Goal: Feedback & Contribution: Contribute content

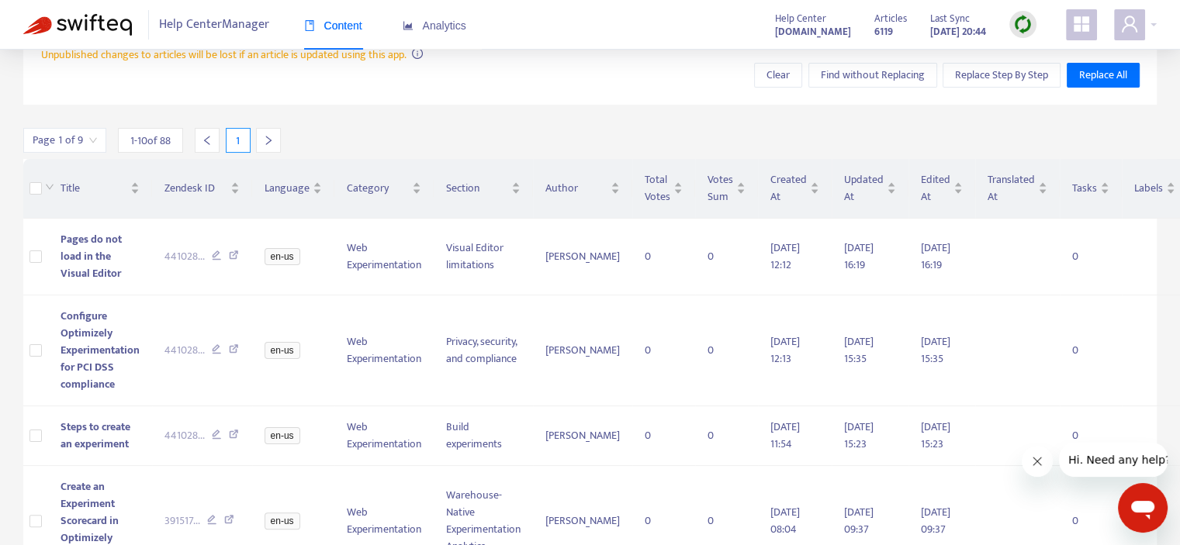
scroll to position [298, 0]
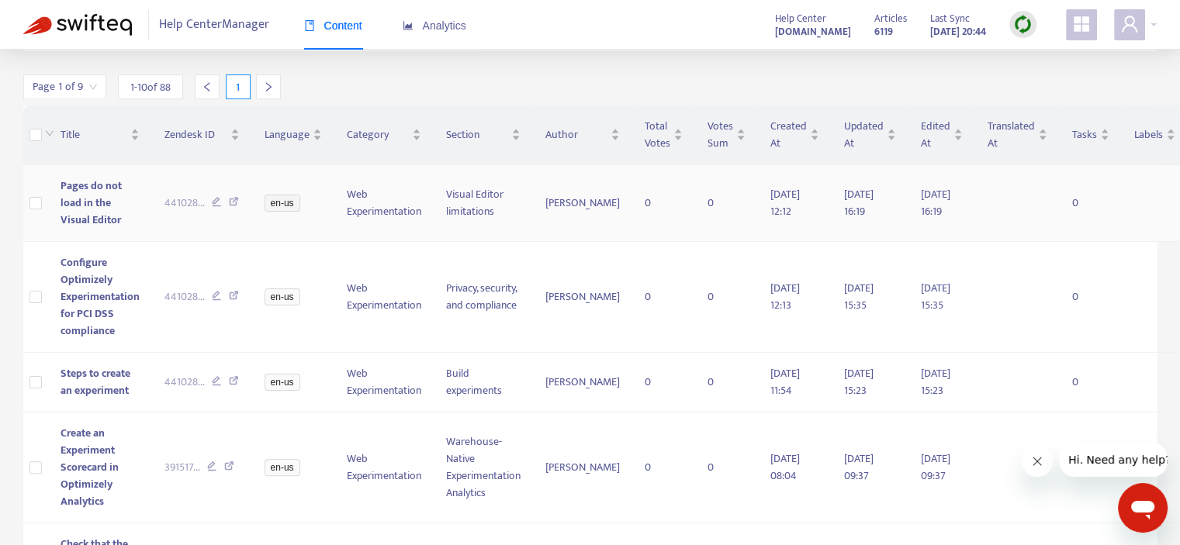
click at [111, 206] on span "Pages do not load in the Visual Editor" at bounding box center [91, 203] width 61 height 52
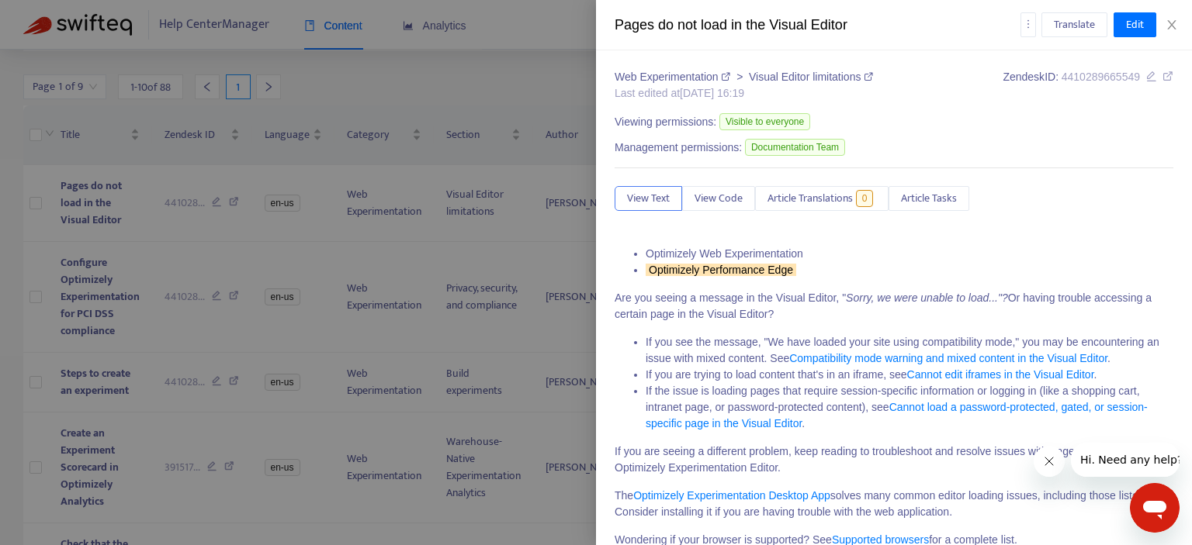
drag, startPoint x: 505, startPoint y: 77, endPoint x: 526, endPoint y: 78, distance: 21.0
click at [526, 78] on div at bounding box center [596, 272] width 1192 height 545
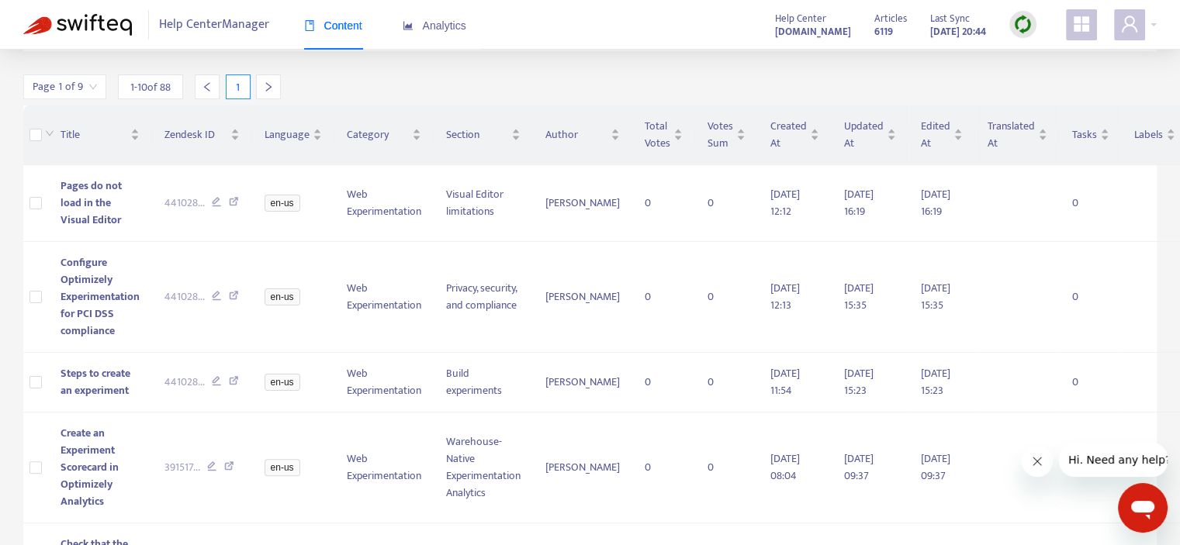
scroll to position [0, 0]
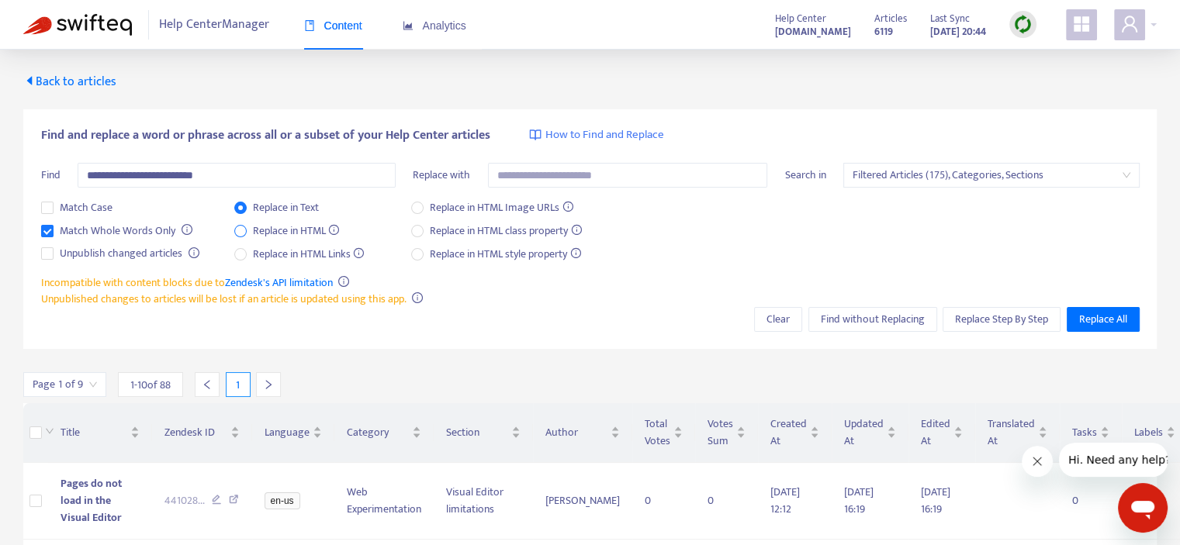
click at [275, 226] on span "Replace in HTML" at bounding box center [296, 231] width 99 height 17
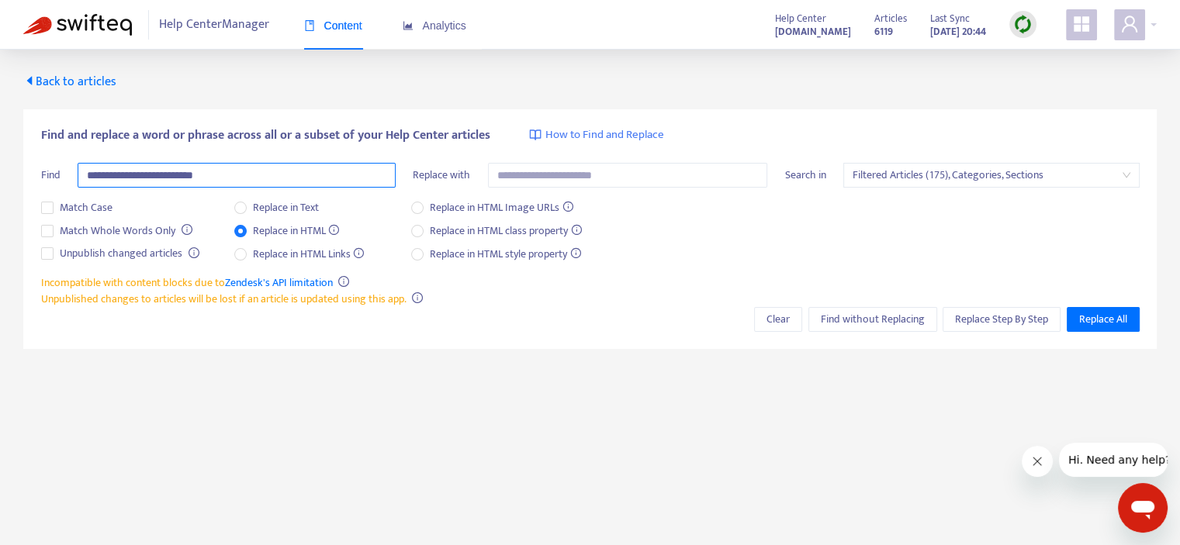
click at [149, 179] on input "**********" at bounding box center [237, 175] width 318 height 25
paste input "**********"
type input "**********"
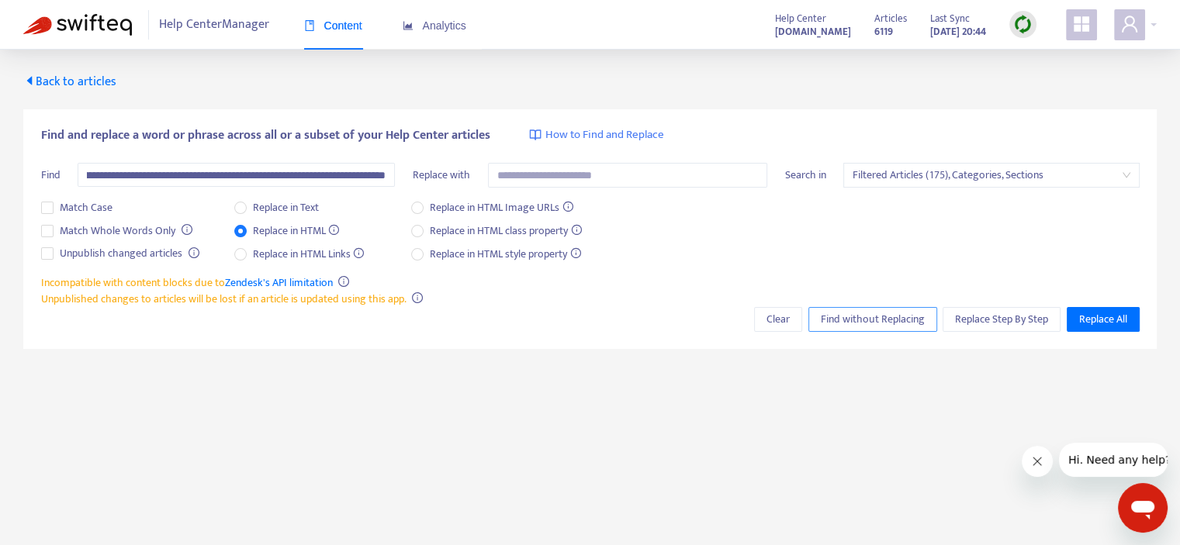
scroll to position [0, 0]
click at [856, 319] on span "Find without Replacing" at bounding box center [873, 319] width 104 height 17
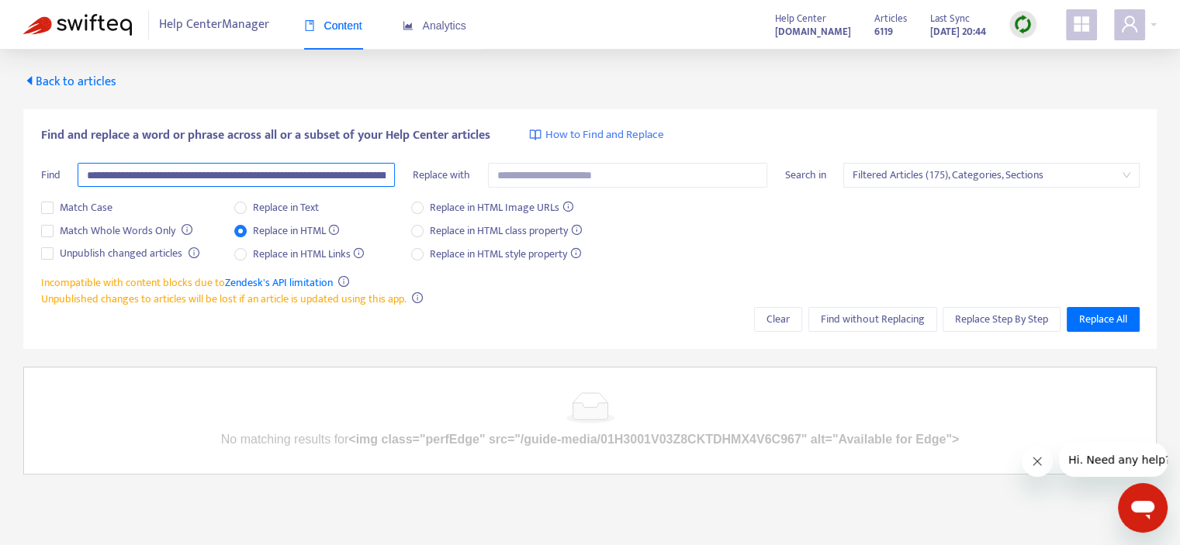
click at [324, 172] on input "**********" at bounding box center [236, 175] width 317 height 25
paste input "text"
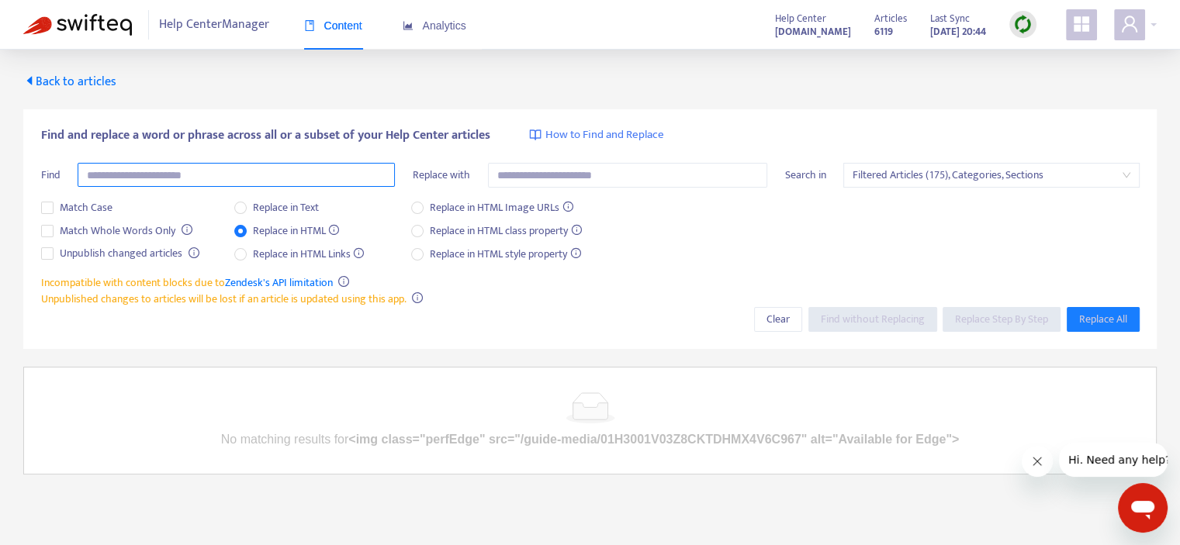
click at [221, 165] on input "text" at bounding box center [236, 175] width 317 height 25
paste input "**********"
type input "**********"
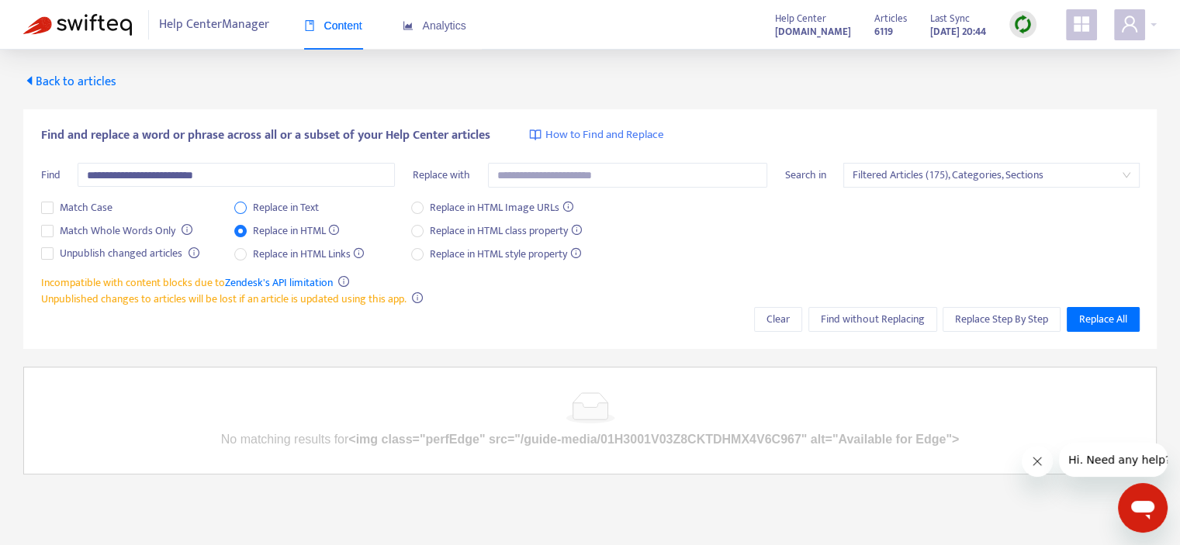
click at [257, 206] on span "Replace in Text" at bounding box center [286, 207] width 78 height 17
click at [900, 320] on span "Find without Replacing" at bounding box center [873, 319] width 104 height 17
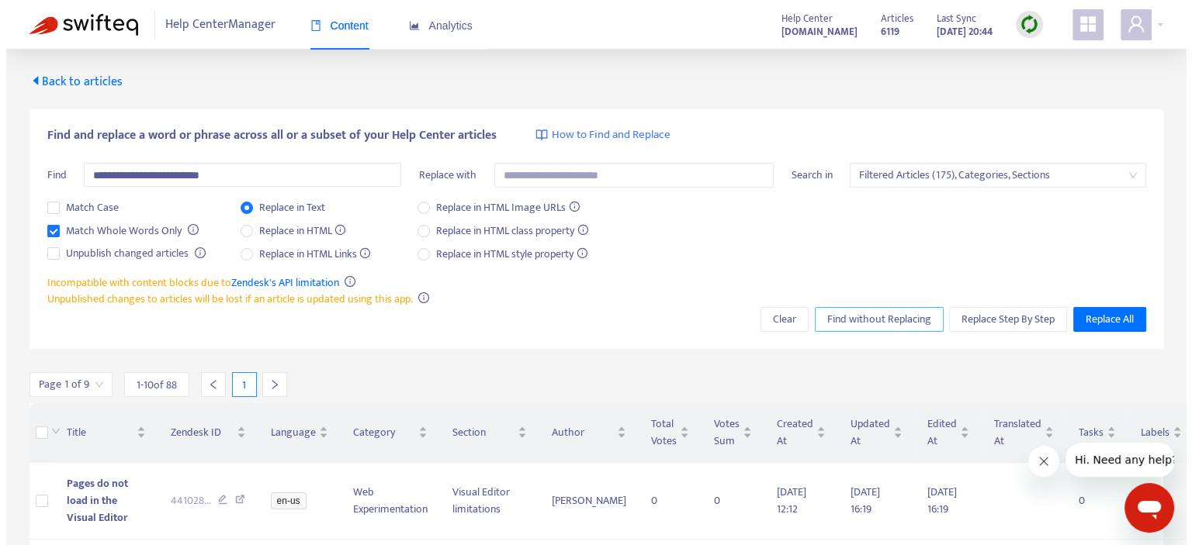
scroll to position [155, 0]
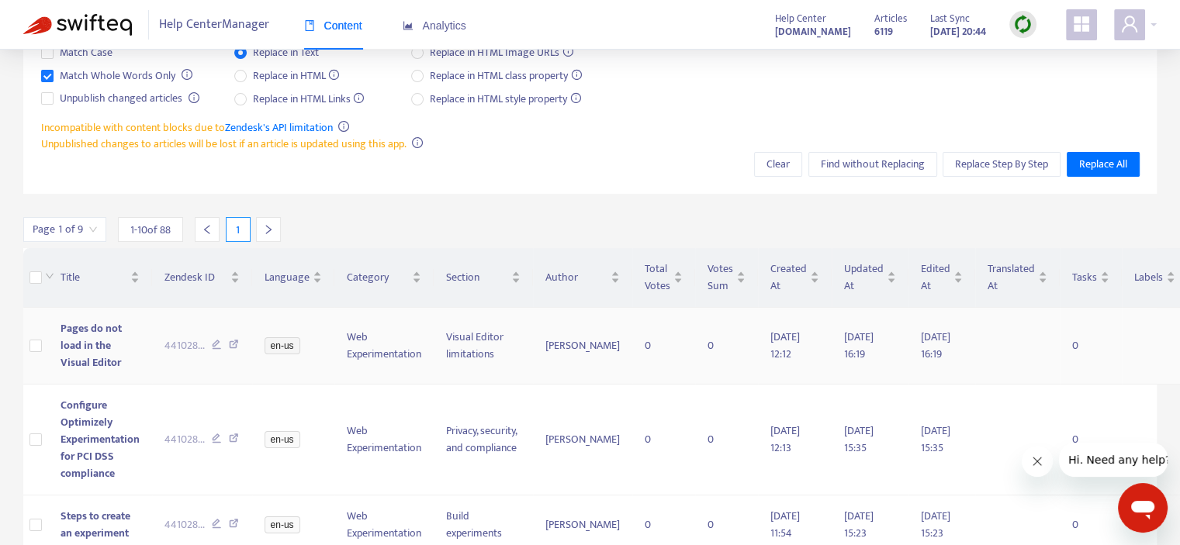
click at [93, 353] on span "Pages do not load in the Visual Editor" at bounding box center [91, 346] width 61 height 52
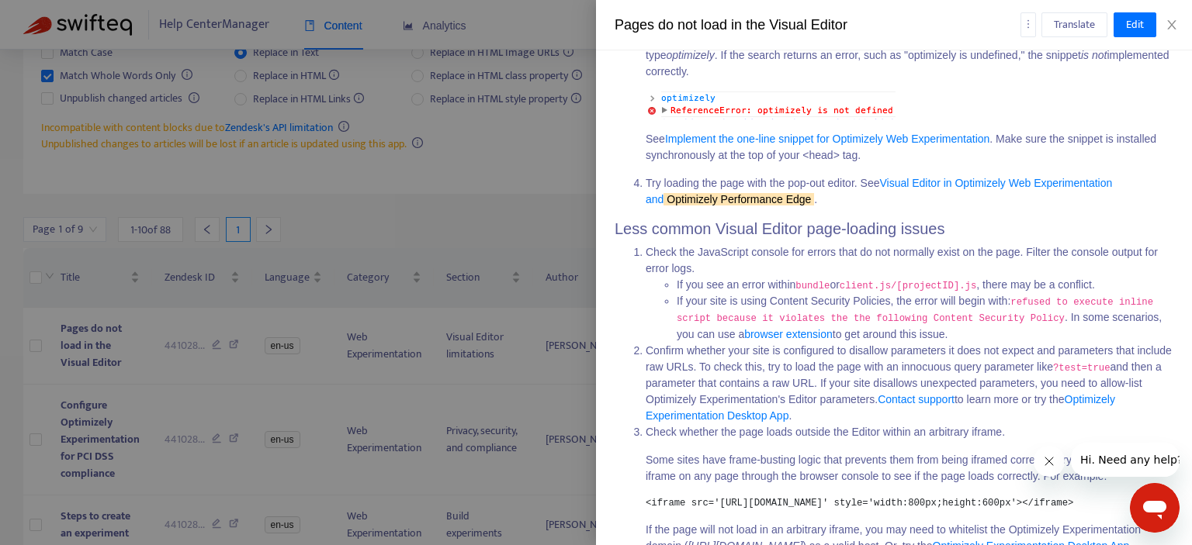
scroll to position [3434, 0]
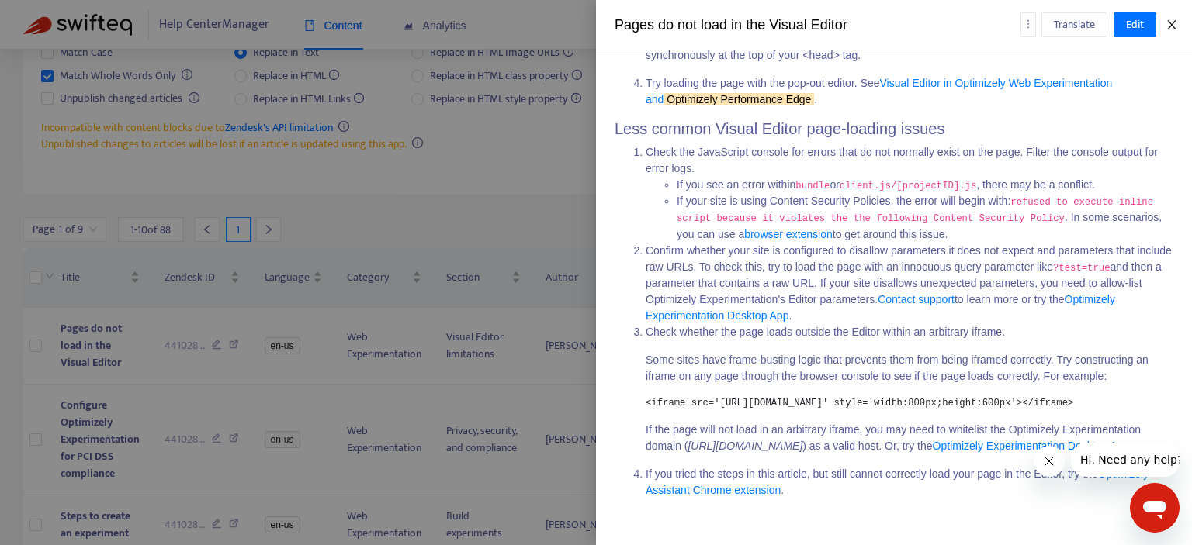
click at [1169, 27] on icon "close" at bounding box center [1171, 24] width 9 height 9
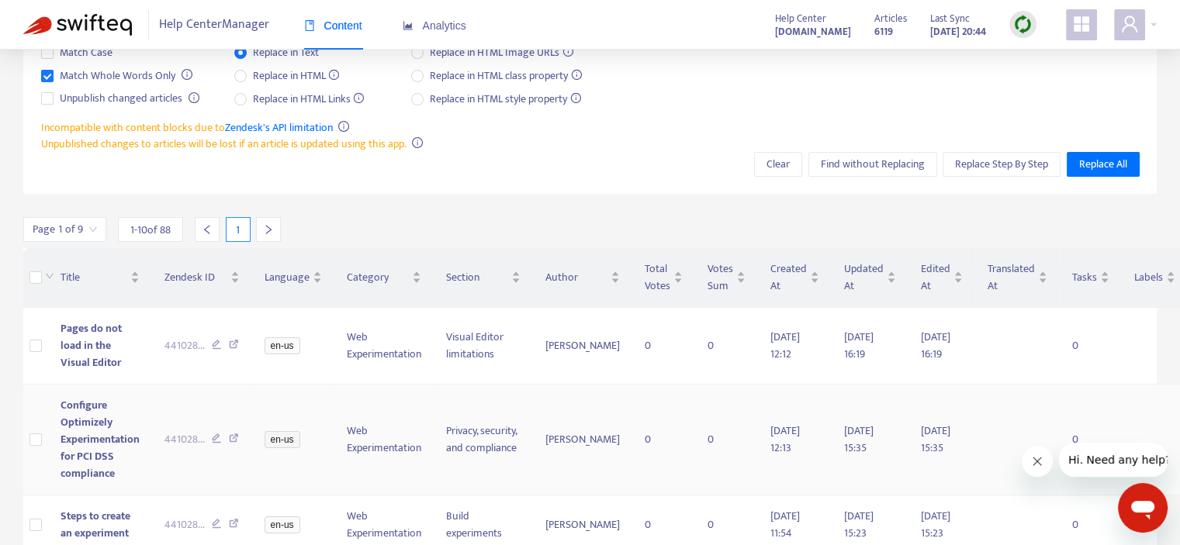
click at [91, 415] on span "Configure Optimizely Experimentation for PCI DSS compliance" at bounding box center [100, 440] width 79 height 86
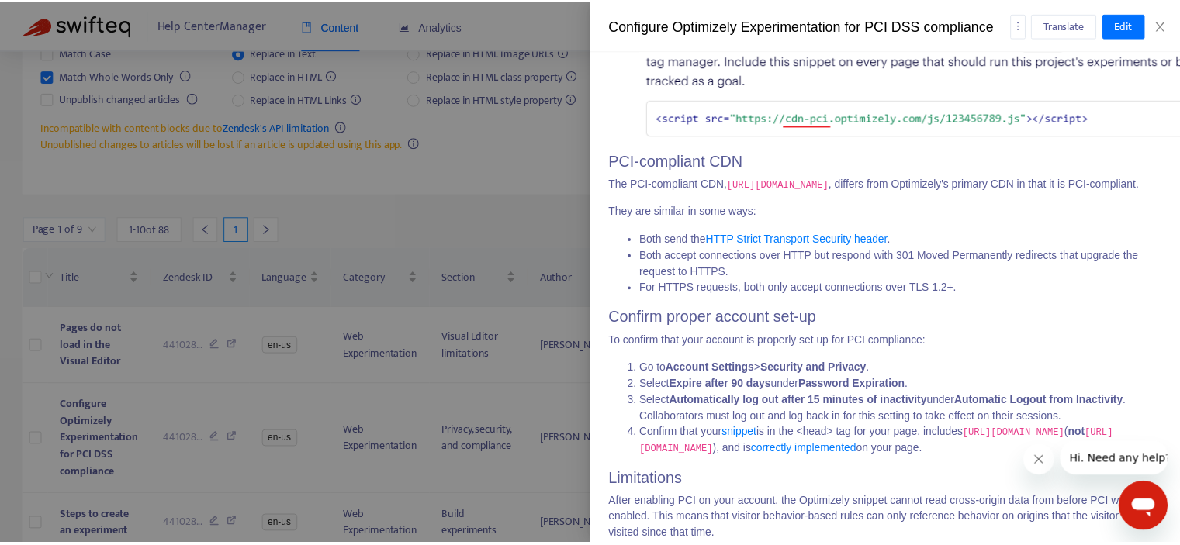
scroll to position [1726, 0]
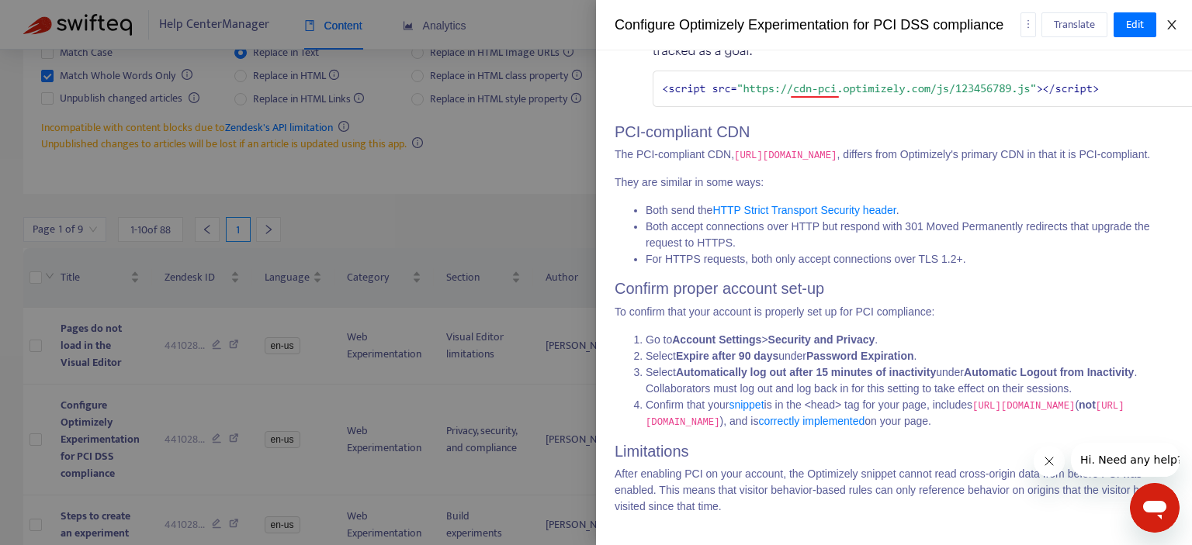
click at [1163, 22] on button "Close" at bounding box center [1172, 25] width 22 height 15
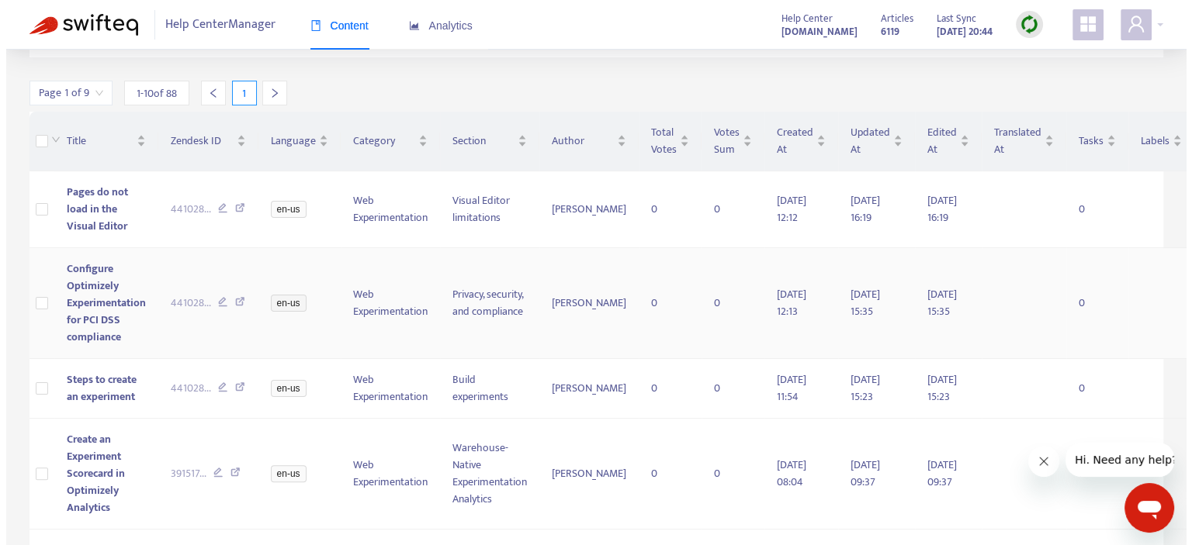
scroll to position [310, 0]
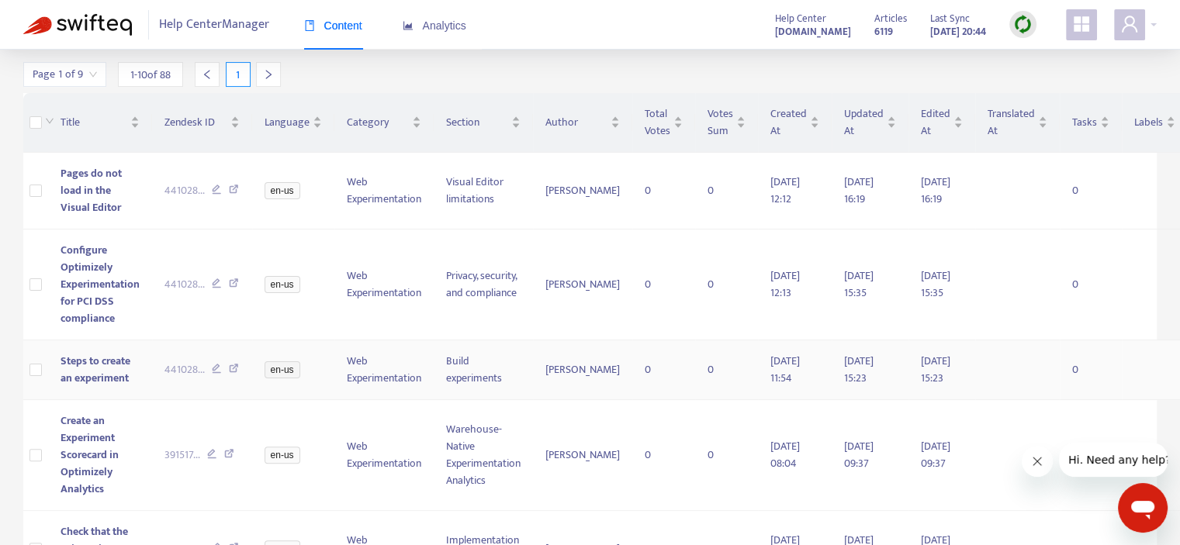
click at [76, 365] on span "Steps to create an experiment" at bounding box center [96, 369] width 70 height 35
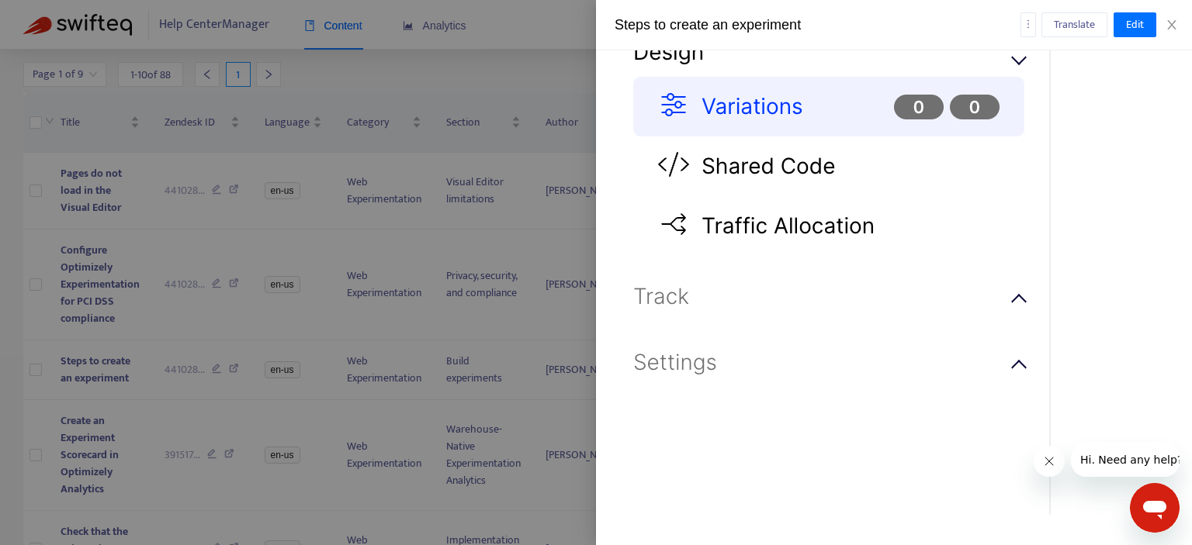
scroll to position [19564, 0]
click at [1169, 23] on icon "close" at bounding box center [1171, 25] width 12 height 12
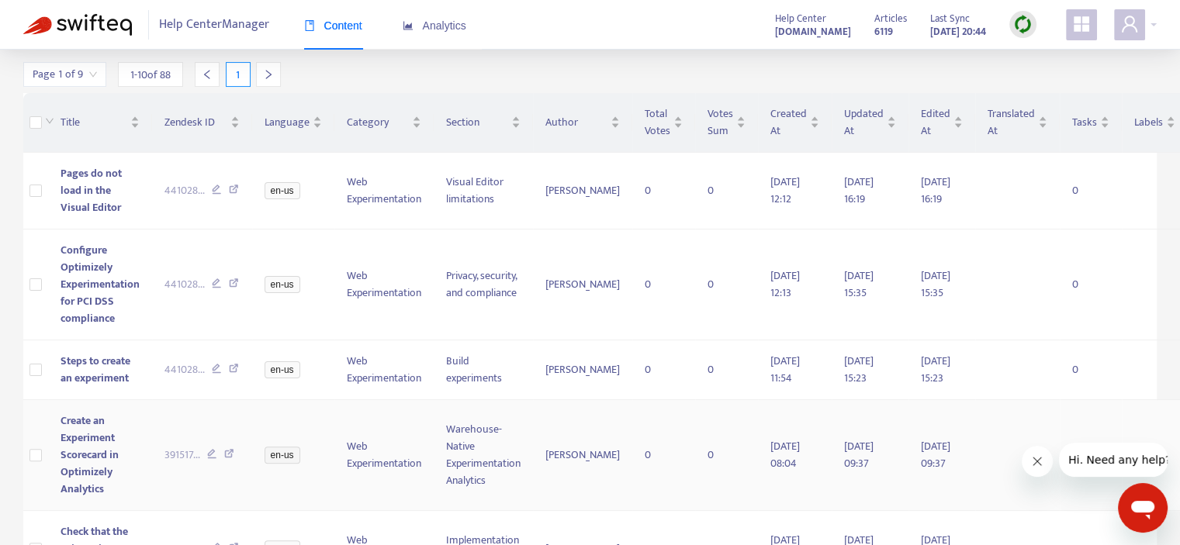
click at [91, 452] on span "Create an Experiment Scorecard in Optimizely Analytics" at bounding box center [90, 455] width 58 height 86
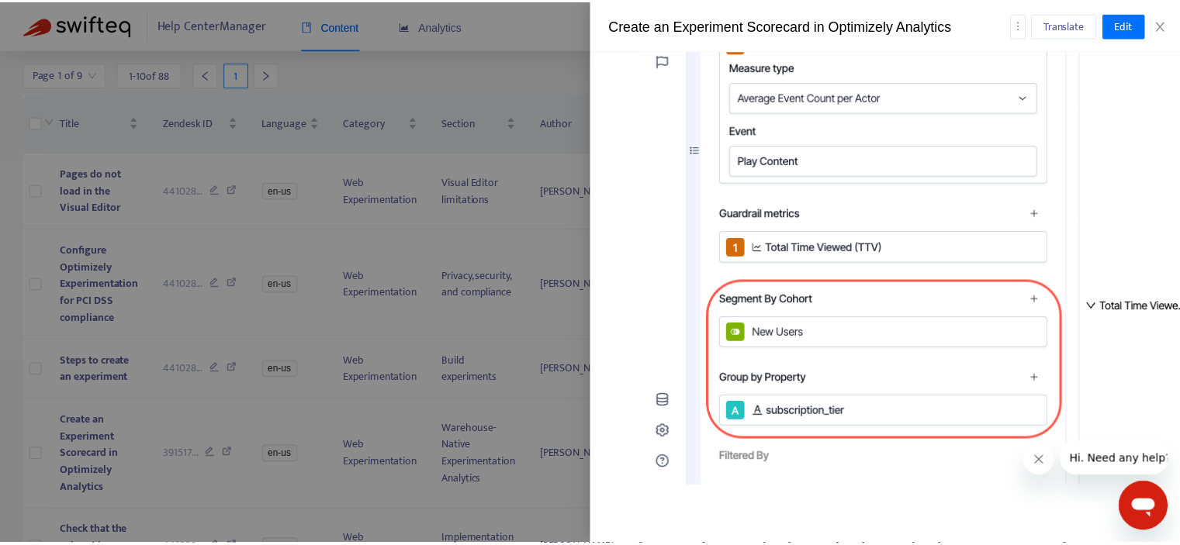
scroll to position [4934, 0]
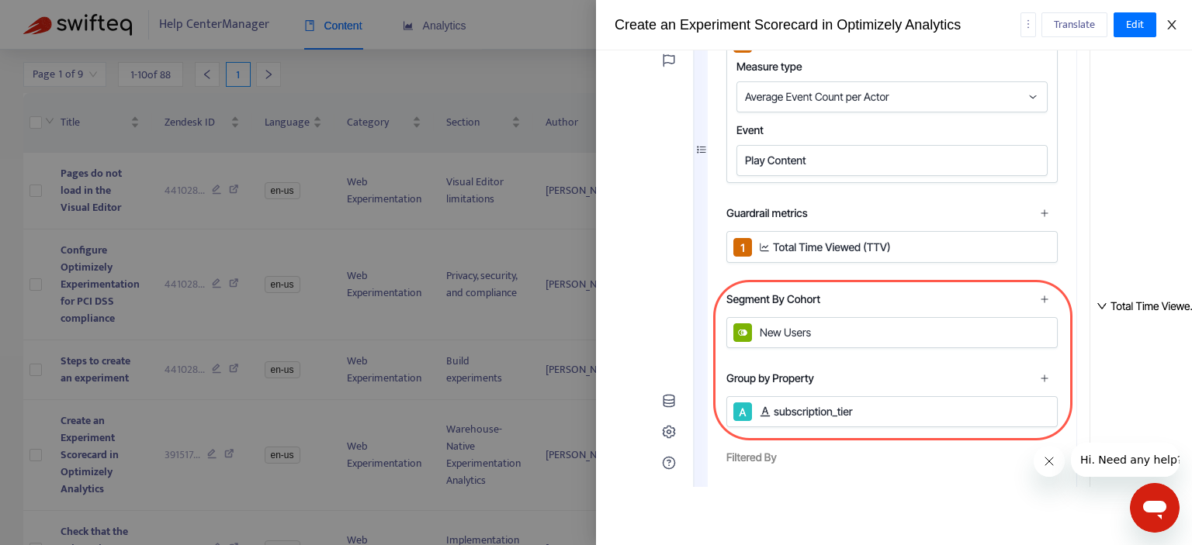
click at [1172, 27] on icon "close" at bounding box center [1171, 25] width 12 height 12
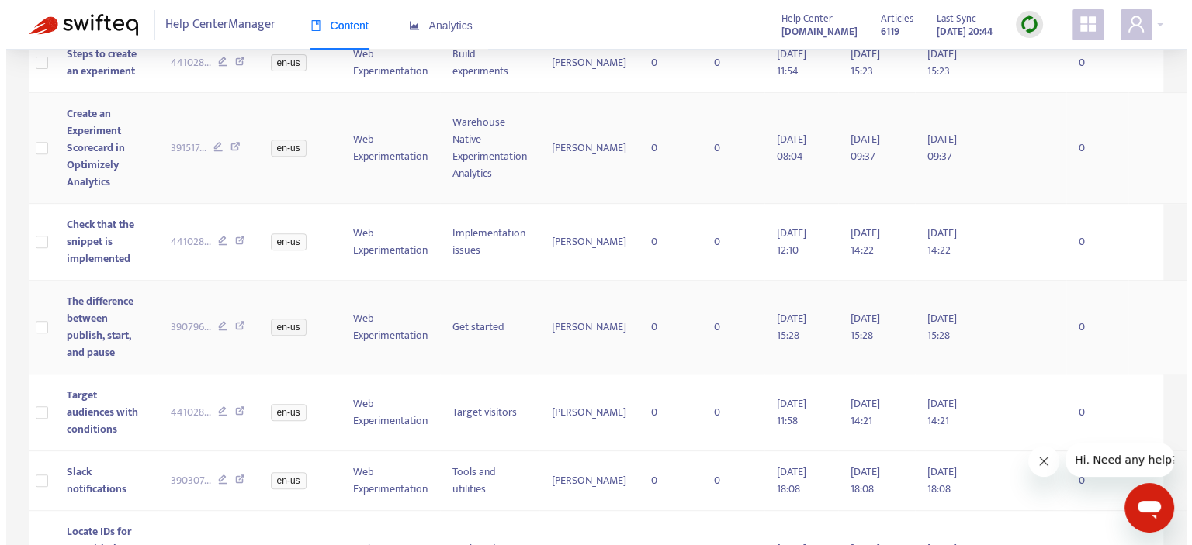
scroll to position [621, 0]
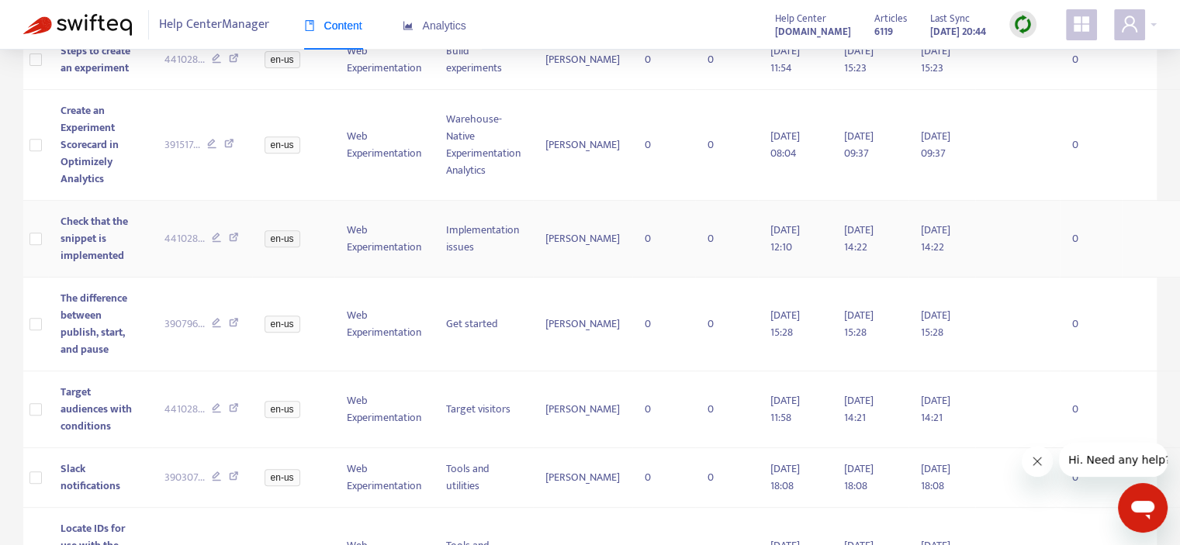
click at [83, 235] on span "Check that the snippet is implemented" at bounding box center [95, 239] width 68 height 52
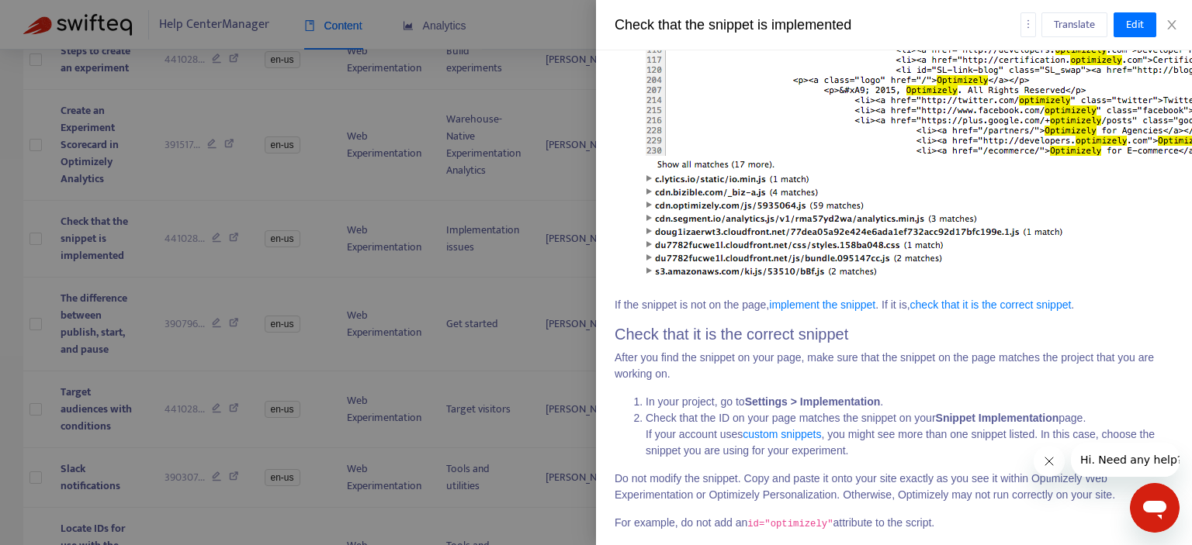
scroll to position [1551, 0]
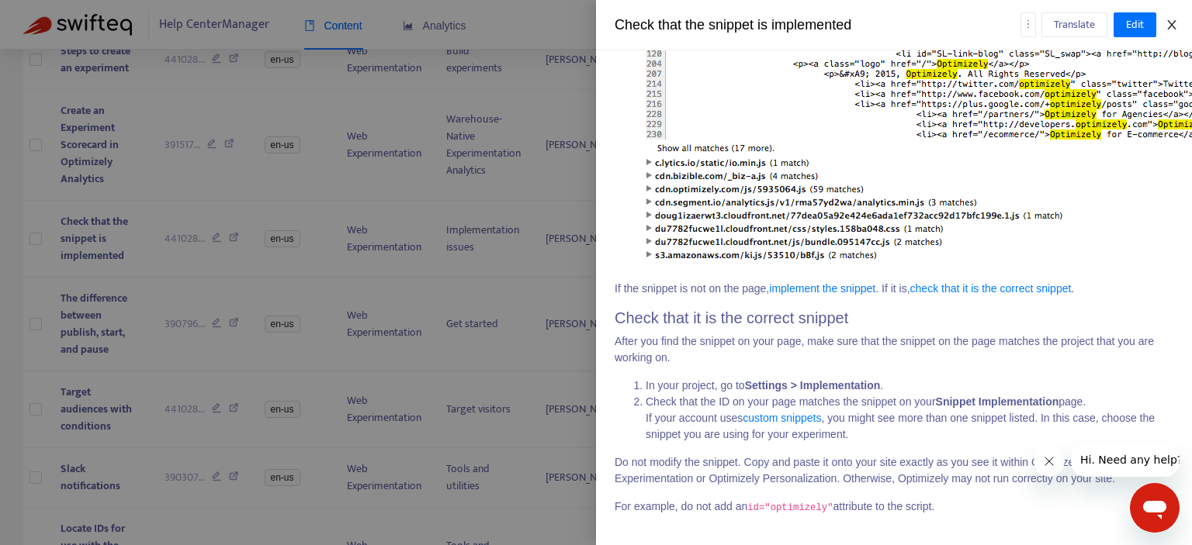
click at [1179, 27] on button "Close" at bounding box center [1172, 25] width 22 height 15
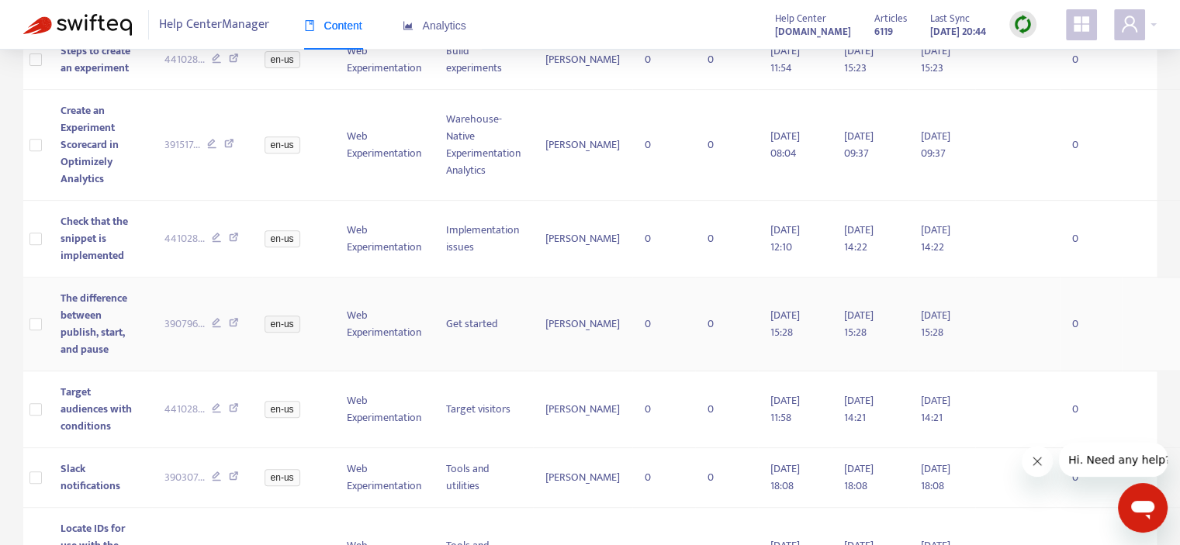
click at [87, 331] on span "The difference between publish, start, and pause" at bounding box center [94, 323] width 67 height 69
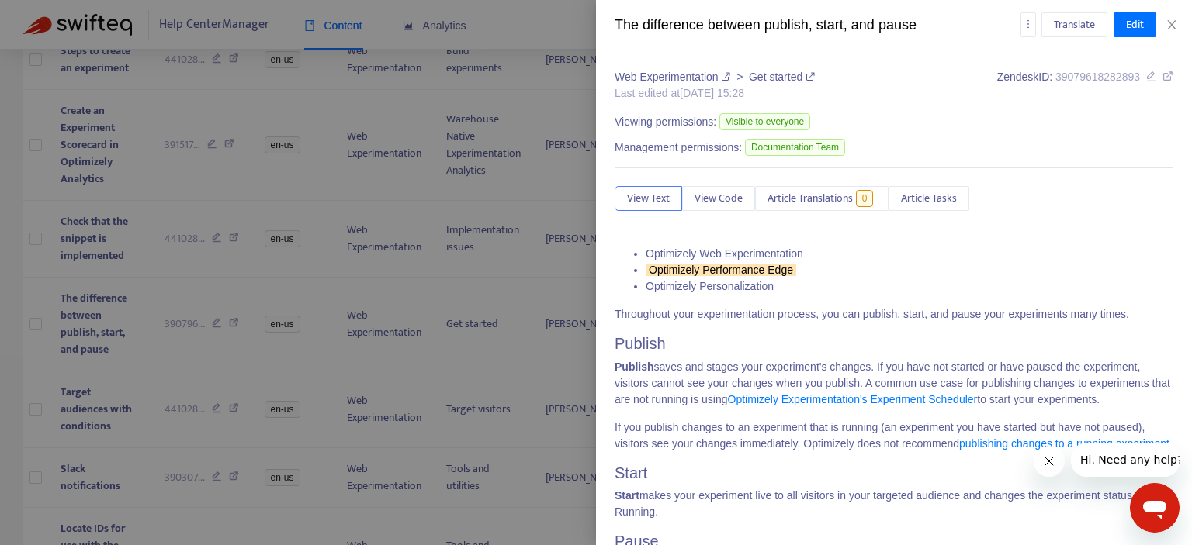
click at [103, 347] on div at bounding box center [596, 272] width 1192 height 545
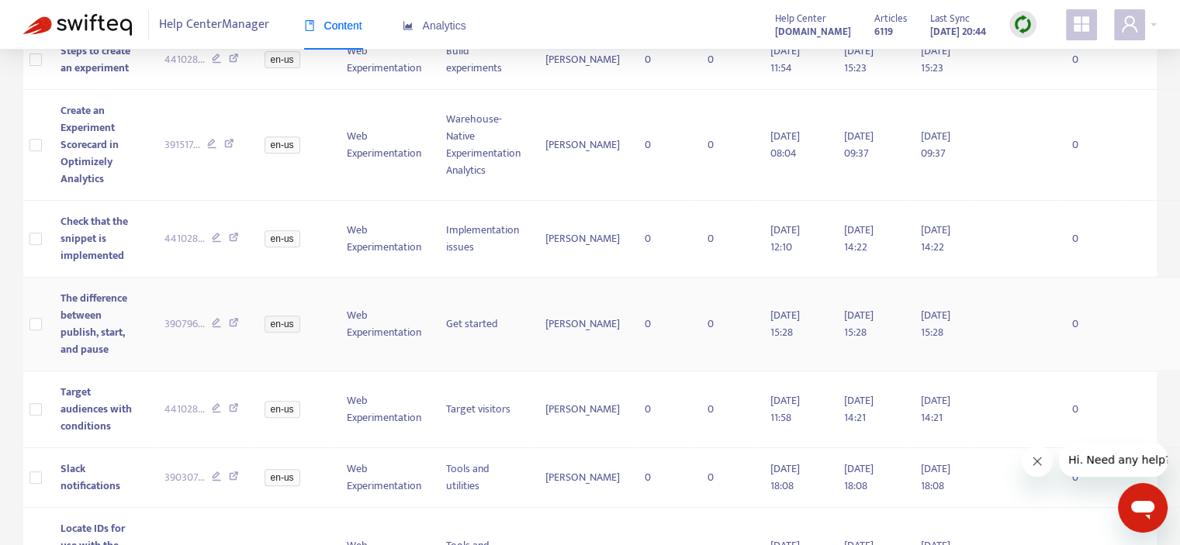
click at [80, 325] on span "The difference between publish, start, and pause" at bounding box center [94, 323] width 67 height 69
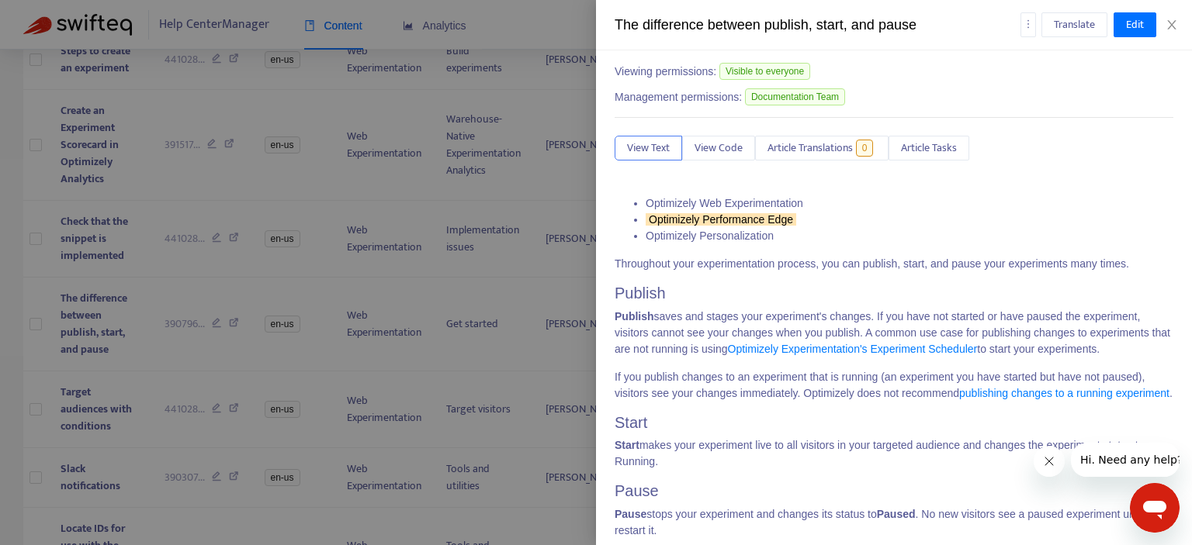
scroll to position [0, 0]
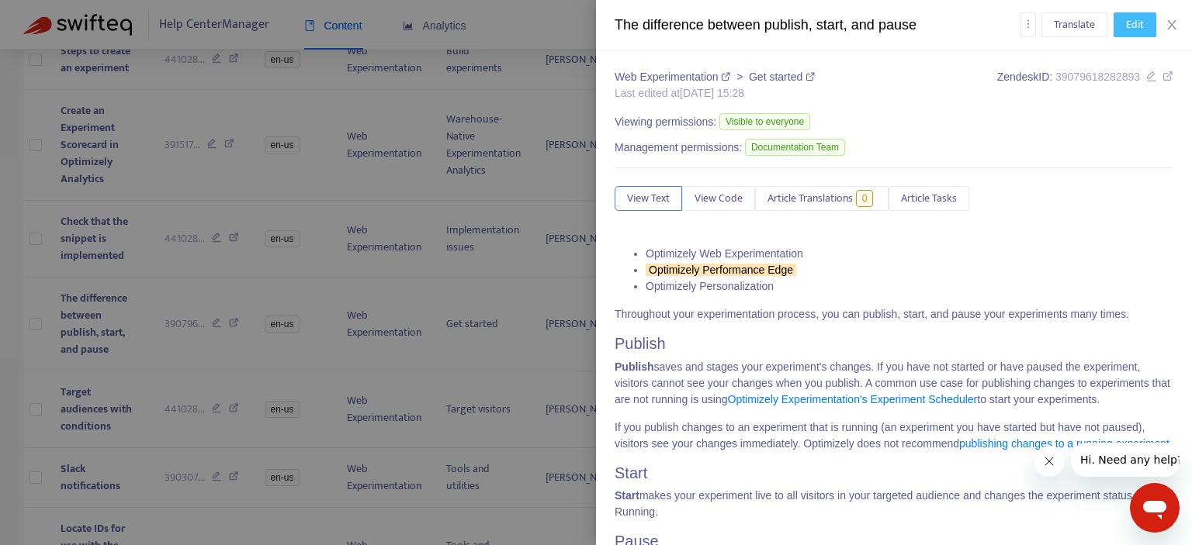
click at [1124, 16] on button "Edit" at bounding box center [1134, 24] width 43 height 25
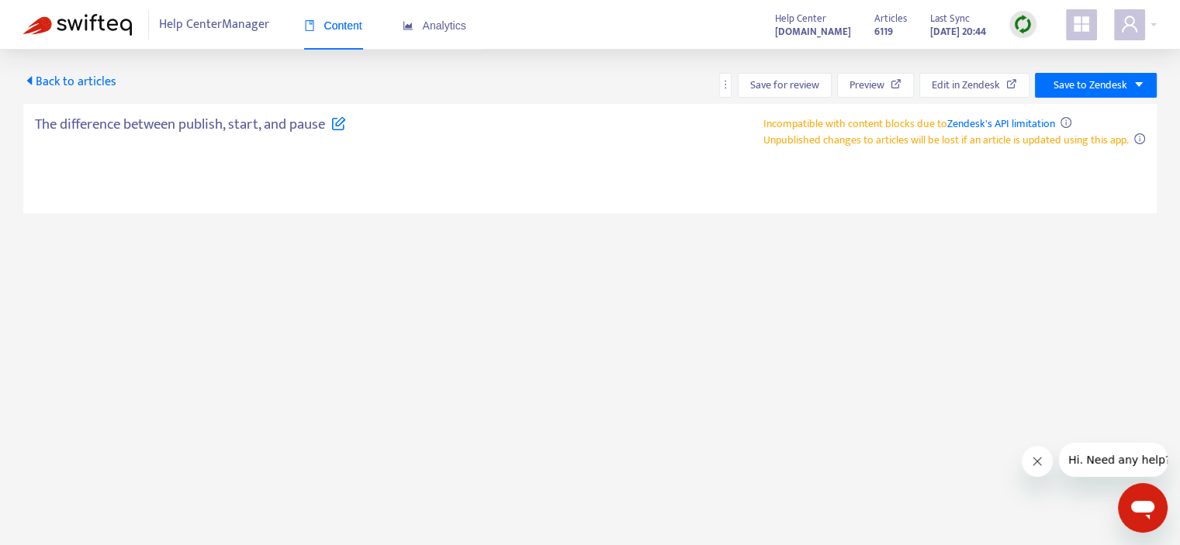
type textarea "**********"
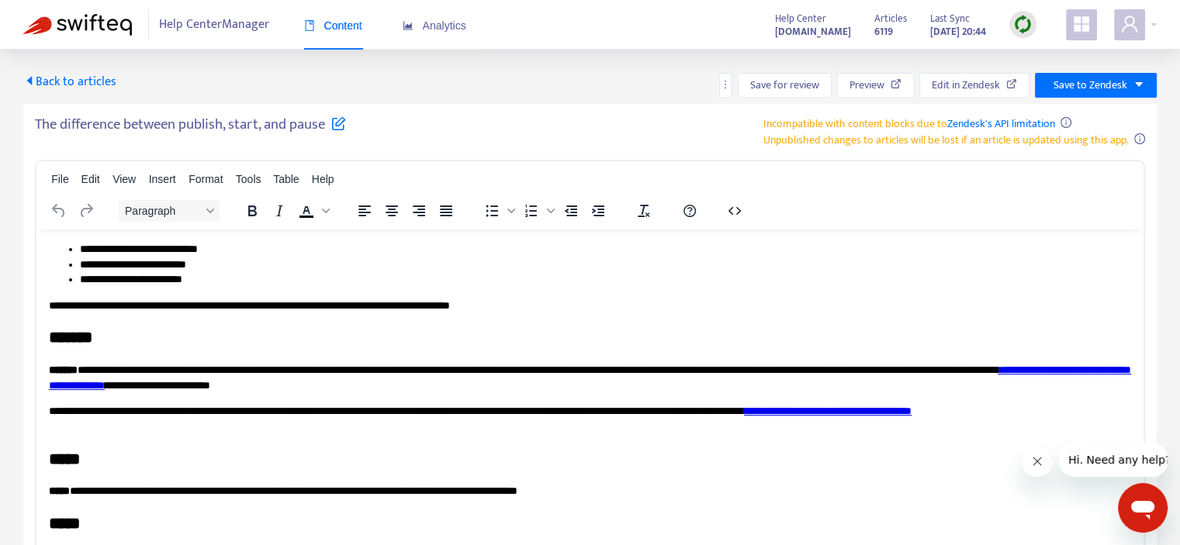
click at [78, 261] on ul "**********" at bounding box center [590, 264] width 1082 height 46
click at [75, 263] on ul "**********" at bounding box center [590, 264] width 1082 height 46
click at [68, 83] on span "Back to articles" at bounding box center [69, 81] width 93 height 21
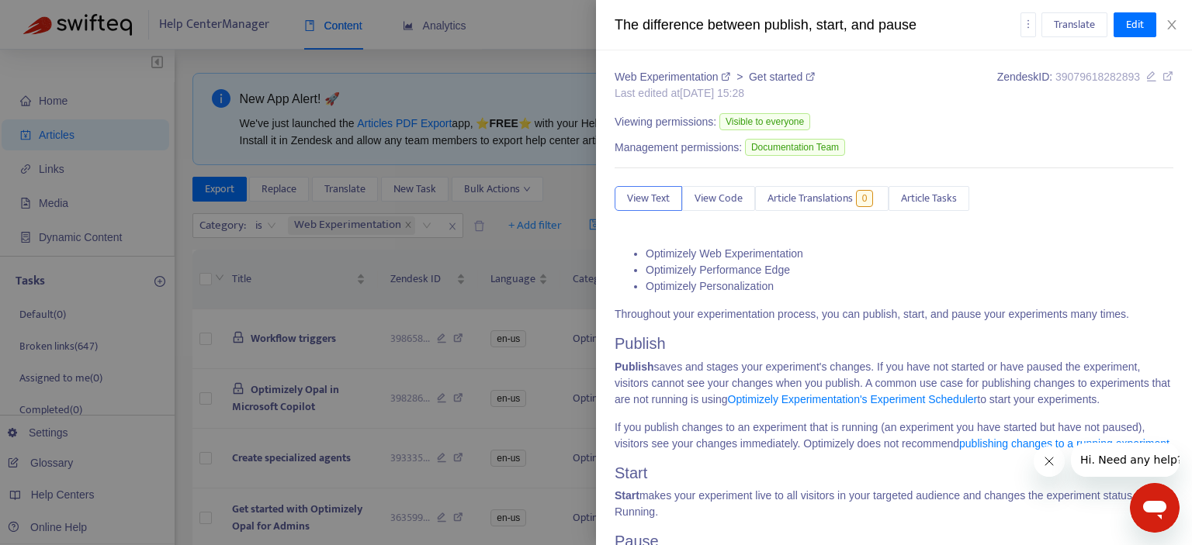
type input "**********"
click at [1167, 22] on icon "close" at bounding box center [1171, 25] width 12 height 12
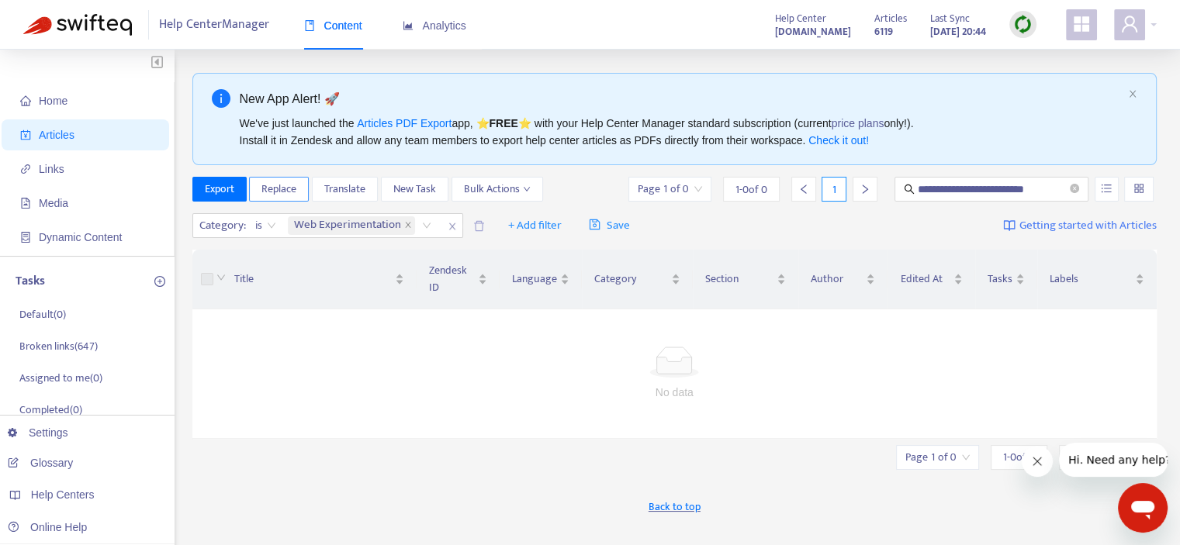
click at [275, 192] on span "Replace" at bounding box center [278, 189] width 35 height 17
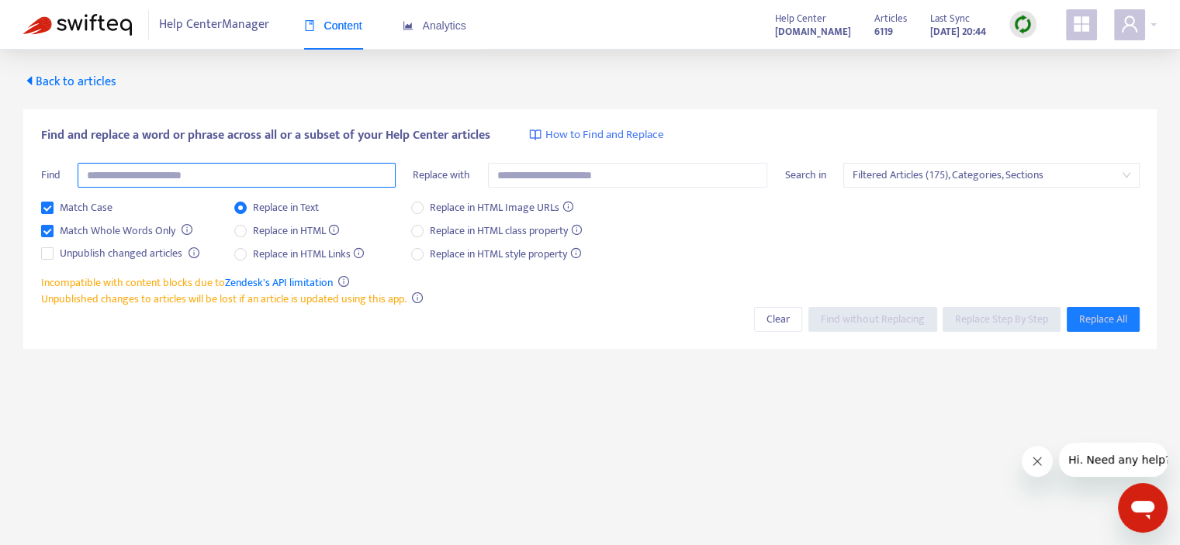
click at [251, 169] on input "text" at bounding box center [237, 175] width 318 height 25
type input "*"
paste input "**********"
type input "**********"
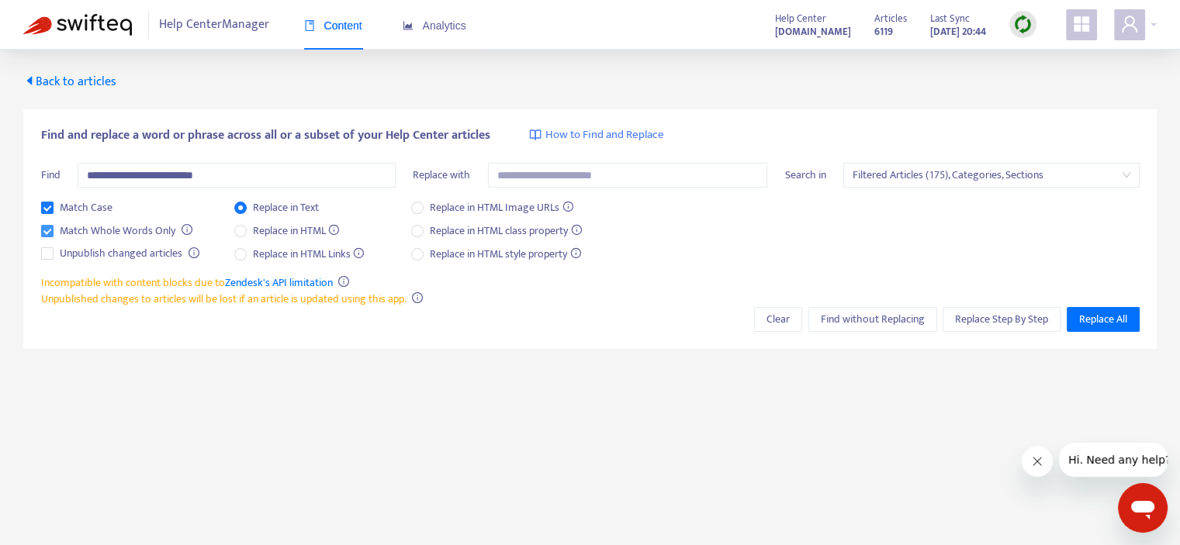
click at [96, 228] on span "Match Whole Words Only" at bounding box center [118, 231] width 128 height 17
click at [958, 319] on span "Replace Step By Step" at bounding box center [1001, 319] width 93 height 17
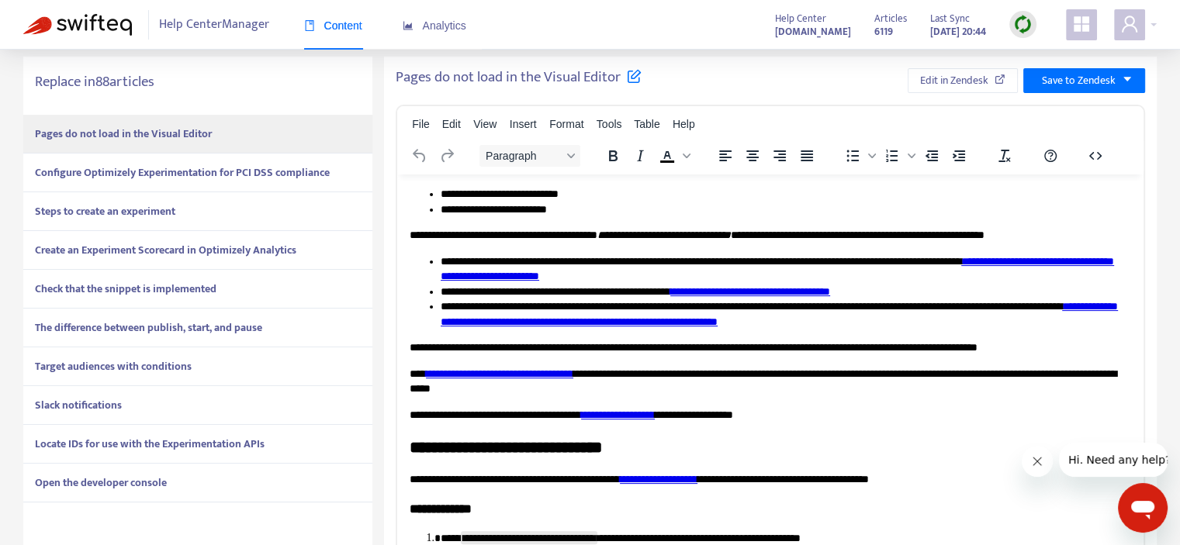
click at [170, 167] on strong "Configure Optimizely Experimentation for PCI DSS compliance" at bounding box center [182, 173] width 295 height 18
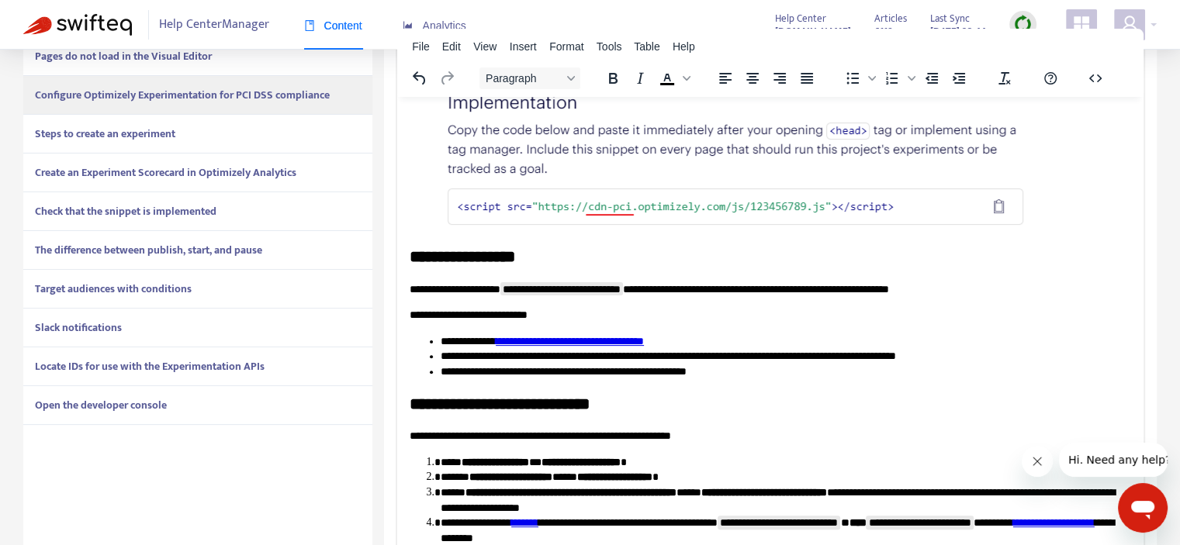
scroll to position [1397, 0]
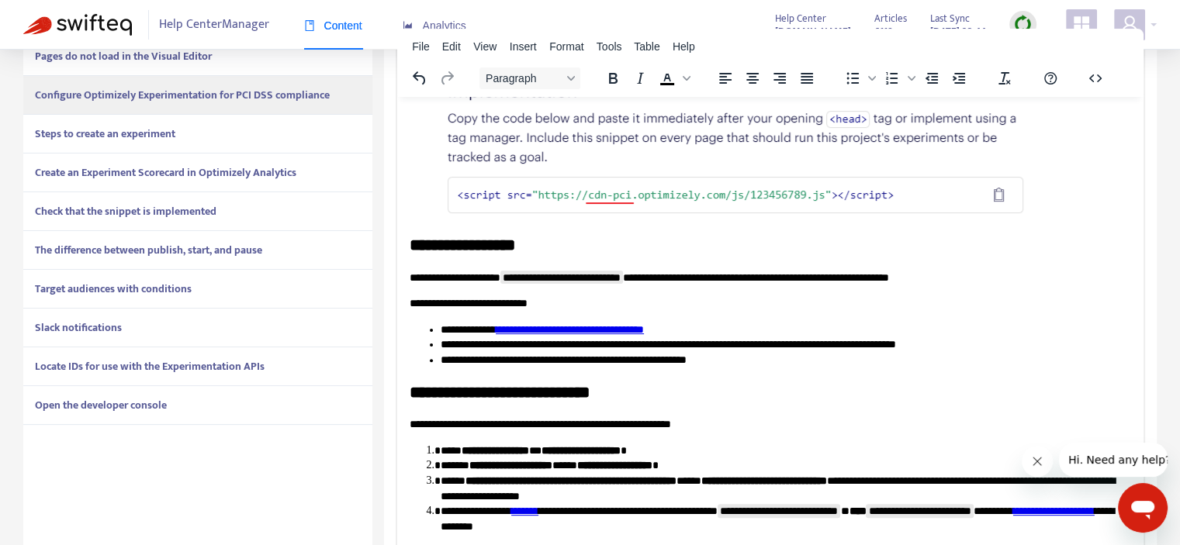
click at [157, 142] on strong "Steps to create an experiment" at bounding box center [105, 134] width 140 height 18
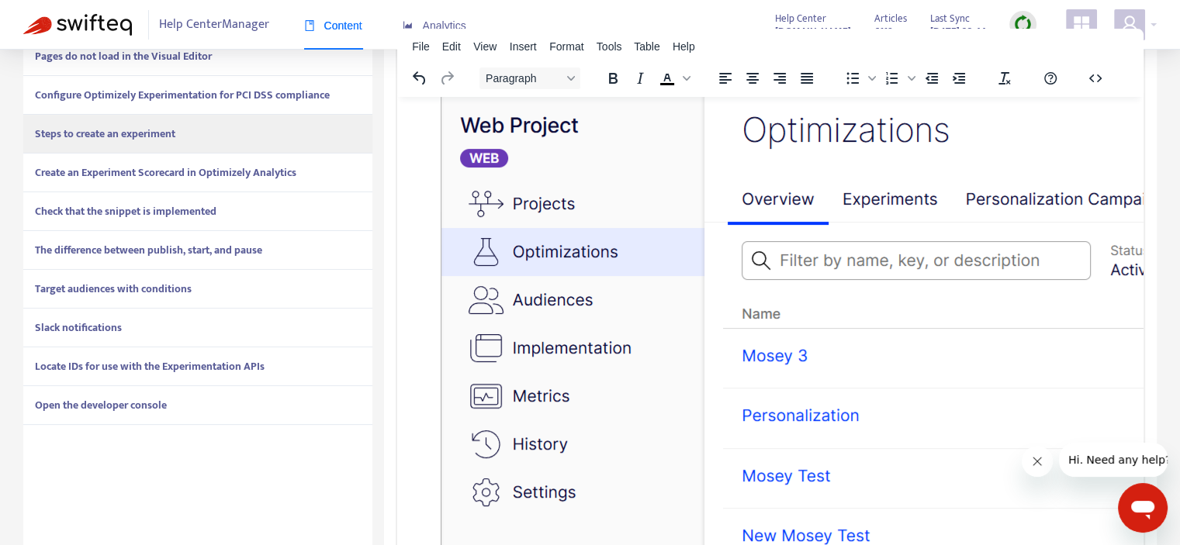
scroll to position [0, 0]
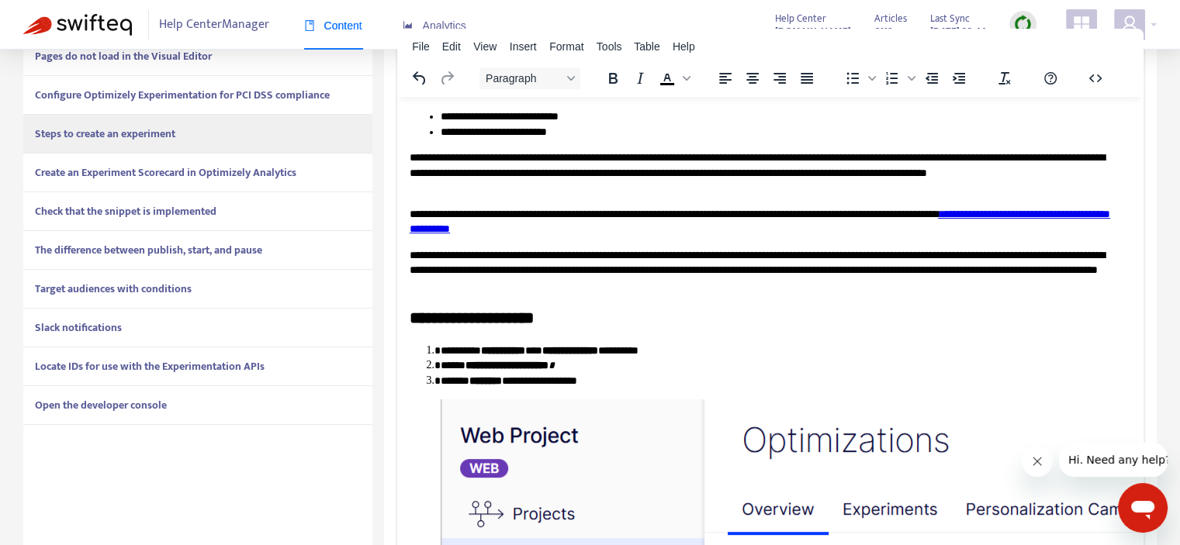
click at [113, 182] on div "Create an Experiment Scorecard in Optimizely Analytics" at bounding box center [197, 173] width 349 height 39
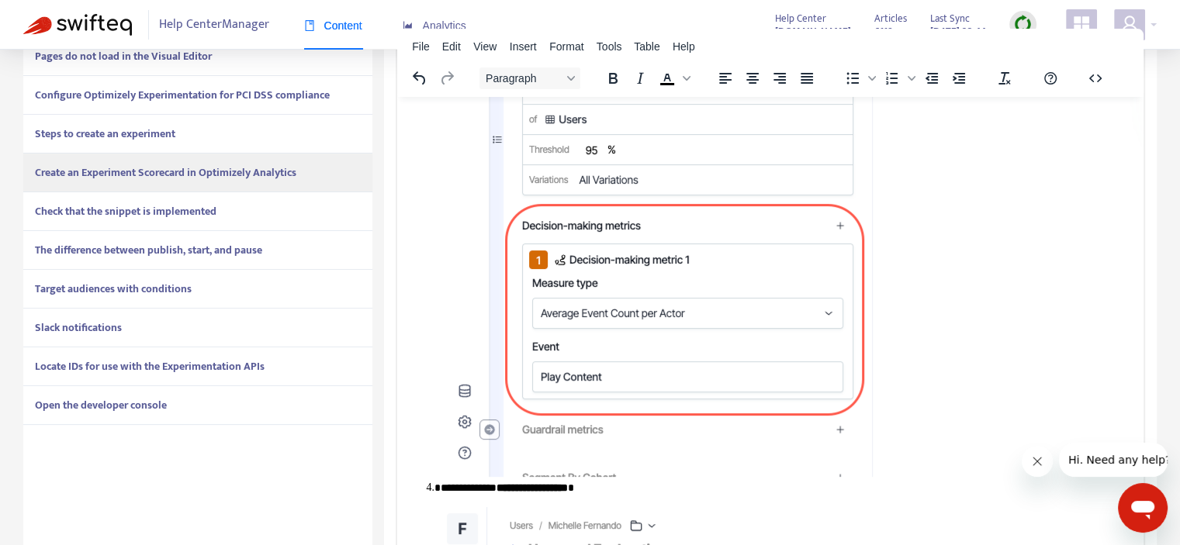
scroll to position [1862, 0]
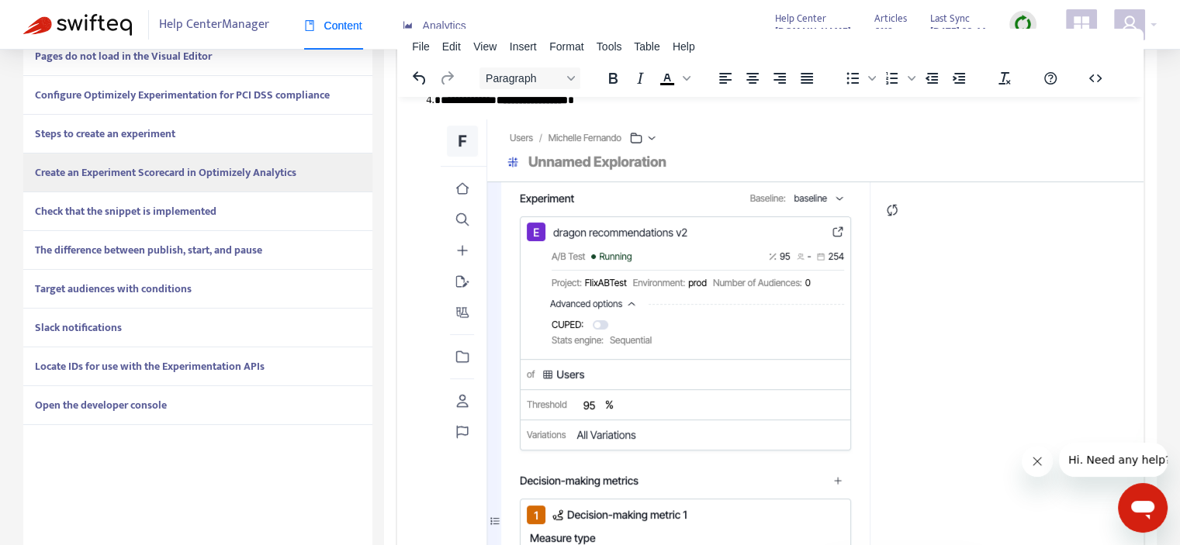
click at [130, 210] on strong "Check that the snippet is implemented" at bounding box center [126, 212] width 182 height 18
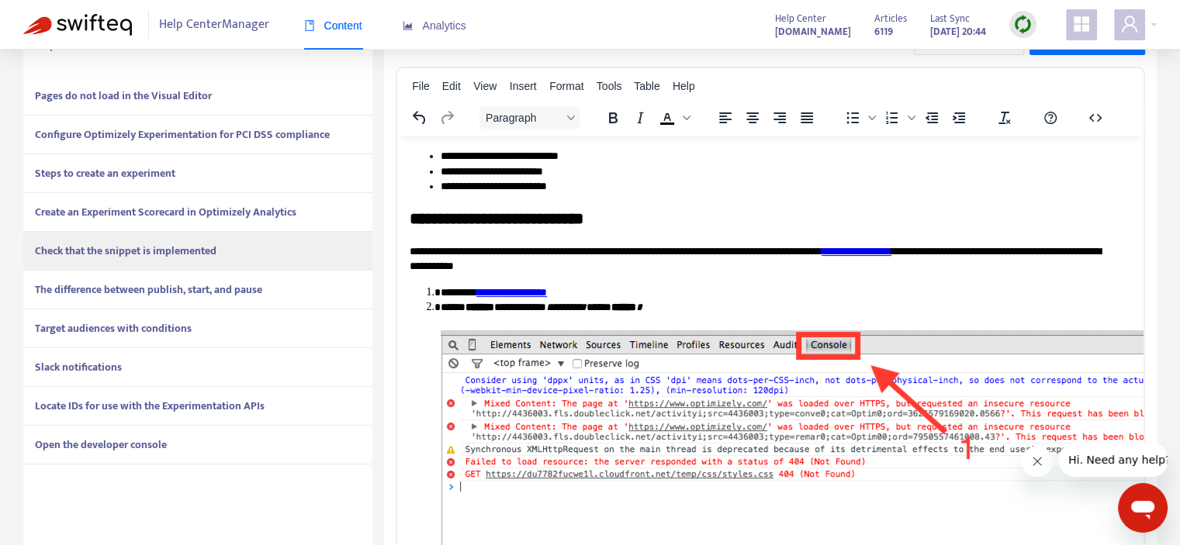
scroll to position [388, 0]
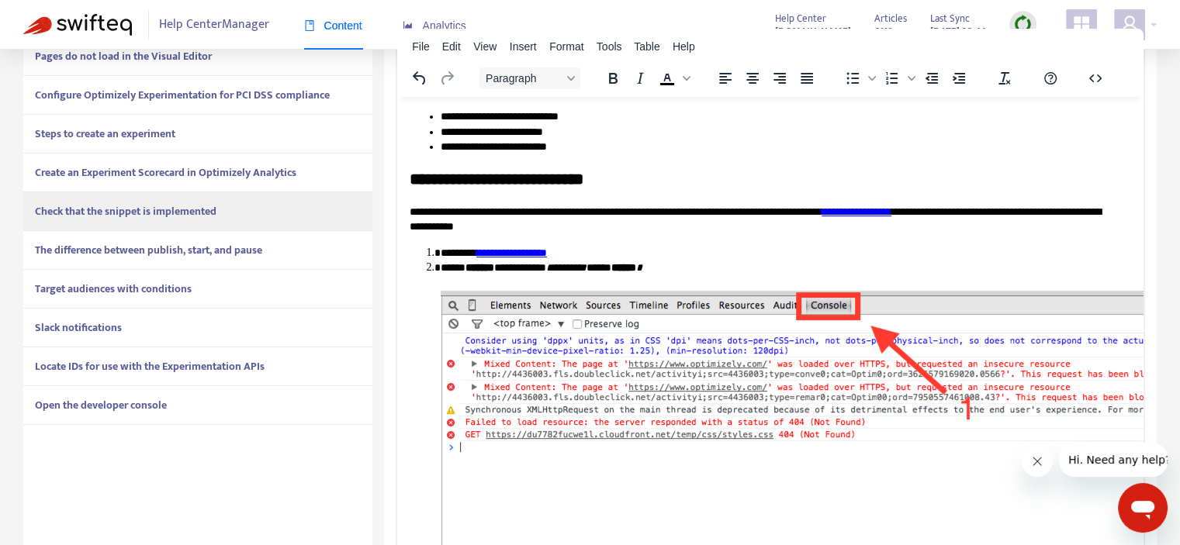
click at [183, 255] on strong "The difference between publish, start, and pause" at bounding box center [148, 250] width 227 height 18
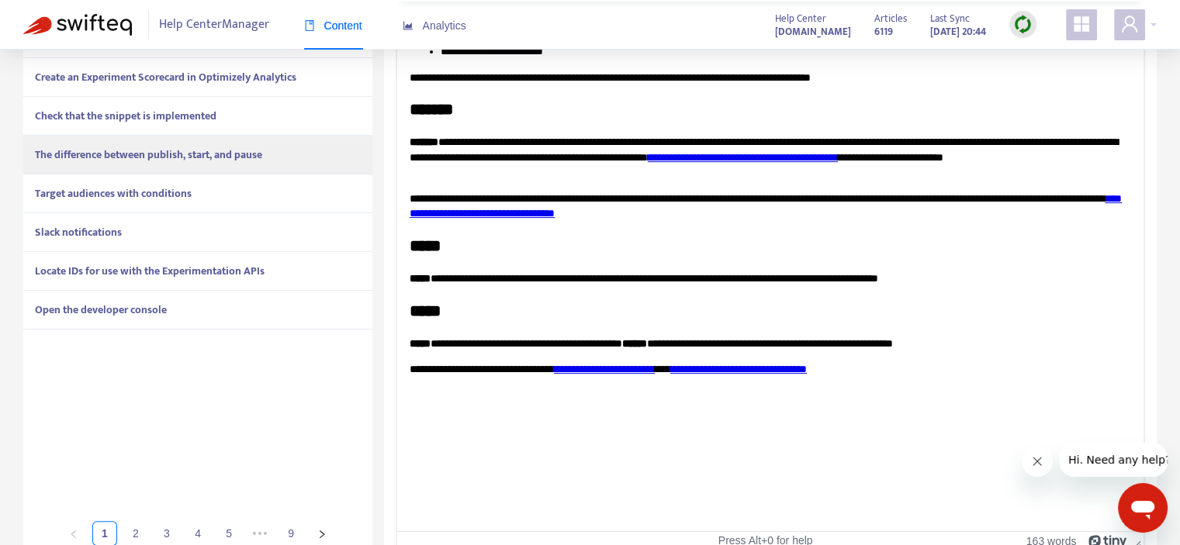
scroll to position [501, 0]
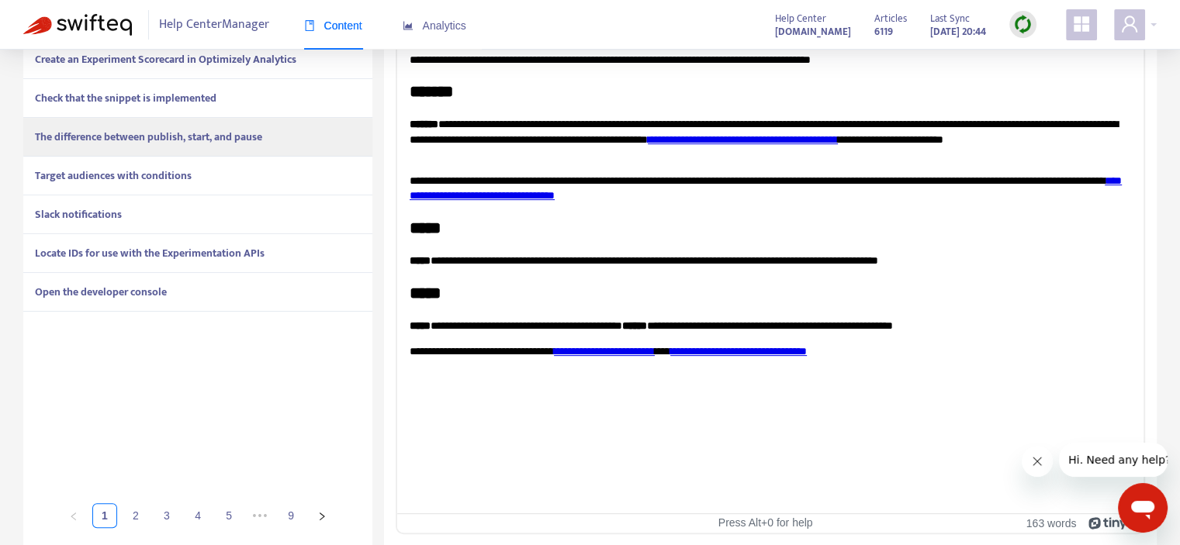
click at [154, 179] on strong "Target audiences with conditions" at bounding box center [113, 176] width 157 height 18
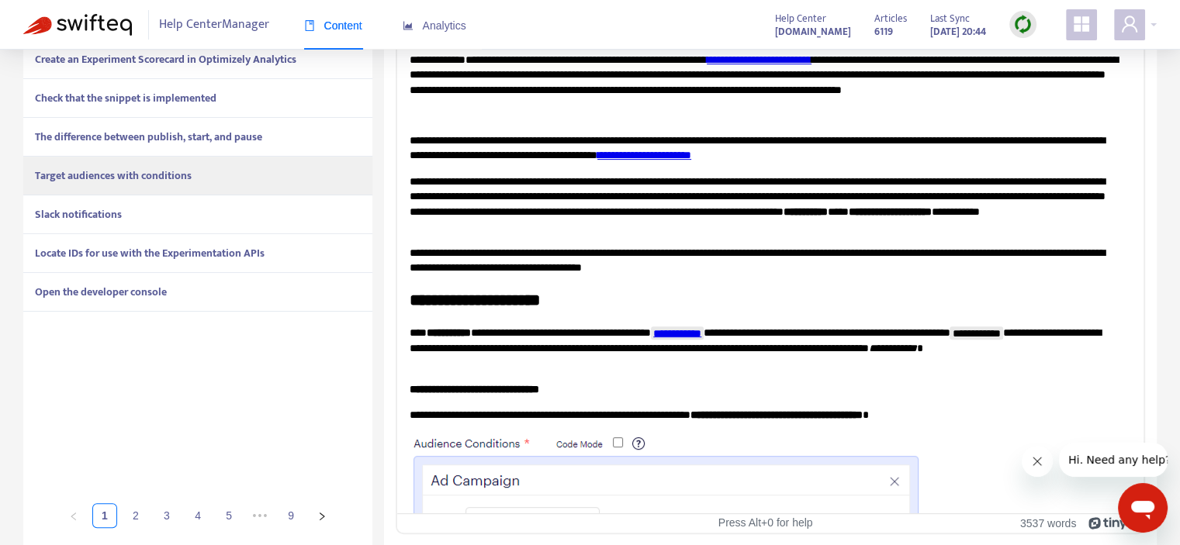
scroll to position [191, 0]
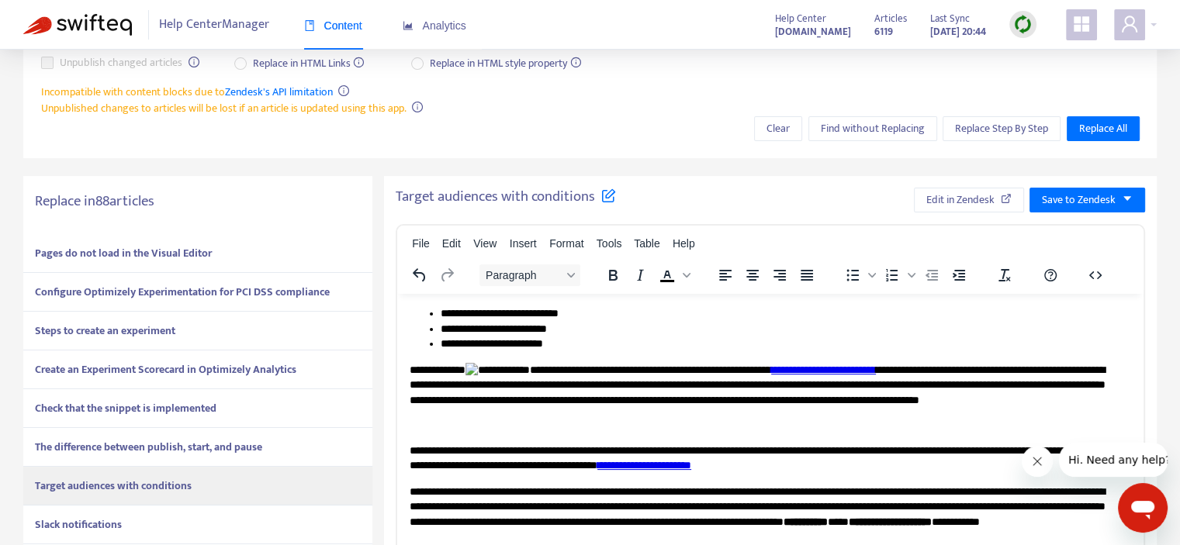
click at [507, 394] on p "**********" at bounding box center [765, 397] width 710 height 70
drag, startPoint x: 413, startPoint y: 377, endPoint x: 563, endPoint y: 374, distance: 150.6
click at [563, 374] on p "**********" at bounding box center [765, 397] width 710 height 70
click at [528, 380] on p "**********" at bounding box center [765, 397] width 710 height 70
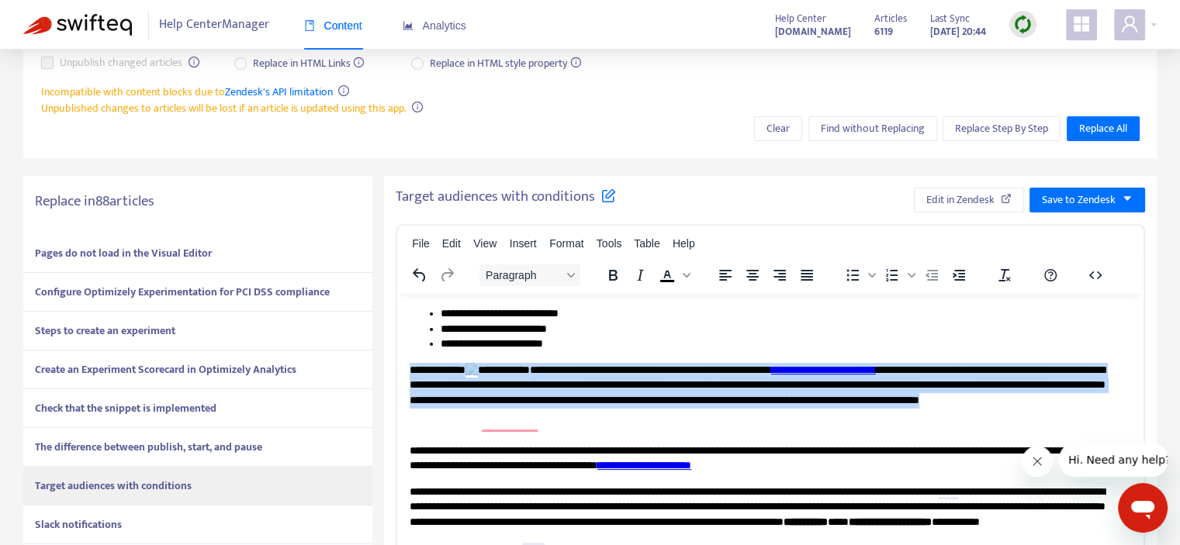
drag, startPoint x: 409, startPoint y: 382, endPoint x: 694, endPoint y: 423, distance: 287.7
click at [694, 423] on p "**********" at bounding box center [765, 397] width 710 height 70
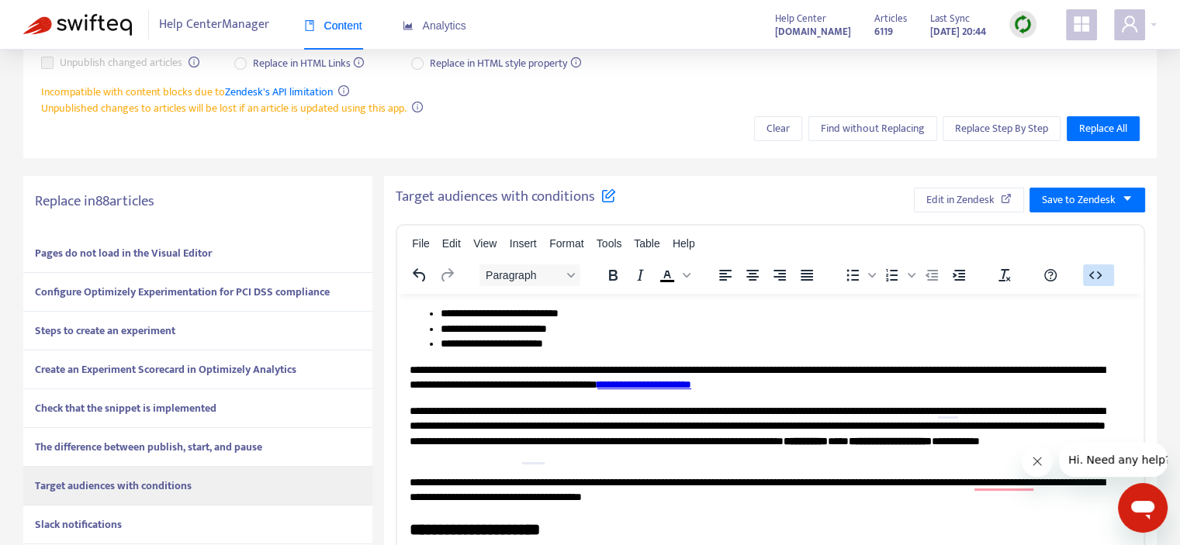
click at [1099, 273] on icon "button" at bounding box center [1095, 275] width 12 height 8
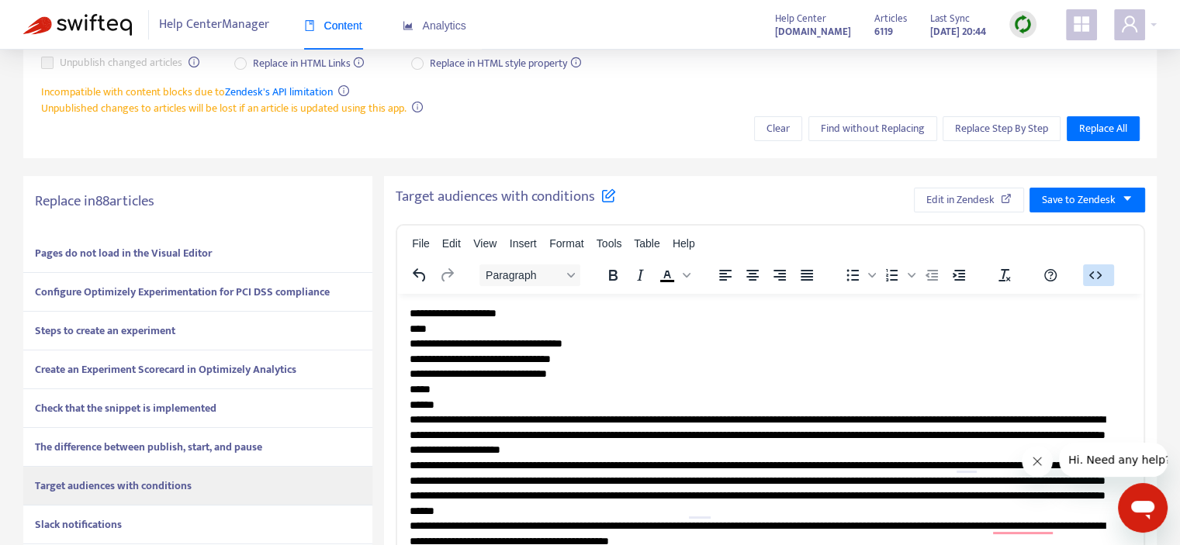
click at [1099, 273] on icon "button" at bounding box center [1095, 275] width 12 height 8
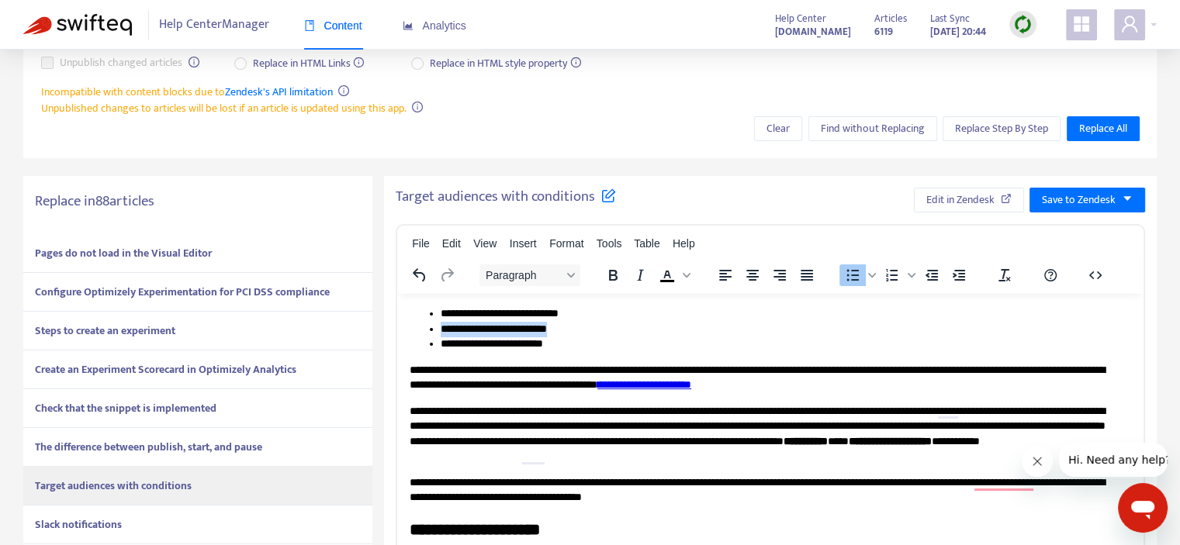
drag, startPoint x: 590, startPoint y: 327, endPoint x: 441, endPoint y: 331, distance: 149.0
click at [441, 331] on li "**********" at bounding box center [780, 329] width 679 height 16
click at [579, 325] on li "**********" at bounding box center [780, 329] width 679 height 16
click at [597, 324] on li "**********" at bounding box center [780, 329] width 679 height 16
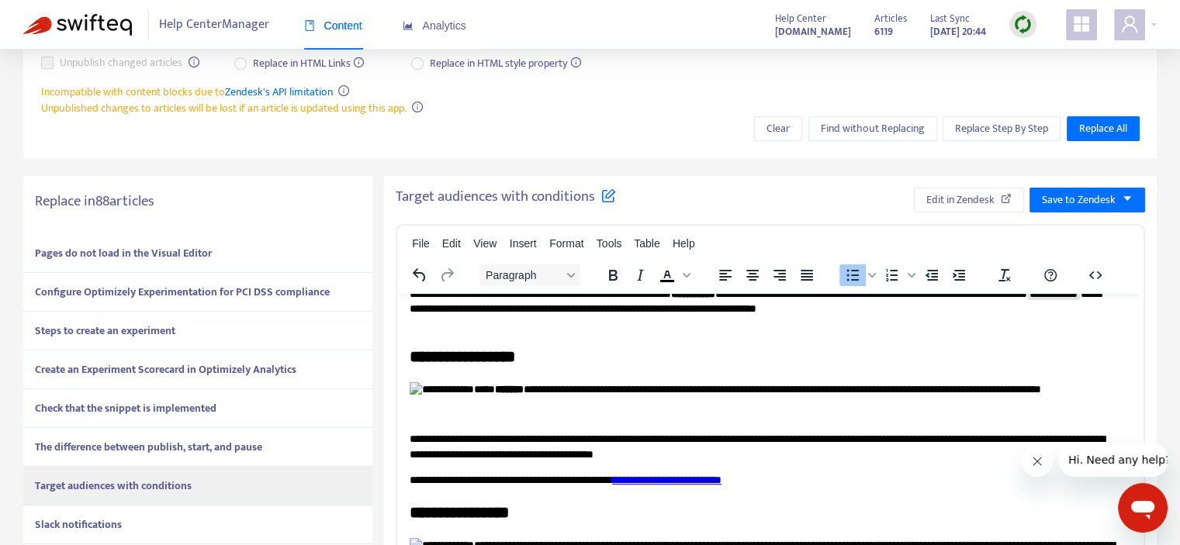
scroll to position [1319, 0]
click at [424, 395] on img "To enrich screen reader interactions, please activate Accessibility in Grammarl…" at bounding box center [442, 390] width 64 height 16
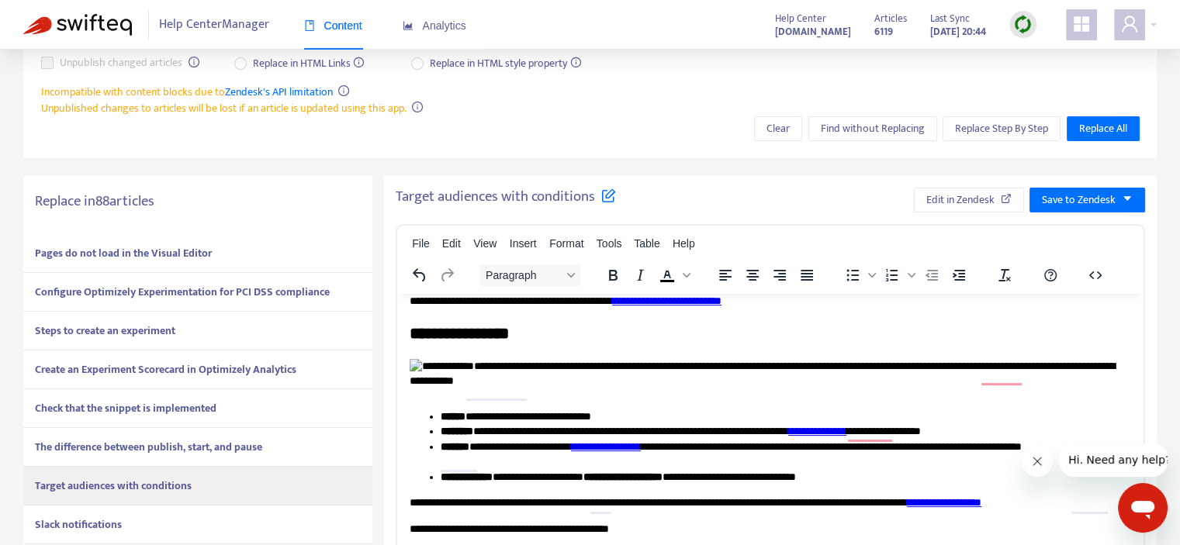
scroll to position [1474, 0]
click at [415, 364] on img "To enrich screen reader interactions, please activate Accessibility in Grammarl…" at bounding box center [442, 366] width 64 height 16
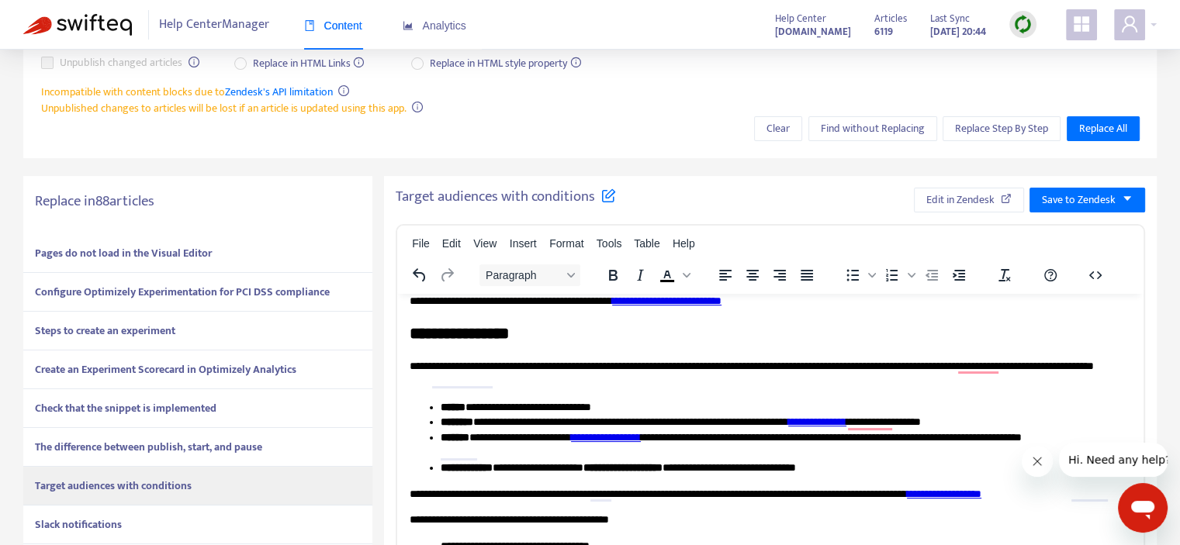
scroll to position [0, 0]
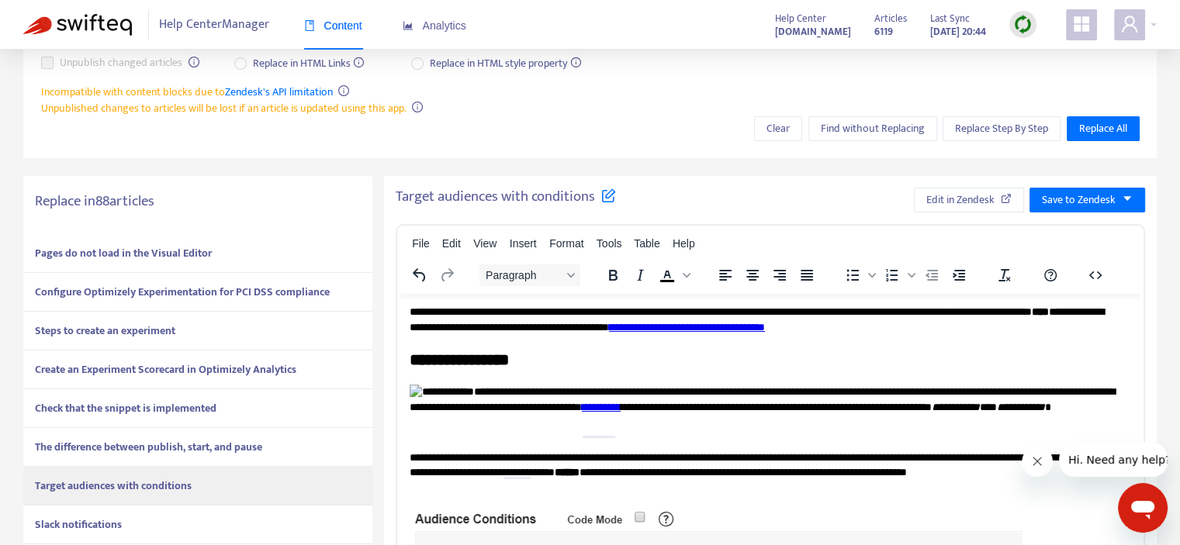
click at [424, 398] on img "To enrich screen reader interactions, please activate Accessibility in Grammarl…" at bounding box center [442, 392] width 64 height 16
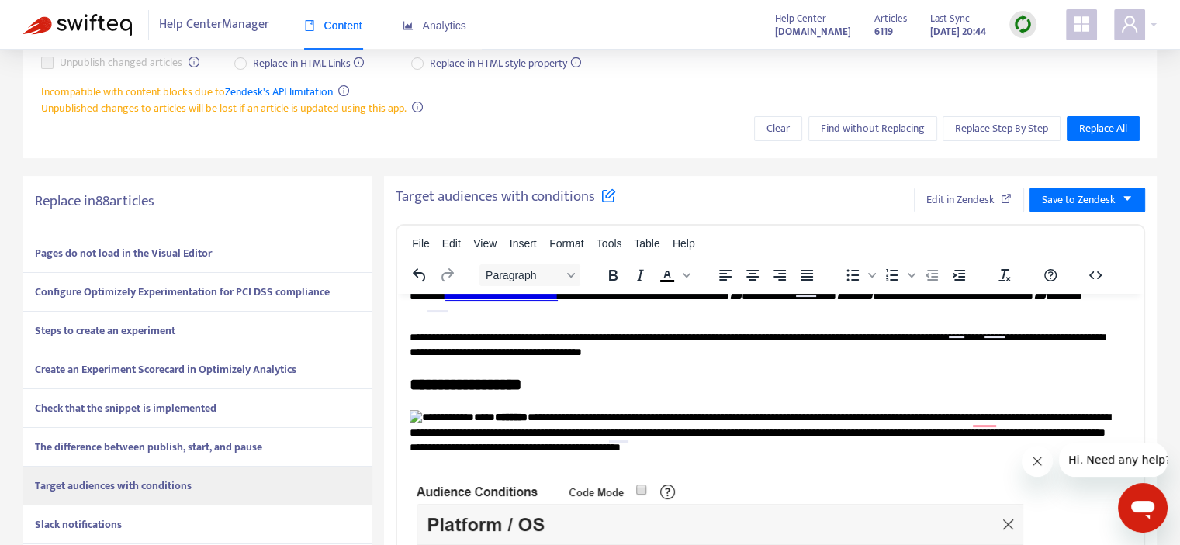
click at [421, 410] on img "To enrich screen reader interactions, please activate Accessibility in Grammarl…" at bounding box center [442, 418] width 64 height 16
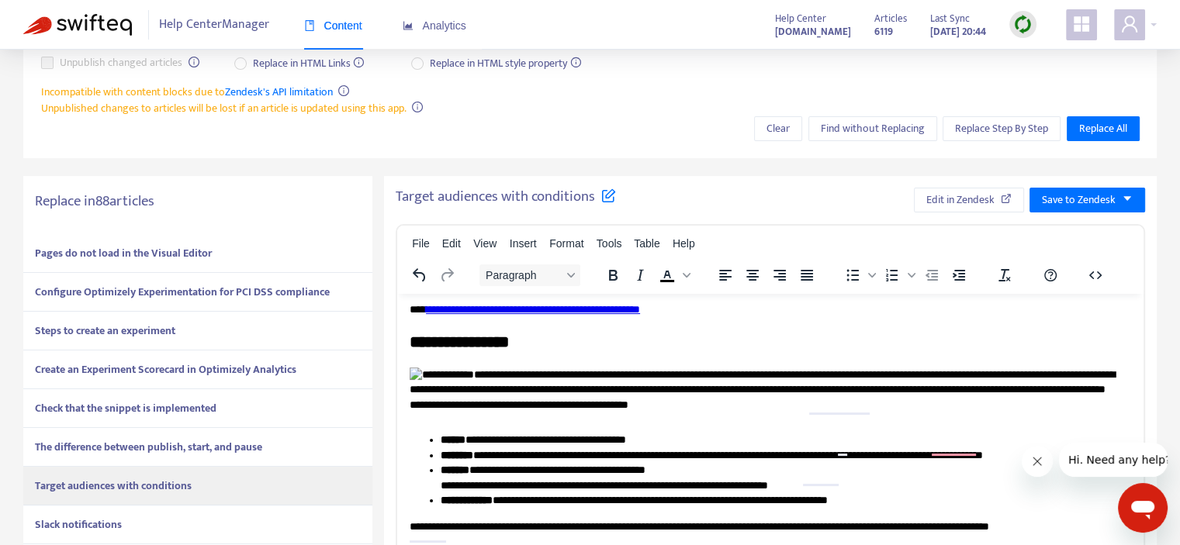
click at [422, 372] on img "To enrich screen reader interactions, please activate Accessibility in Grammarl…" at bounding box center [442, 375] width 64 height 16
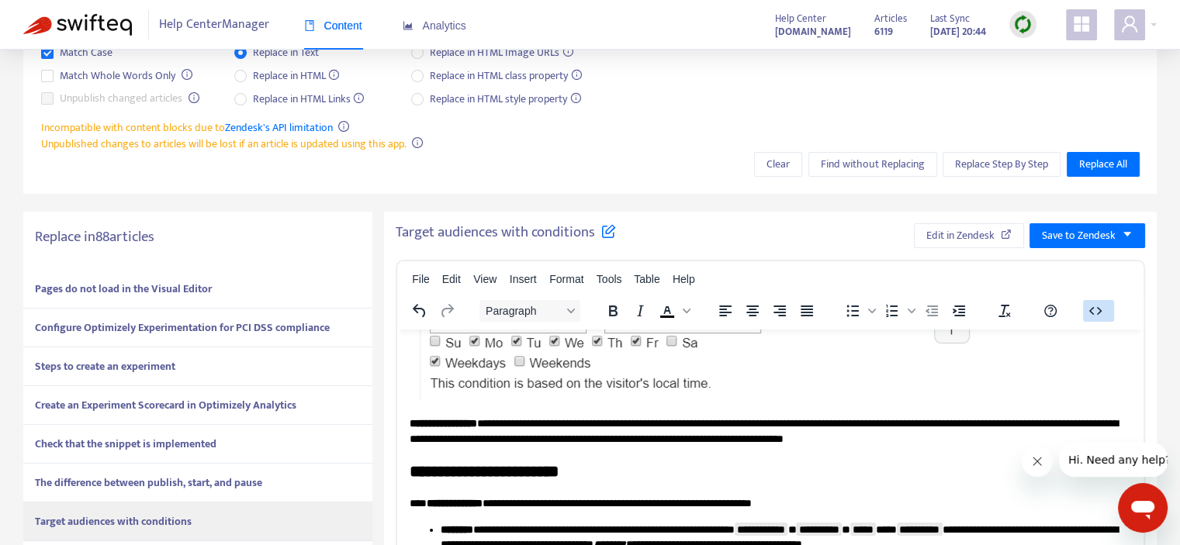
click at [1098, 310] on icon "button" at bounding box center [1095, 311] width 19 height 19
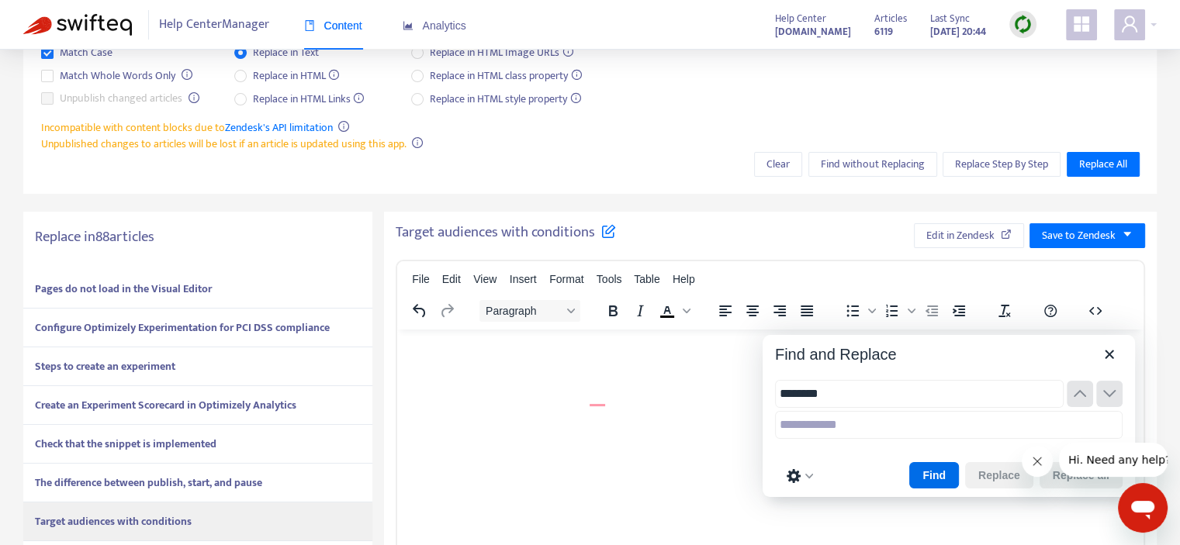
click at [934, 477] on button "Find" at bounding box center [934, 475] width 50 height 26
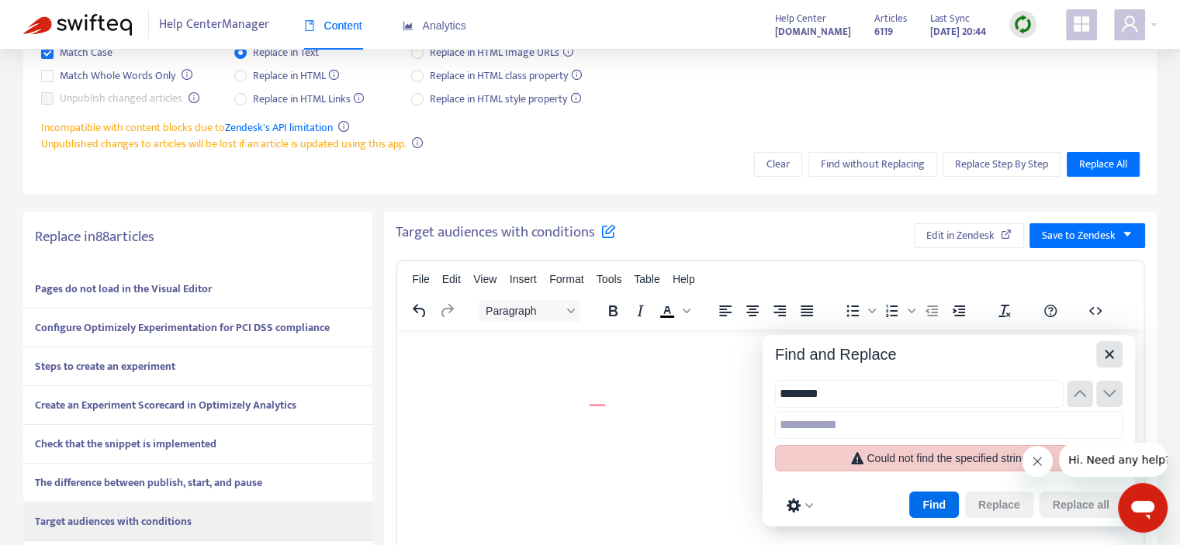
type input "********"
click at [1107, 354] on icon "Close" at bounding box center [1109, 354] width 19 height 19
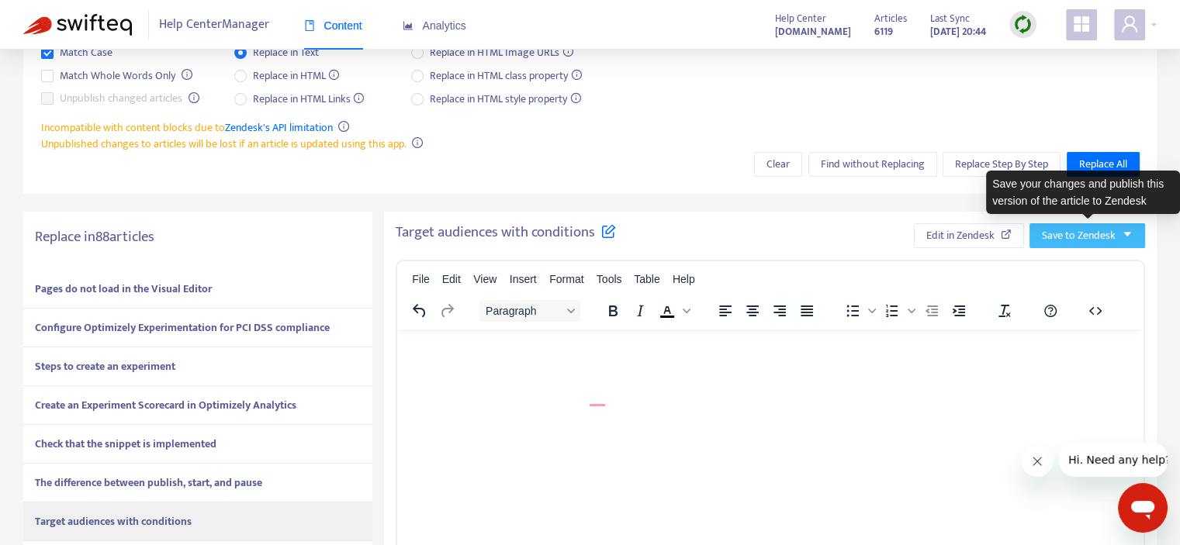
click at [1127, 232] on icon "caret-down" at bounding box center [1127, 234] width 11 height 11
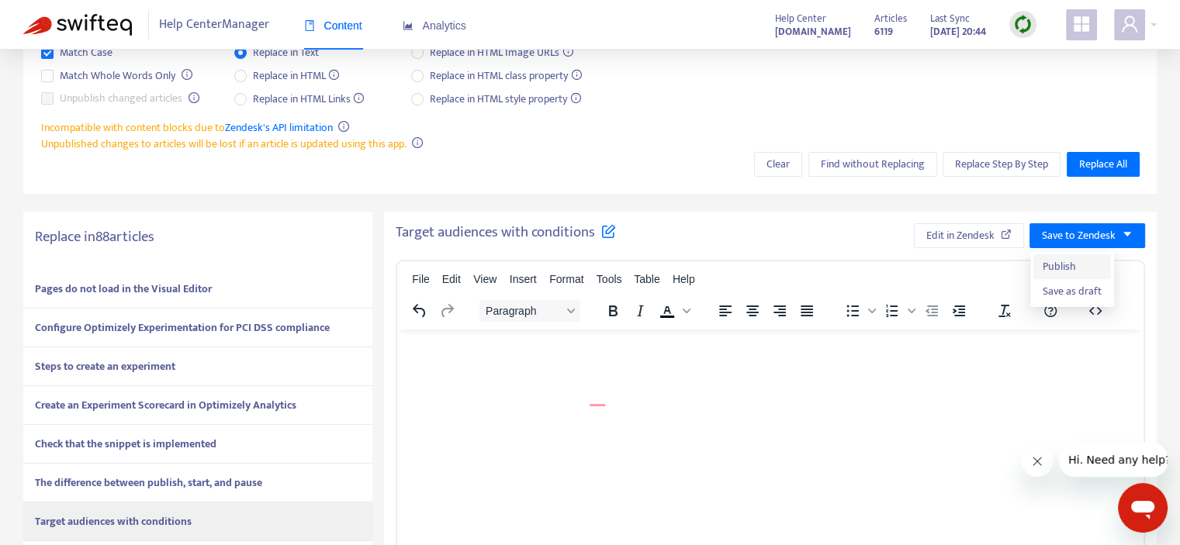
click at [1077, 266] on span "Publish" at bounding box center [1072, 266] width 59 height 17
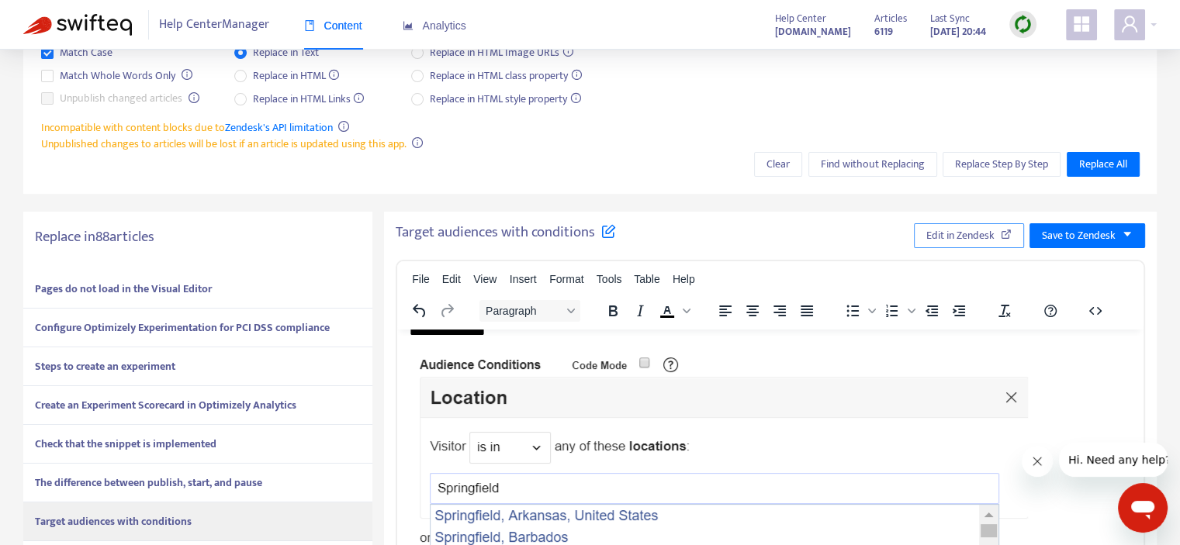
click at [948, 240] on span "Edit in Zendesk" at bounding box center [960, 235] width 68 height 17
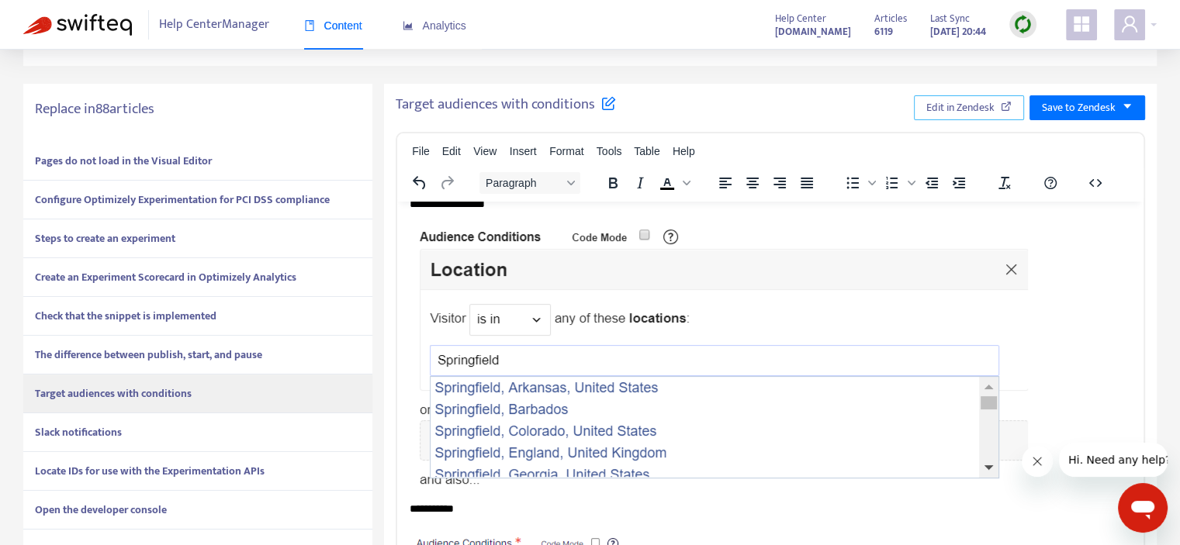
scroll to position [310, 0]
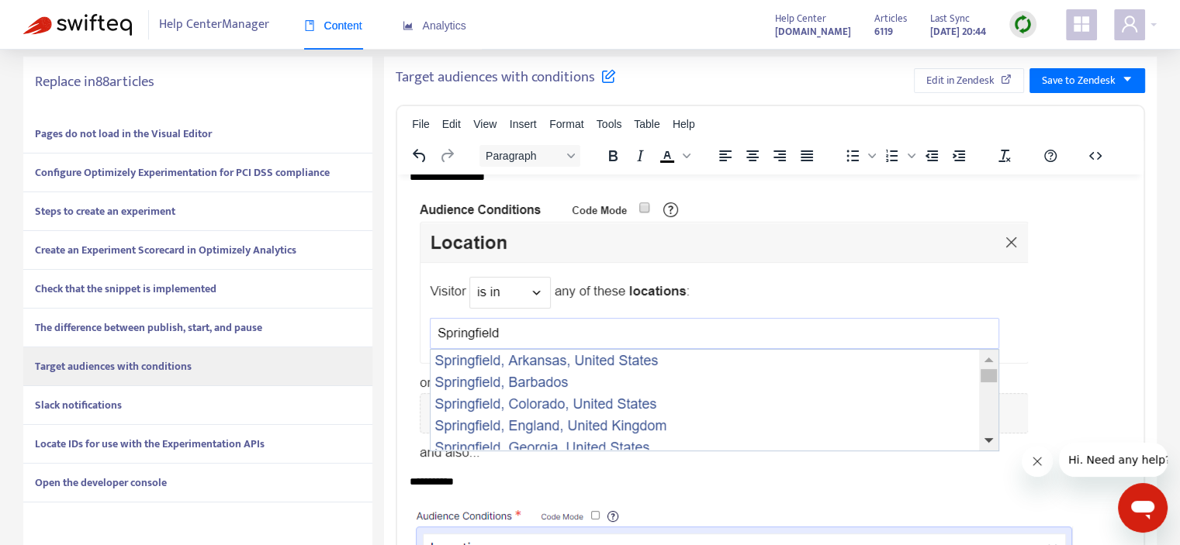
click at [163, 407] on div "Slack notifications" at bounding box center [197, 405] width 349 height 39
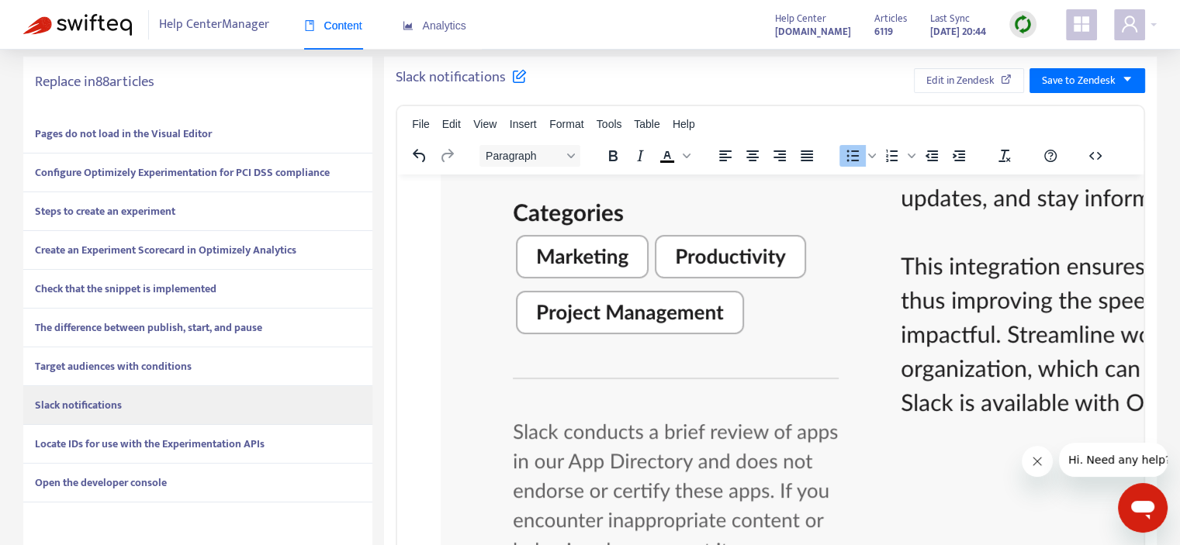
scroll to position [1277, 0]
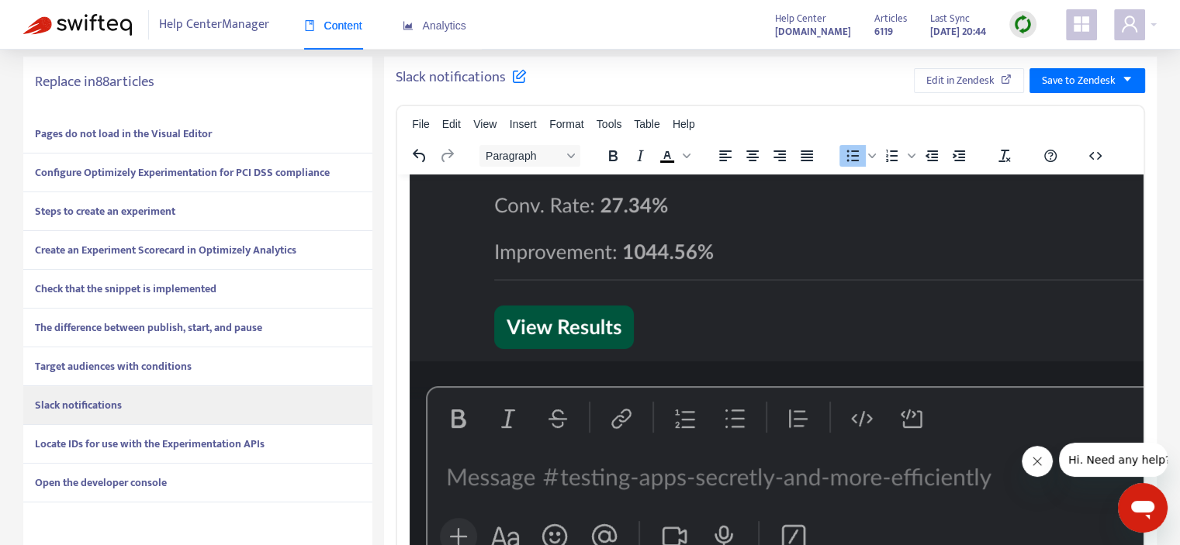
click at [62, 440] on strong "Locate IDs for use with the Experimentation APIs" at bounding box center [150, 444] width 230 height 18
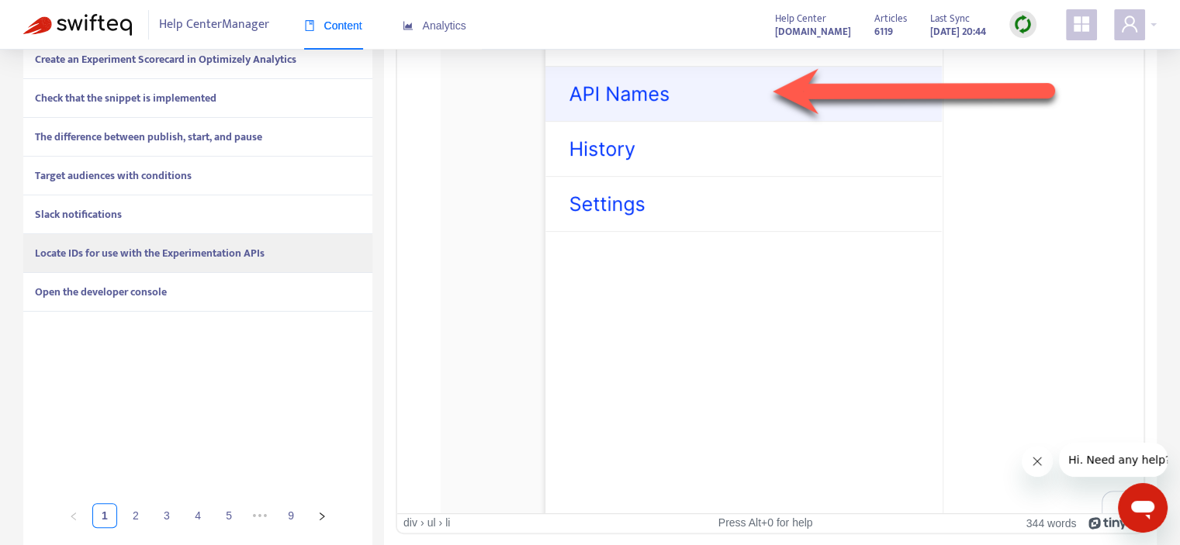
click at [1048, 461] on button "Close message from company" at bounding box center [1036, 461] width 31 height 31
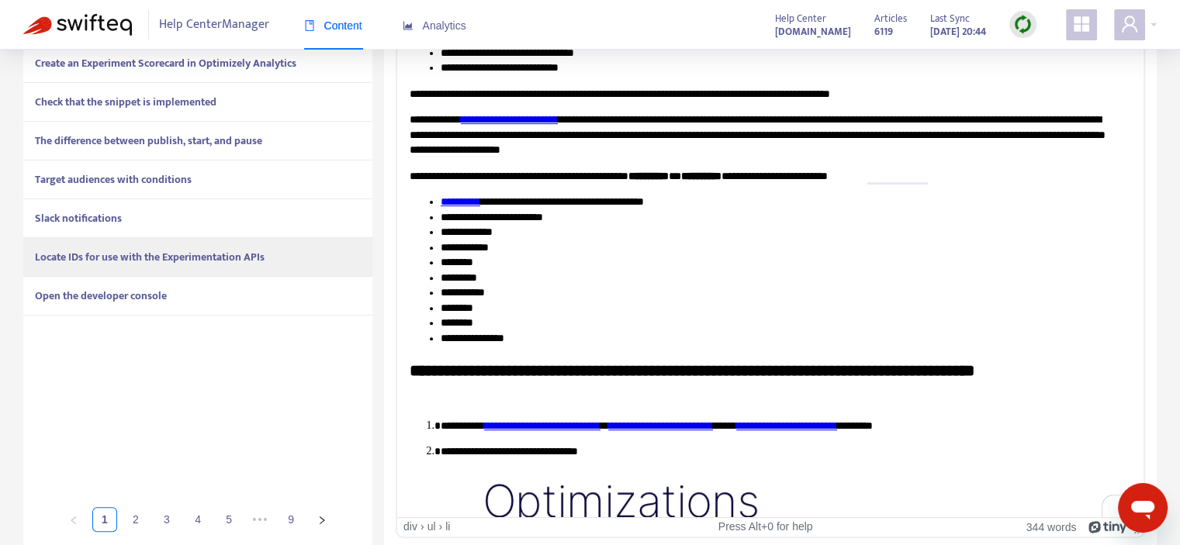
click at [199, 296] on div "Open the developer console" at bounding box center [197, 296] width 349 height 39
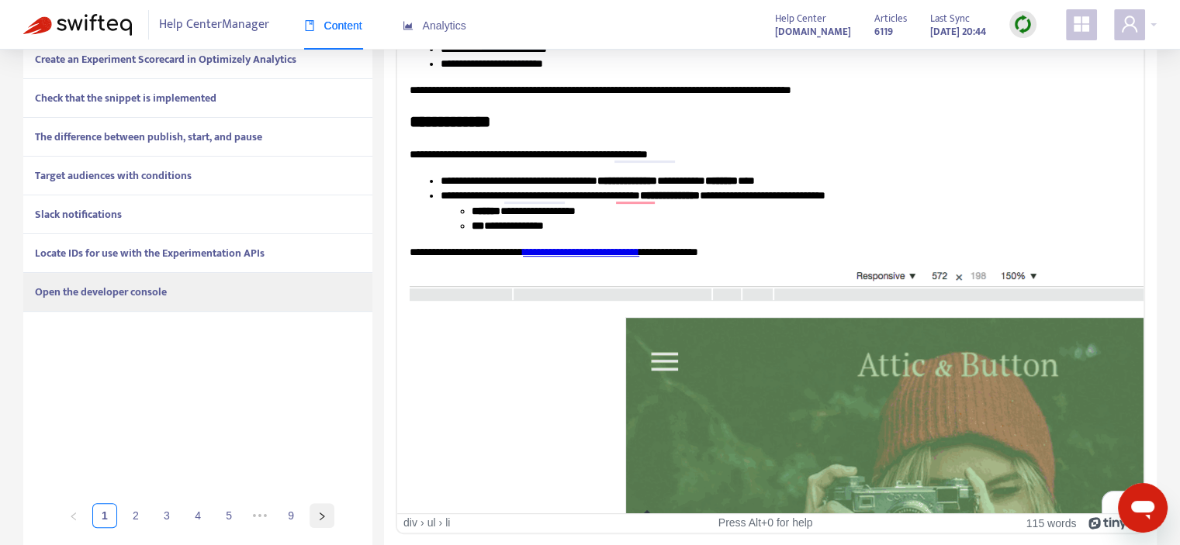
click at [329, 512] on button "button" at bounding box center [322, 516] width 25 height 25
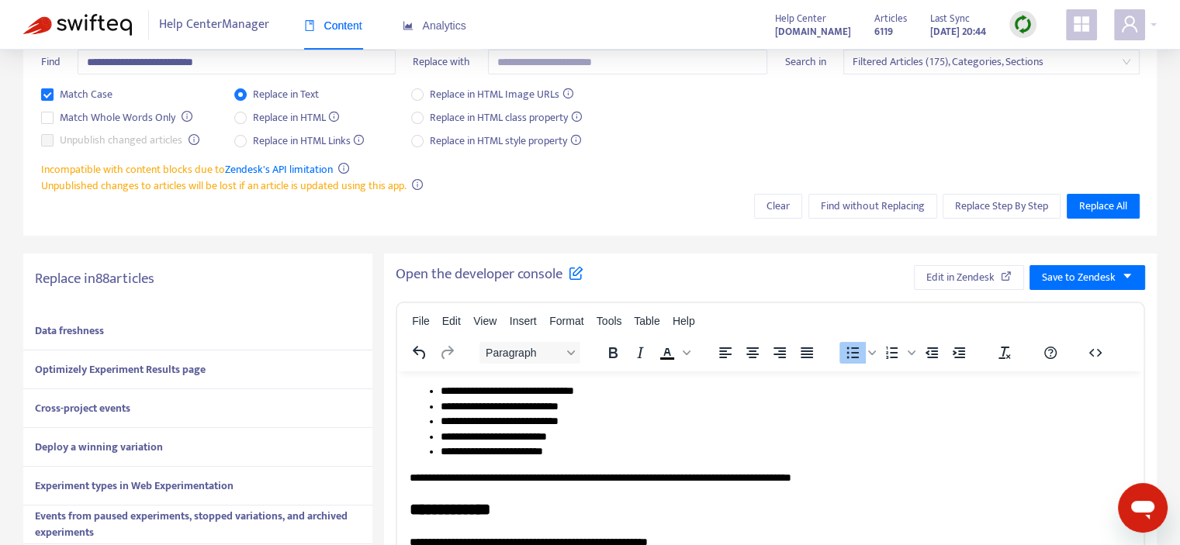
click at [130, 325] on div "Data freshness" at bounding box center [197, 331] width 349 height 39
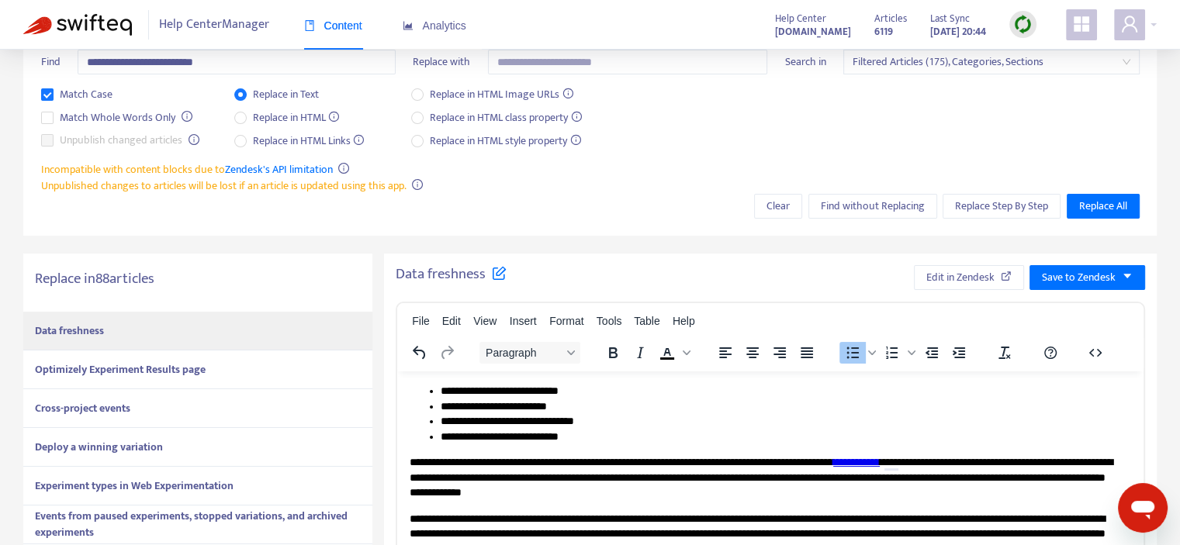
click at [194, 364] on strong "Optimizely Experiment Results page" at bounding box center [120, 370] width 171 height 18
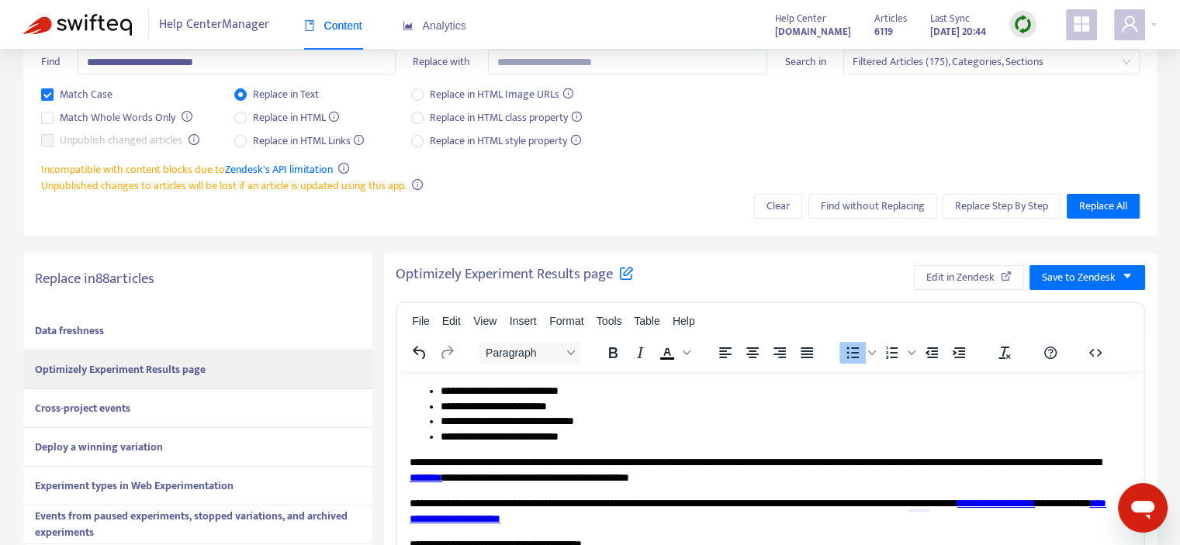
click at [133, 403] on div "Cross-project events" at bounding box center [197, 409] width 349 height 39
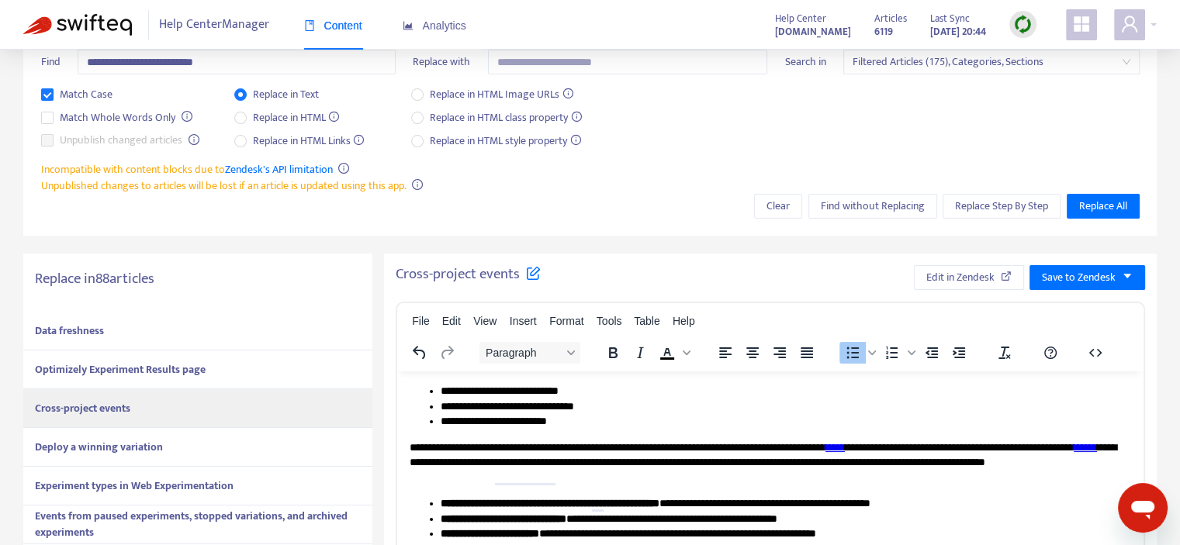
click at [130, 446] on strong "Deploy a winning variation" at bounding box center [99, 447] width 128 height 18
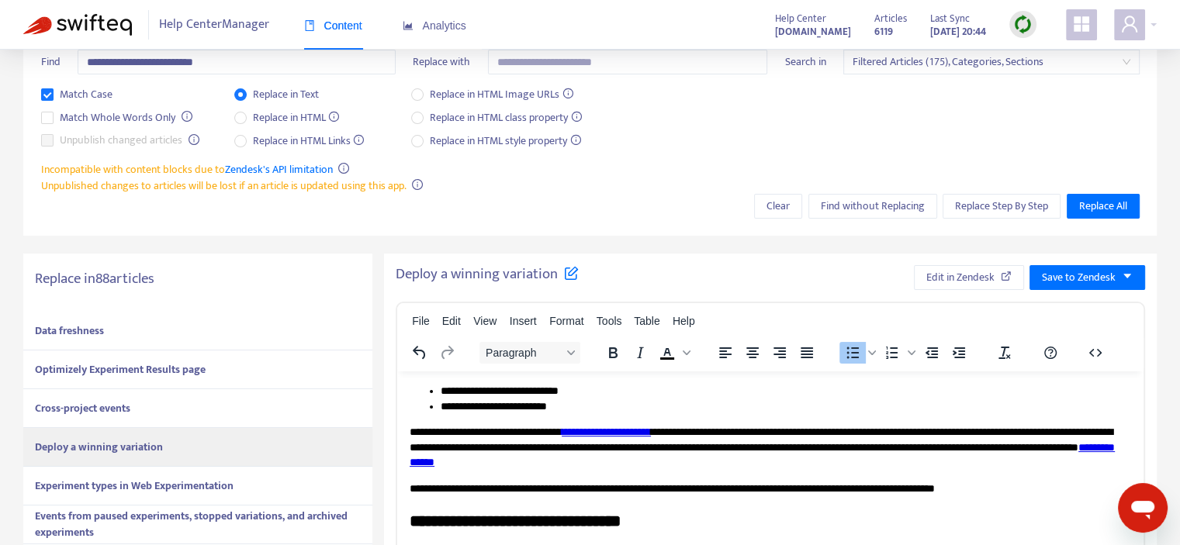
click at [124, 479] on strong "Experiment types in Web Experimentation" at bounding box center [134, 486] width 199 height 18
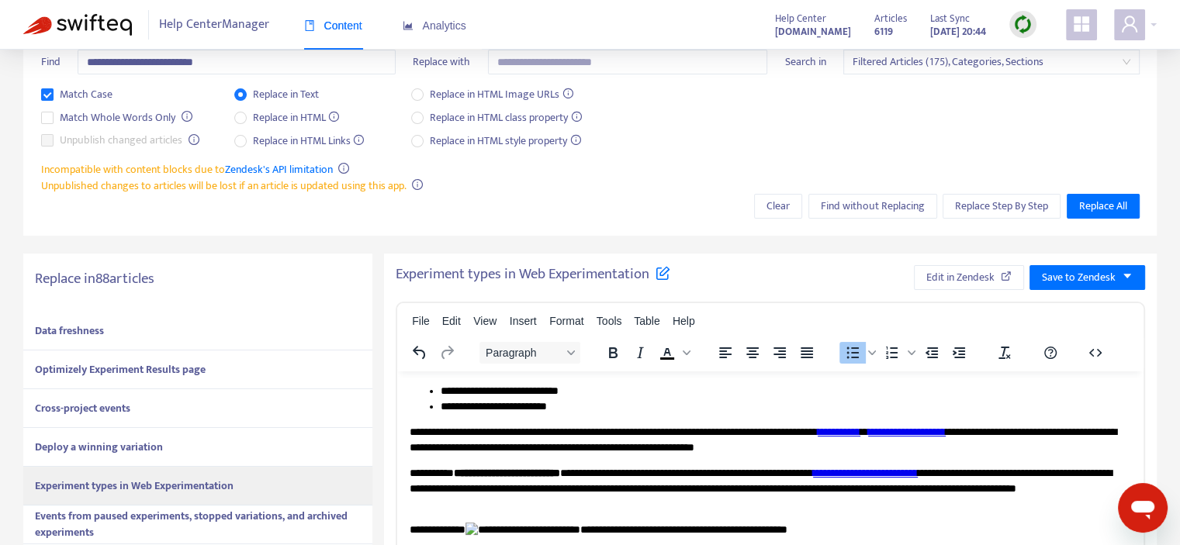
click at [130, 328] on div "Data freshness" at bounding box center [197, 331] width 349 height 39
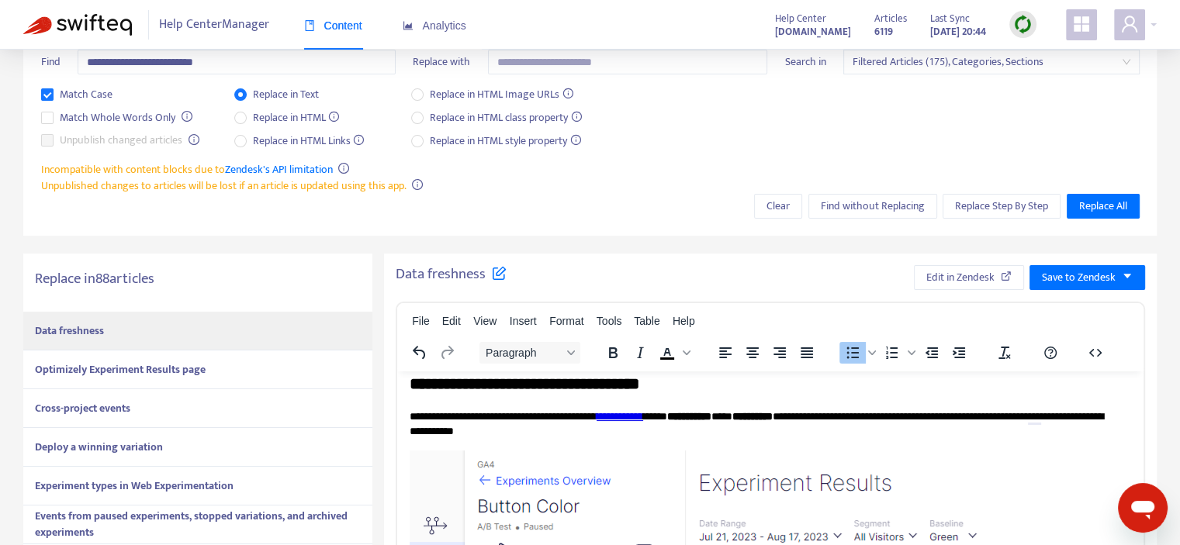
click at [189, 365] on strong "Optimizely Experiment Results page" at bounding box center [120, 370] width 171 height 18
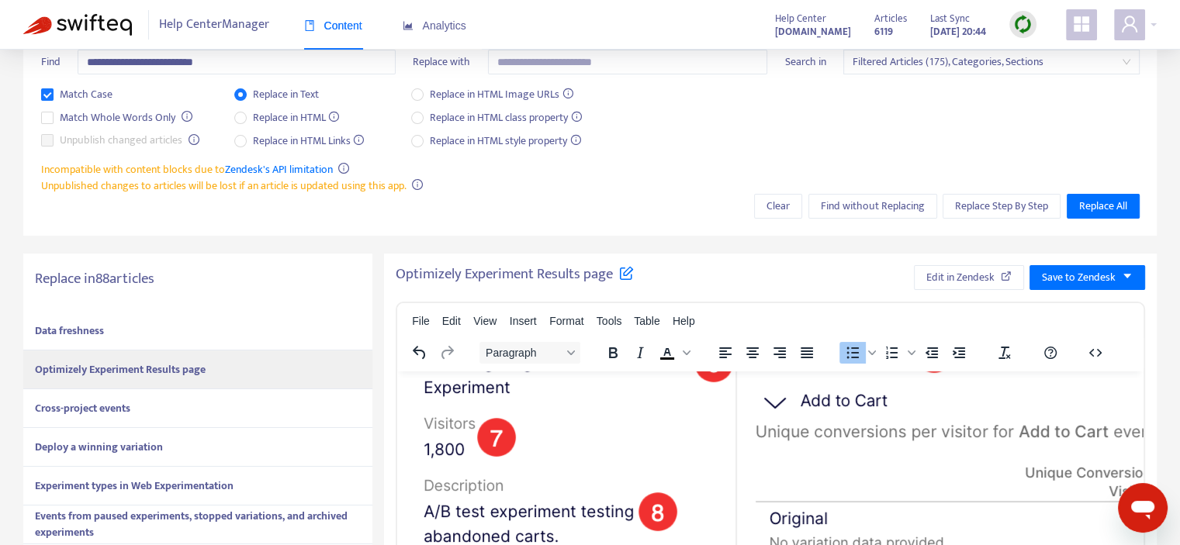
click at [248, 409] on div "Cross-project events" at bounding box center [197, 409] width 349 height 39
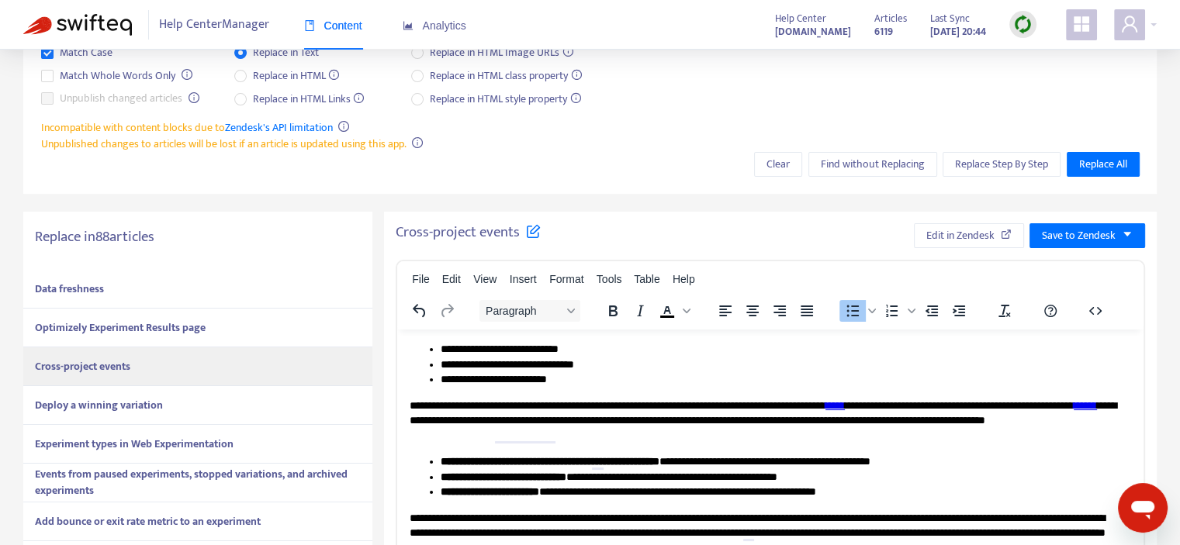
click at [164, 405] on div "Deploy a winning variation" at bounding box center [197, 405] width 349 height 39
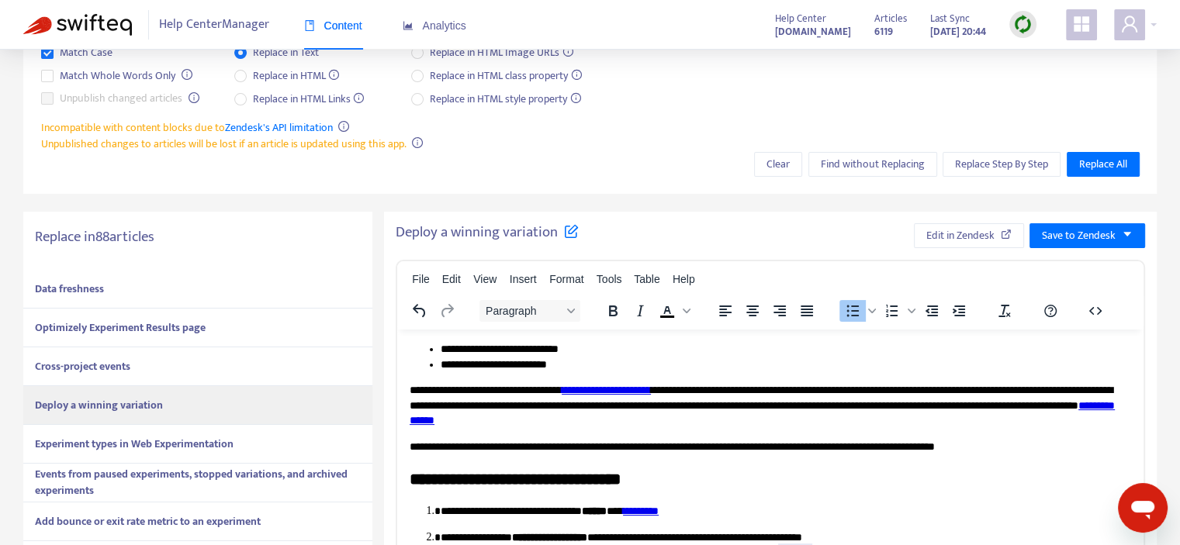
click at [106, 437] on strong "Experiment types in Web Experimentation" at bounding box center [134, 444] width 199 height 18
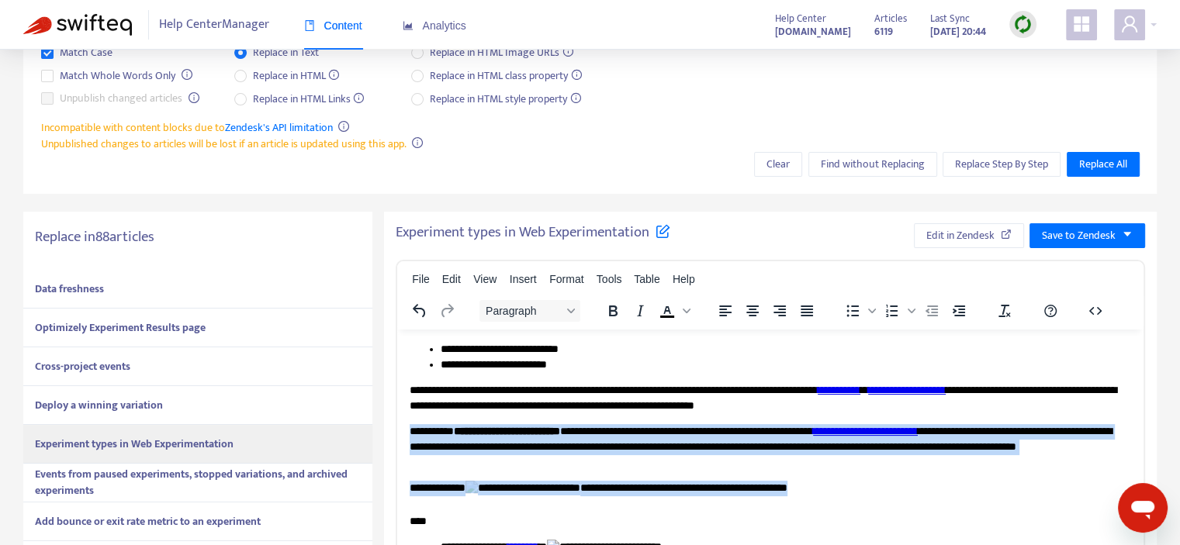
drag, startPoint x: 409, startPoint y: 430, endPoint x: 760, endPoint y: 487, distance: 356.0
click at [760, 487] on div "**********" at bounding box center [771, 463] width 722 height 79
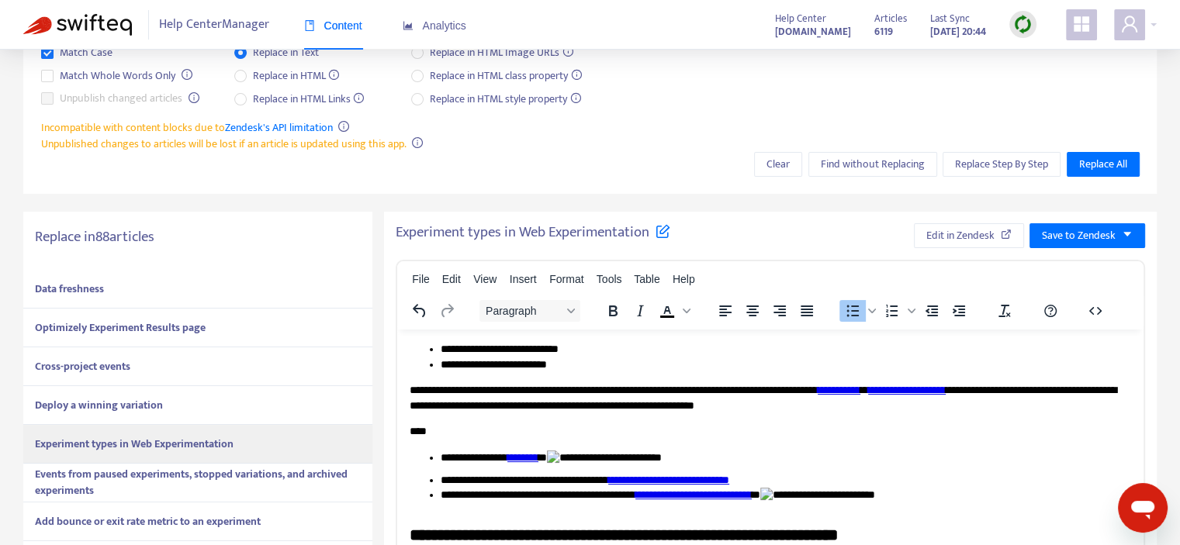
click at [597, 458] on li "**********" at bounding box center [780, 461] width 679 height 23
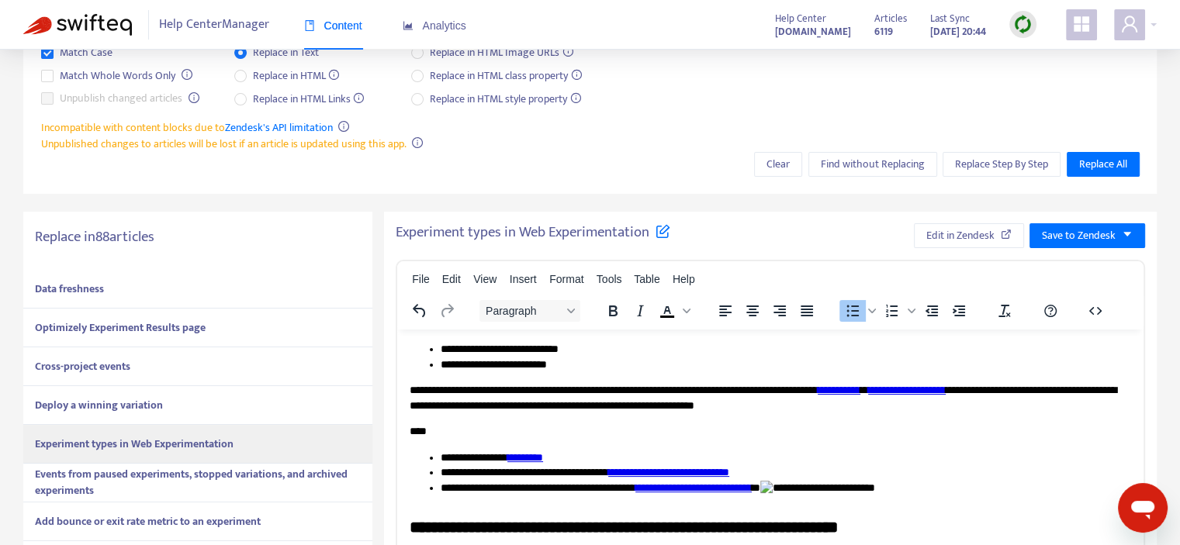
click at [899, 487] on li "**********" at bounding box center [780, 491] width 679 height 23
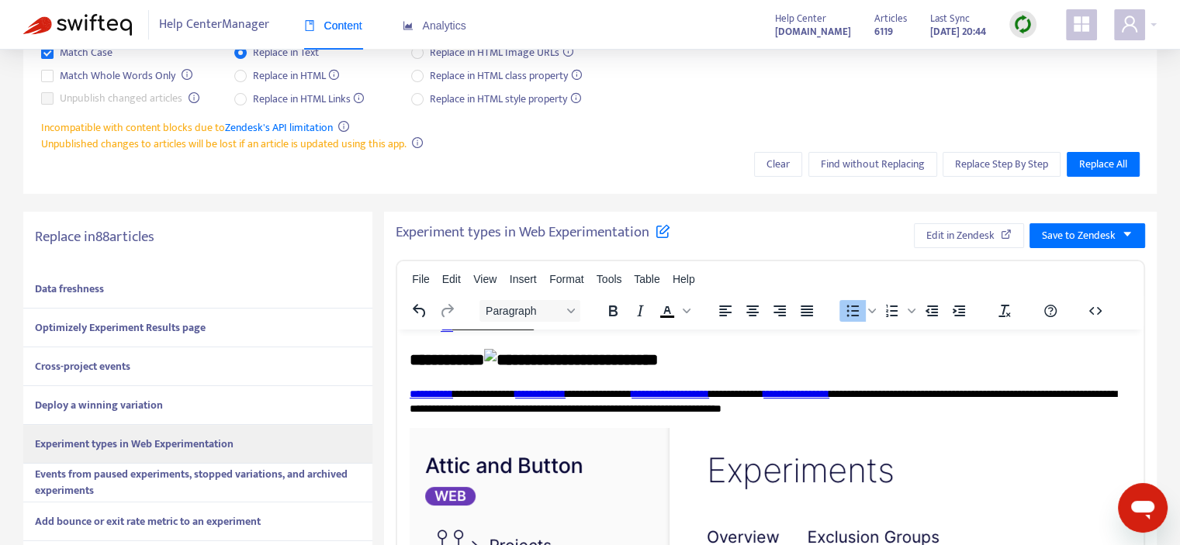
click at [535, 359] on h2 "**********" at bounding box center [765, 360] width 710 height 25
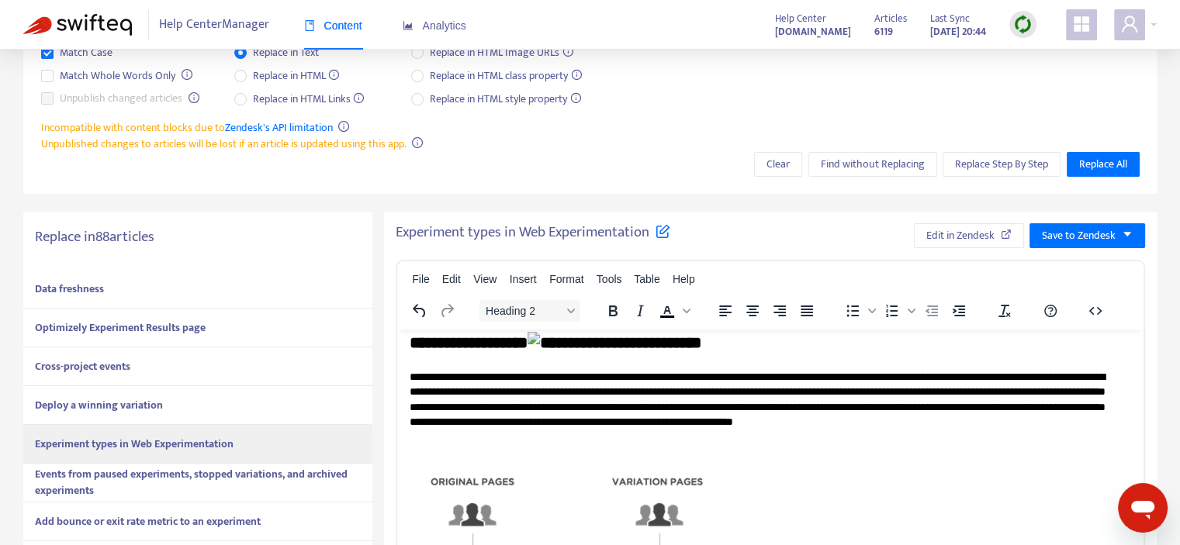
click at [582, 349] on h2 "**********" at bounding box center [765, 343] width 710 height 25
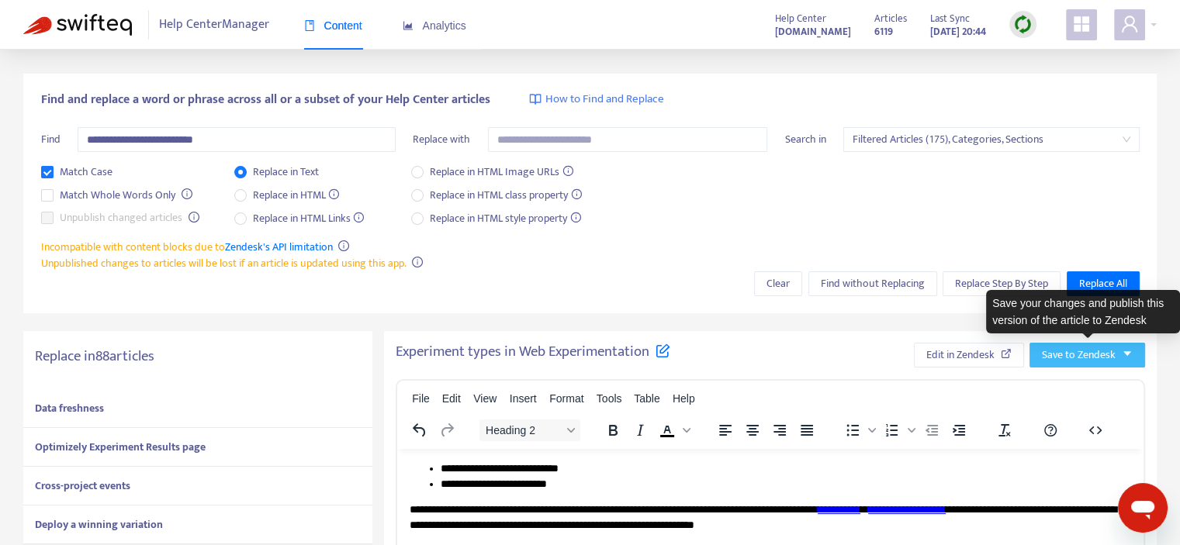
click at [1071, 358] on span "Save to Zendesk" at bounding box center [1079, 355] width 74 height 17
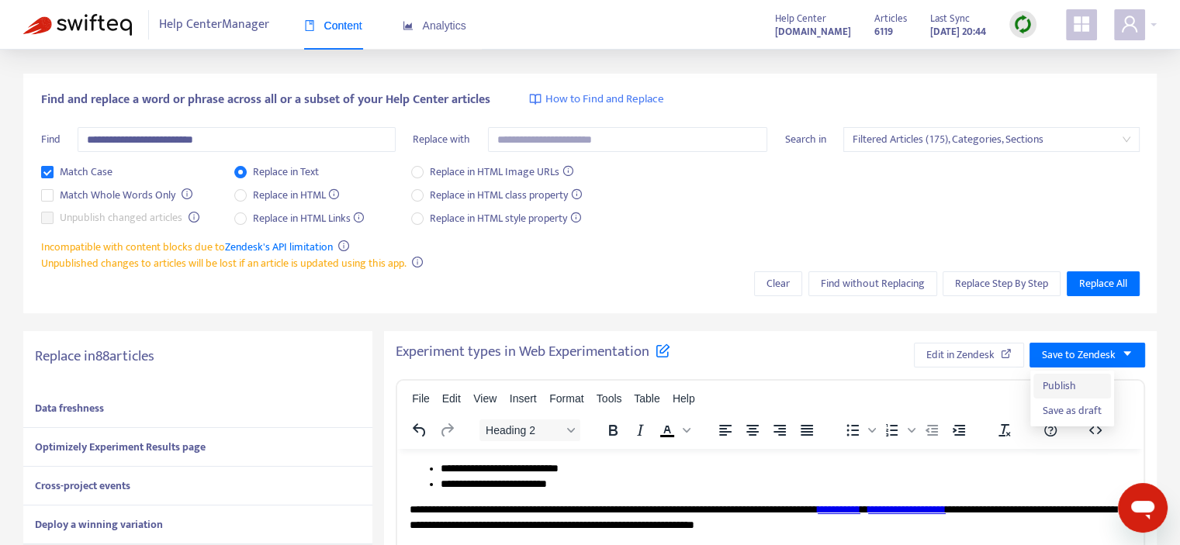
click at [1067, 381] on span "Publish" at bounding box center [1072, 386] width 59 height 17
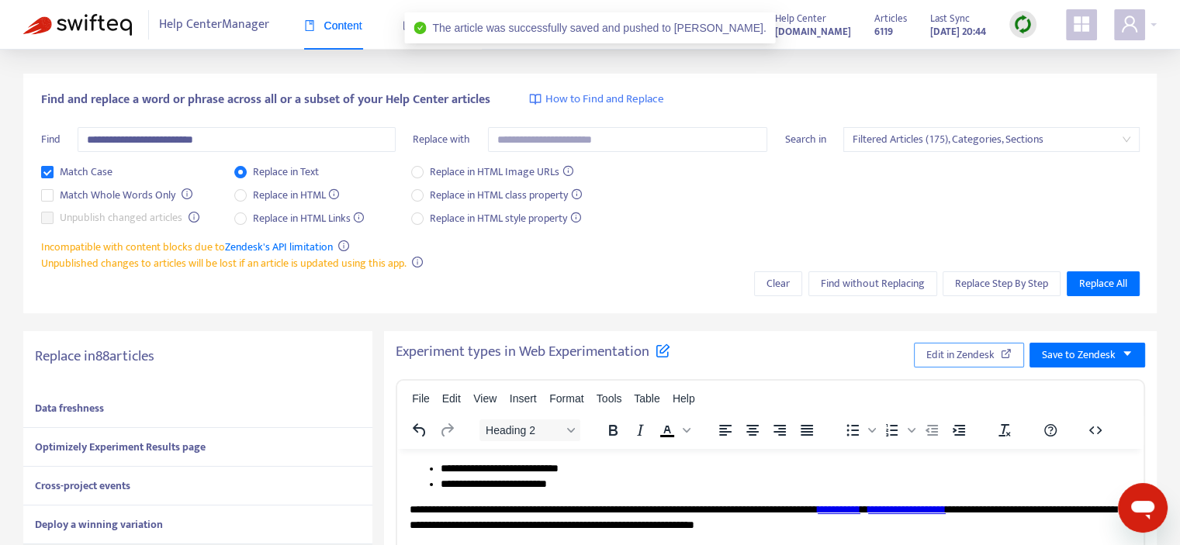
click at [987, 356] on span "Edit in Zendesk" at bounding box center [960, 355] width 68 height 17
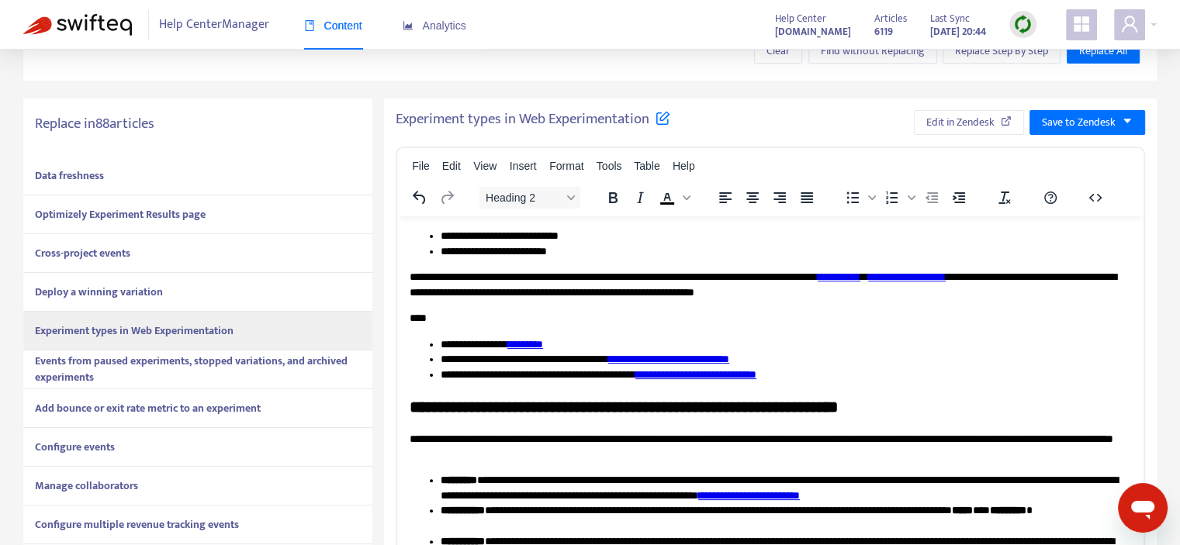
click at [206, 369] on strong "Events from paused experiments, stopped variations, and archived experiments" at bounding box center [191, 369] width 313 height 34
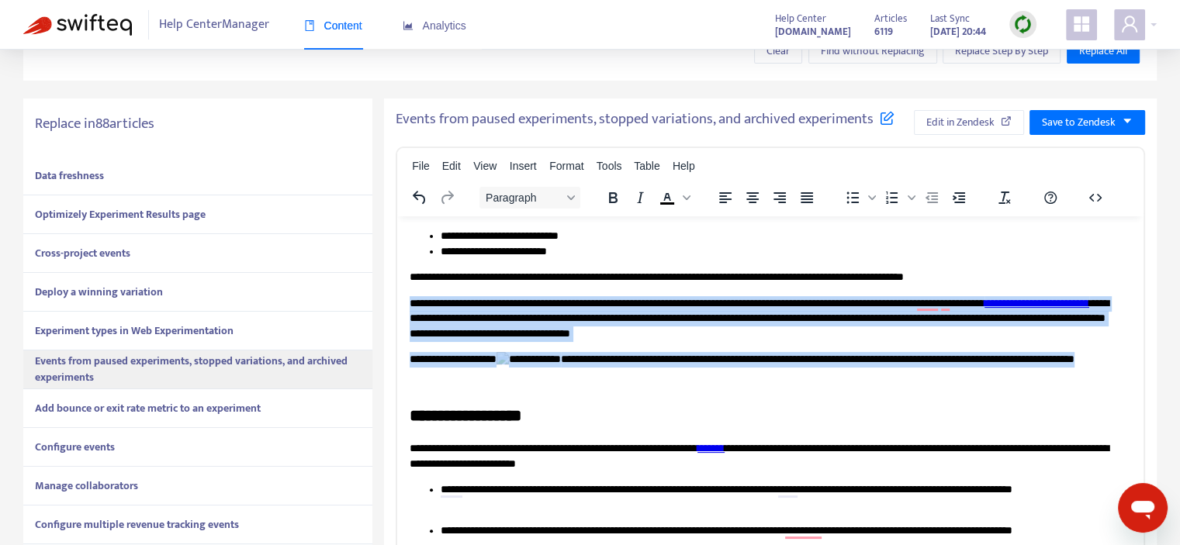
drag, startPoint x: 410, startPoint y: 304, endPoint x: 532, endPoint y: 379, distance: 143.2
click at [532, 379] on div "**********" at bounding box center [771, 343] width 722 height 95
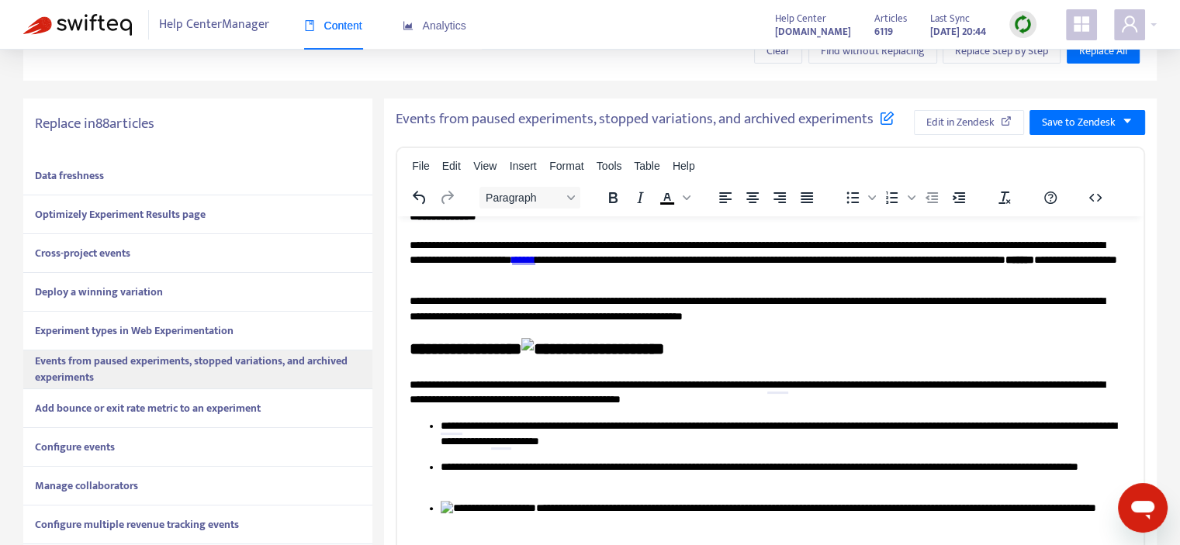
click at [554, 342] on img "To enrich screen reader interactions, please activate Accessibility in Grammarl…" at bounding box center [592, 349] width 143 height 23
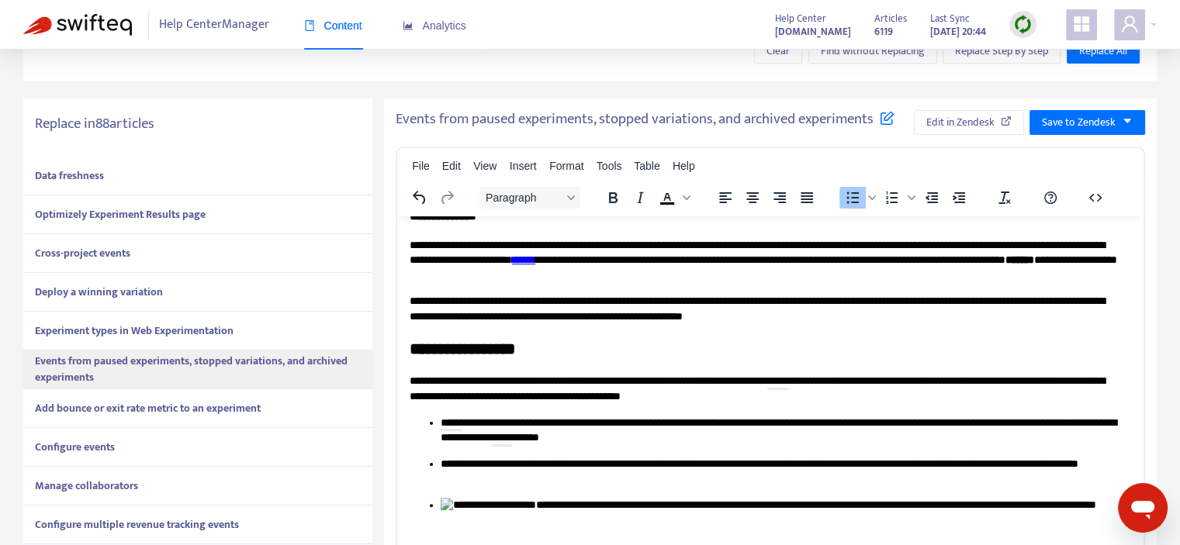
click at [464, 512] on p "**********" at bounding box center [780, 517] width 679 height 40
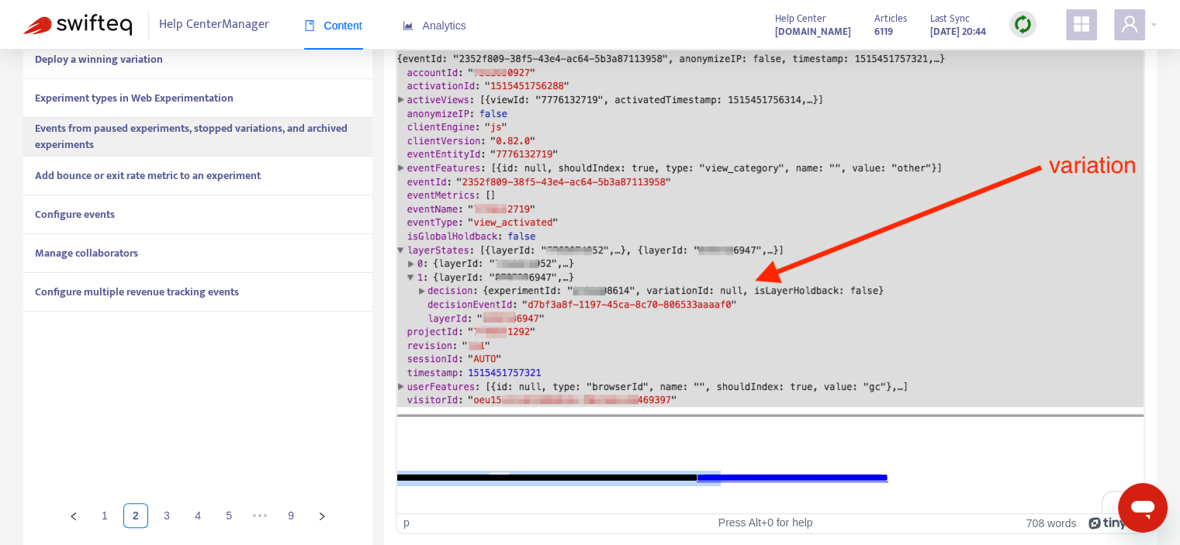
drag, startPoint x: 1144, startPoint y: 450, endPoint x: 1138, endPoint y: 421, distance: 29.4
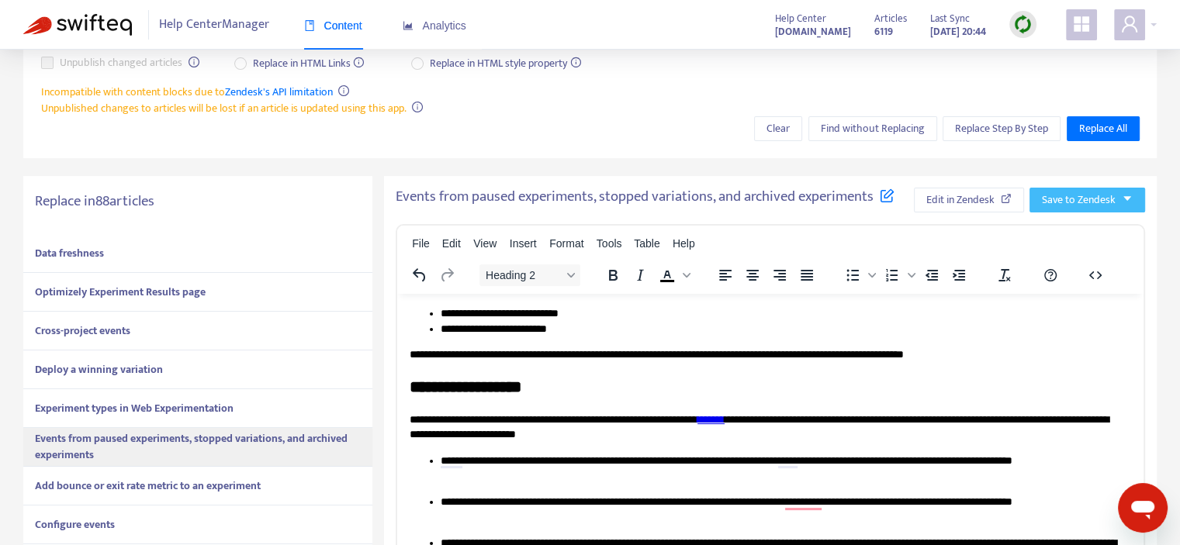
click at [1088, 197] on span "Save to Zendesk" at bounding box center [1079, 200] width 74 height 17
click at [1065, 231] on span "Publish" at bounding box center [1072, 231] width 59 height 17
click at [946, 189] on button "Edit in Zendesk" at bounding box center [952, 200] width 110 height 25
click at [186, 487] on strong "Add bounce or exit rate metric to an experiment" at bounding box center [148, 486] width 226 height 18
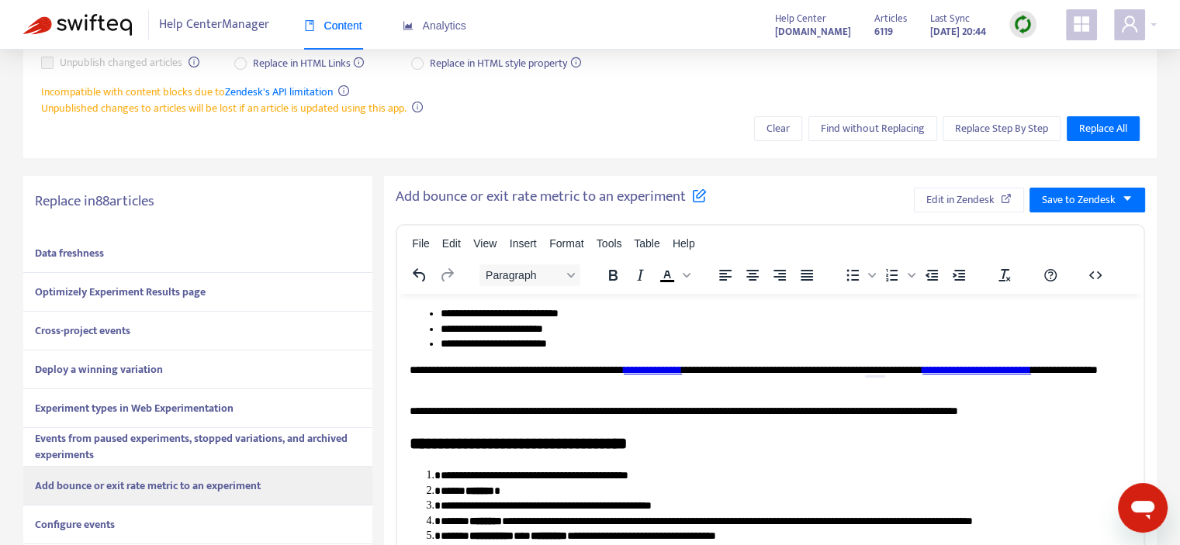
click at [168, 521] on div "Configure events" at bounding box center [197, 525] width 349 height 39
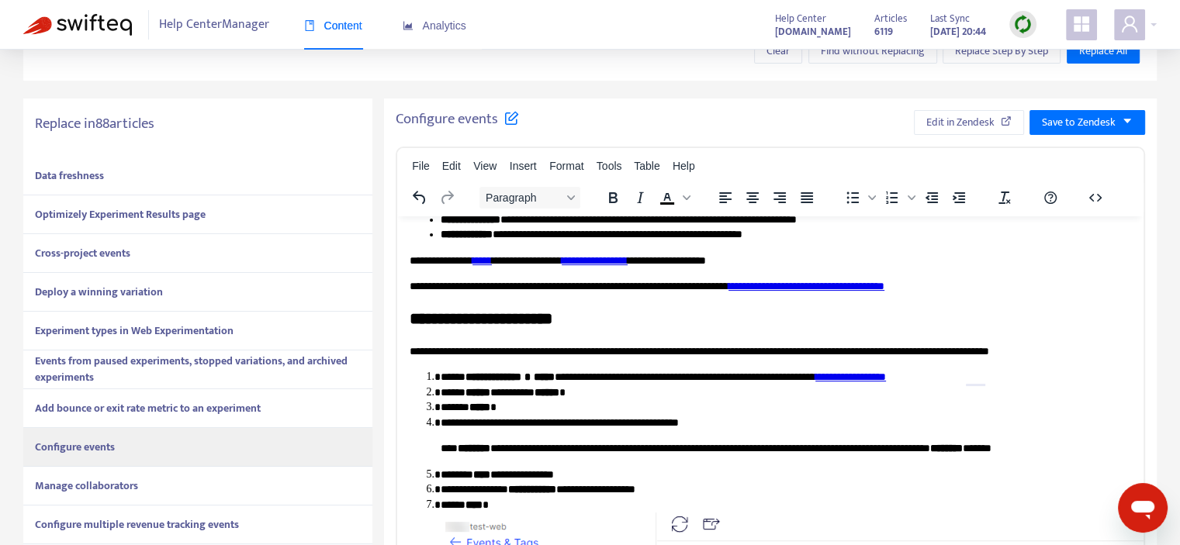
click at [106, 474] on div "Manage collaborators" at bounding box center [197, 486] width 349 height 39
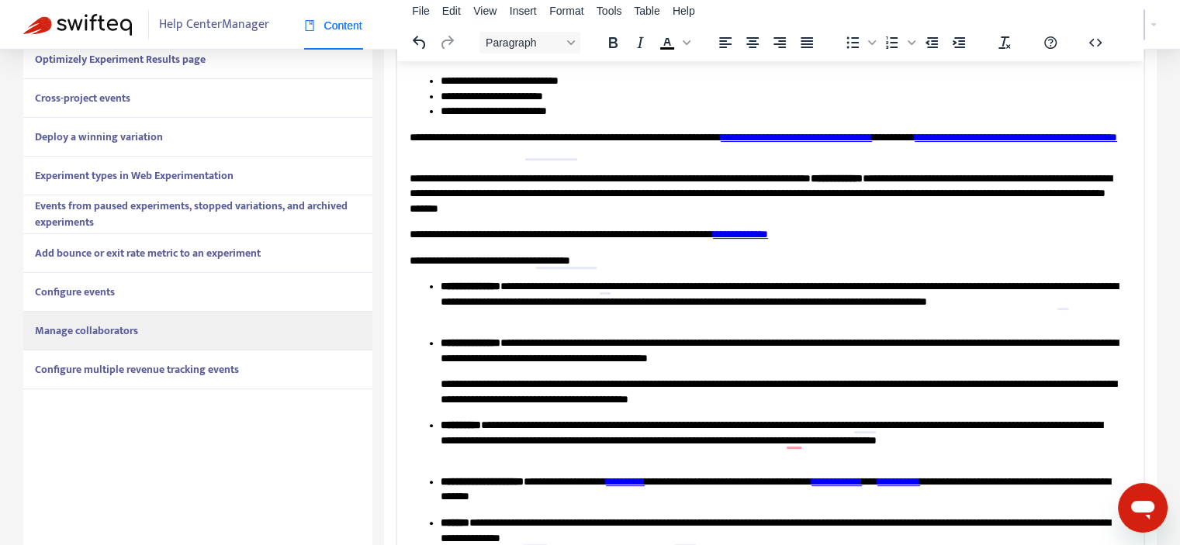
click at [129, 376] on strong "Configure multiple revenue tracking events" at bounding box center [137, 370] width 204 height 18
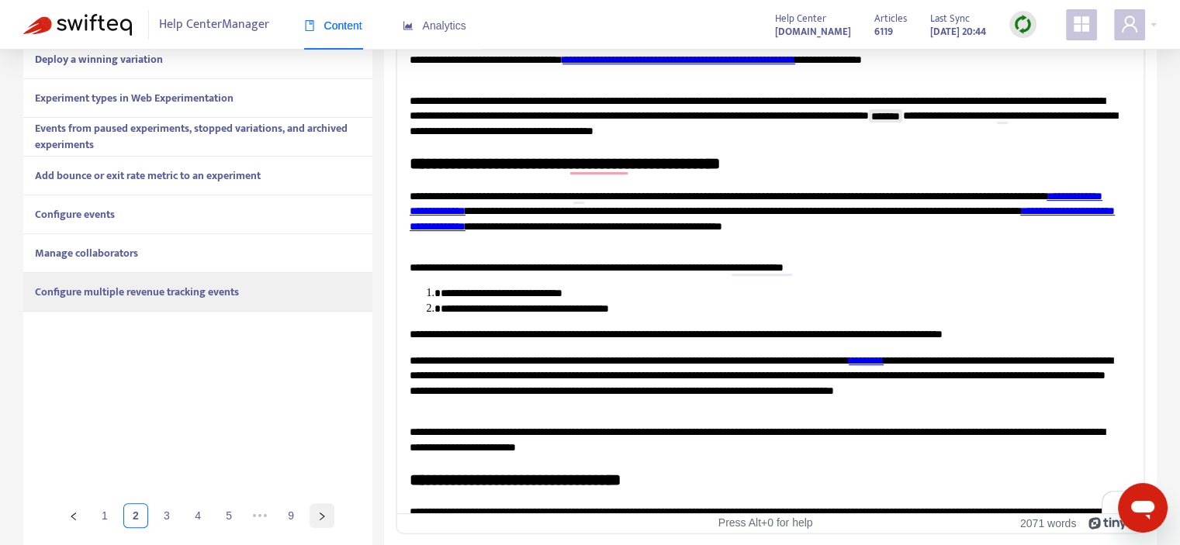
click at [330, 518] on button "button" at bounding box center [322, 516] width 25 height 25
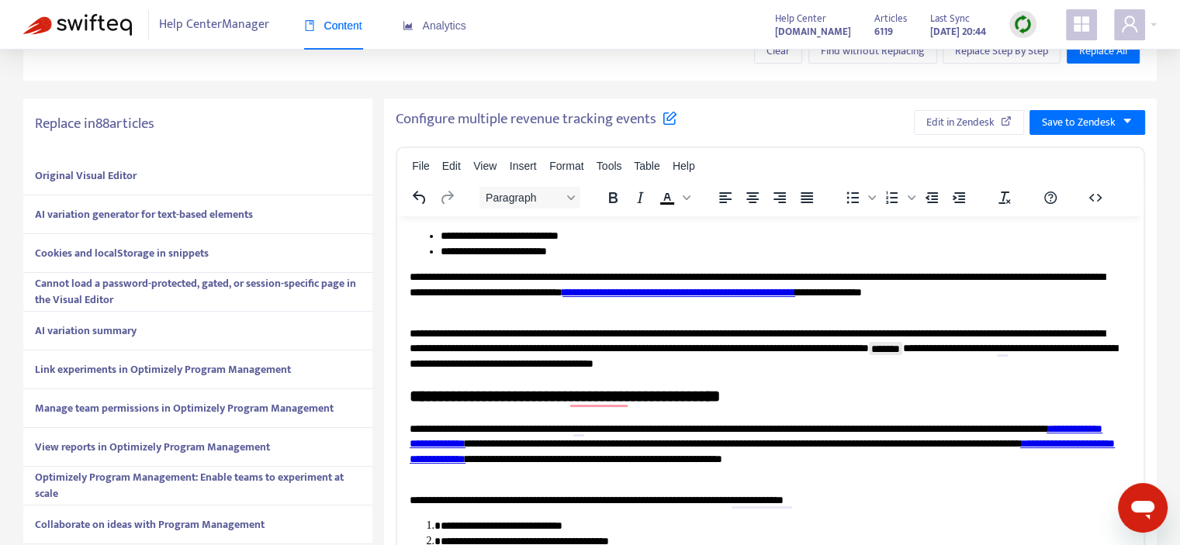
click at [158, 175] on div "Original Visual Editor" at bounding box center [197, 176] width 349 height 39
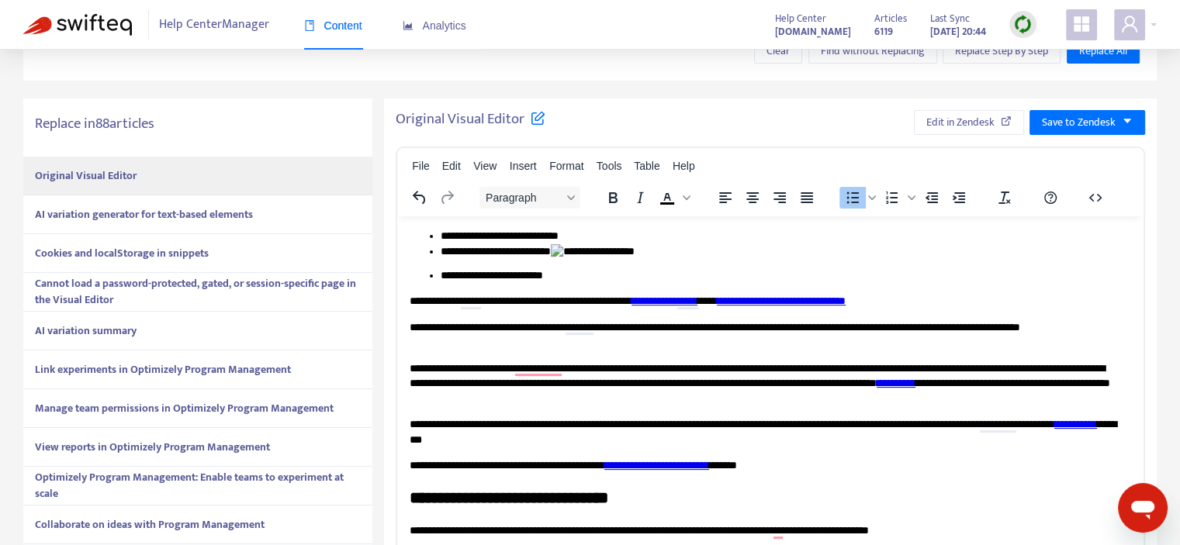
click at [614, 244] on li "**********" at bounding box center [780, 256] width 679 height 24
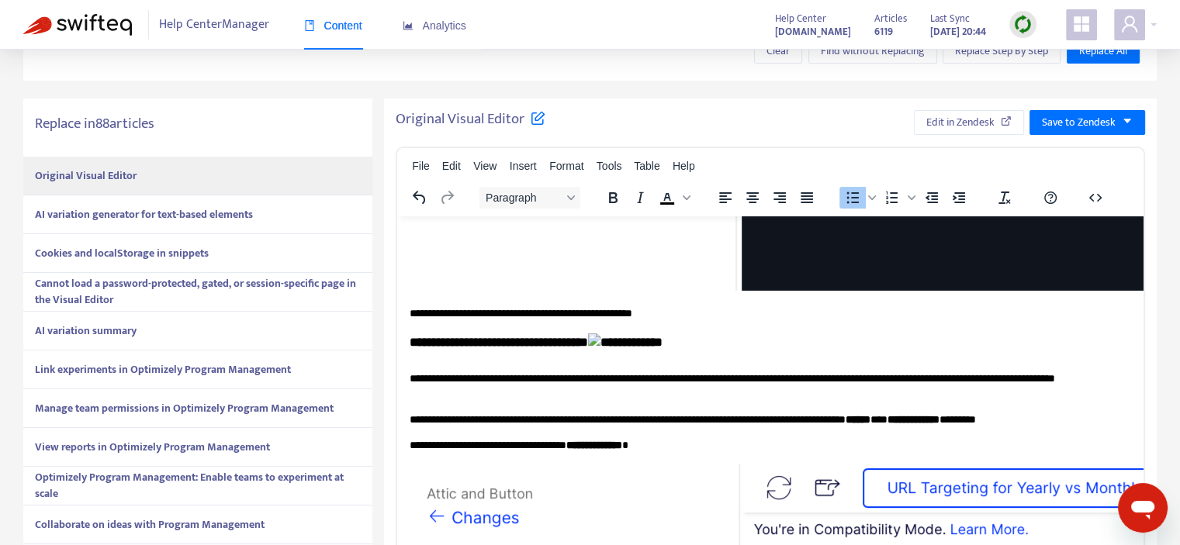
click at [660, 351] on img "To enrich screen reader interactions, please activate Accessibility in Grammarl…" at bounding box center [625, 342] width 74 height 18
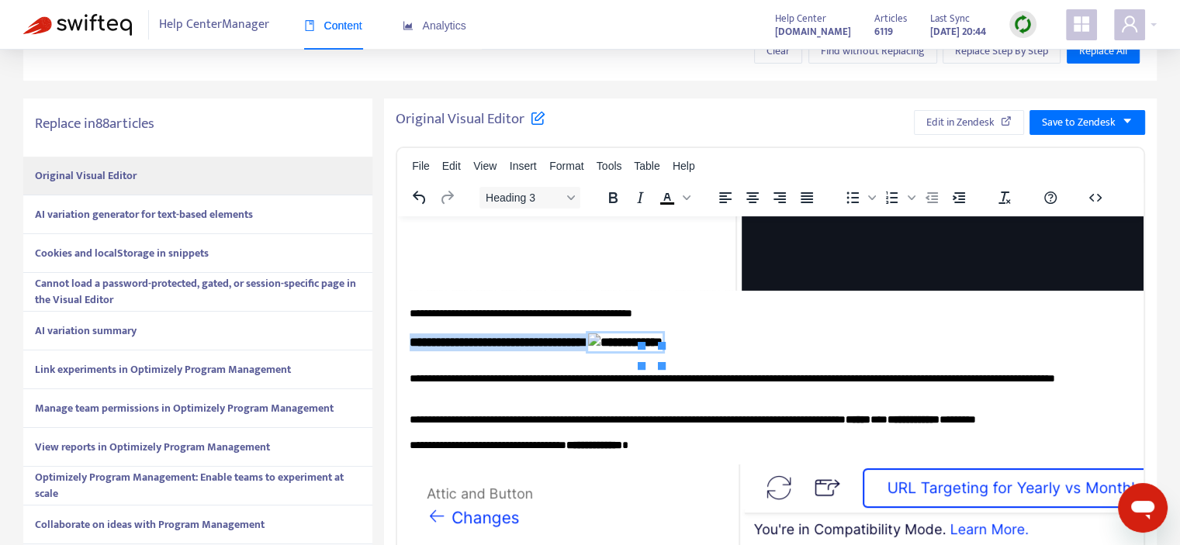
click at [687, 358] on h3 "**********" at bounding box center [765, 345] width 710 height 25
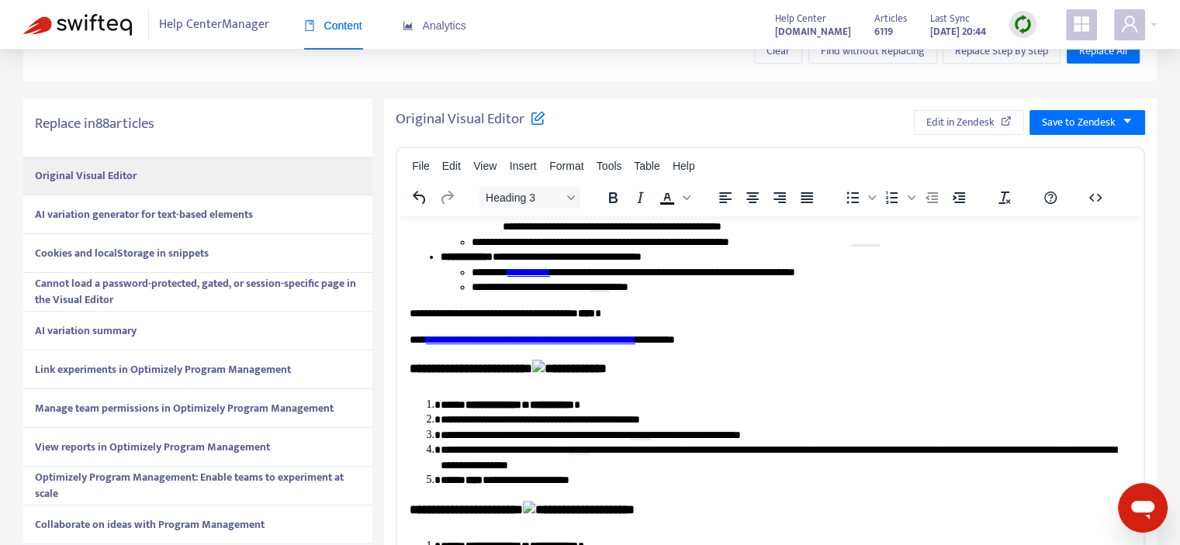
click at [588, 377] on img "To enrich screen reader interactions, please activate Accessibility in Grammarl…" at bounding box center [569, 368] width 74 height 18
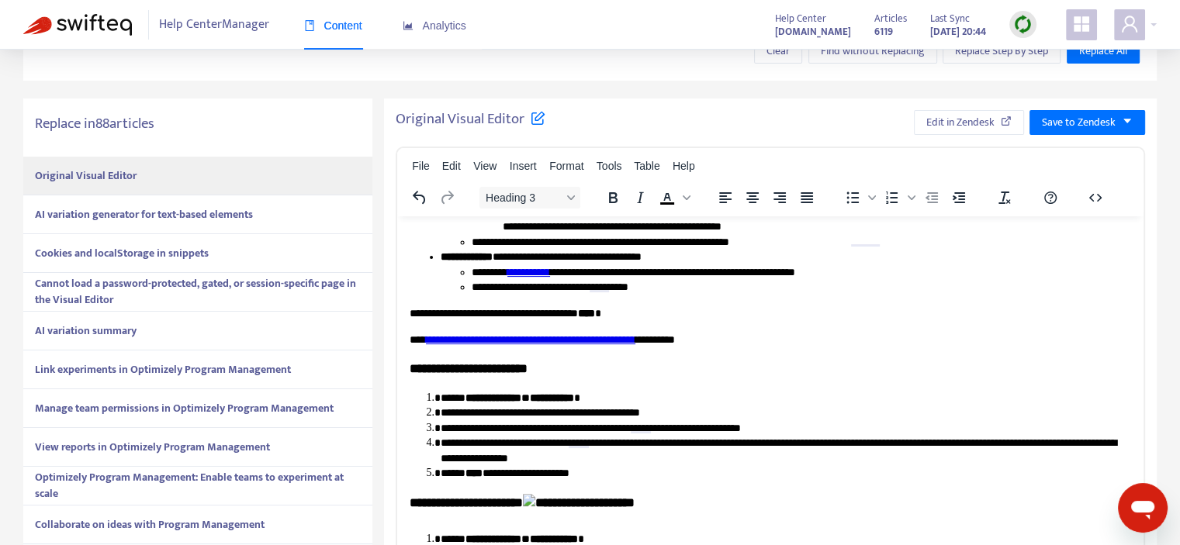
click at [574, 507] on img "To enrich screen reader interactions, please activate Accessibility in Grammarl…" at bounding box center [579, 502] width 112 height 18
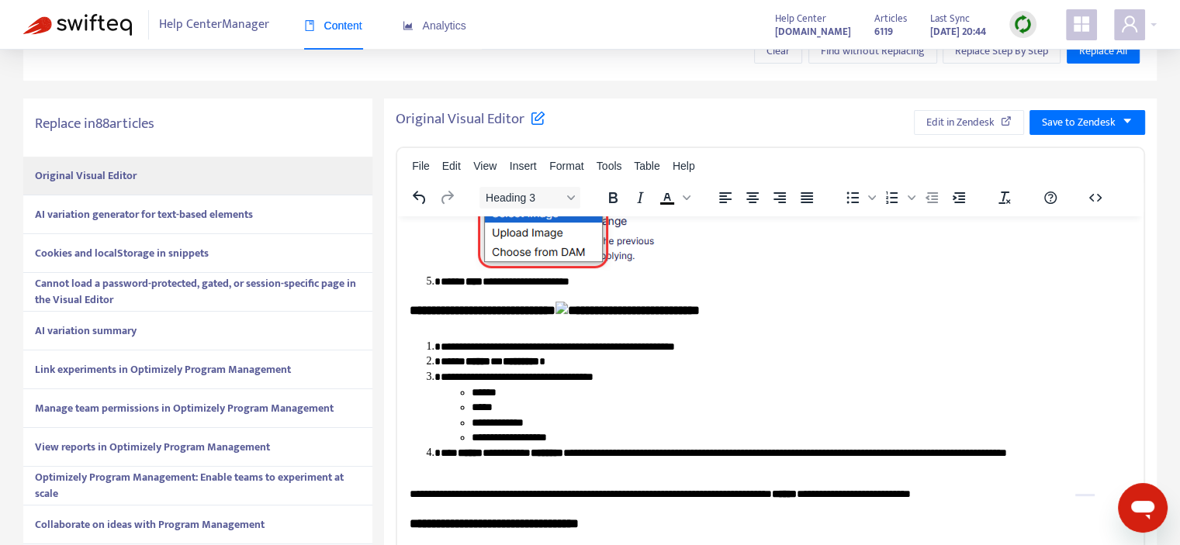
click at [619, 319] on img "To enrich screen reader interactions, please activate Accessibility in Grammarl…" at bounding box center [628, 310] width 144 height 18
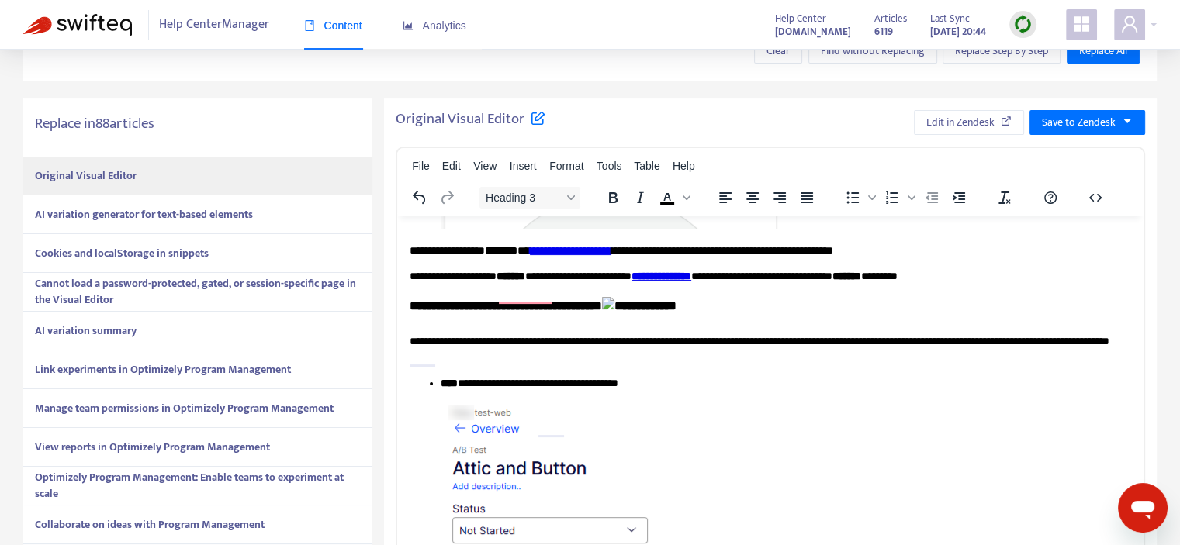
click at [661, 314] on img "To enrich screen reader interactions, please activate Accessibility in Grammarl…" at bounding box center [639, 305] width 74 height 18
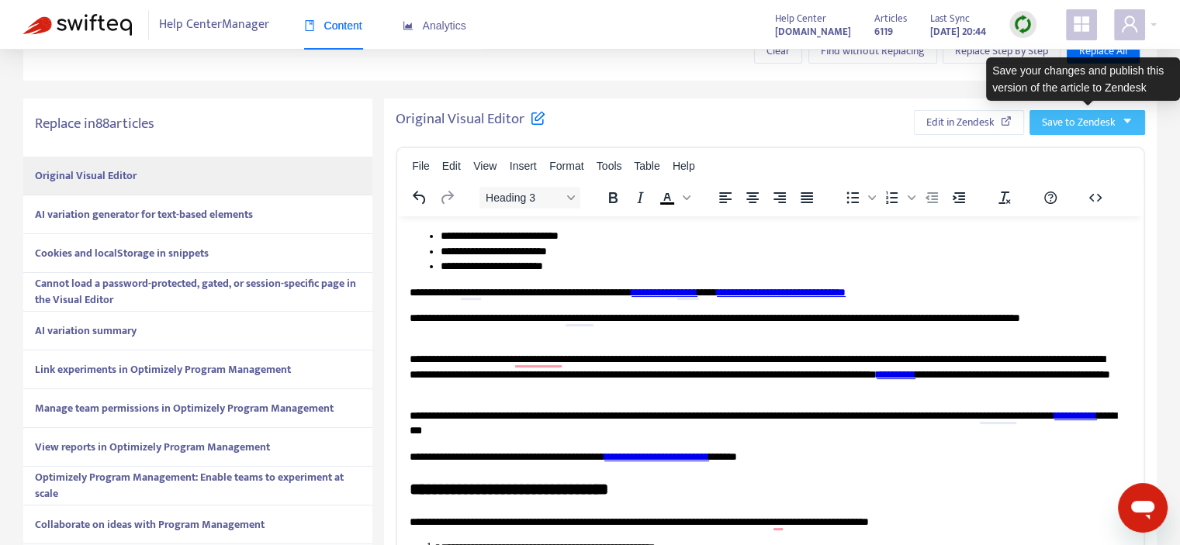
click at [1096, 126] on span "Save to Zendesk" at bounding box center [1079, 122] width 74 height 17
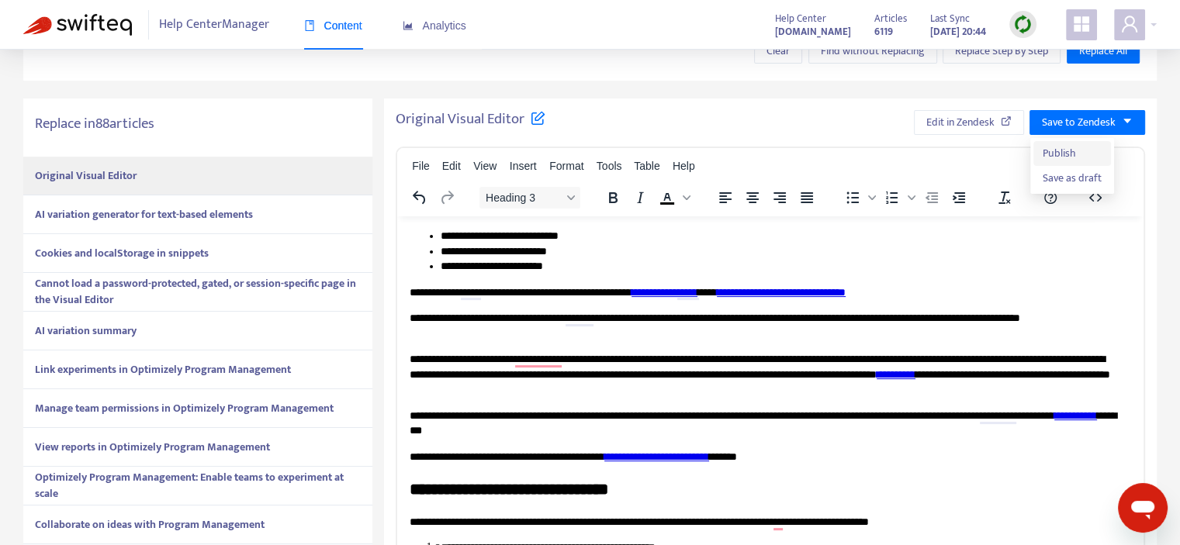
click at [1052, 160] on span "Publish" at bounding box center [1072, 153] width 59 height 17
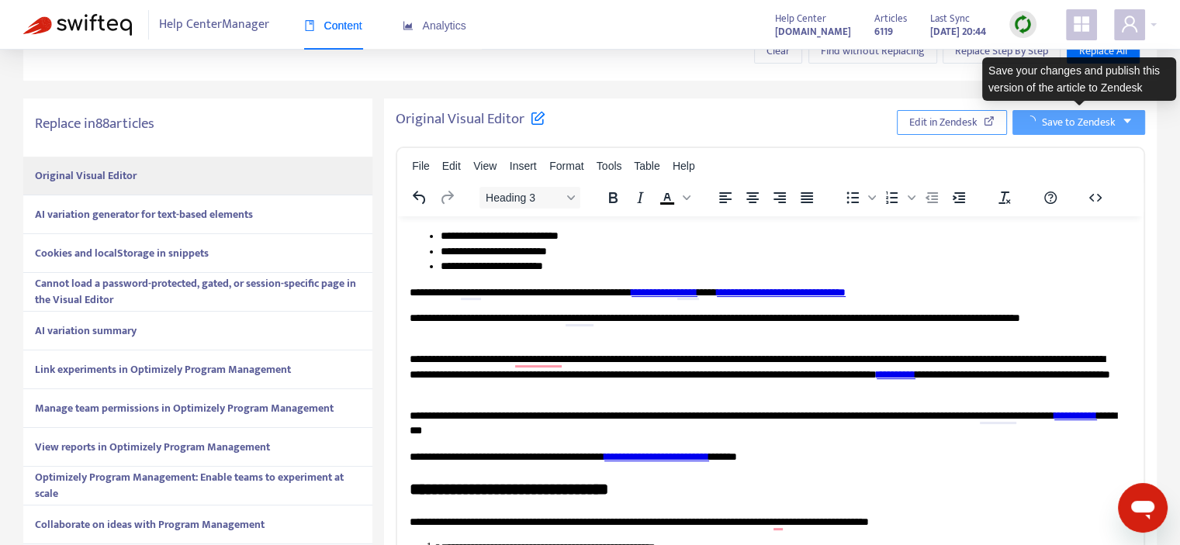
click at [981, 124] on button "Edit in Zendesk" at bounding box center [952, 122] width 110 height 25
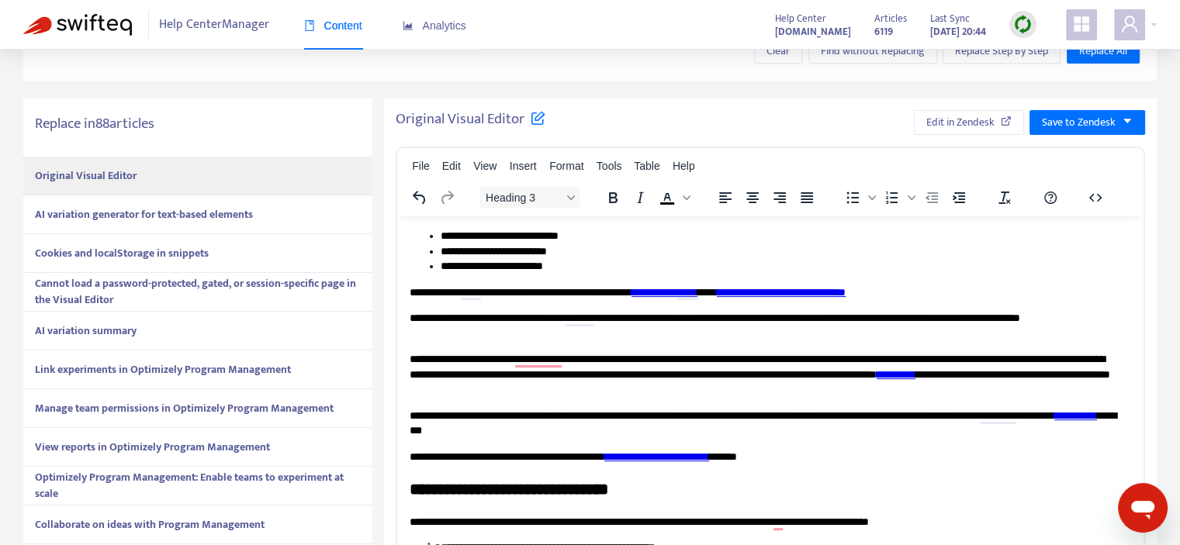
click at [182, 218] on strong "AI variation generator for text-based elements" at bounding box center [144, 215] width 218 height 18
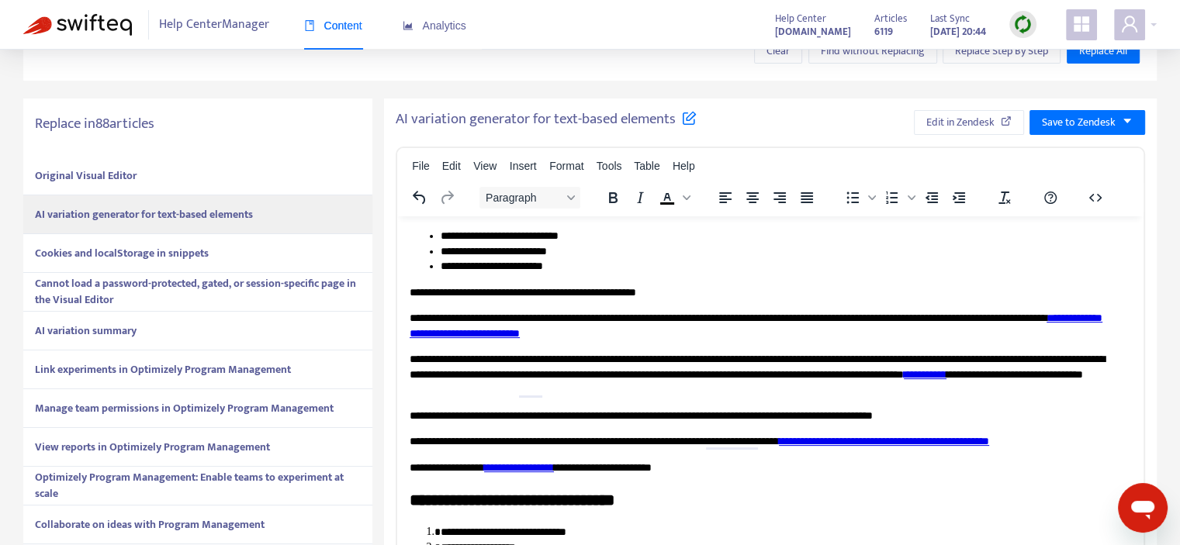
click at [160, 249] on strong "Cookies and localStorage in snippets" at bounding box center [122, 253] width 174 height 18
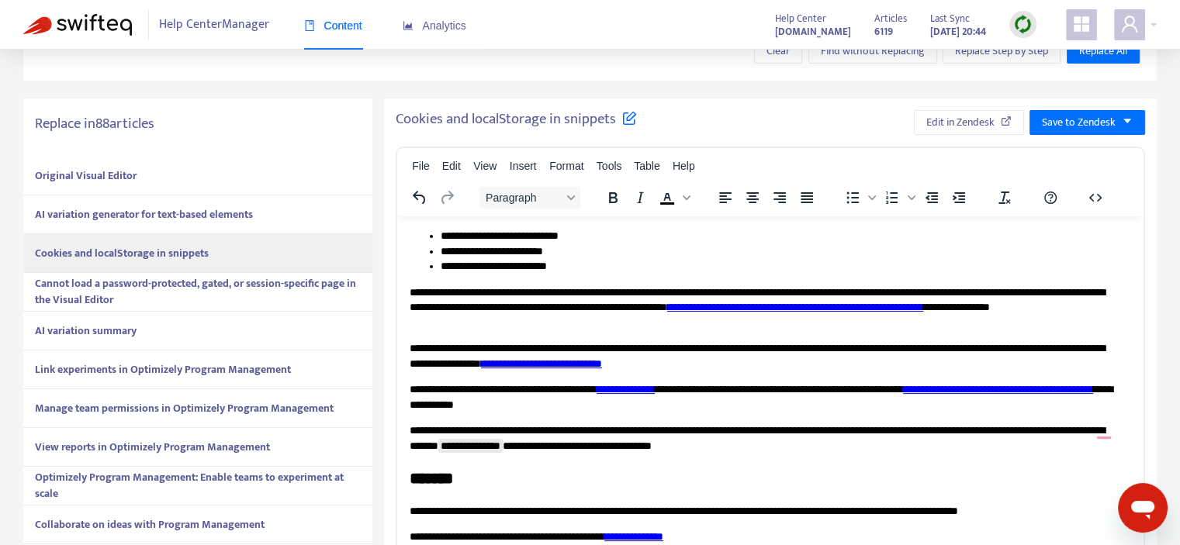
click at [158, 288] on strong "Cannot load a password-protected, gated, or session-specific page in the Visual…" at bounding box center [195, 292] width 321 height 34
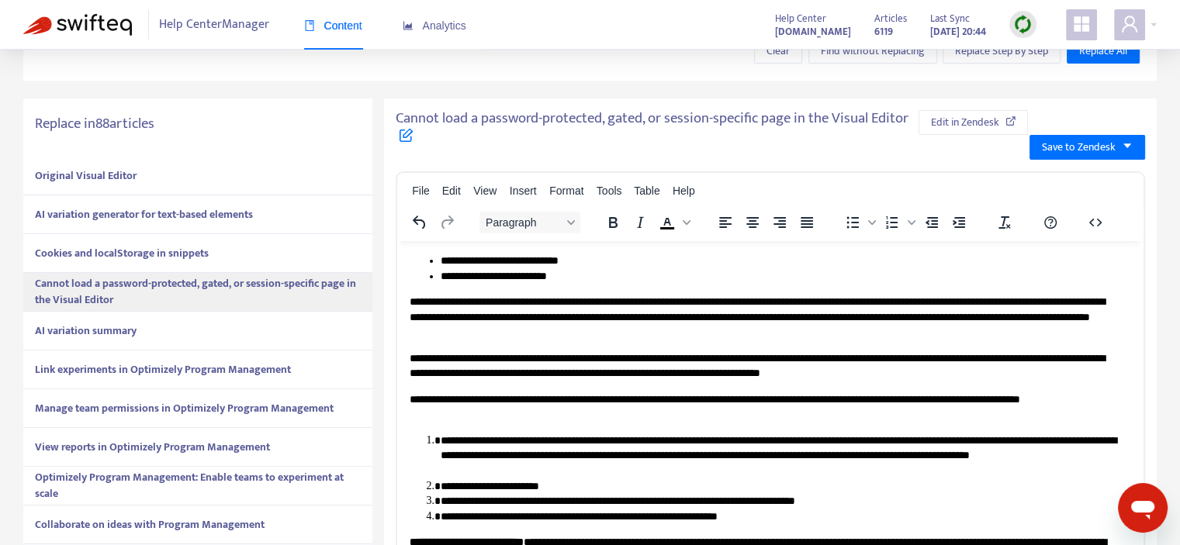
click at [205, 334] on div "AI variation summary" at bounding box center [197, 331] width 349 height 39
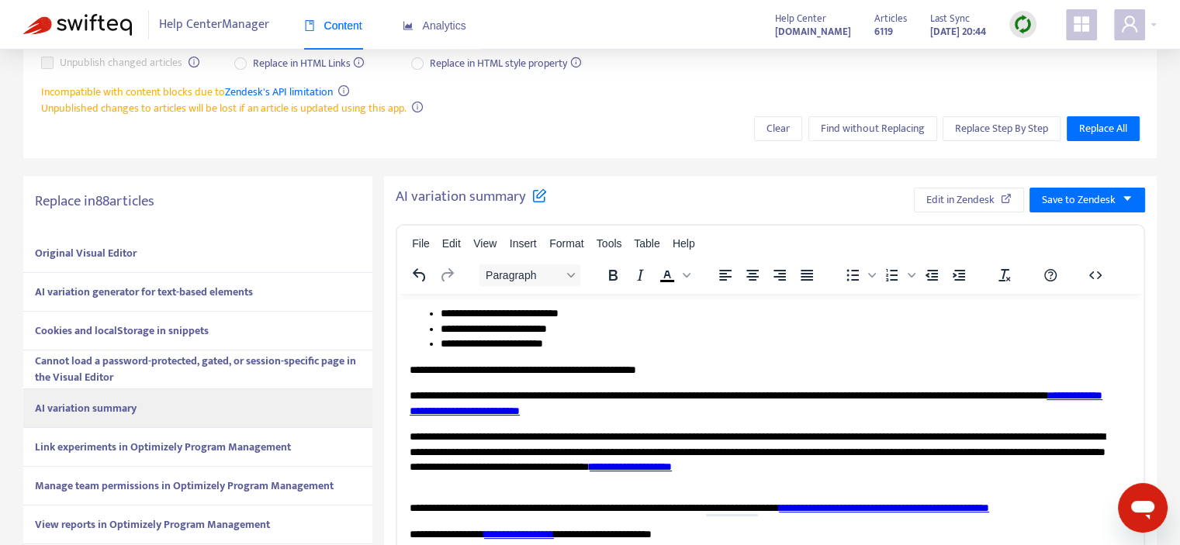
click at [188, 450] on strong "Link experiments in Optimizely Program Management" at bounding box center [163, 447] width 256 height 18
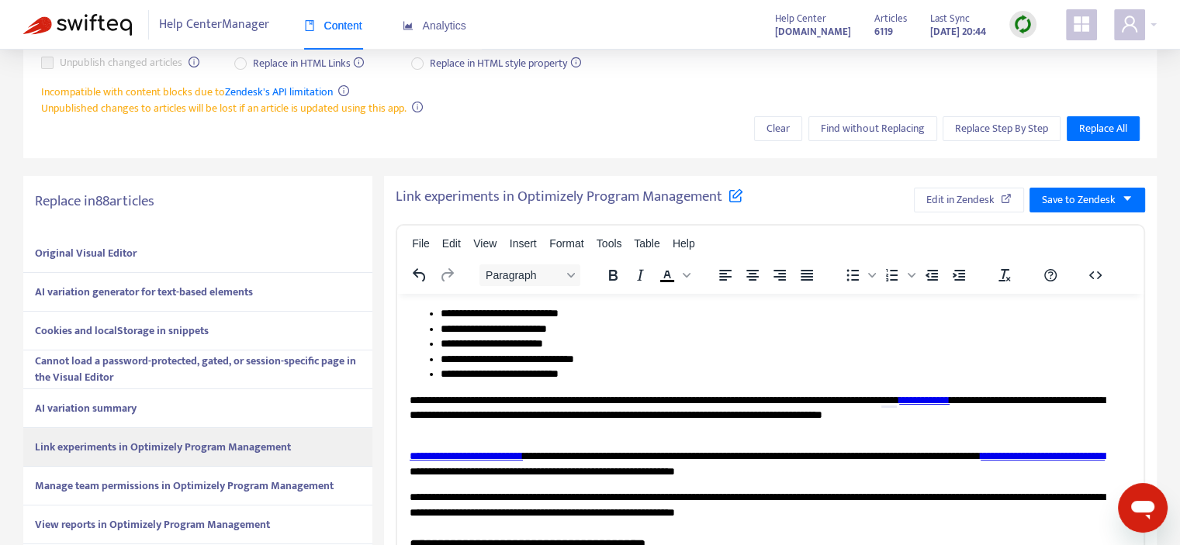
click at [109, 479] on strong "Manage team permissions in Optimizely Program Management" at bounding box center [184, 486] width 299 height 18
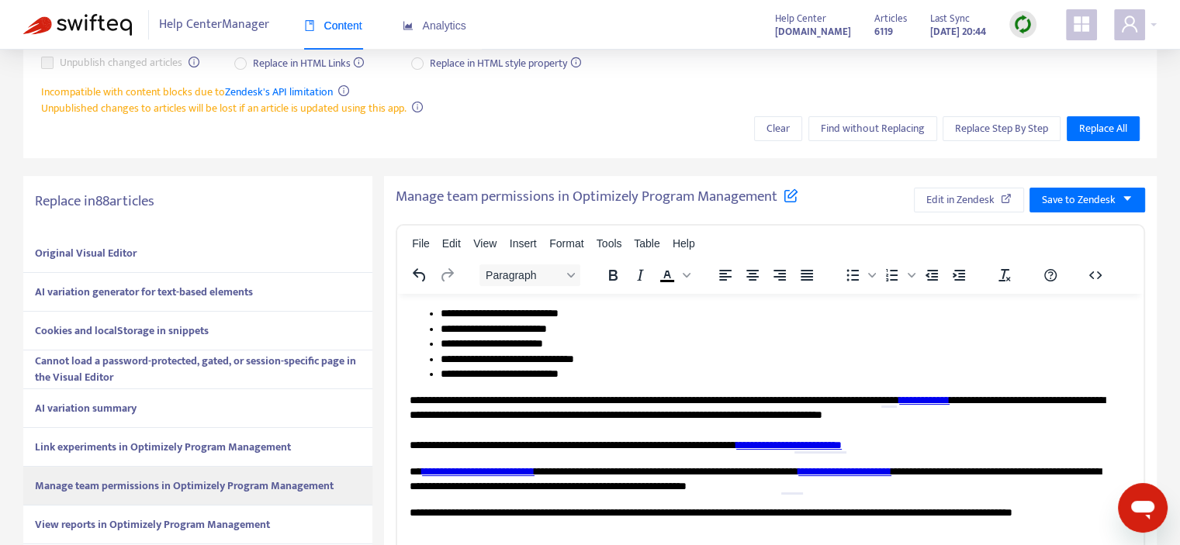
click at [69, 518] on strong "View reports in Optimizely Program Management" at bounding box center [152, 525] width 235 height 18
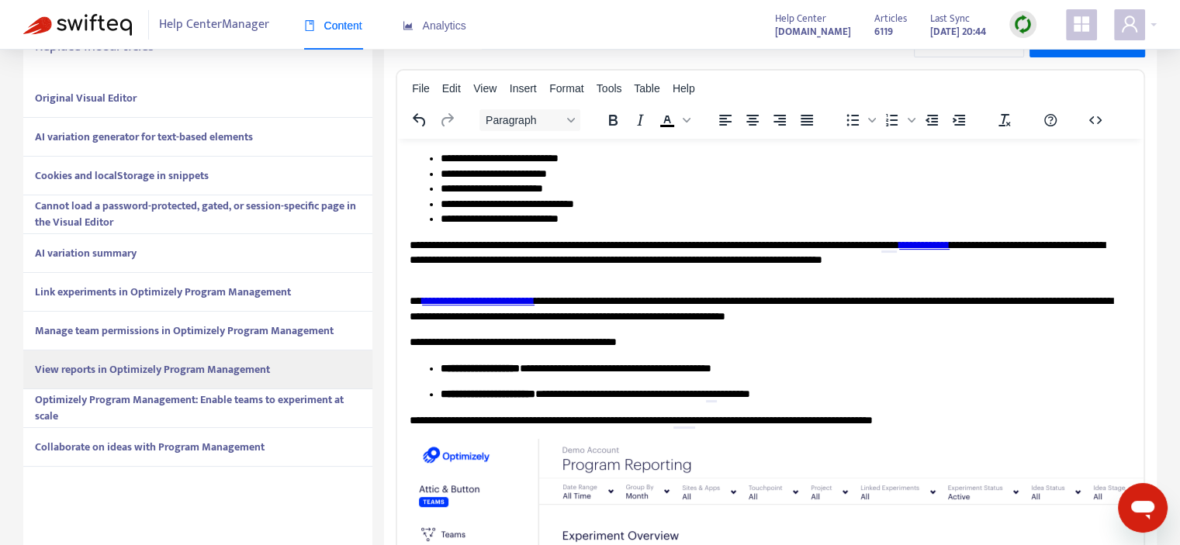
click at [223, 411] on span "Optimizely Program Management: Enable teams to experiment at scale" at bounding box center [198, 408] width 326 height 33
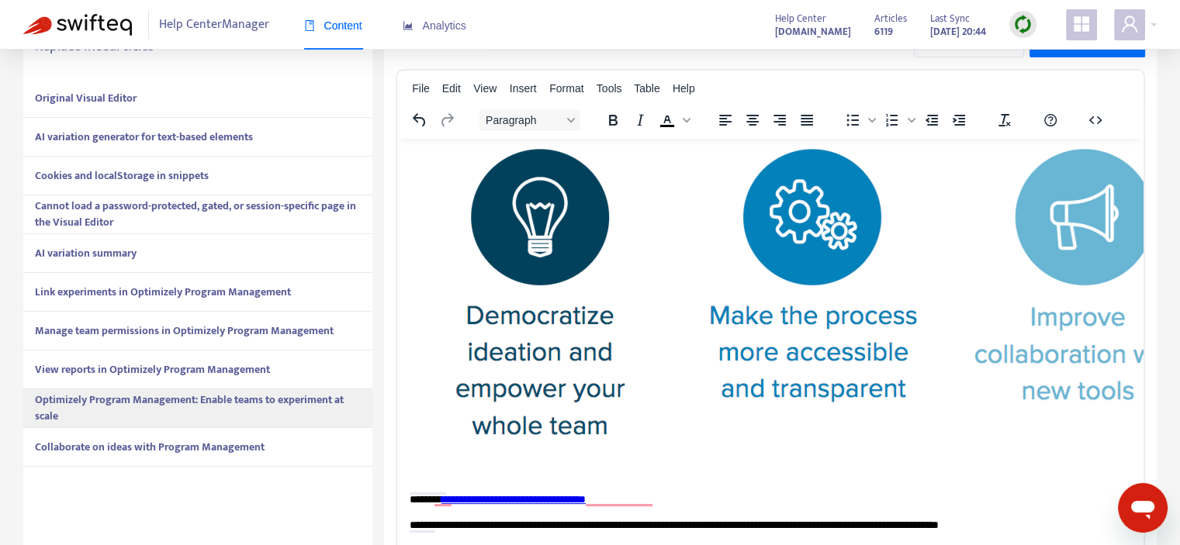
click at [212, 448] on strong "Collaborate on ideas with Program Management" at bounding box center [150, 447] width 230 height 18
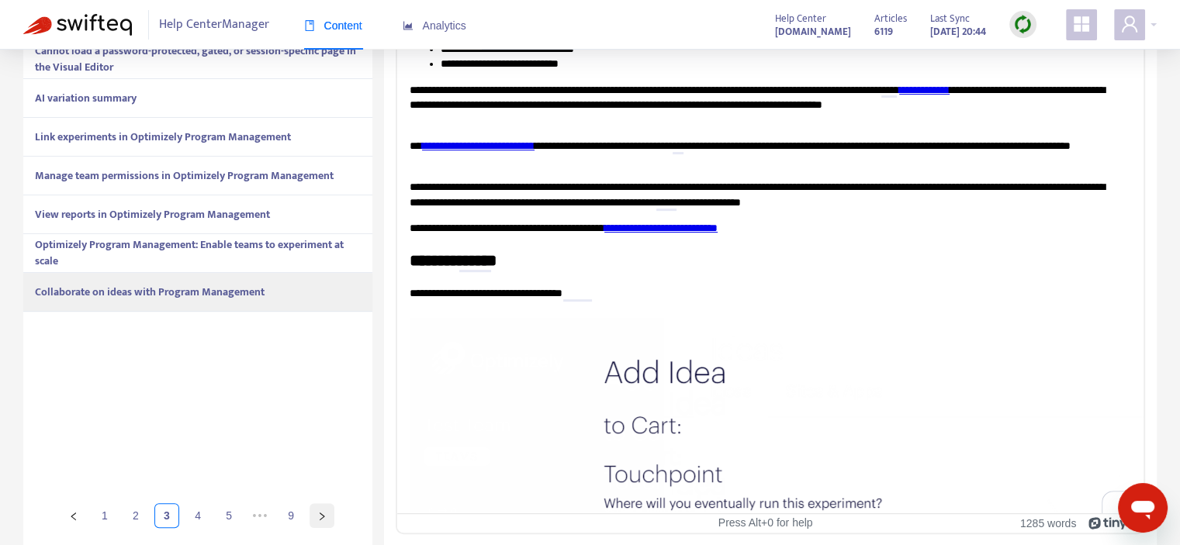
click at [320, 512] on icon "right" at bounding box center [321, 516] width 9 height 9
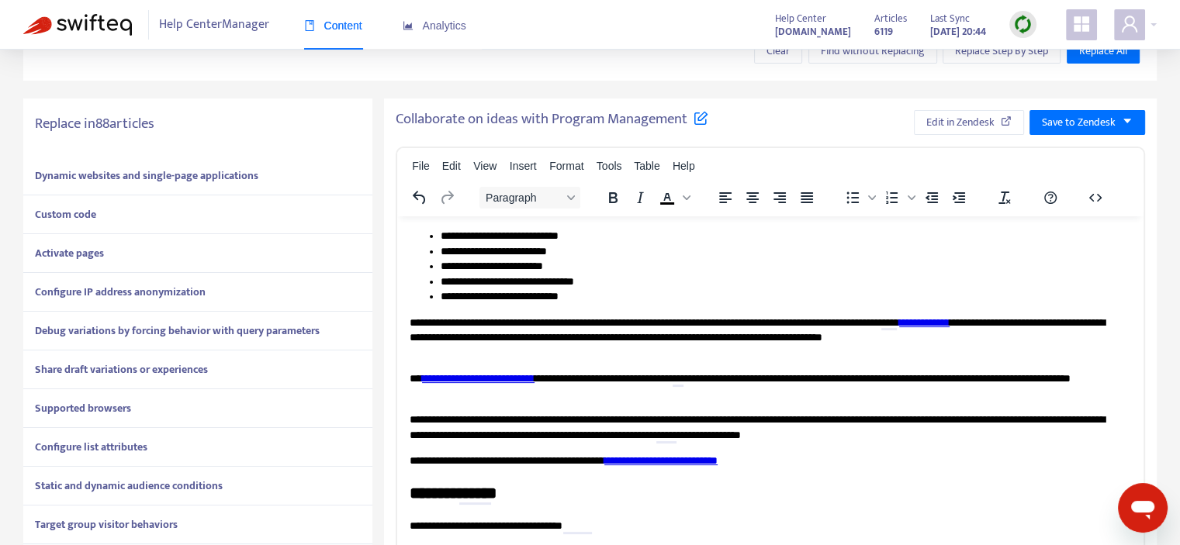
click at [138, 174] on strong "Dynamic websites and single-page applications" at bounding box center [146, 176] width 223 height 18
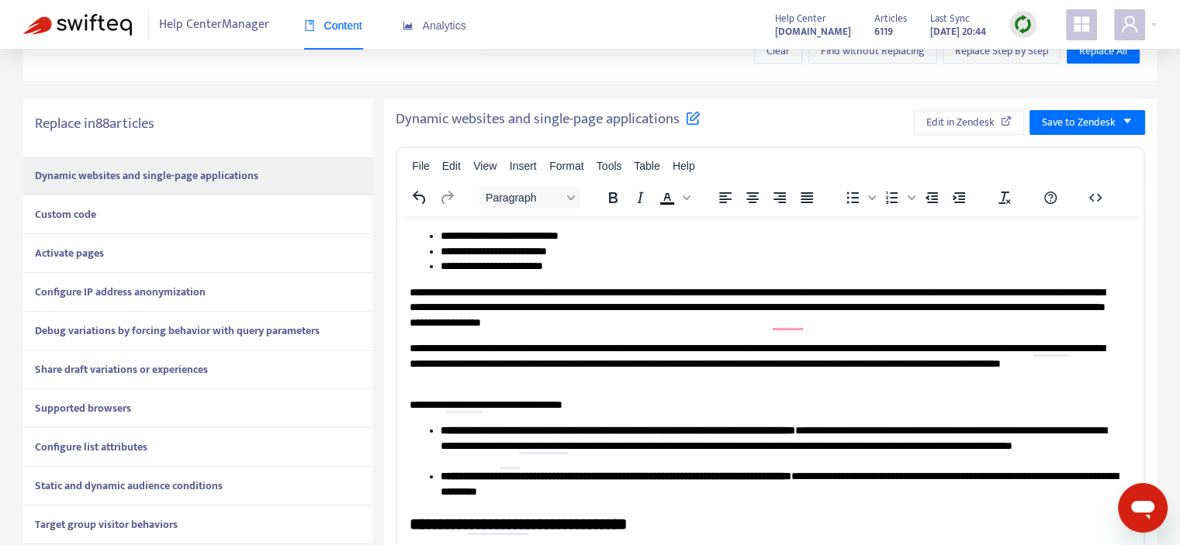
click at [143, 215] on div "Custom code" at bounding box center [197, 215] width 349 height 39
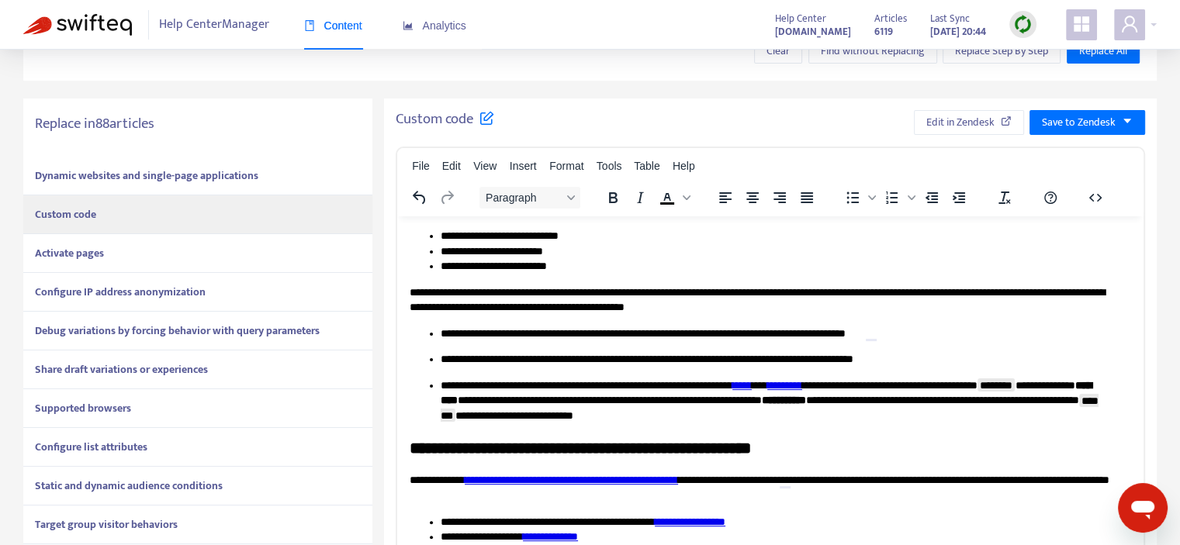
click at [190, 248] on div "Activate pages" at bounding box center [197, 253] width 349 height 39
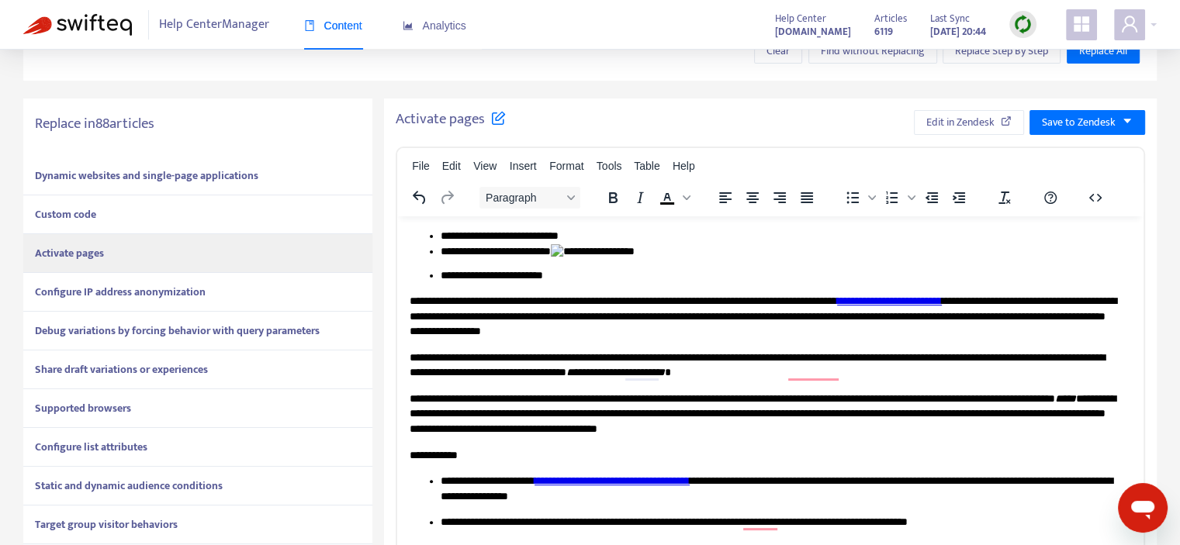
click at [616, 251] on li "**********" at bounding box center [780, 256] width 679 height 24
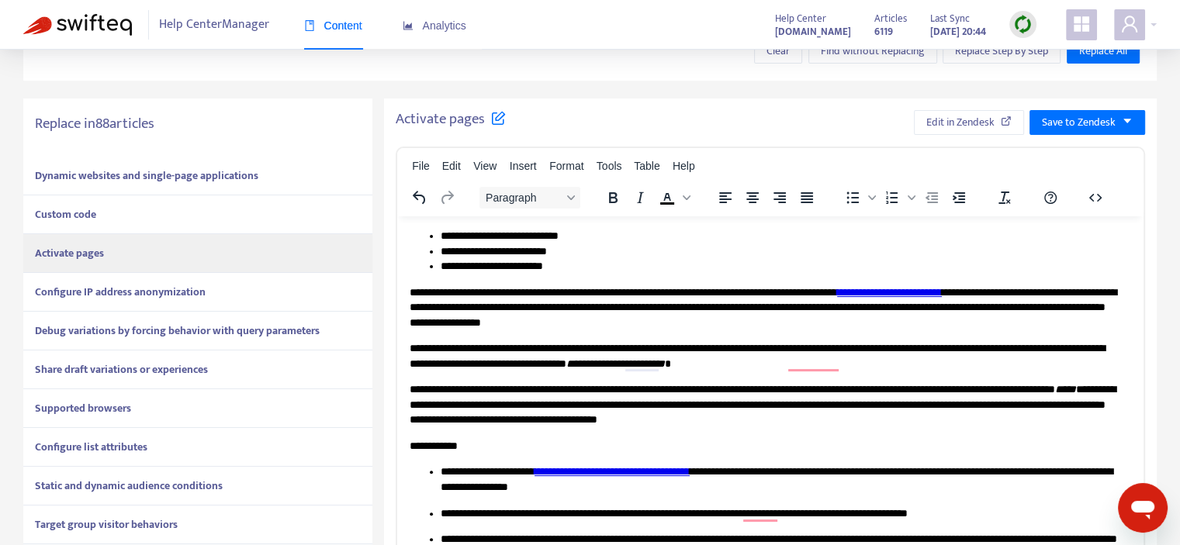
drag, startPoint x: 405, startPoint y: 291, endPoint x: 852, endPoint y: 304, distance: 447.1
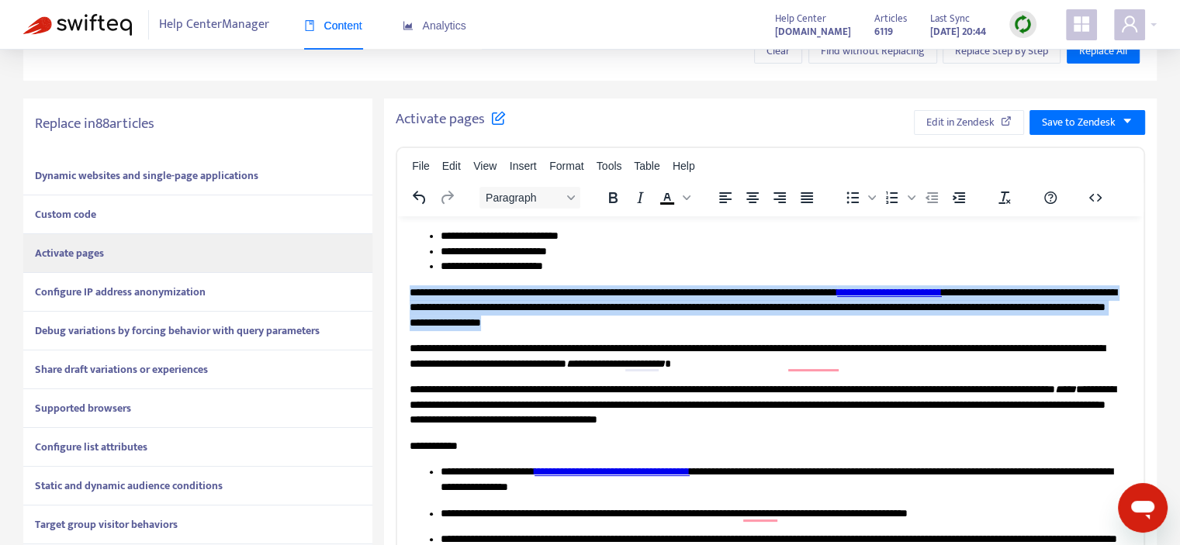
drag, startPoint x: 848, startPoint y: 321, endPoint x: 410, endPoint y: 293, distance: 439.3
click at [410, 293] on p "**********" at bounding box center [765, 308] width 710 height 46
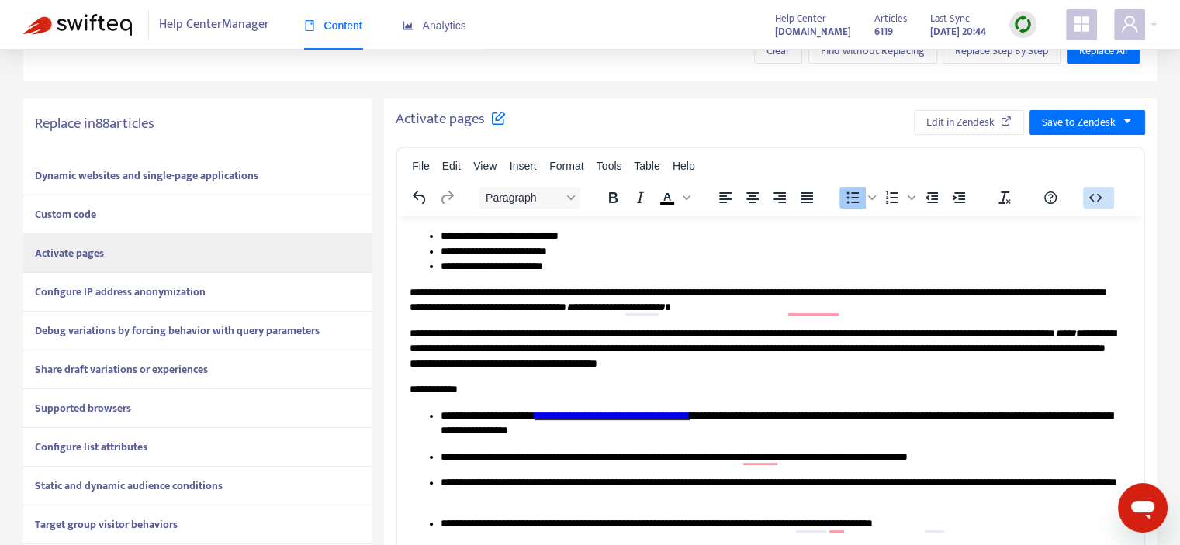
click at [1091, 195] on icon "button" at bounding box center [1095, 197] width 12 height 8
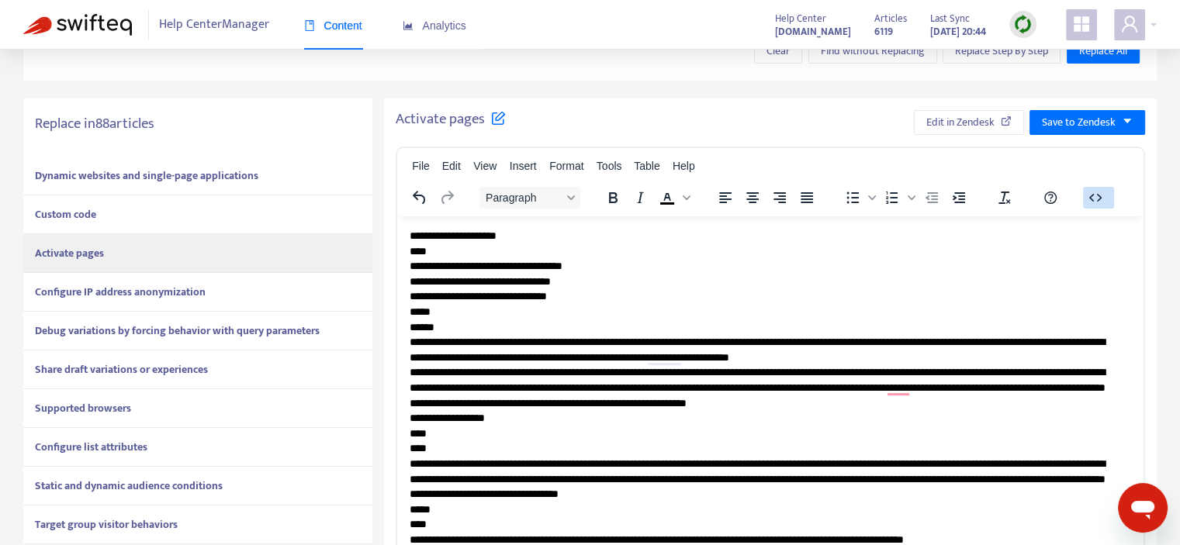
click at [1088, 197] on icon "button" at bounding box center [1095, 198] width 19 height 19
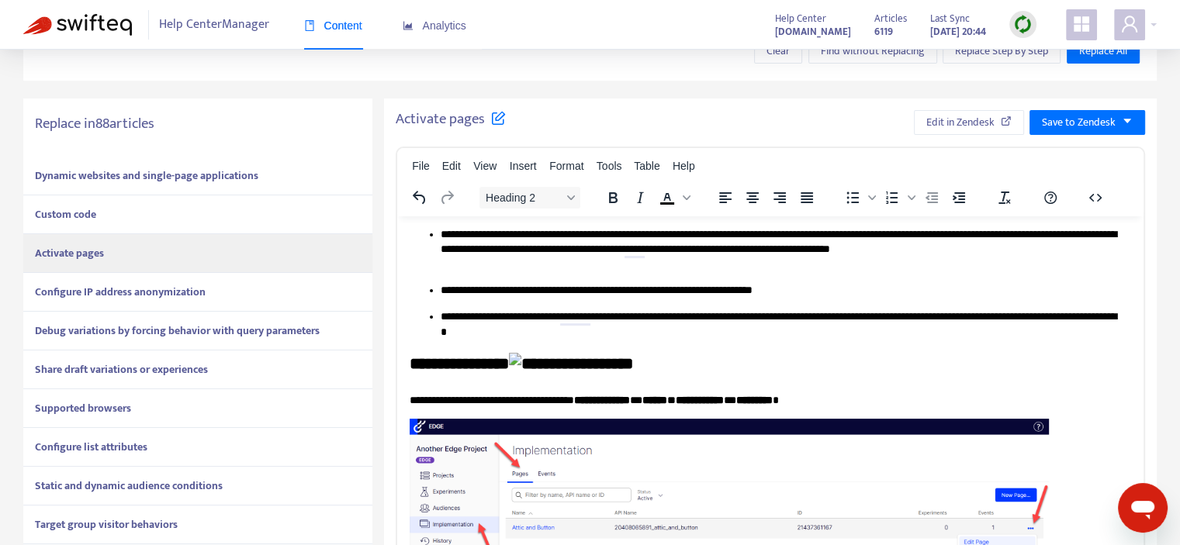
click at [573, 362] on h2 "**********" at bounding box center [765, 365] width 710 height 26
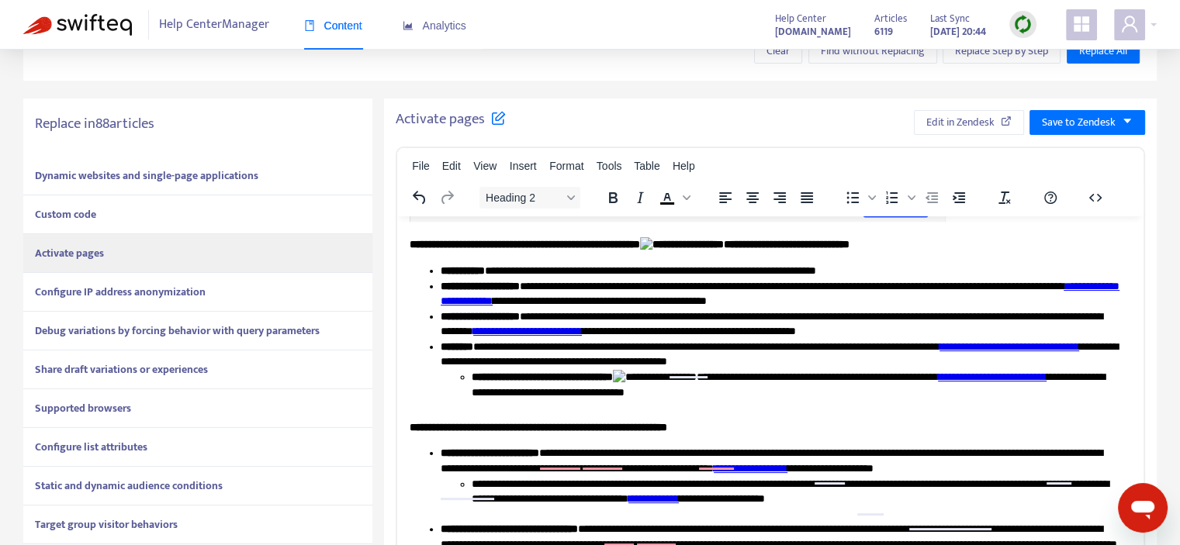
click at [724, 251] on img "To enrich screen reader interactions, please activate Accessibility in Grammarl…" at bounding box center [682, 245] width 84 height 16
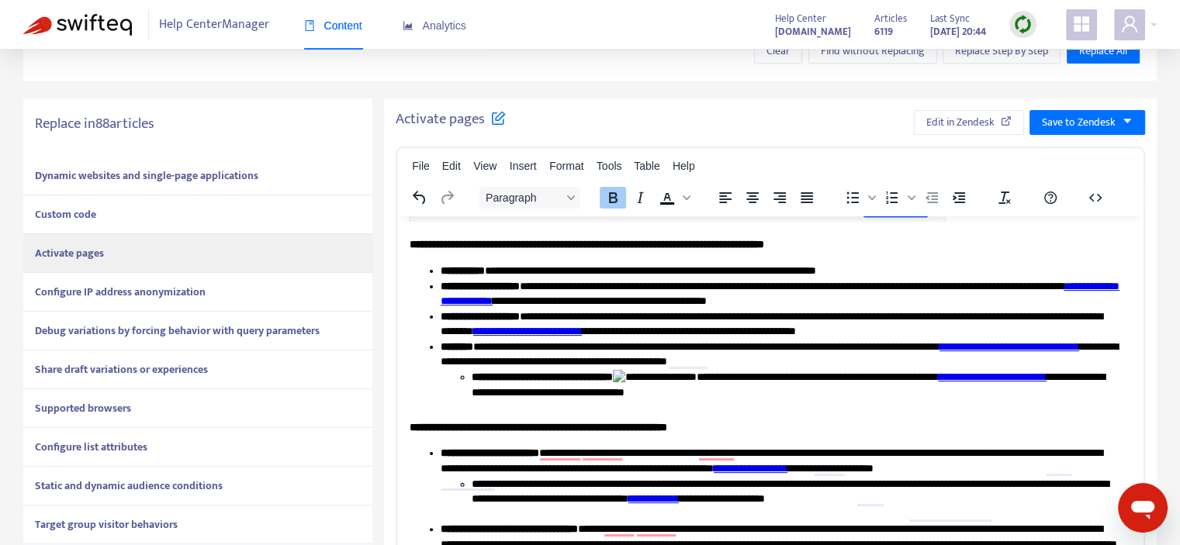
click at [687, 379] on img "To enrich screen reader interactions, please activate Accessibility in Grammarl…" at bounding box center [655, 377] width 84 height 16
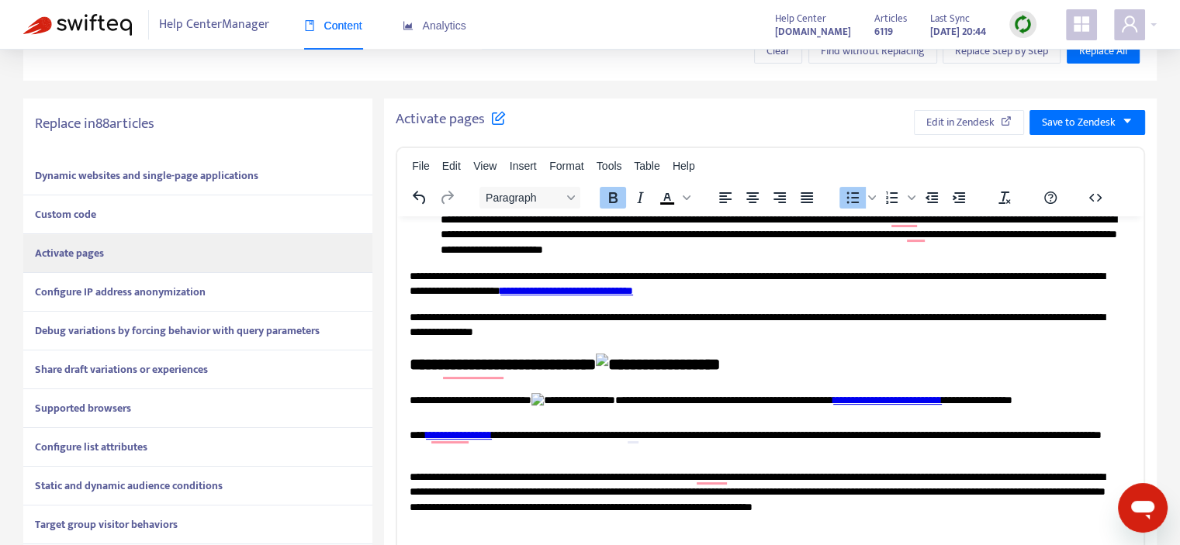
click at [654, 365] on img "To enrich screen reader interactions, please activate Accessibility in Grammarl…" at bounding box center [658, 364] width 124 height 23
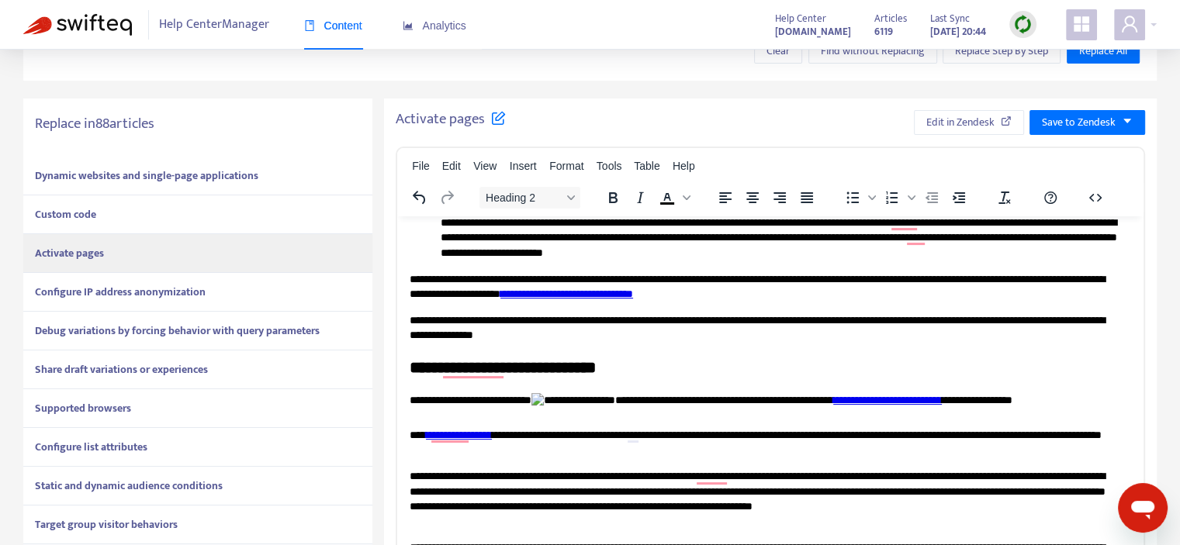
click at [591, 396] on img "To enrich screen reader interactions, please activate Accessibility in Grammarl…" at bounding box center [574, 401] width 84 height 16
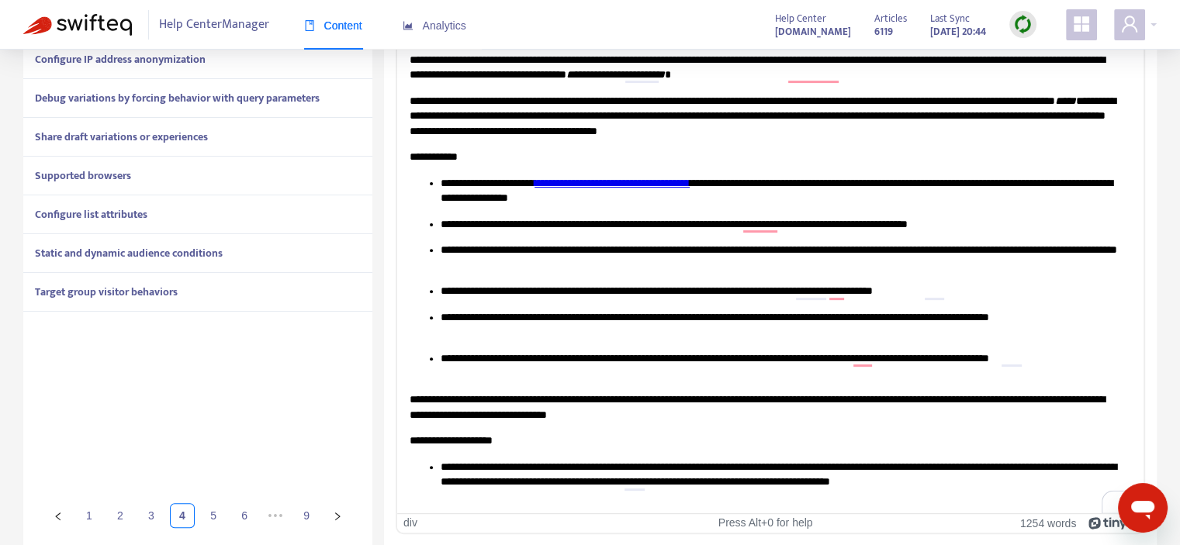
drag, startPoint x: 1137, startPoint y: 445, endPoint x: 1581, endPoint y: 26, distance: 611.5
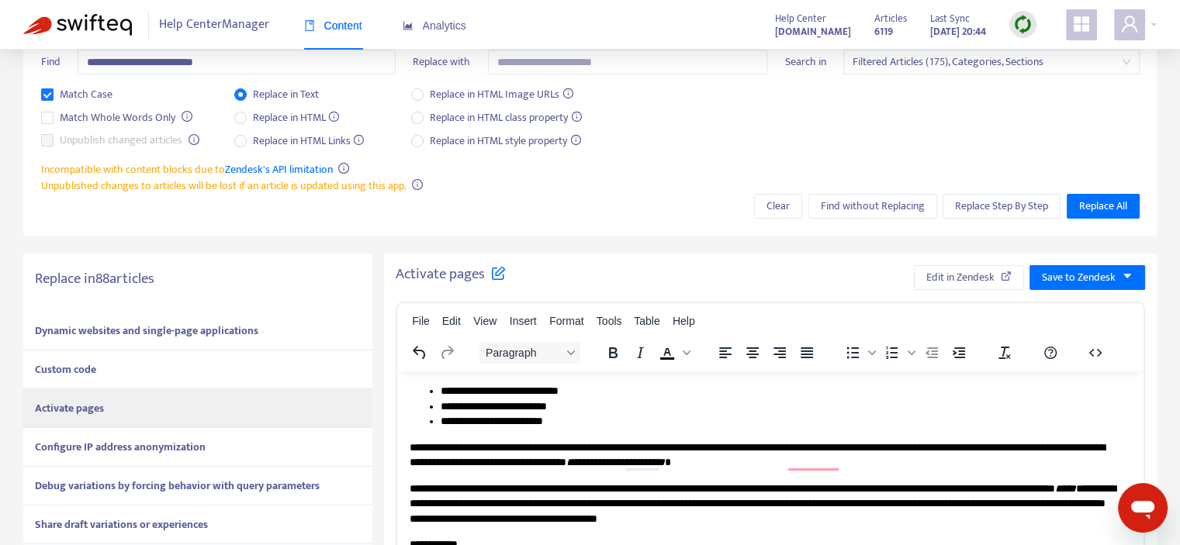
drag, startPoint x: 1143, startPoint y: 406, endPoint x: 1491, endPoint y: 705, distance: 458.9
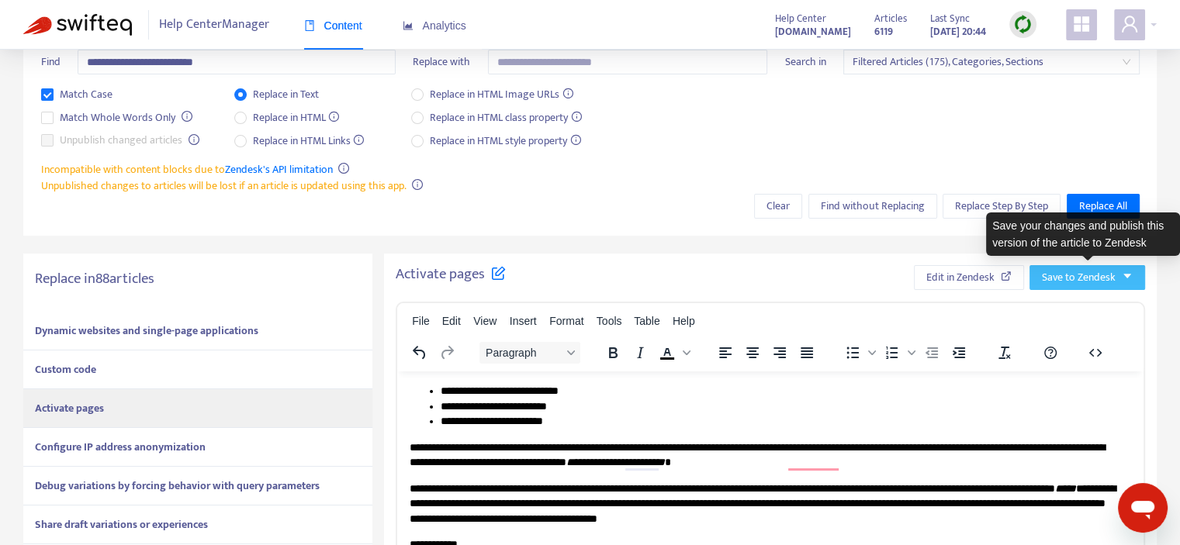
click at [1069, 281] on span "Save to Zendesk" at bounding box center [1079, 277] width 74 height 17
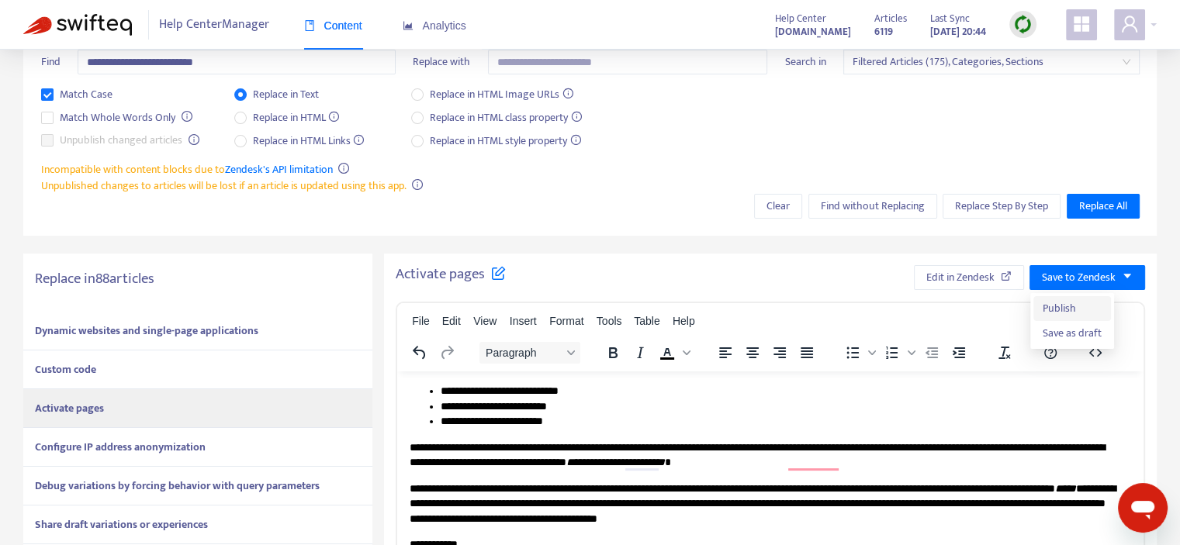
click at [1058, 307] on span "Publish" at bounding box center [1072, 308] width 59 height 17
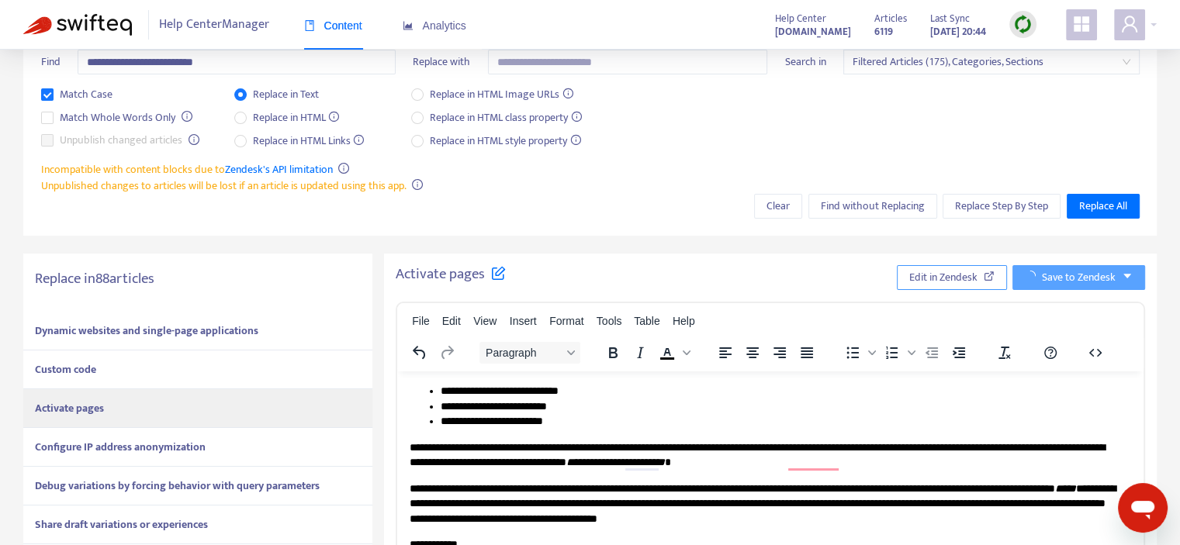
click at [953, 274] on span "Edit in Zendesk" at bounding box center [943, 277] width 68 height 17
click at [164, 438] on strong "Configure IP address anonymization" at bounding box center [120, 447] width 171 height 18
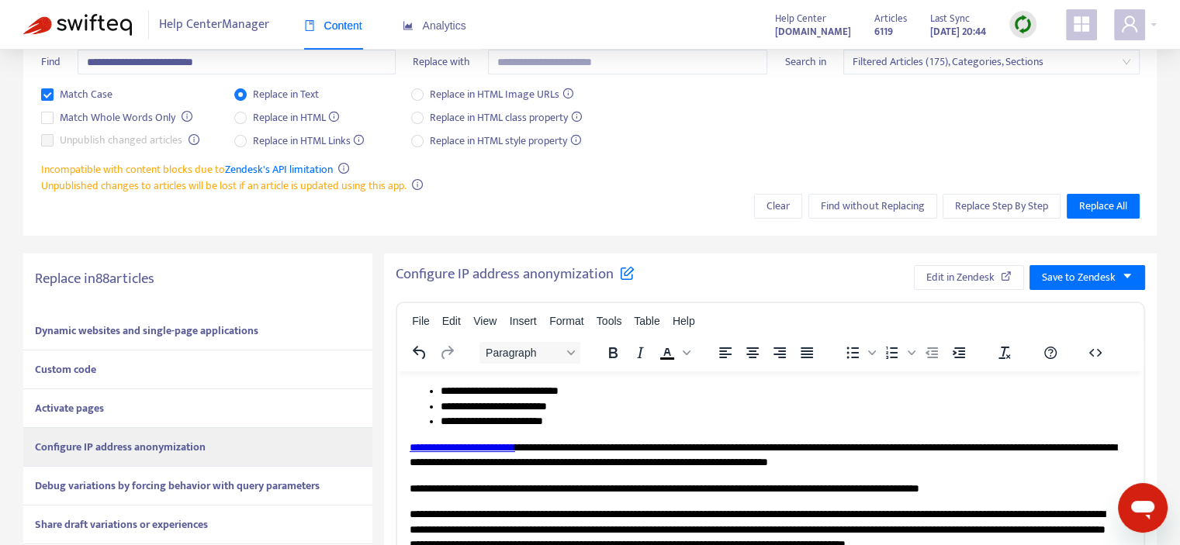
drag, startPoint x: 407, startPoint y: 445, endPoint x: 854, endPoint y: 454, distance: 446.3
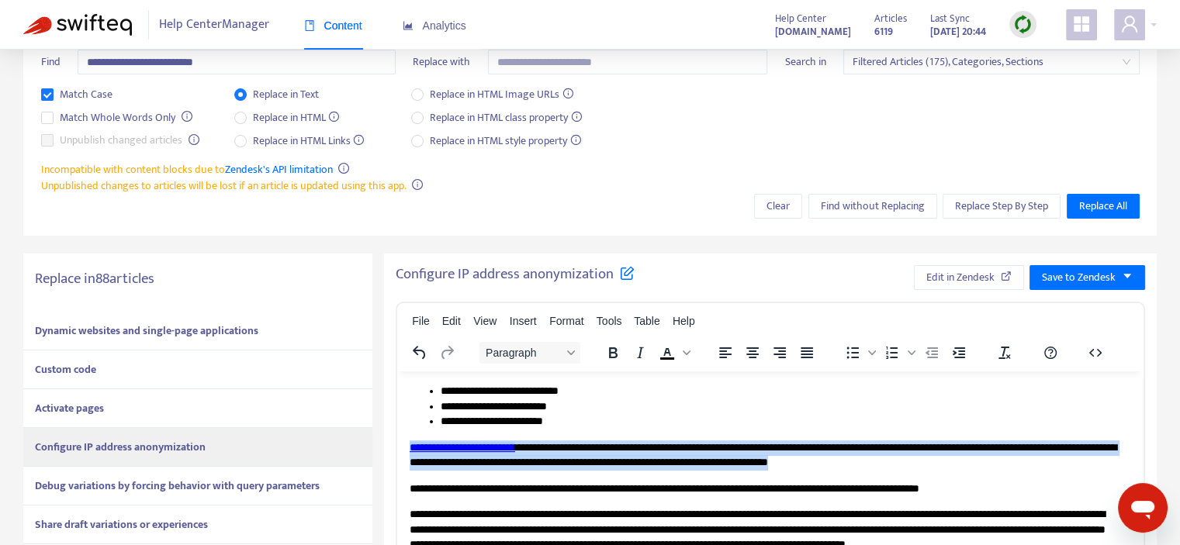
drag, startPoint x: 1048, startPoint y: 460, endPoint x: 785, endPoint y: 826, distance: 450.3
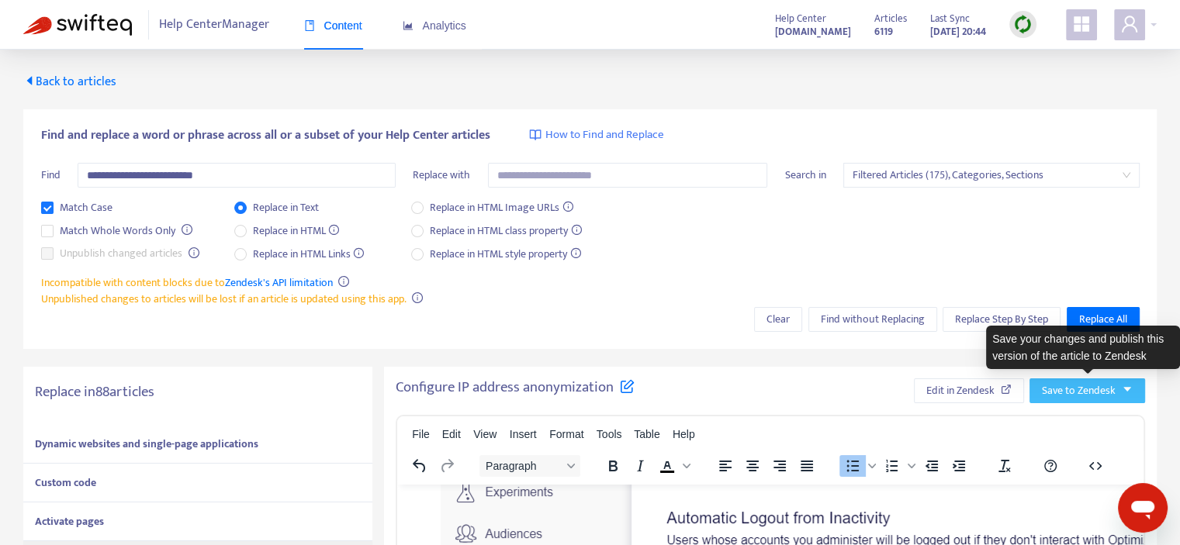
click at [1094, 390] on span "Save to Zendesk" at bounding box center [1079, 391] width 74 height 17
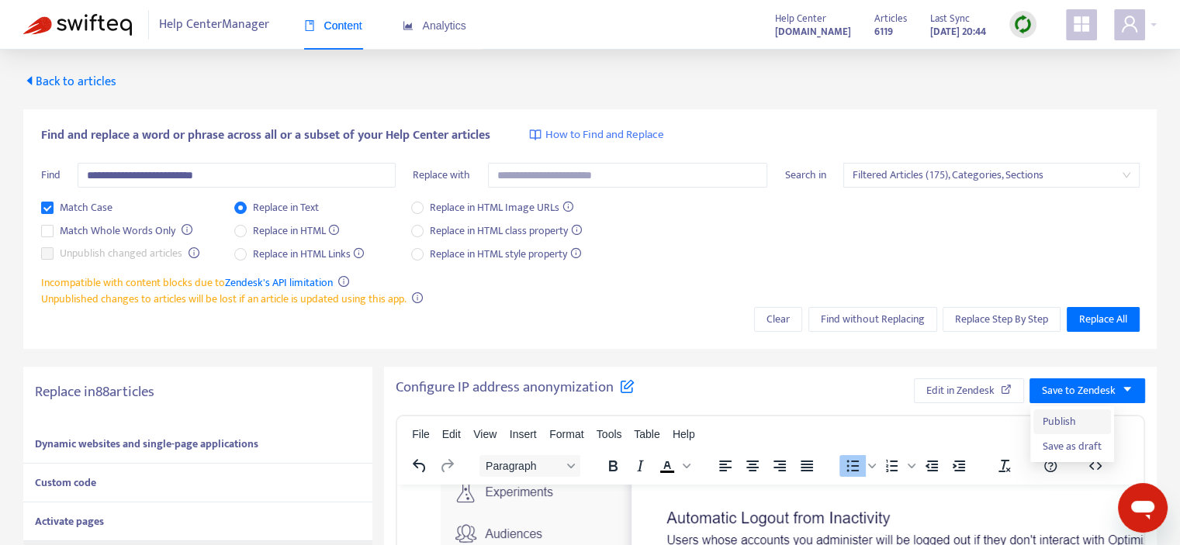
click at [1070, 417] on span "Publish" at bounding box center [1072, 422] width 59 height 17
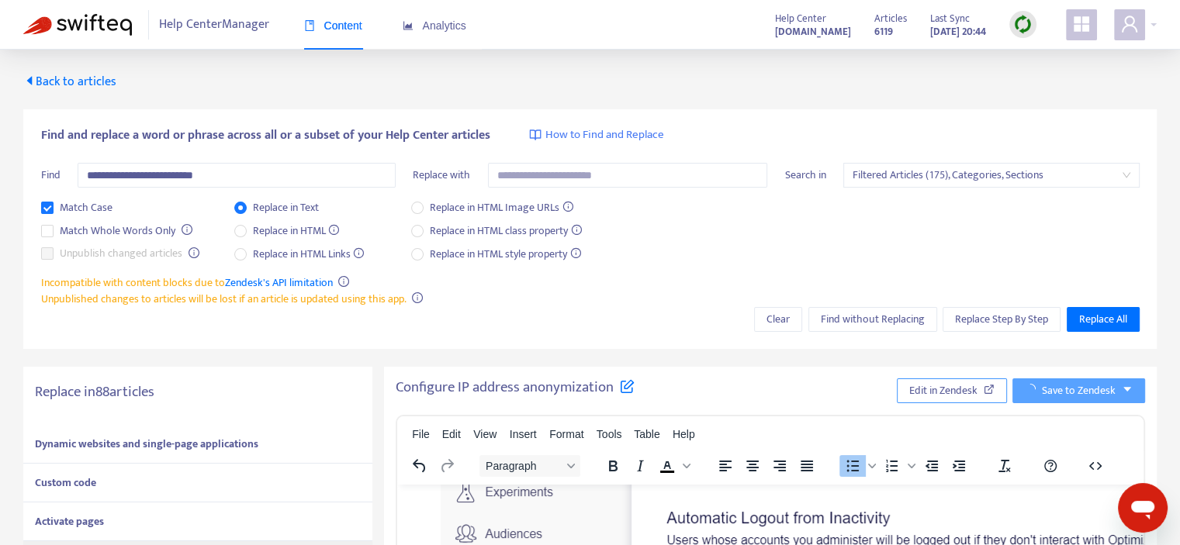
click at [961, 392] on span "Edit in Zendesk" at bounding box center [943, 391] width 68 height 17
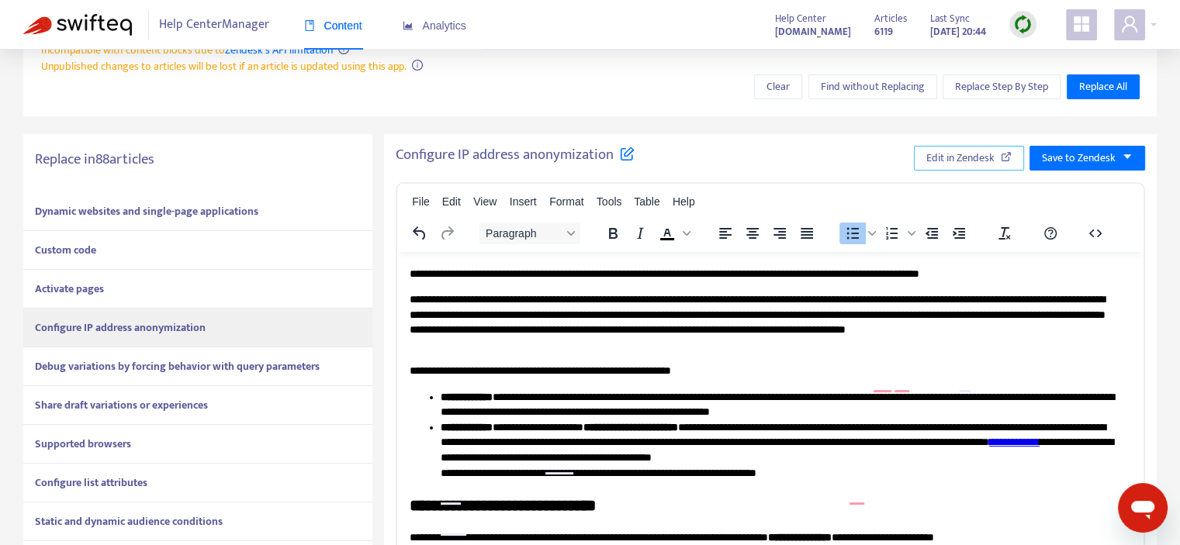
scroll to position [0, 0]
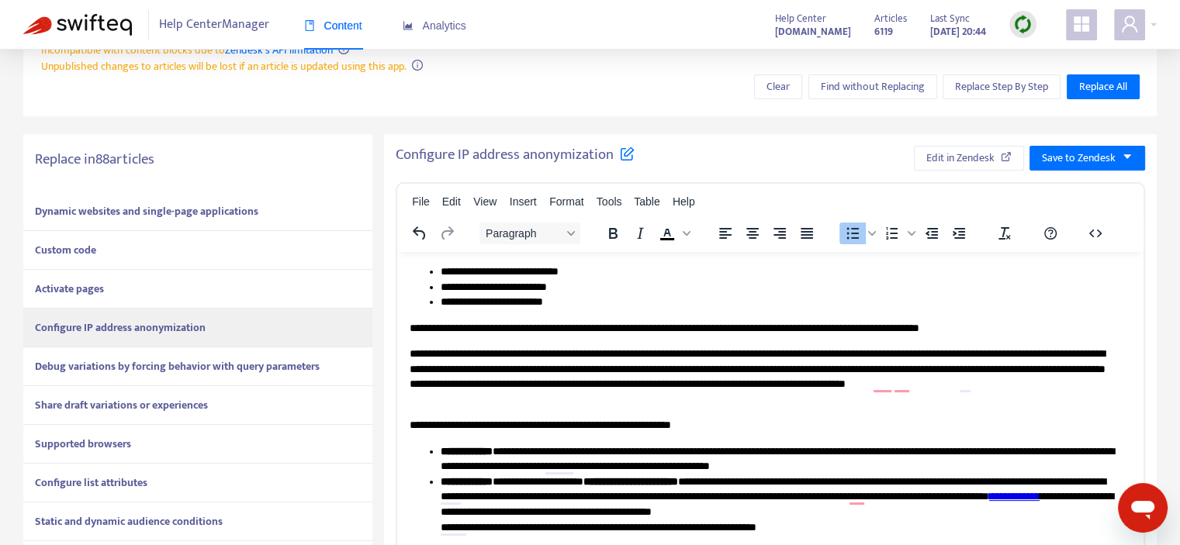
click at [246, 359] on strong "Debug variations by forcing behavior with query parameters" at bounding box center [177, 367] width 285 height 18
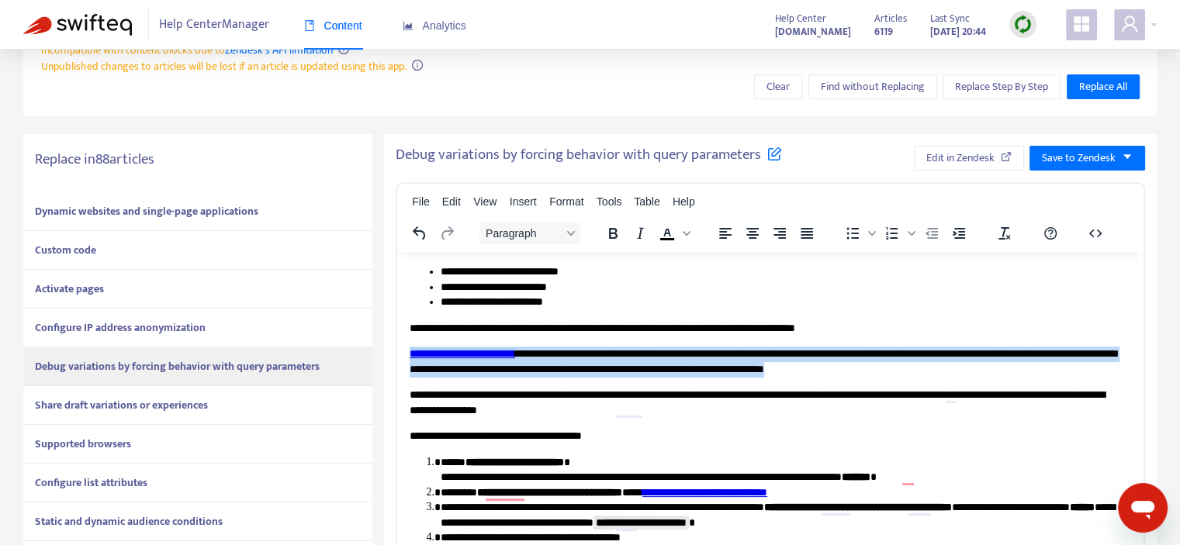
drag, startPoint x: 1039, startPoint y: 367, endPoint x: 789, endPoint y: 597, distance: 339.4
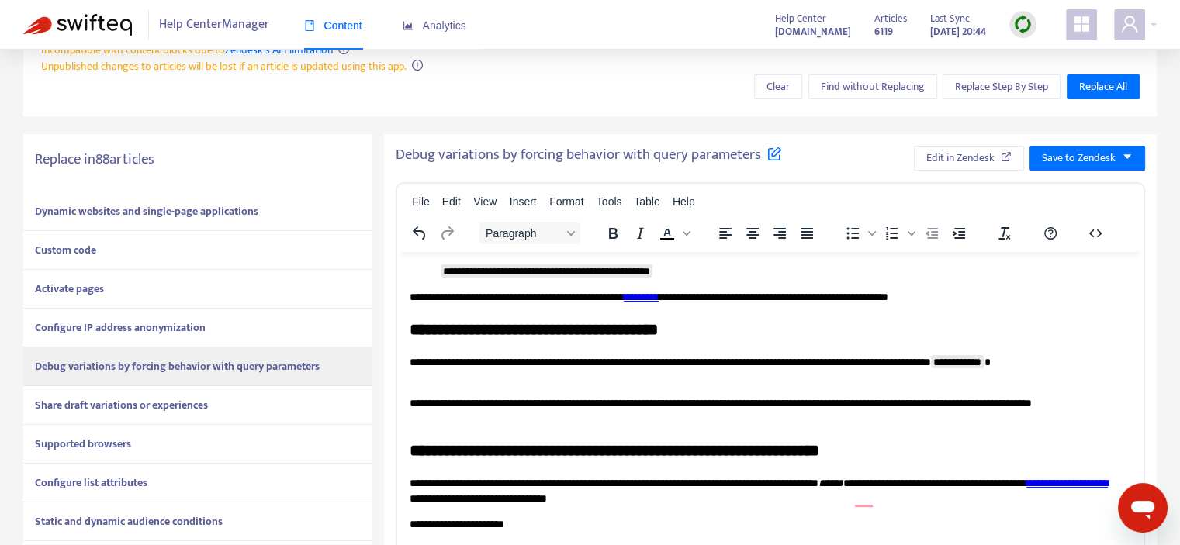
scroll to position [1313, 0]
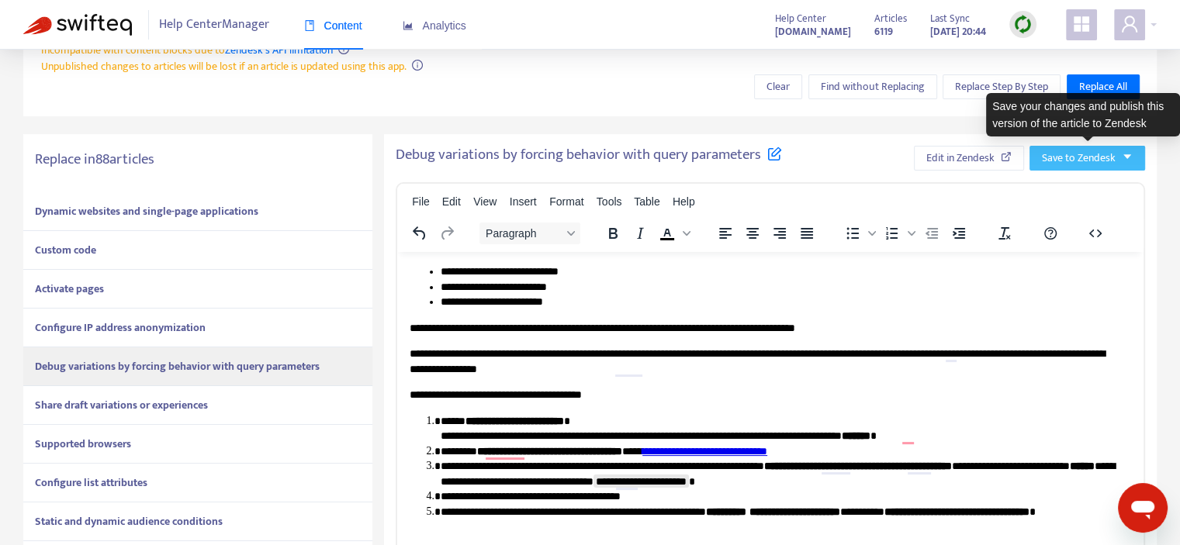
click at [1085, 157] on span "Save to Zendesk" at bounding box center [1079, 158] width 74 height 17
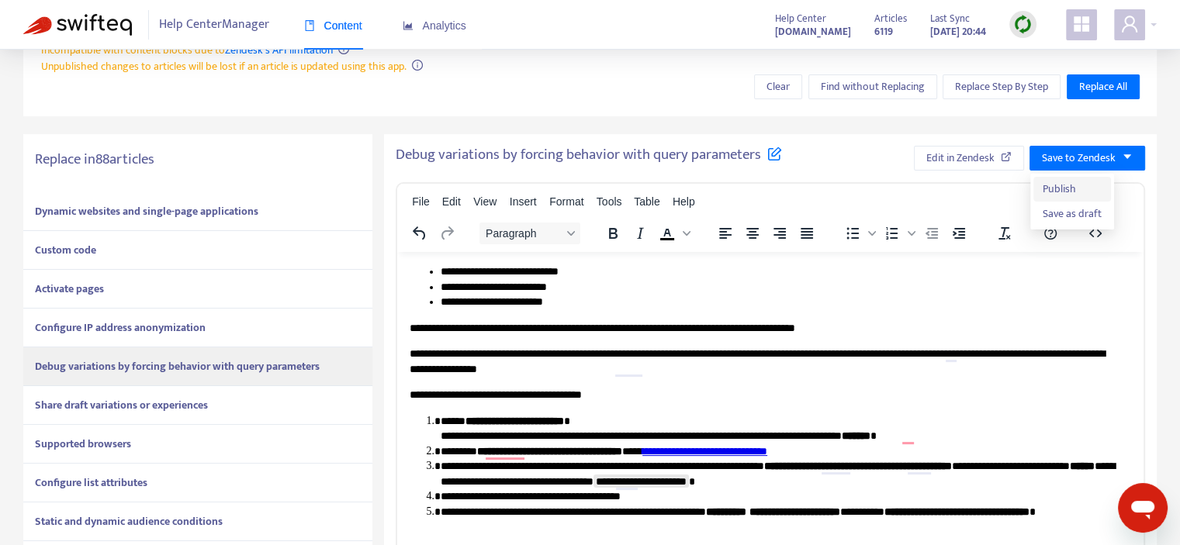
click at [1058, 191] on span "Publish" at bounding box center [1072, 189] width 59 height 17
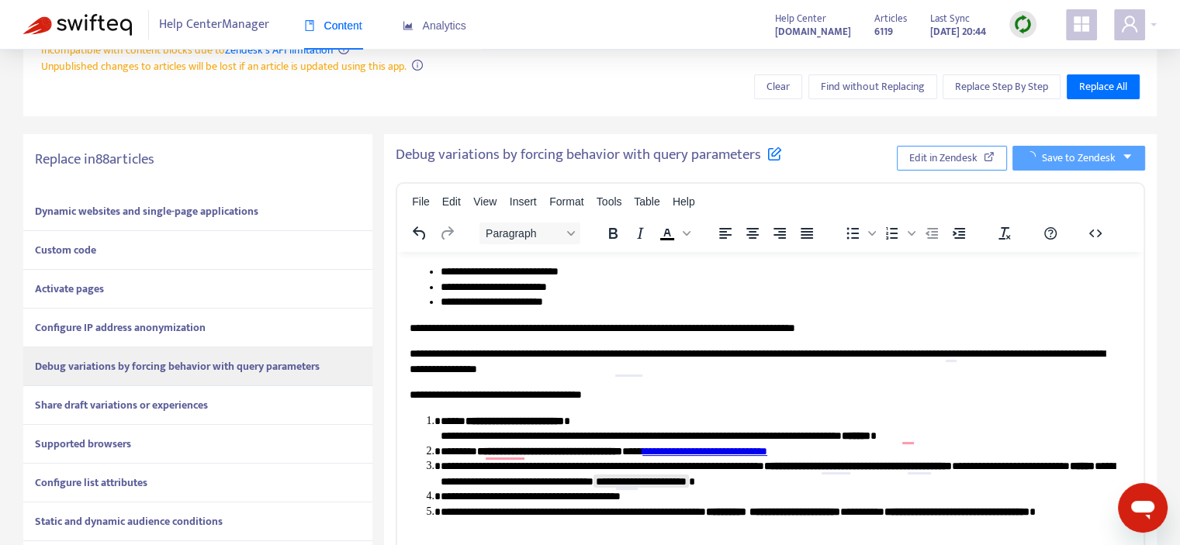
click at [986, 157] on icon "button" at bounding box center [989, 156] width 11 height 11
click at [152, 407] on strong "Share draft variations or experiences" at bounding box center [121, 406] width 173 height 18
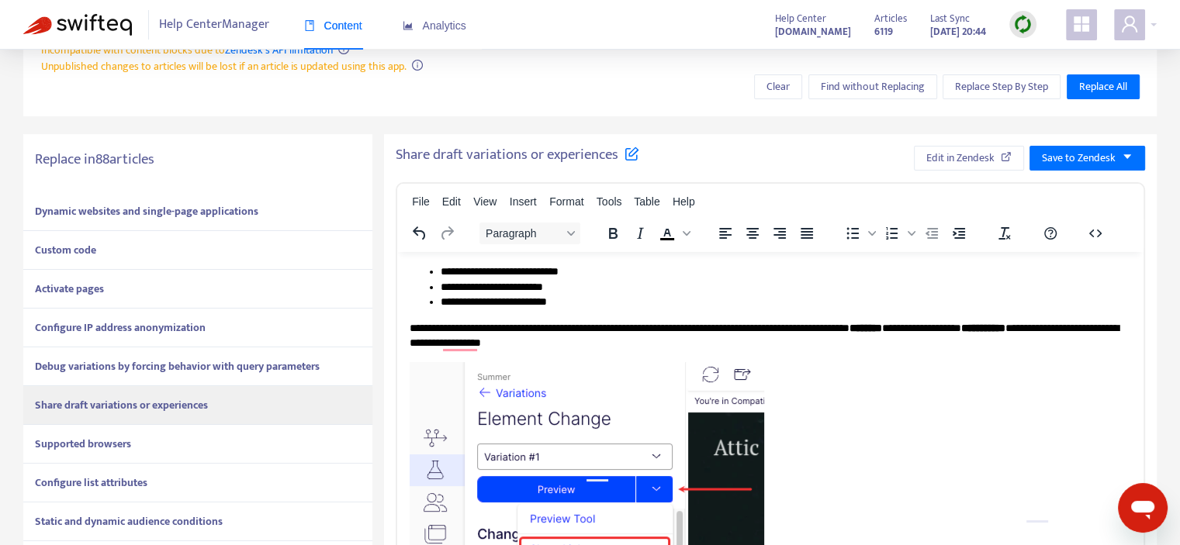
click at [237, 444] on div "Supported browsers" at bounding box center [197, 444] width 349 height 39
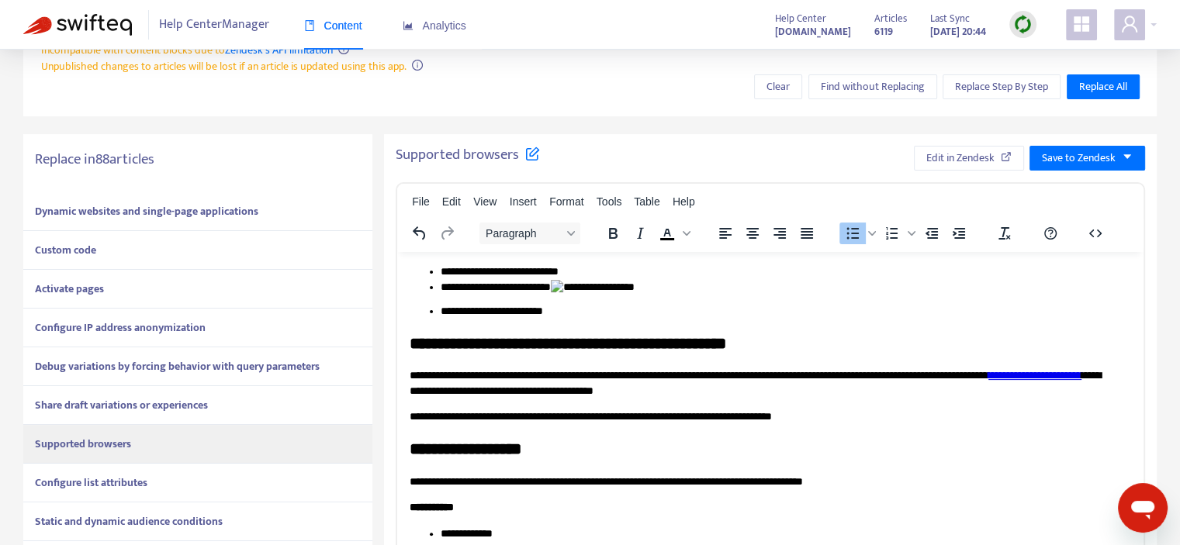
click at [632, 282] on li "**********" at bounding box center [780, 291] width 679 height 24
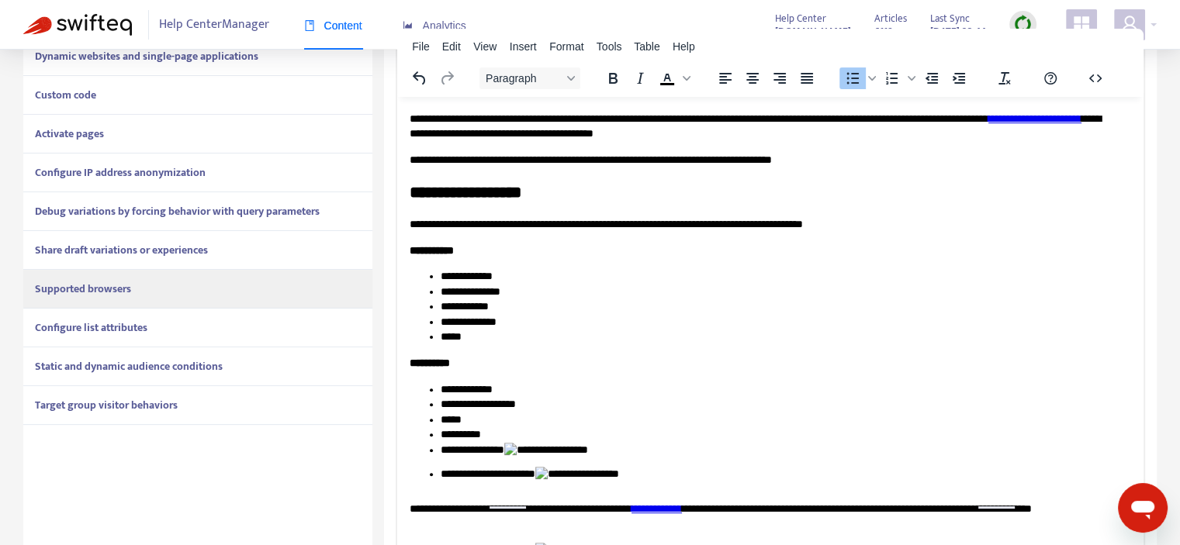
click at [588, 446] on li "**********" at bounding box center [780, 454] width 679 height 24
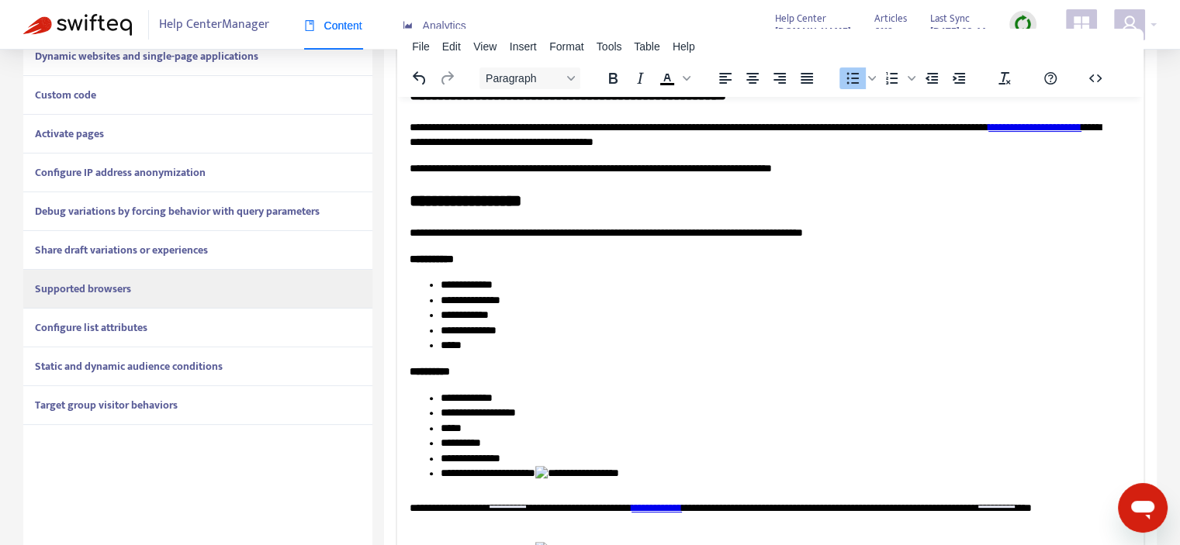
click at [596, 468] on li "**********" at bounding box center [780, 478] width 679 height 24
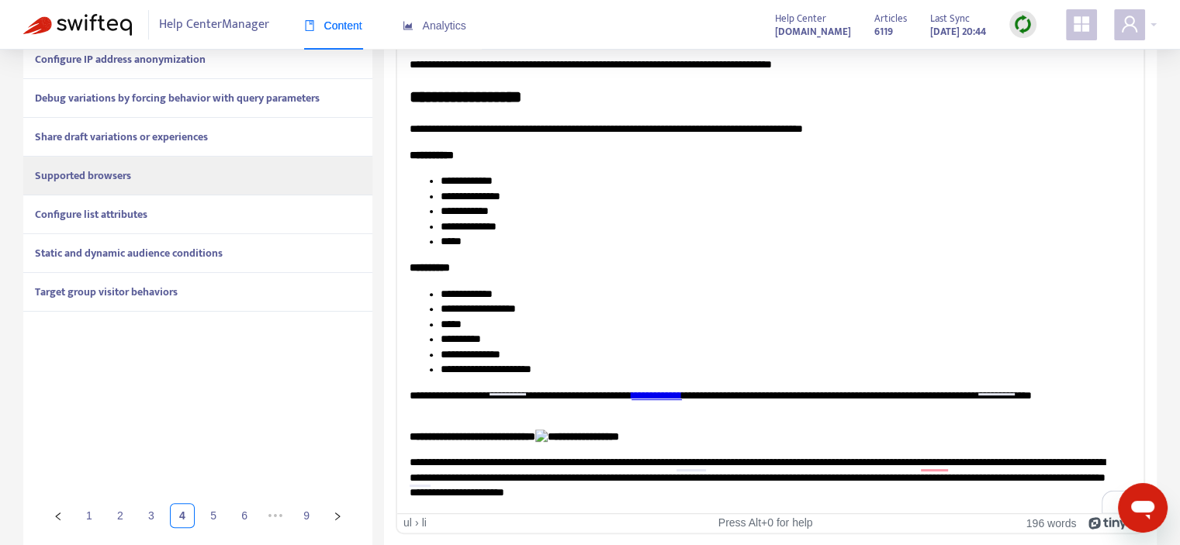
click at [630, 439] on p "**********" at bounding box center [771, 438] width 722 height 16
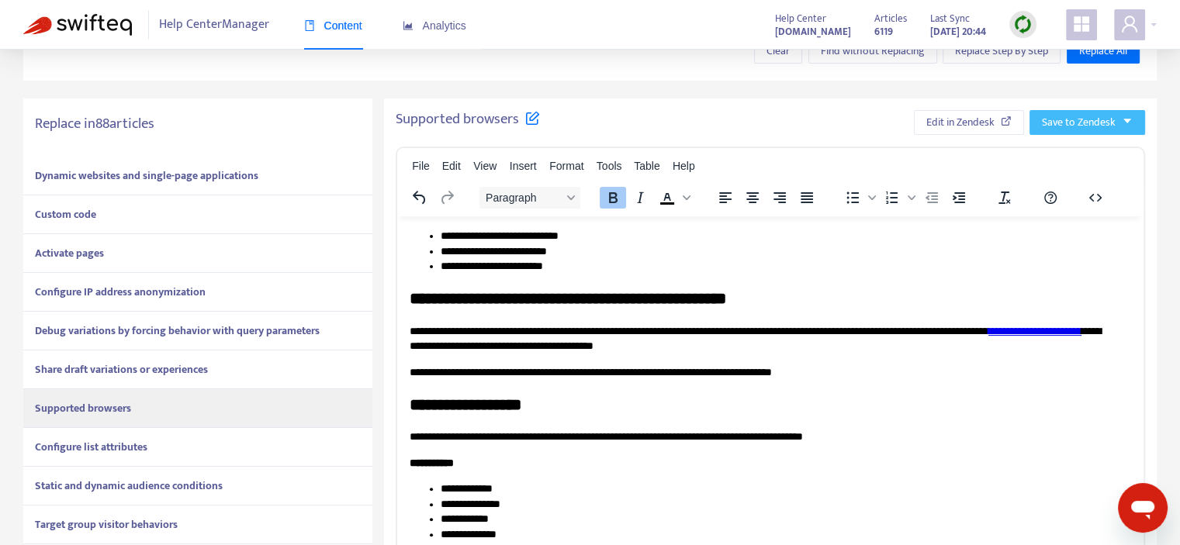
click at [1100, 130] on span "Save to Zendesk" at bounding box center [1079, 122] width 74 height 17
click at [1074, 148] on span "Publish" at bounding box center [1072, 153] width 59 height 17
click at [958, 126] on span "Edit in Zendesk" at bounding box center [943, 122] width 68 height 17
click at [106, 446] on strong "Configure list attributes" at bounding box center [91, 447] width 113 height 18
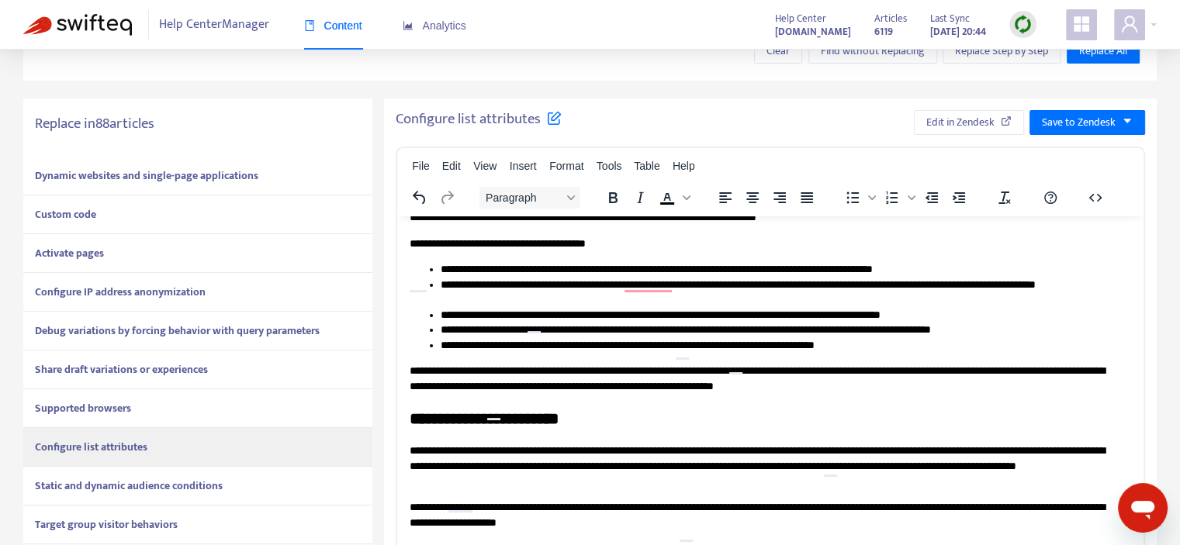
scroll to position [0, 0]
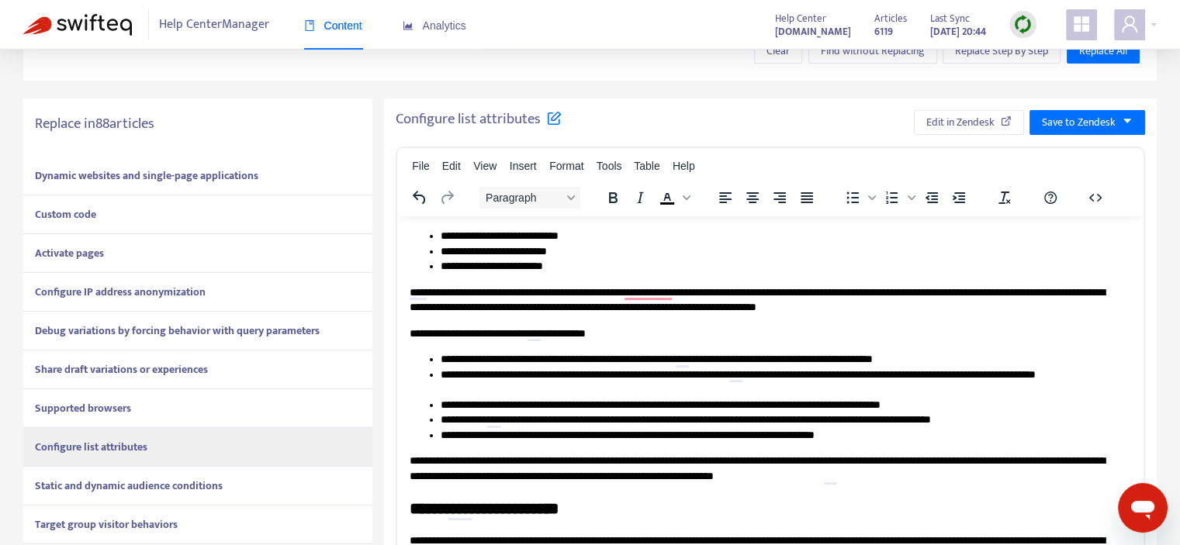
click at [140, 479] on strong "Static and dynamic audience conditions" at bounding box center [129, 486] width 188 height 18
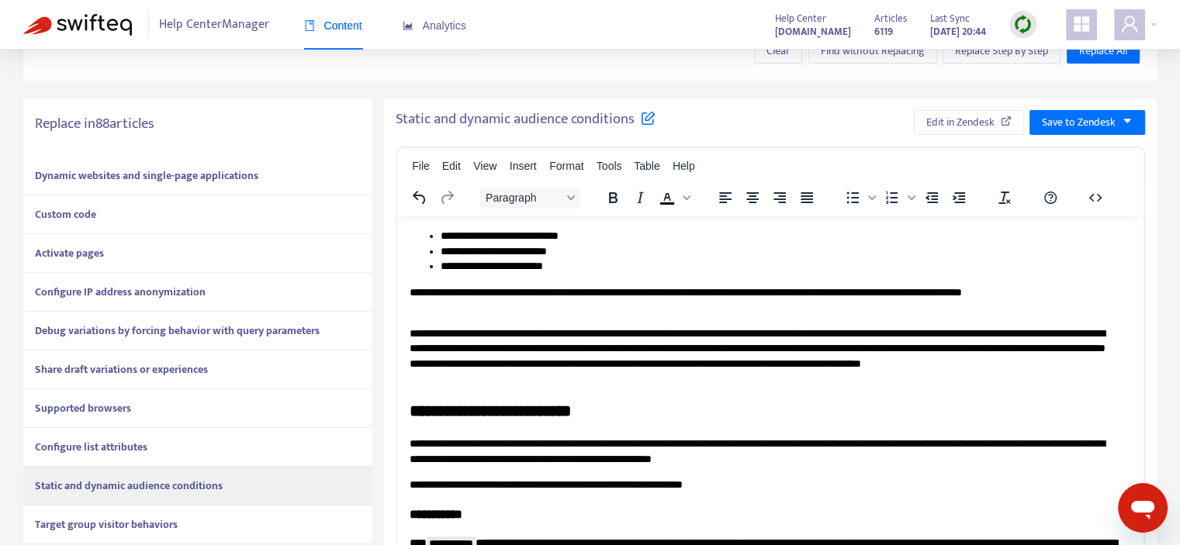
click at [144, 521] on strong "Target group visitor behaviors" at bounding box center [106, 525] width 143 height 18
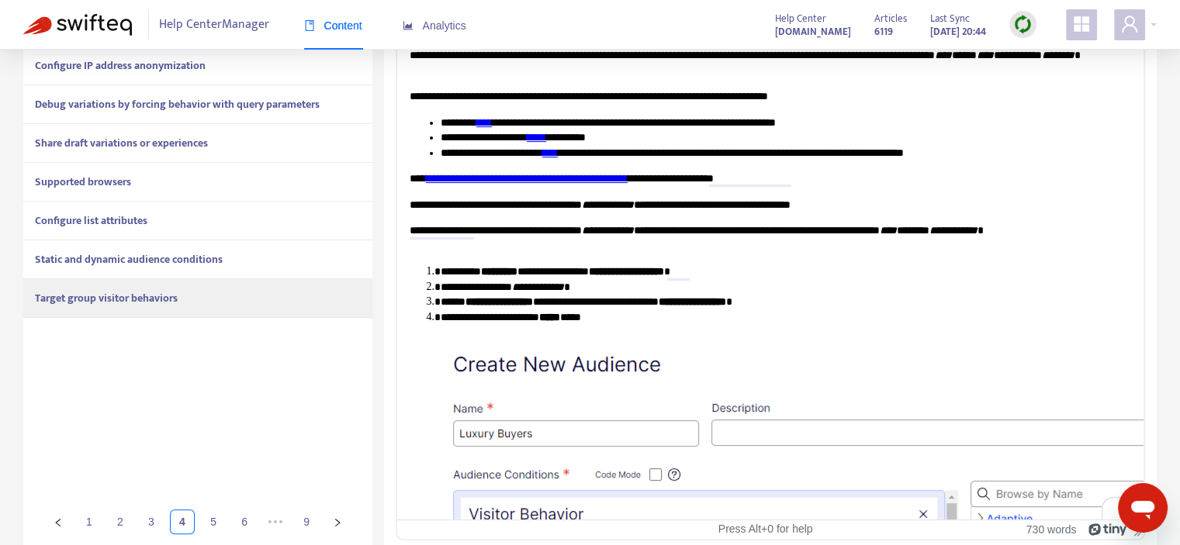
scroll to position [501, 0]
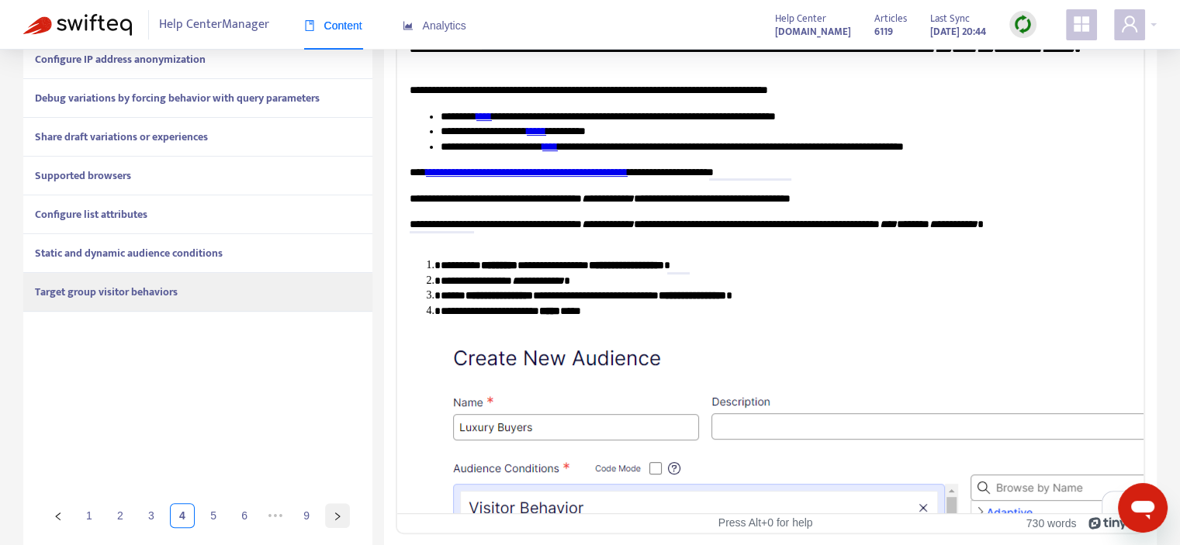
click at [341, 521] on button "button" at bounding box center [337, 516] width 25 height 25
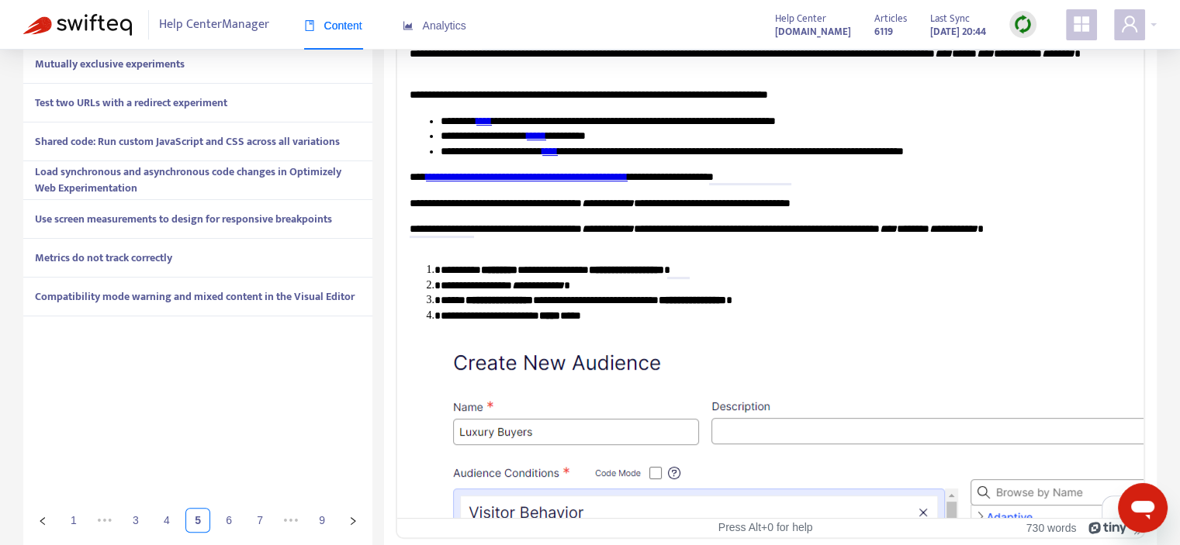
scroll to position [268, 0]
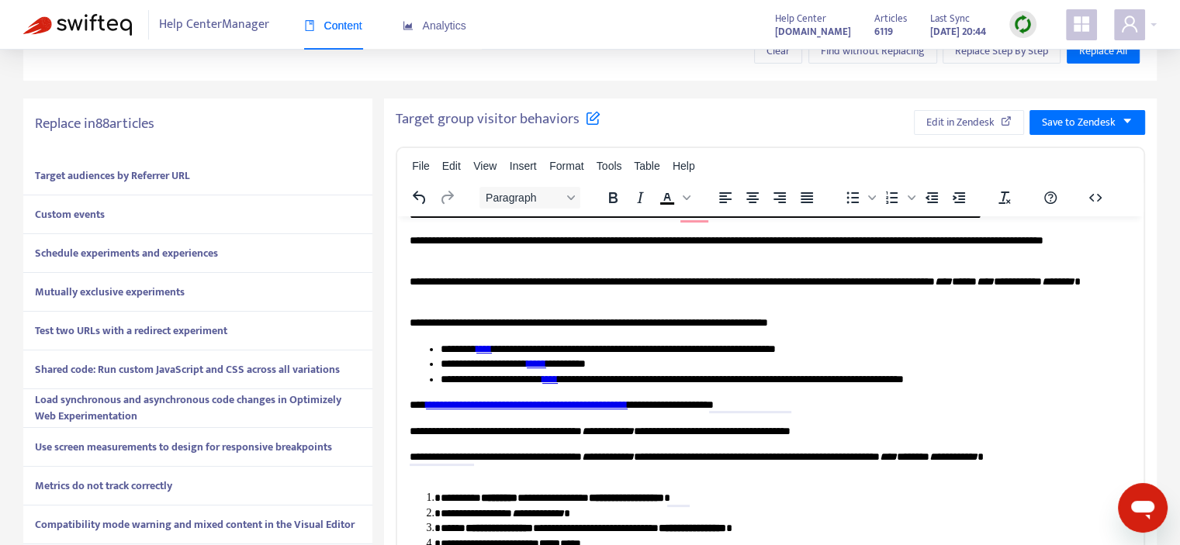
click at [221, 172] on div "Target audiences by Referrer URL" at bounding box center [197, 176] width 349 height 39
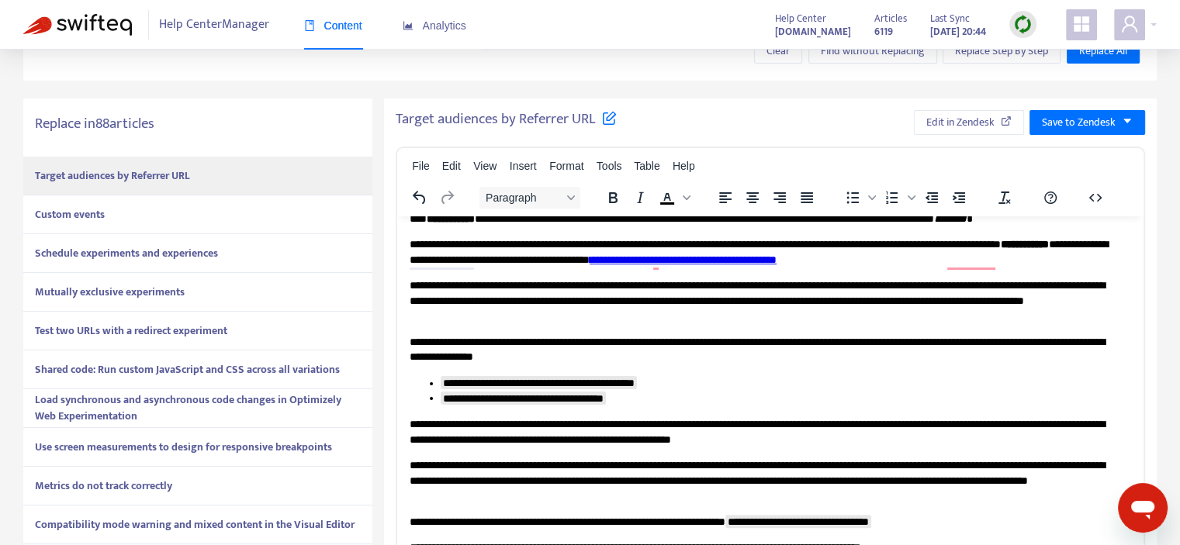
scroll to position [155, 0]
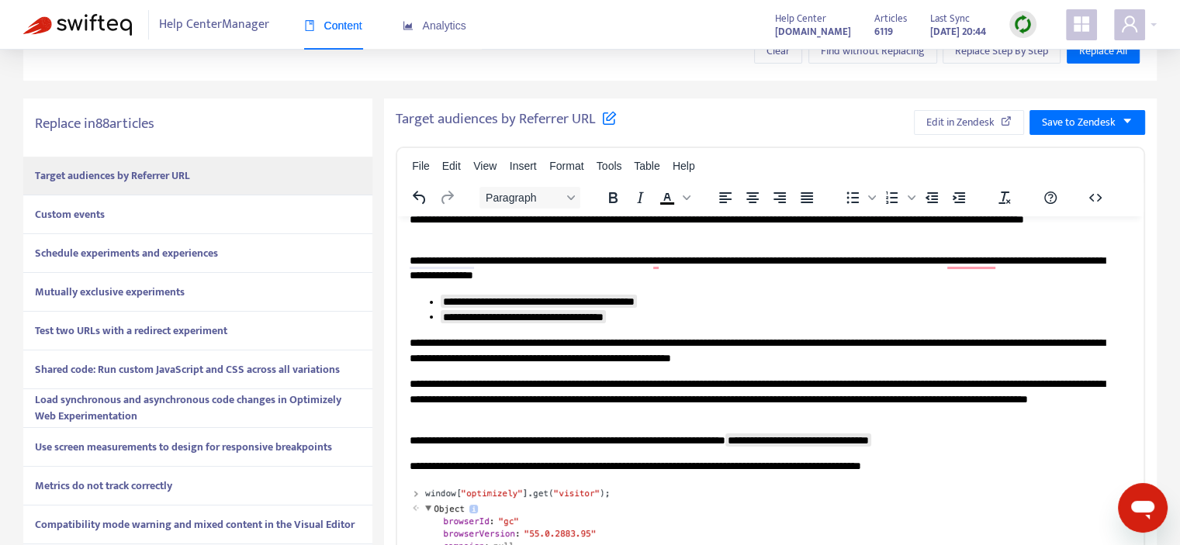
click at [221, 185] on div "Target audiences by Referrer URL" at bounding box center [197, 176] width 349 height 39
click at [216, 202] on div "Custom events" at bounding box center [197, 215] width 349 height 39
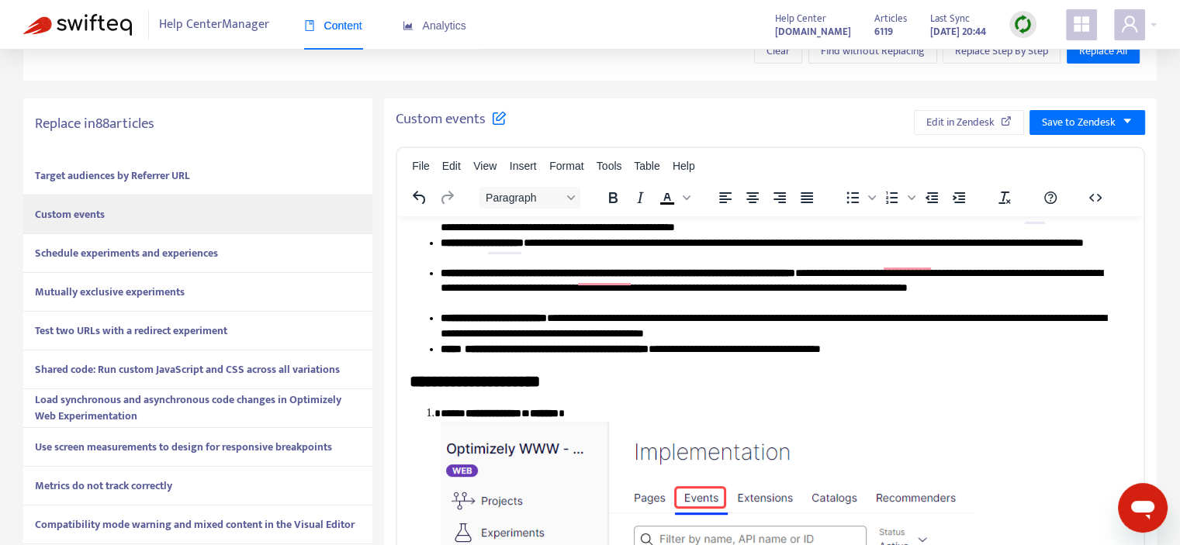
scroll to position [310, 0]
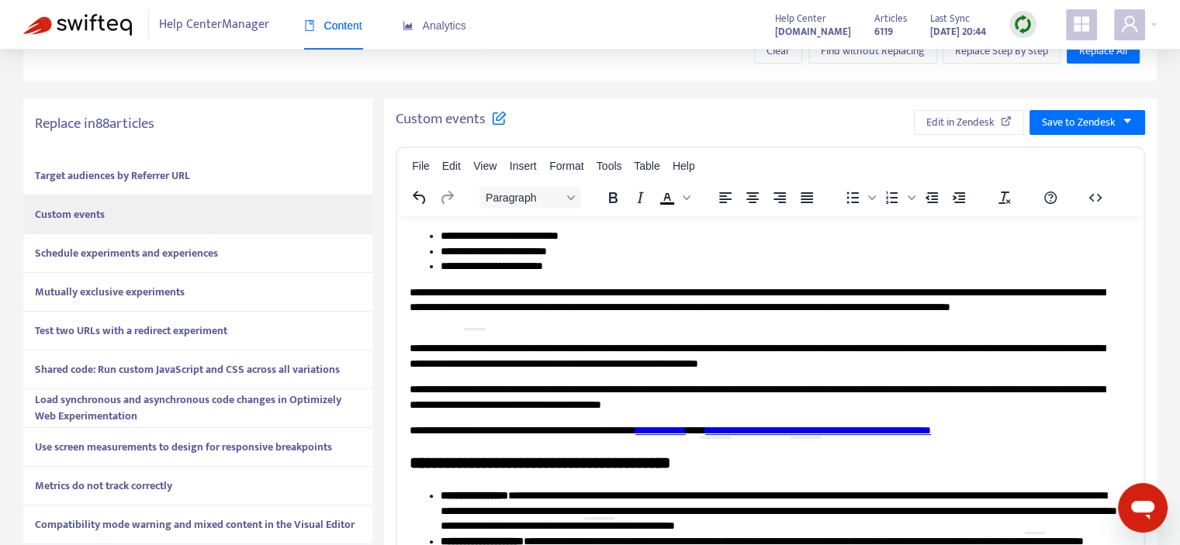
click at [199, 252] on strong "Schedule experiments and experiences" at bounding box center [126, 253] width 183 height 18
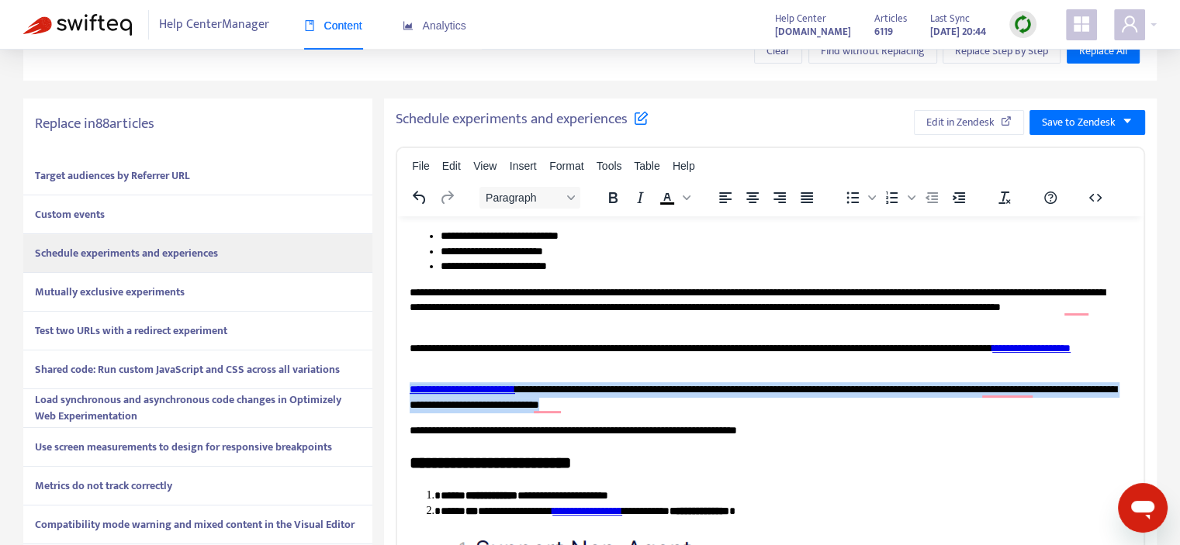
drag, startPoint x: 753, startPoint y: 403, endPoint x: 336, endPoint y: 393, distance: 417.6
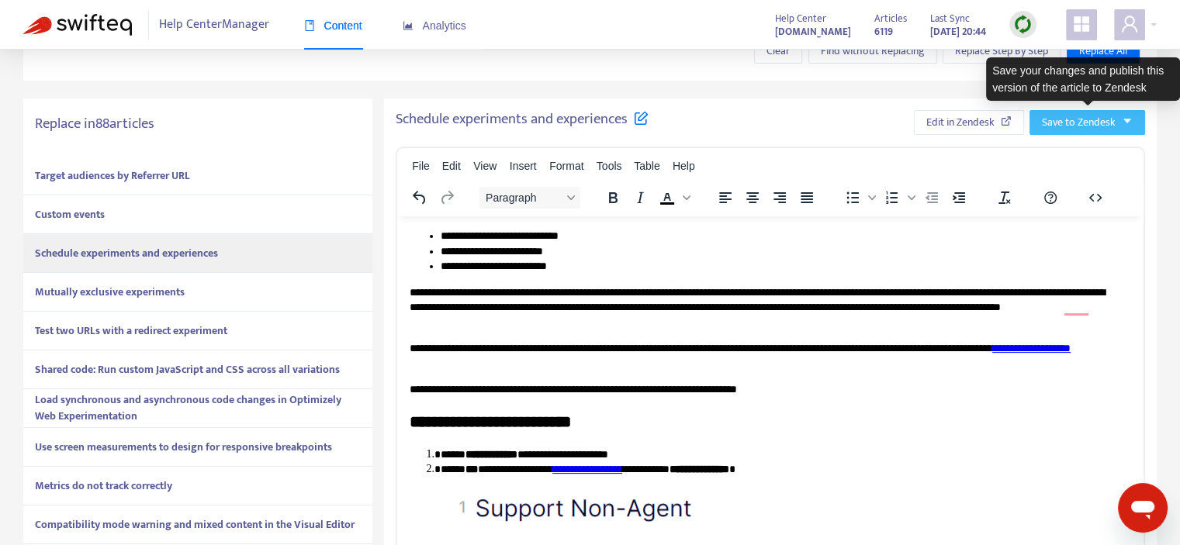
click at [1130, 123] on icon "caret-down" at bounding box center [1127, 121] width 11 height 11
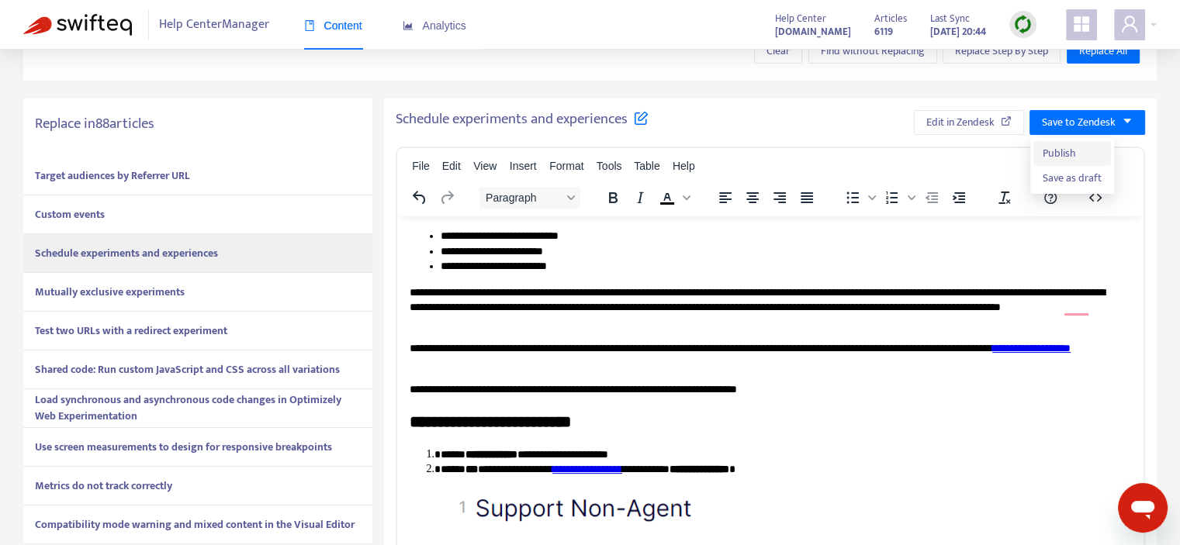
click at [1078, 157] on span "Publish" at bounding box center [1072, 153] width 59 height 17
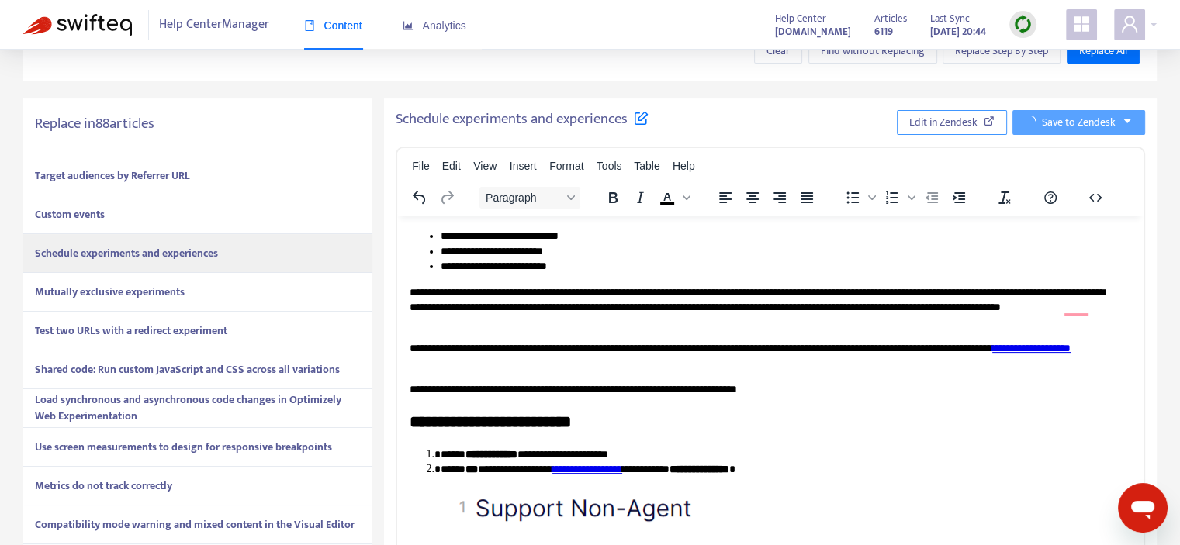
click at [931, 121] on span "Edit in Zendesk" at bounding box center [943, 122] width 68 height 17
click at [248, 294] on div "Mutually exclusive experiments" at bounding box center [197, 292] width 349 height 39
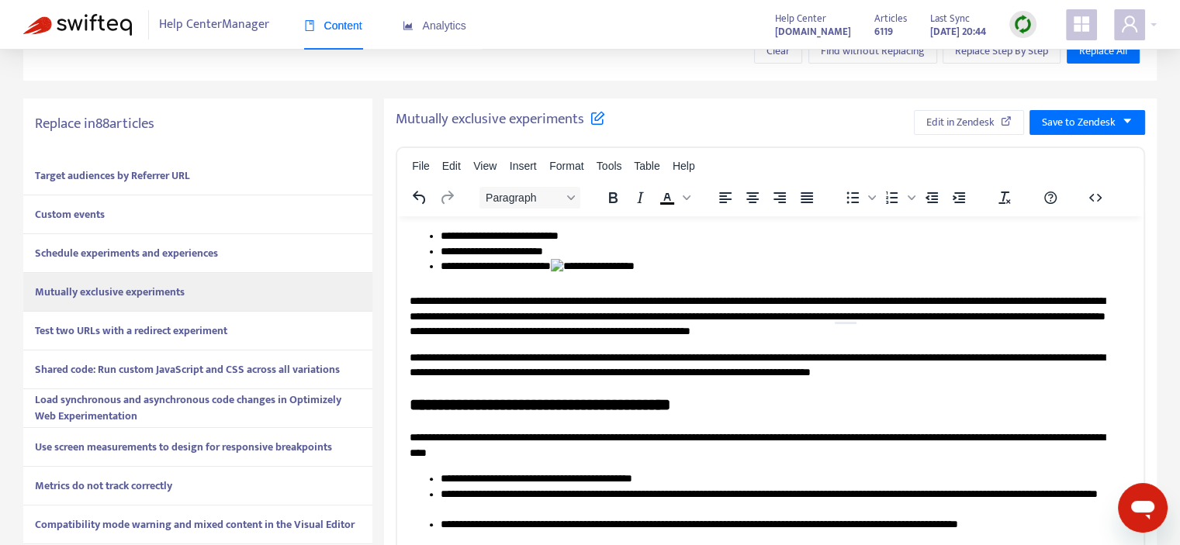
click at [614, 262] on li "**********" at bounding box center [780, 270] width 679 height 24
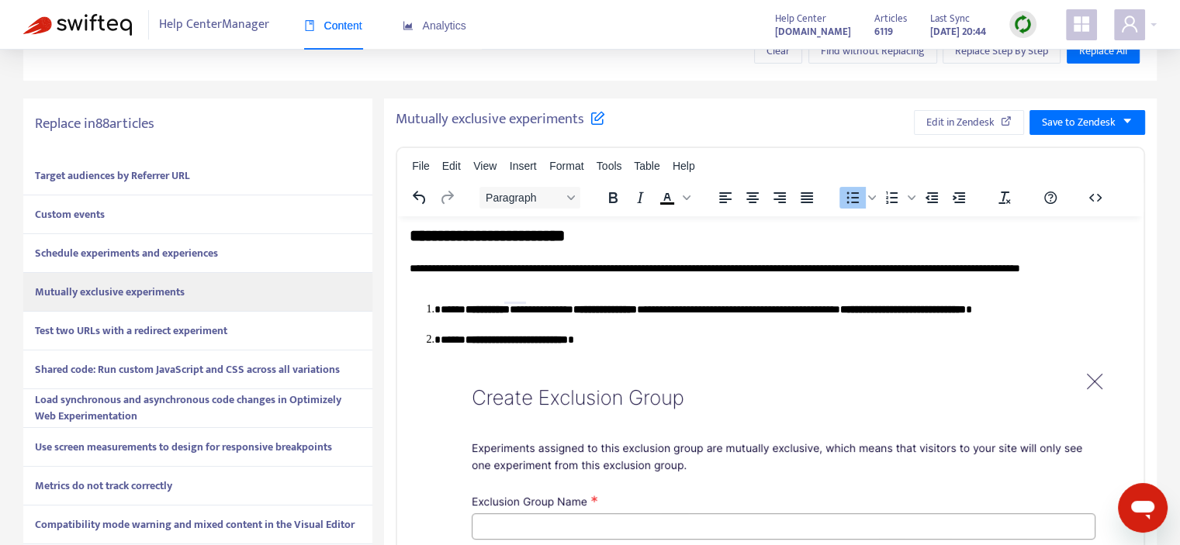
scroll to position [466, 0]
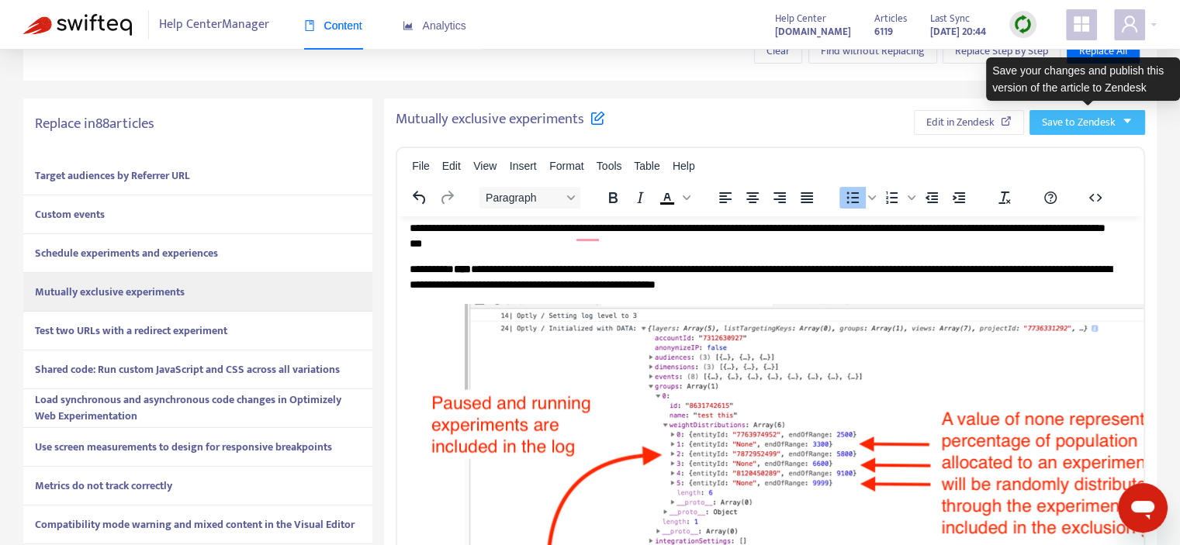
click at [1098, 126] on span "Save to Zendesk" at bounding box center [1079, 122] width 74 height 17
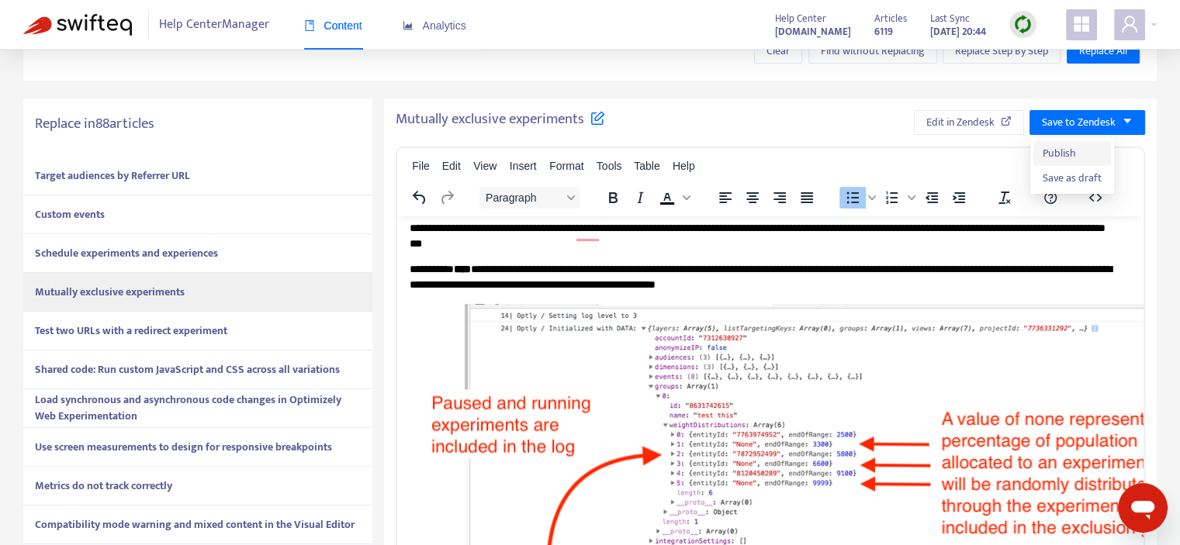
click at [1079, 149] on span "Publish" at bounding box center [1072, 153] width 59 height 17
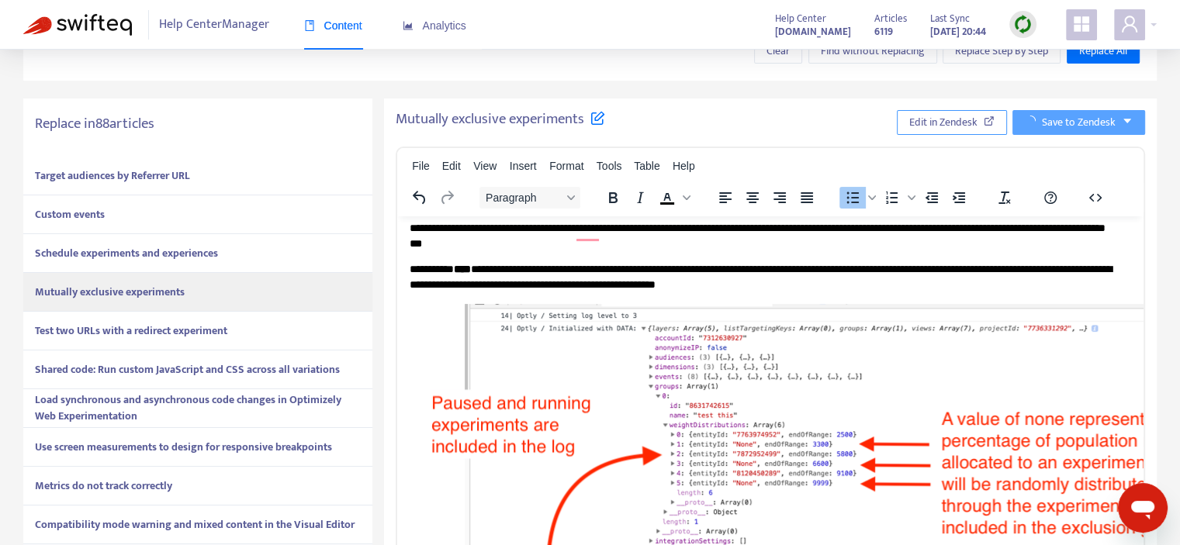
click at [962, 117] on span "Edit in Zendesk" at bounding box center [943, 122] width 68 height 17
click at [210, 327] on strong "Test two URLs with a redirect experiment" at bounding box center [131, 331] width 192 height 18
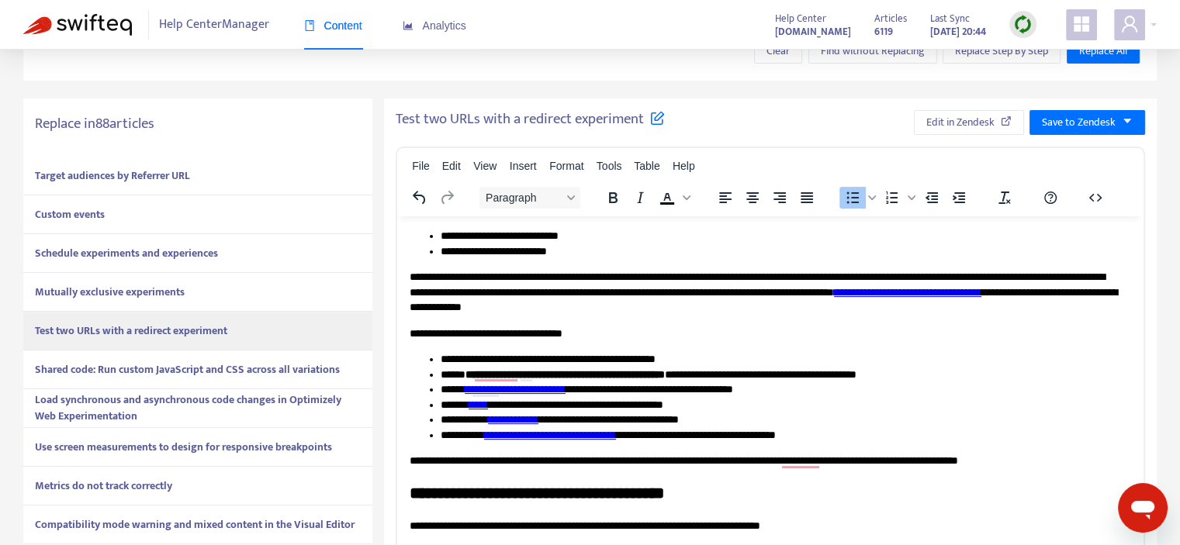
scroll to position [0, 0]
click at [186, 373] on strong "Shared code: Run custom JavaScript and CSS across all variations" at bounding box center [187, 370] width 305 height 18
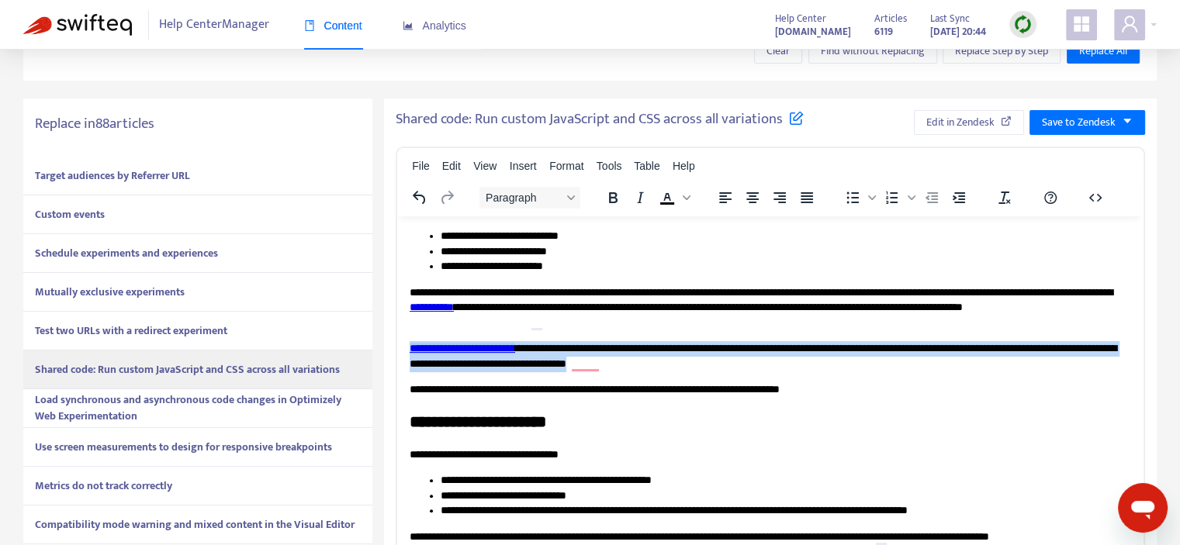
drag, startPoint x: 411, startPoint y: 351, endPoint x: 805, endPoint y: 358, distance: 394.2
click at [805, 358] on p "**********" at bounding box center [765, 356] width 710 height 30
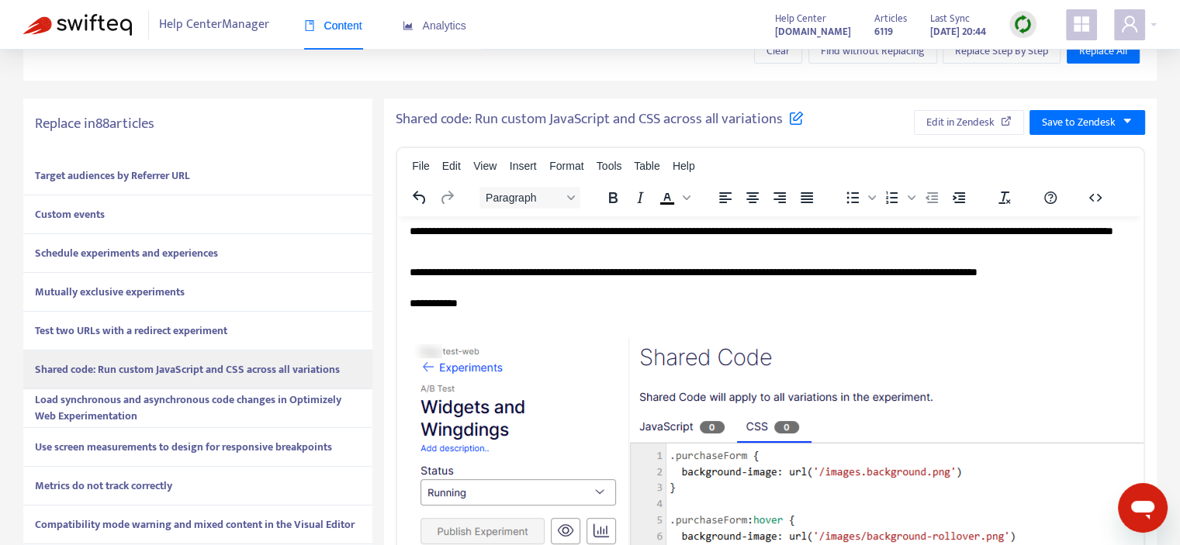
scroll to position [1238, 0]
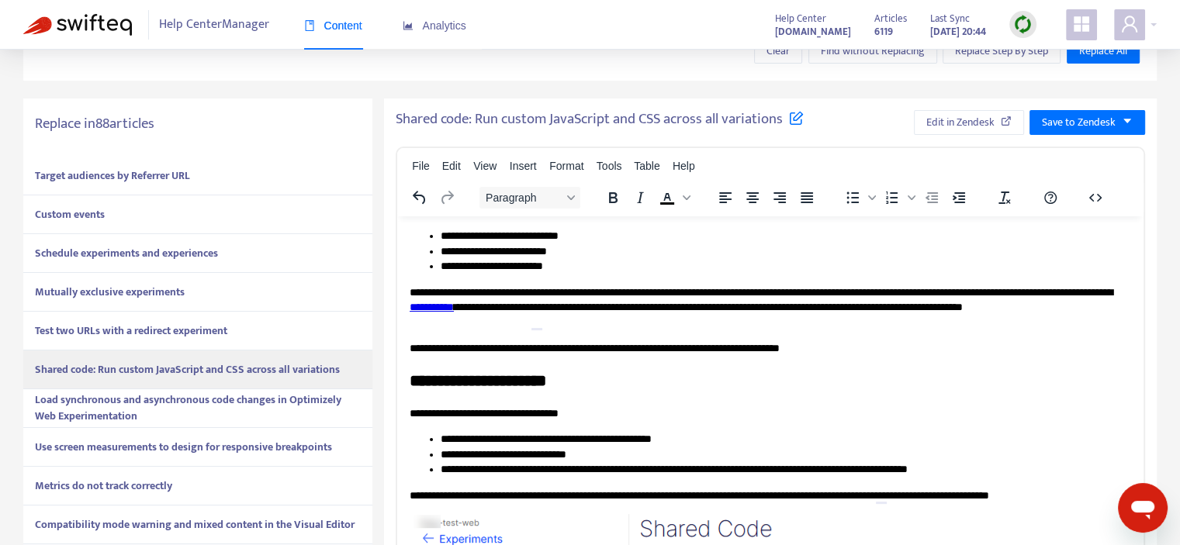
drag, startPoint x: 1134, startPoint y: 445, endPoint x: 1520, endPoint y: 424, distance: 386.2
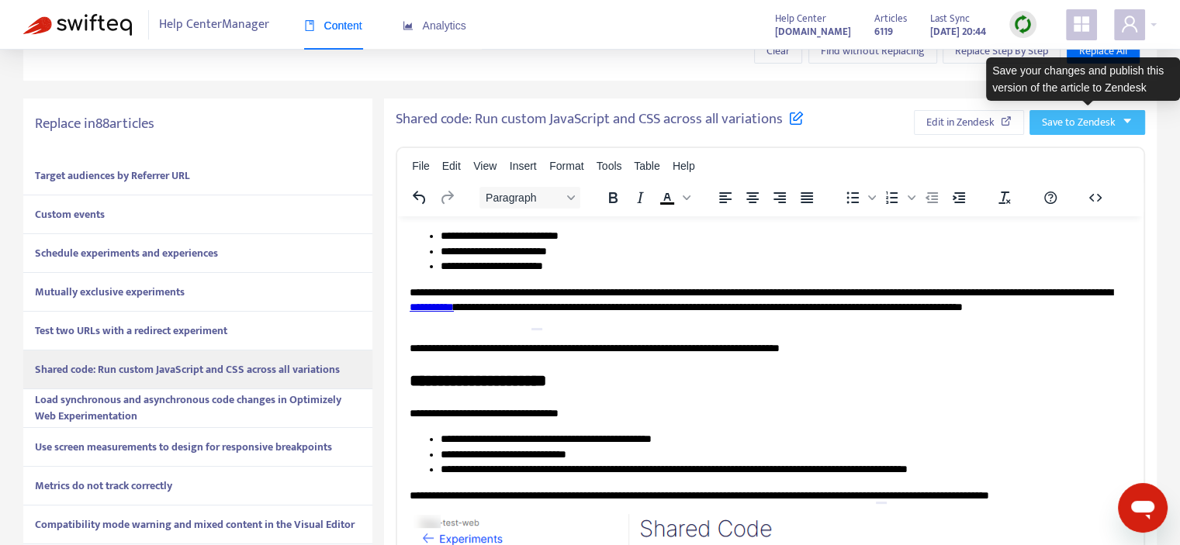
click at [1123, 133] on button "Save to Zendesk" at bounding box center [1088, 122] width 116 height 25
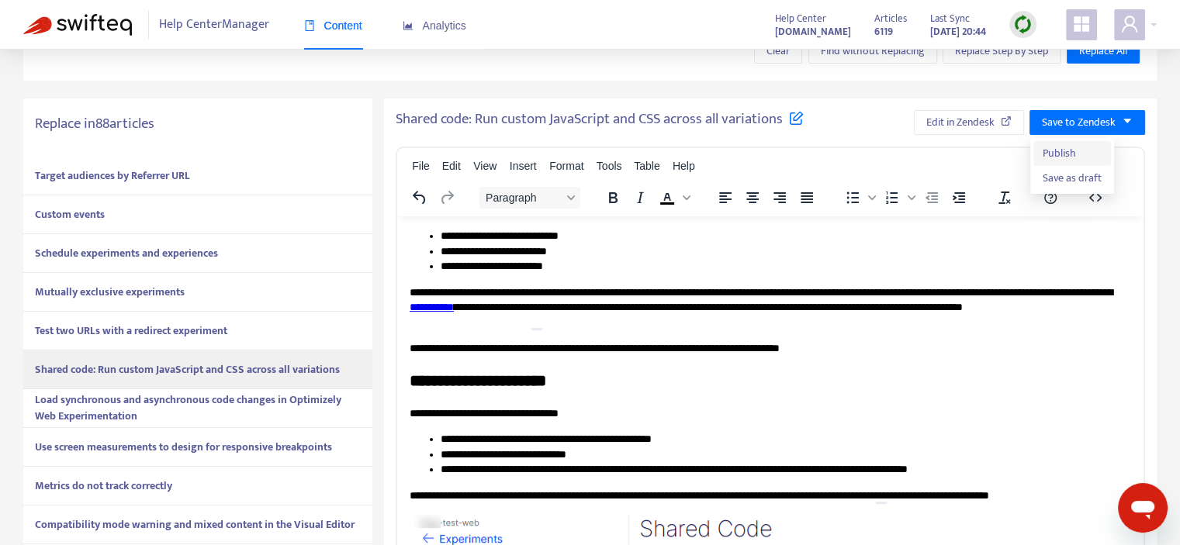
click at [1049, 149] on span "Publish" at bounding box center [1072, 153] width 59 height 17
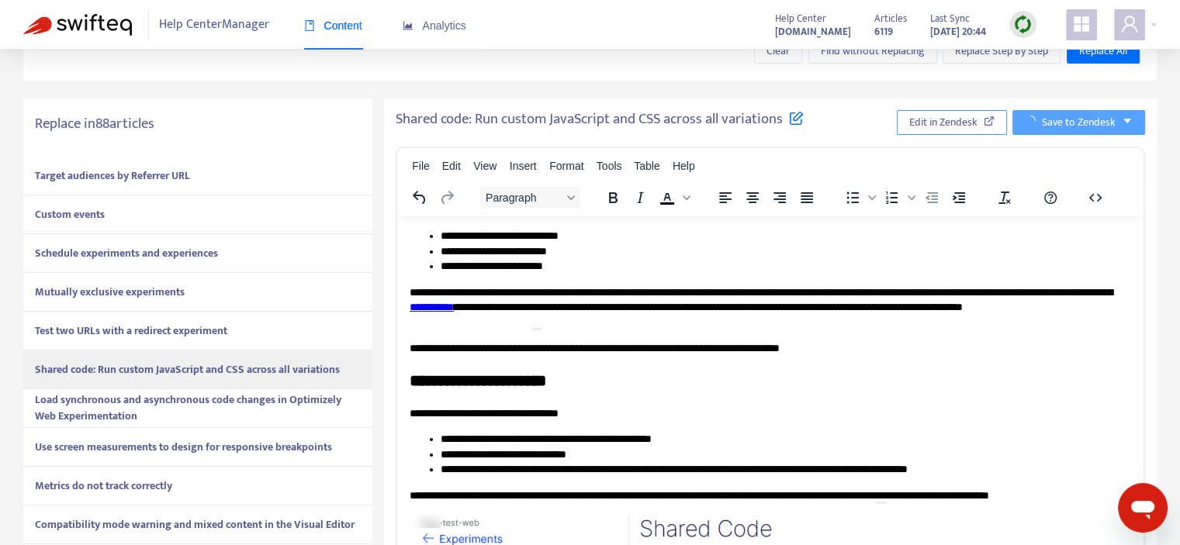
click at [978, 117] on span "Edit in Zendesk" at bounding box center [943, 122] width 68 height 17
click at [268, 406] on strong "Load synchronous and asynchronous code changes in Optimizely Web Experimentation" at bounding box center [188, 408] width 306 height 34
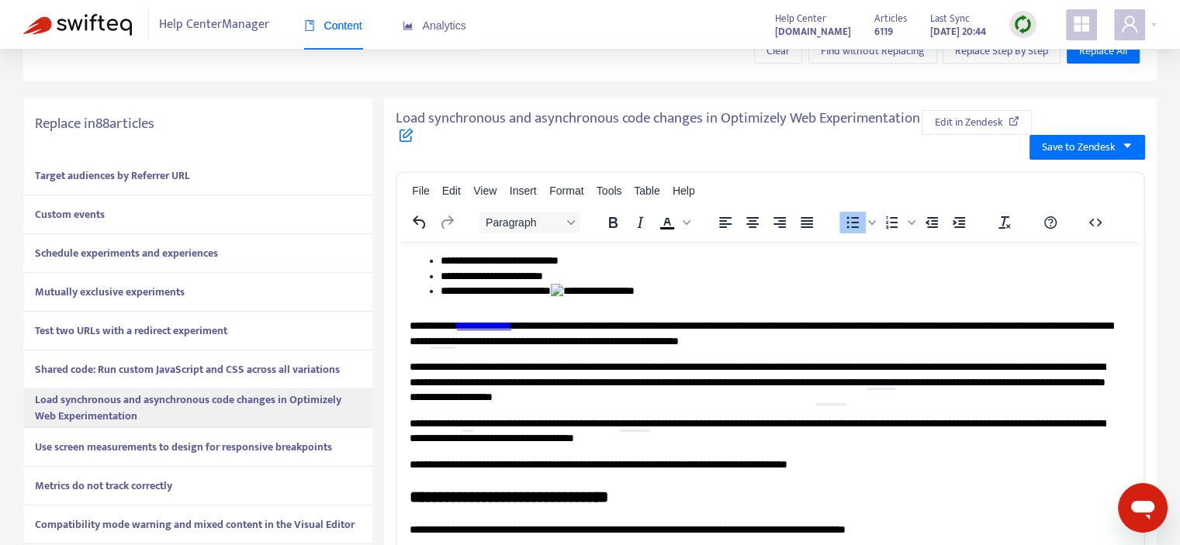
drag, startPoint x: 651, startPoint y: 277, endPoint x: 648, endPoint y: 287, distance: 10.6
click at [649, 286] on ul "**********" at bounding box center [771, 280] width 722 height 54
click at [643, 297] on li "**********" at bounding box center [780, 295] width 679 height 24
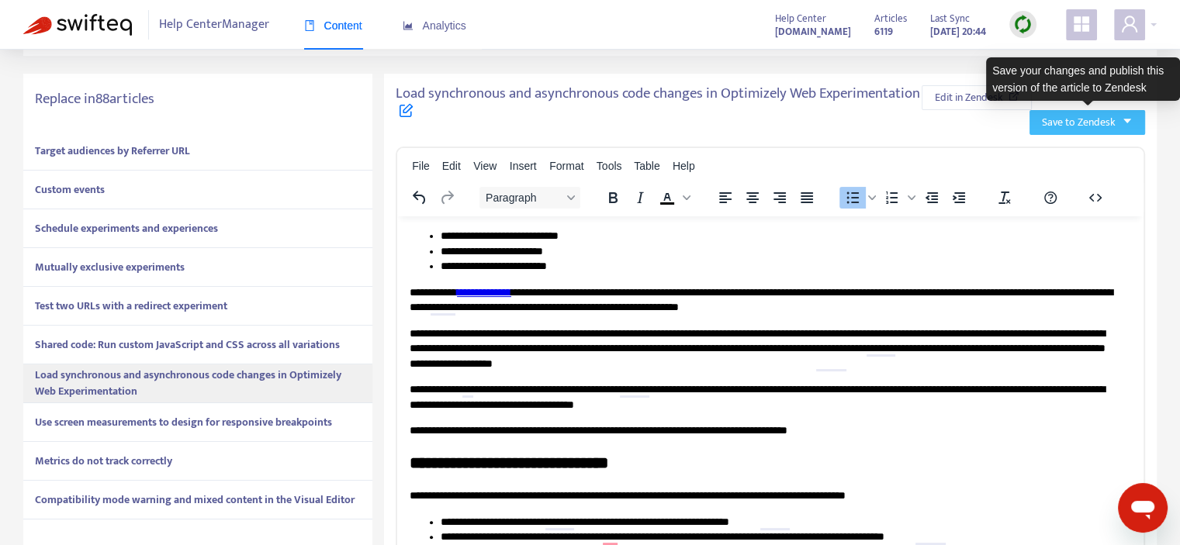
click at [1096, 123] on span "Save to Zendesk" at bounding box center [1079, 122] width 74 height 17
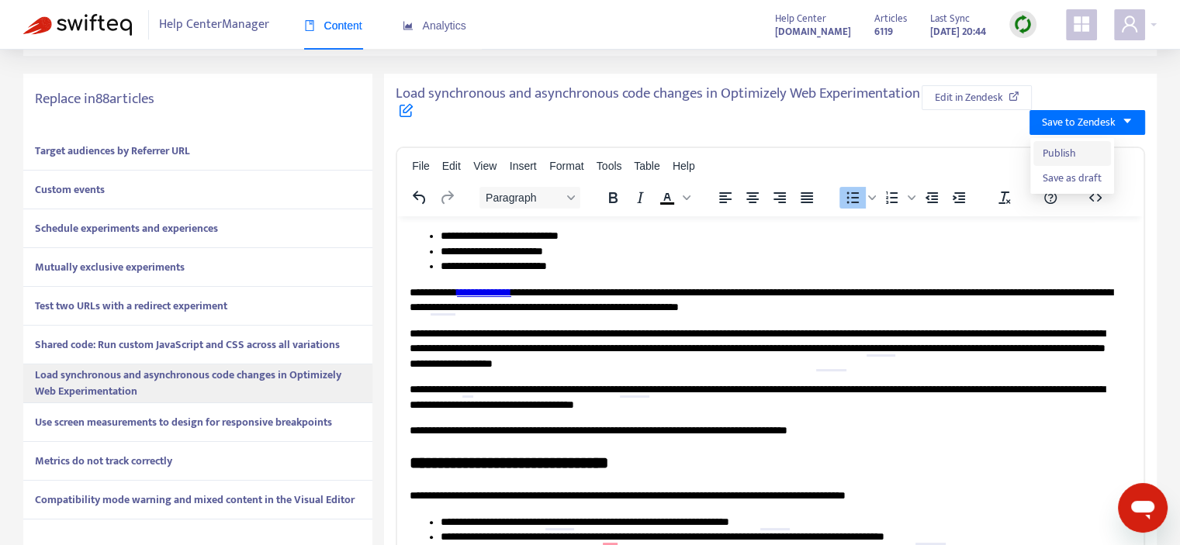
click at [1055, 161] on span "Publish" at bounding box center [1072, 153] width 59 height 17
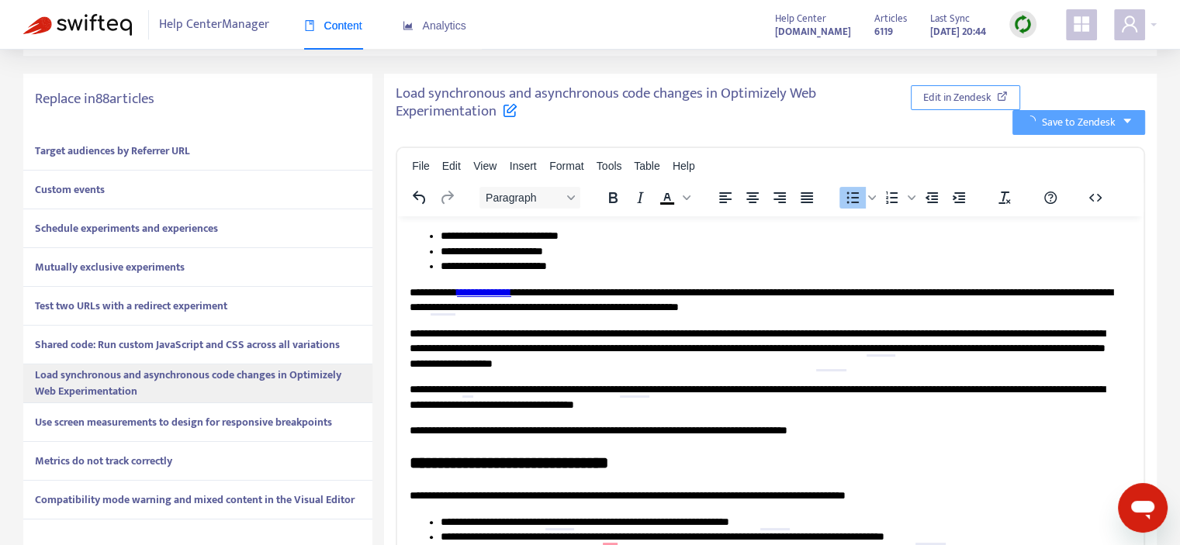
click at [948, 99] on span "Edit in Zendesk" at bounding box center [957, 97] width 68 height 17
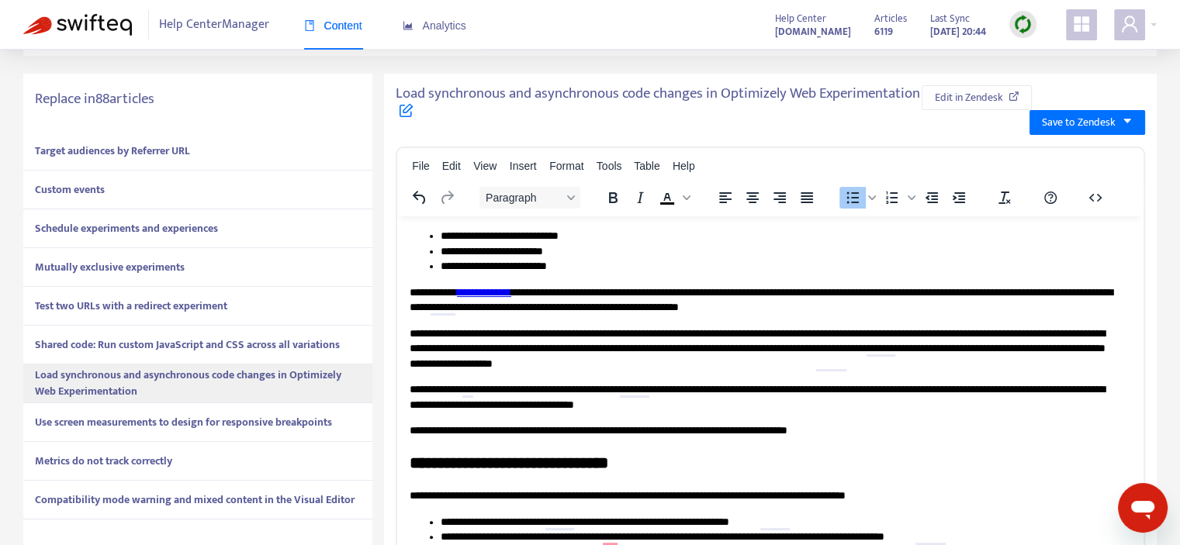
click at [208, 428] on strong "Use screen measurements to design for responsive breakpoints" at bounding box center [183, 423] width 297 height 18
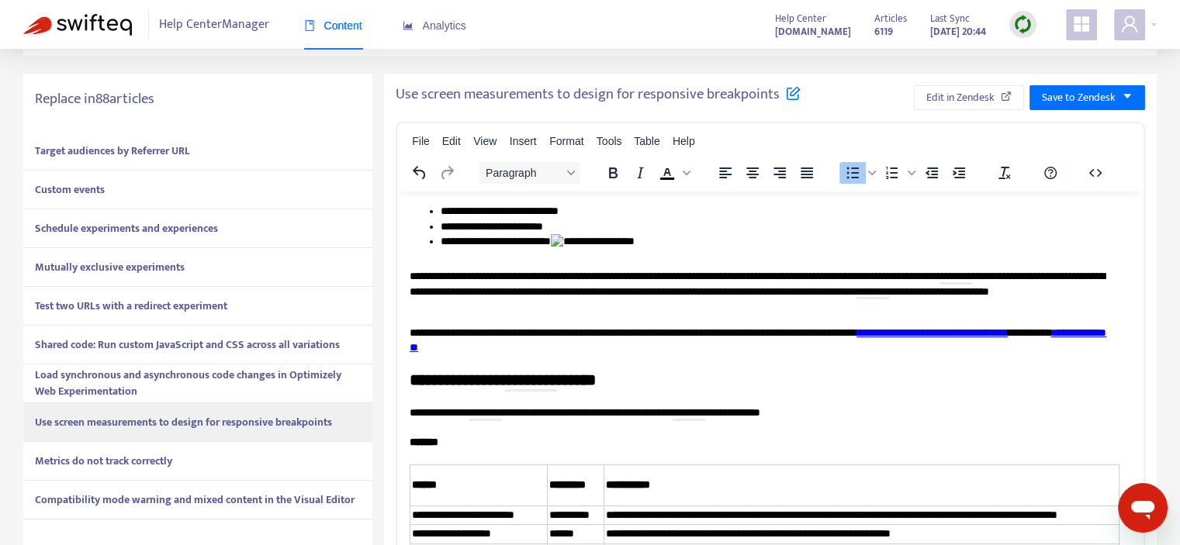
click at [616, 240] on li "**********" at bounding box center [780, 246] width 679 height 24
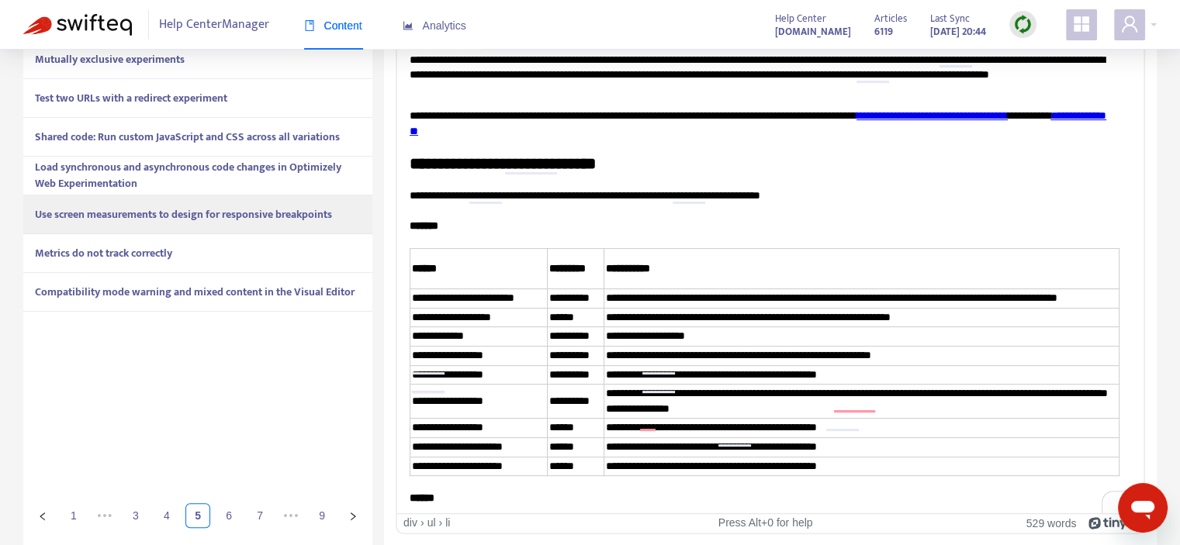
drag, startPoint x: 1138, startPoint y: 443, endPoint x: 1541, endPoint y: 88, distance: 537.2
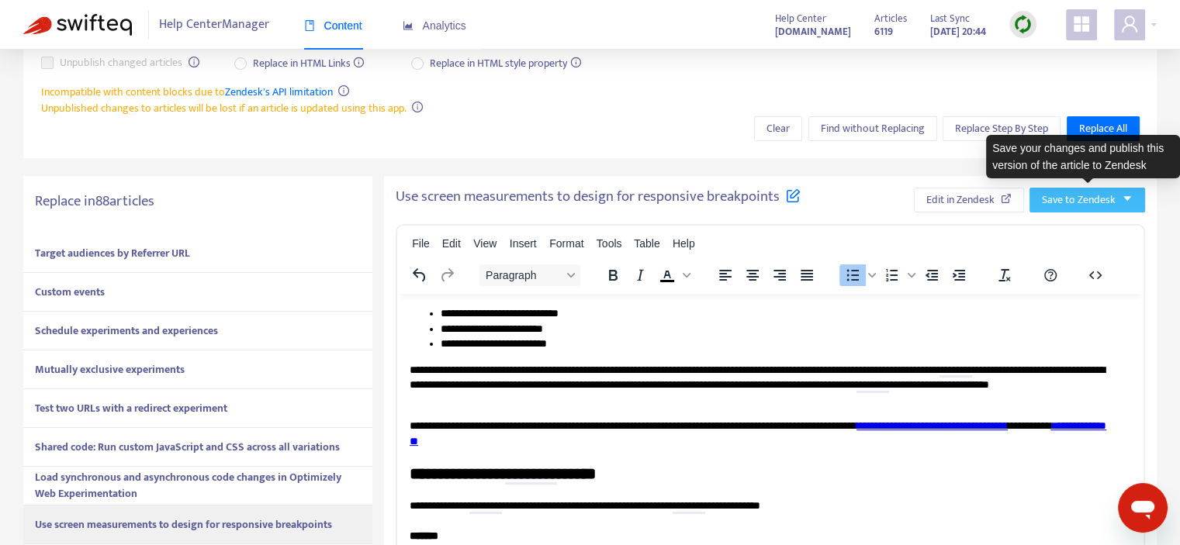
click at [1056, 201] on span "Save to Zendesk" at bounding box center [1079, 200] width 74 height 17
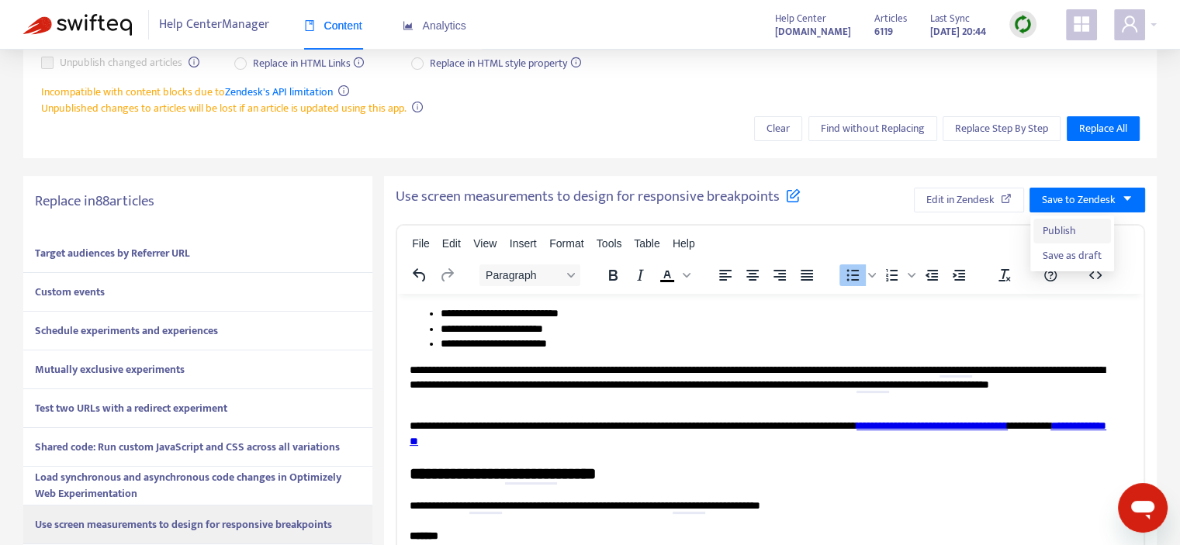
click at [1051, 229] on span "Publish" at bounding box center [1072, 231] width 59 height 17
click at [958, 196] on span "Edit in Zendesk" at bounding box center [943, 200] width 68 height 17
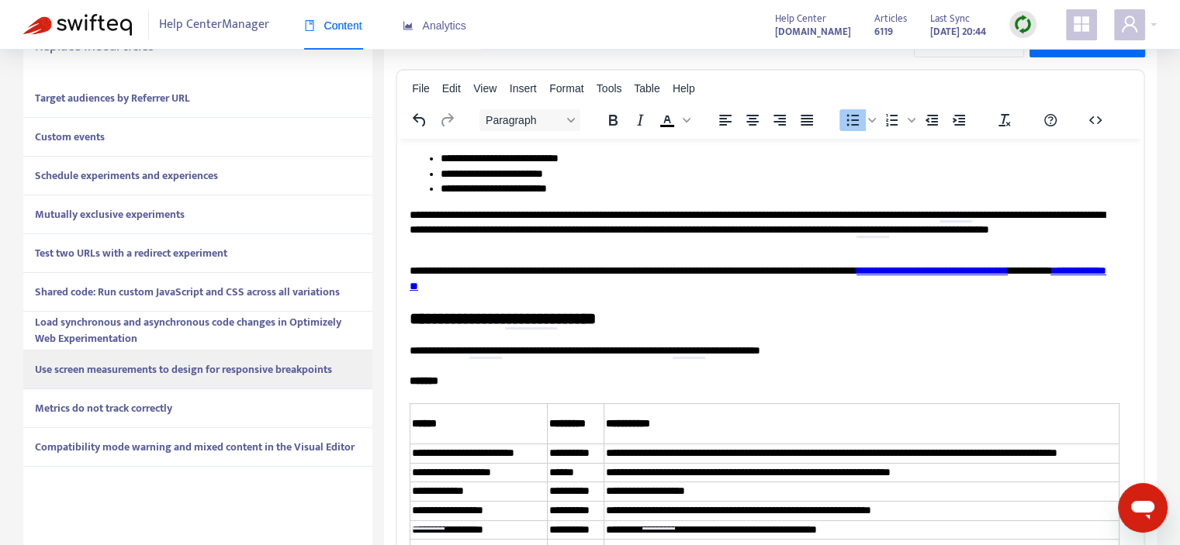
click at [169, 412] on strong "Metrics do not track correctly" at bounding box center [103, 409] width 137 height 18
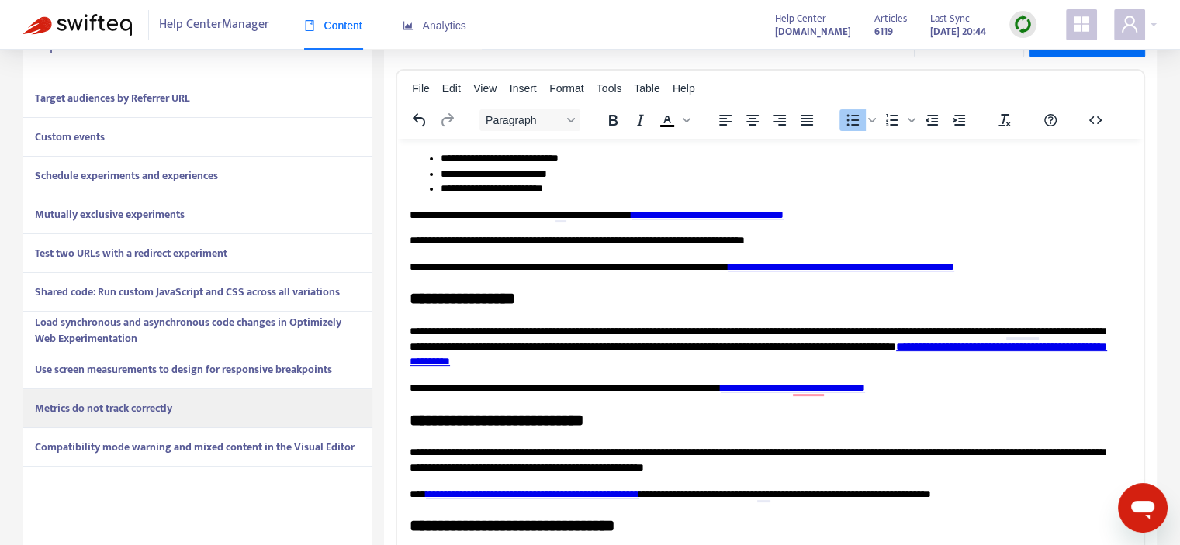
click at [217, 447] on strong "Compatibility mode warning and mixed content in the Visual Editor" at bounding box center [195, 447] width 320 height 18
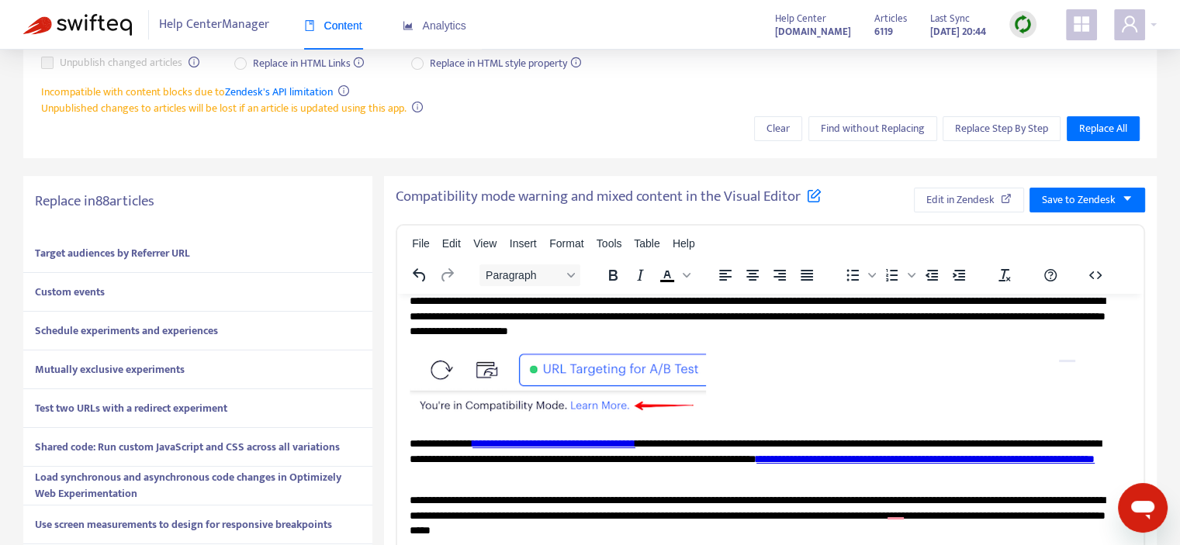
scroll to position [66, 0]
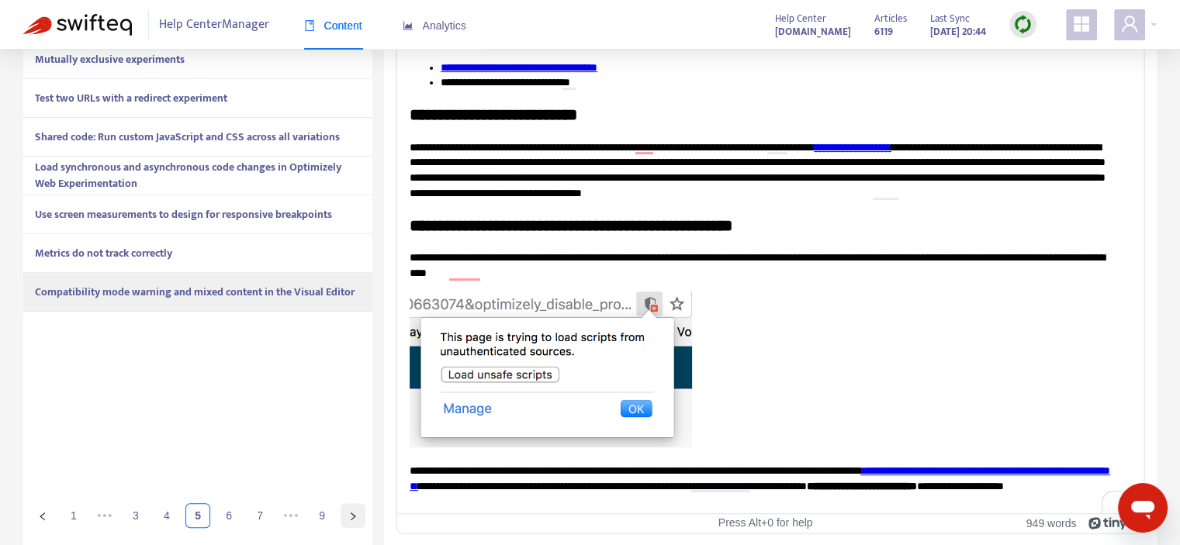
click at [354, 515] on icon "right" at bounding box center [353, 516] width 5 height 8
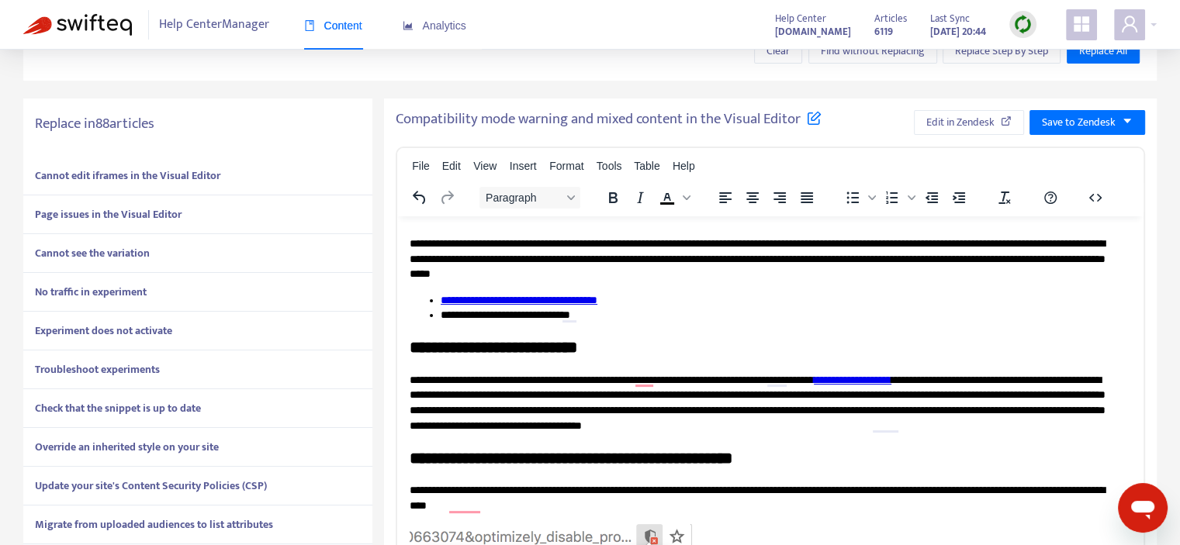
click at [154, 173] on strong "Cannot edit iframes in the Visual Editor" at bounding box center [127, 176] width 185 height 18
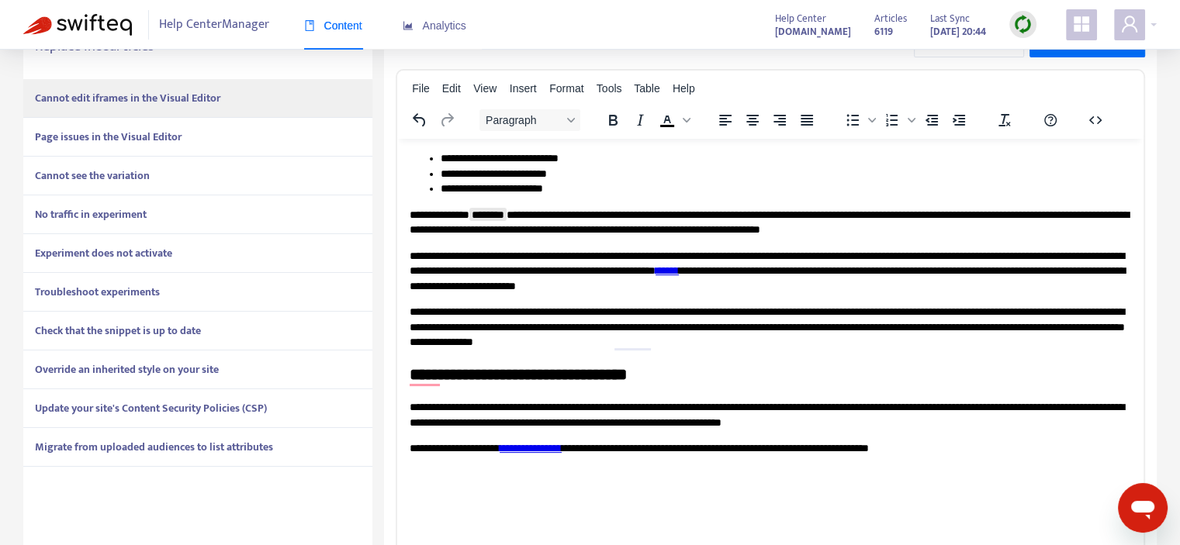
click at [149, 140] on strong "Page issues in the Visual Editor" at bounding box center [108, 137] width 147 height 18
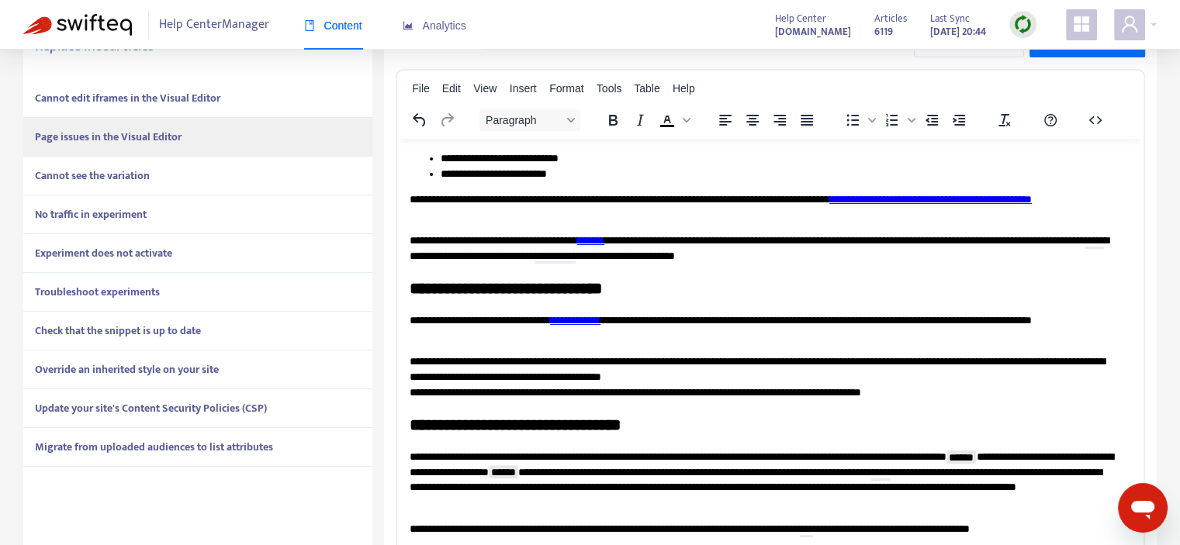
click at [140, 181] on strong "Cannot see the variation" at bounding box center [92, 176] width 115 height 18
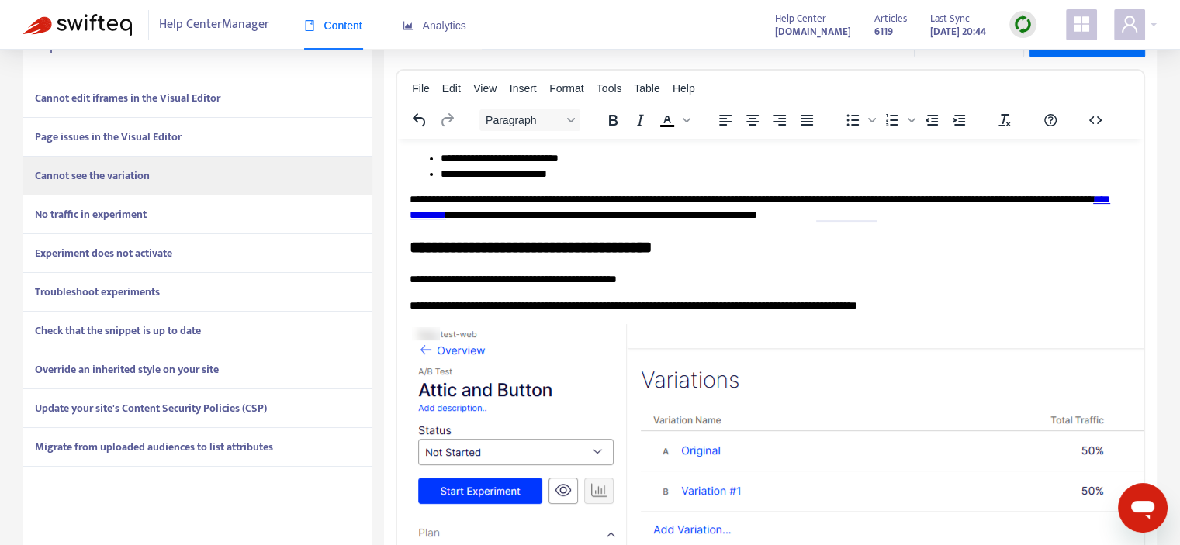
click at [139, 210] on strong "No traffic in experiment" at bounding box center [91, 215] width 112 height 18
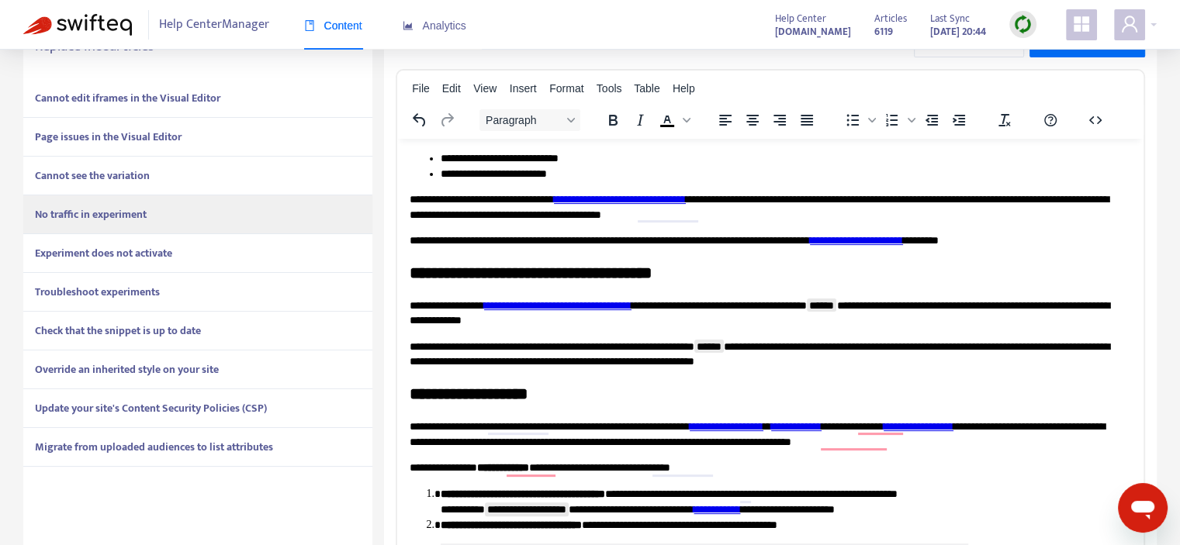
click at [130, 241] on div "Experiment does not activate" at bounding box center [197, 253] width 349 height 39
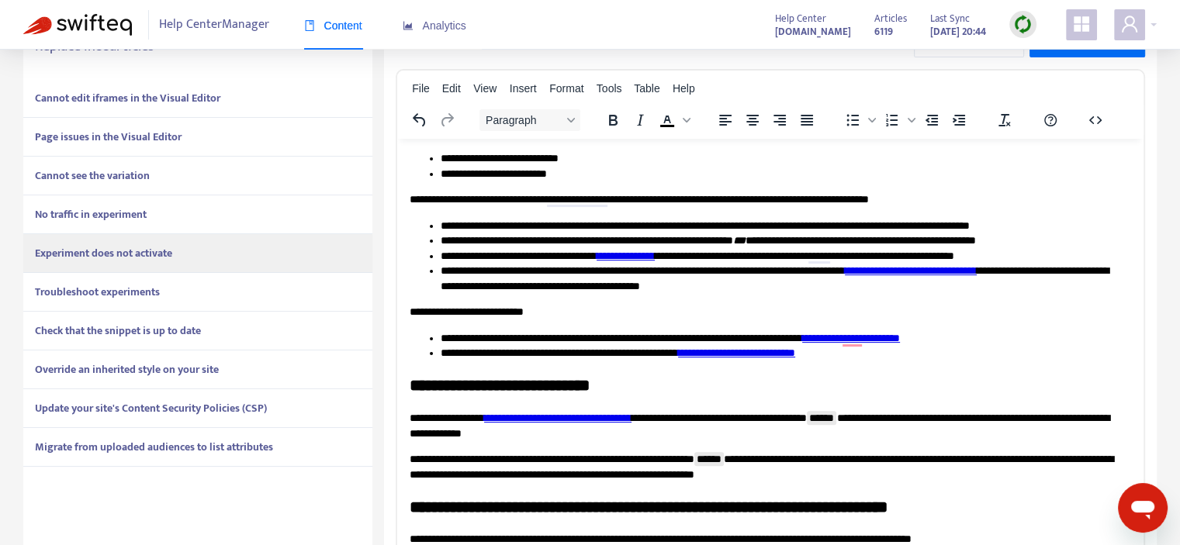
click at [124, 287] on strong "Troubleshoot experiments" at bounding box center [97, 292] width 125 height 18
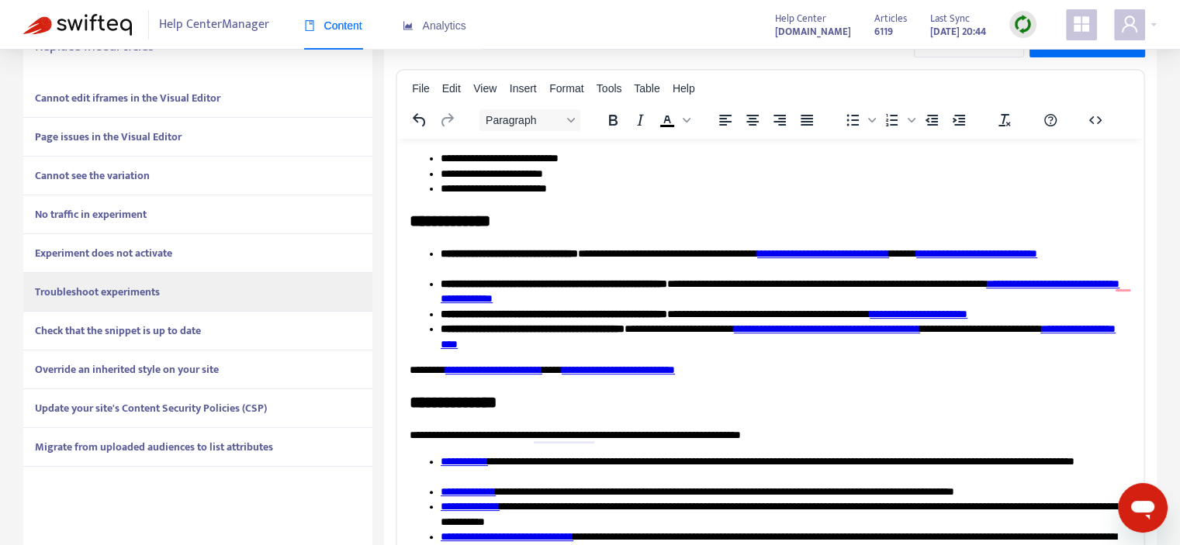
click at [114, 329] on strong "Check that the snippet is up to date" at bounding box center [118, 331] width 166 height 18
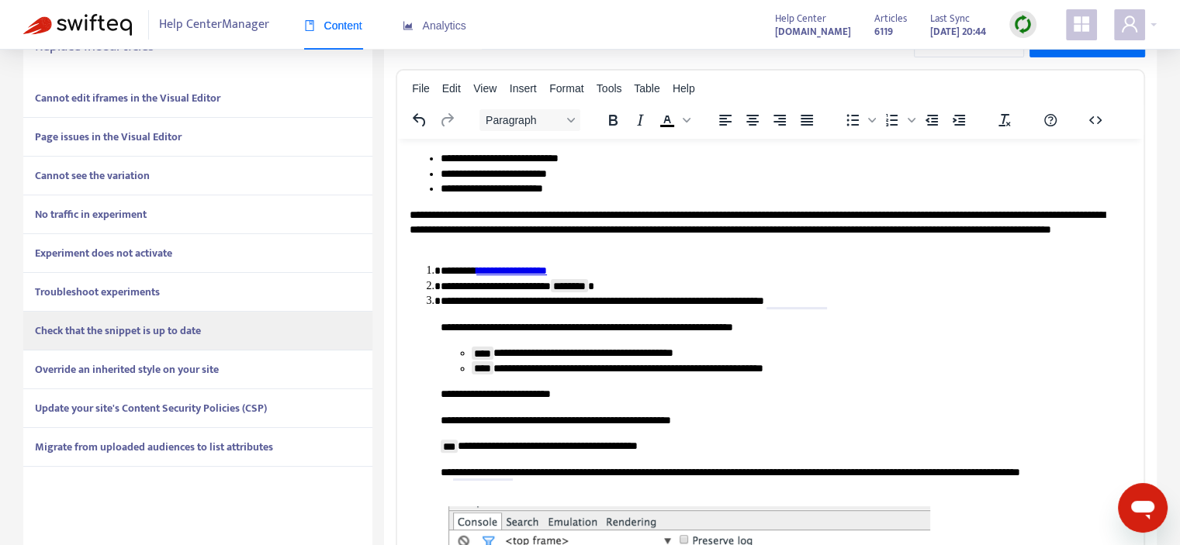
click at [104, 361] on strong "Override an inherited style on your site" at bounding box center [127, 370] width 184 height 18
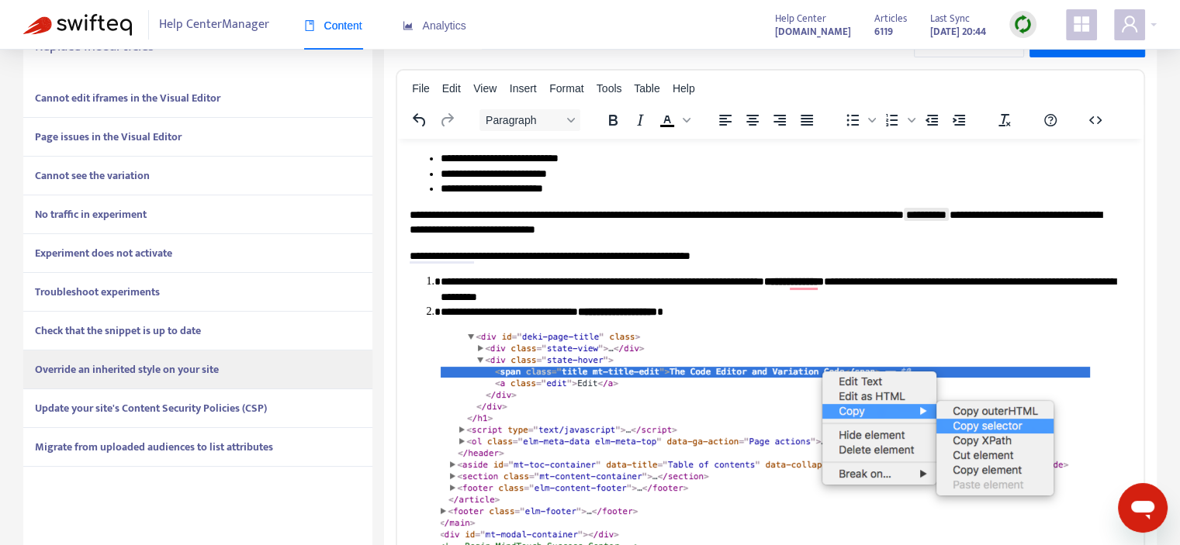
click at [102, 402] on strong "Update your site's Content Security Policies (CSP)" at bounding box center [151, 409] width 232 height 18
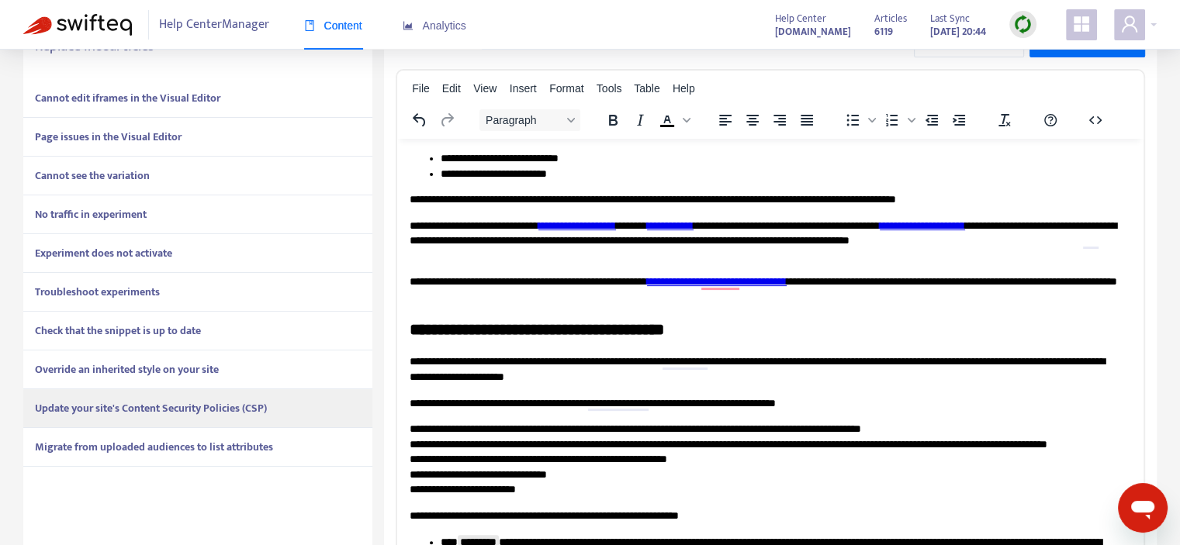
click at [103, 445] on strong "Migrate from uploaded audiences to list attributes" at bounding box center [154, 447] width 238 height 18
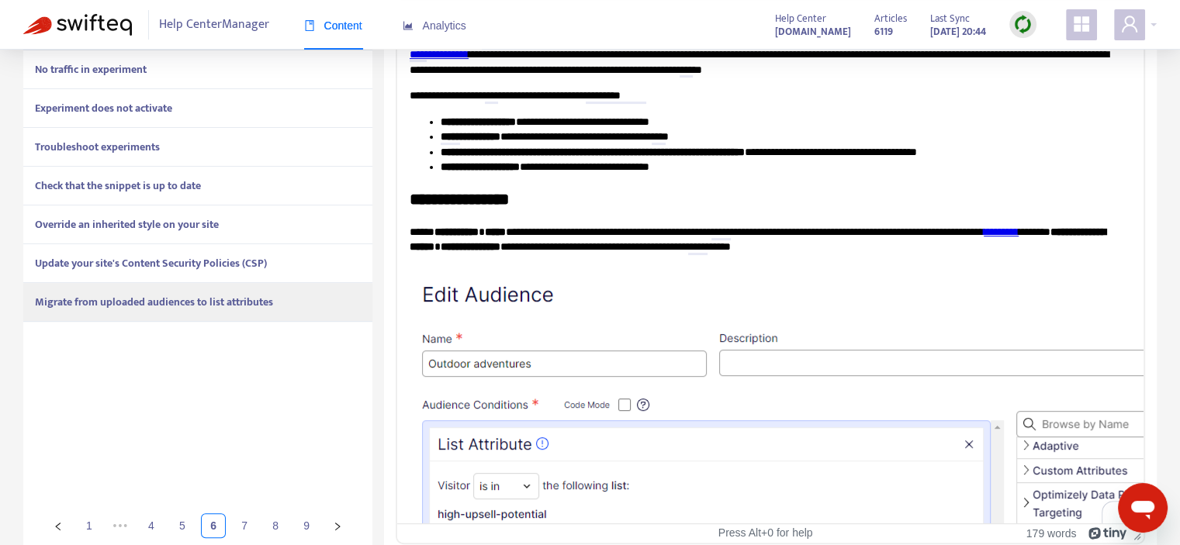
scroll to position [501, 0]
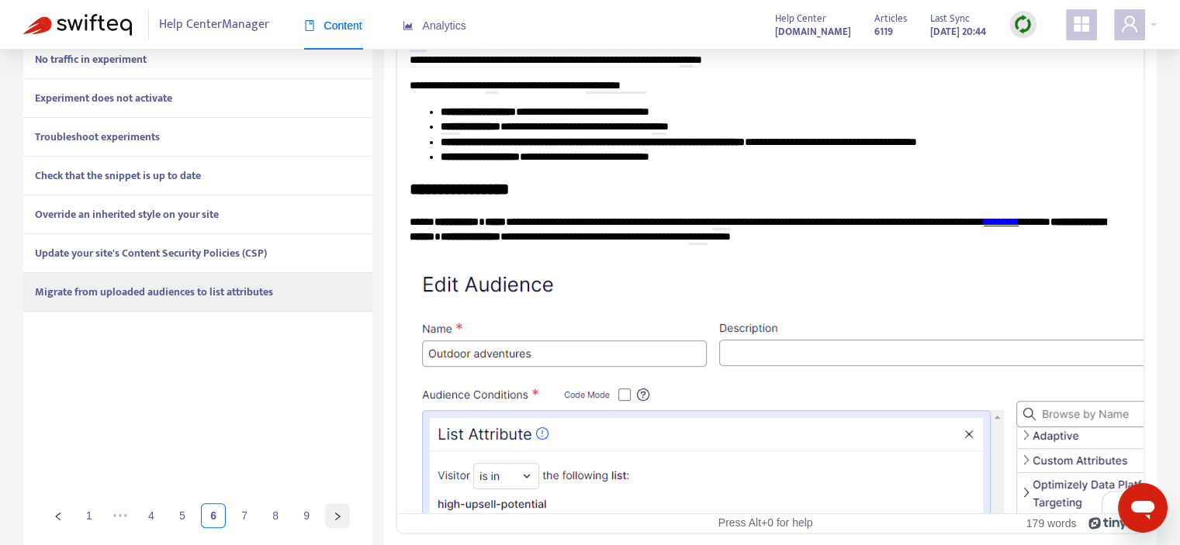
click at [340, 520] on icon "right" at bounding box center [337, 516] width 9 height 9
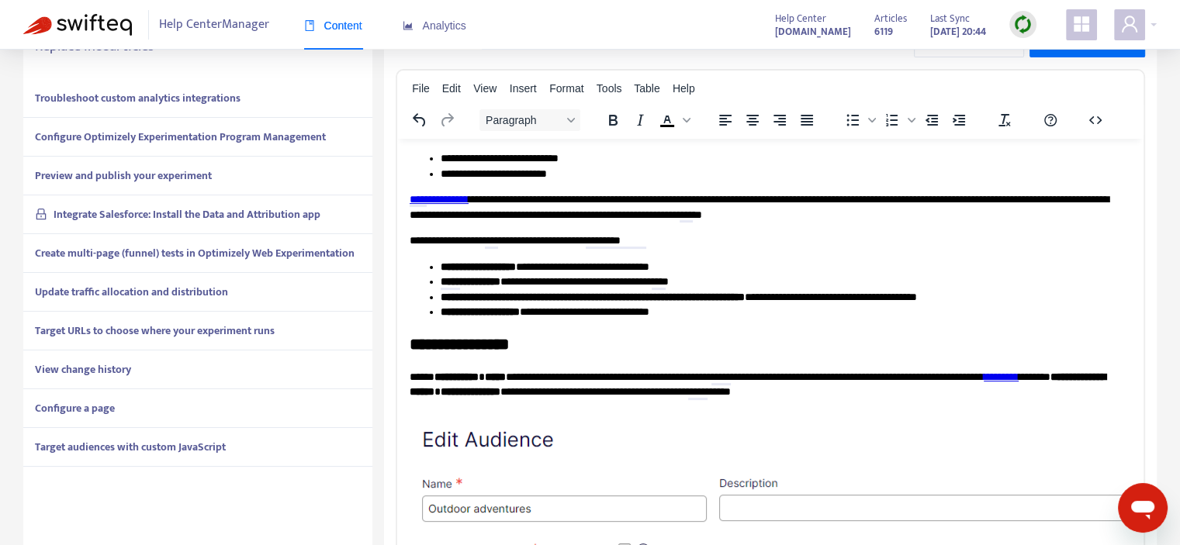
scroll to position [268, 0]
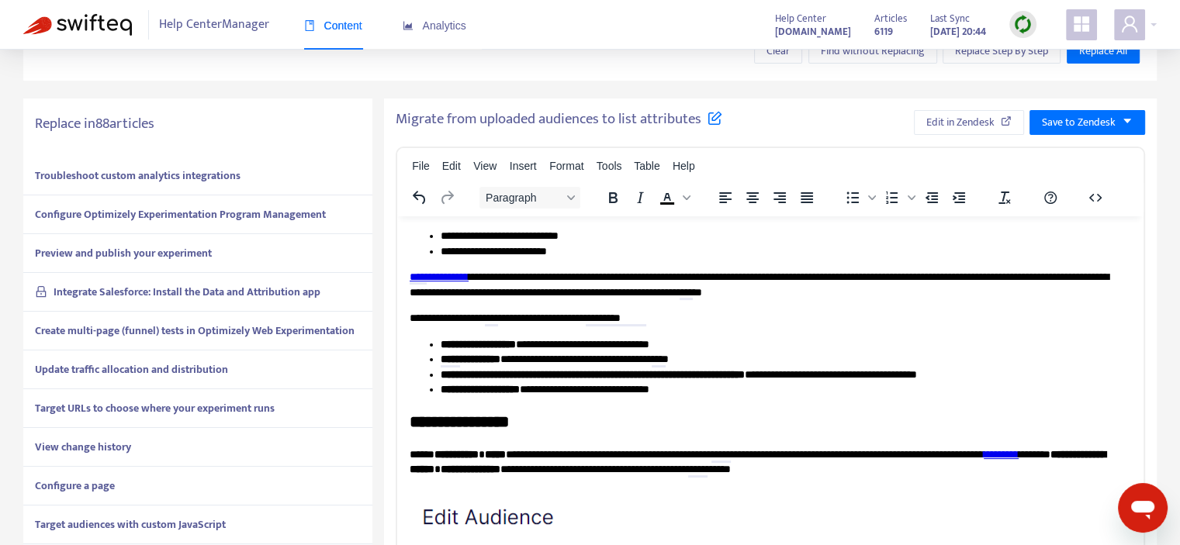
click at [167, 185] on div "Troubleshoot custom analytics integrations" at bounding box center [197, 176] width 349 height 39
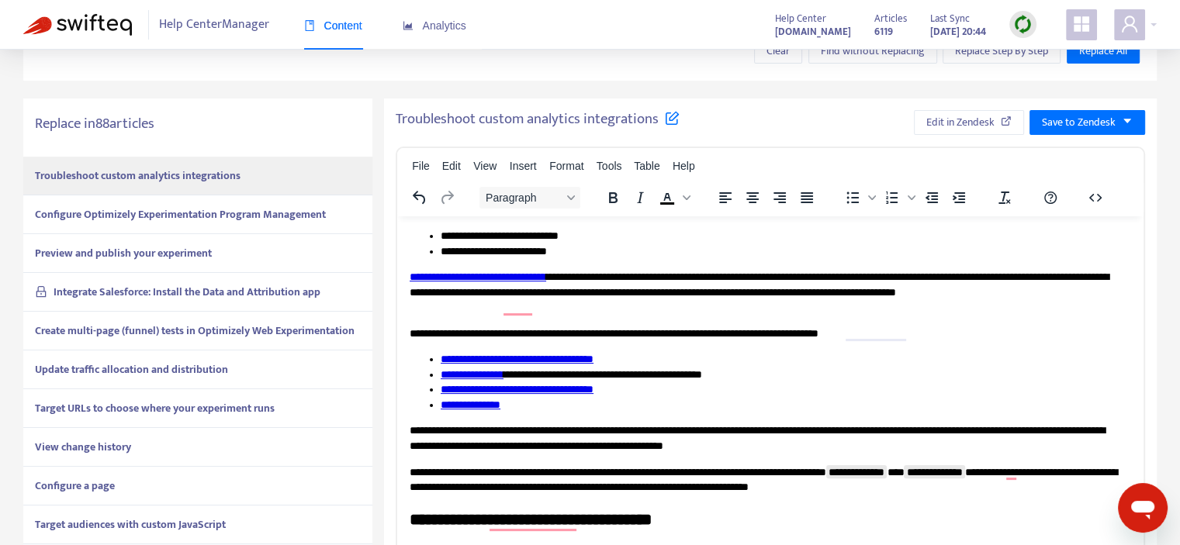
click at [164, 212] on strong "Configure Optimizely Experimentation Program Management" at bounding box center [180, 215] width 291 height 18
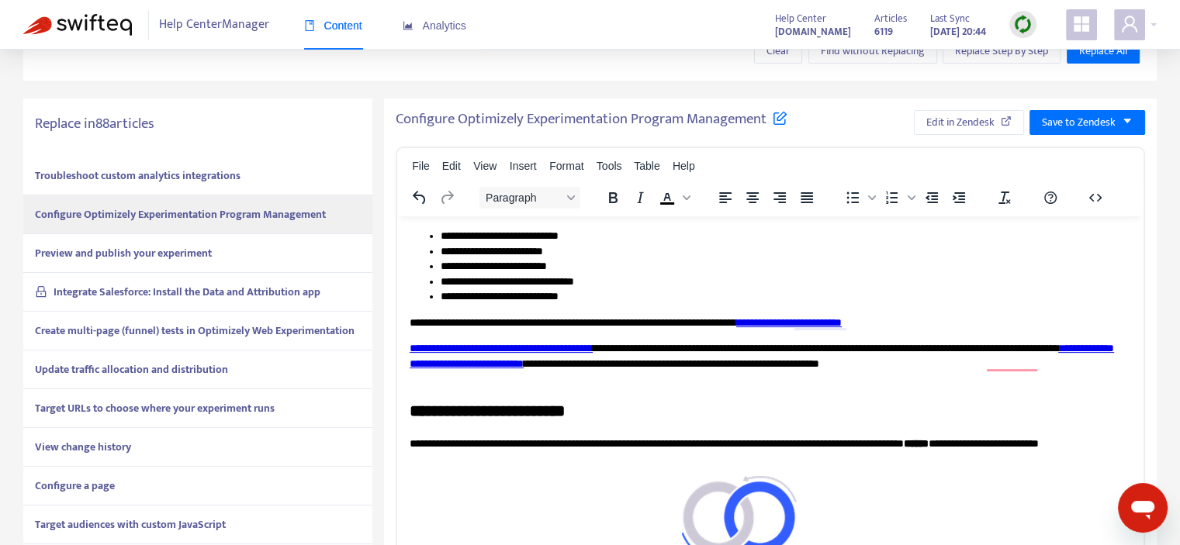
click at [153, 248] on strong "Preview and publish your experiment" at bounding box center [123, 253] width 177 height 18
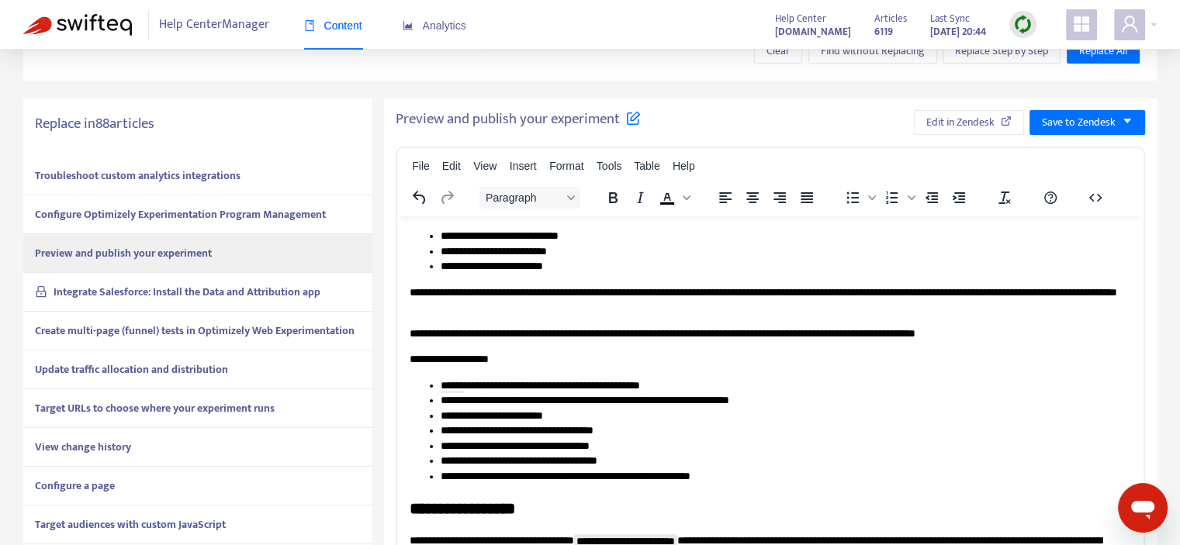
click at [139, 288] on strong "Integrate Salesforce: Install the Data and Attribution app" at bounding box center [187, 292] width 267 height 18
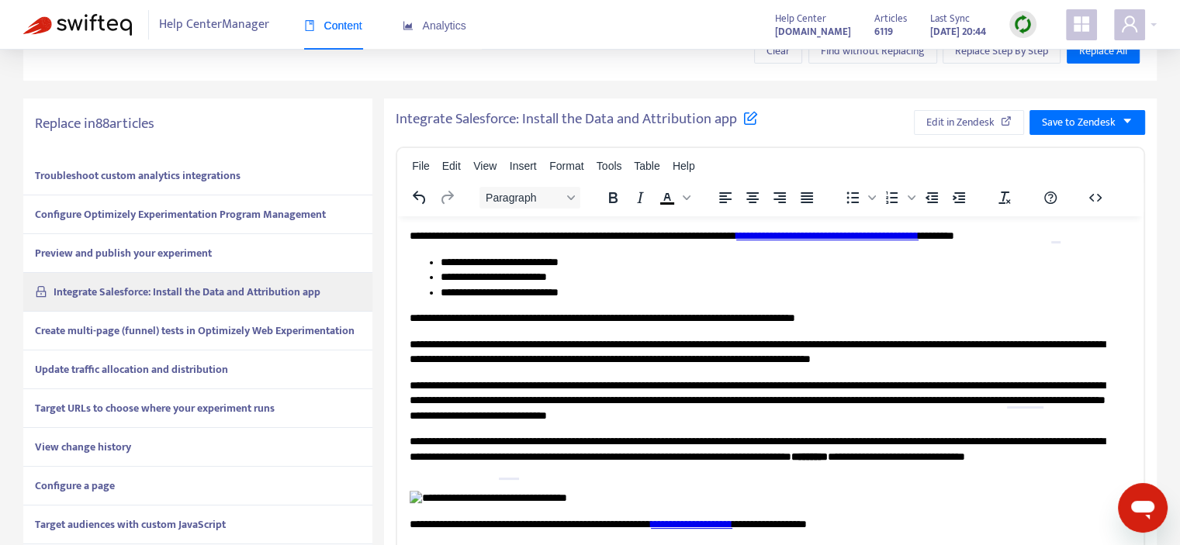
click at [117, 334] on strong "Create multi-page (funnel) tests in Optimizely Web Experimentation" at bounding box center [195, 331] width 320 height 18
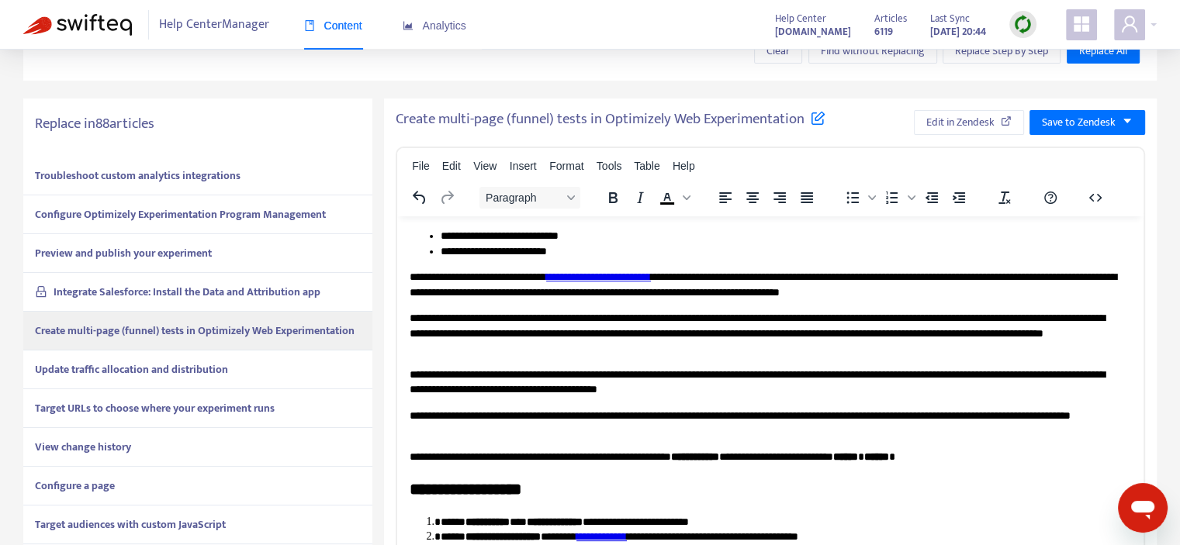
click at [115, 379] on div "Update traffic allocation and distribution" at bounding box center [197, 370] width 349 height 39
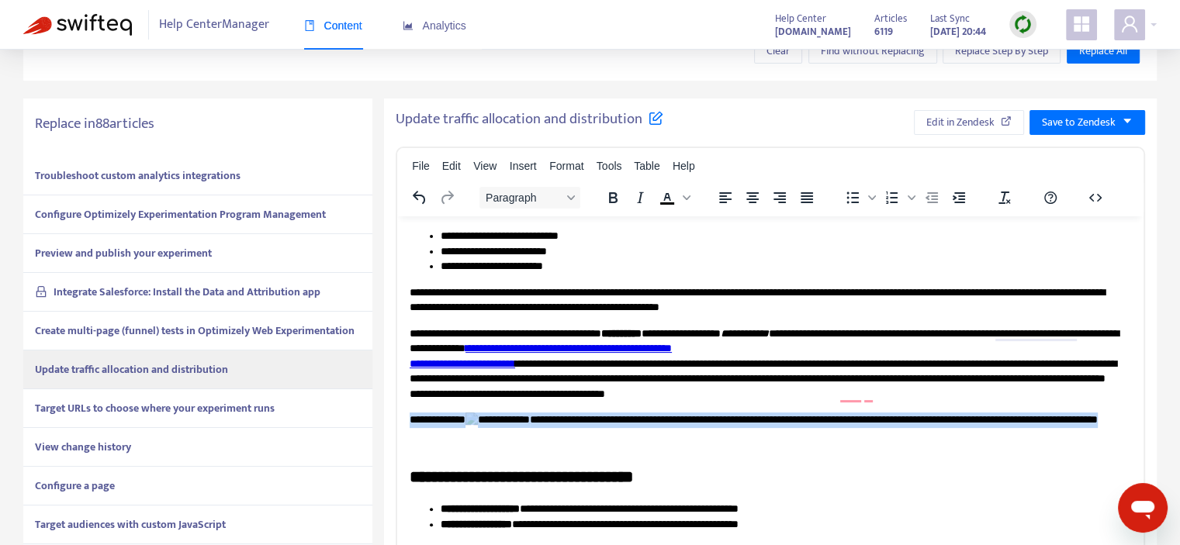
drag, startPoint x: 542, startPoint y: 444, endPoint x: 399, endPoint y: 416, distance: 145.5
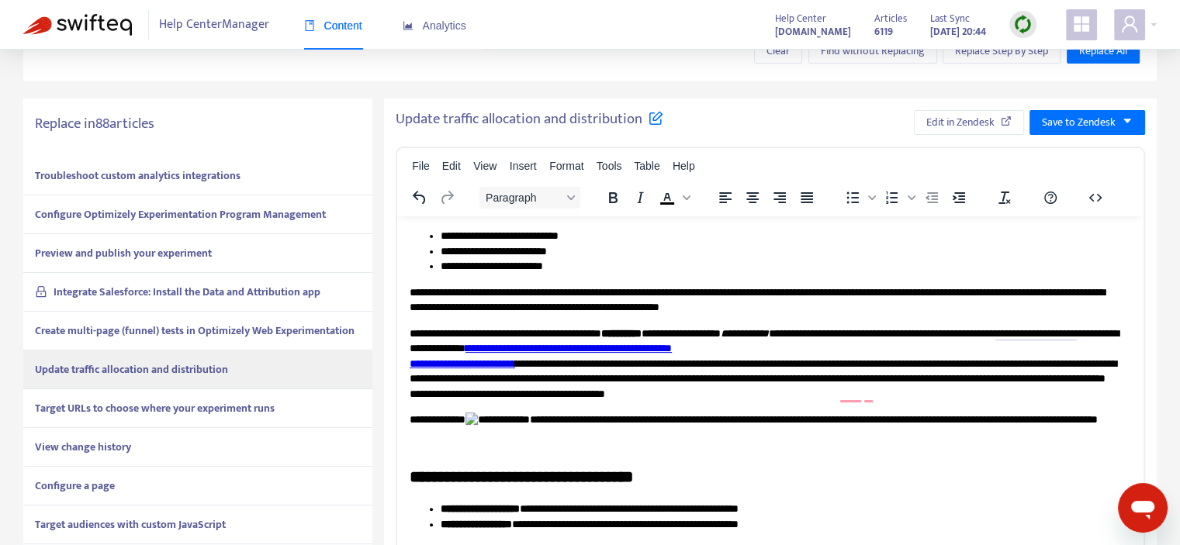
click at [445, 376] on div "**********" at bounding box center [765, 404] width 710 height 96
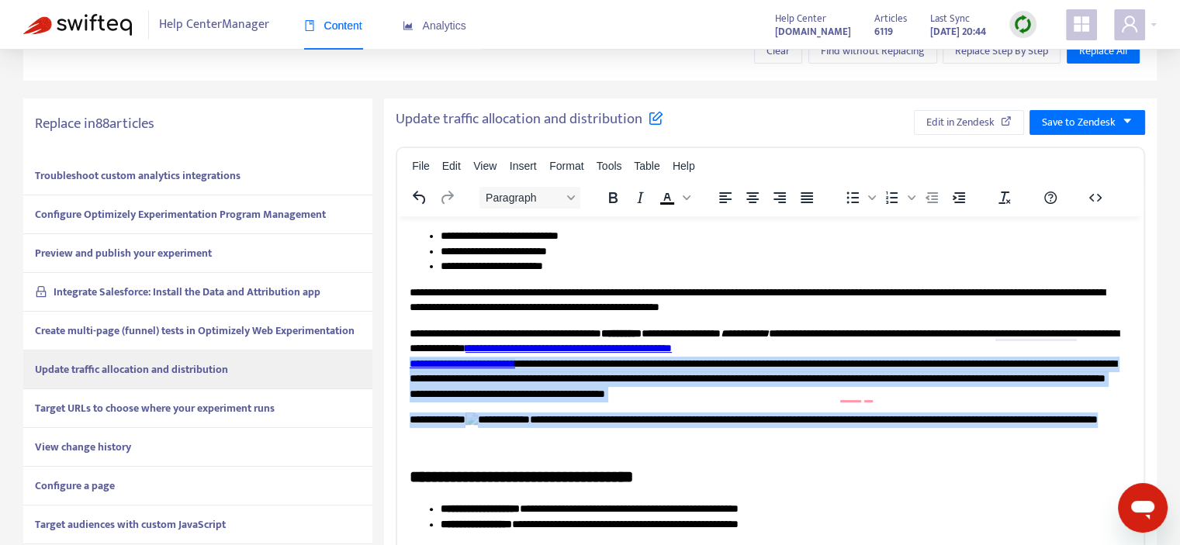
drag, startPoint x: 407, startPoint y: 363, endPoint x: 662, endPoint y: 441, distance: 266.8
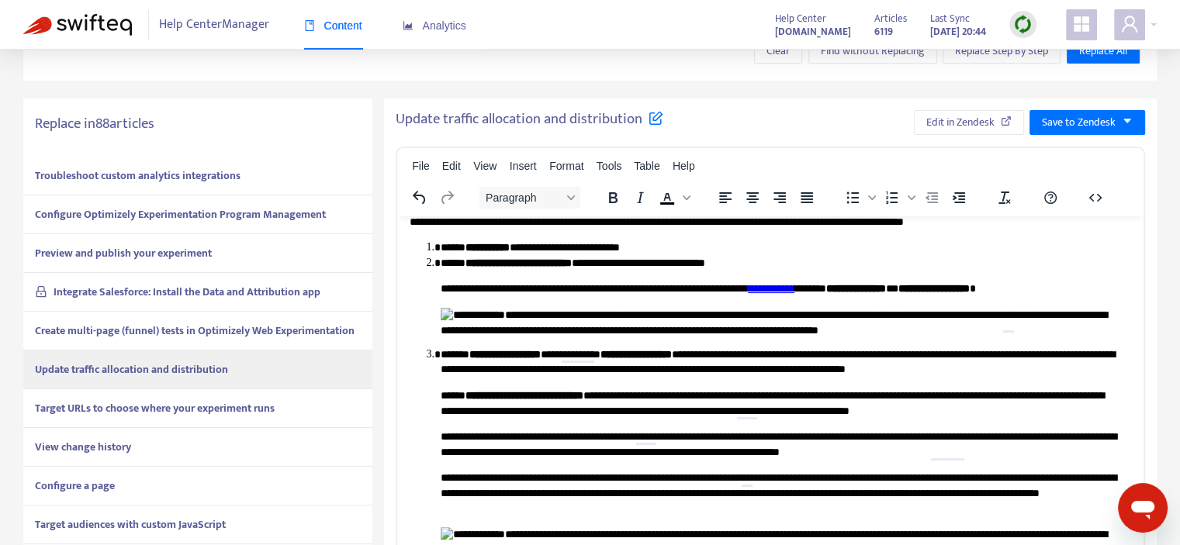
click at [455, 322] on img "To enrich screen reader interactions, please activate Accessibility in Grammarl…" at bounding box center [473, 315] width 64 height 16
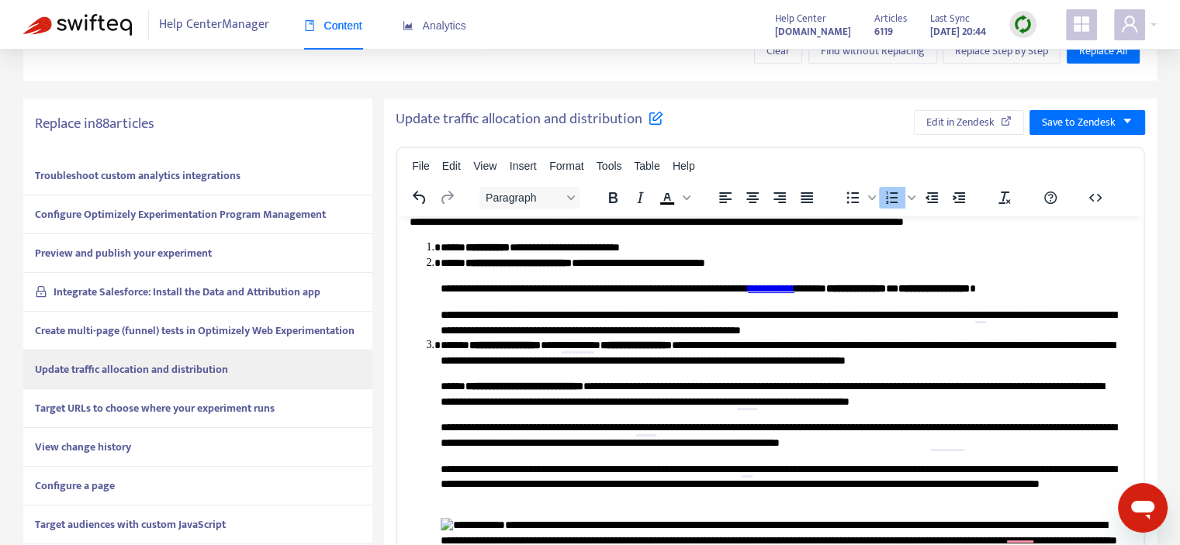
click at [449, 530] on img "To enrich screen reader interactions, please activate Accessibility in Grammarl…" at bounding box center [473, 526] width 64 height 16
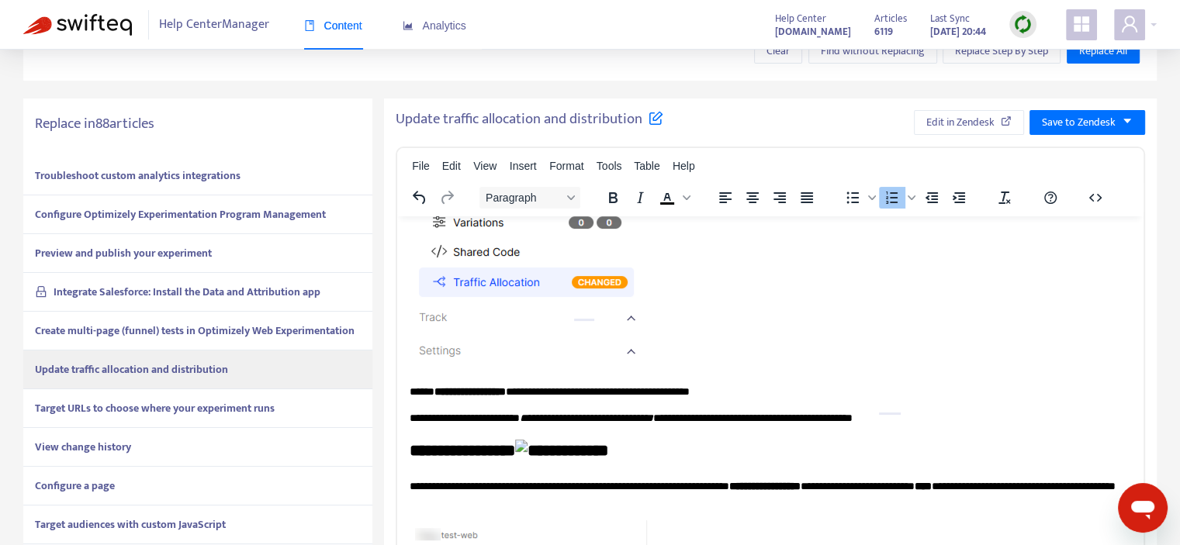
scroll to position [1086, 0]
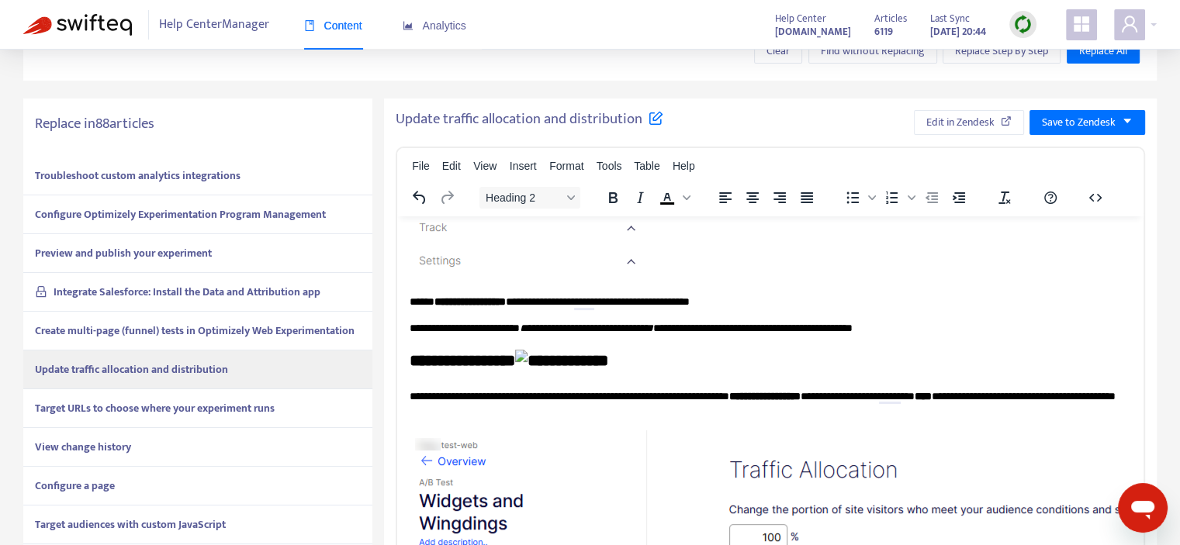
click at [574, 363] on h2 "**********" at bounding box center [765, 362] width 710 height 26
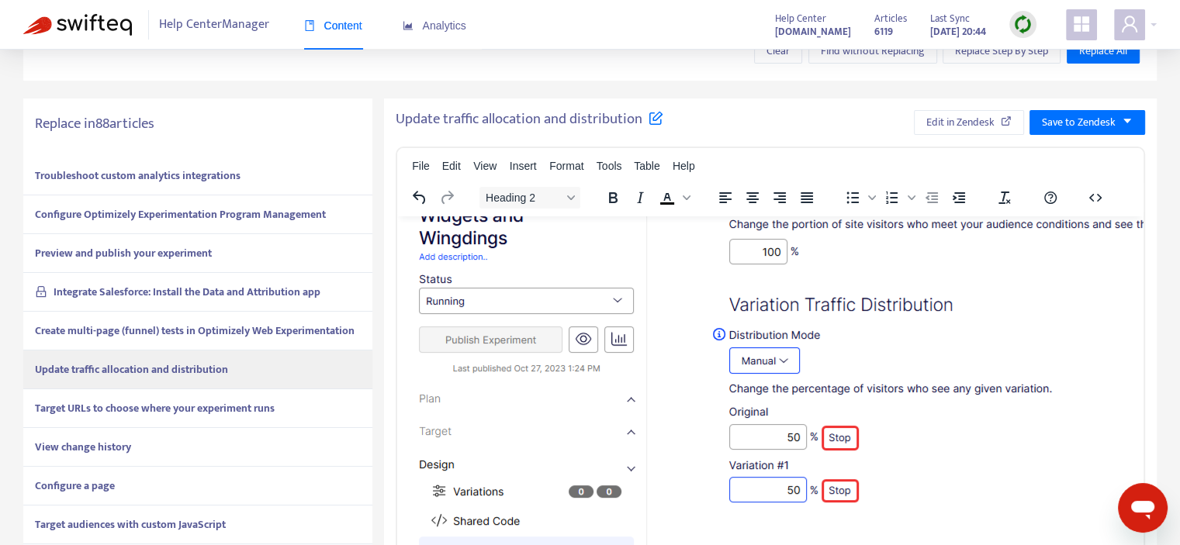
scroll to position [1418, 0]
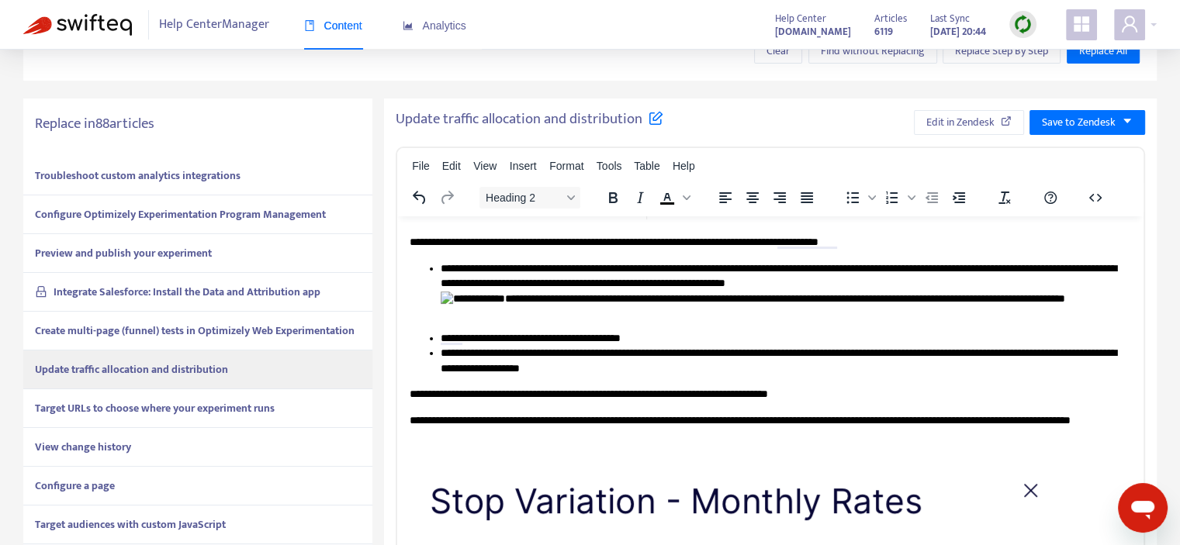
click at [456, 297] on img "To enrich screen reader interactions, please activate Accessibility in Grammarl…" at bounding box center [473, 299] width 64 height 16
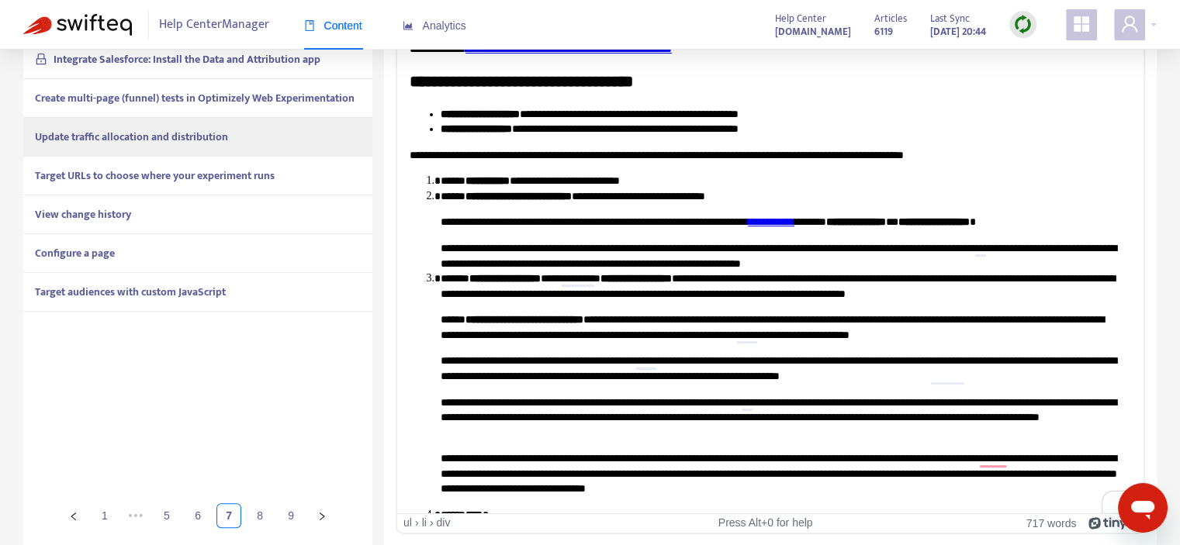
drag, startPoint x: 1138, startPoint y: 422, endPoint x: 1529, endPoint y: 29, distance: 554.2
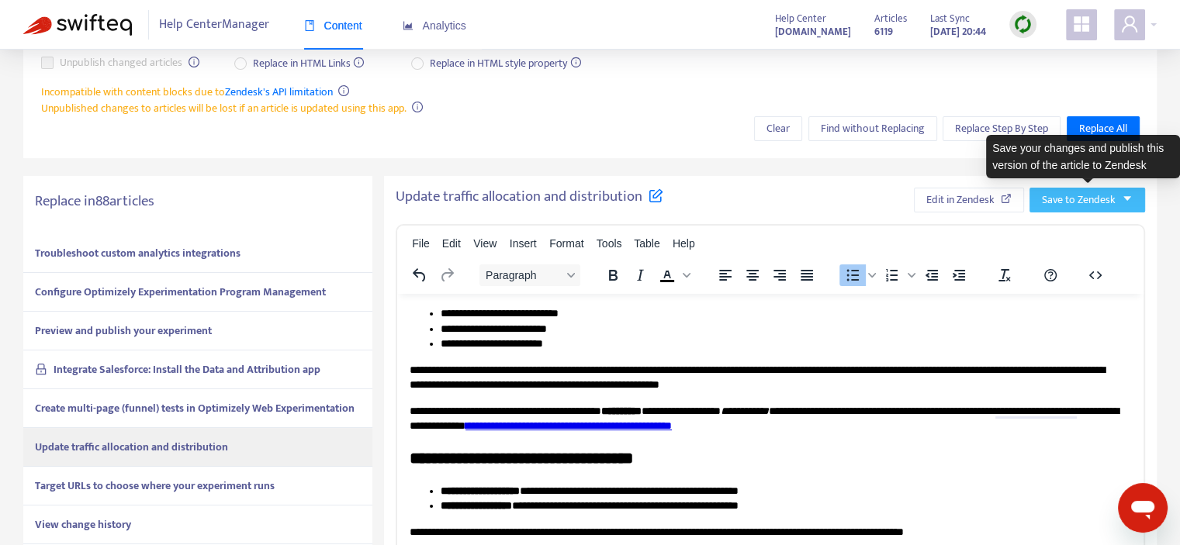
click at [1080, 206] on span "Save to Zendesk" at bounding box center [1079, 200] width 74 height 17
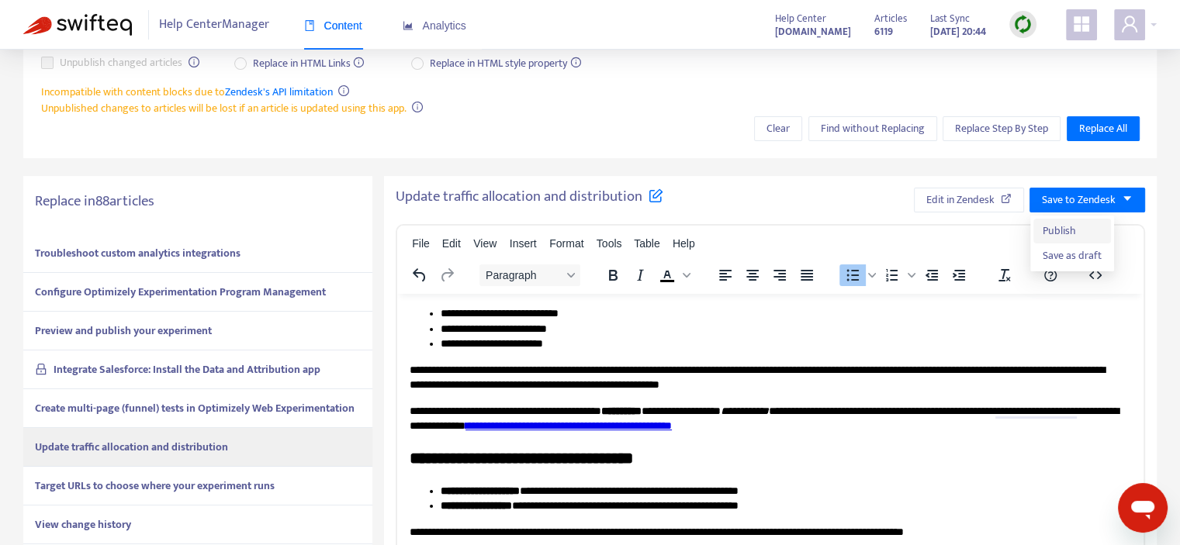
click at [1068, 230] on span "Publish" at bounding box center [1072, 231] width 59 height 17
click at [946, 198] on span "Edit in Zendesk" at bounding box center [943, 200] width 68 height 17
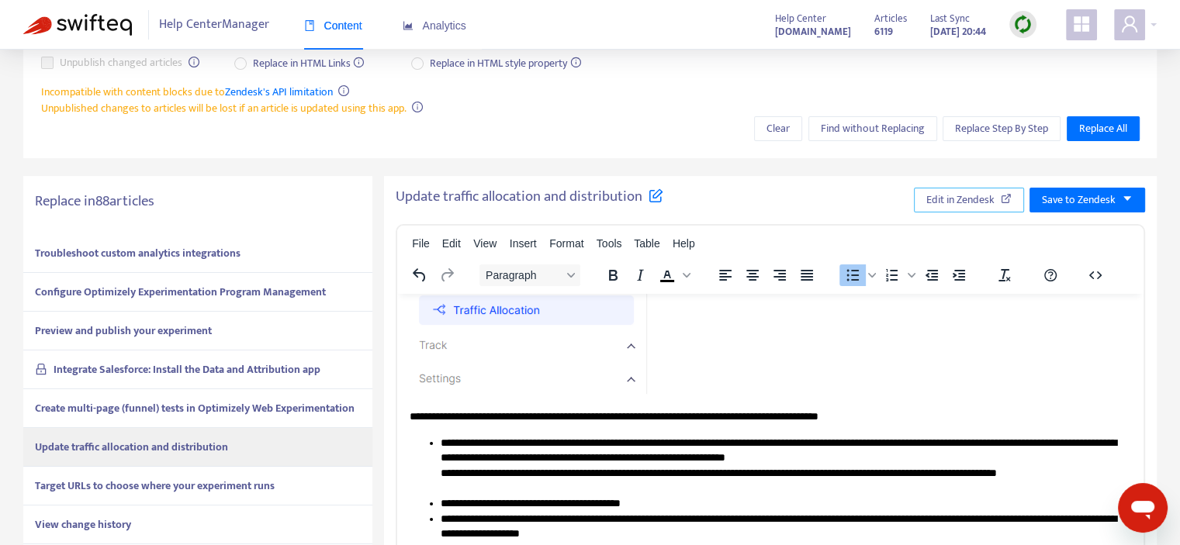
scroll to position [1862, 0]
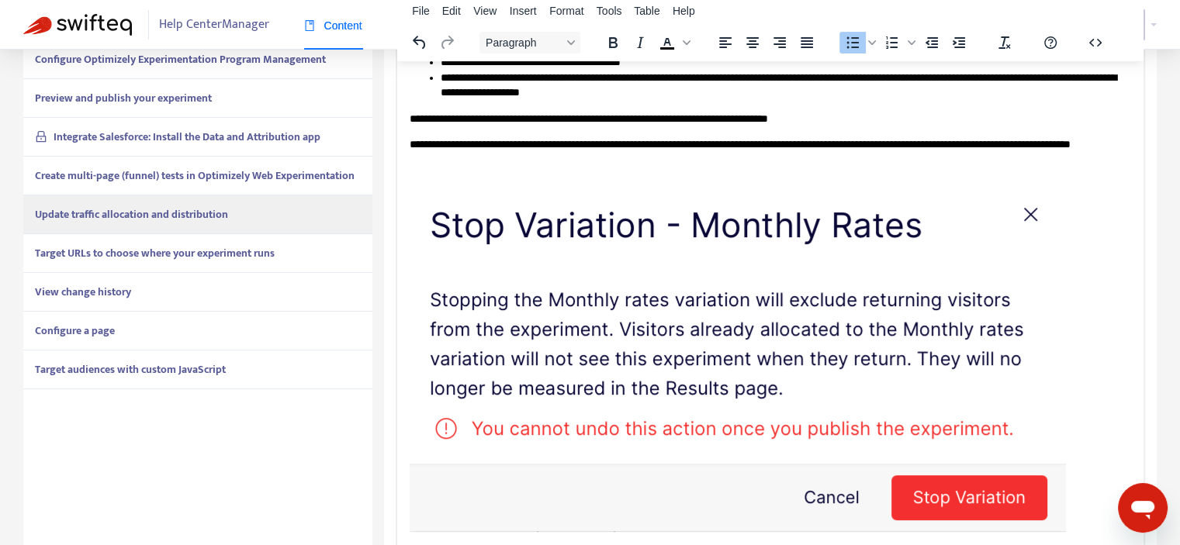
click at [214, 259] on strong "Target URLs to choose where your experiment runs" at bounding box center [155, 253] width 240 height 18
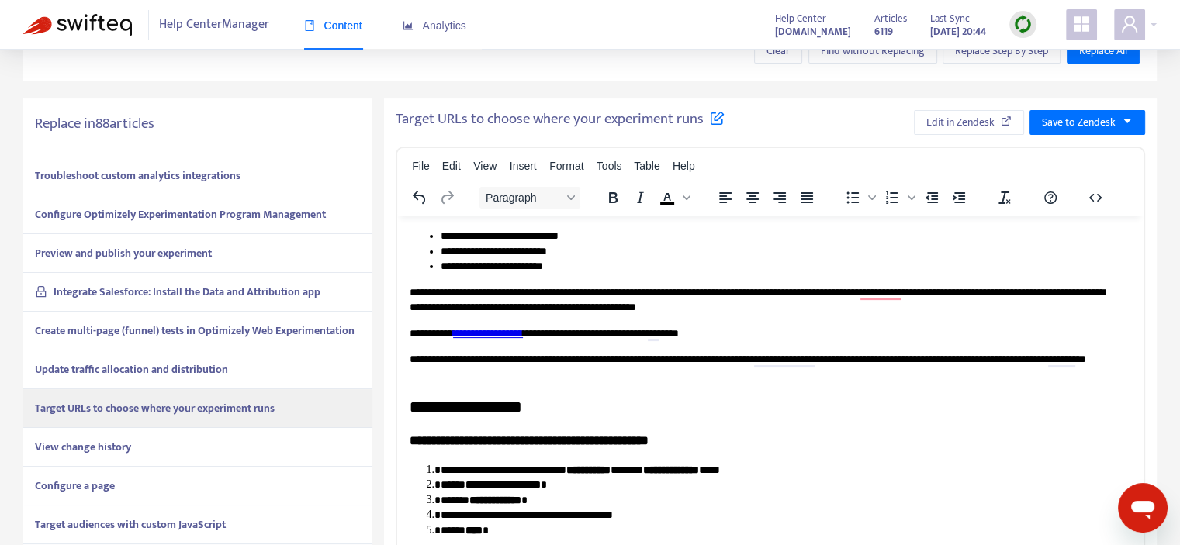
click at [176, 443] on div "View change history" at bounding box center [197, 447] width 349 height 39
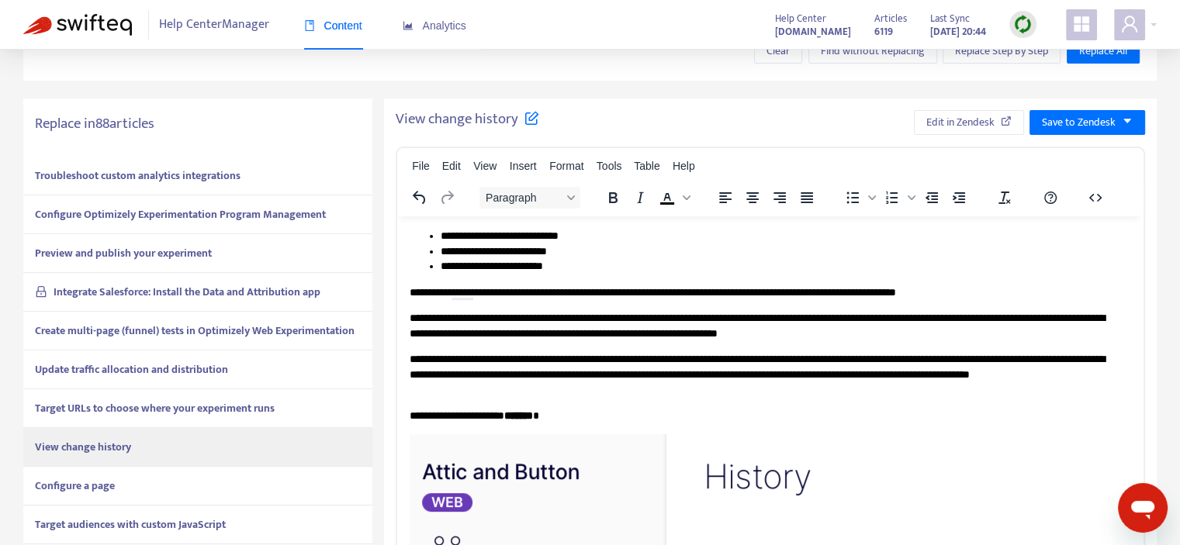
click at [81, 480] on strong "Configure a page" at bounding box center [75, 486] width 80 height 18
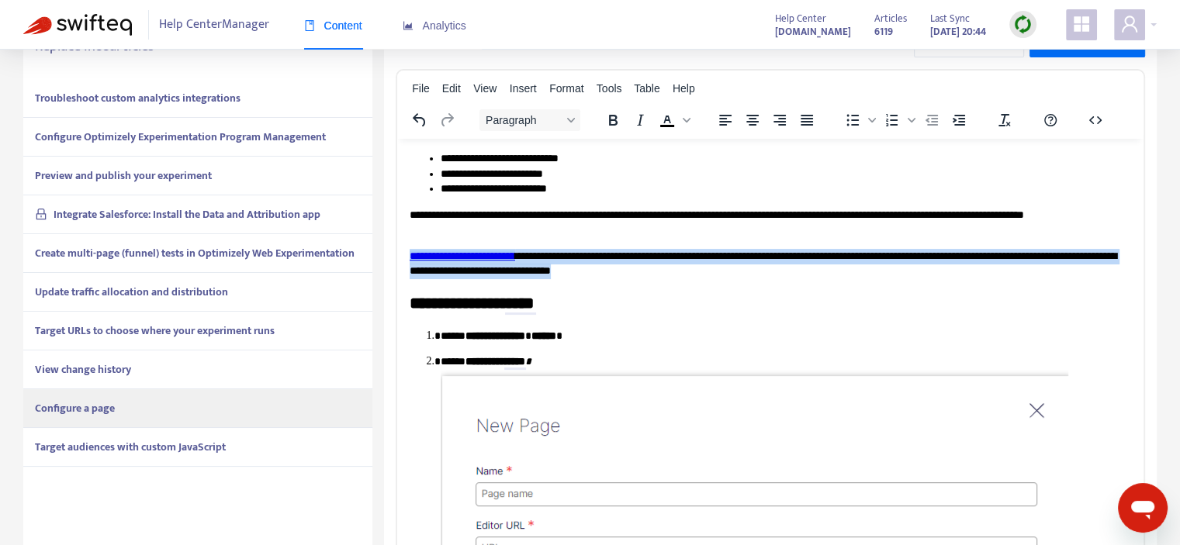
drag, startPoint x: 408, startPoint y: 255, endPoint x: 785, endPoint y: 271, distance: 377.4
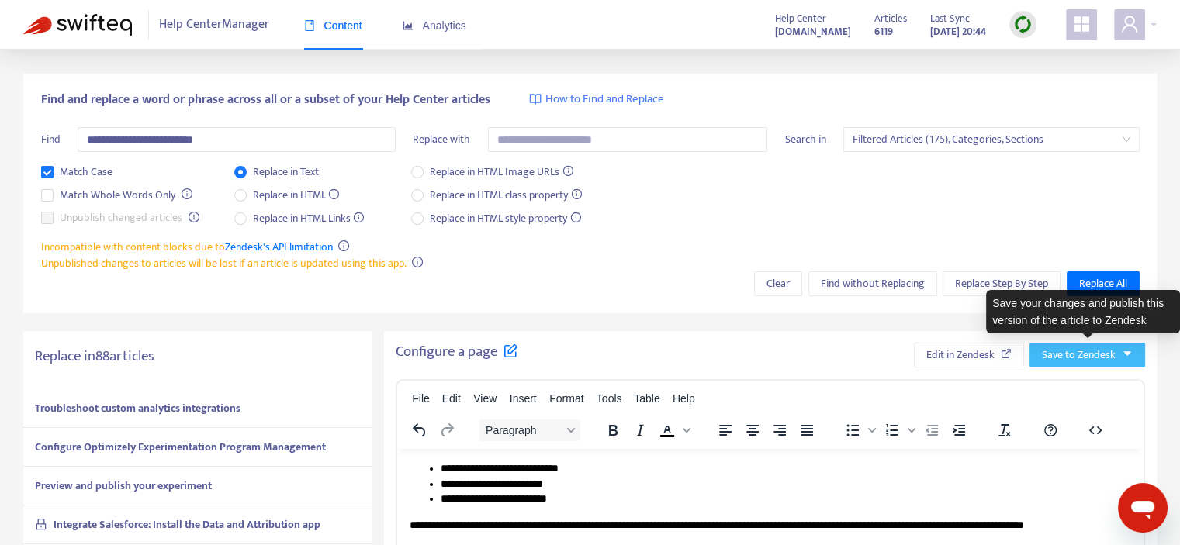
click at [1065, 352] on span "Save to Zendesk" at bounding box center [1079, 355] width 74 height 17
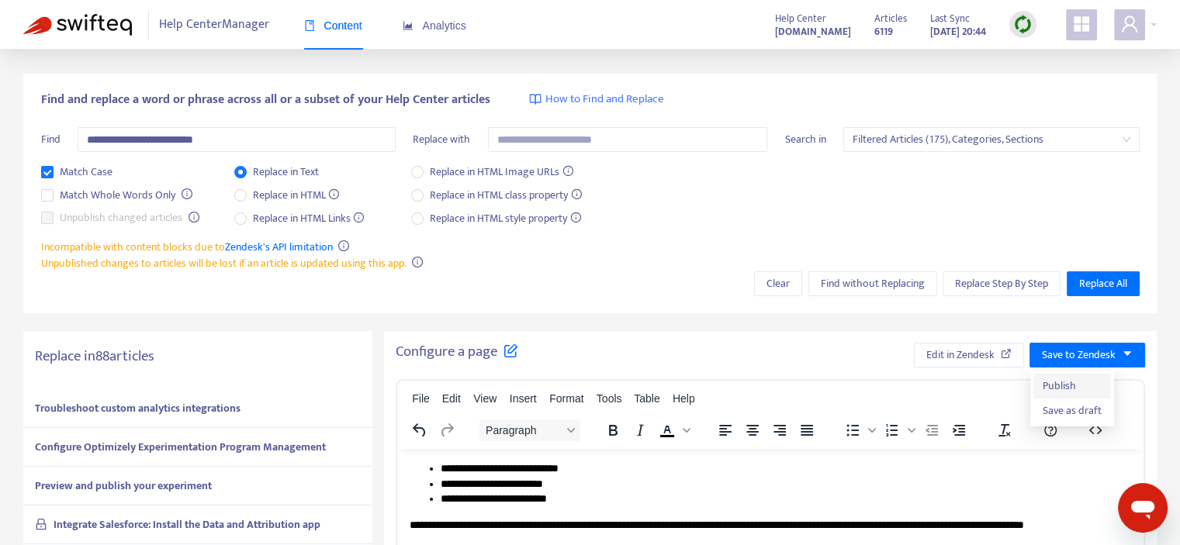
click at [1050, 382] on span "Publish" at bounding box center [1072, 386] width 59 height 17
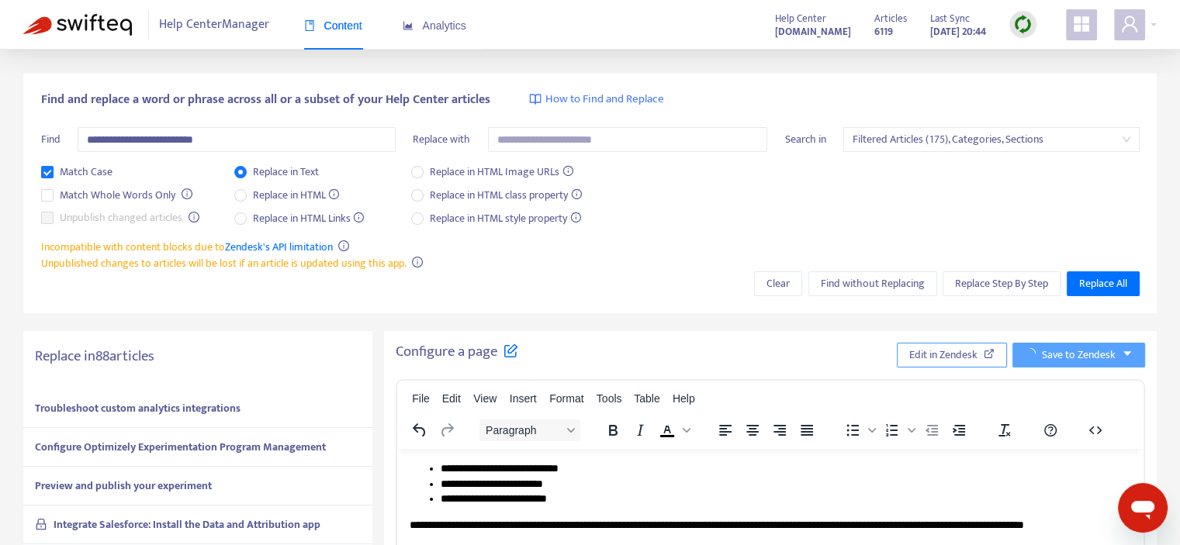
click at [944, 347] on span "Edit in Zendesk" at bounding box center [943, 355] width 68 height 17
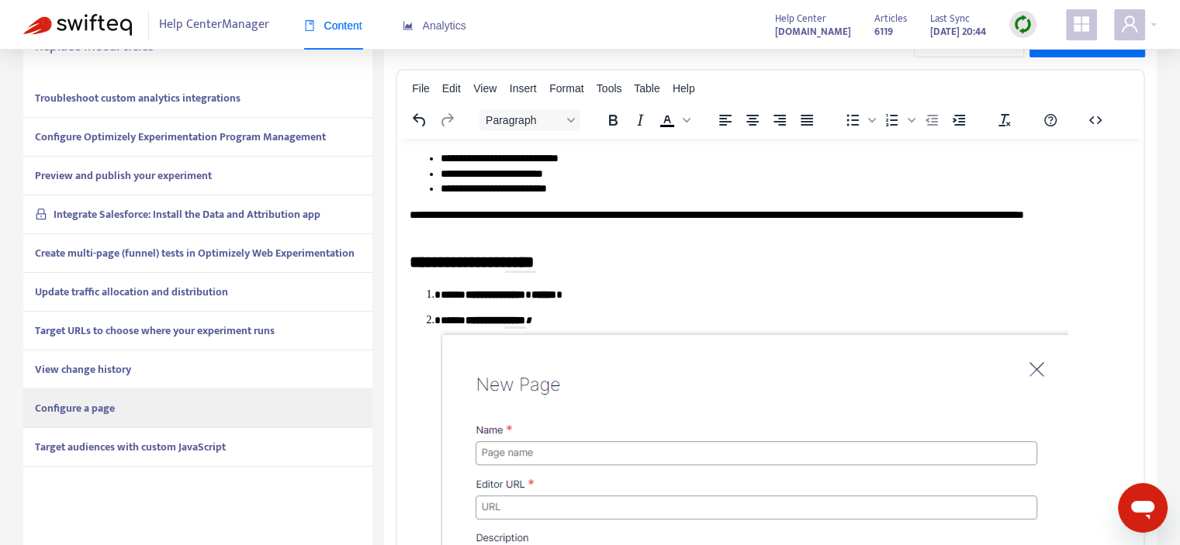
click at [226, 442] on strong "Target audiences with custom JavaScript" at bounding box center [130, 447] width 191 height 18
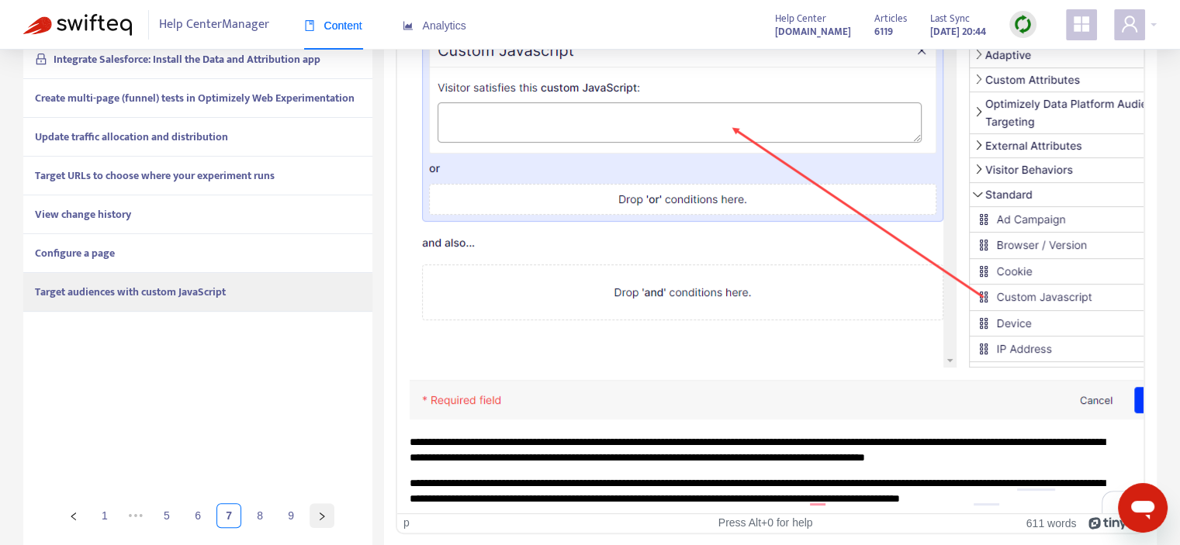
click at [324, 514] on icon "right" at bounding box center [321, 516] width 9 height 9
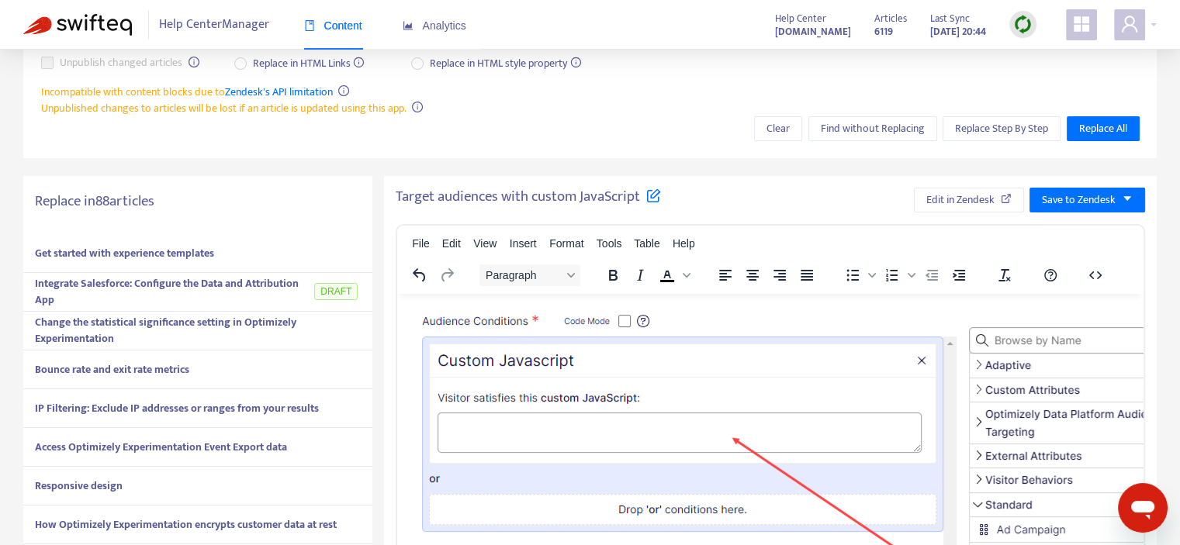
click at [181, 241] on div "Get started with experience templates" at bounding box center [197, 253] width 349 height 39
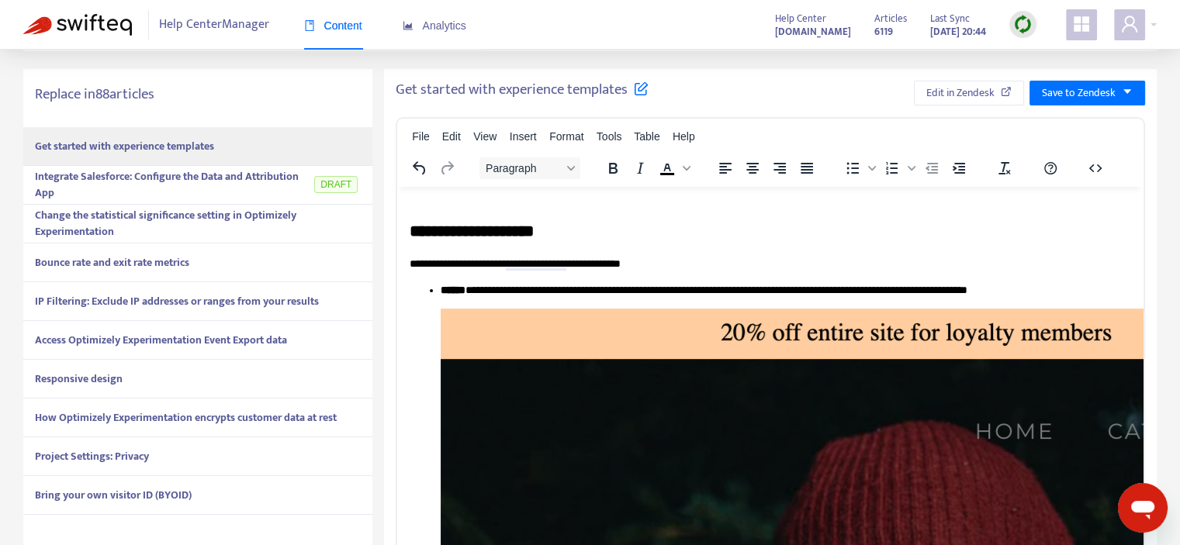
scroll to position [310, 0]
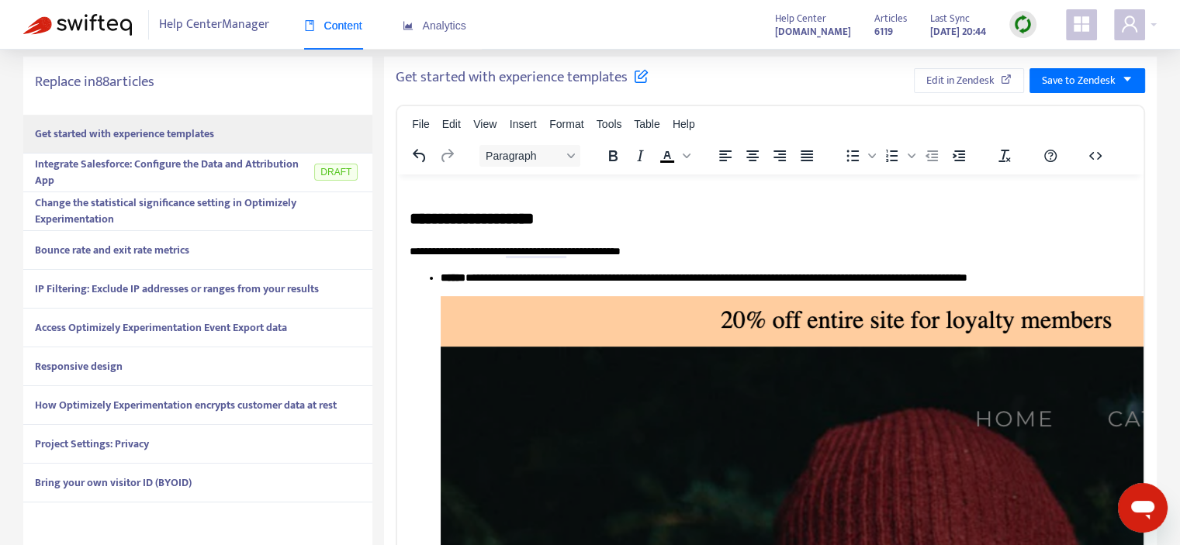
click at [256, 203] on strong "Change the statistical significance setting in Optimizely Experimentation" at bounding box center [165, 211] width 261 height 34
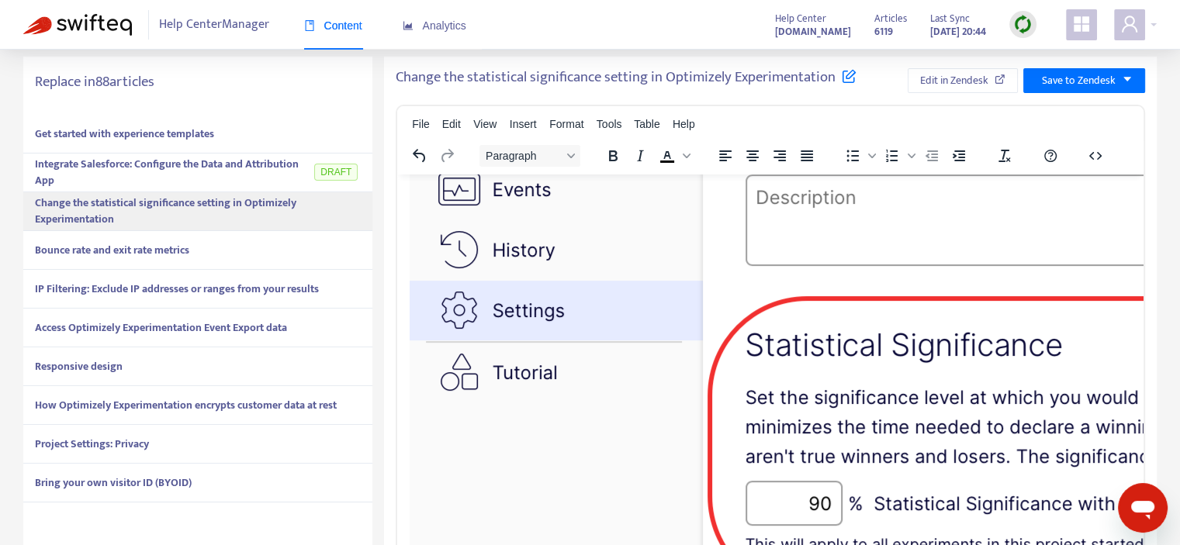
scroll to position [776, 0]
click at [264, 174] on span "Integrate Salesforce: Configure the Data and Attribution App" at bounding box center [173, 172] width 277 height 33
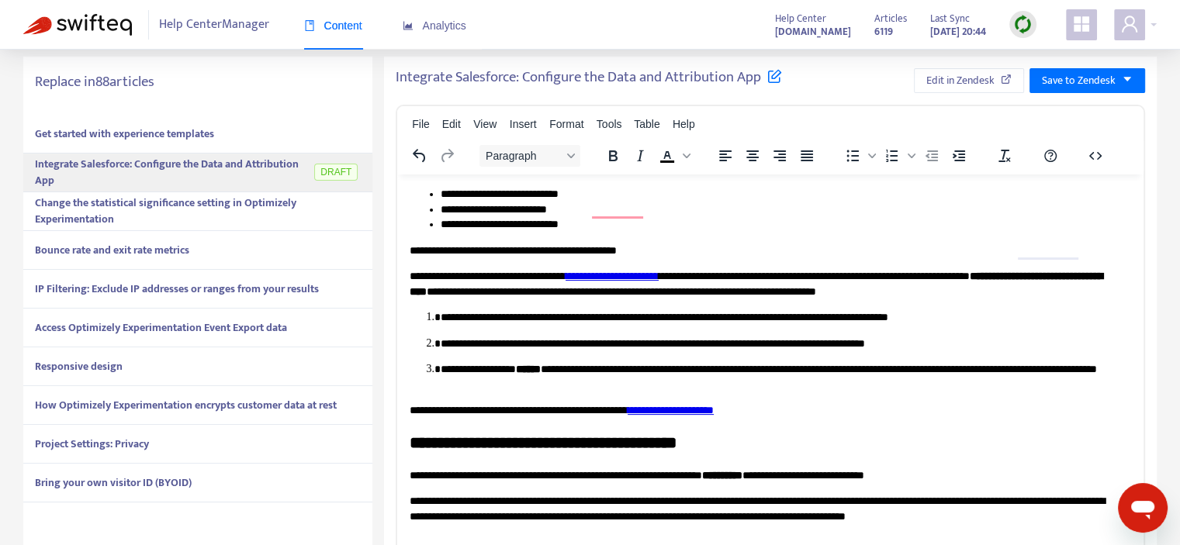
scroll to position [0, 0]
click at [244, 208] on strong "Change the statistical significance setting in Optimizely Experimentation" at bounding box center [165, 211] width 261 height 34
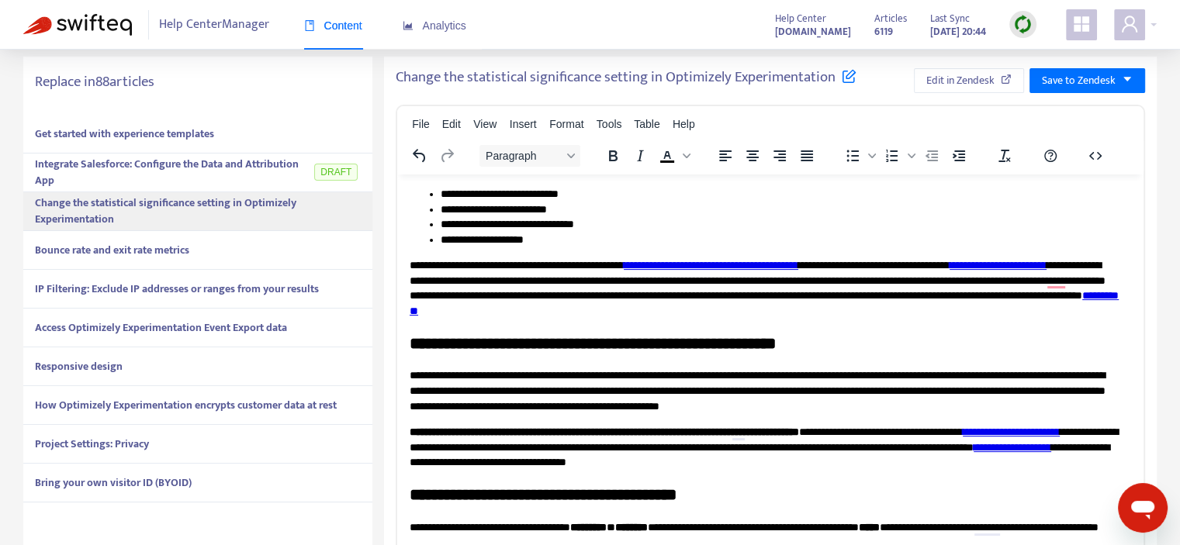
click at [258, 244] on div "Bounce rate and exit rate metrics" at bounding box center [197, 250] width 349 height 39
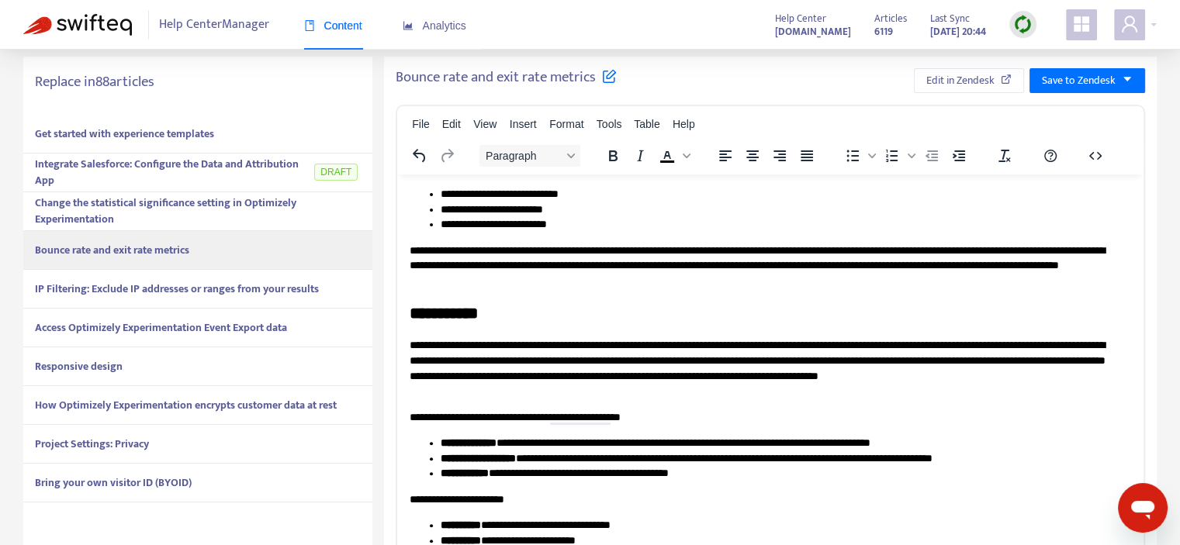
click at [238, 288] on strong "IP Filtering: Exclude IP addresses or ranges from your results" at bounding box center [177, 289] width 284 height 18
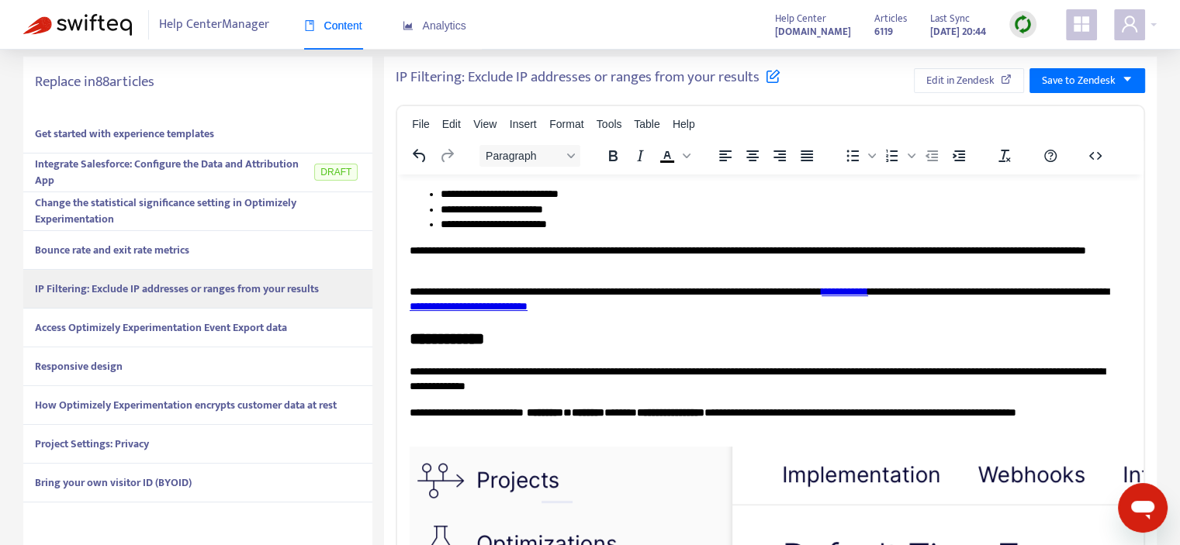
click at [234, 328] on strong "Access Optimizely Experimentation Event Export data" at bounding box center [161, 328] width 252 height 18
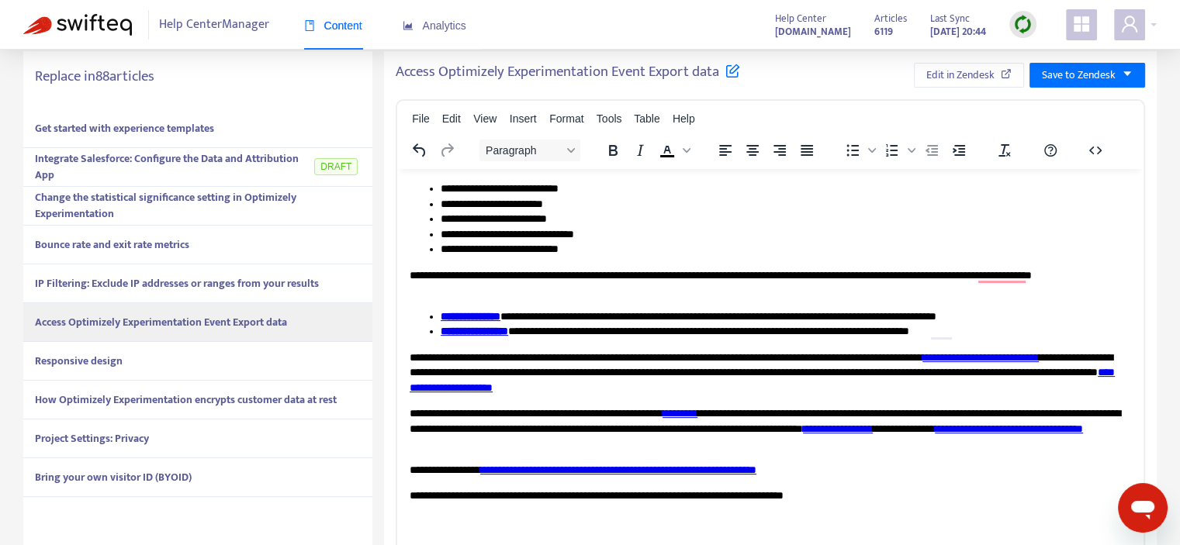
scroll to position [310, 0]
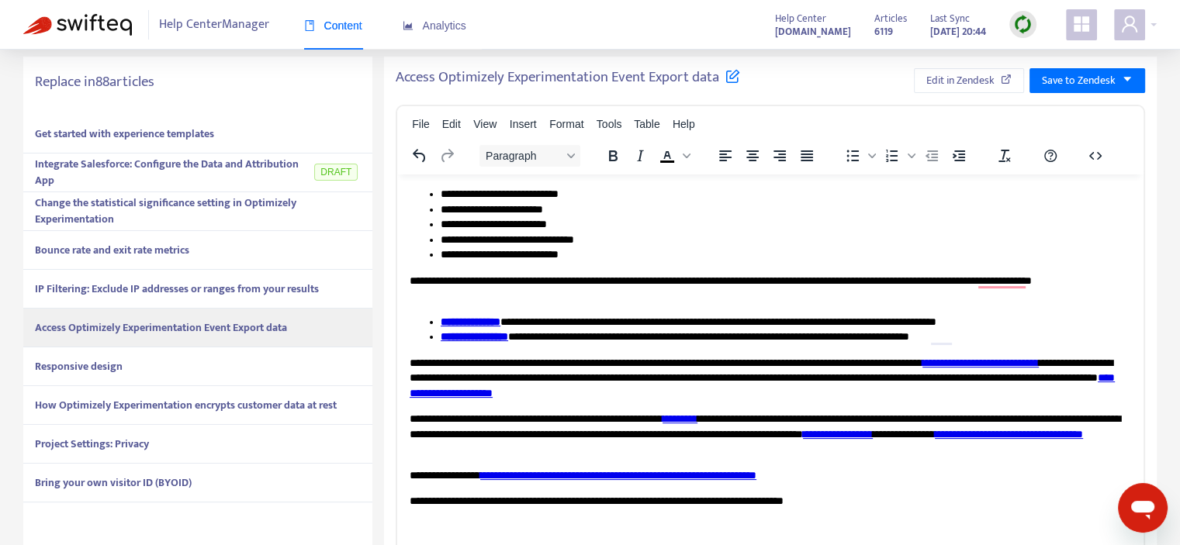
click at [227, 359] on div "Responsive design" at bounding box center [197, 367] width 349 height 39
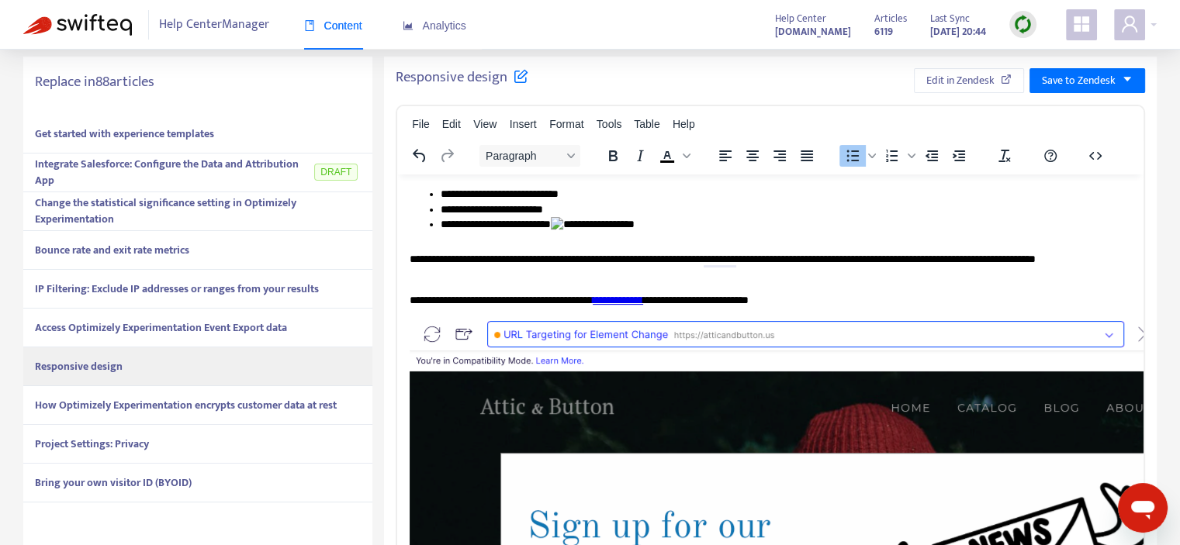
click at [656, 232] on li "**********" at bounding box center [780, 228] width 679 height 24
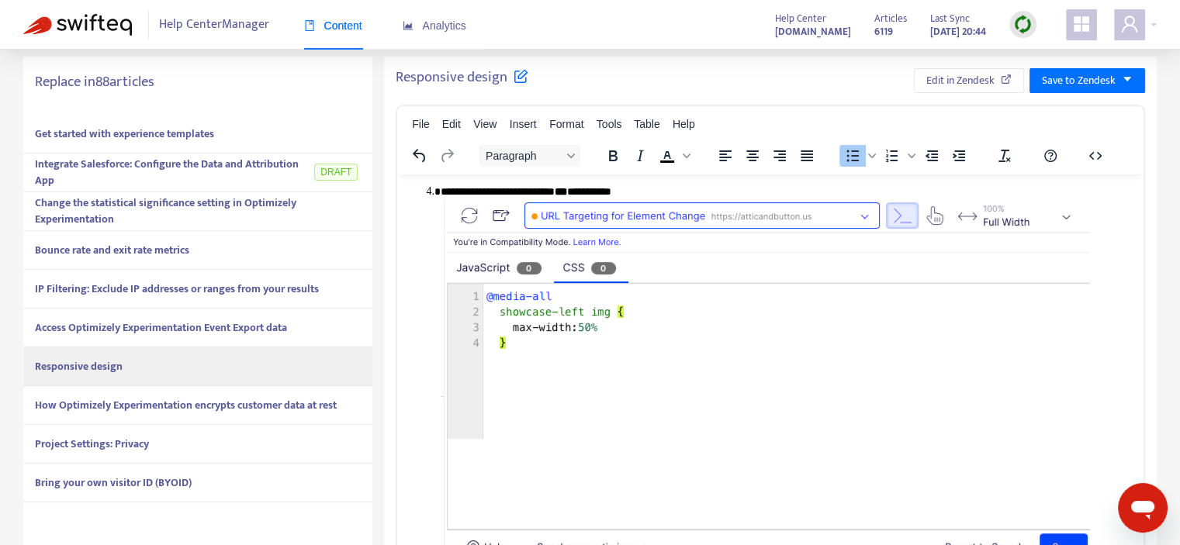
scroll to position [1498, 0]
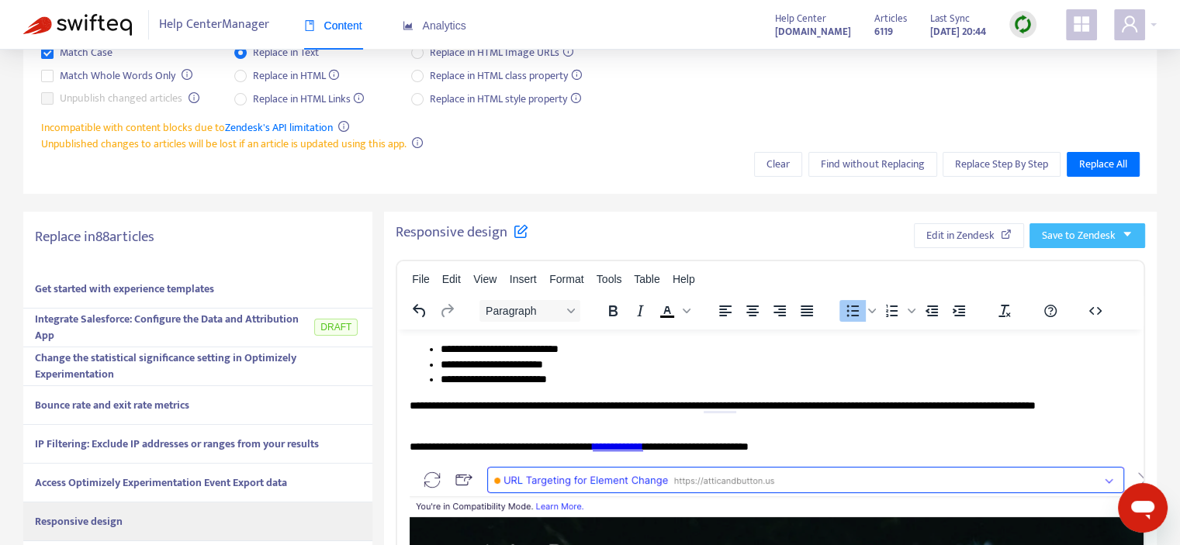
click at [1113, 238] on span "Save to Zendesk" at bounding box center [1079, 235] width 74 height 17
click at [1067, 263] on span "Publish" at bounding box center [1072, 266] width 59 height 17
click at [956, 237] on span "Edit in Zendesk" at bounding box center [943, 235] width 68 height 17
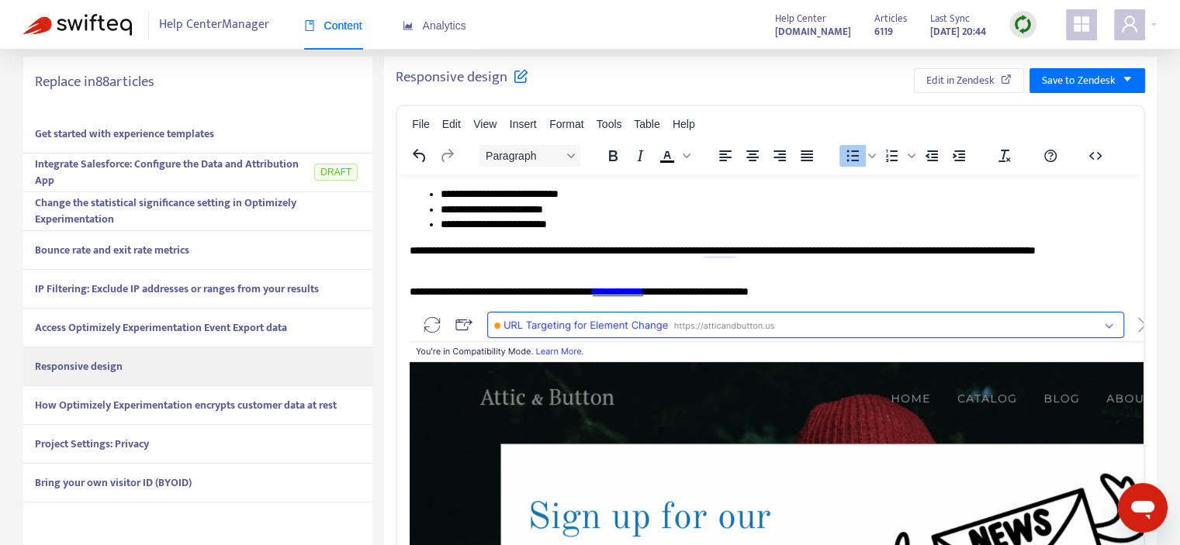
click at [174, 407] on strong "How Optimizely Experimentation encrypts customer data at rest" at bounding box center [186, 406] width 302 height 18
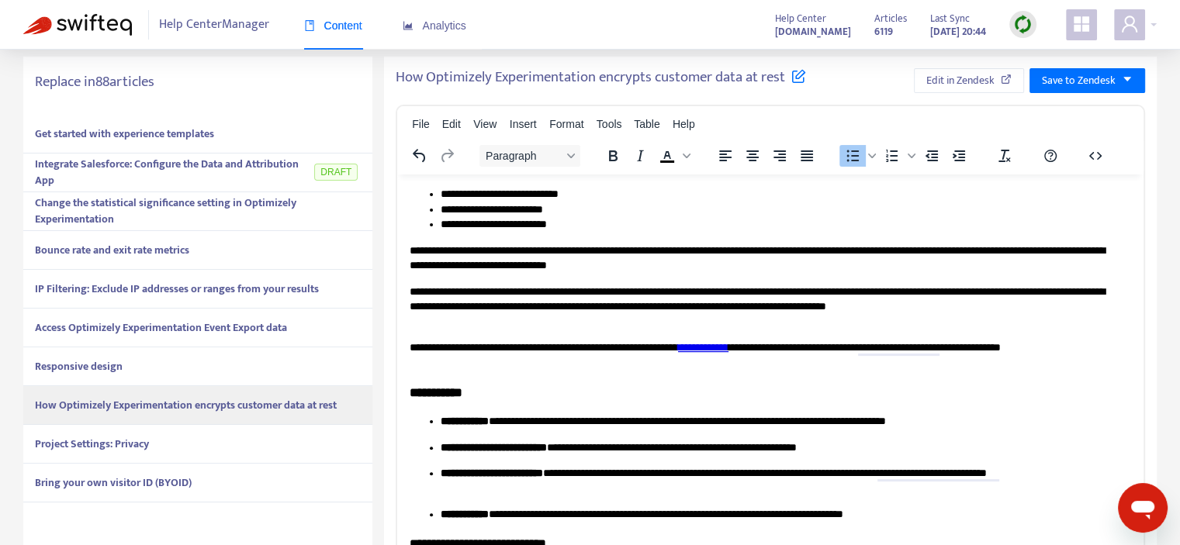
click at [171, 449] on div "Project Settings: Privacy" at bounding box center [197, 444] width 349 height 39
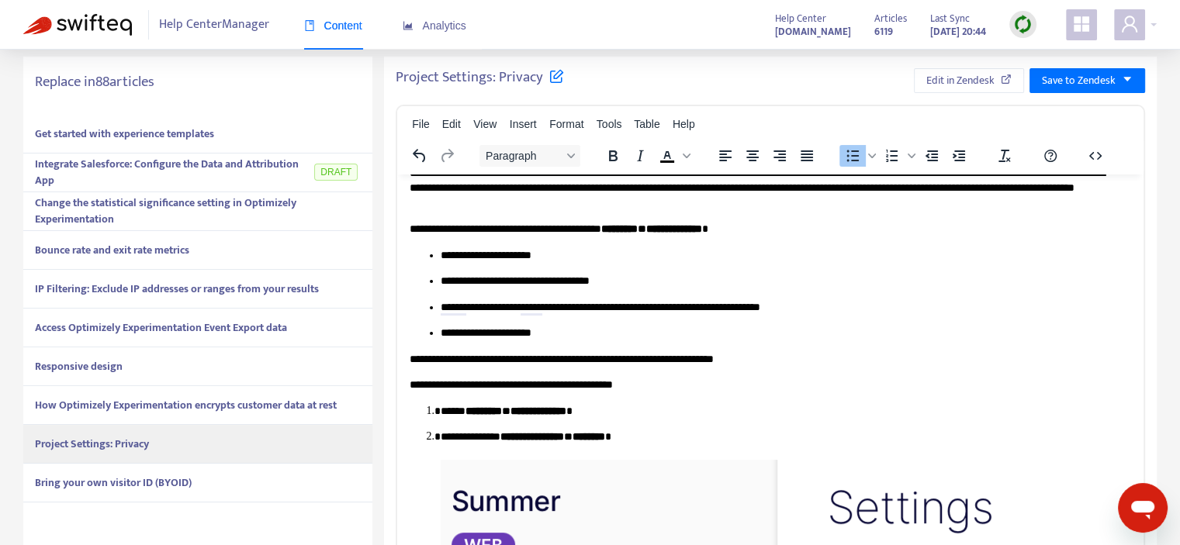
click at [115, 492] on div "Bring your own visitor ID (BYOID)" at bounding box center [197, 483] width 349 height 39
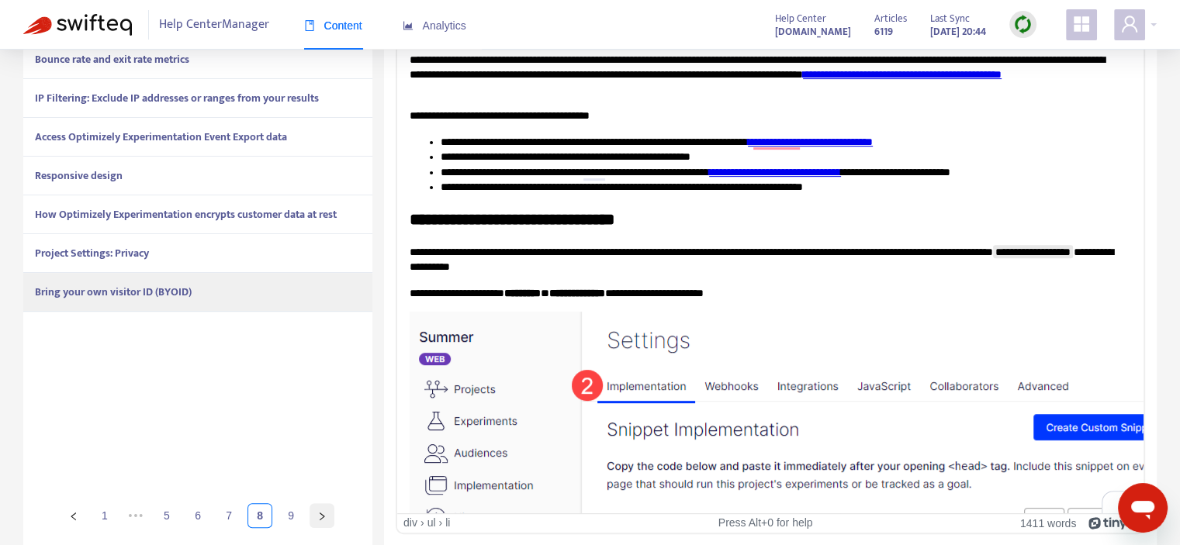
click at [320, 513] on icon "right" at bounding box center [322, 516] width 5 height 8
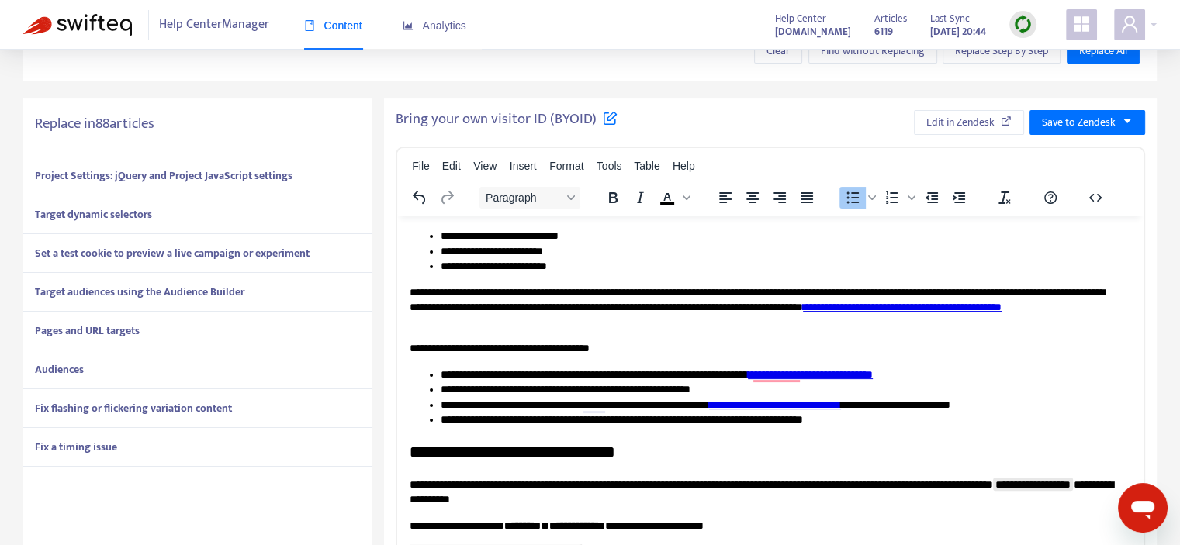
click at [133, 162] on div "Project Settings: jQuery and Project JavaScript settings" at bounding box center [197, 176] width 349 height 39
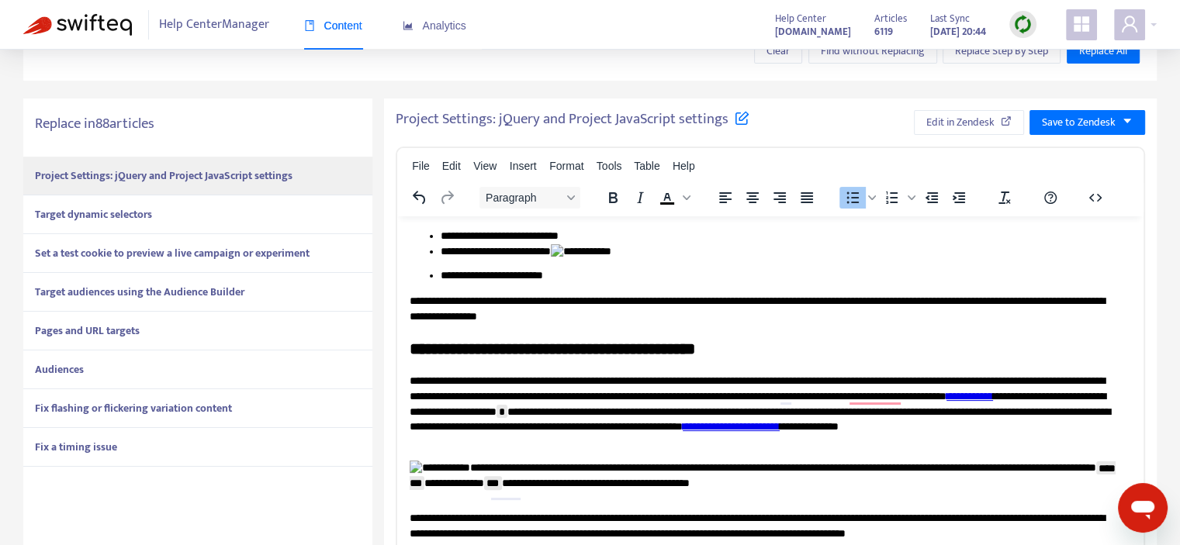
click at [619, 249] on li "**********" at bounding box center [780, 256] width 679 height 24
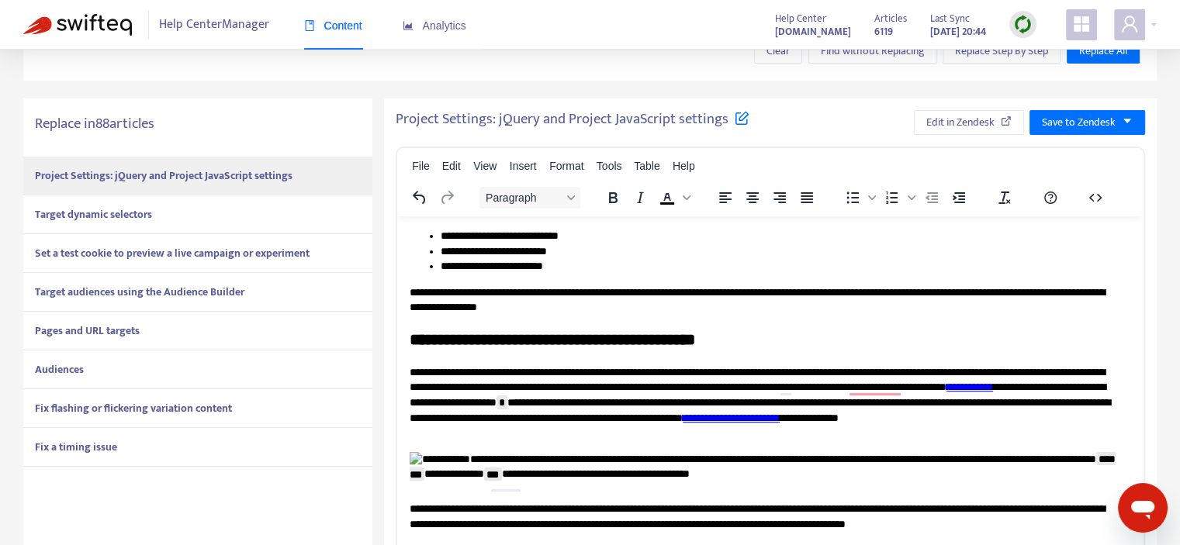
click at [436, 463] on p "**********" at bounding box center [765, 472] width 710 height 40
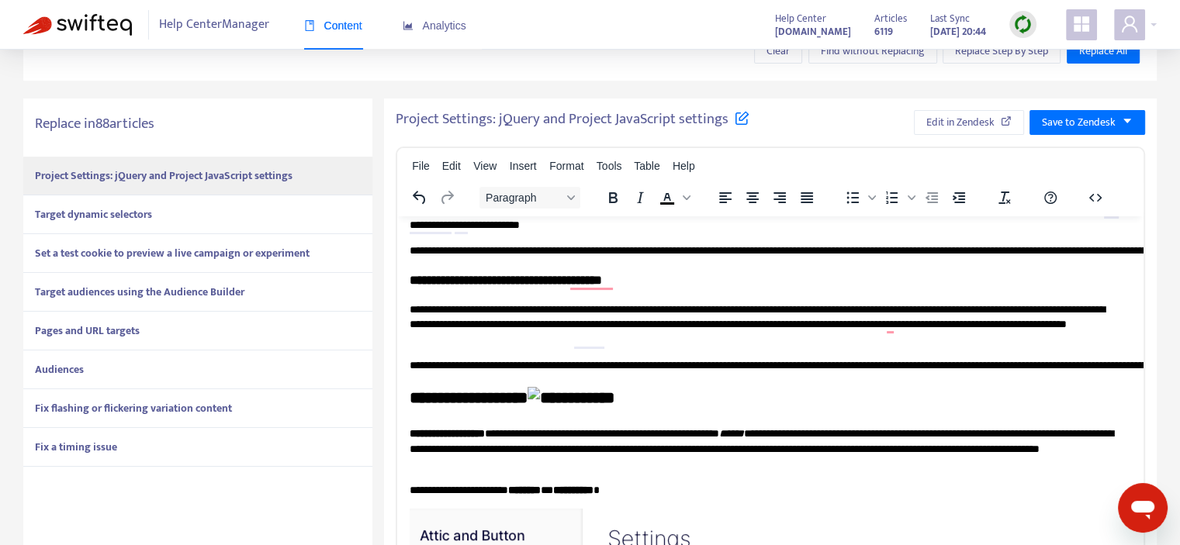
click at [595, 405] on h2 "**********" at bounding box center [765, 399] width 710 height 26
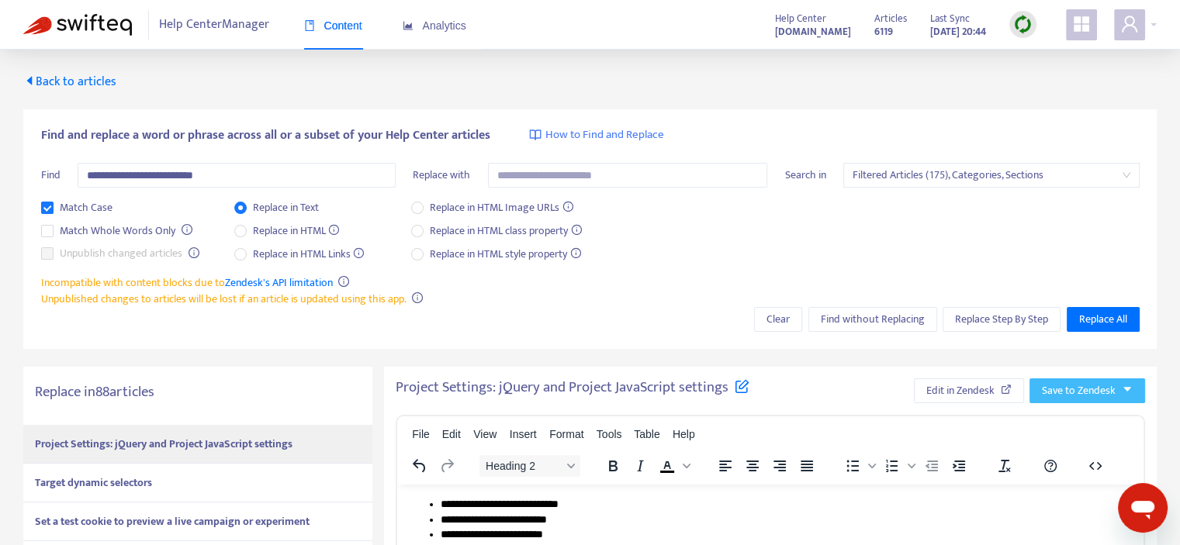
click at [1101, 397] on span "Save to Zendesk" at bounding box center [1079, 391] width 74 height 17
click at [1063, 417] on span "Publish" at bounding box center [1072, 422] width 59 height 17
click at [950, 397] on span "Edit in Zendesk" at bounding box center [943, 391] width 68 height 17
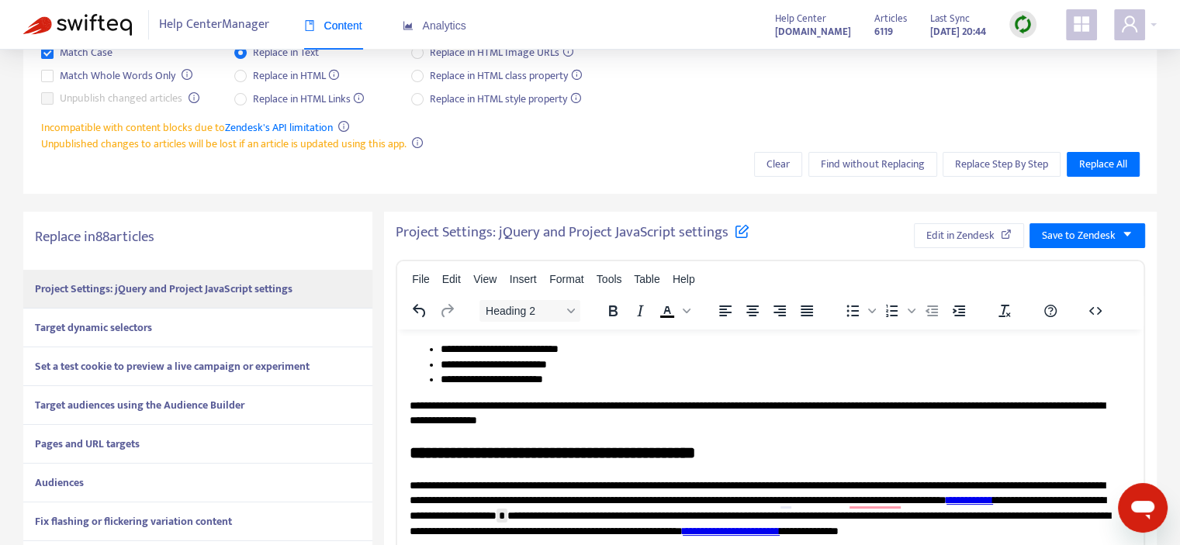
click at [192, 318] on div "Target dynamic selectors" at bounding box center [197, 328] width 349 height 39
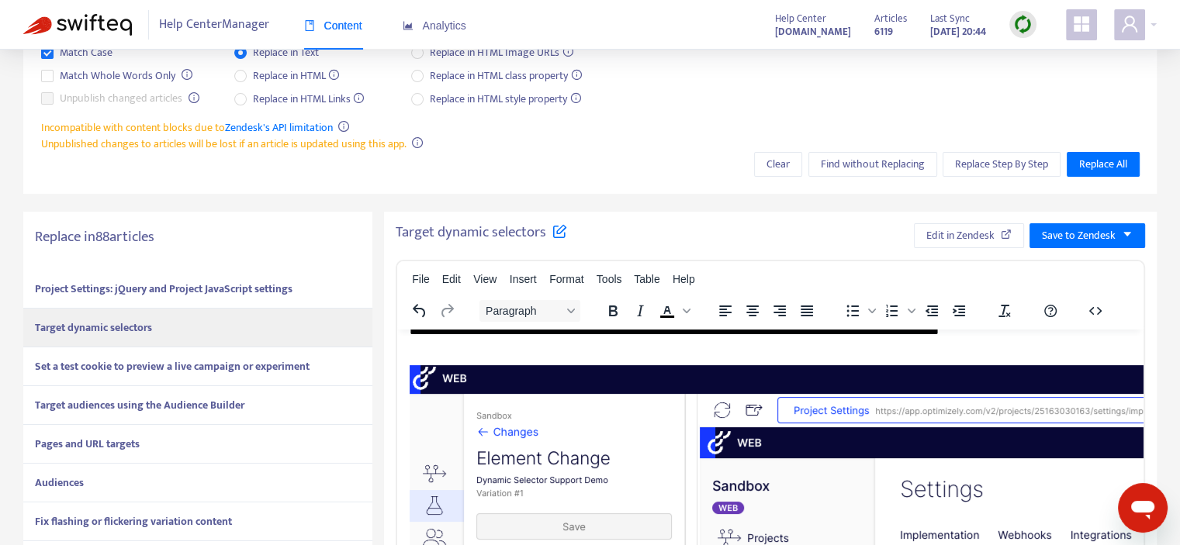
scroll to position [1775, 0]
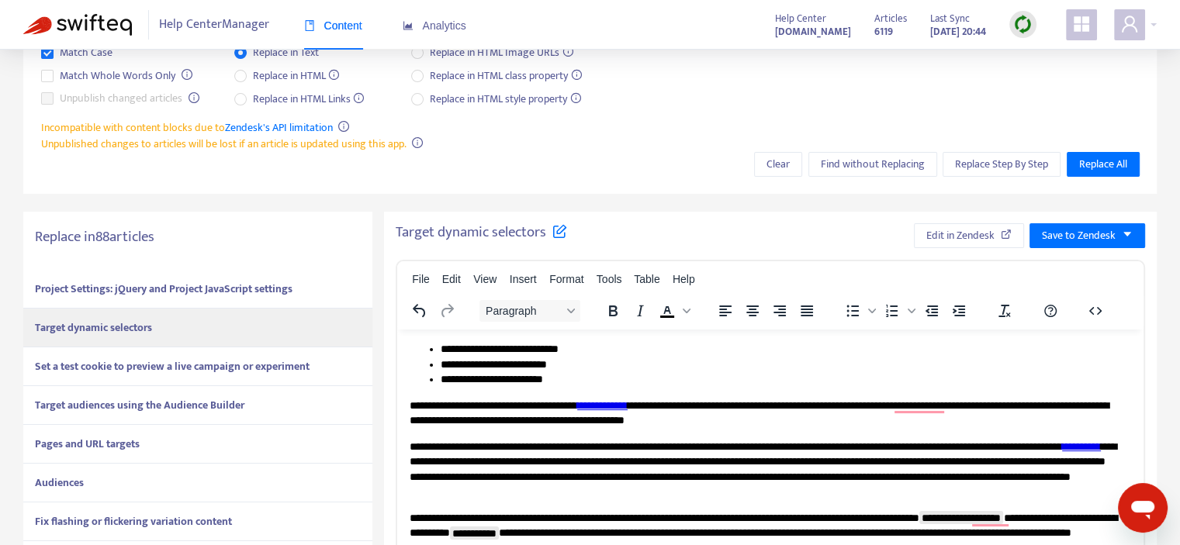
click at [214, 370] on strong "Set a test cookie to preview a live campaign or experiment" at bounding box center [172, 367] width 275 height 18
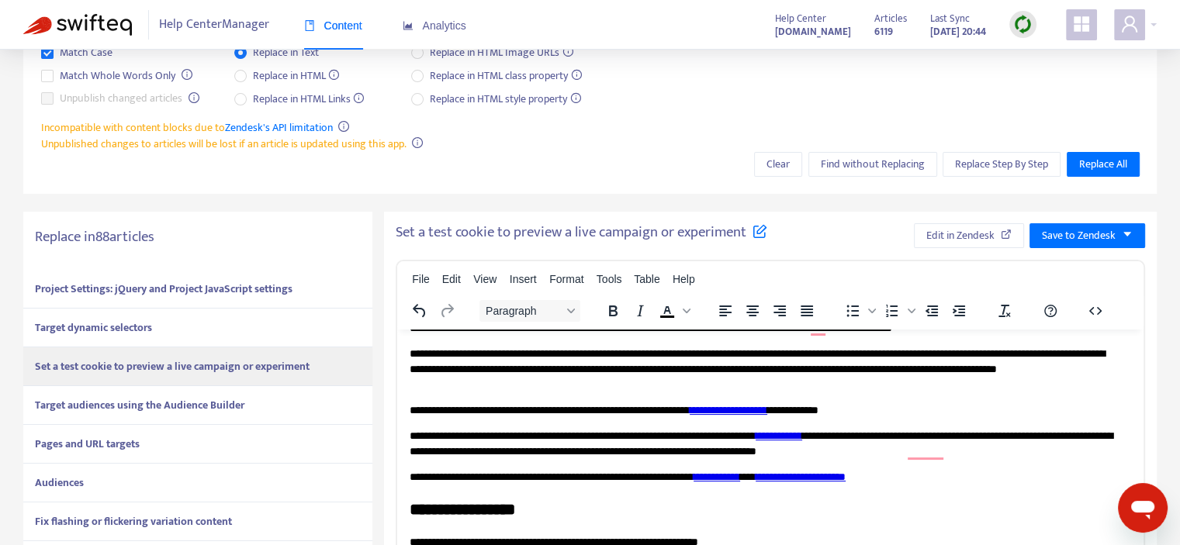
click at [267, 402] on div "Target audiences using the Audience Builder" at bounding box center [197, 405] width 349 height 39
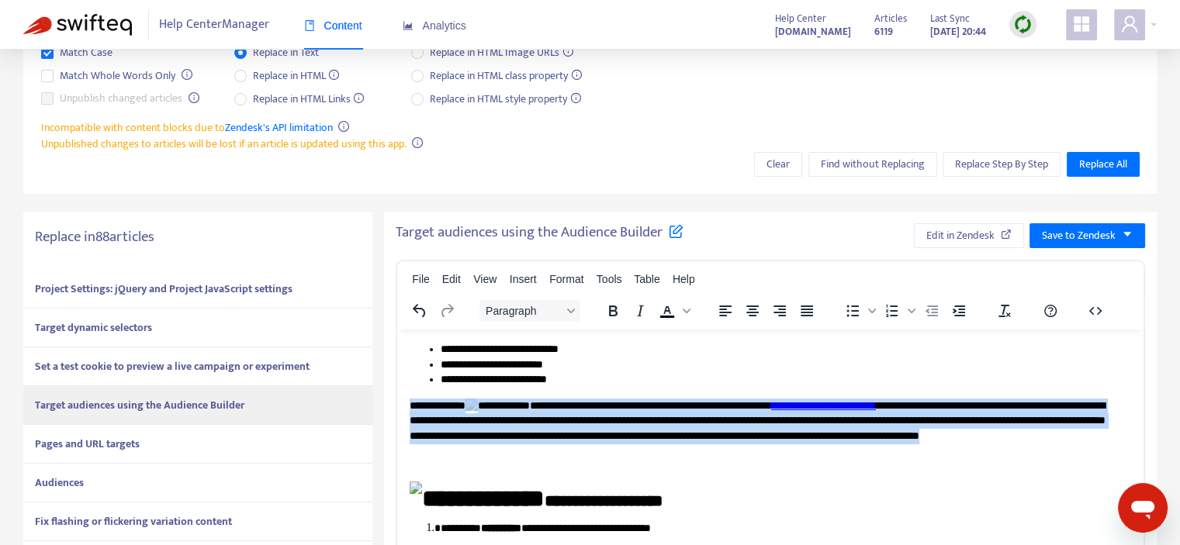
drag, startPoint x: 410, startPoint y: 418, endPoint x: 691, endPoint y: 452, distance: 282.2
click at [691, 452] on p "**********" at bounding box center [765, 433] width 710 height 70
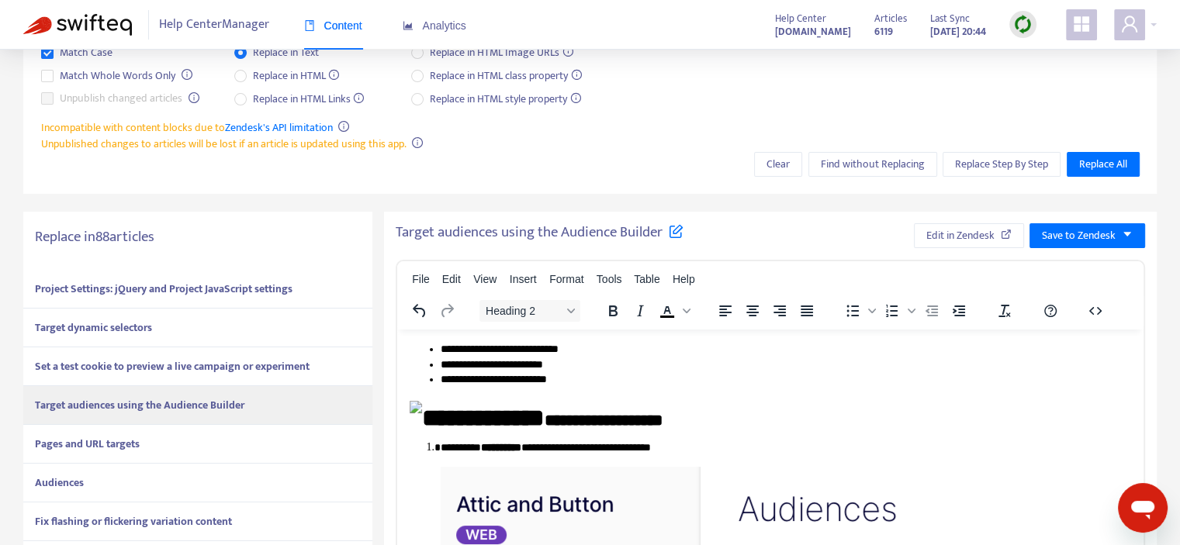
click at [435, 418] on h2 "**********" at bounding box center [765, 413] width 710 height 26
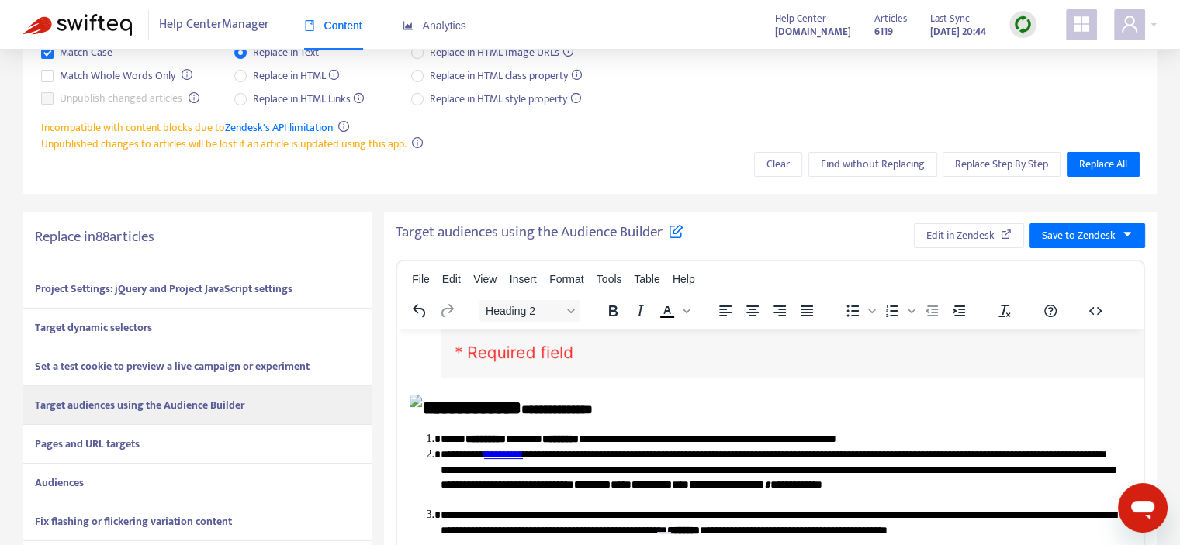
click at [433, 419] on h3 "**********" at bounding box center [765, 406] width 710 height 25
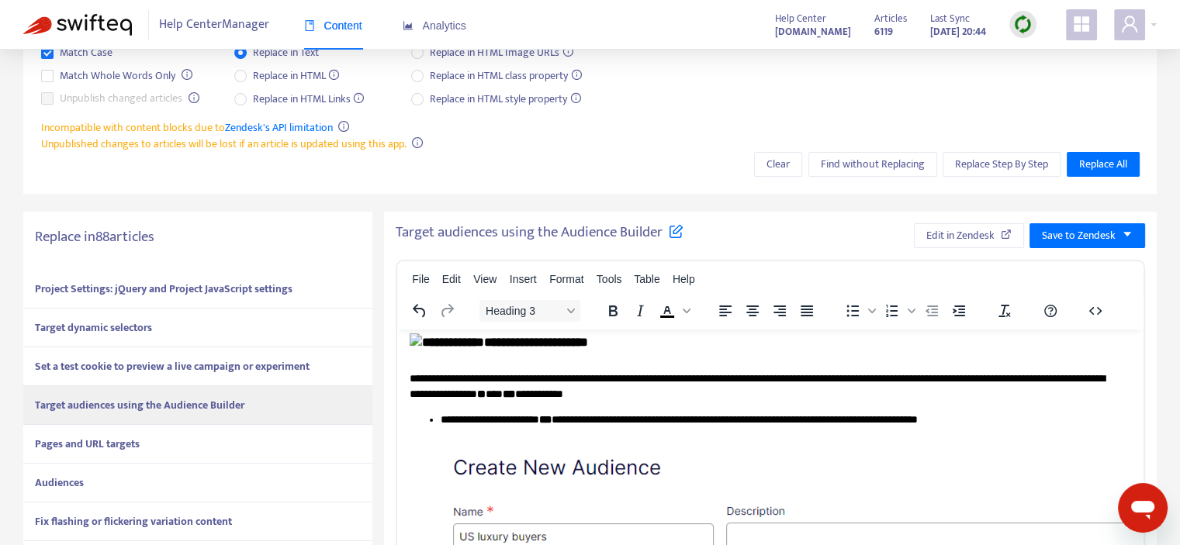
click at [435, 355] on h3 "**********" at bounding box center [765, 345] width 710 height 25
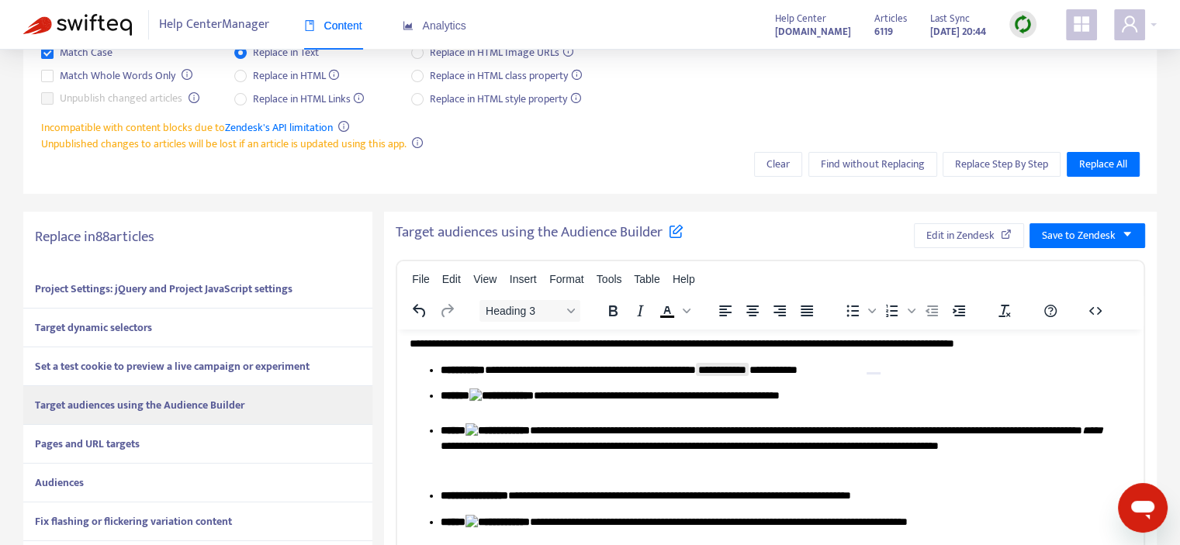
click at [503, 403] on img "To enrich screen reader interactions, please activate Accessibility in Grammarl…" at bounding box center [501, 396] width 64 height 16
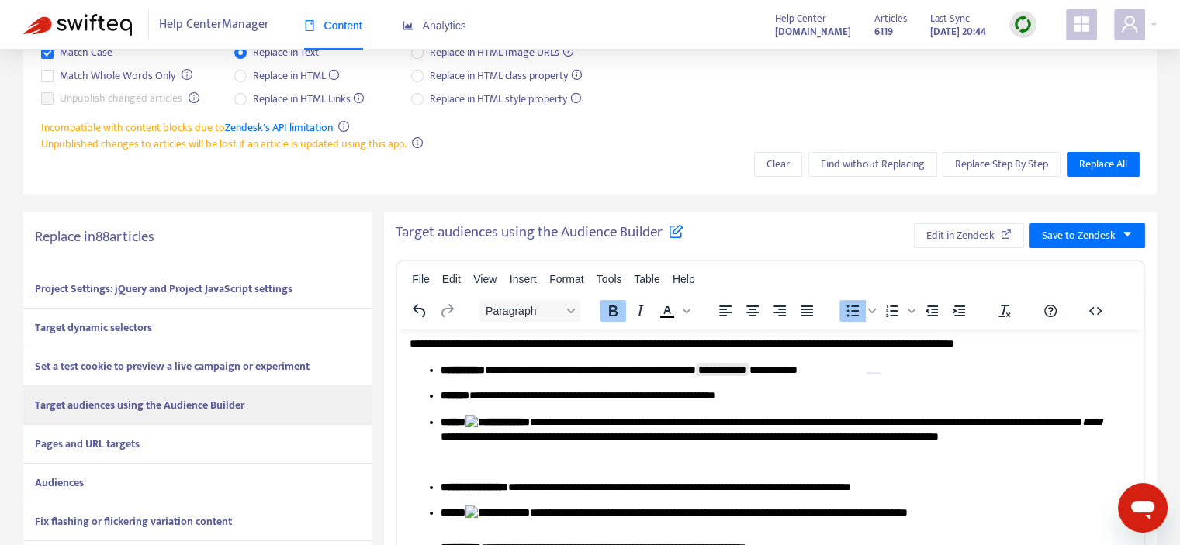
click at [492, 430] on img "To enrich screen reader interactions, please activate Accessibility in Grammarl…" at bounding box center [498, 422] width 64 height 16
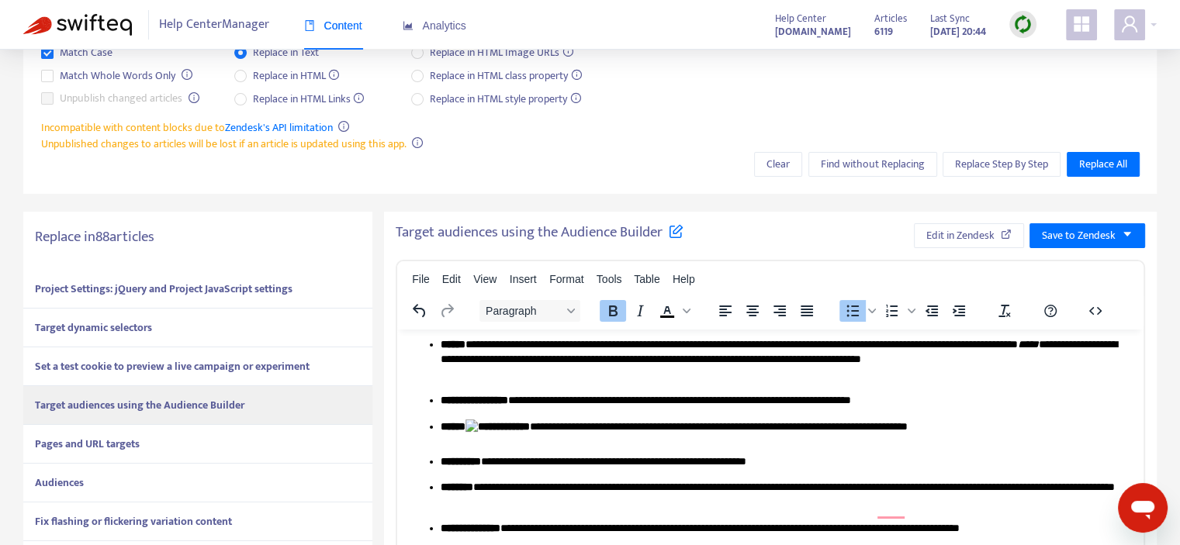
click at [492, 435] on img "To enrich screen reader interactions, please activate Accessibility in Grammarl…" at bounding box center [498, 427] width 64 height 16
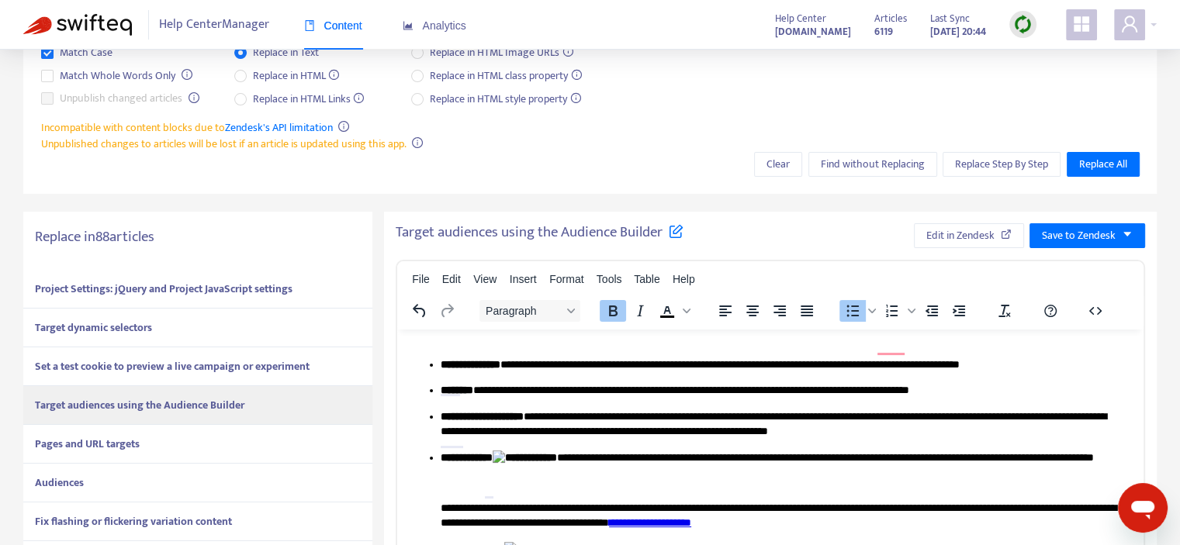
click at [521, 466] on img "To enrich screen reader interactions, please activate Accessibility in Grammarl…" at bounding box center [525, 458] width 64 height 16
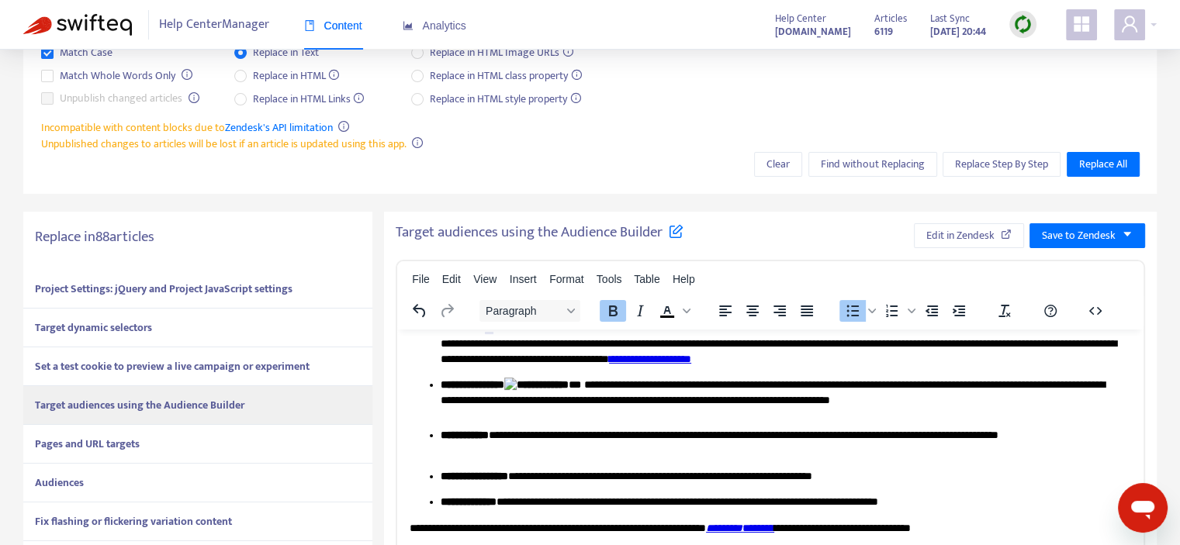
click at [545, 393] on img "To enrich screen reader interactions, please activate Accessibility in Grammarl…" at bounding box center [536, 385] width 64 height 16
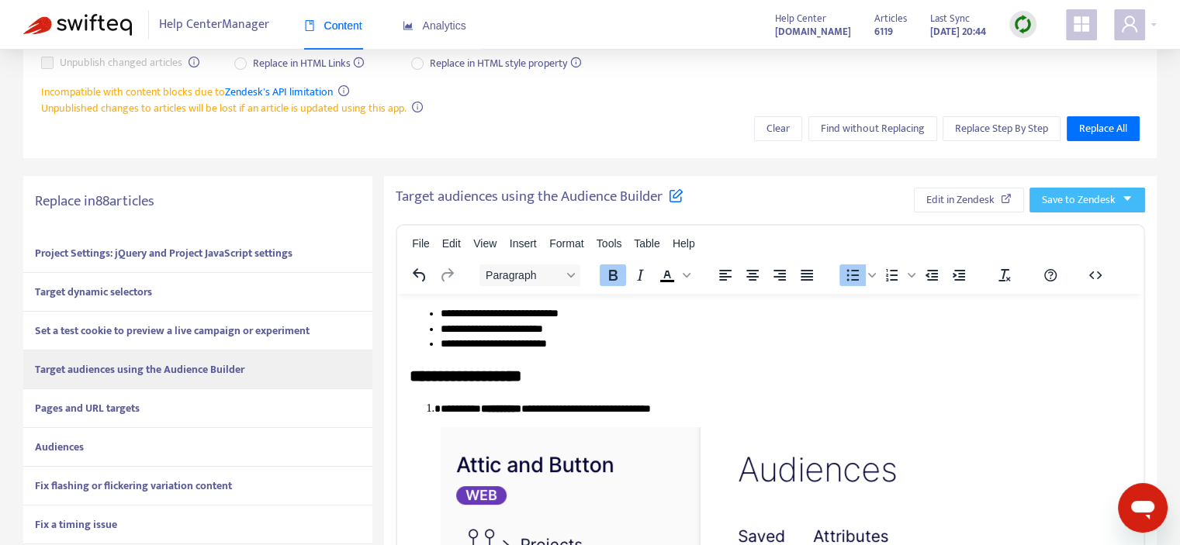
click at [1119, 190] on button "Save to Zendesk" at bounding box center [1088, 200] width 116 height 25
click at [1052, 231] on span "Publish" at bounding box center [1072, 231] width 59 height 17
click at [949, 206] on span "Edit in Zendesk" at bounding box center [943, 200] width 68 height 17
click at [175, 404] on div "Pages and URL targets" at bounding box center [197, 409] width 349 height 39
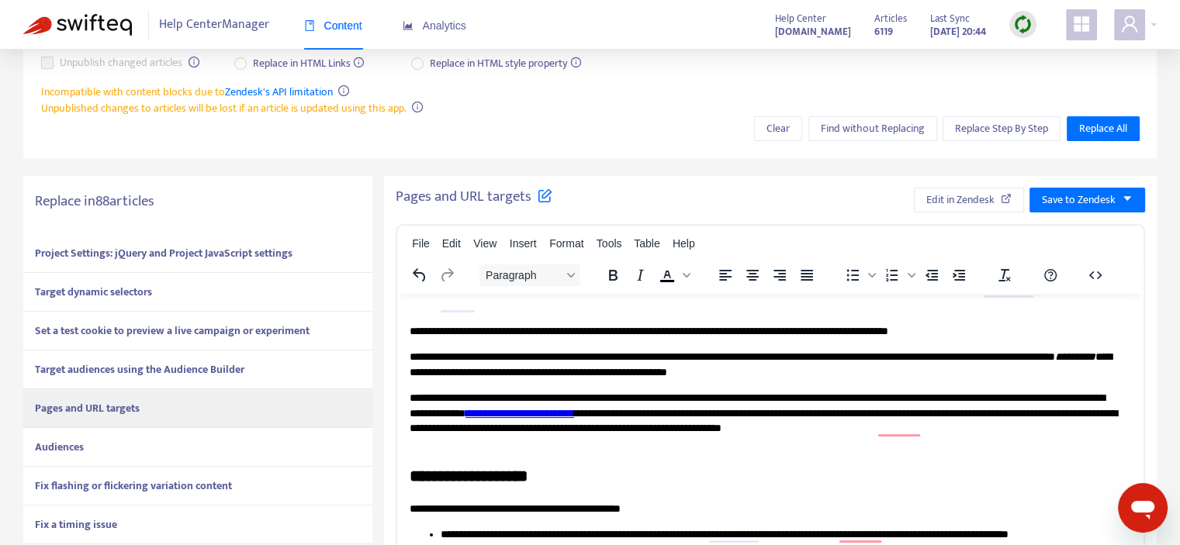
click at [93, 438] on div "Audiences" at bounding box center [197, 447] width 349 height 39
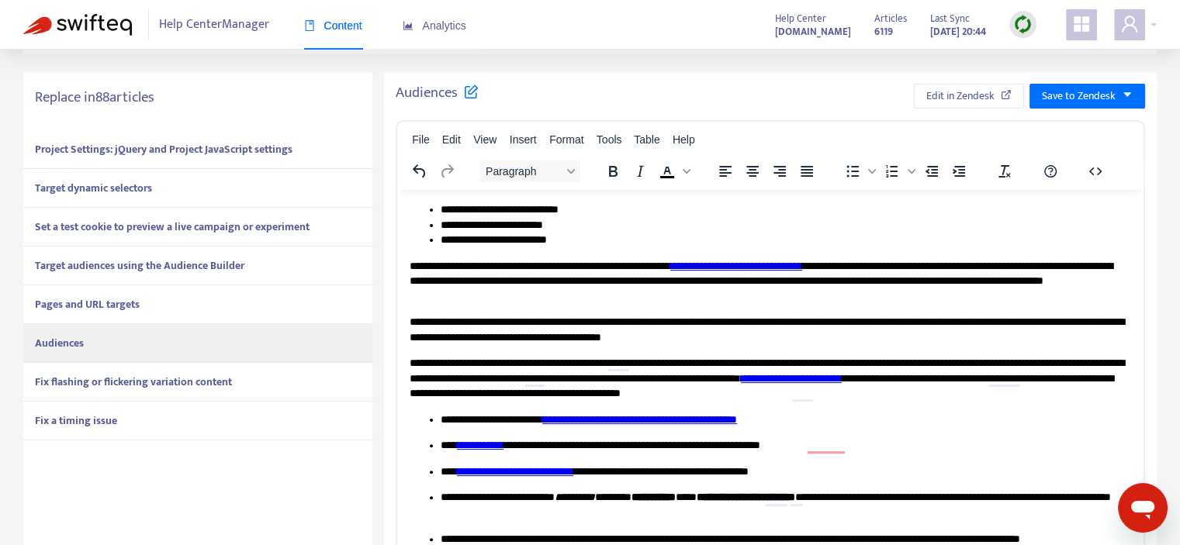
scroll to position [191, 0]
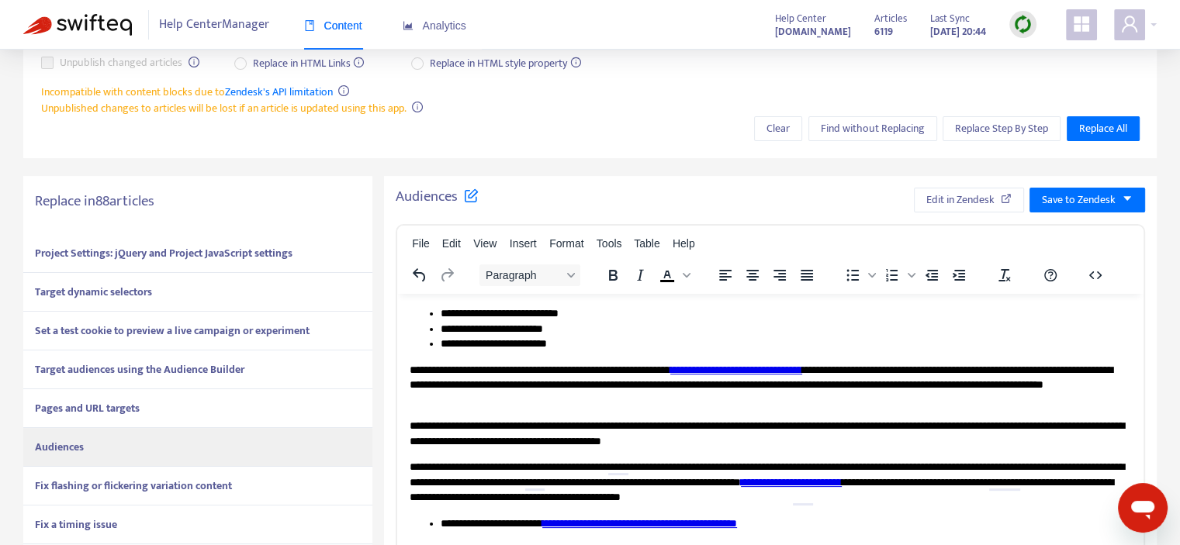
click at [143, 488] on strong "Fix flashing or flickering variation content" at bounding box center [133, 486] width 197 height 18
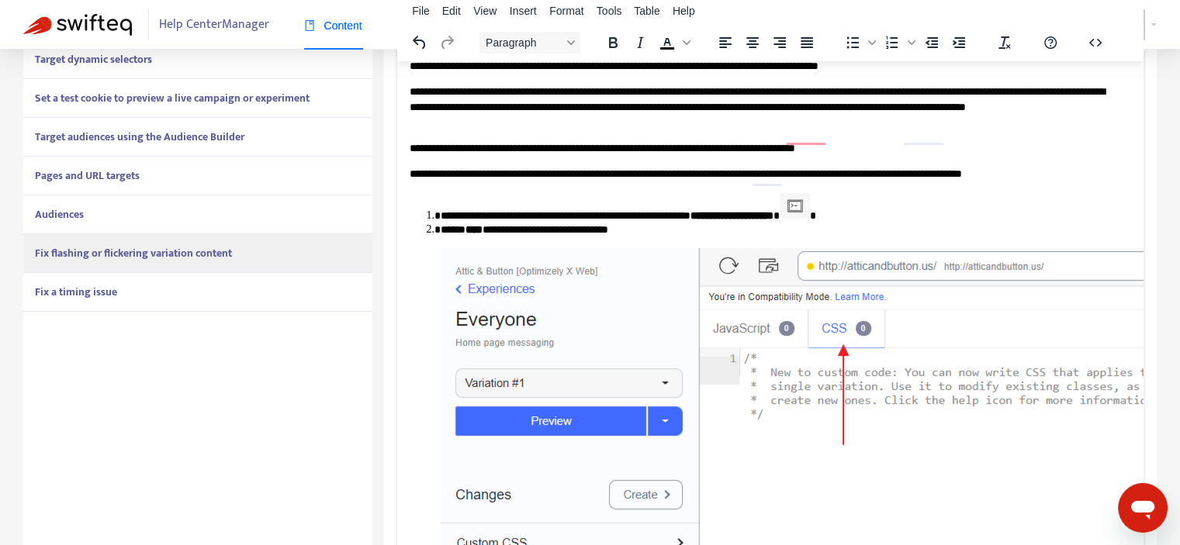
scroll to position [0, 0]
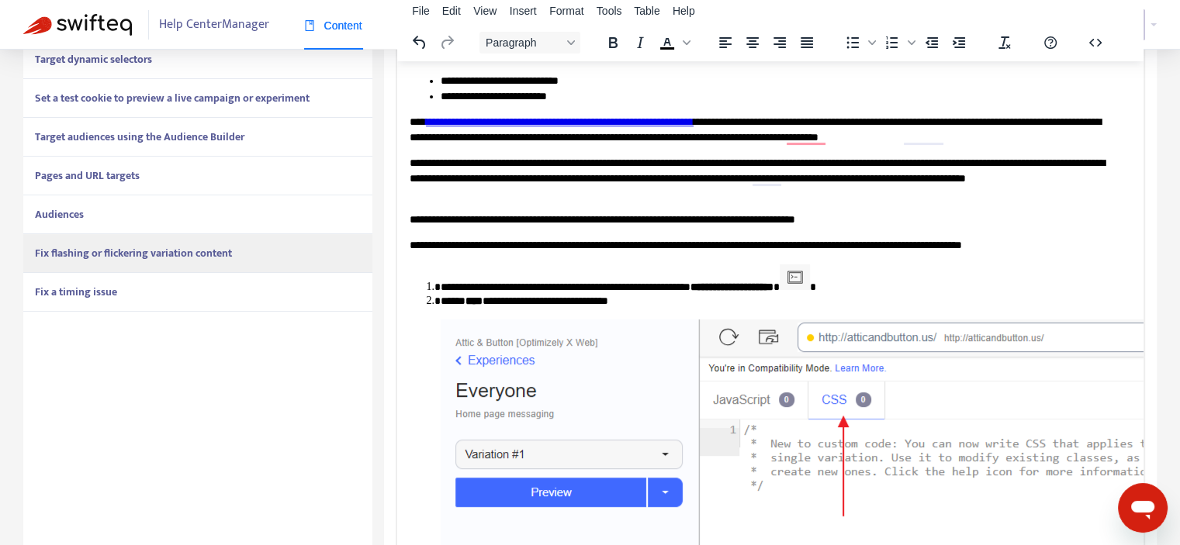
click at [227, 297] on div "Fix a timing issue" at bounding box center [197, 292] width 349 height 39
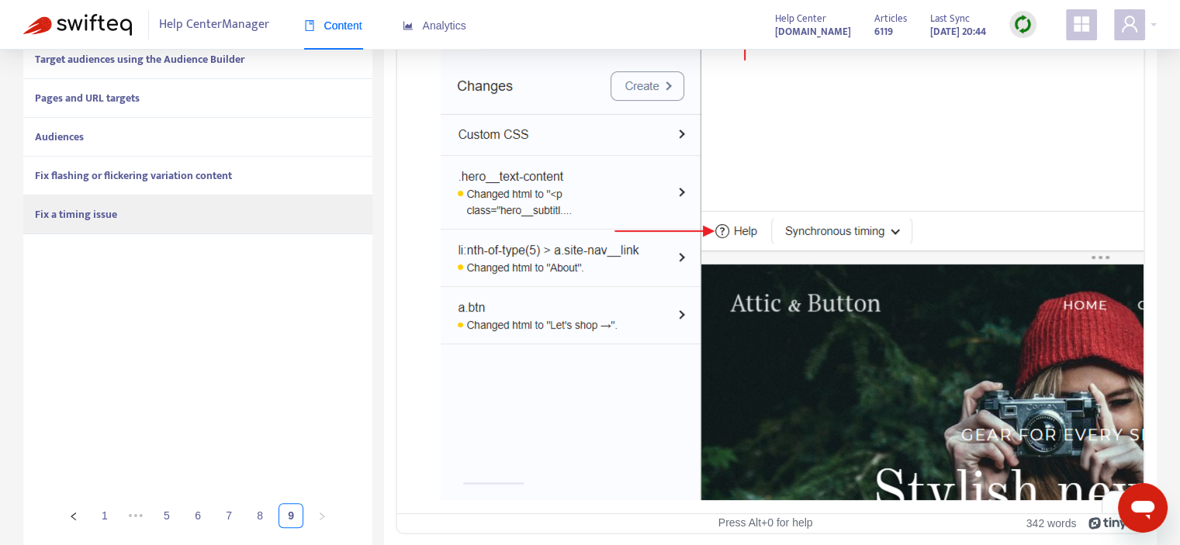
scroll to position [362, 0]
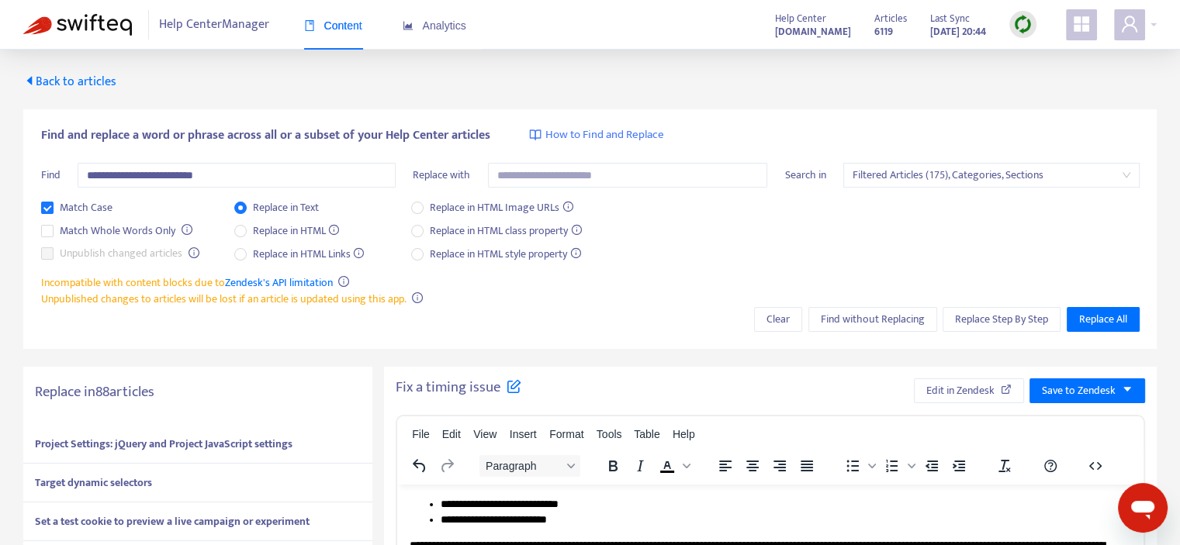
click at [104, 86] on span "Back to articles" at bounding box center [69, 81] width 93 height 21
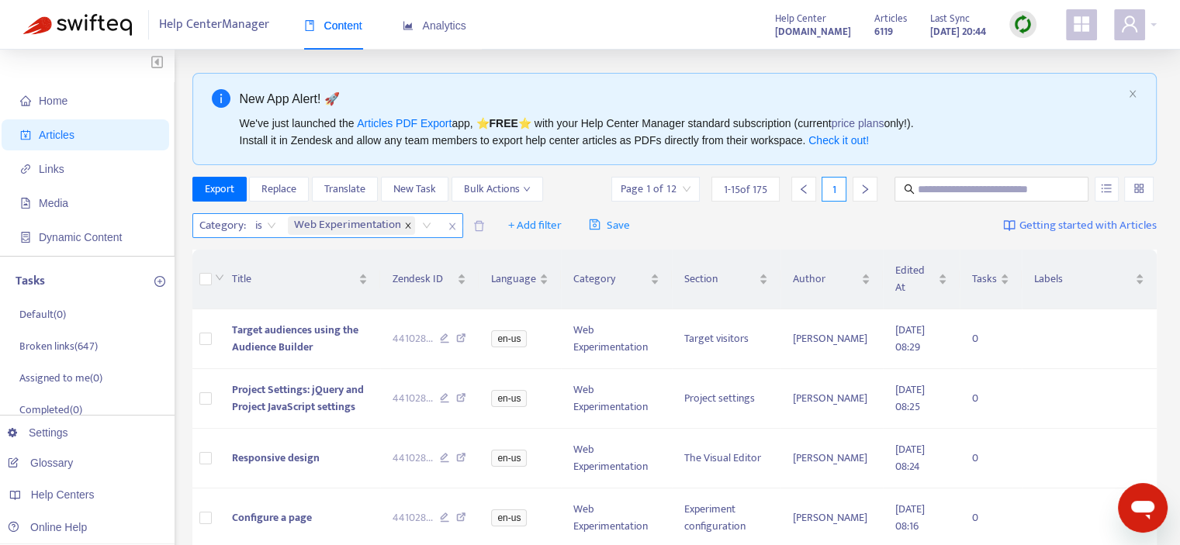
click at [408, 224] on icon "close" at bounding box center [408, 226] width 8 height 8
click at [275, 228] on div at bounding box center [243, 225] width 94 height 19
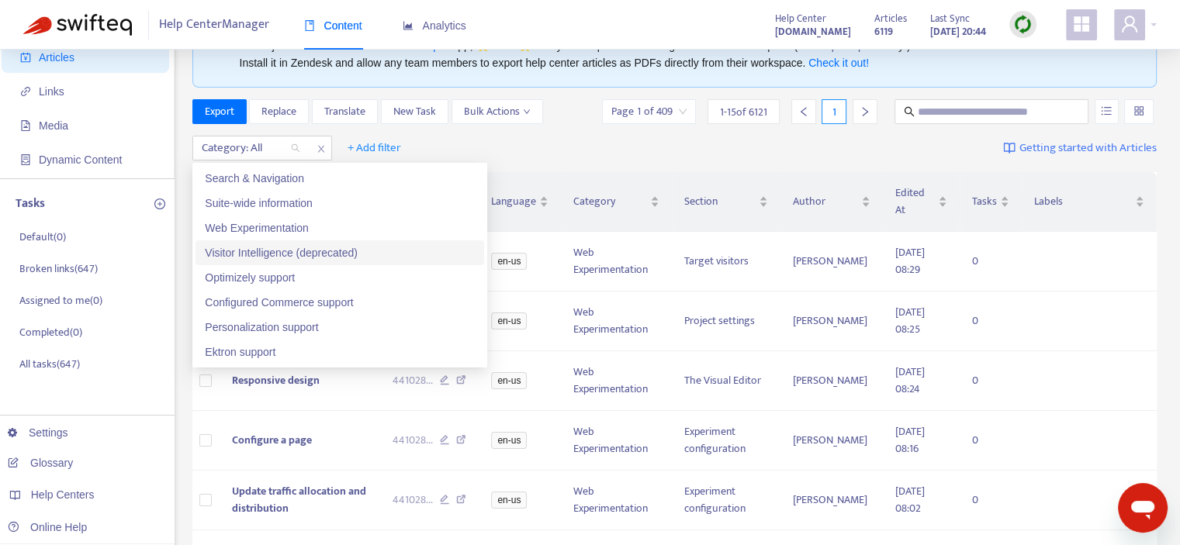
click at [884, 148] on div "Category: All + Add filter Getting started with Articles" at bounding box center [674, 148] width 965 height 36
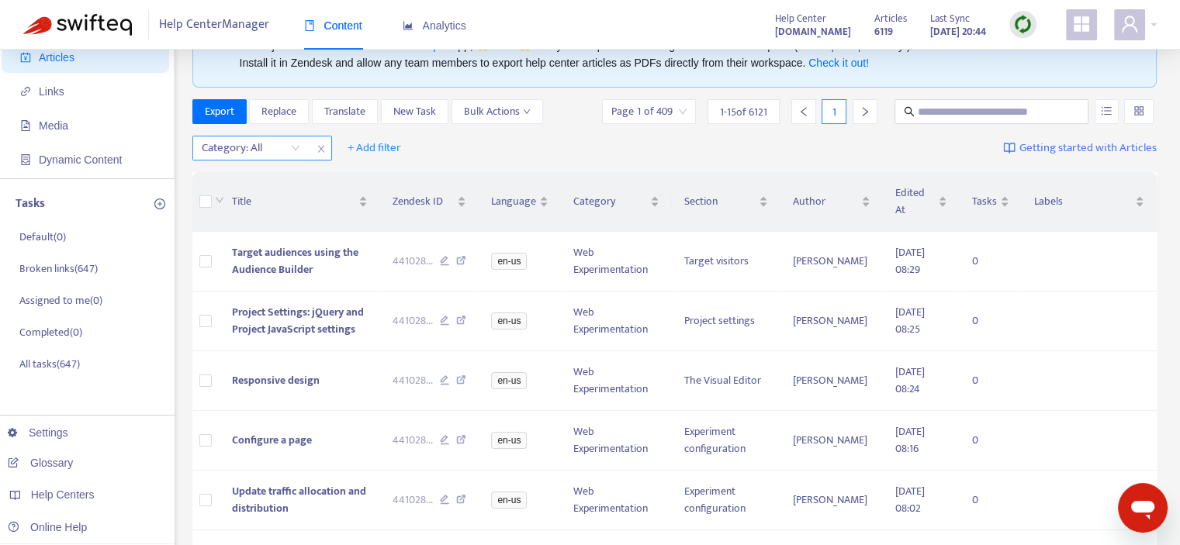
click at [296, 147] on div "Category: All" at bounding box center [251, 148] width 116 height 23
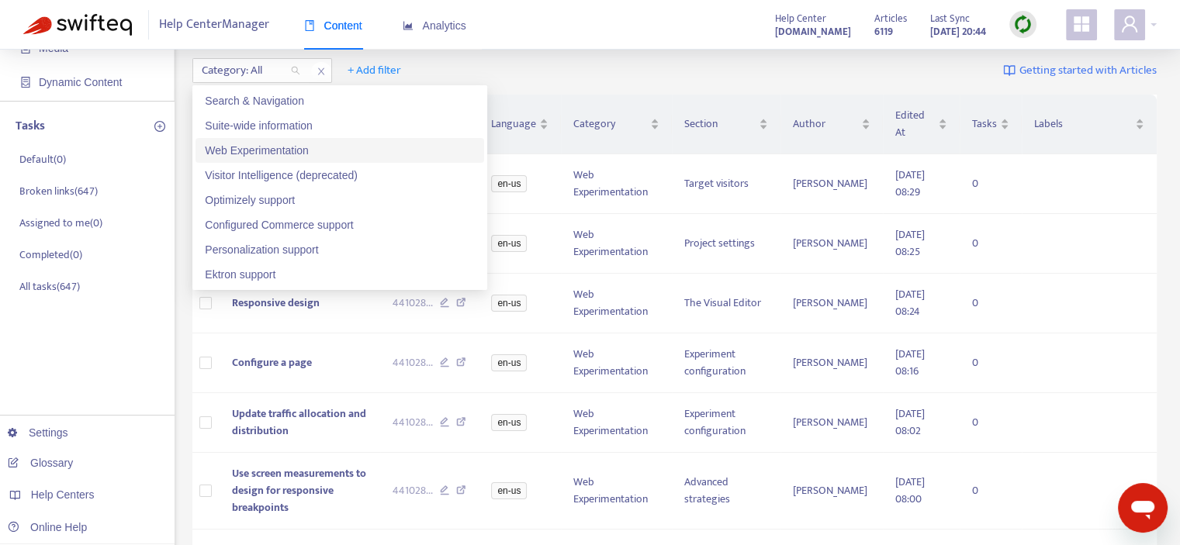
click at [282, 148] on div "Web Experimentation" at bounding box center [340, 150] width 270 height 17
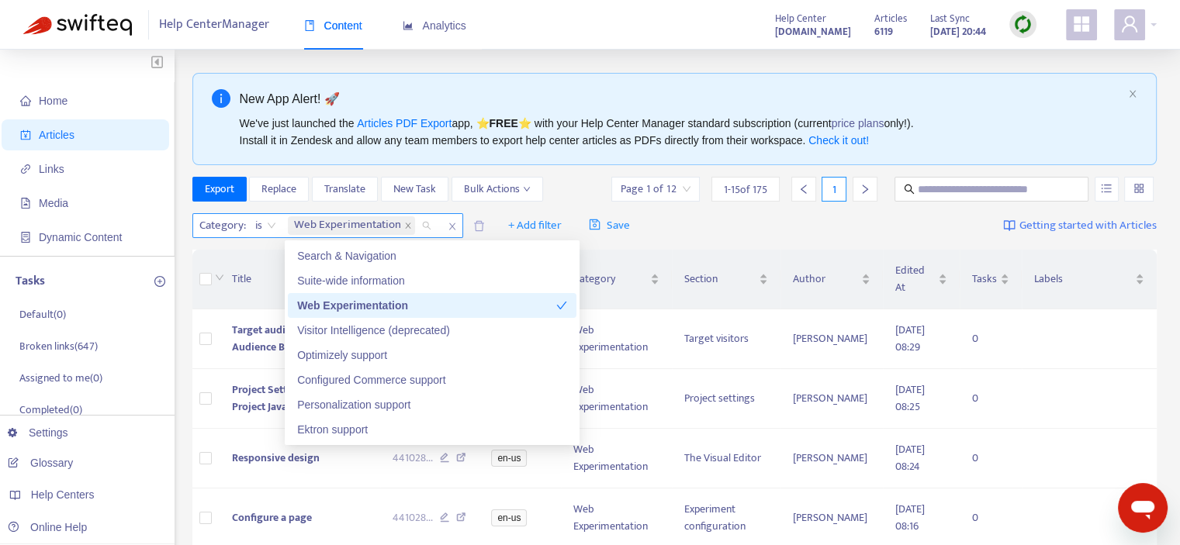
click at [264, 226] on span "is" at bounding box center [265, 225] width 21 height 23
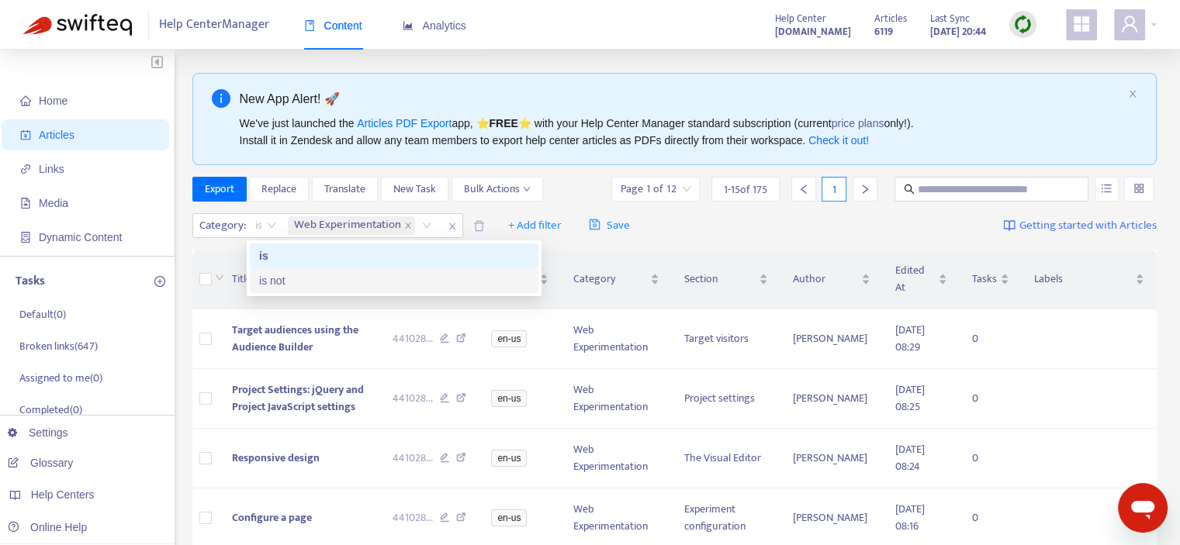
click at [289, 286] on div "is not" at bounding box center [394, 280] width 270 height 17
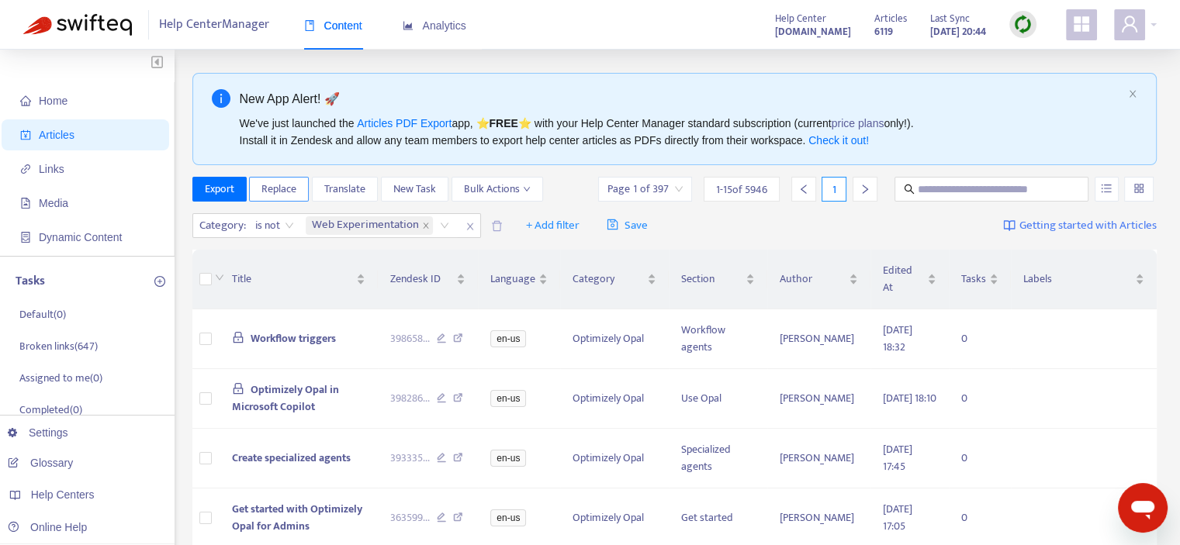
click at [291, 189] on span "Replace" at bounding box center [278, 189] width 35 height 17
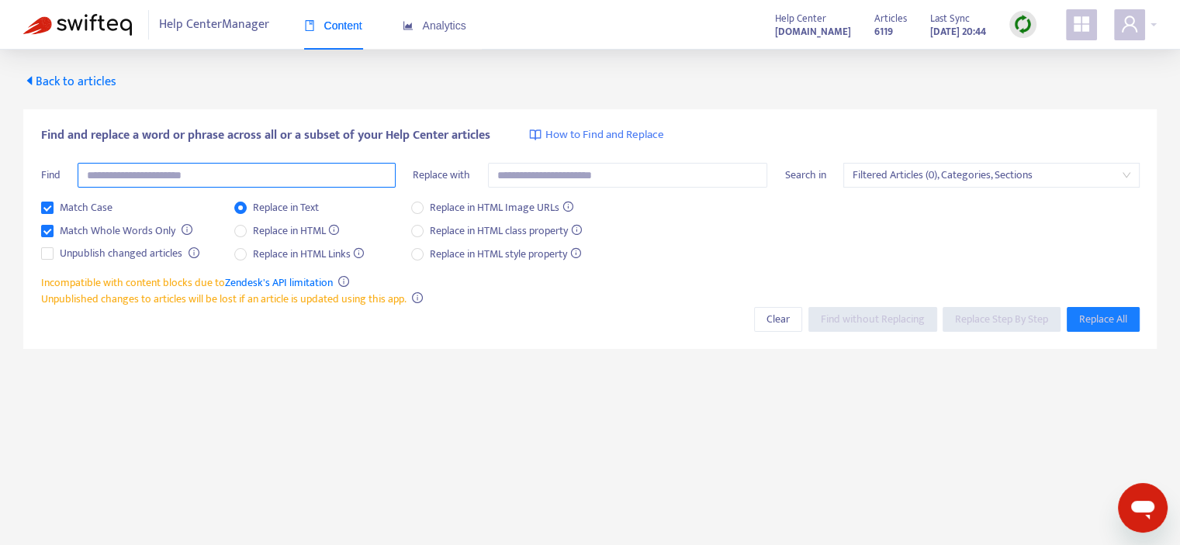
click at [245, 172] on input "text" at bounding box center [237, 175] width 318 height 25
type input "*"
paste input "**********"
type input "**********"
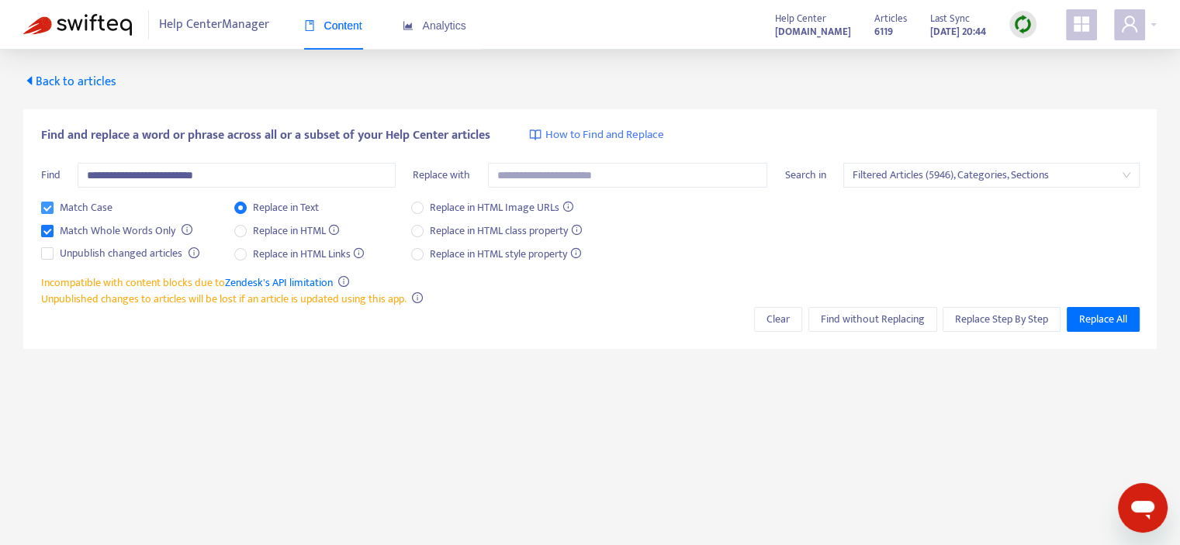
click at [102, 204] on span "Match Case" at bounding box center [86, 207] width 65 height 17
click at [1002, 320] on span "Replace Step By Step" at bounding box center [1001, 319] width 93 height 17
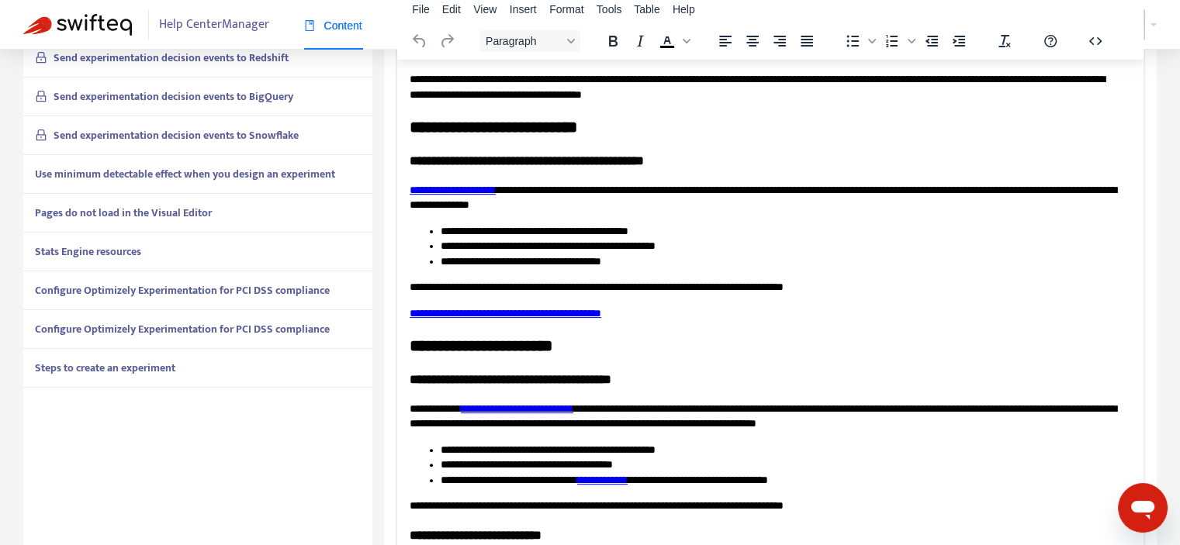
scroll to position [346, 0]
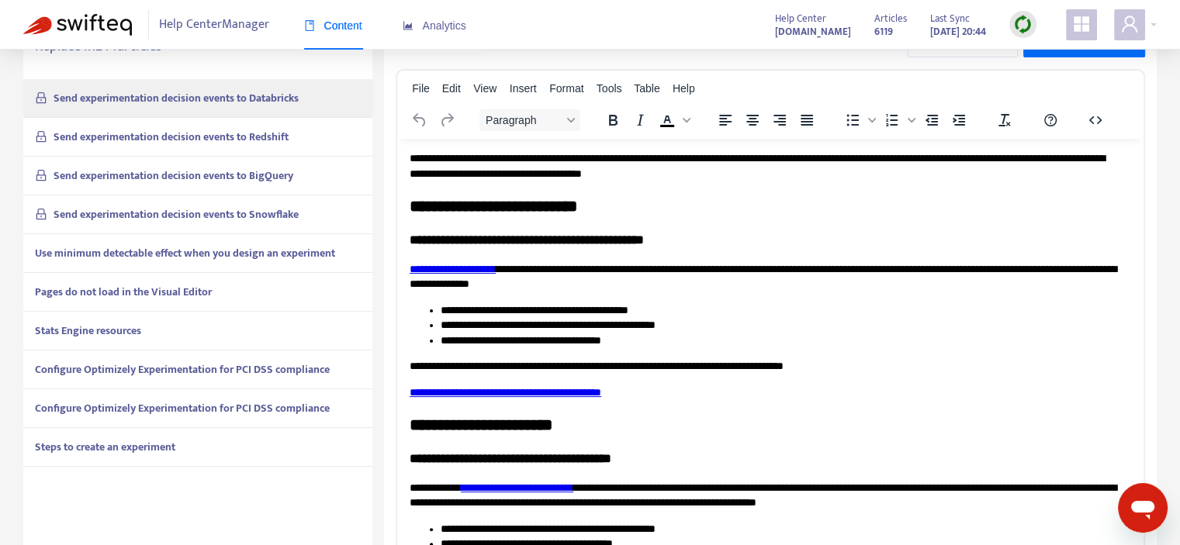
click at [192, 251] on strong "Use minimum detectable effect when you design an experiment" at bounding box center [185, 253] width 300 height 18
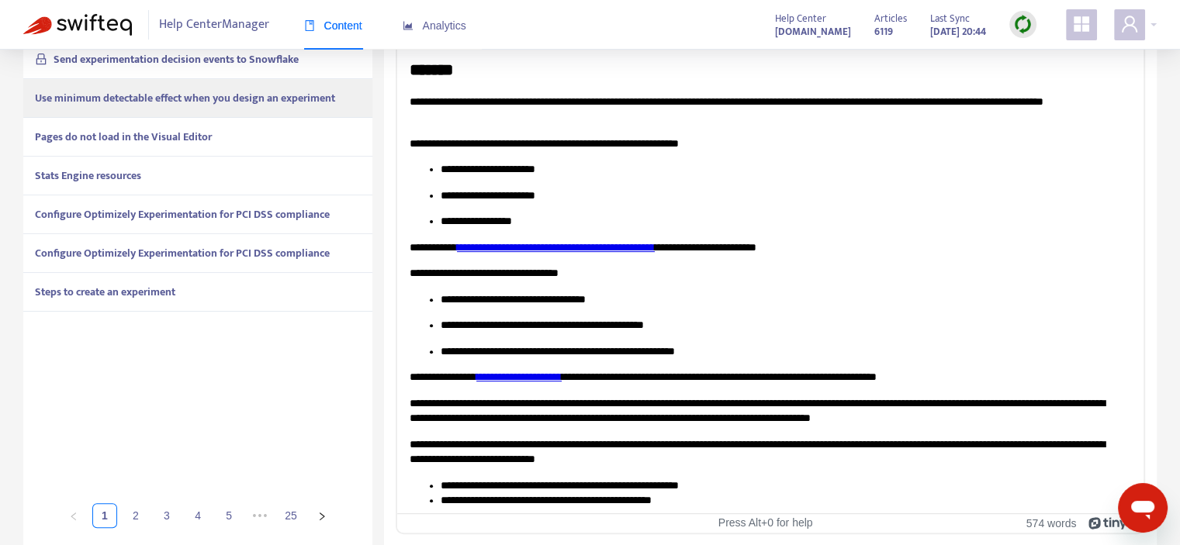
scroll to position [0, 0]
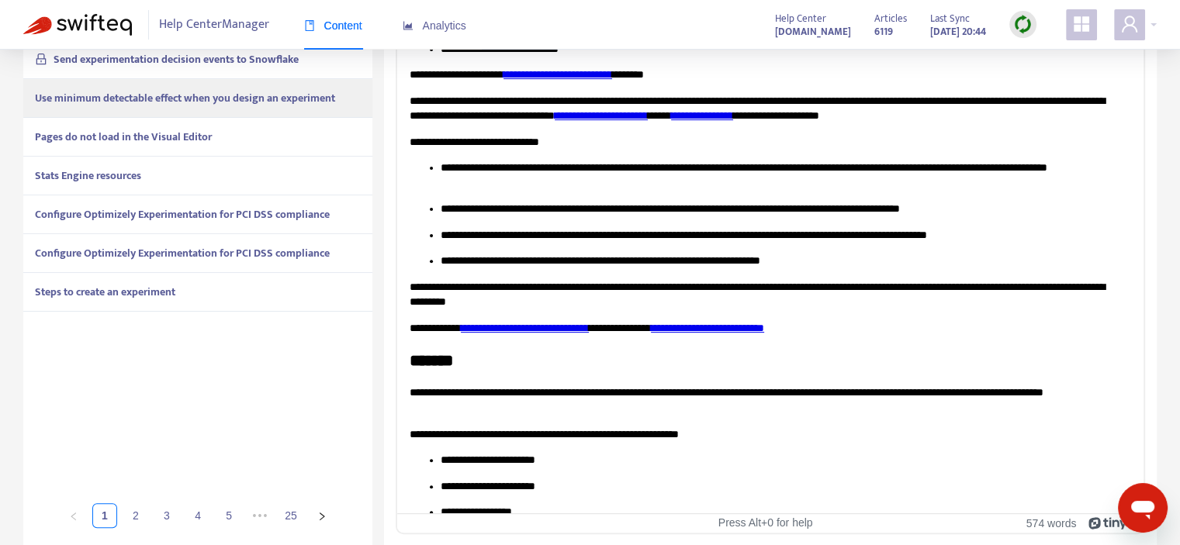
click at [172, 133] on strong "Pages do not load in the Visual Editor" at bounding box center [123, 137] width 177 height 18
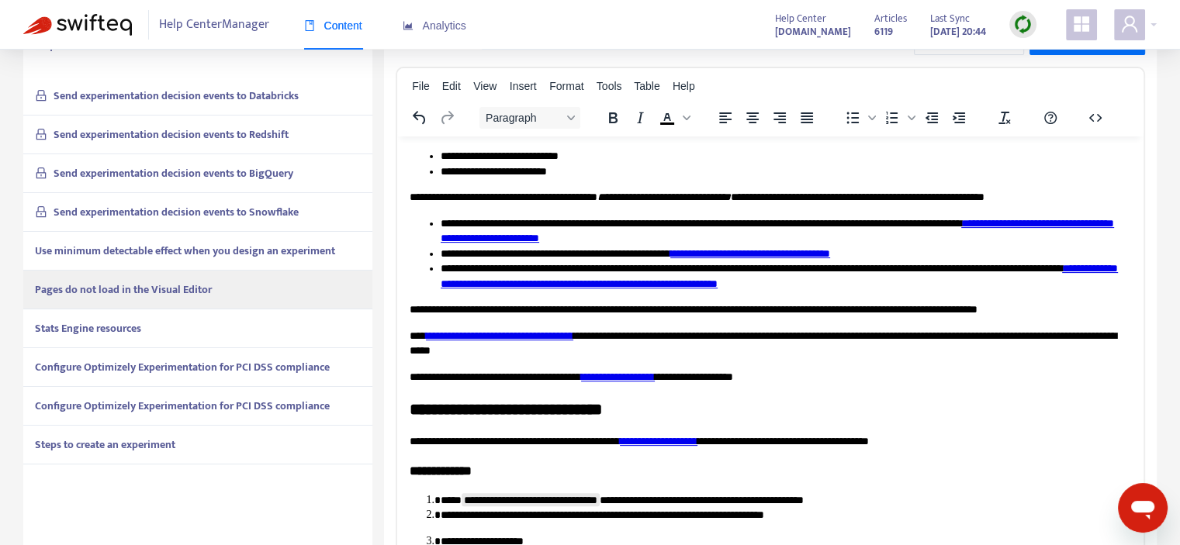
scroll to position [346, 0]
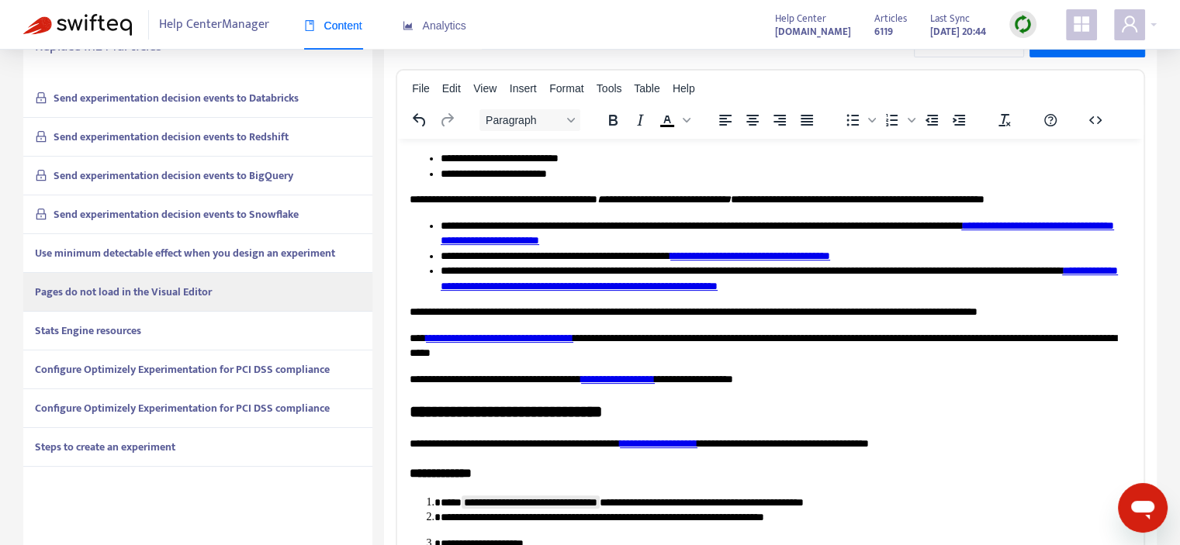
click at [171, 321] on div "Stats Engine resources" at bounding box center [197, 331] width 349 height 39
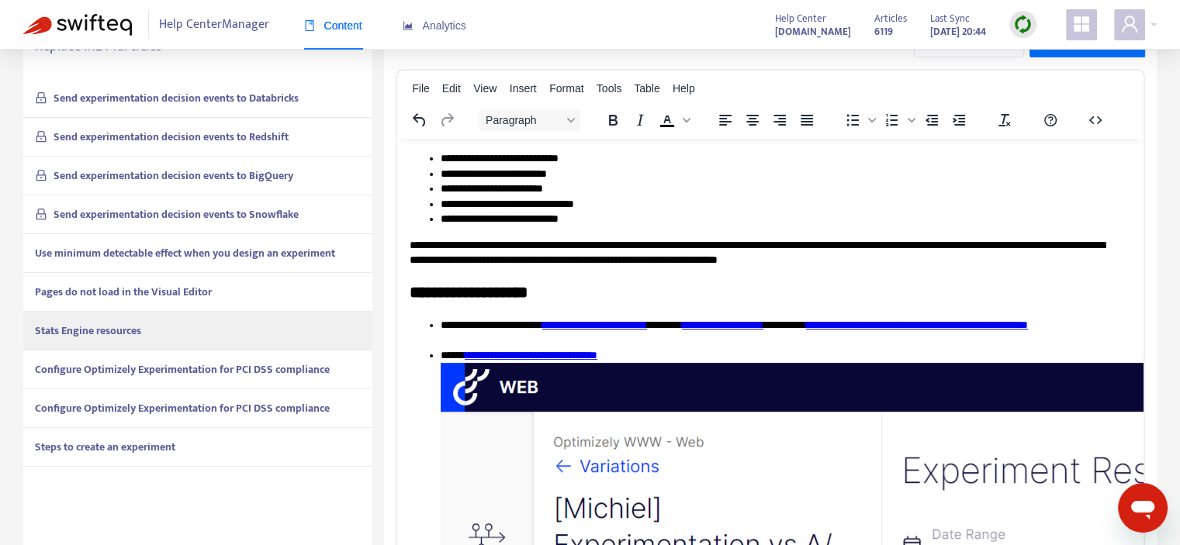
click at [168, 365] on strong "Configure Optimizely Experimentation for PCI DSS compliance" at bounding box center [182, 370] width 295 height 18
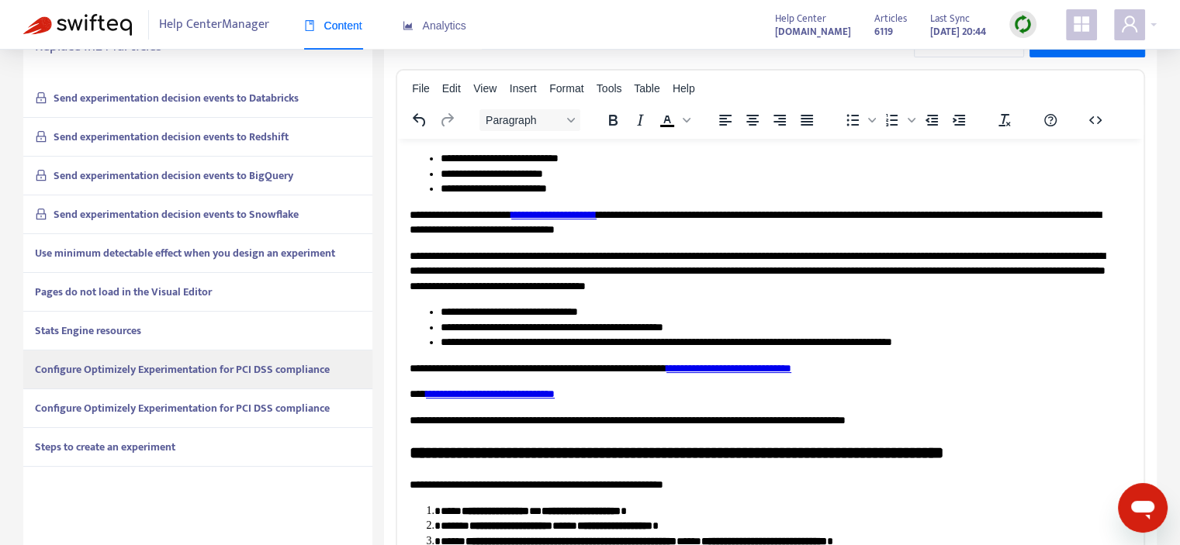
click at [168, 405] on strong "Configure Optimizely Experimentation for PCI DSS compliance" at bounding box center [182, 409] width 295 height 18
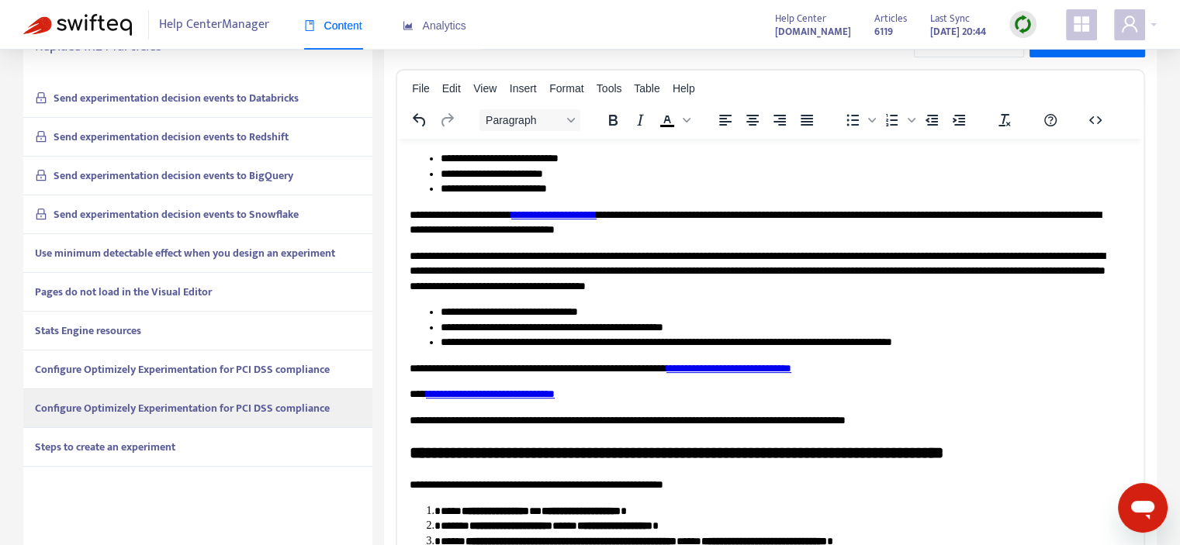
click at [175, 451] on strong "Steps to create an experiment" at bounding box center [105, 447] width 140 height 18
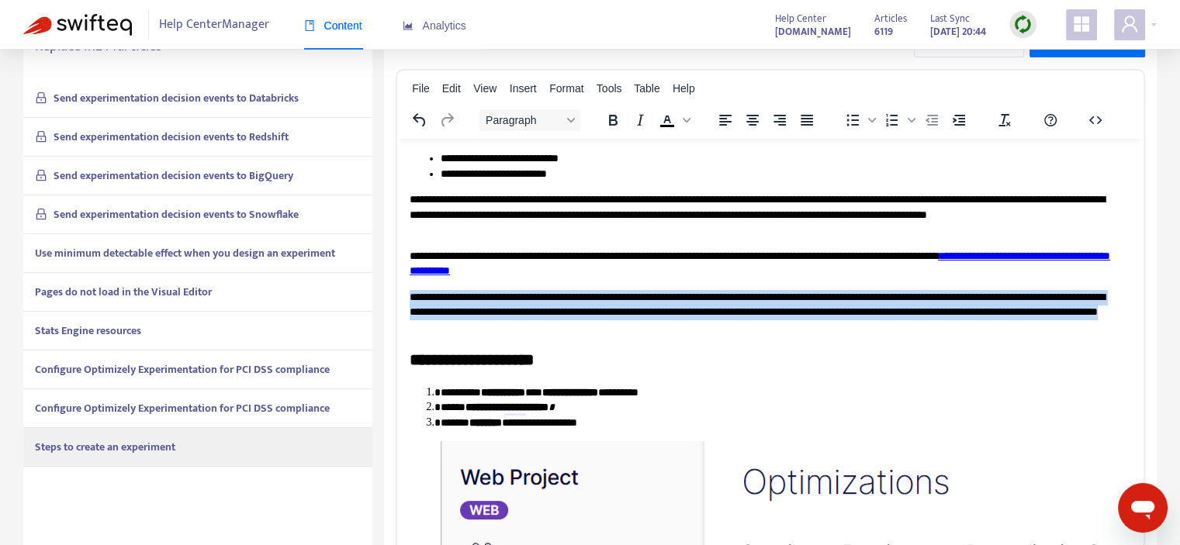
drag, startPoint x: 411, startPoint y: 293, endPoint x: 784, endPoint y: 331, distance: 374.3
click at [784, 331] on p "**********" at bounding box center [765, 312] width 710 height 46
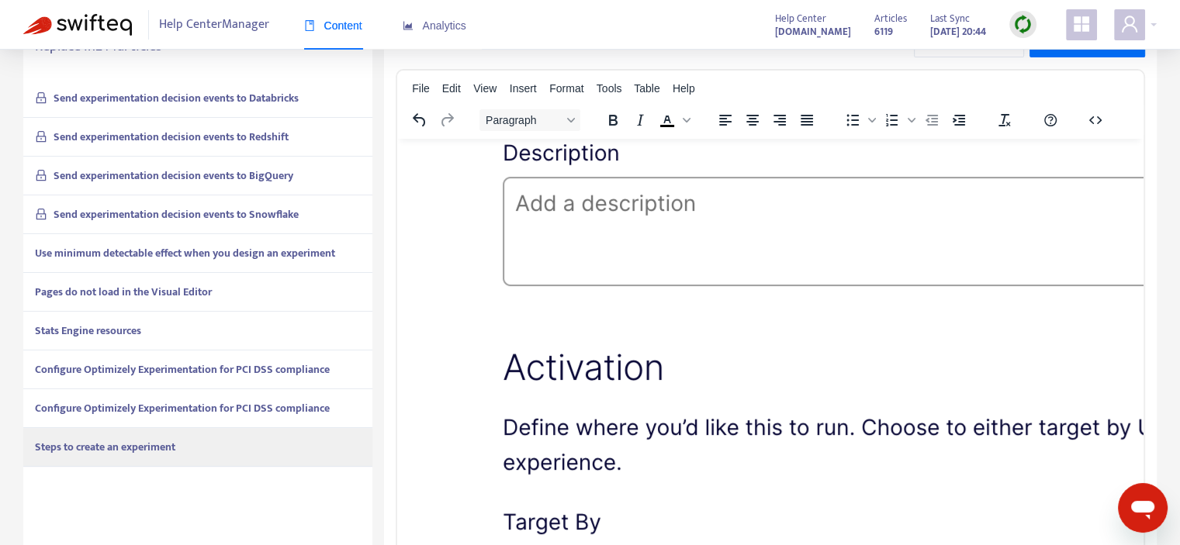
scroll to position [1785, 0]
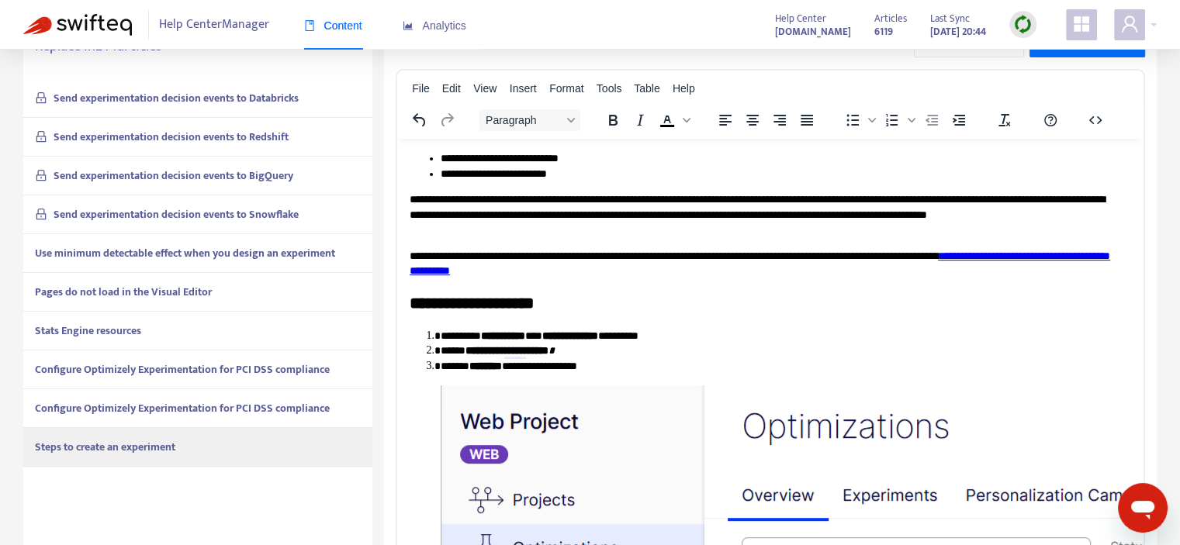
drag, startPoint x: 1140, startPoint y: 478, endPoint x: 1549, endPoint y: 304, distance: 444.3
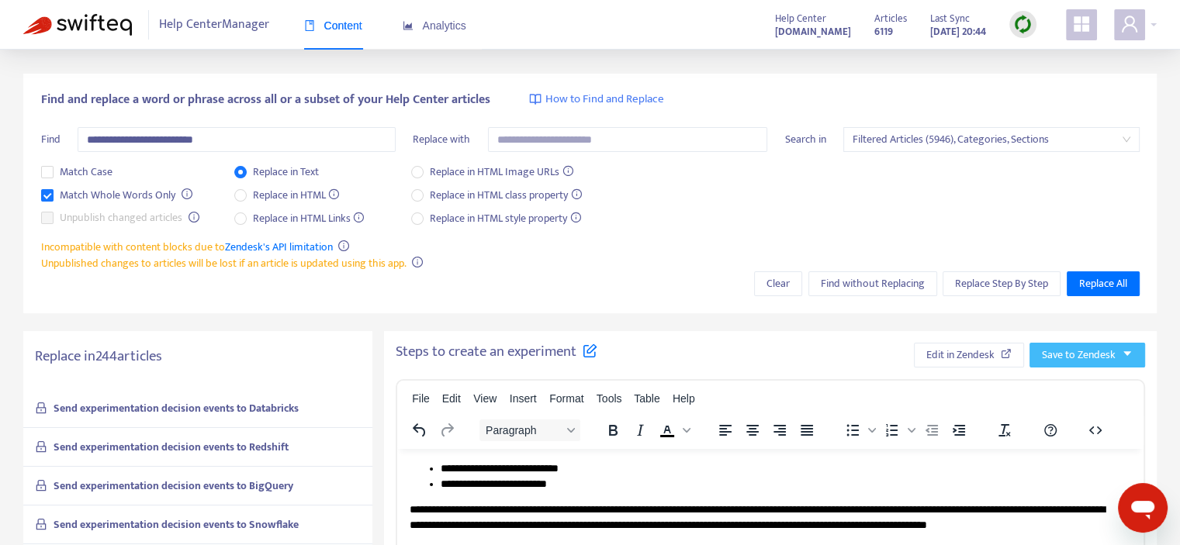
click at [1093, 355] on span "Save to Zendesk" at bounding box center [1079, 355] width 74 height 17
click at [1055, 387] on span "Publish" at bounding box center [1072, 386] width 59 height 17
click at [966, 352] on span "Edit in Zendesk" at bounding box center [943, 355] width 68 height 17
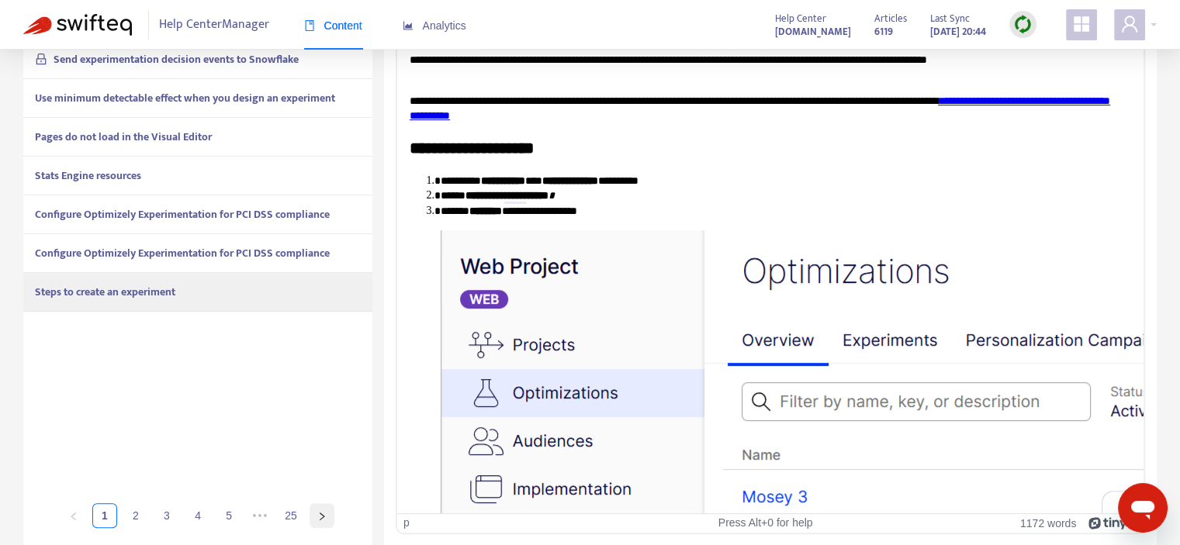
click at [321, 515] on icon "right" at bounding box center [321, 516] width 9 height 9
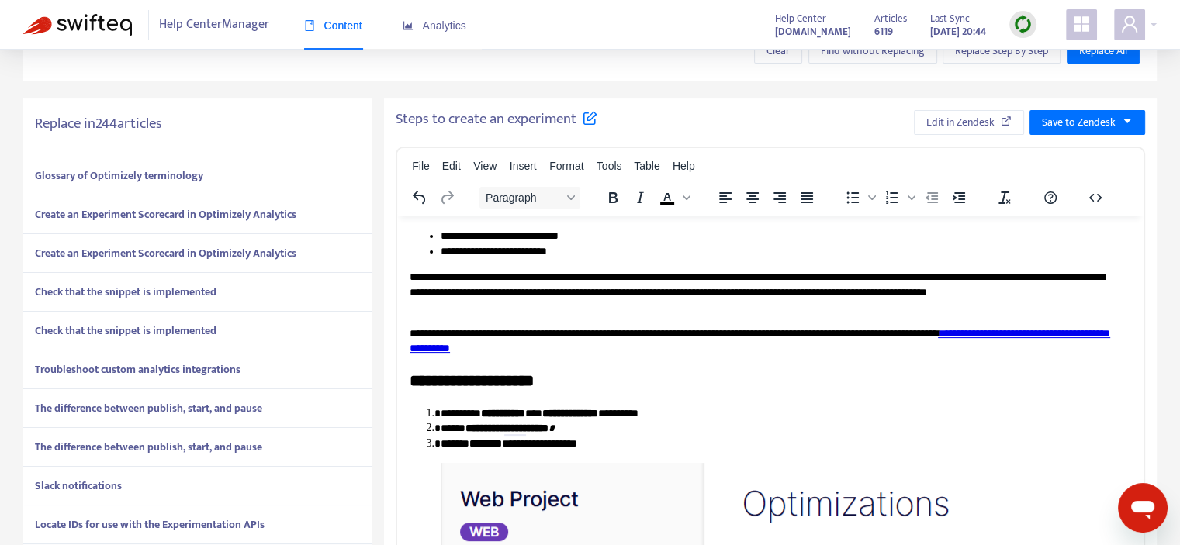
click at [198, 175] on strong "Glossary of Optimizely terminology" at bounding box center [119, 176] width 168 height 18
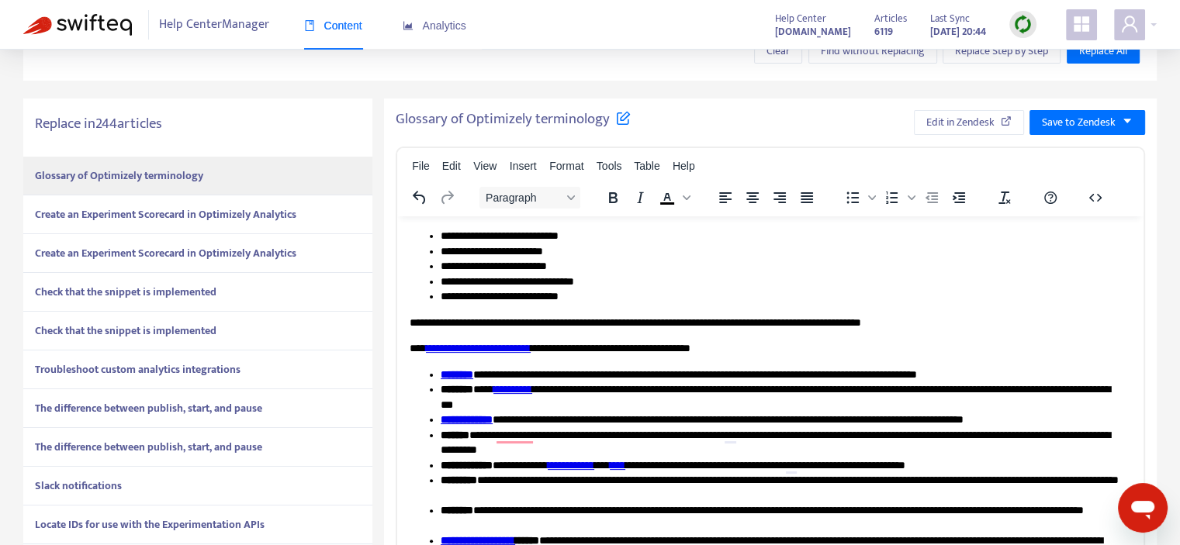
click at [186, 213] on strong "Create an Experiment Scorecard in Optimizely Analytics" at bounding box center [165, 215] width 261 height 18
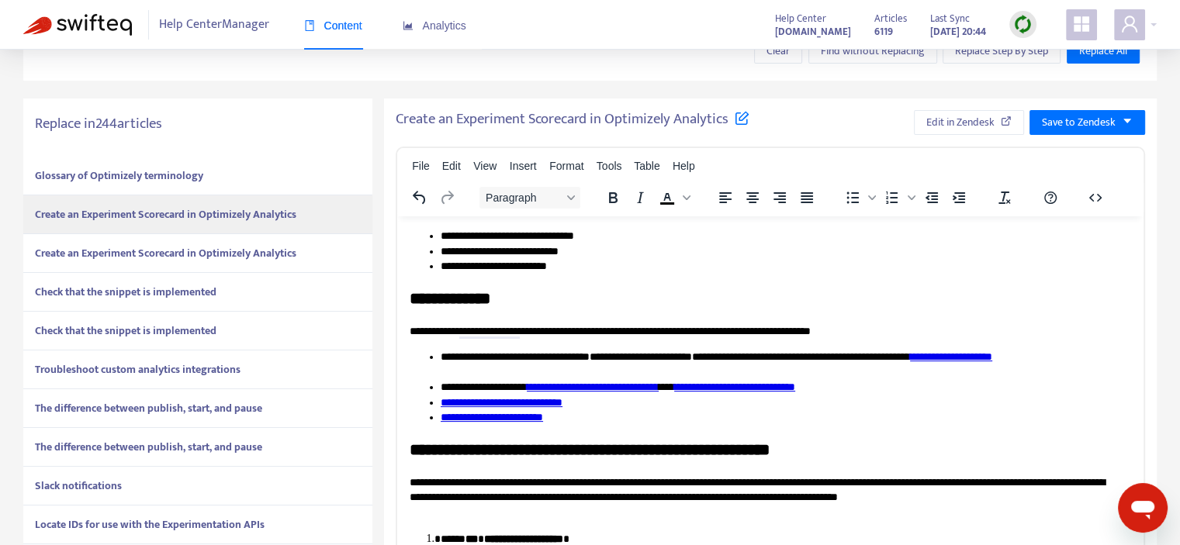
click at [191, 260] on strong "Create an Experiment Scorecard in Optimizely Analytics" at bounding box center [165, 253] width 261 height 18
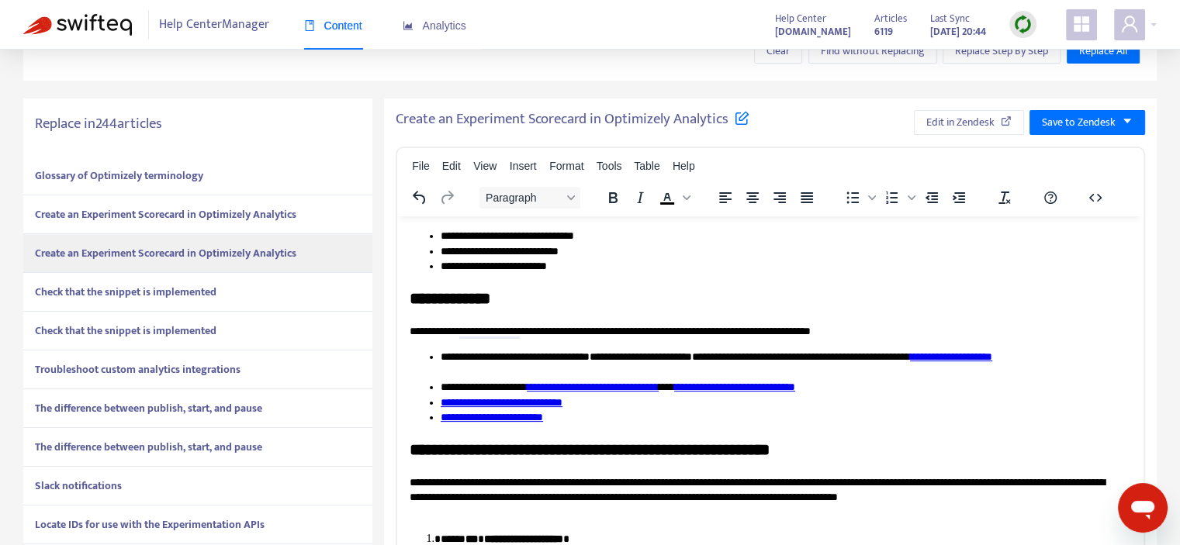
click at [192, 294] on strong "Check that the snippet is implemented" at bounding box center [126, 292] width 182 height 18
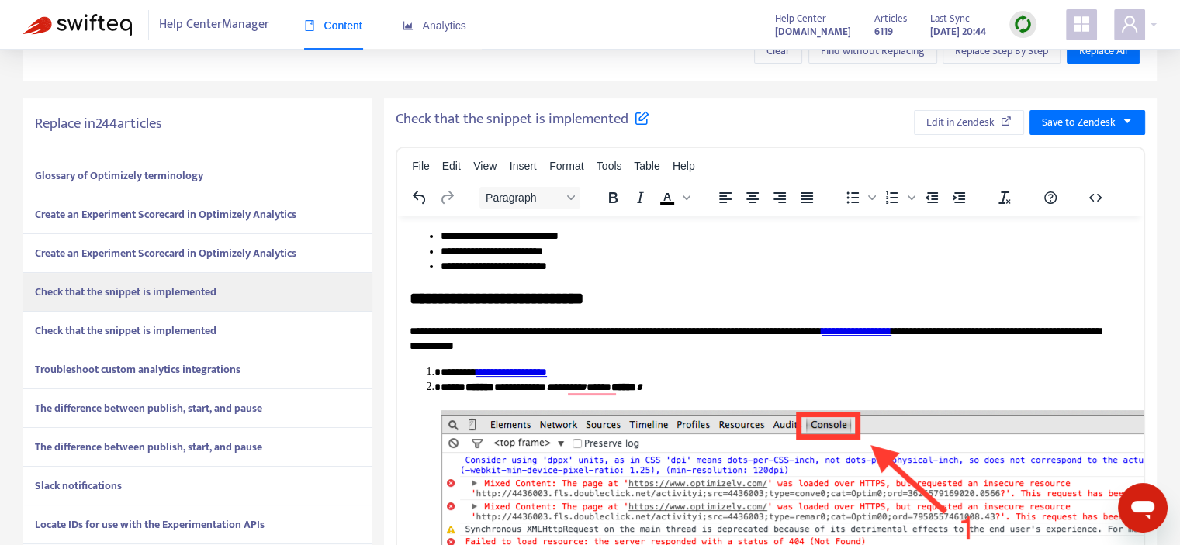
click at [196, 319] on div "Check that the snippet is implemented" at bounding box center [197, 331] width 349 height 39
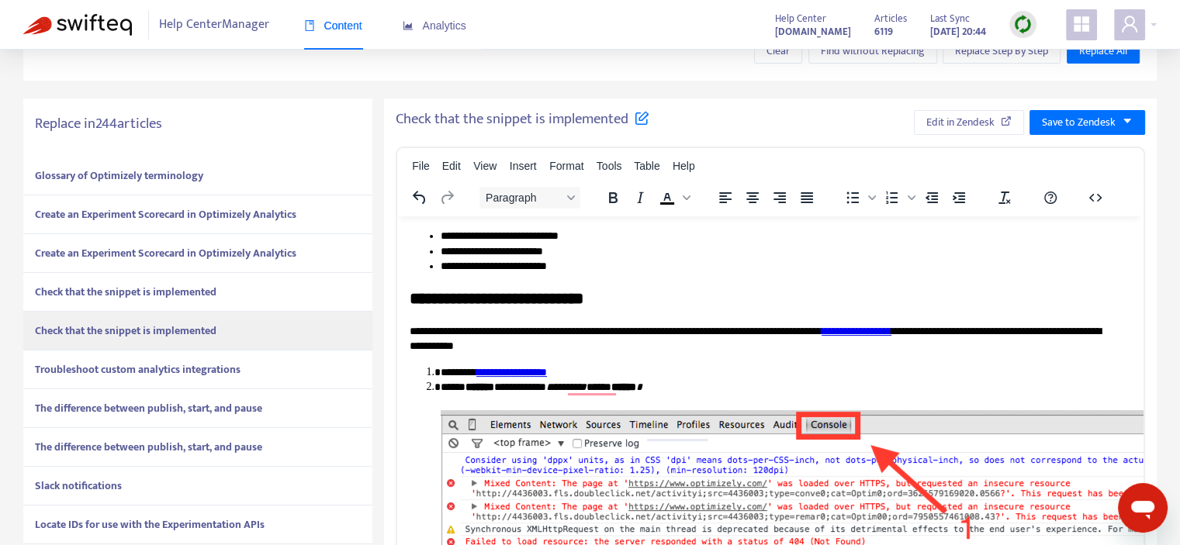
click at [170, 374] on strong "Troubleshoot custom analytics integrations" at bounding box center [138, 370] width 206 height 18
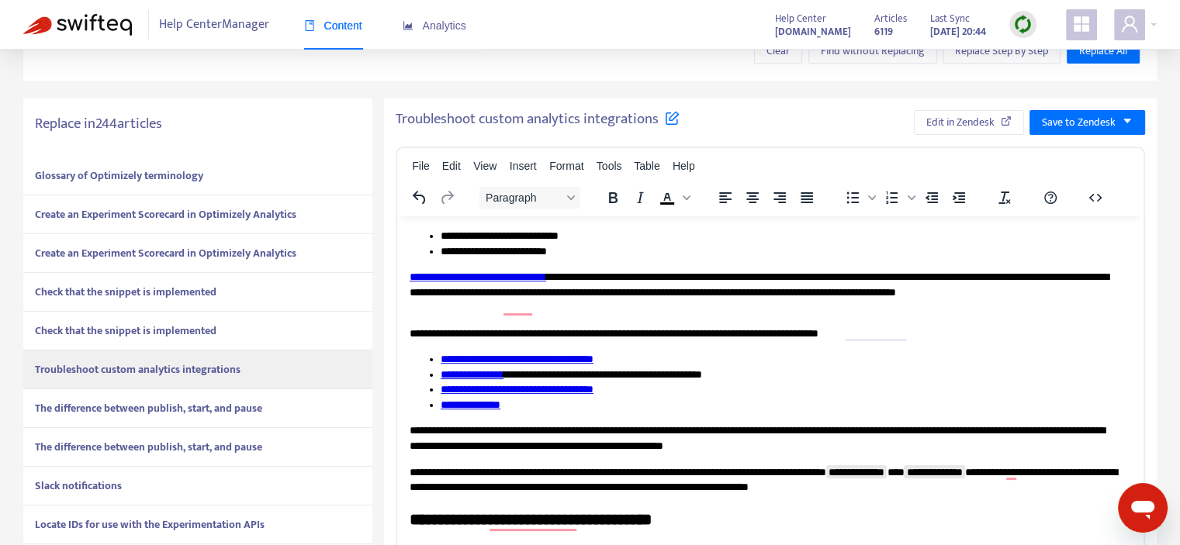
click at [174, 400] on strong "The difference between publish, start, and pause" at bounding box center [148, 409] width 227 height 18
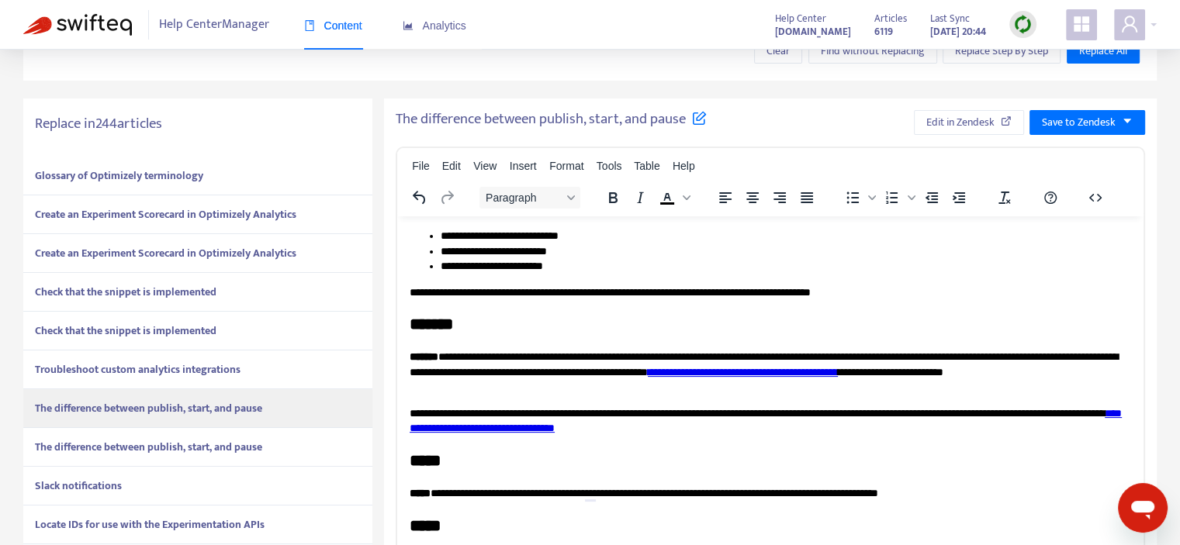
click at [186, 449] on strong "The difference between publish, start, and pause" at bounding box center [148, 447] width 227 height 18
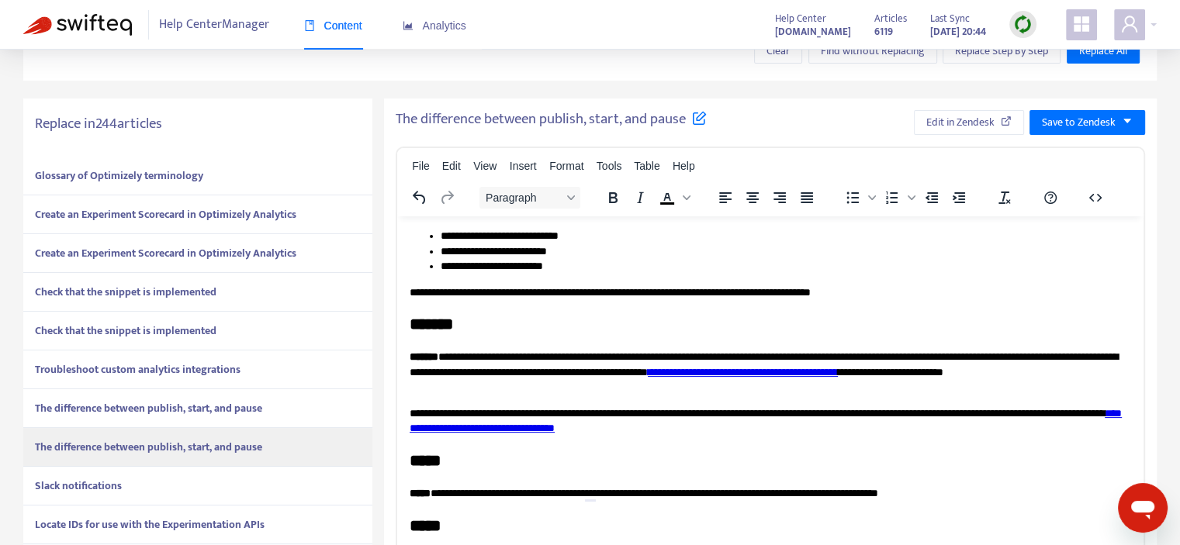
click at [189, 482] on div "Slack notifications" at bounding box center [197, 486] width 349 height 39
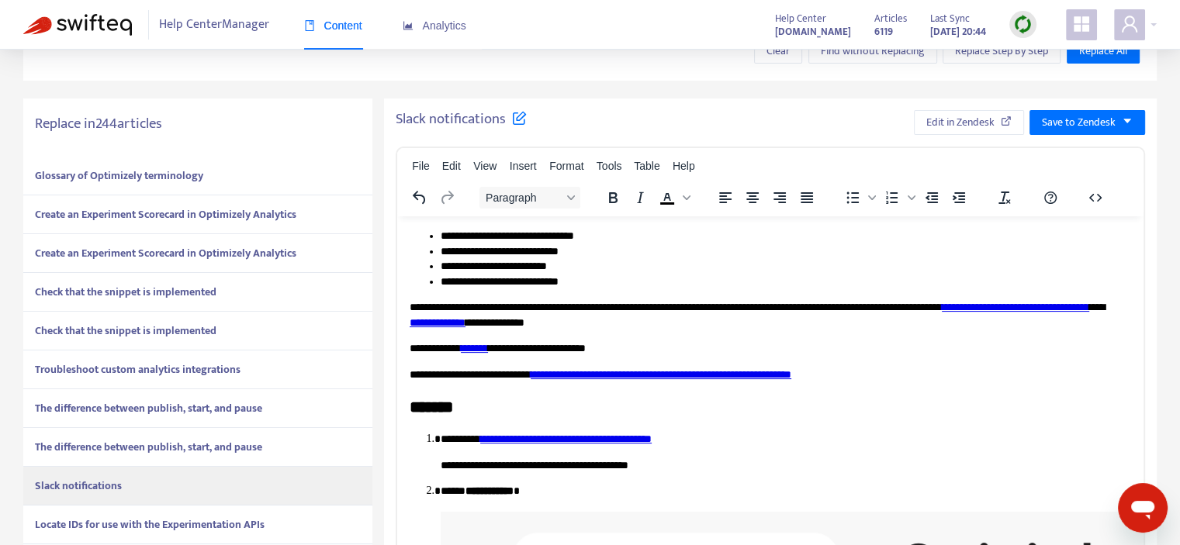
click at [183, 518] on strong "Locate IDs for use with the Experimentation APIs" at bounding box center [150, 525] width 230 height 18
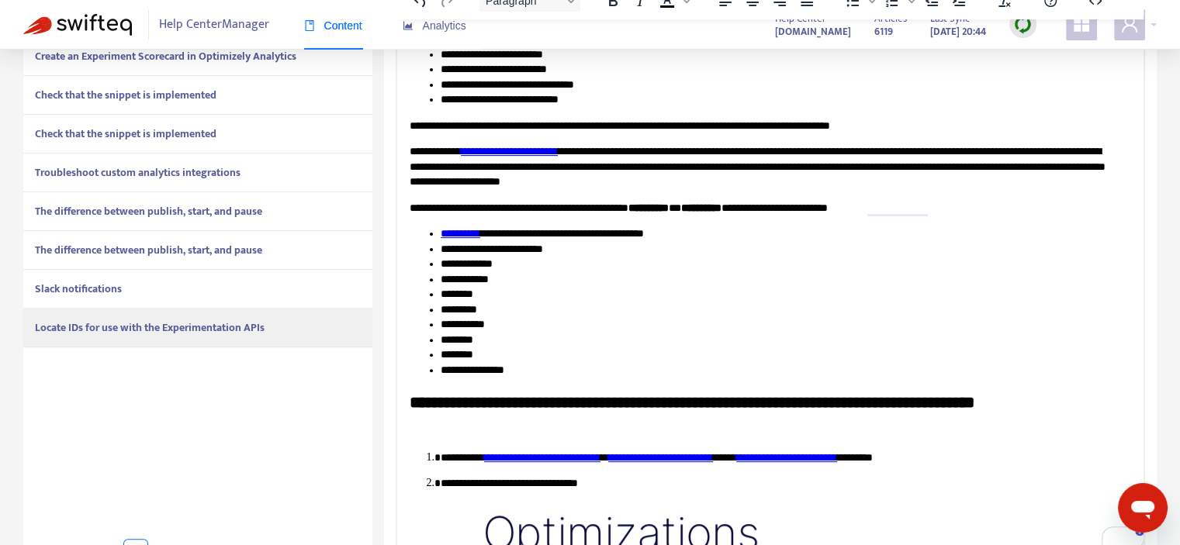
scroll to position [501, 0]
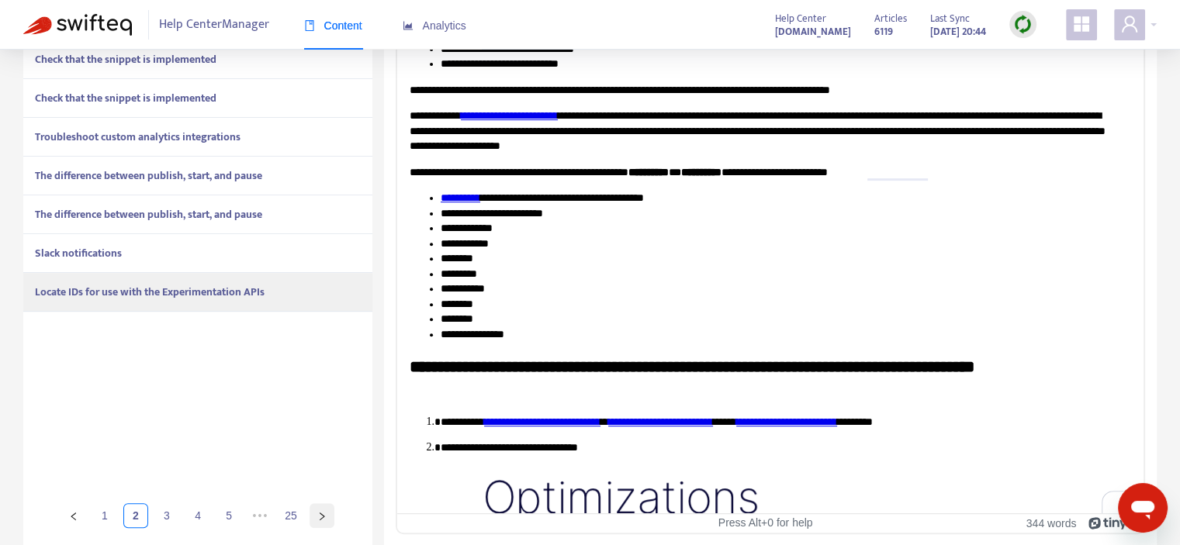
click at [324, 522] on button "button" at bounding box center [322, 516] width 25 height 25
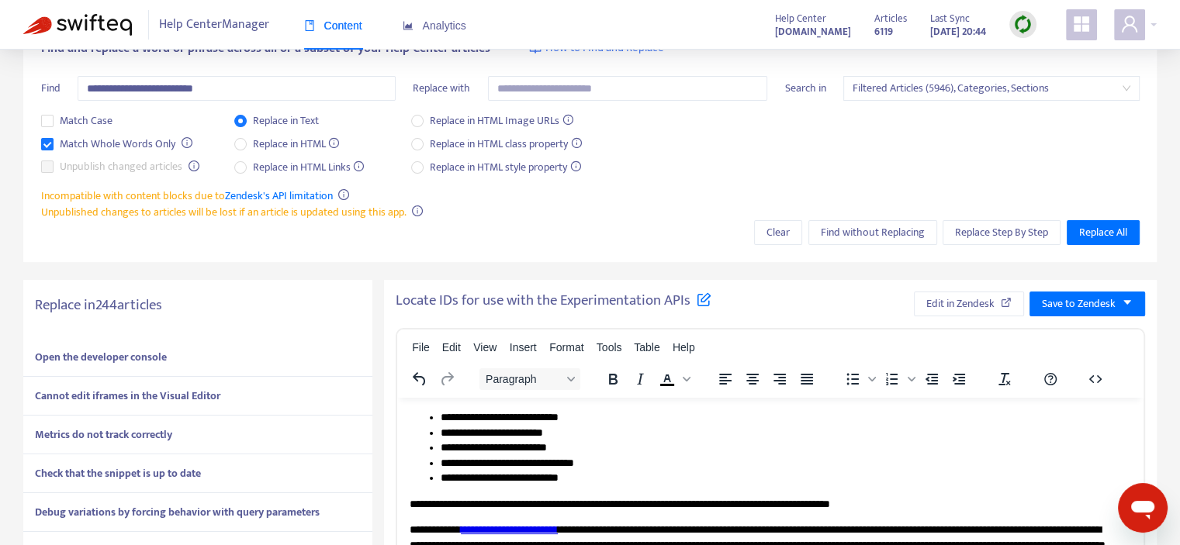
scroll to position [0, 0]
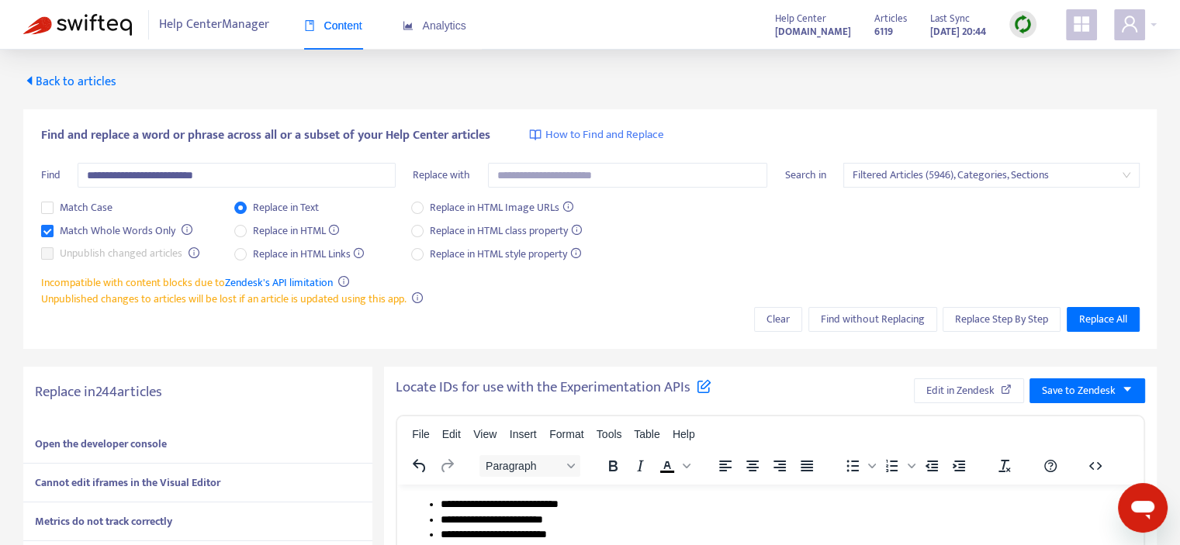
click at [182, 452] on div "Open the developer console" at bounding box center [197, 444] width 349 height 39
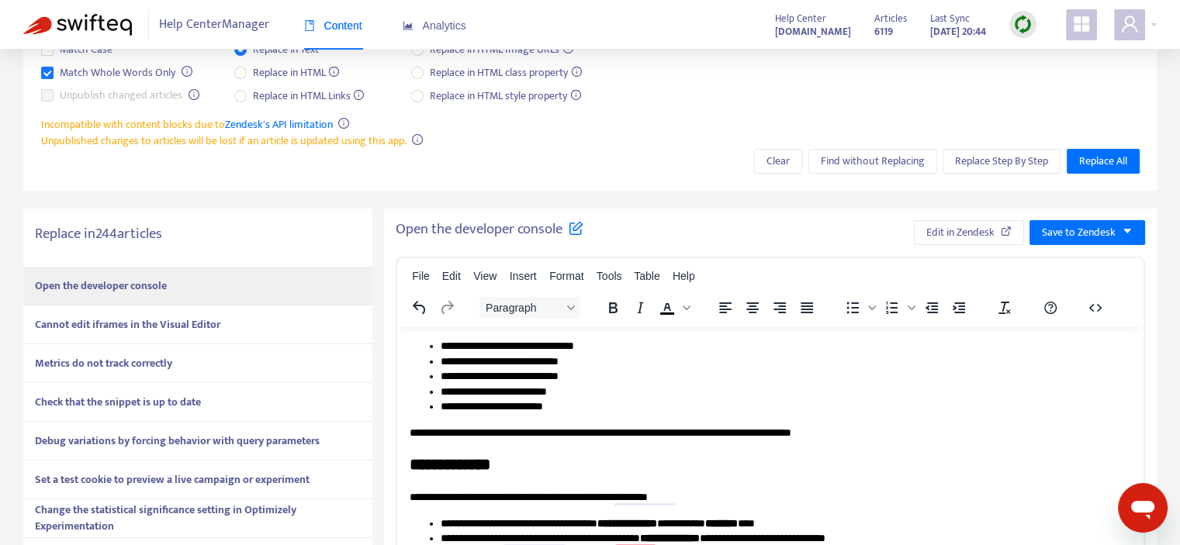
scroll to position [233, 0]
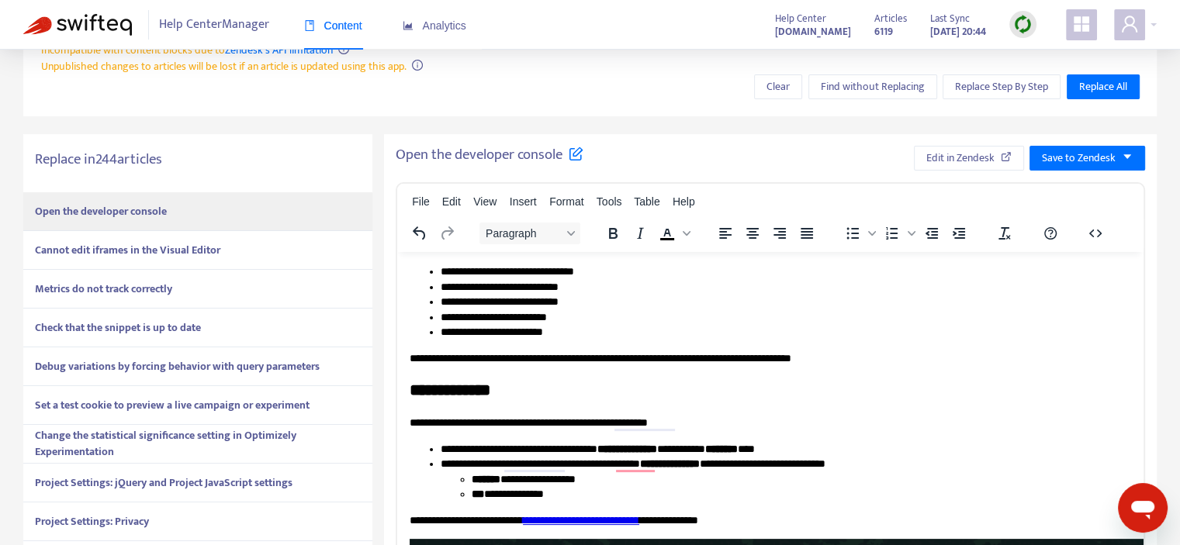
click at [236, 244] on div "Cannot edit iframes in the Visual Editor" at bounding box center [197, 250] width 349 height 39
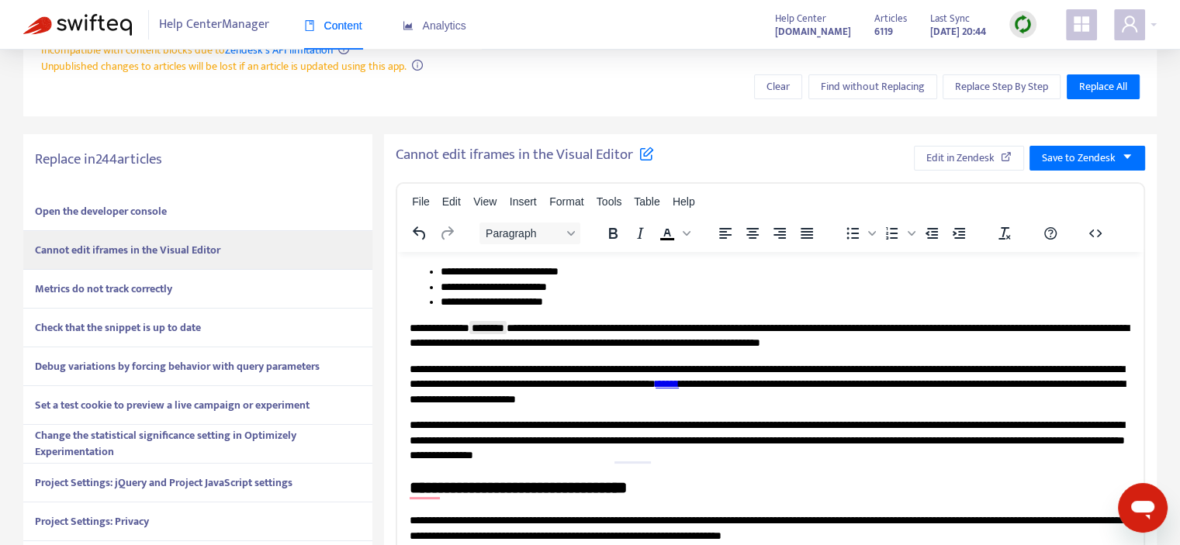
click at [233, 284] on div "Metrics do not track correctly" at bounding box center [197, 289] width 349 height 39
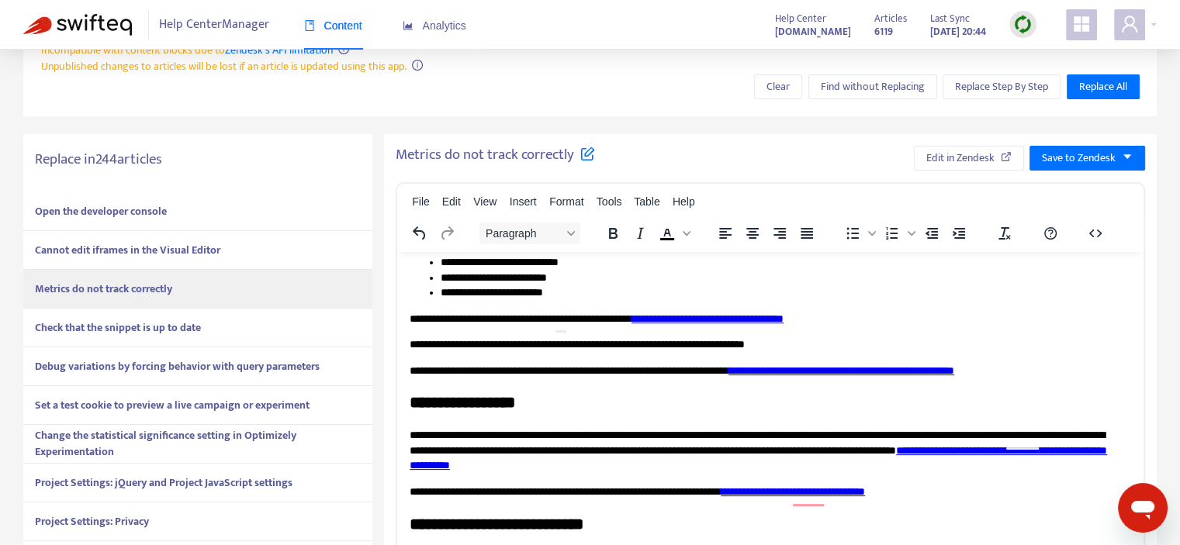
scroll to position [0, 0]
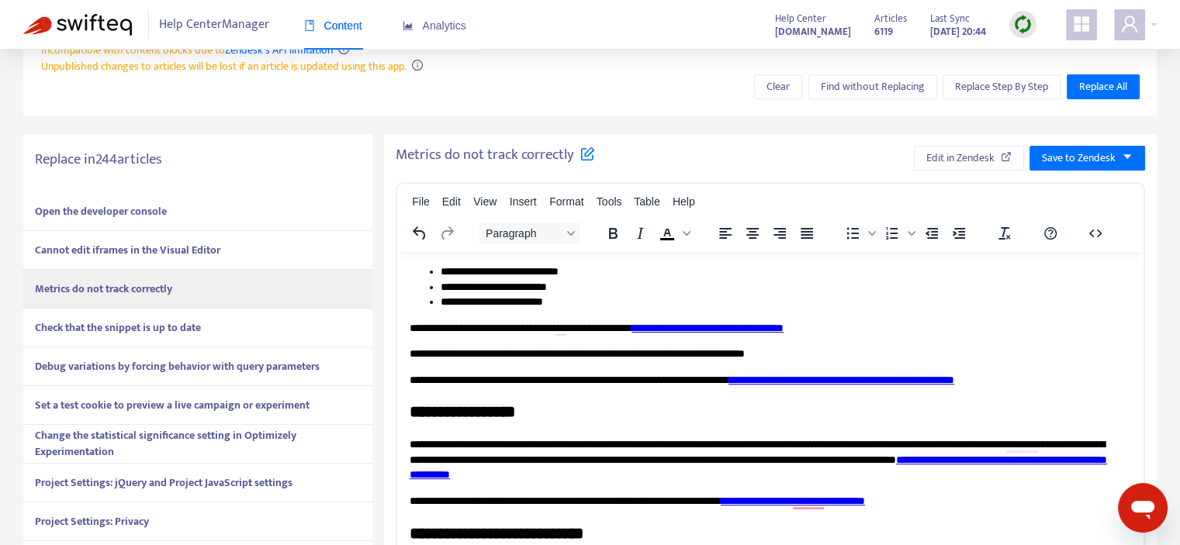
click at [195, 334] on strong "Check that the snippet is up to date" at bounding box center [118, 328] width 166 height 18
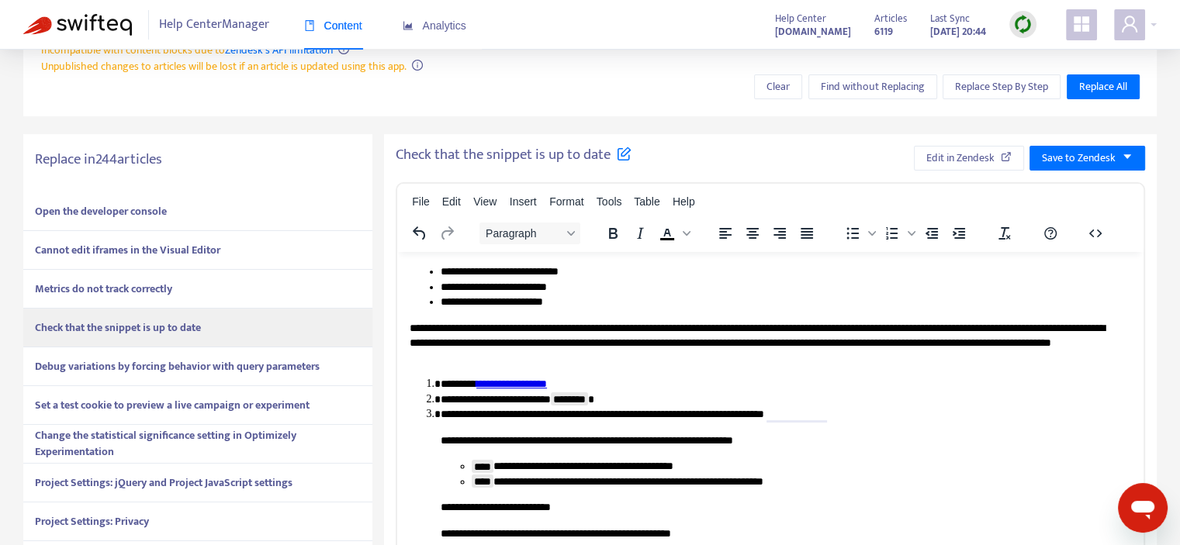
click at [192, 369] on strong "Debug variations by forcing behavior with query parameters" at bounding box center [177, 367] width 285 height 18
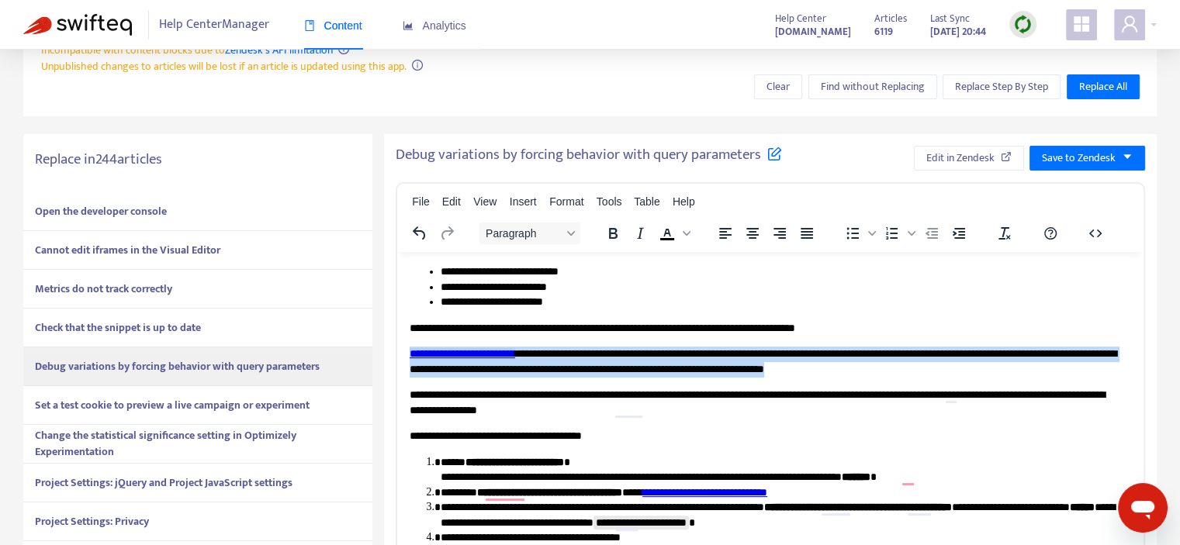
drag, startPoint x: 405, startPoint y: 353, endPoint x: 1057, endPoint y: 372, distance: 652.1
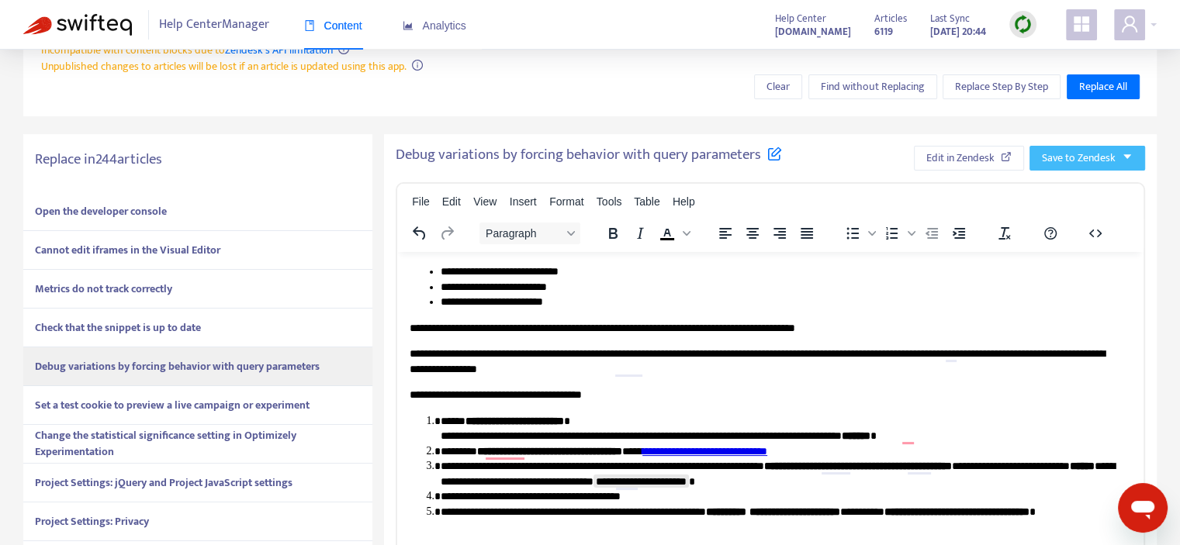
click at [1127, 152] on icon "caret-down" at bounding box center [1127, 156] width 11 height 11
click at [1059, 185] on span "Publish" at bounding box center [1072, 189] width 59 height 17
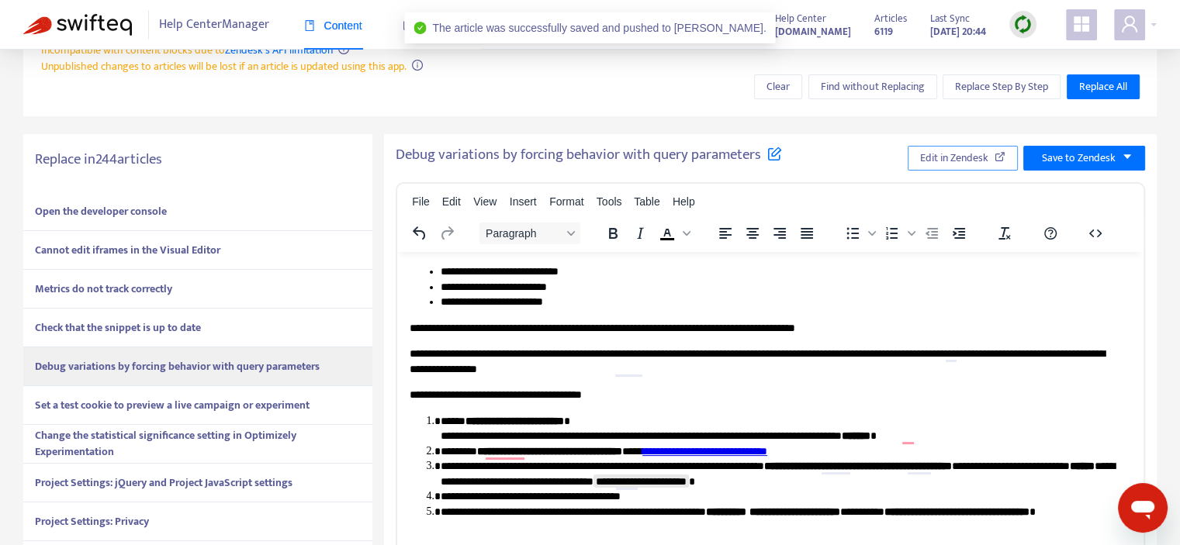
click at [926, 158] on span "Edit in Zendesk" at bounding box center [954, 158] width 68 height 17
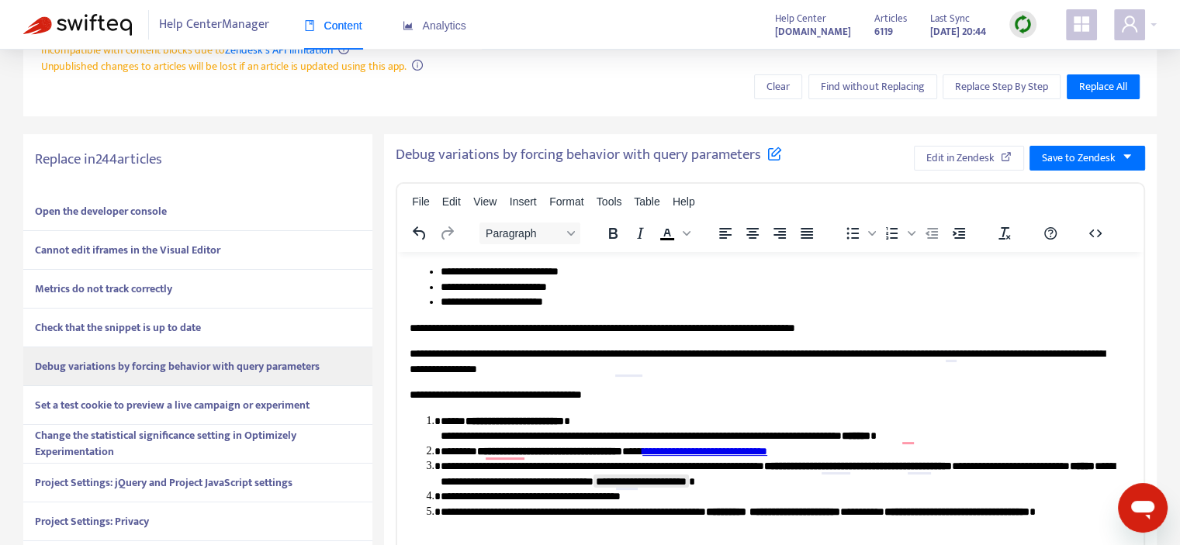
click at [275, 403] on strong "Set a test cookie to preview a live campaign or experiment" at bounding box center [172, 406] width 275 height 18
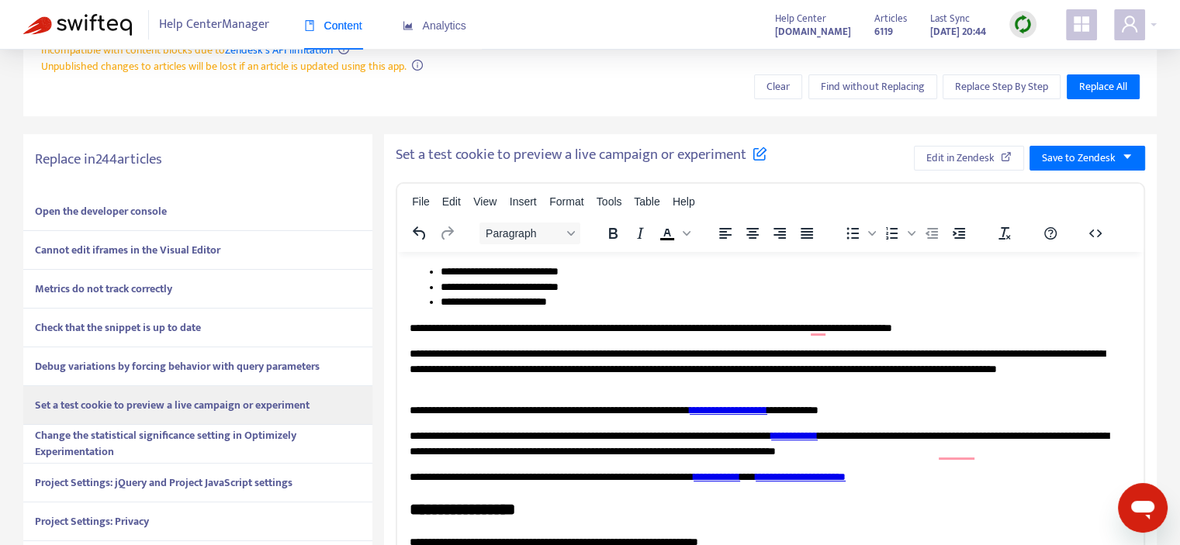
click at [186, 434] on strong "Change the statistical significance setting in Optimizely Experimentation" at bounding box center [165, 444] width 261 height 34
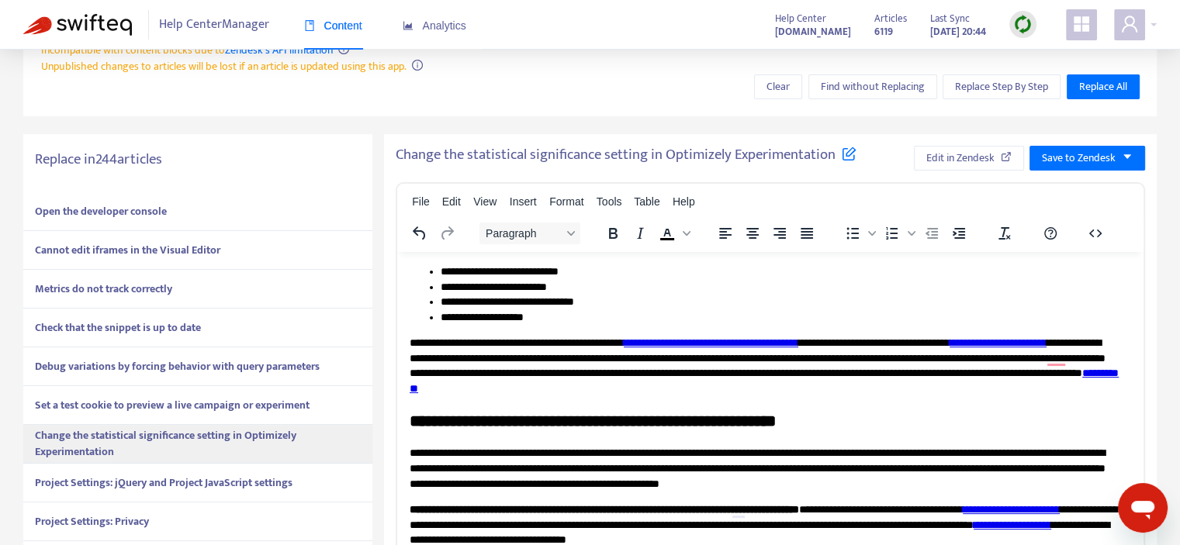
click at [166, 482] on strong "Project Settings: jQuery and Project JavaScript settings" at bounding box center [164, 483] width 258 height 18
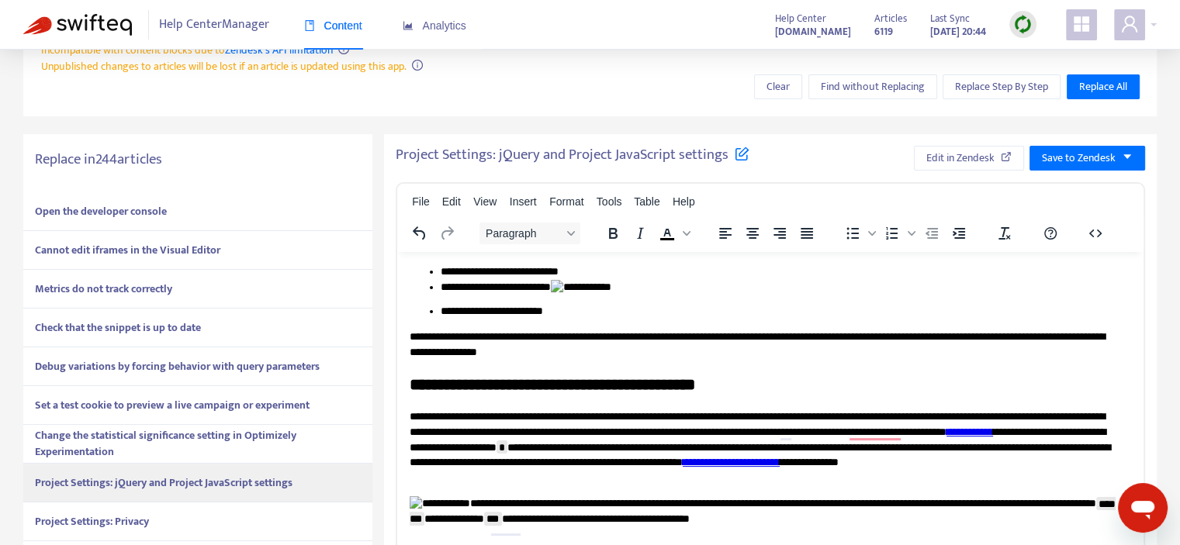
click at [226, 443] on strong "Change the statistical significance setting in Optimizely Experimentation" at bounding box center [165, 444] width 261 height 34
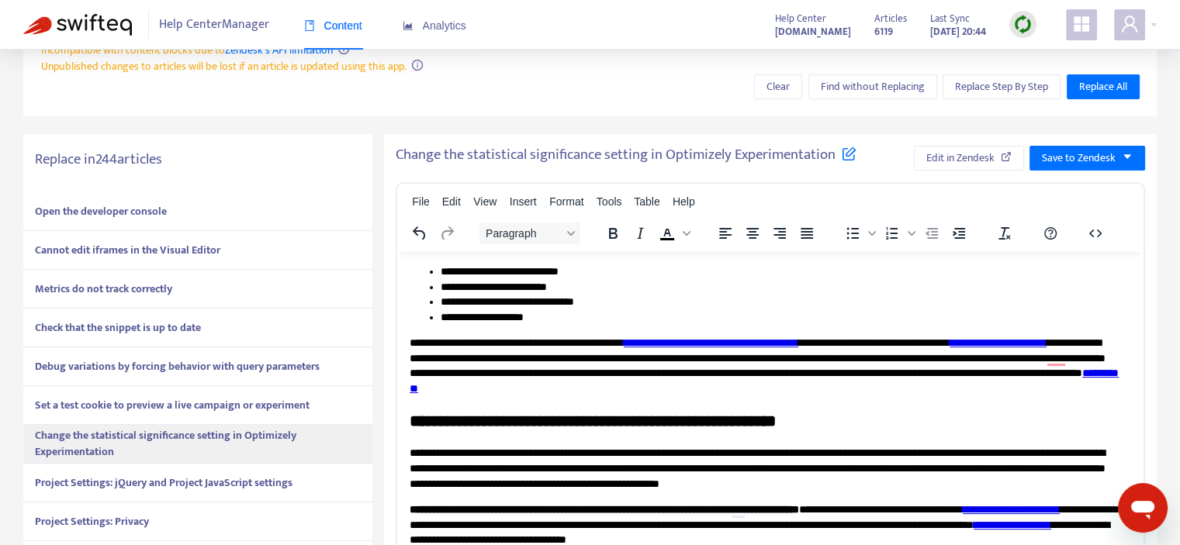
click at [217, 472] on div "Project Settings: jQuery and Project JavaScript settings" at bounding box center [197, 483] width 349 height 39
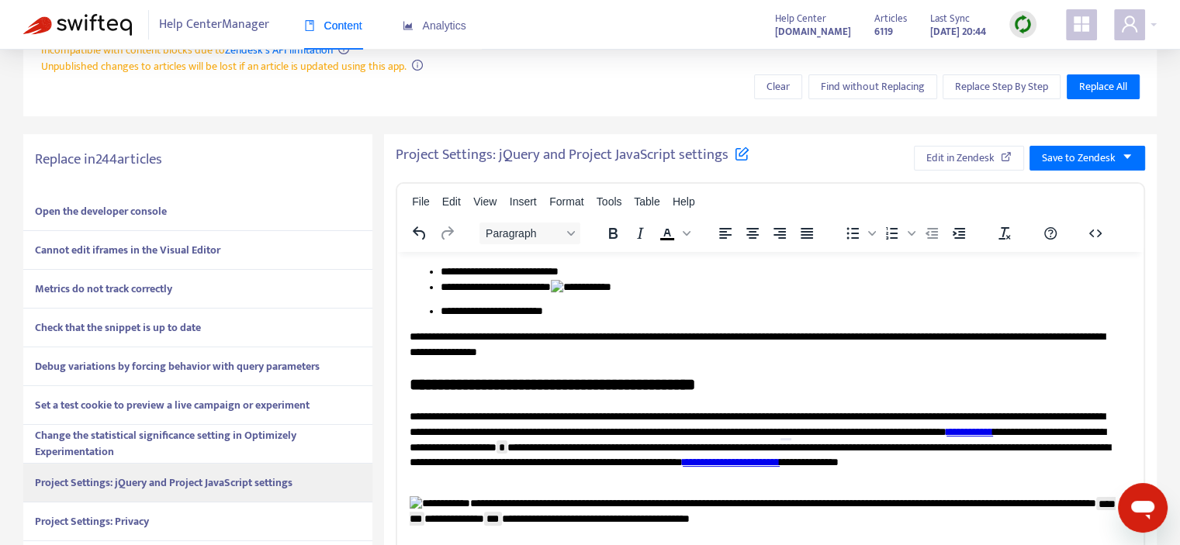
click at [606, 291] on img "To enrich screen reader interactions, please activate Accessibility in Grammarl…" at bounding box center [581, 287] width 61 height 16
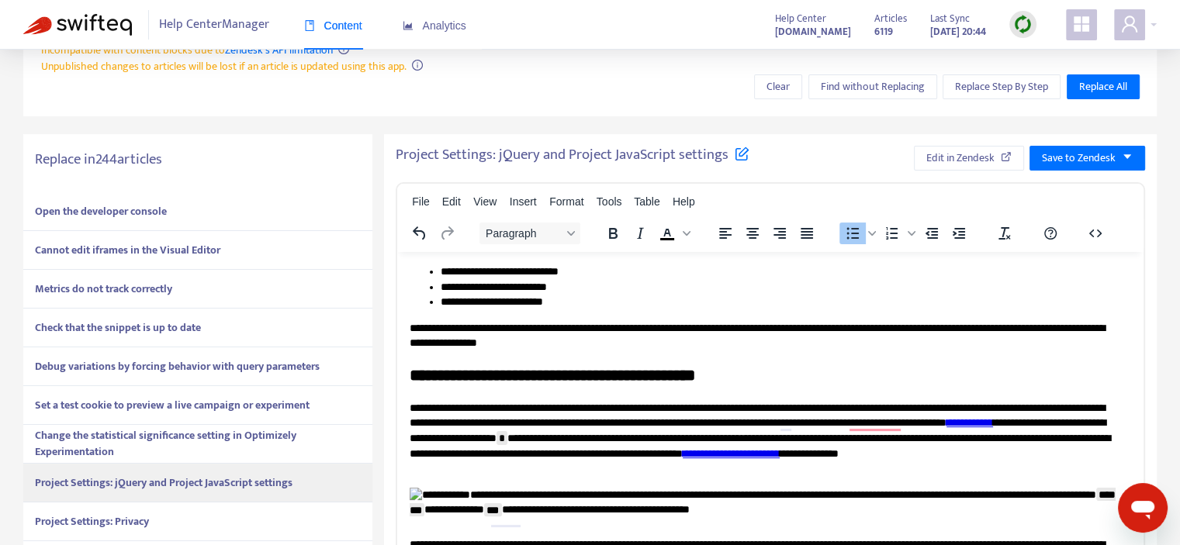
click at [416, 503] on img "To enrich screen reader interactions, please activate Accessibility in Grammarl…" at bounding box center [440, 495] width 61 height 16
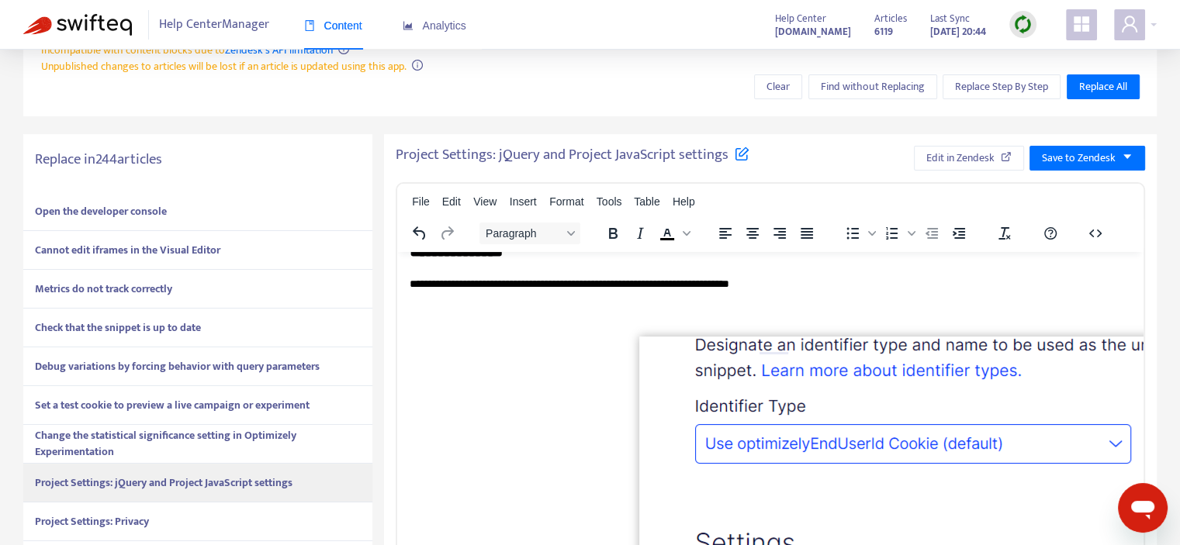
scroll to position [677, 0]
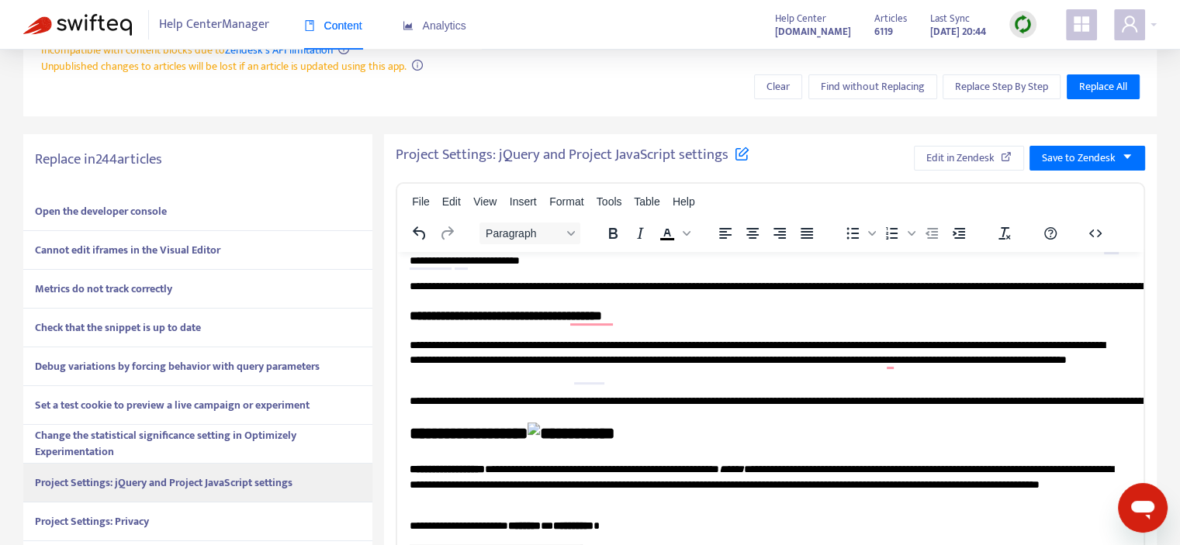
click at [587, 437] on h2 "**********" at bounding box center [765, 435] width 710 height 26
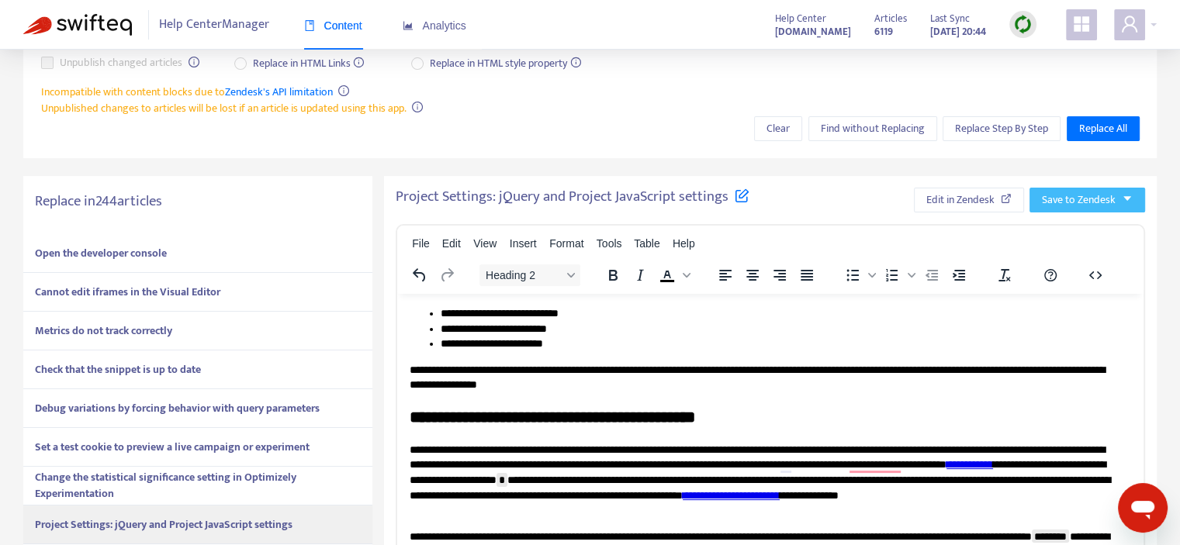
click at [1113, 201] on span "Save to Zendesk" at bounding box center [1079, 200] width 74 height 17
click at [1058, 232] on span "Publish" at bounding box center [1072, 231] width 59 height 17
click at [953, 196] on span "Edit in Zendesk" at bounding box center [943, 200] width 68 height 17
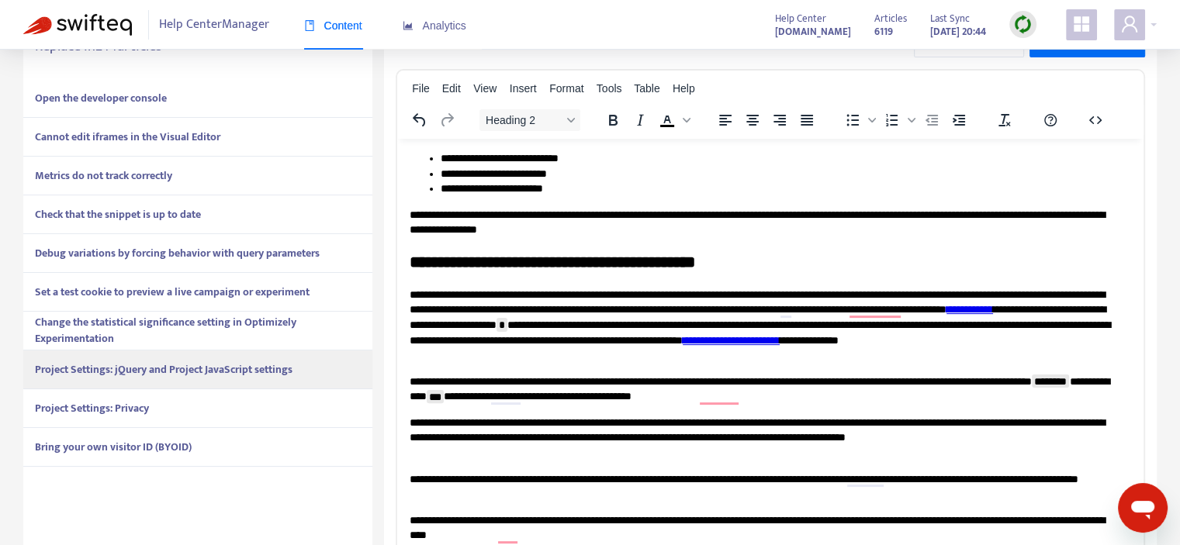
click at [231, 412] on div "Project Settings: Privacy" at bounding box center [197, 409] width 349 height 39
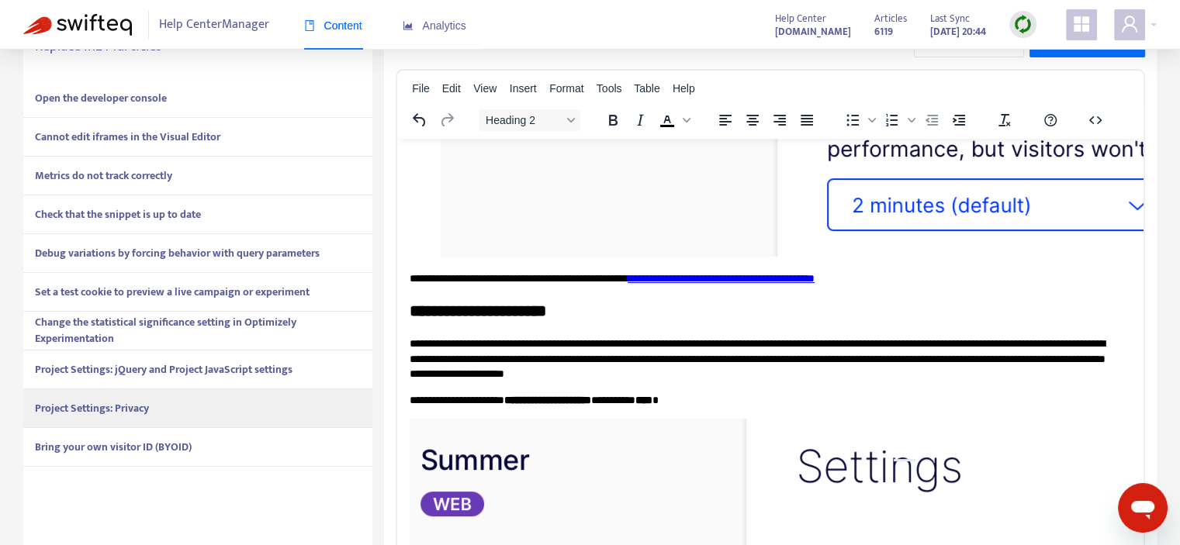
click at [102, 438] on strong "Bring your own visitor ID (BYOID)" at bounding box center [113, 447] width 157 height 18
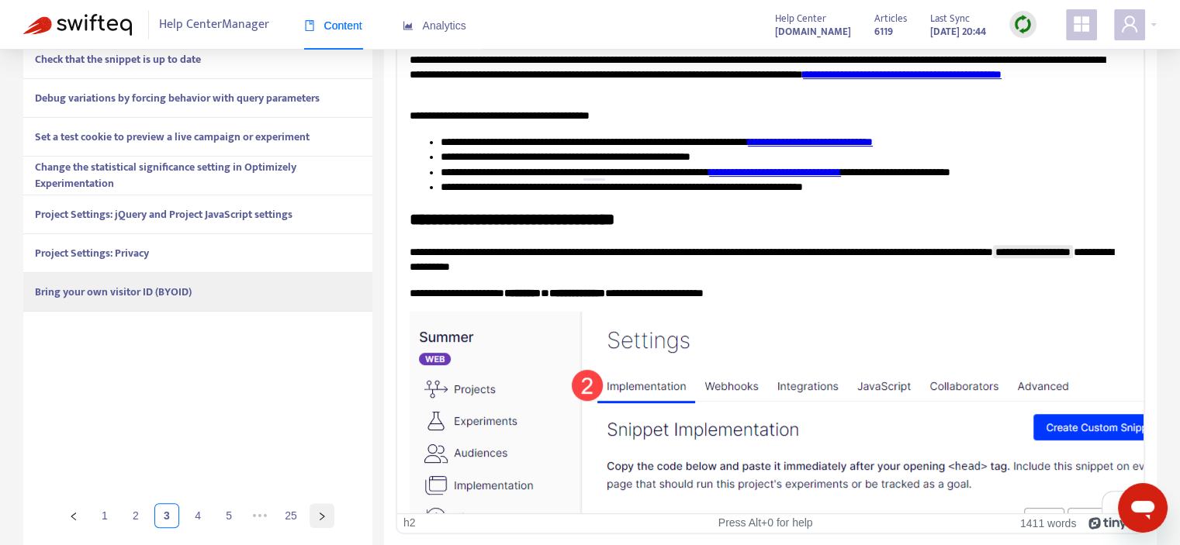
click at [329, 523] on button "button" at bounding box center [322, 516] width 25 height 25
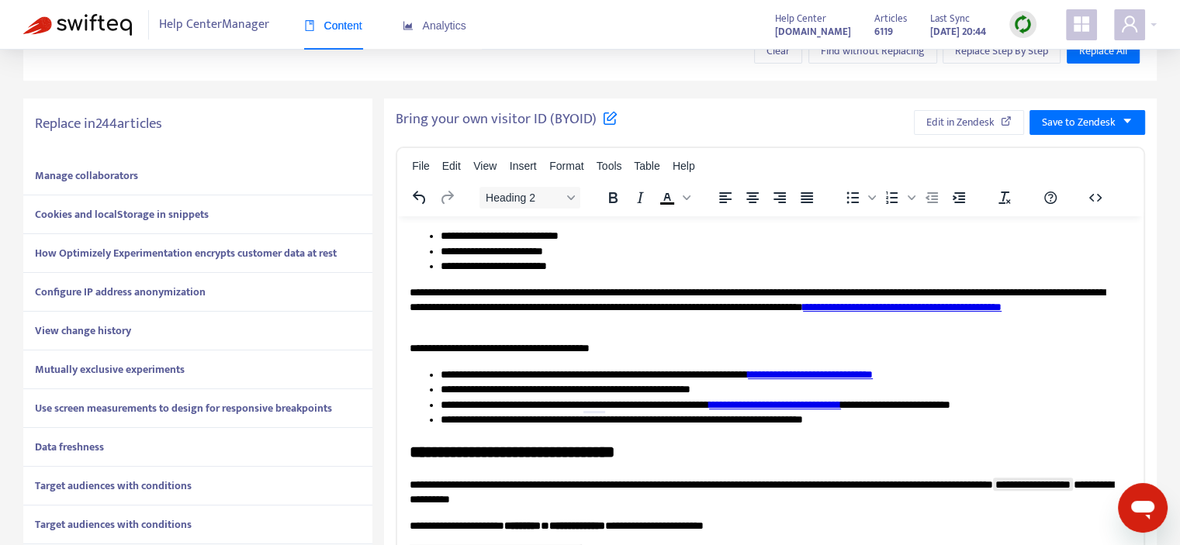
click at [168, 171] on div "Manage collaborators" at bounding box center [197, 176] width 349 height 39
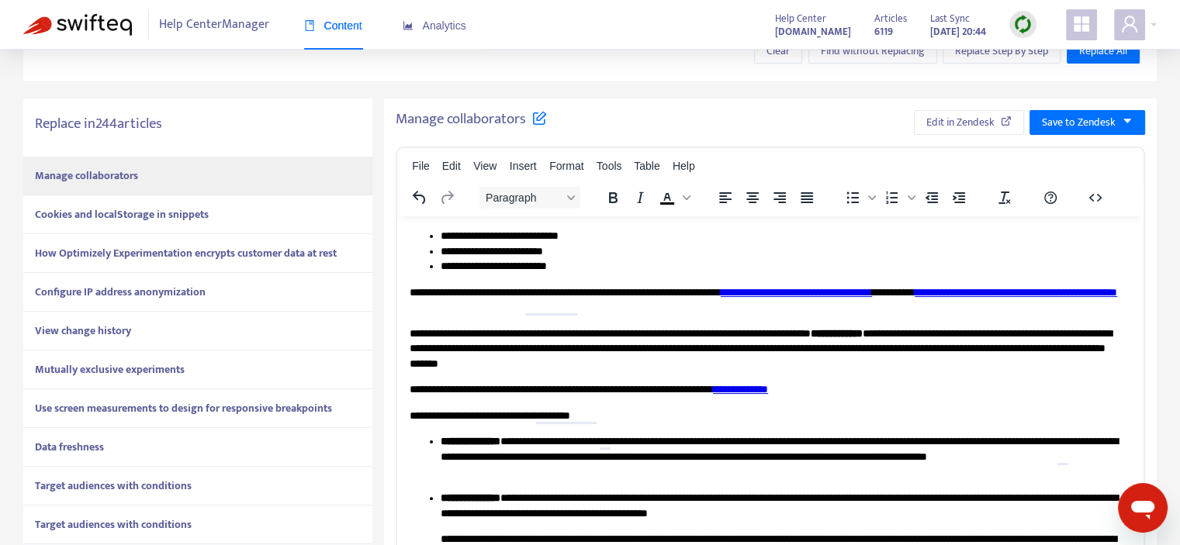
click at [163, 220] on strong "Cookies and localStorage in snippets" at bounding box center [122, 215] width 174 height 18
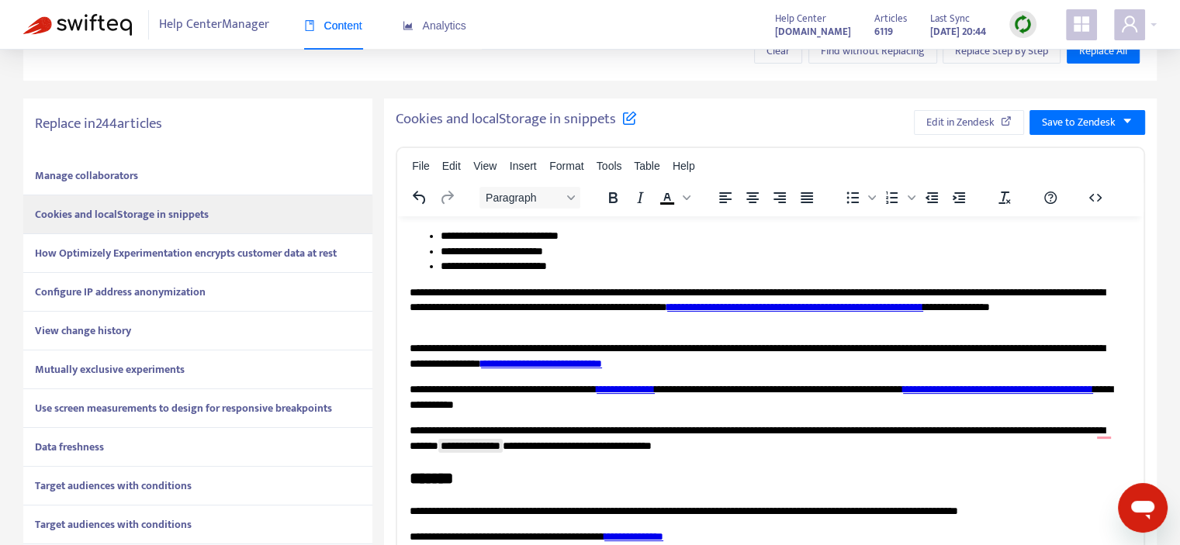
click at [158, 254] on strong "How Optimizely Experimentation encrypts customer data at rest" at bounding box center [186, 253] width 302 height 18
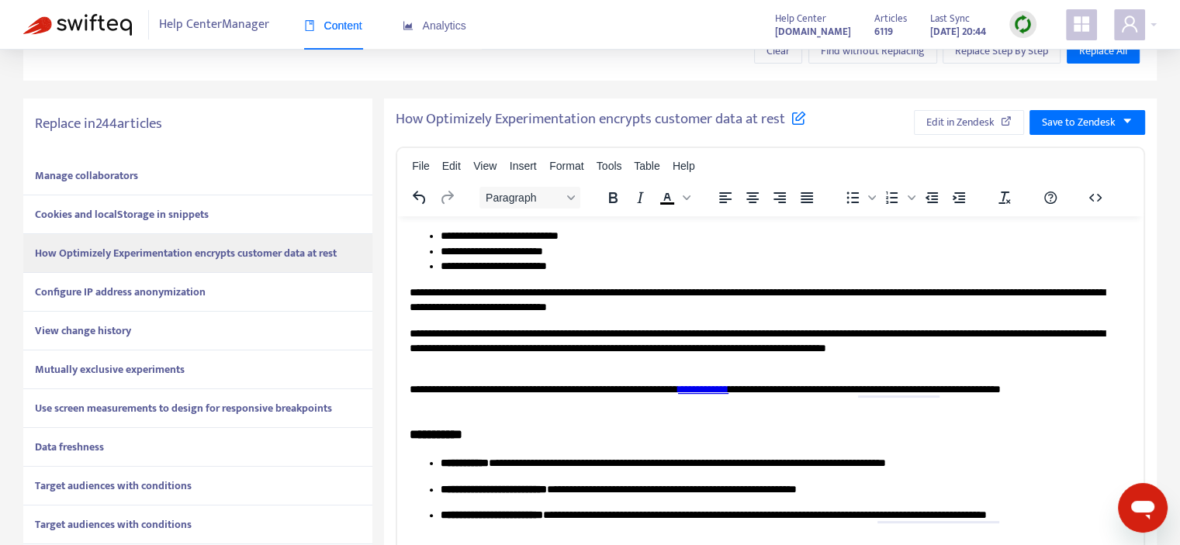
click at [255, 286] on div "Configure IP address anonymization" at bounding box center [197, 292] width 349 height 39
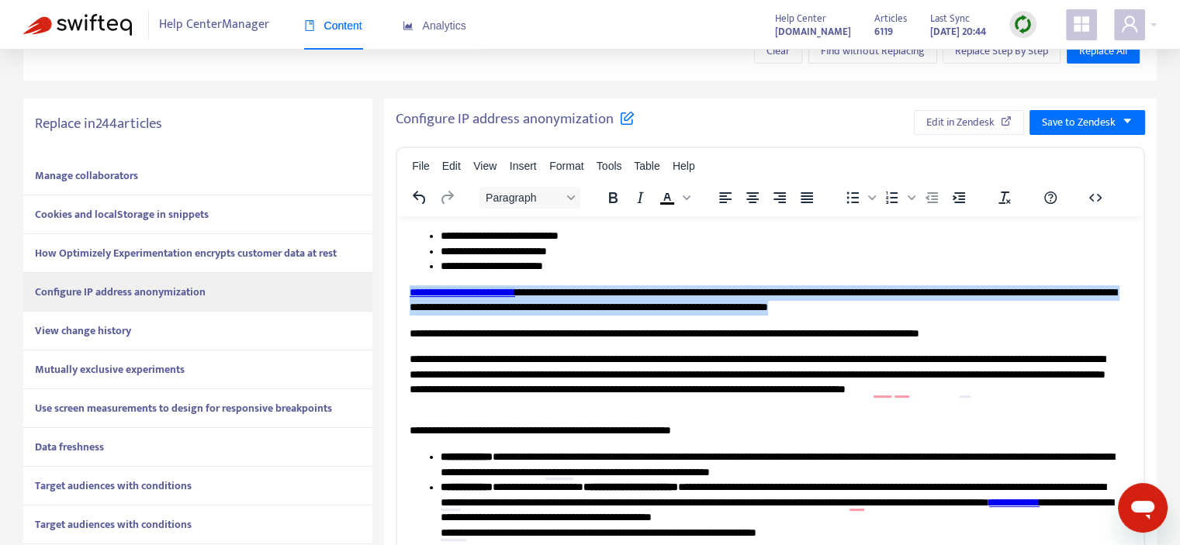
drag, startPoint x: 410, startPoint y: 293, endPoint x: 1067, endPoint y: 311, distance: 656.7
click at [1067, 311] on div "**********" at bounding box center [765, 313] width 710 height 57
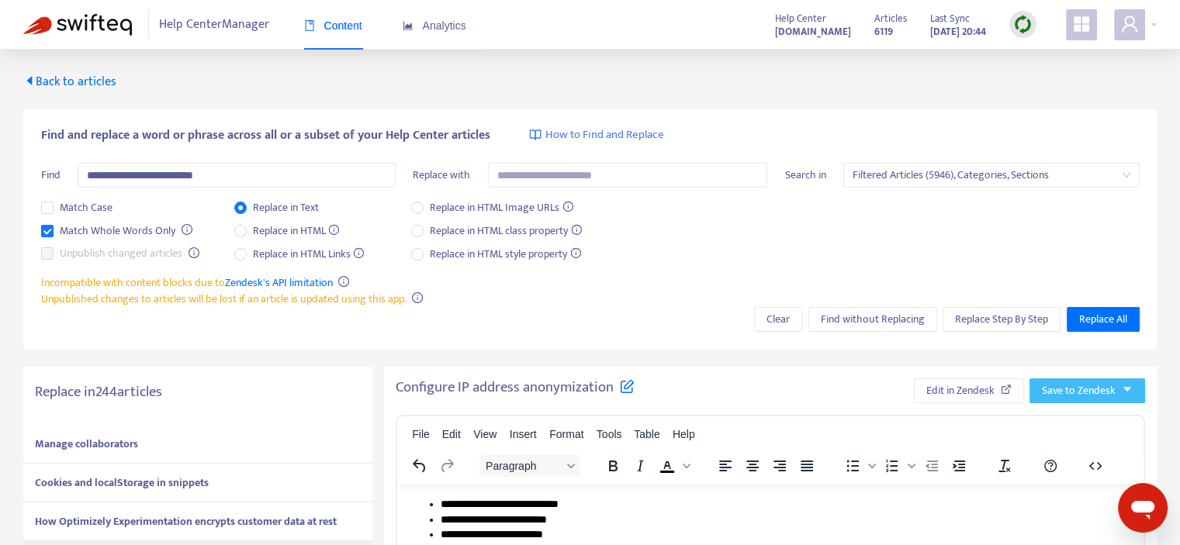
click at [1102, 387] on span "Save to Zendesk" at bounding box center [1079, 391] width 74 height 17
click at [1065, 421] on span "Publish" at bounding box center [1072, 422] width 59 height 17
click at [971, 389] on span "Edit in Zendesk" at bounding box center [943, 391] width 68 height 17
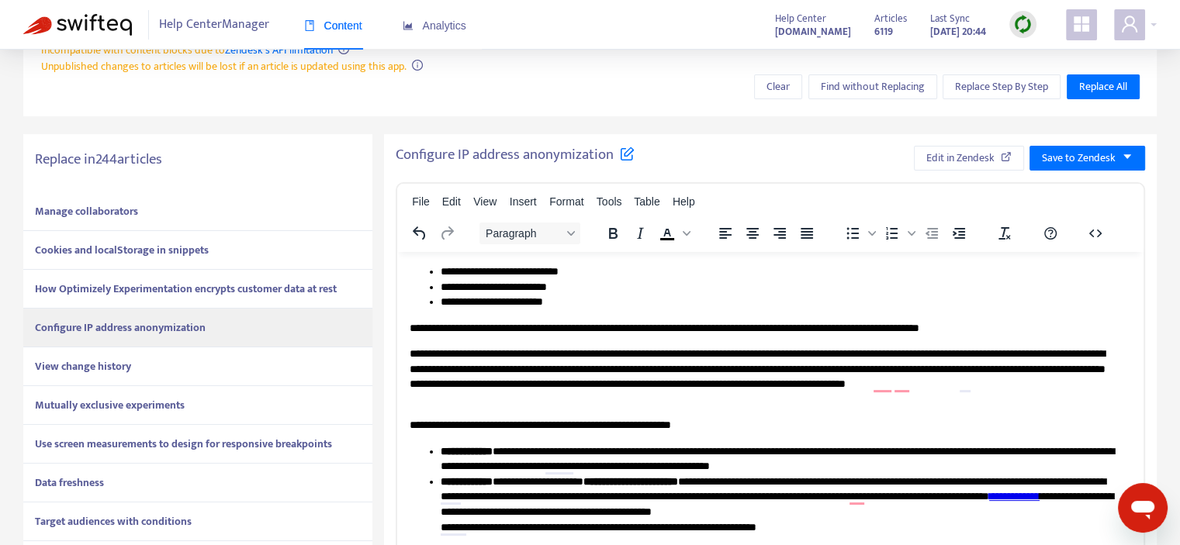
click at [240, 365] on div "View change history" at bounding box center [197, 367] width 349 height 39
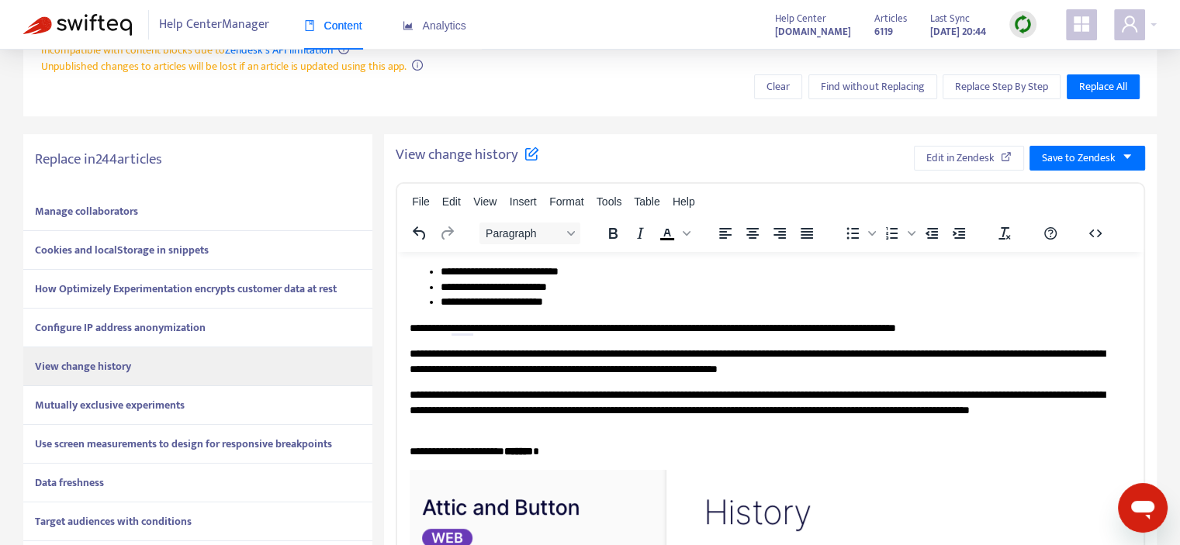
click at [201, 408] on div "Mutually exclusive experiments" at bounding box center [197, 405] width 349 height 39
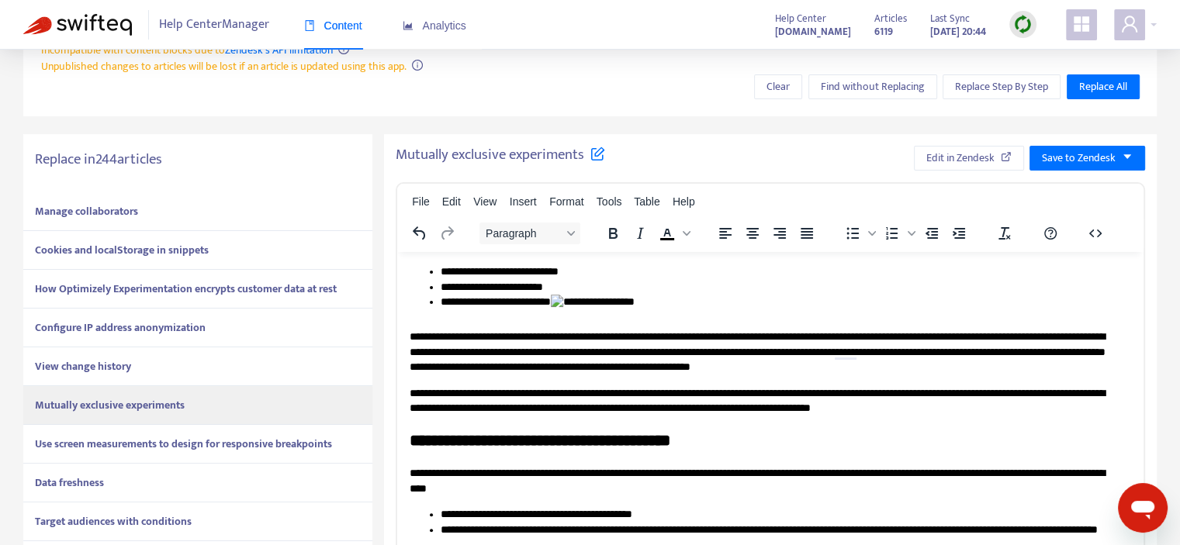
click at [644, 301] on li "**********" at bounding box center [780, 306] width 679 height 24
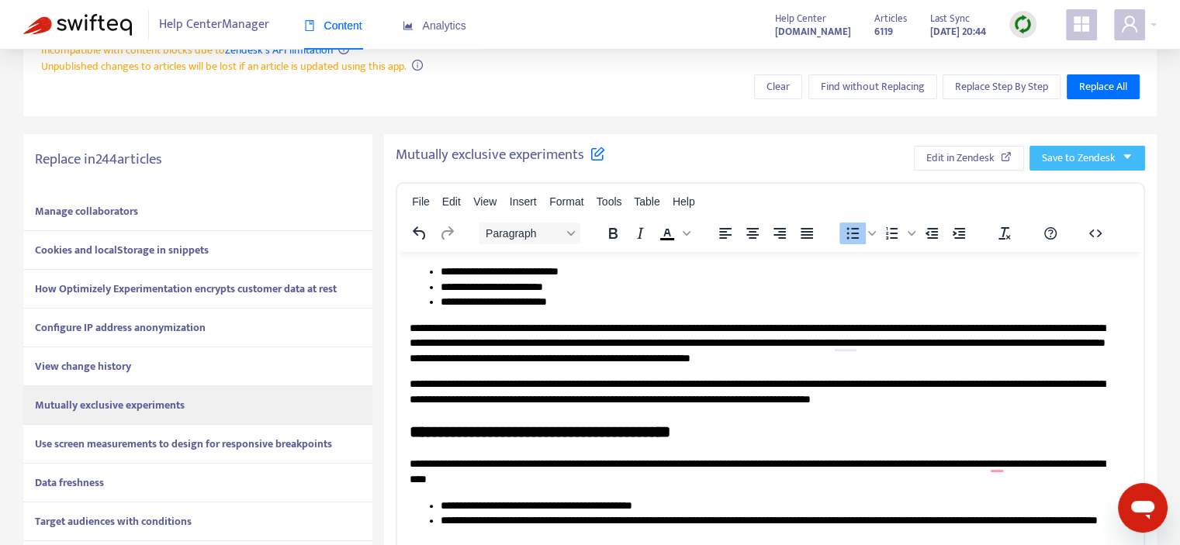
click at [1062, 158] on span "Save to Zendesk" at bounding box center [1079, 158] width 74 height 17
click at [1055, 187] on span "Publish" at bounding box center [1072, 189] width 59 height 17
click at [927, 153] on span "Edit in Zendesk" at bounding box center [943, 158] width 68 height 17
click at [145, 436] on strong "Use screen measurements to design for responsive breakpoints" at bounding box center [183, 444] width 297 height 18
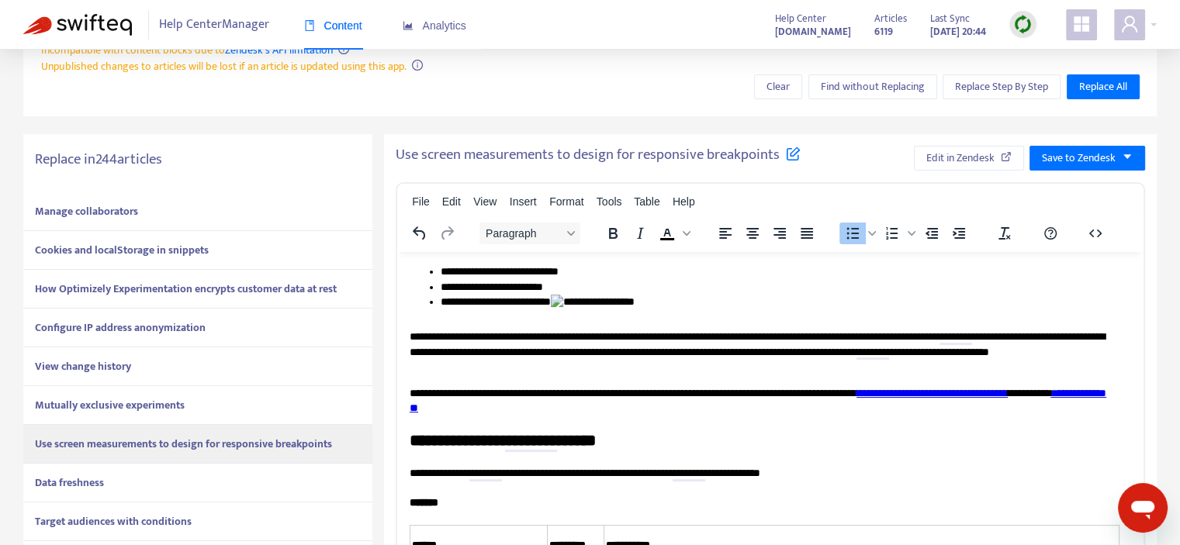
click at [651, 302] on li "**********" at bounding box center [780, 306] width 679 height 24
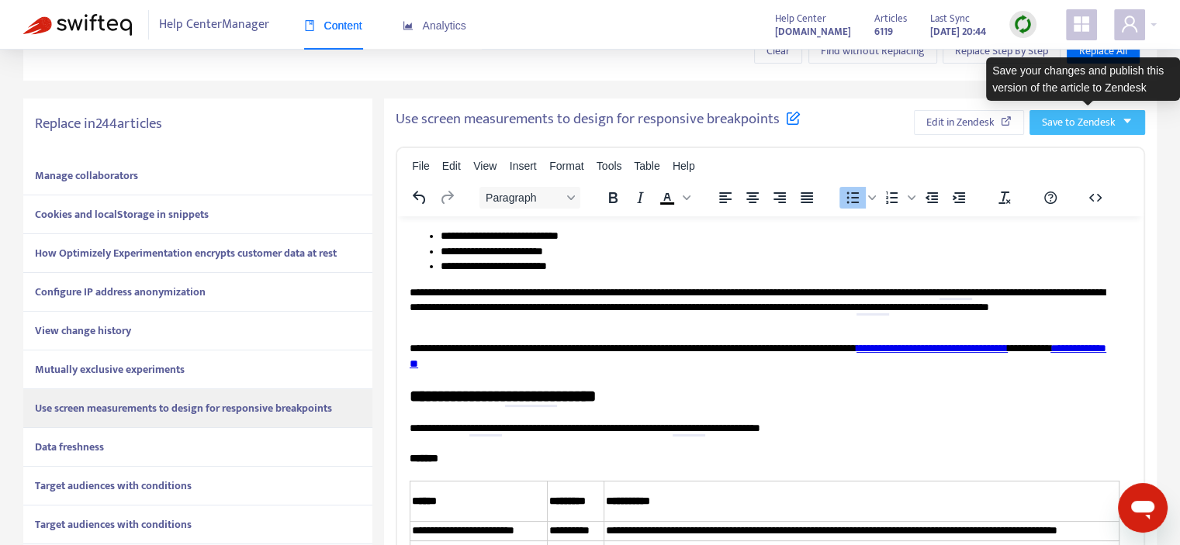
click at [1093, 126] on span "Save to Zendesk" at bounding box center [1079, 122] width 74 height 17
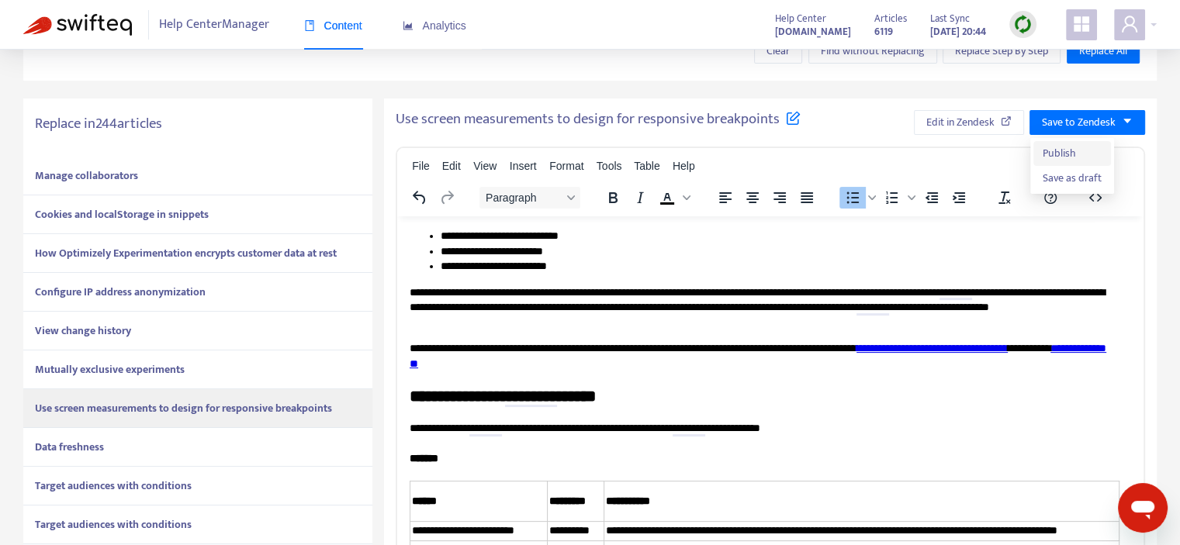
click at [1077, 149] on span "Publish" at bounding box center [1072, 153] width 59 height 17
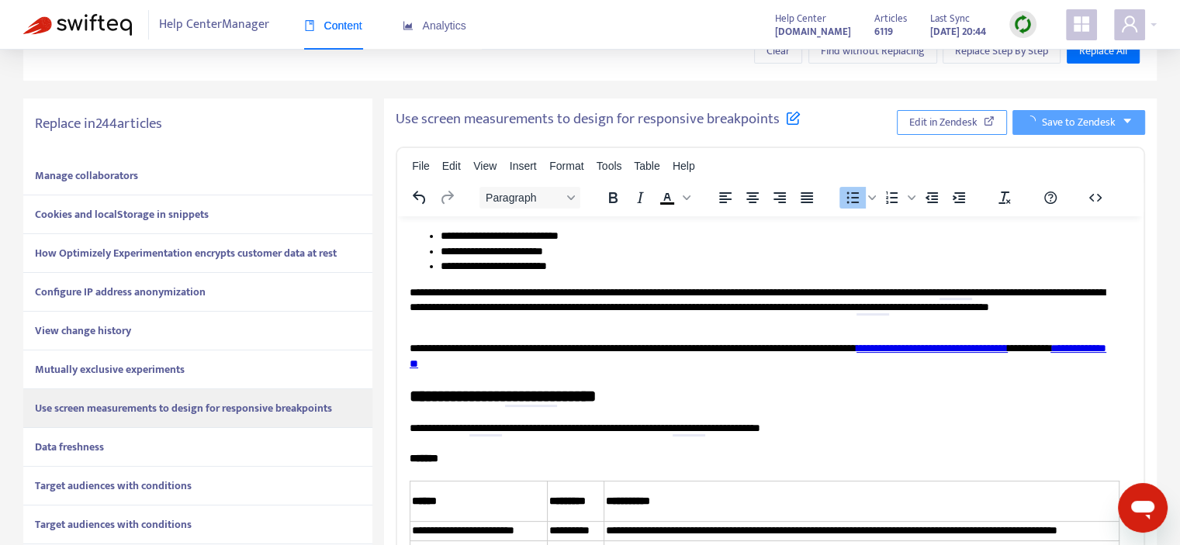
click at [933, 120] on span "Edit in Zendesk" at bounding box center [943, 122] width 68 height 17
click at [130, 446] on div "Data freshness" at bounding box center [197, 447] width 349 height 39
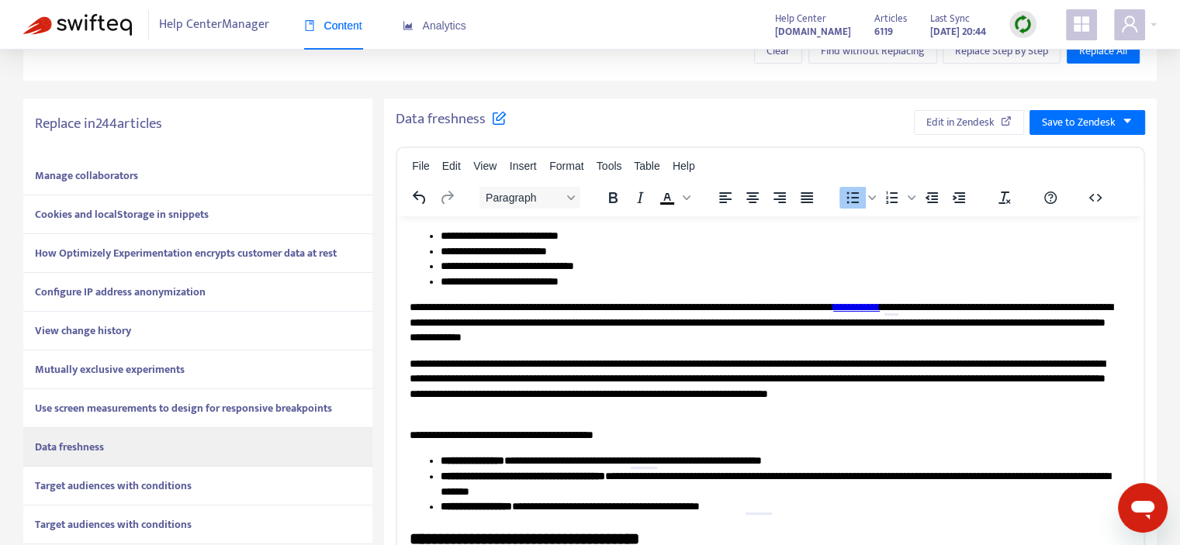
click at [184, 485] on strong "Target audiences with conditions" at bounding box center [113, 486] width 157 height 18
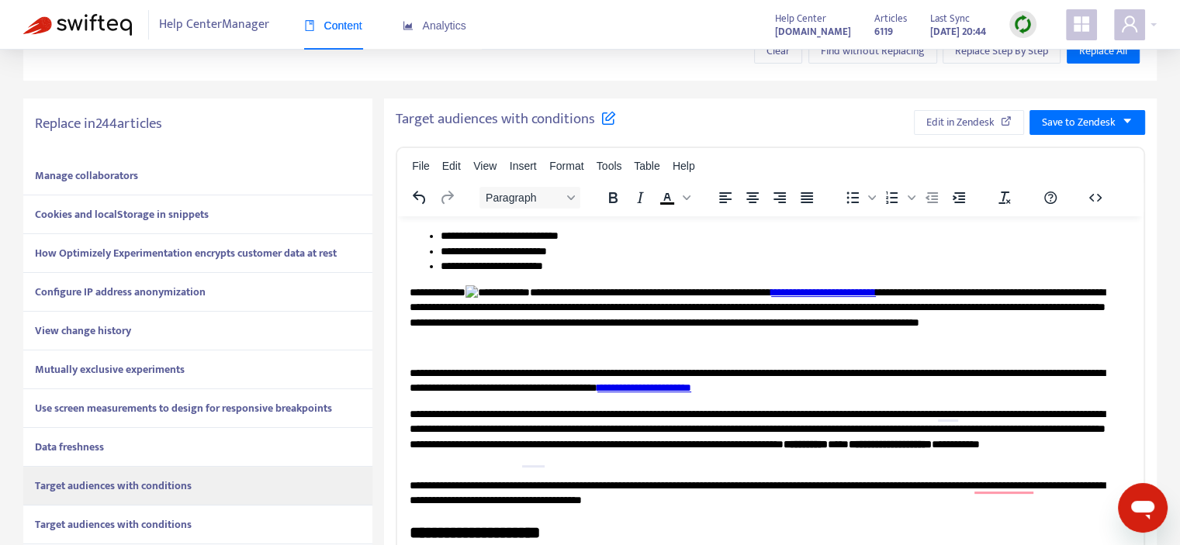
drag, startPoint x: 407, startPoint y: 303, endPoint x: 526, endPoint y: 324, distance: 120.6
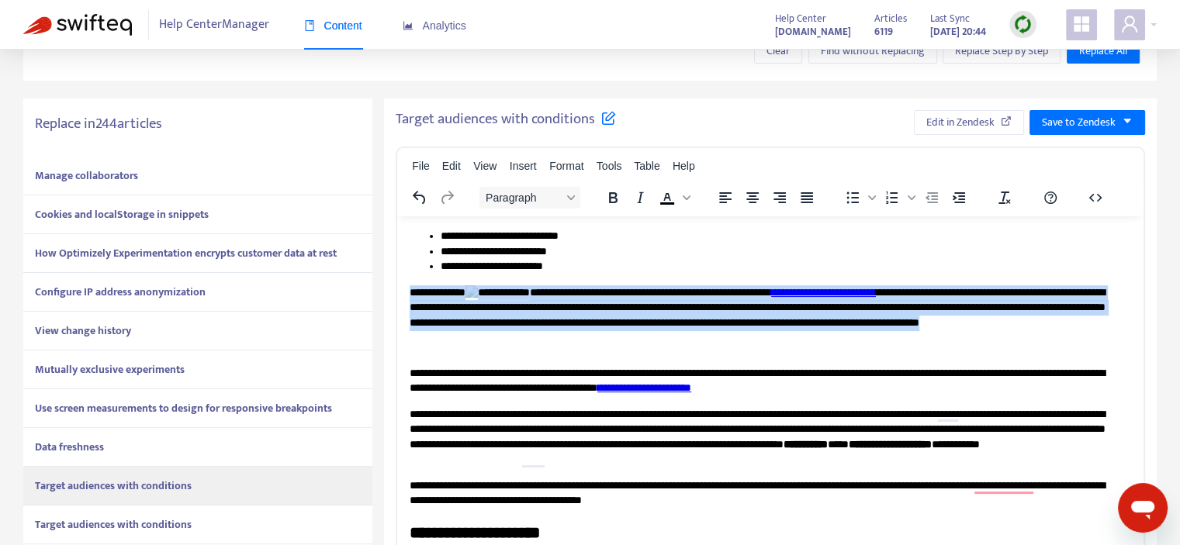
drag, startPoint x: 708, startPoint y: 351, endPoint x: 408, endPoint y: 298, distance: 304.3
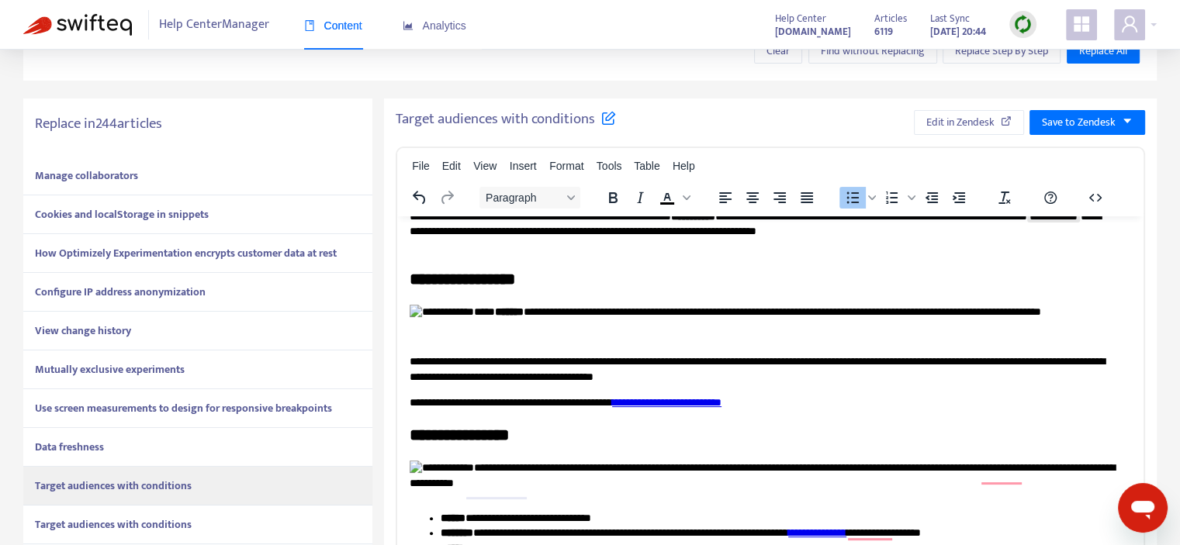
click at [421, 313] on img "To enrich screen reader interactions, please activate Accessibility in Grammarl…" at bounding box center [442, 312] width 64 height 16
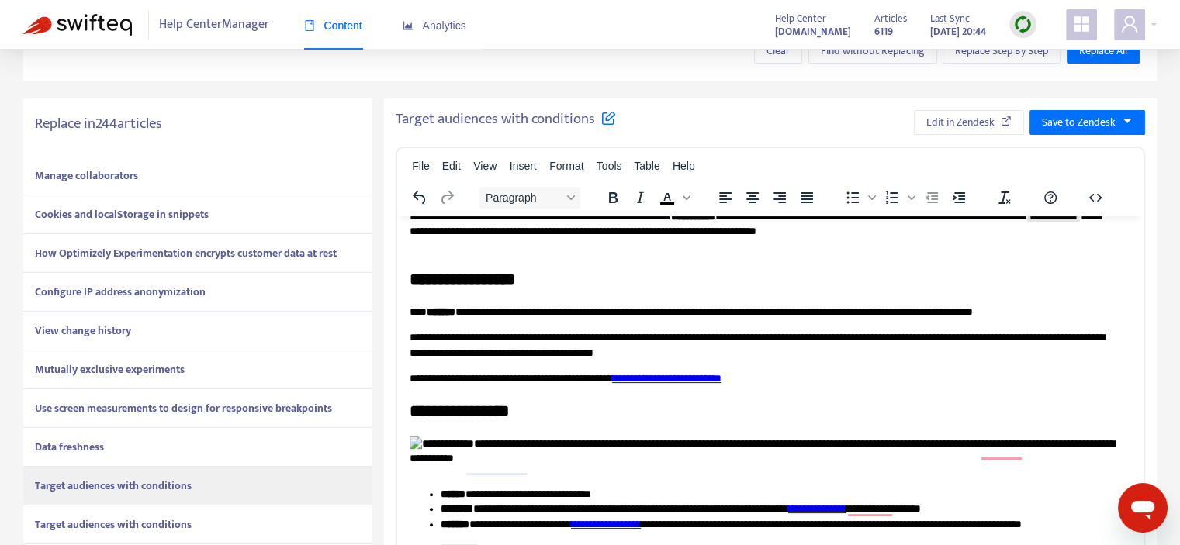
click at [424, 452] on img "To enrich screen reader interactions, please activate Accessibility in Grammarl…" at bounding box center [442, 444] width 64 height 16
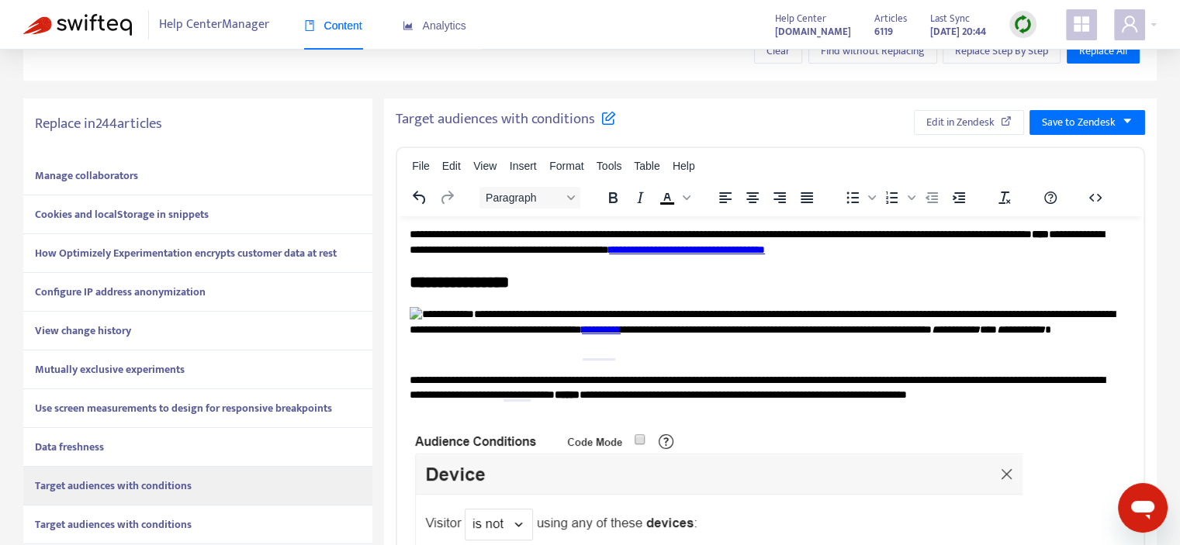
click at [422, 328] on p "**********" at bounding box center [765, 333] width 710 height 54
click at [421, 321] on img "To enrich screen reader interactions, please activate Accessibility in Grammarl…" at bounding box center [442, 314] width 64 height 16
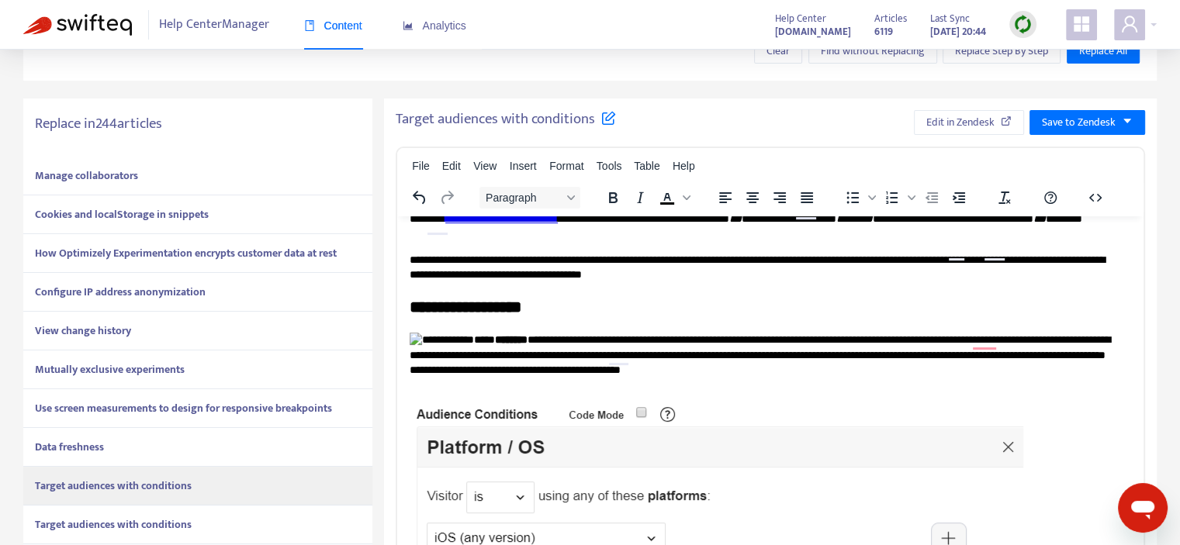
click at [421, 334] on img "To enrich screen reader interactions, please activate Accessibility in Grammarl…" at bounding box center [442, 340] width 64 height 16
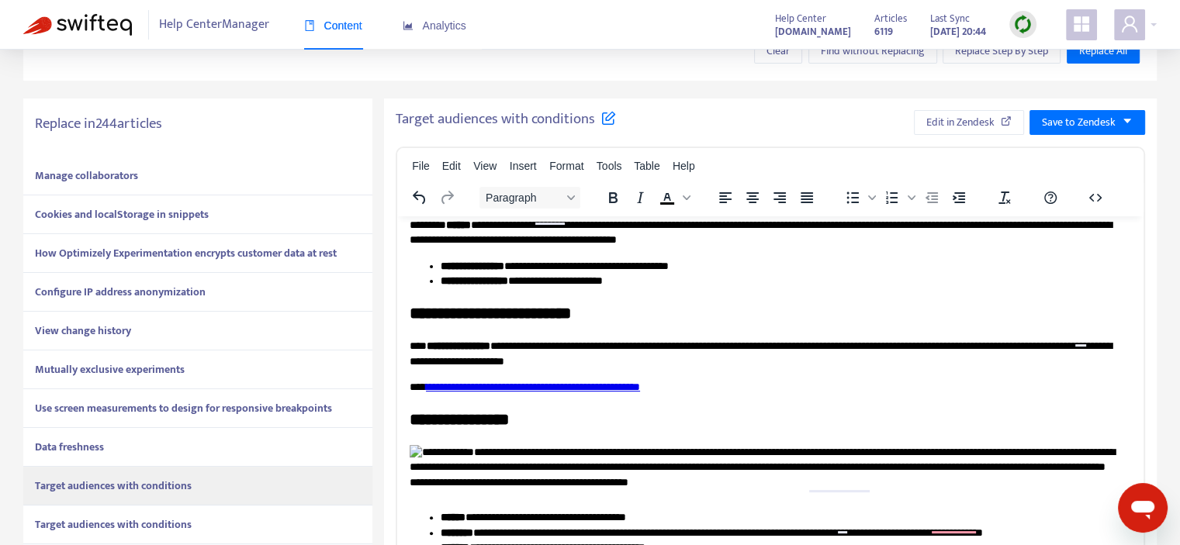
click at [414, 445] on img "To enrich screen reader interactions, please activate Accessibility in Grammarl…" at bounding box center [442, 453] width 64 height 16
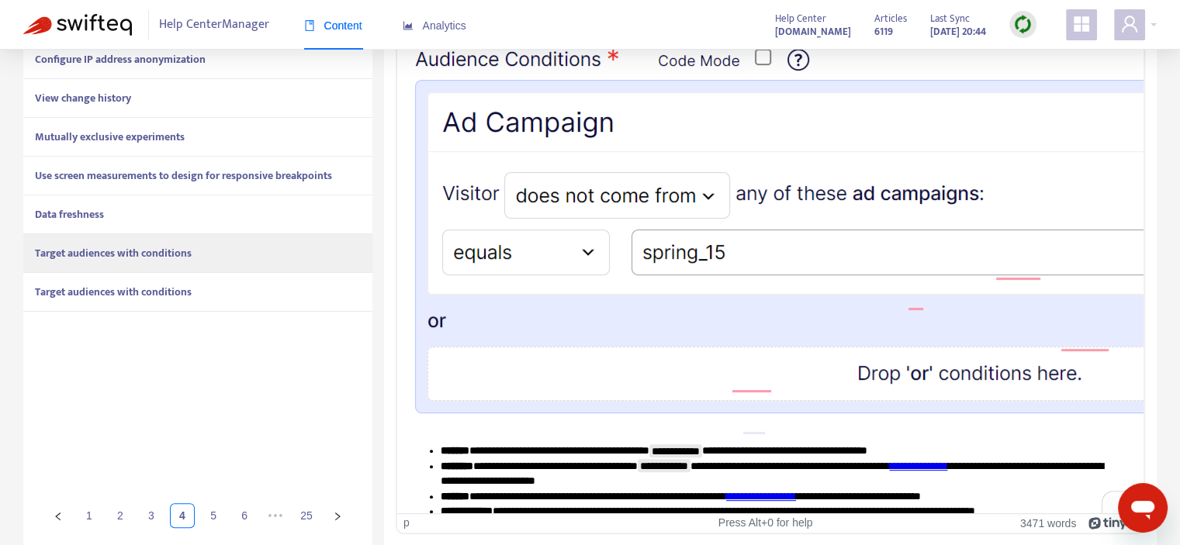
drag, startPoint x: 1138, startPoint y: 469, endPoint x: 1562, endPoint y: 18, distance: 619.7
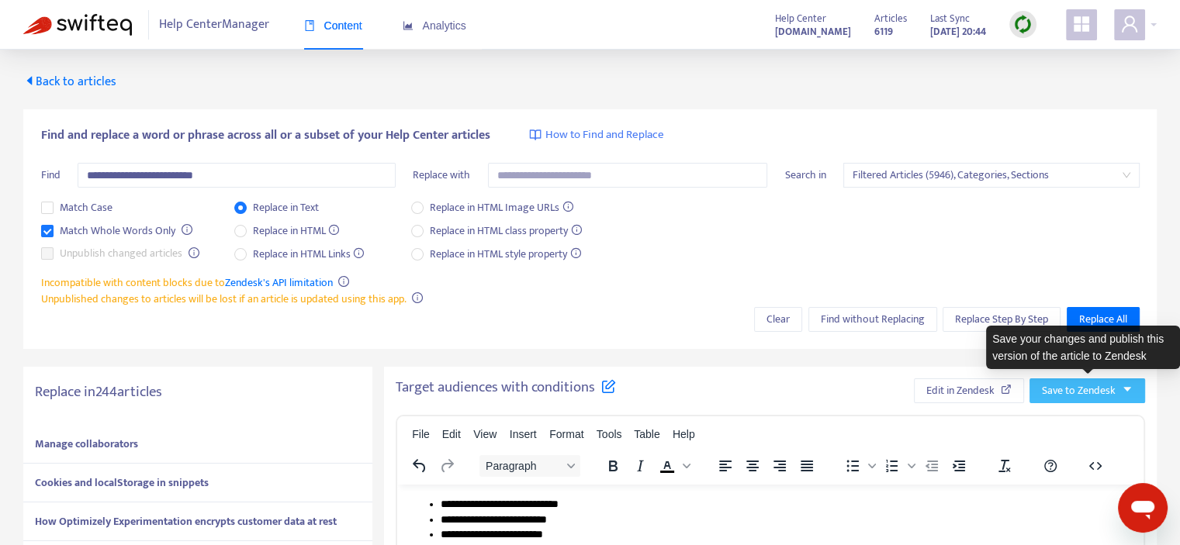
click at [1078, 391] on span "Save to Zendesk" at bounding box center [1079, 391] width 74 height 17
click at [1068, 414] on span "Publish" at bounding box center [1072, 422] width 59 height 17
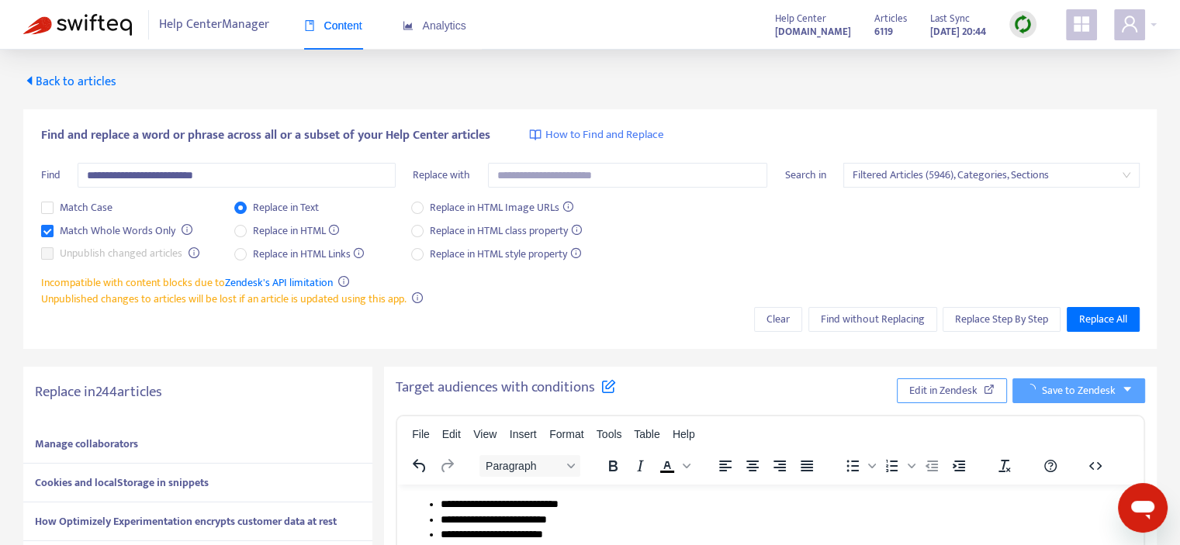
click at [956, 390] on span "Edit in Zendesk" at bounding box center [943, 391] width 68 height 17
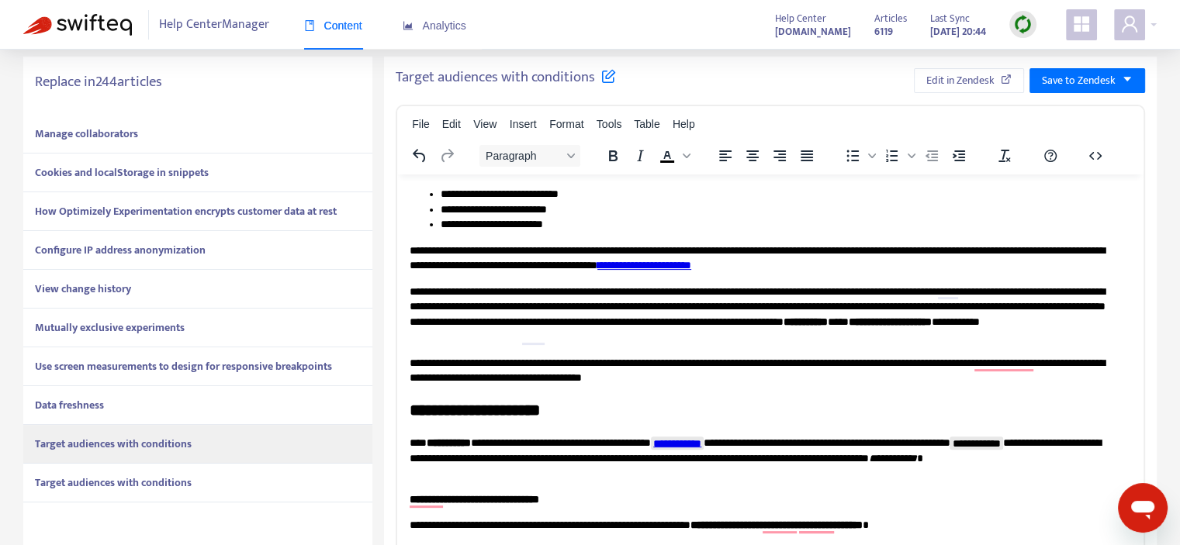
click at [133, 483] on strong "Target audiences with conditions" at bounding box center [113, 483] width 157 height 18
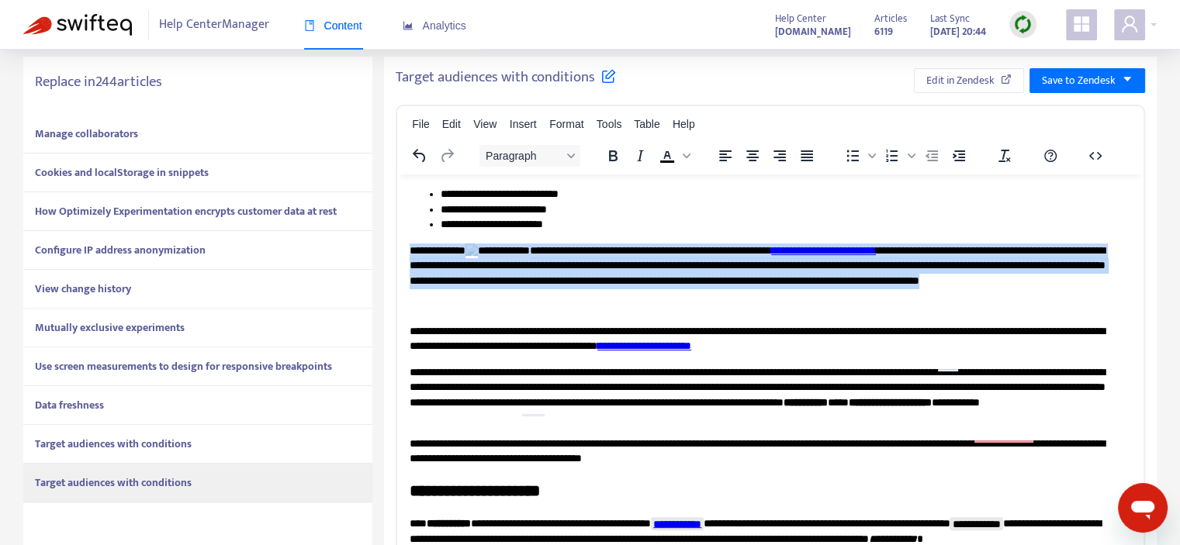
drag, startPoint x: 410, startPoint y: 255, endPoint x: 705, endPoint y: 306, distance: 299.3
click at [705, 306] on p "**********" at bounding box center [765, 278] width 710 height 70
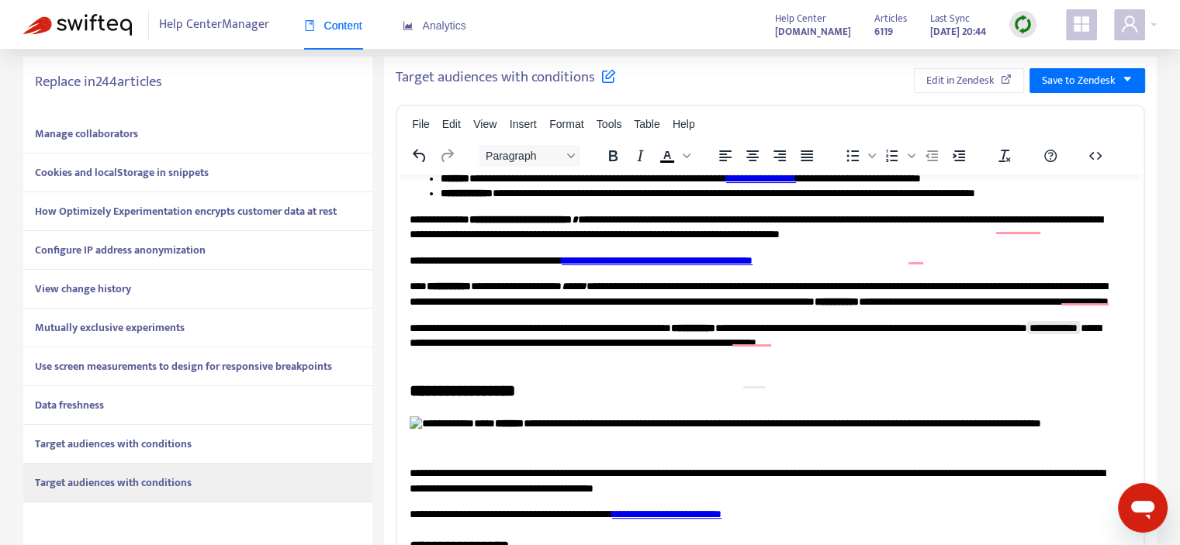
scroll to position [1241, 0]
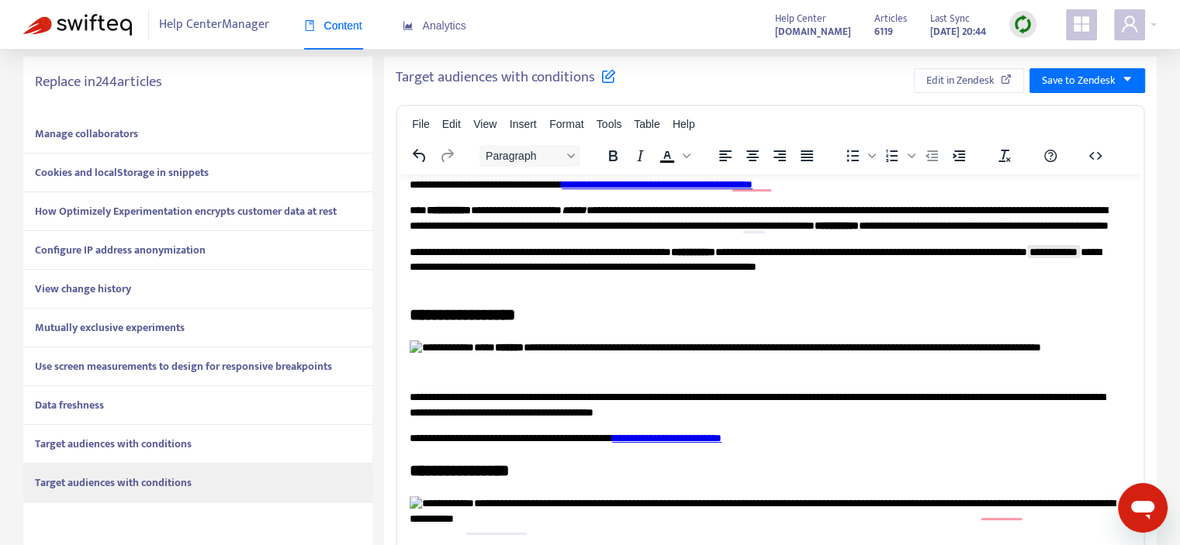
click at [430, 353] on p "**********" at bounding box center [765, 360] width 710 height 40
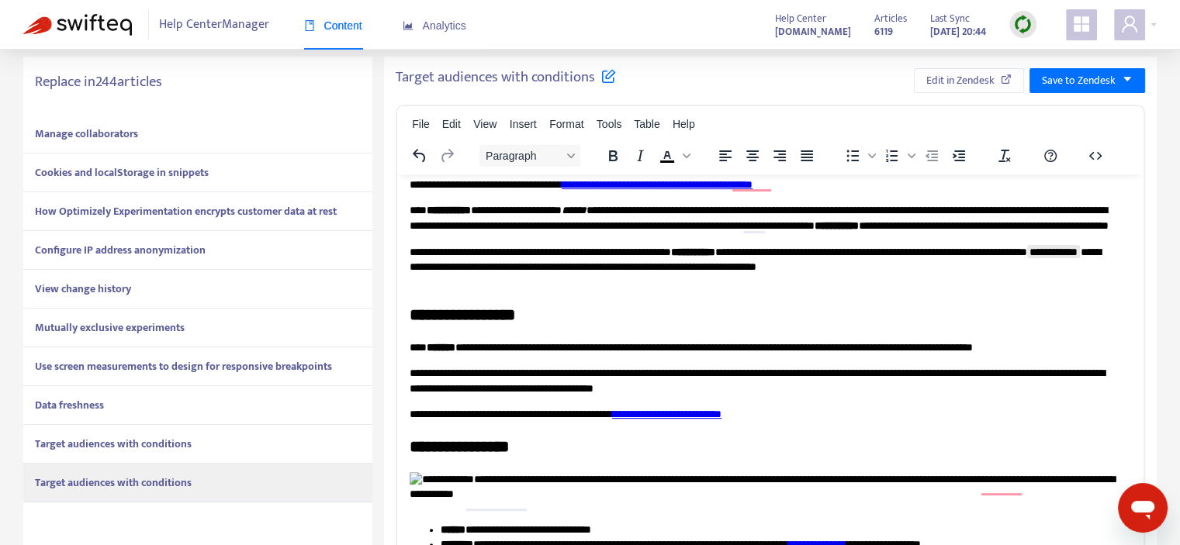
click at [417, 481] on img "To enrich screen reader interactions, please activate Accessibility in Grammarl…" at bounding box center [442, 480] width 64 height 16
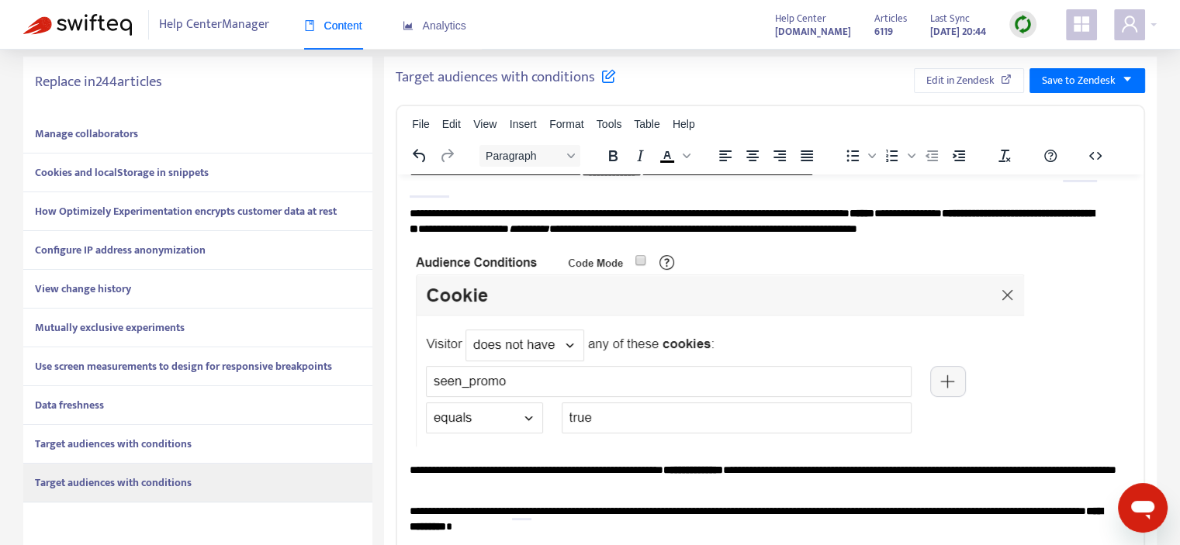
scroll to position [1785, 0]
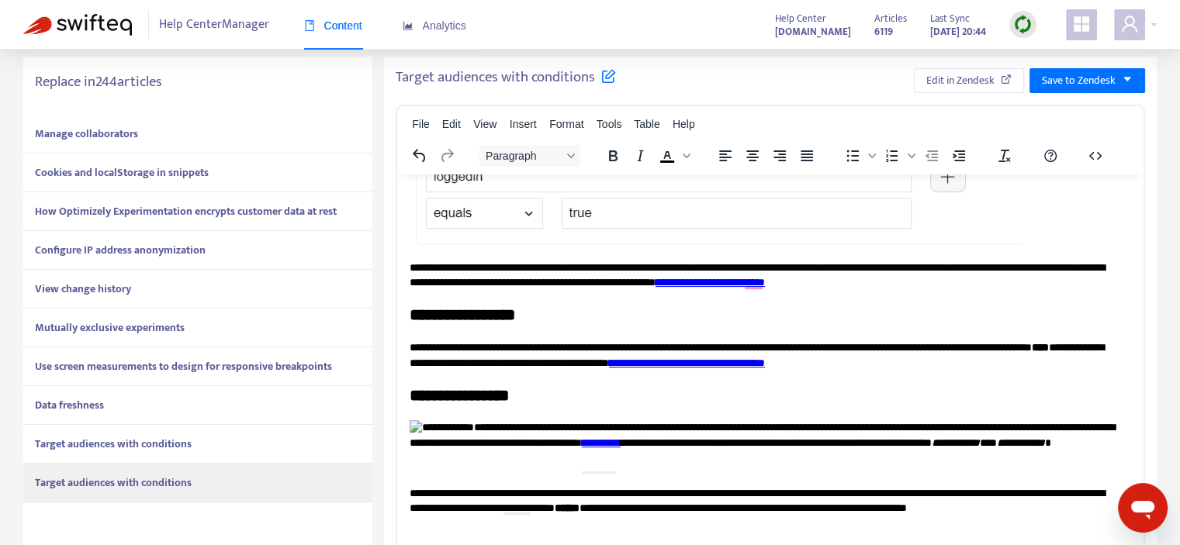
click at [425, 429] on img "To enrich screen reader interactions, please activate Accessibility in Grammarl…" at bounding box center [442, 428] width 64 height 16
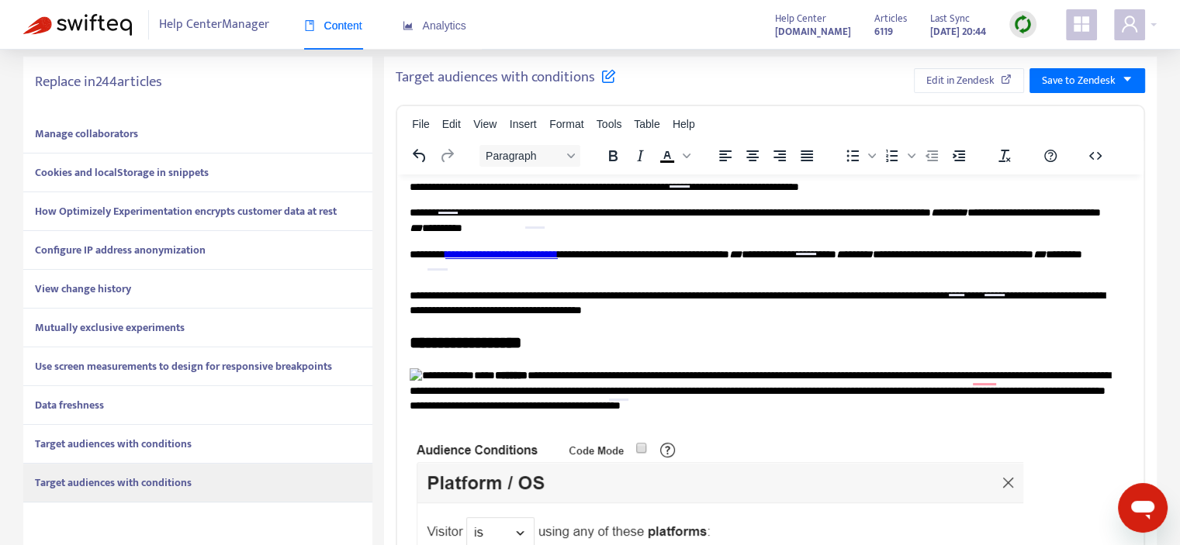
click at [427, 375] on img "To enrich screen reader interactions, please activate Accessibility in Grammarl…" at bounding box center [442, 376] width 64 height 16
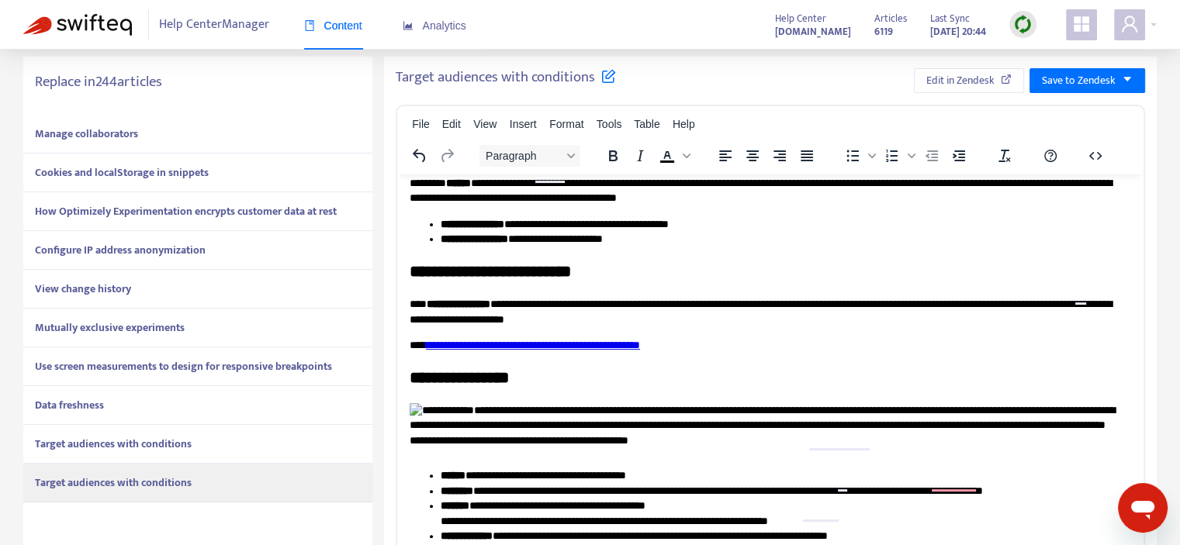
click at [424, 403] on img "To enrich screen reader interactions, please activate Accessibility in Grammarl…" at bounding box center [442, 411] width 64 height 16
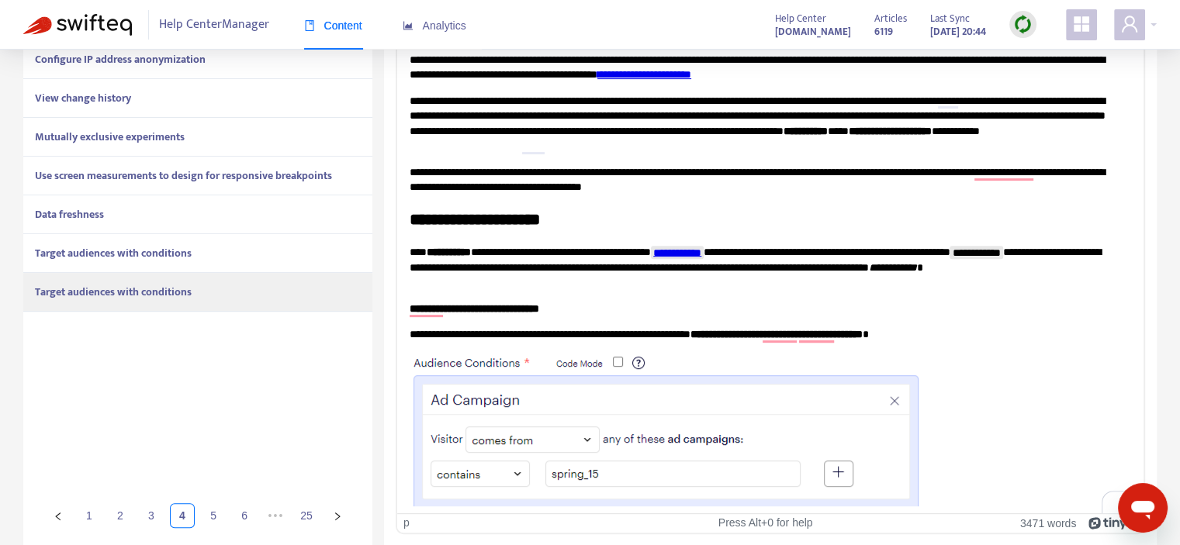
drag, startPoint x: 1140, startPoint y: 469, endPoint x: 1501, endPoint y: 33, distance: 566.6
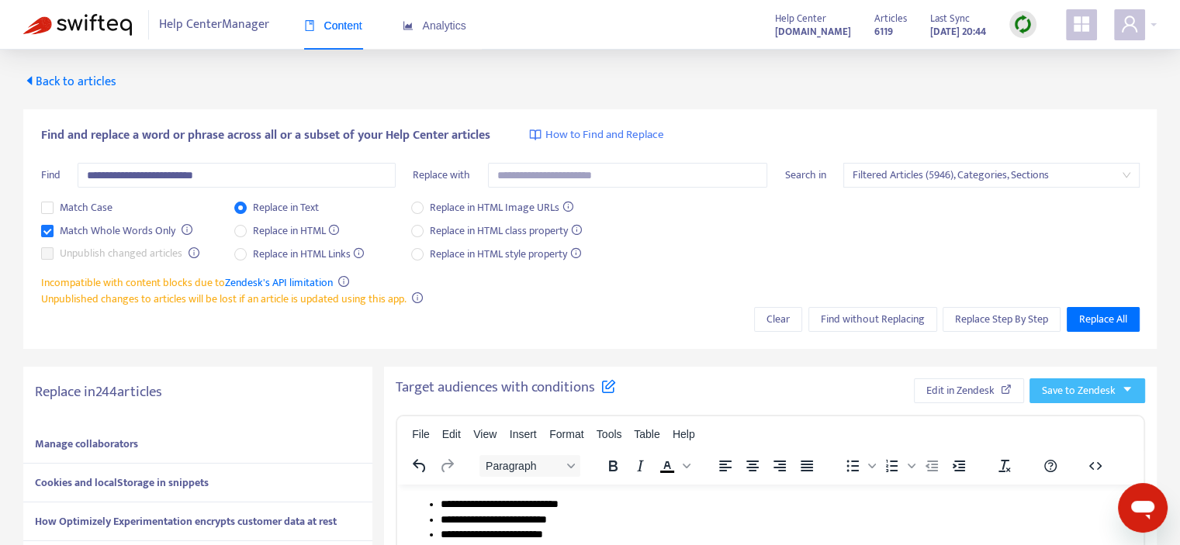
click at [1092, 383] on span "Save to Zendesk" at bounding box center [1079, 391] width 74 height 17
click at [1058, 417] on span "Publish" at bounding box center [1072, 422] width 59 height 17
click at [977, 388] on span "Edit in Zendesk" at bounding box center [943, 391] width 68 height 17
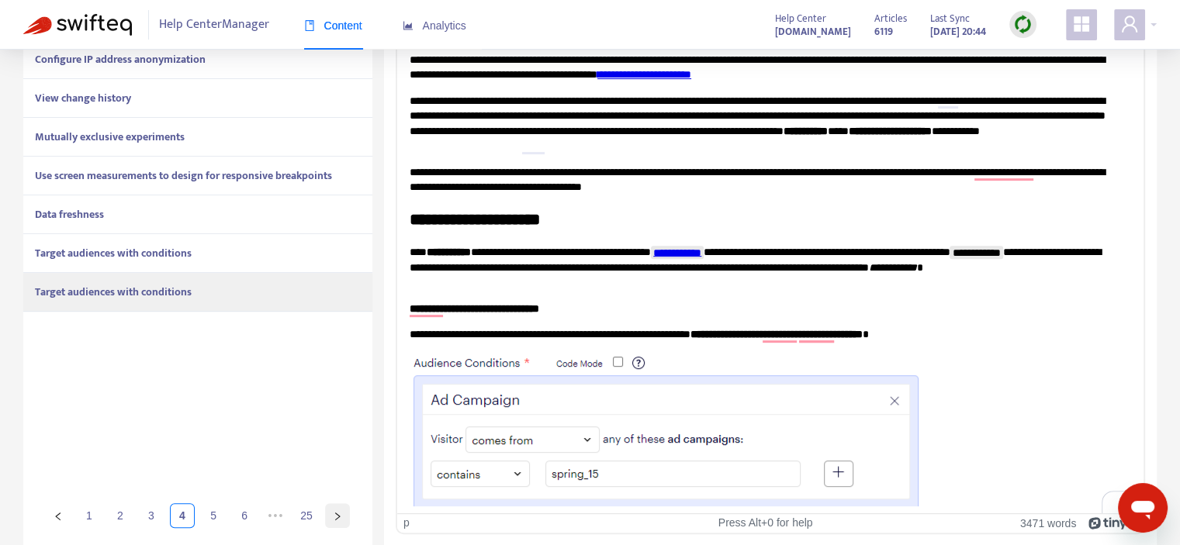
click at [343, 511] on button "button" at bounding box center [337, 516] width 25 height 25
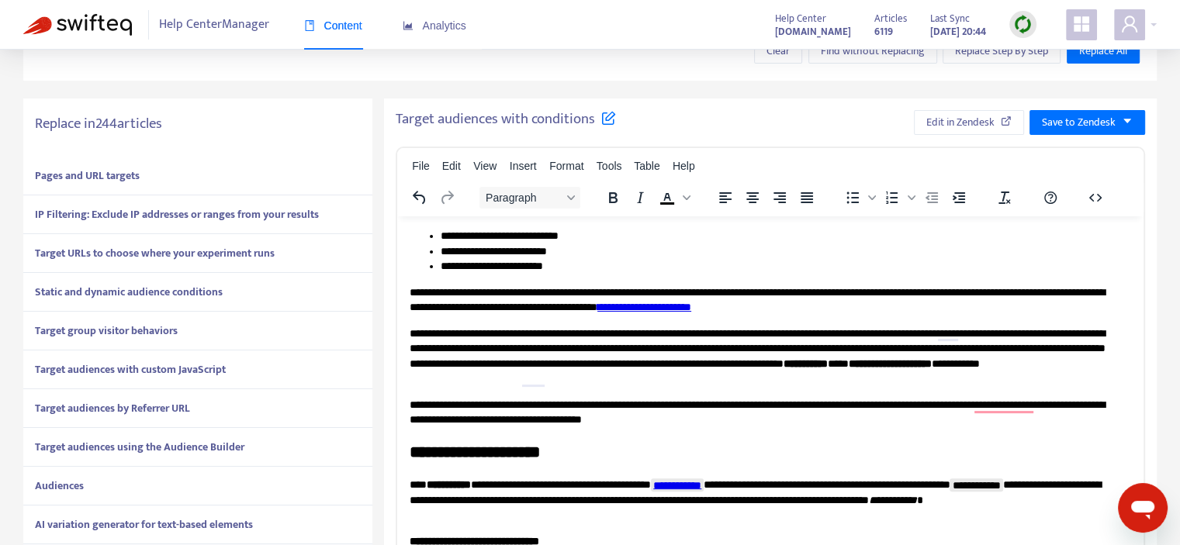
click at [177, 170] on div "Pages and URL targets" at bounding box center [197, 176] width 349 height 39
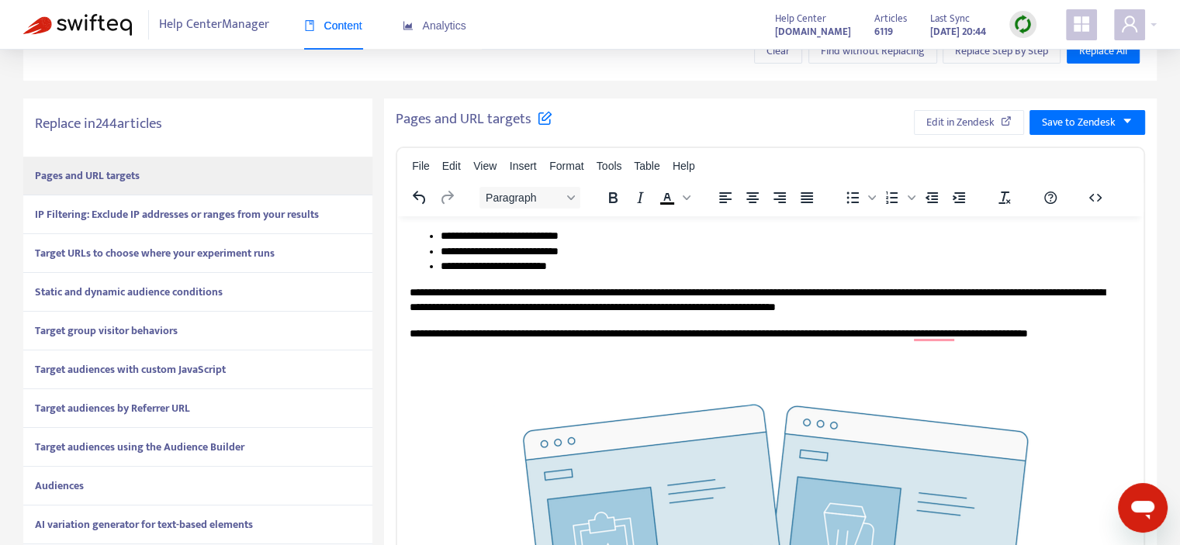
click at [182, 213] on strong "IP Filtering: Exclude IP addresses or ranges from your results" at bounding box center [177, 215] width 284 height 18
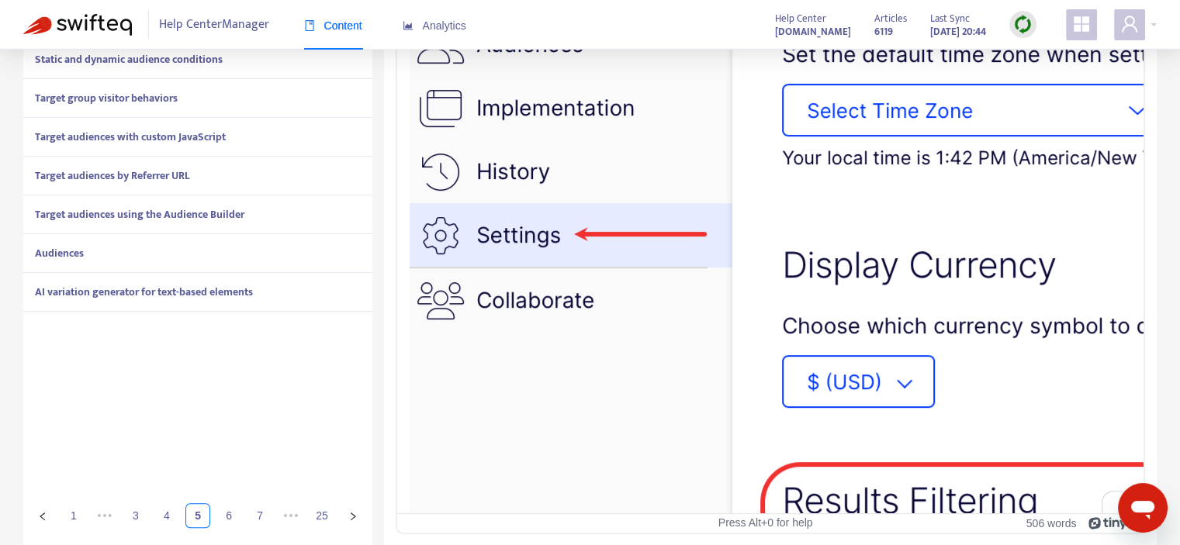
scroll to position [124, 0]
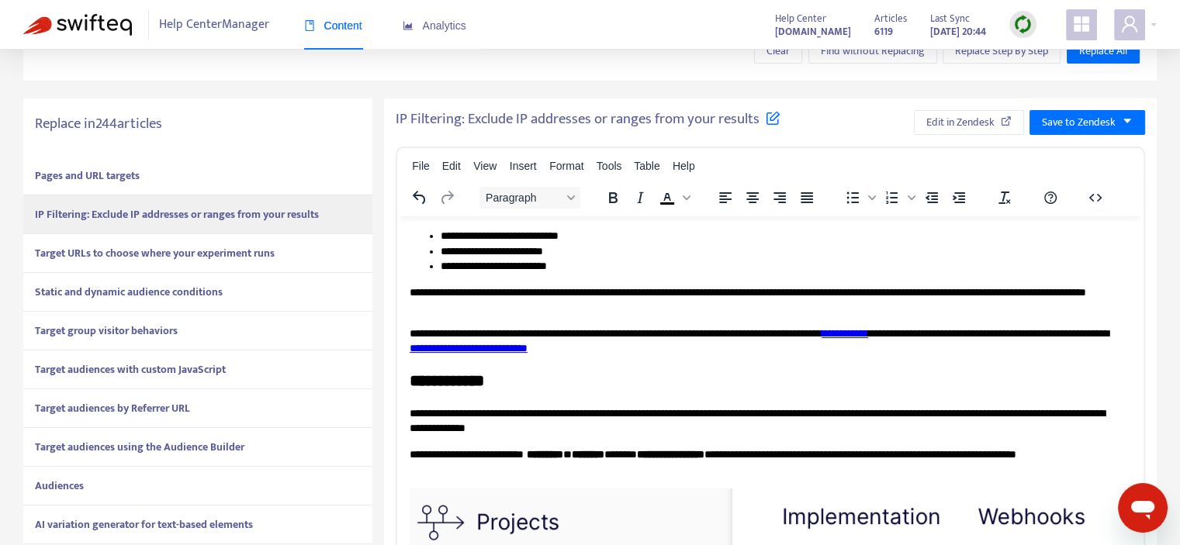
click at [166, 250] on strong "Target URLs to choose where your experiment runs" at bounding box center [155, 253] width 240 height 18
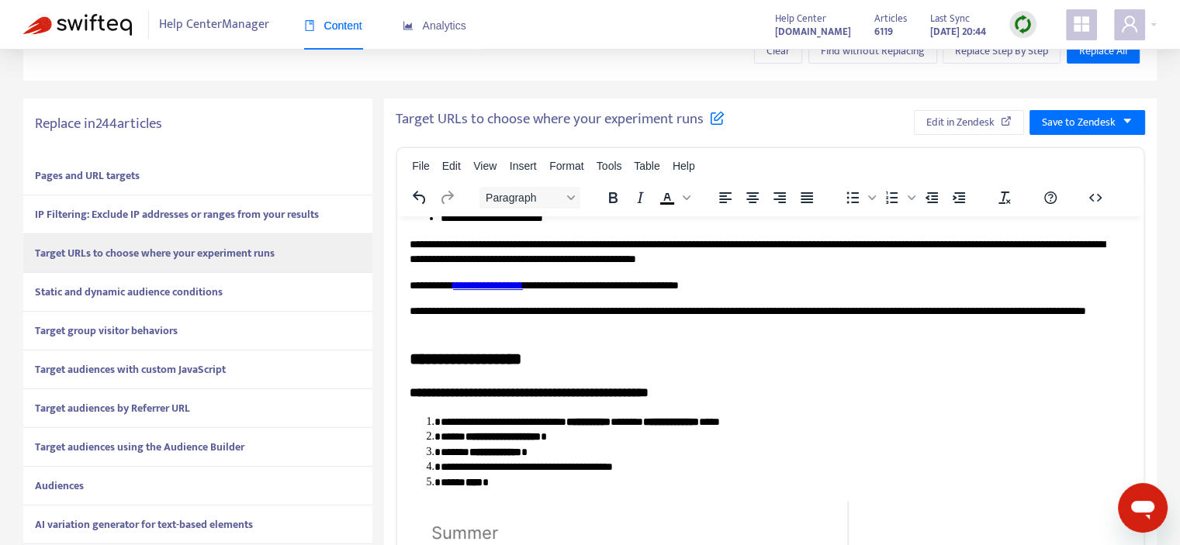
scroll to position [0, 0]
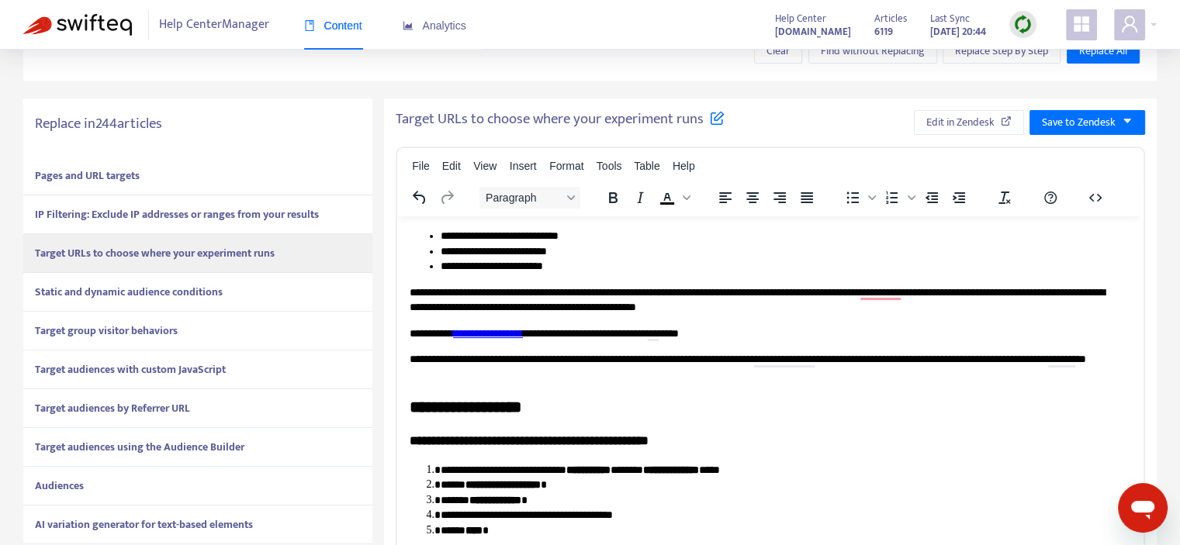
click at [183, 293] on strong "Static and dynamic audience conditions" at bounding box center [129, 292] width 188 height 18
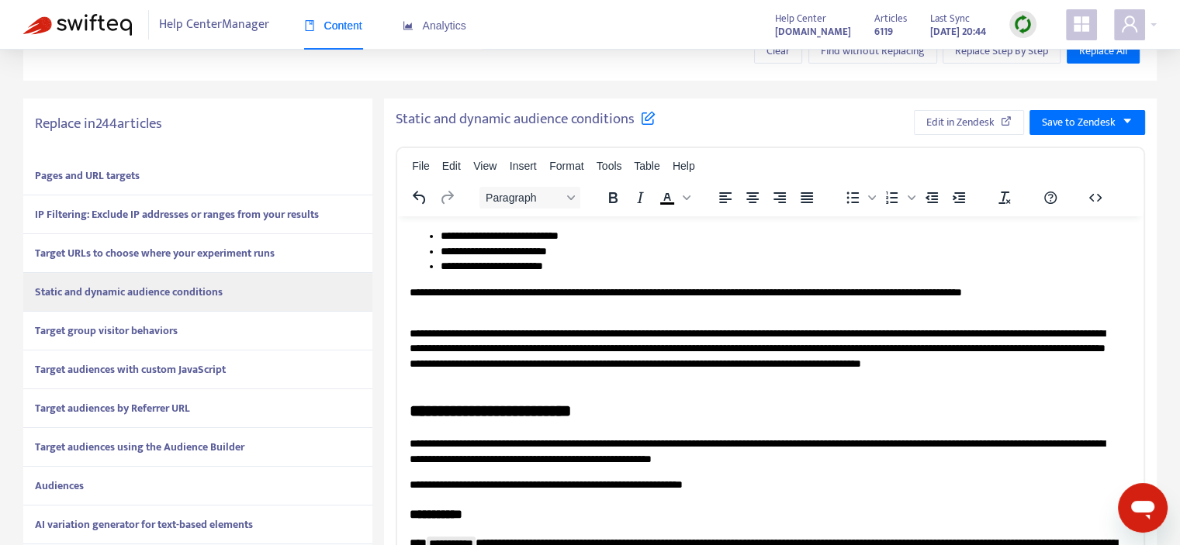
click at [203, 324] on div "Target group visitor behaviors" at bounding box center [197, 331] width 349 height 39
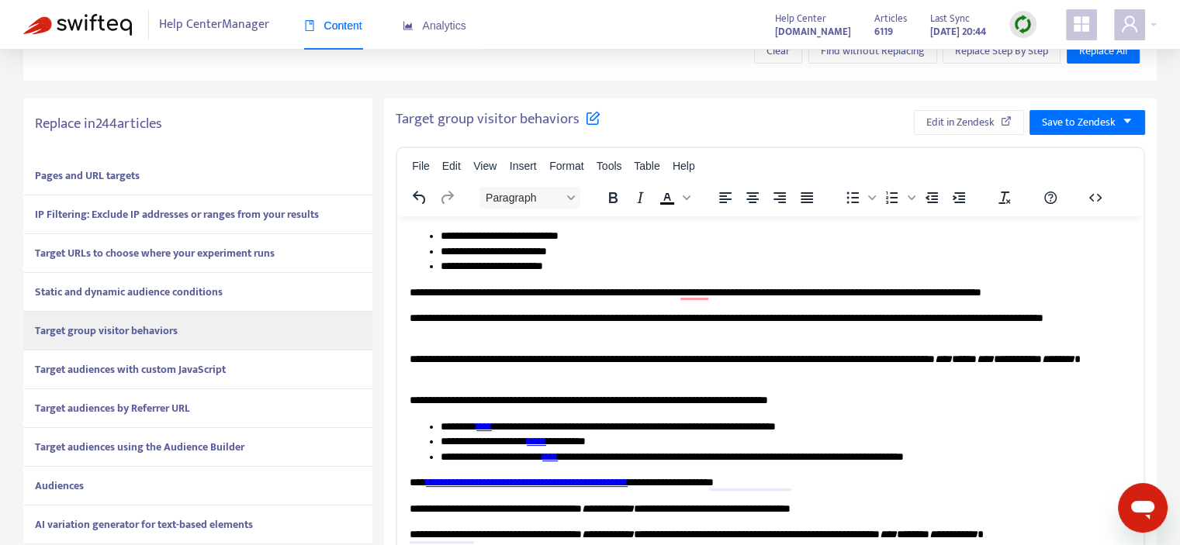
click at [171, 368] on strong "Target audiences with custom JavaScript" at bounding box center [130, 370] width 191 height 18
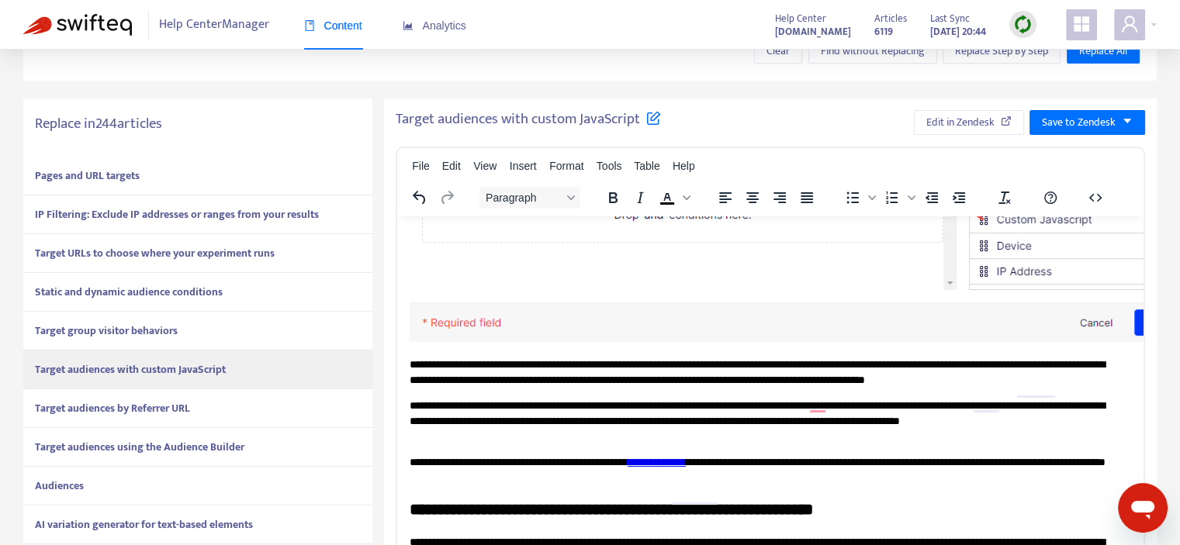
scroll to position [543, 0]
click at [151, 411] on strong "Target audiences by Referrer URL" at bounding box center [112, 409] width 155 height 18
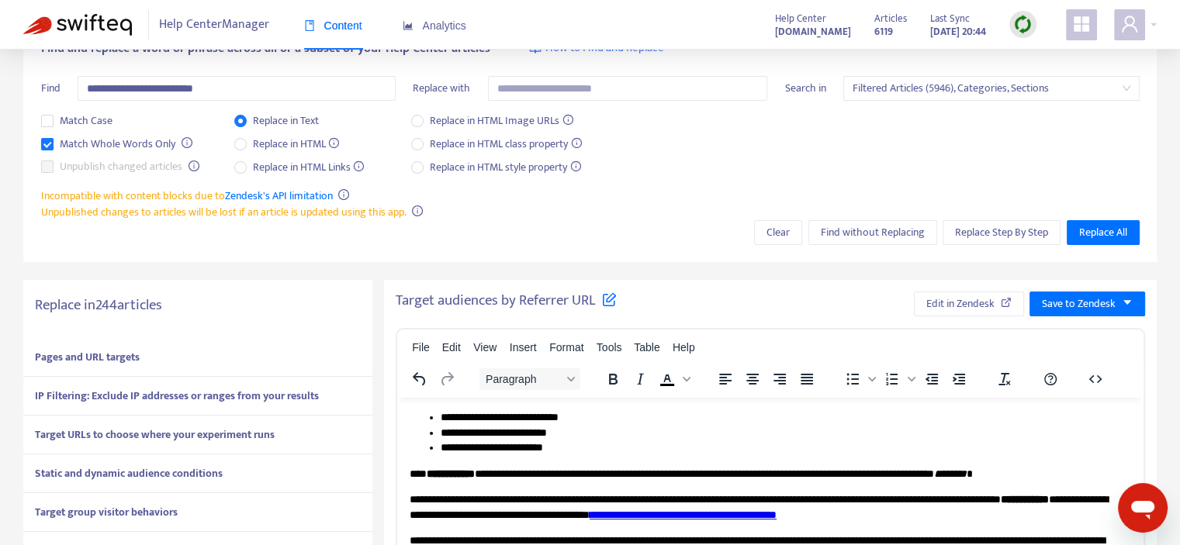
scroll to position [0, 0]
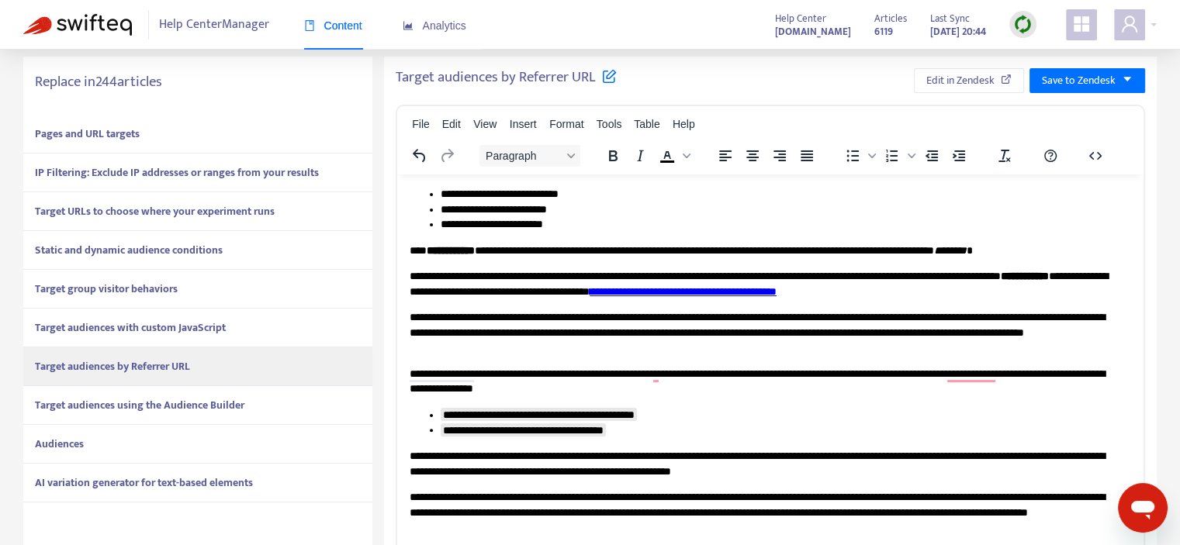
click at [161, 398] on strong "Target audiences using the Audience Builder" at bounding box center [140, 406] width 210 height 18
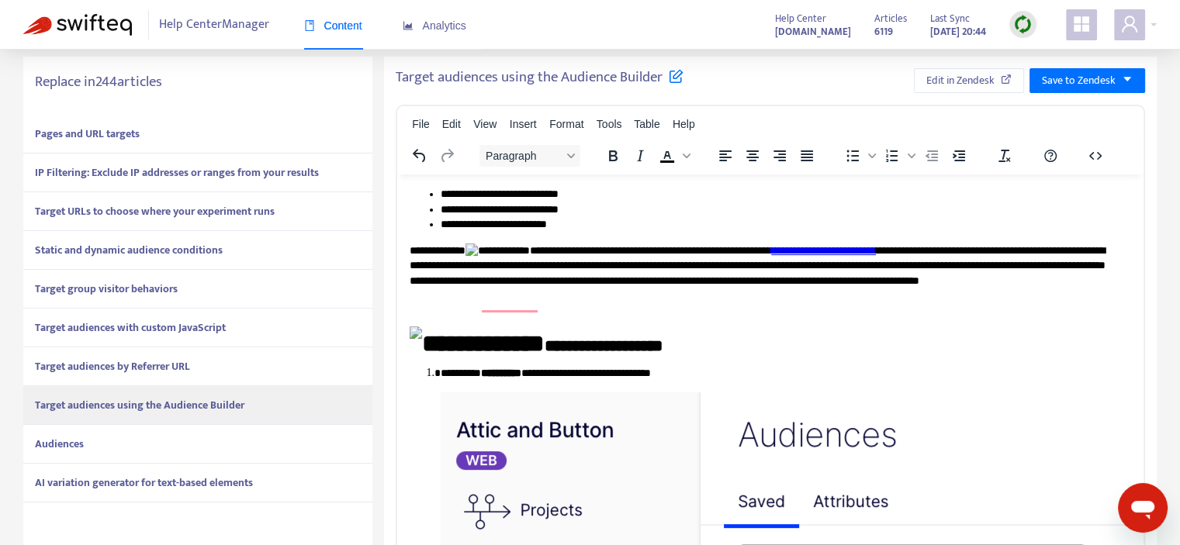
drag, startPoint x: 408, startPoint y: 257, endPoint x: 708, endPoint y: 309, distance: 304.0
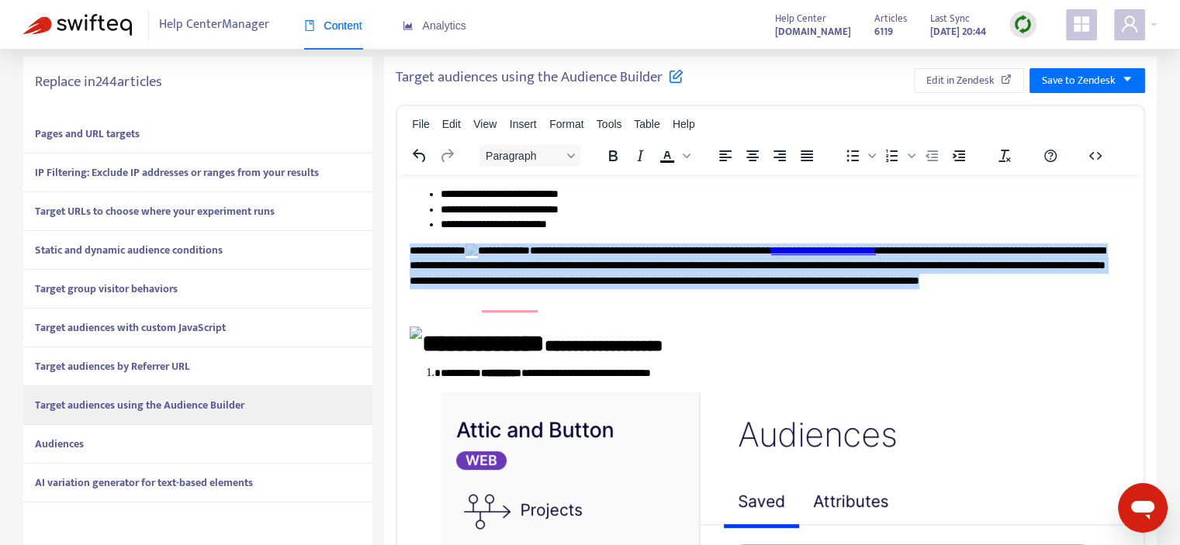
drag, startPoint x: 708, startPoint y: 309, endPoint x: 771, endPoint y: 426, distance: 133.0
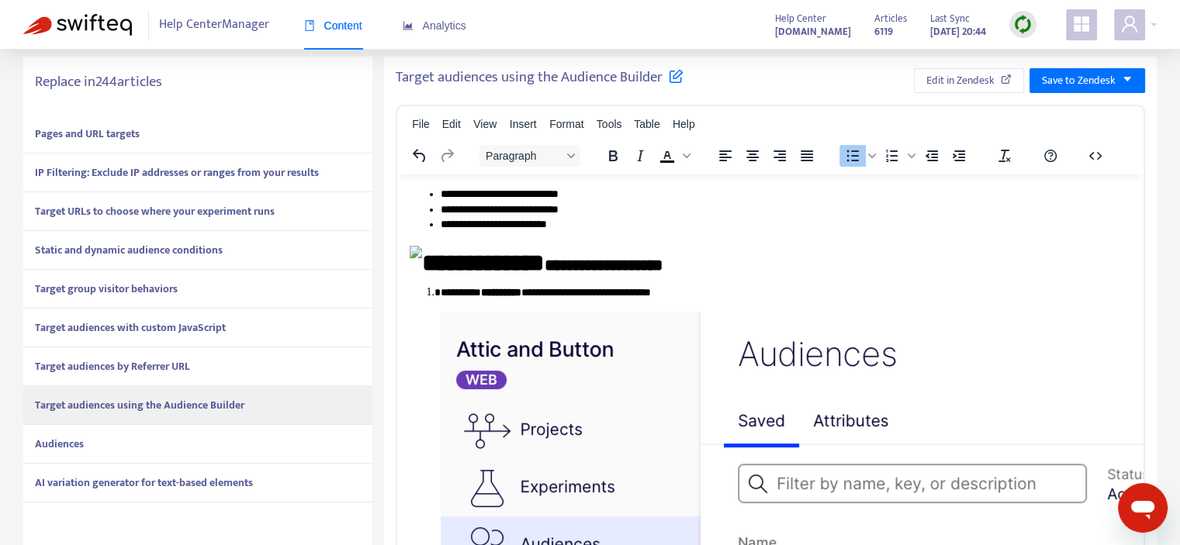
click at [436, 260] on h2 "**********" at bounding box center [765, 258] width 710 height 26
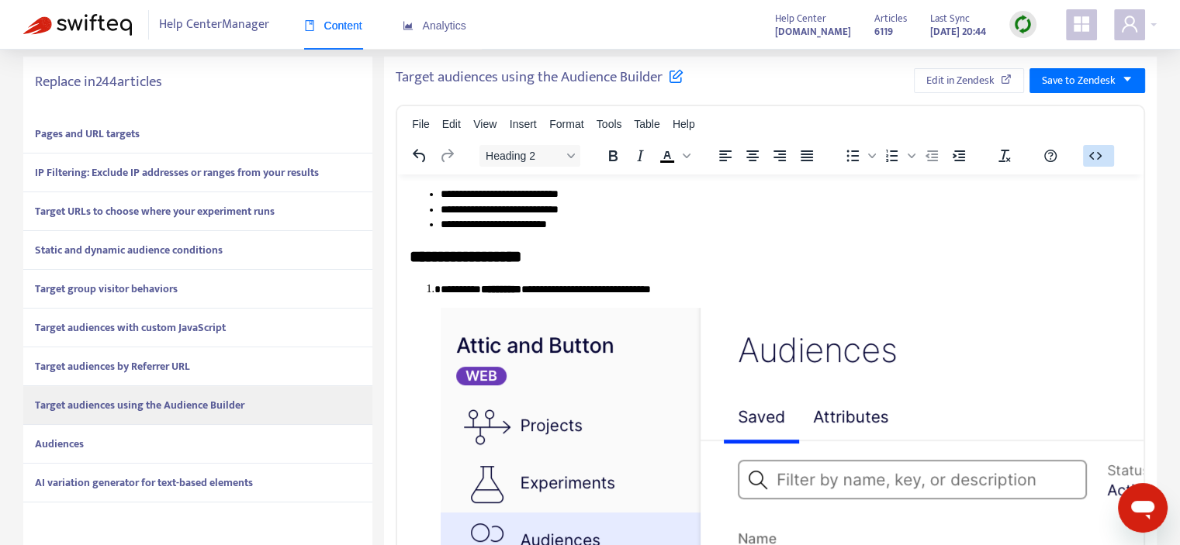
click at [1095, 153] on icon "button" at bounding box center [1095, 156] width 19 height 19
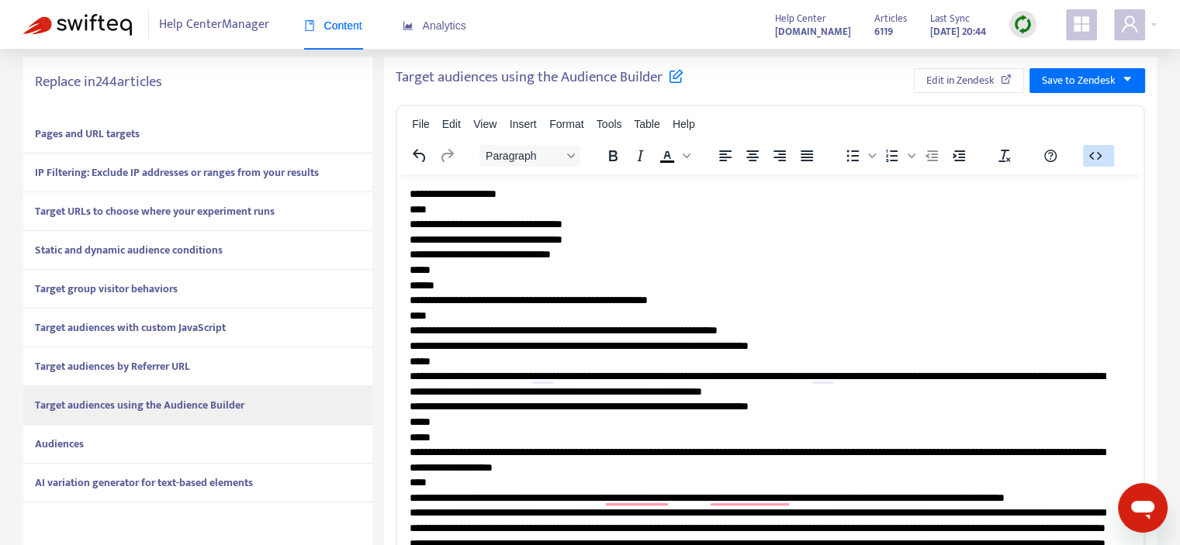
click at [1093, 150] on icon "button" at bounding box center [1095, 156] width 19 height 19
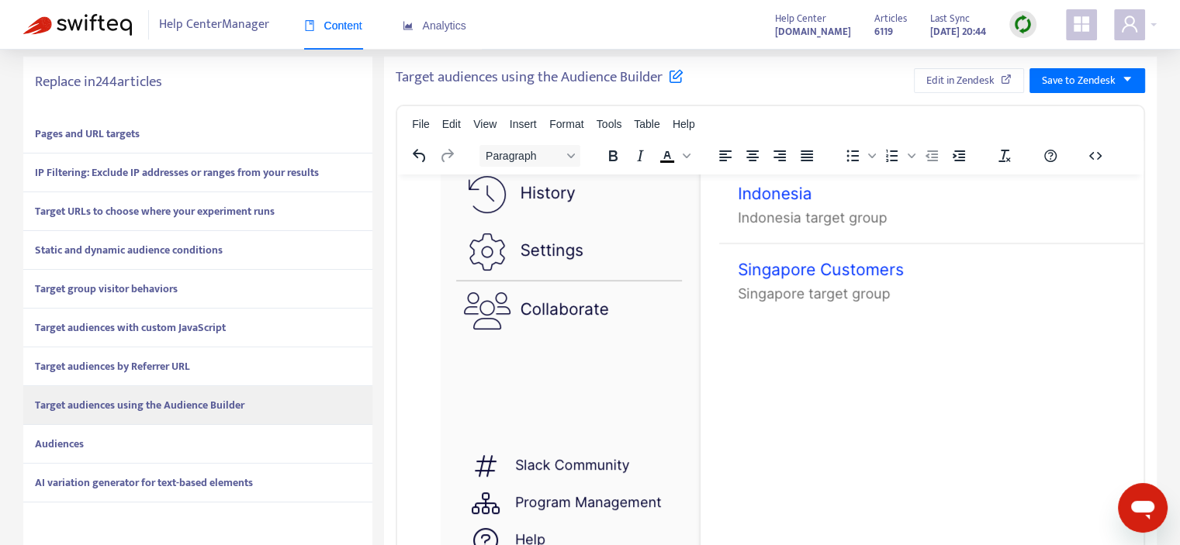
scroll to position [466, 0]
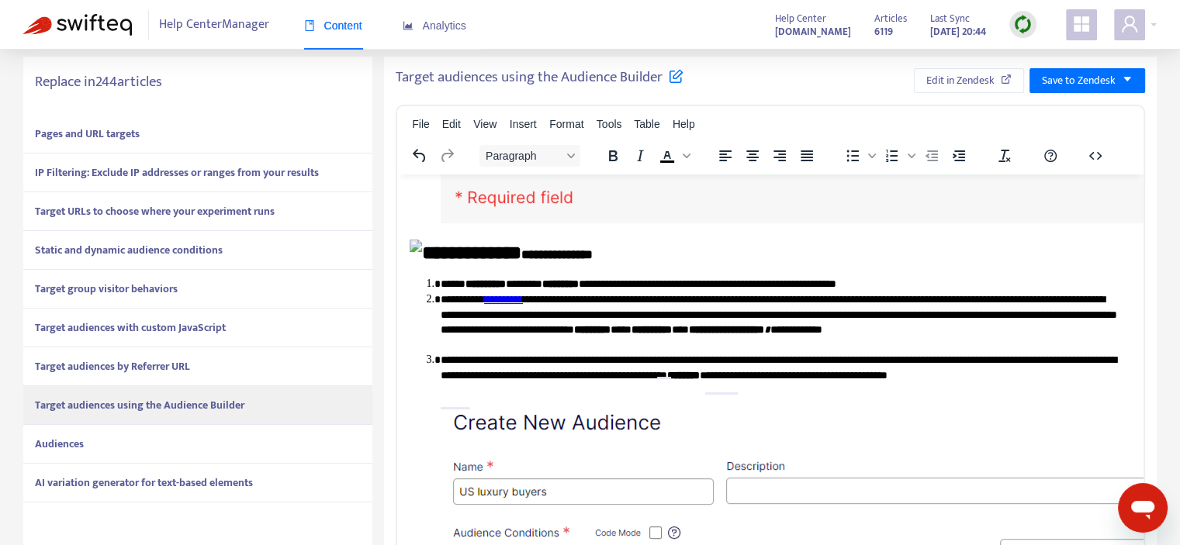
click at [414, 262] on img "To enrich screen reader interactions, please activate Accessibility in Grammarl…" at bounding box center [466, 252] width 112 height 26
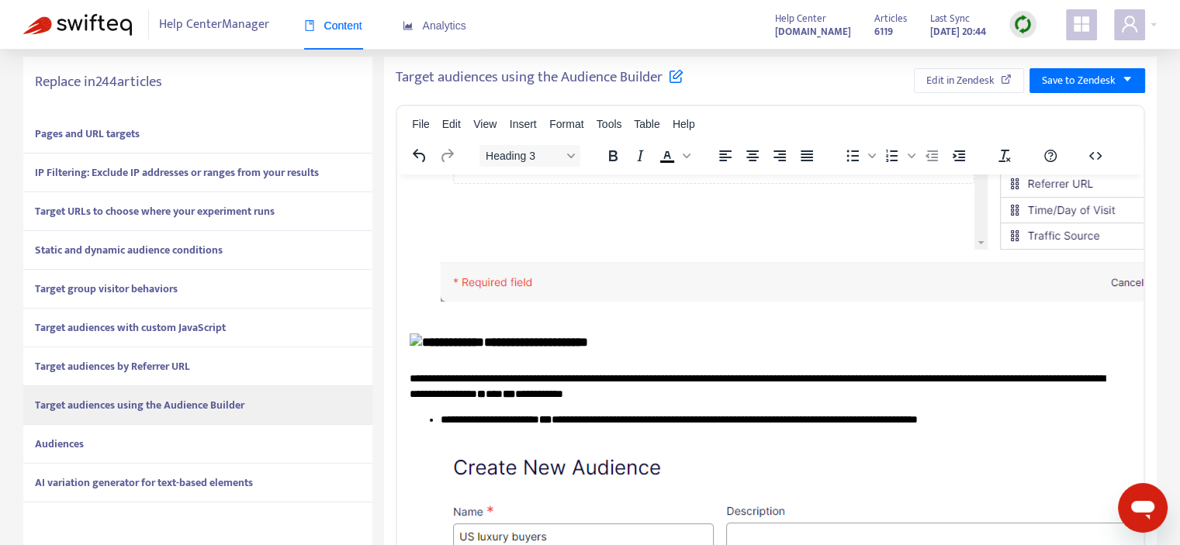
click at [411, 350] on img "To enrich screen reader interactions, please activate Accessibility in Grammarl…" at bounding box center [447, 342] width 74 height 18
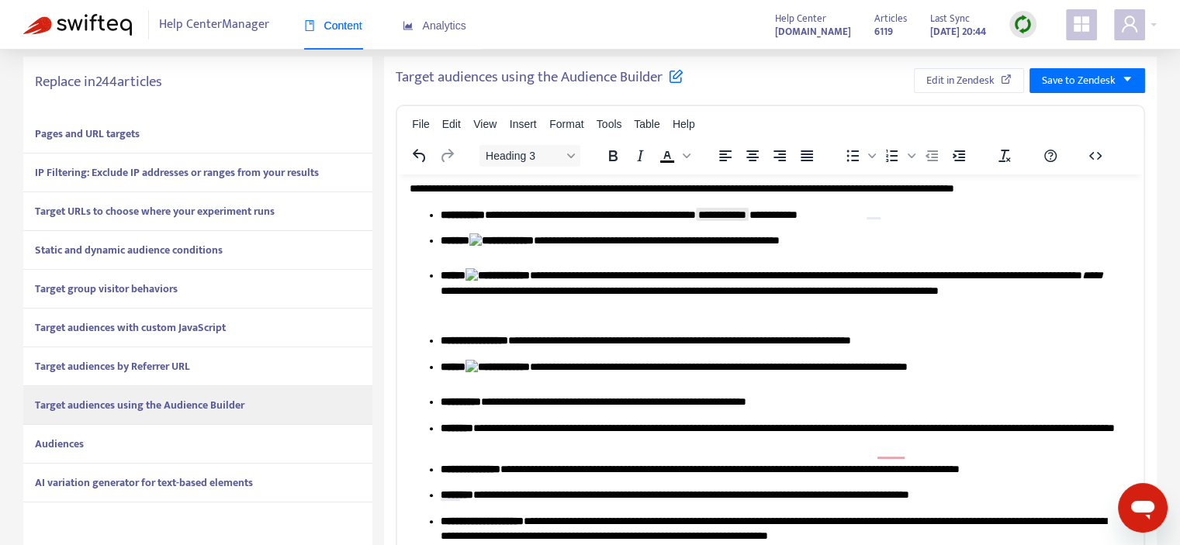
click at [498, 248] on img "To enrich screen reader interactions, please activate Accessibility in Grammarl…" at bounding box center [501, 241] width 64 height 16
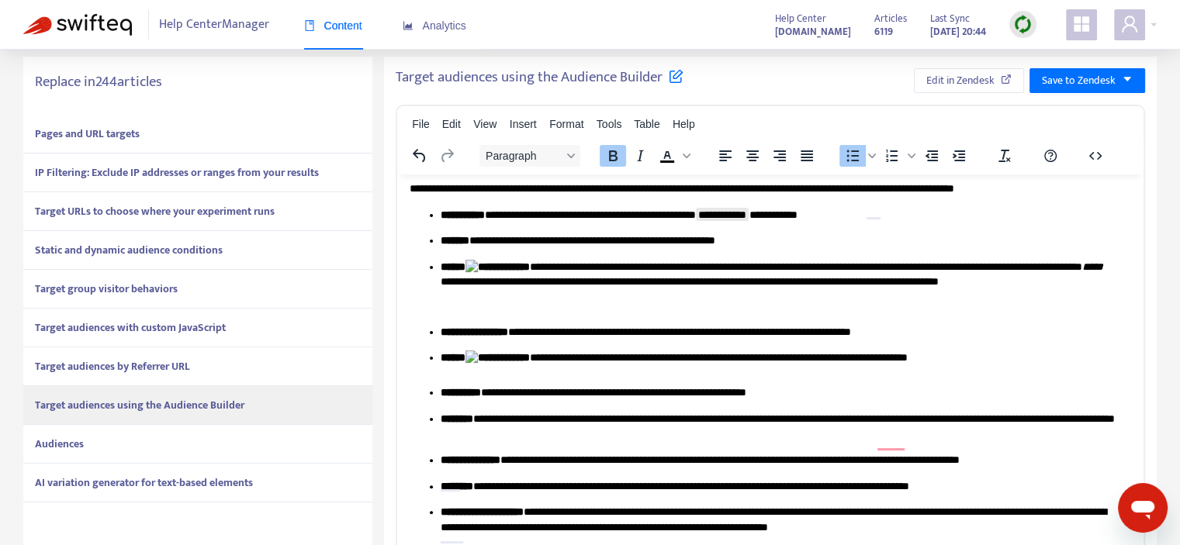
click at [479, 275] on img "To enrich screen reader interactions, please activate Accessibility in Grammarl…" at bounding box center [498, 267] width 64 height 16
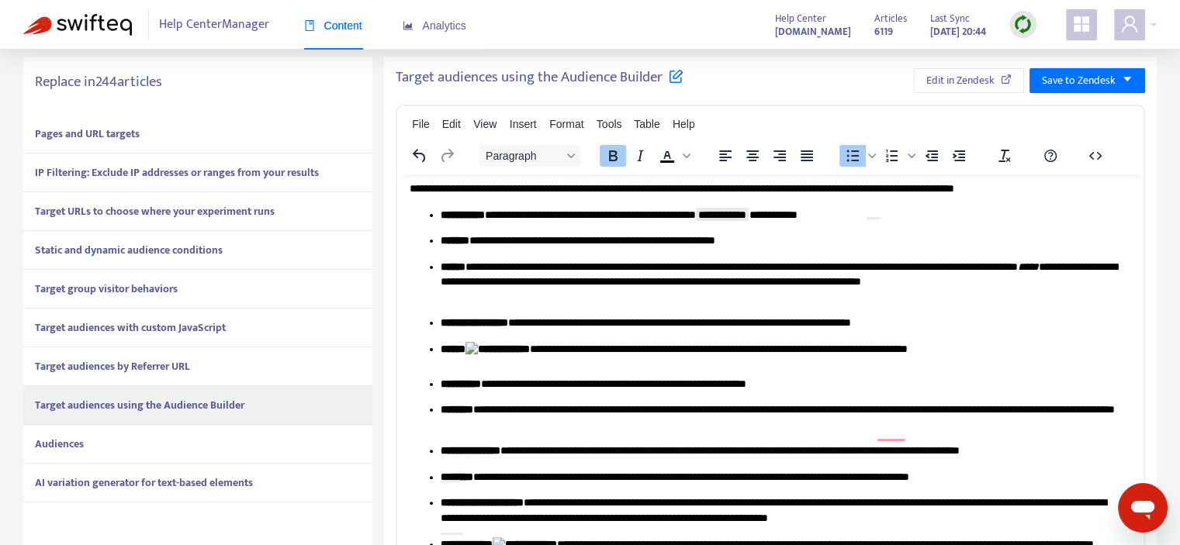
click at [486, 357] on img "To enrich screen reader interactions, please activate Accessibility in Grammarl…" at bounding box center [498, 349] width 64 height 16
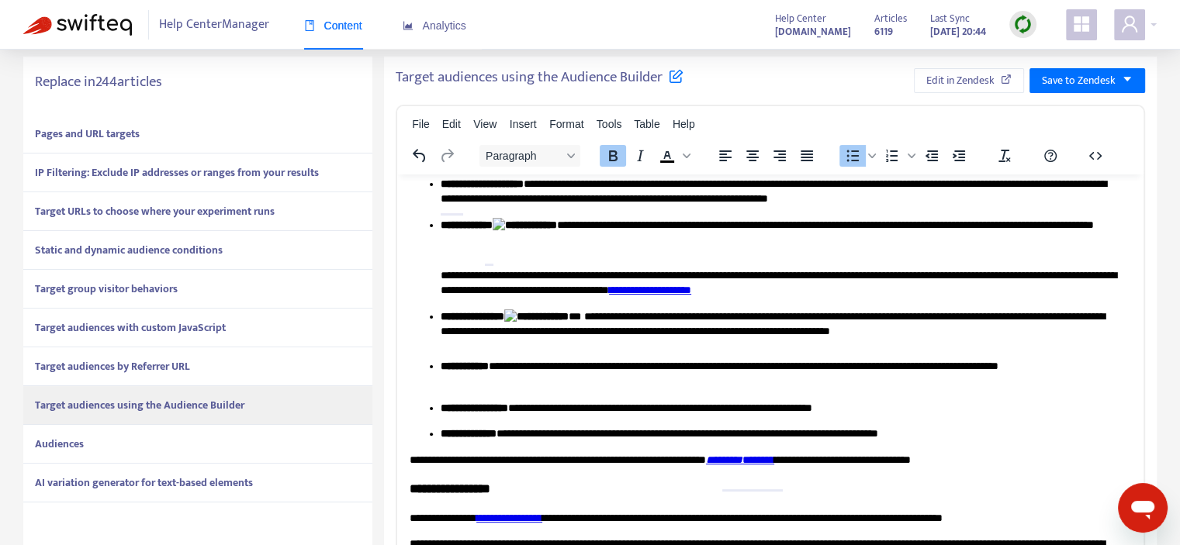
click at [517, 233] on img "To enrich screen reader interactions, please activate Accessibility in Grammarl…" at bounding box center [525, 225] width 64 height 16
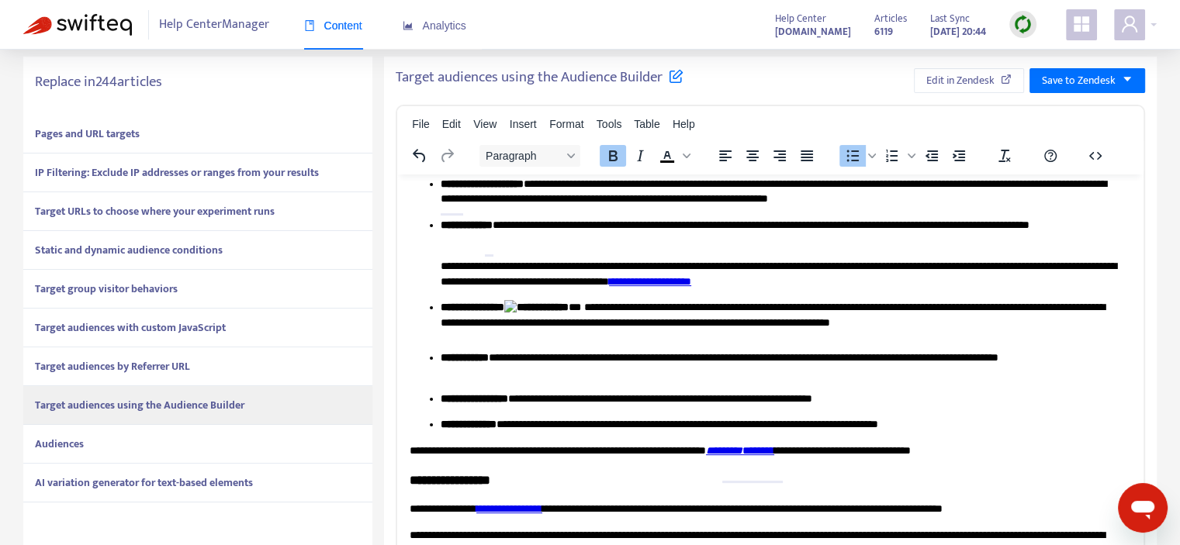
click at [544, 315] on img "To enrich screen reader interactions, please activate Accessibility in Grammarl…" at bounding box center [536, 308] width 64 height 16
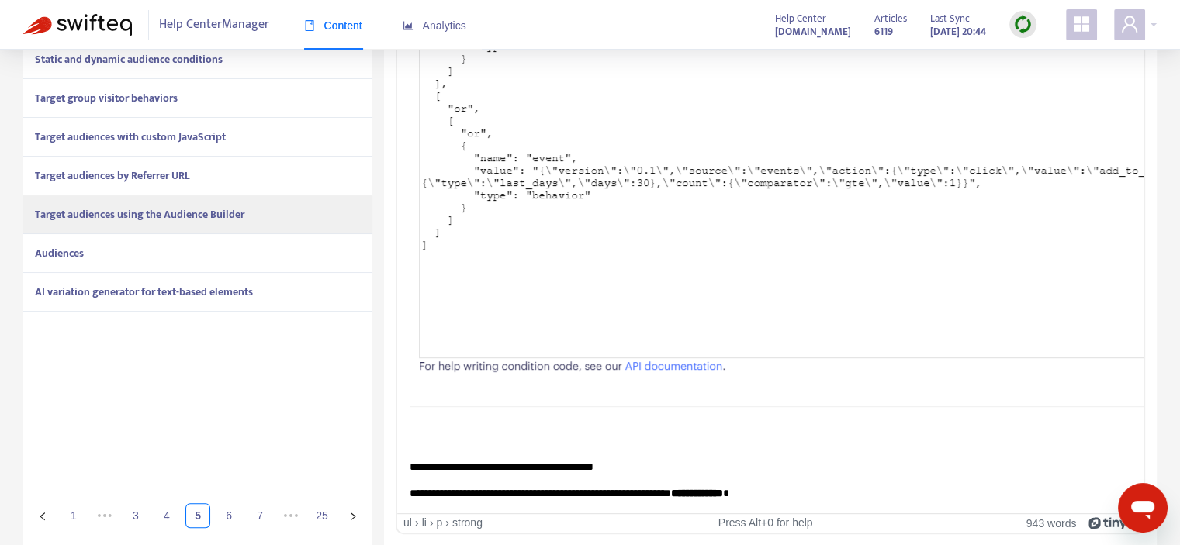
click at [610, 394] on img "To enrich screen reader interactions, please activate Accessibility in Grammarl…" at bounding box center [946, 103] width 1072 height 684
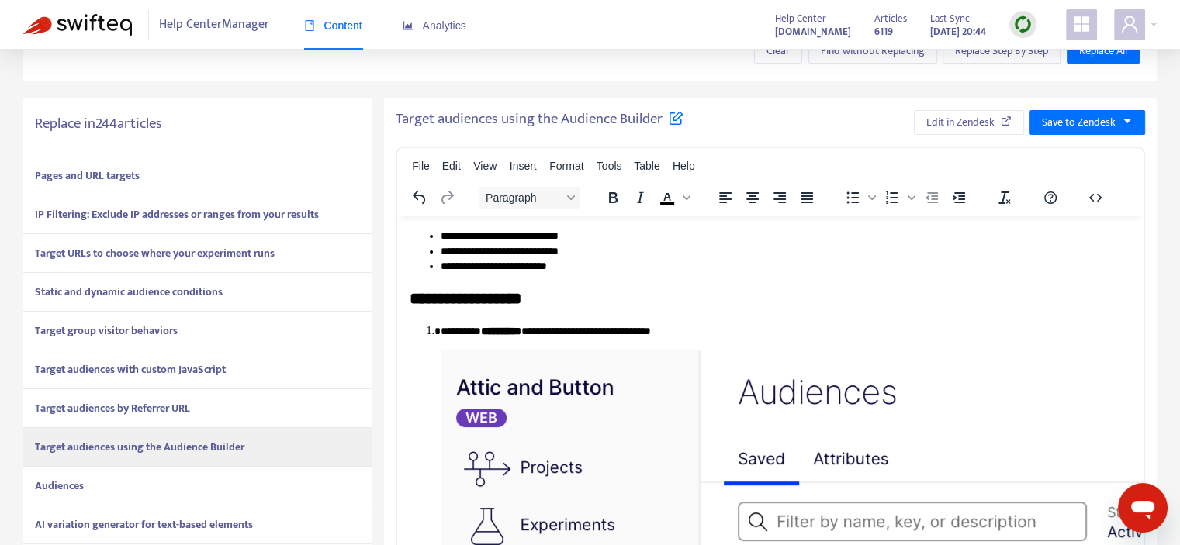
click at [1080, 136] on div "Target audiences using the Audience Builder Edit in Zendesk Save to Zendesk Fil…" at bounding box center [770, 439] width 773 height 680
click at [1080, 120] on span "Save to Zendesk" at bounding box center [1079, 122] width 74 height 17
click at [1063, 150] on span "Publish" at bounding box center [1072, 153] width 59 height 17
click at [943, 127] on span "Edit in Zendesk" at bounding box center [943, 122] width 68 height 17
click at [120, 484] on div "Audiences" at bounding box center [197, 486] width 349 height 39
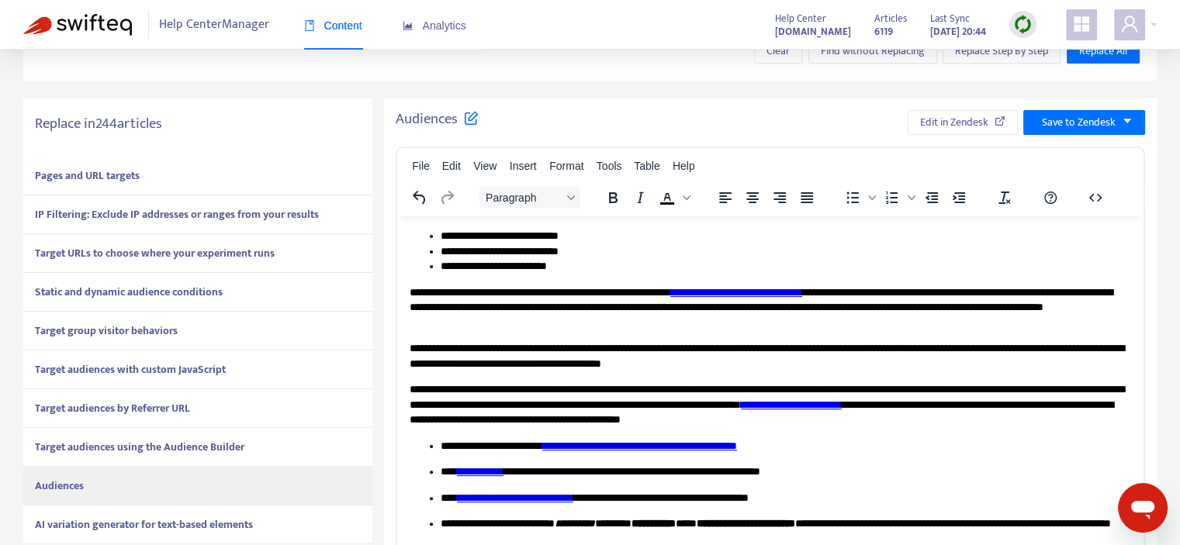
click at [117, 446] on strong "Target audiences using the Audience Builder" at bounding box center [140, 447] width 210 height 18
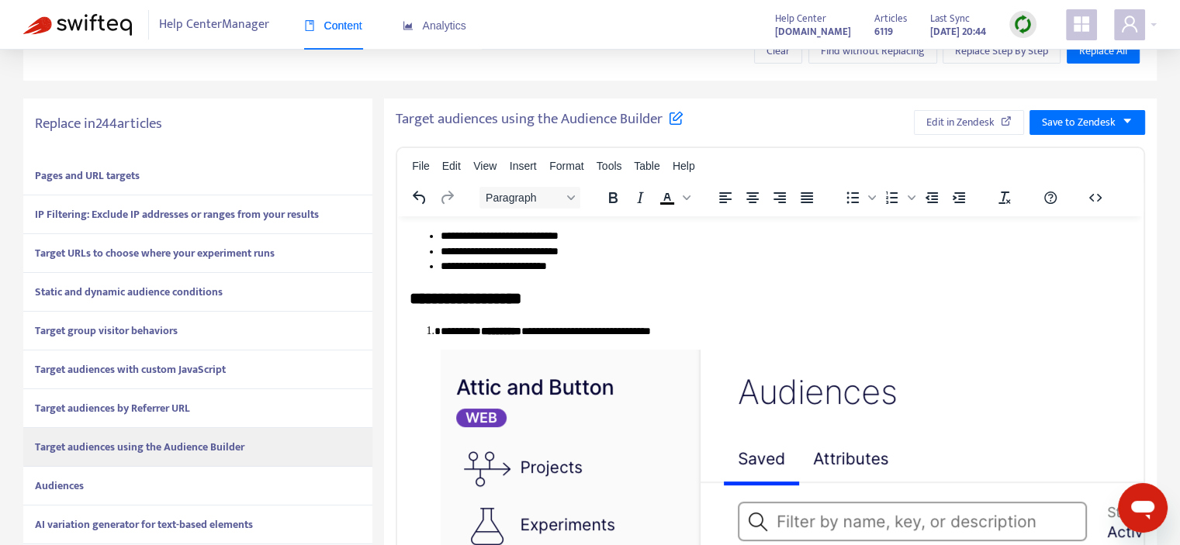
scroll to position [0, 0]
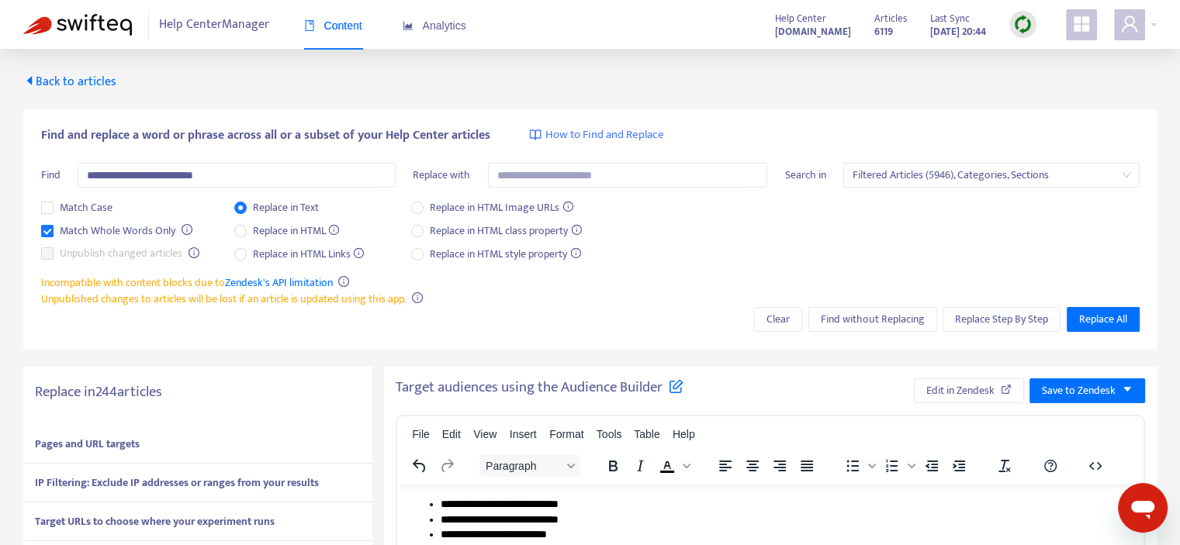
click at [1030, 19] on img at bounding box center [1022, 24] width 19 height 19
click at [1040, 52] on link "Quick Sync" at bounding box center [1055, 56] width 66 height 18
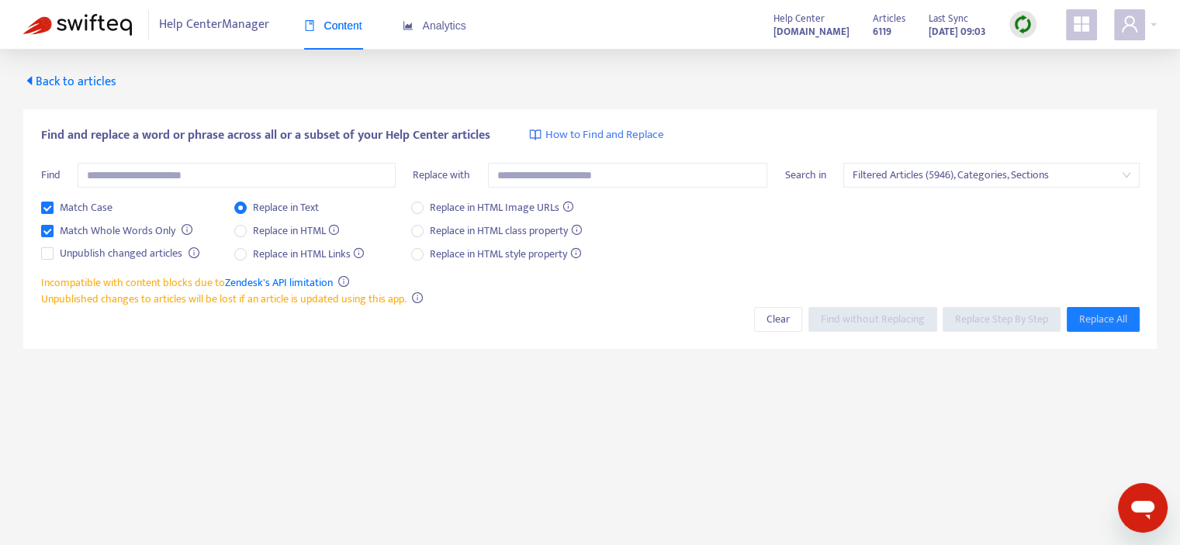
click at [99, 85] on span "Back to articles" at bounding box center [69, 81] width 93 height 21
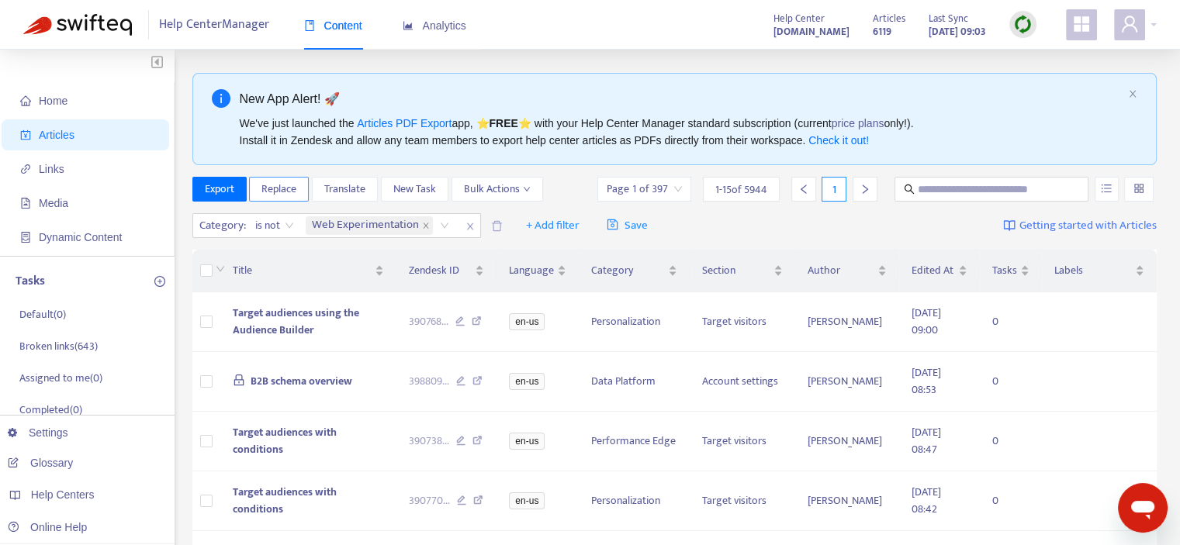
click at [289, 192] on span "Replace" at bounding box center [278, 189] width 35 height 17
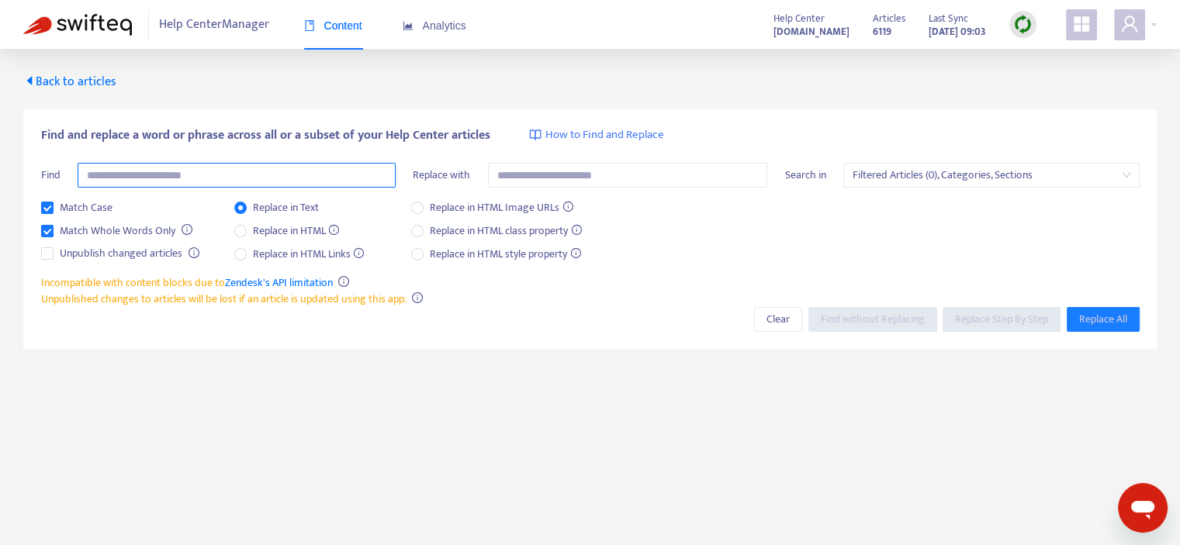
click at [240, 173] on input "text" at bounding box center [237, 175] width 318 height 25
type input "*"
paste input "**********"
type input "**********"
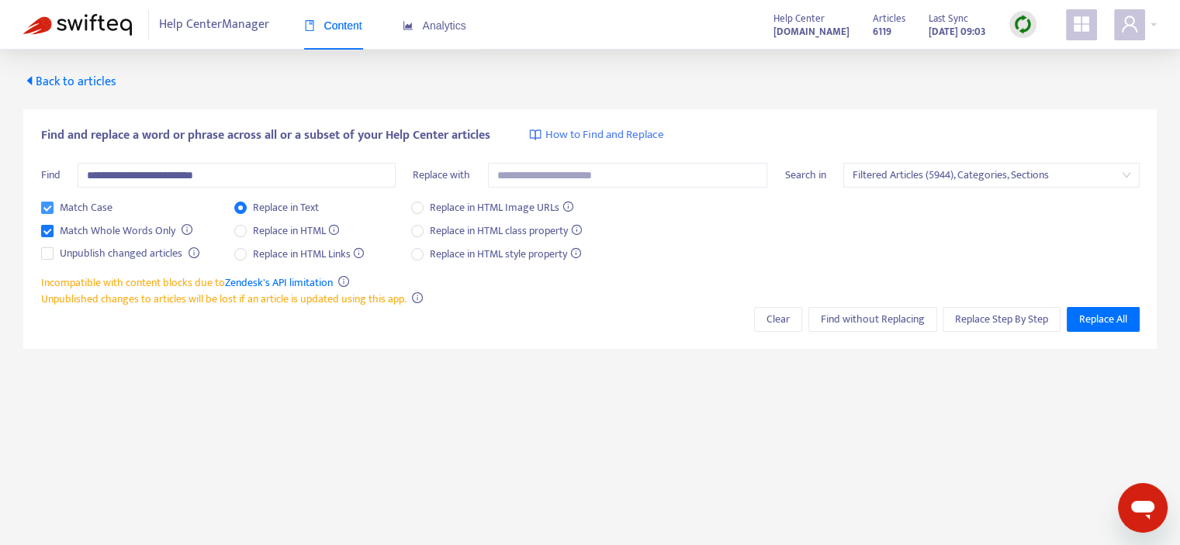
click at [88, 214] on span "Match Case" at bounding box center [86, 207] width 65 height 17
click at [1004, 316] on span "Replace Step By Step" at bounding box center [1001, 319] width 93 height 17
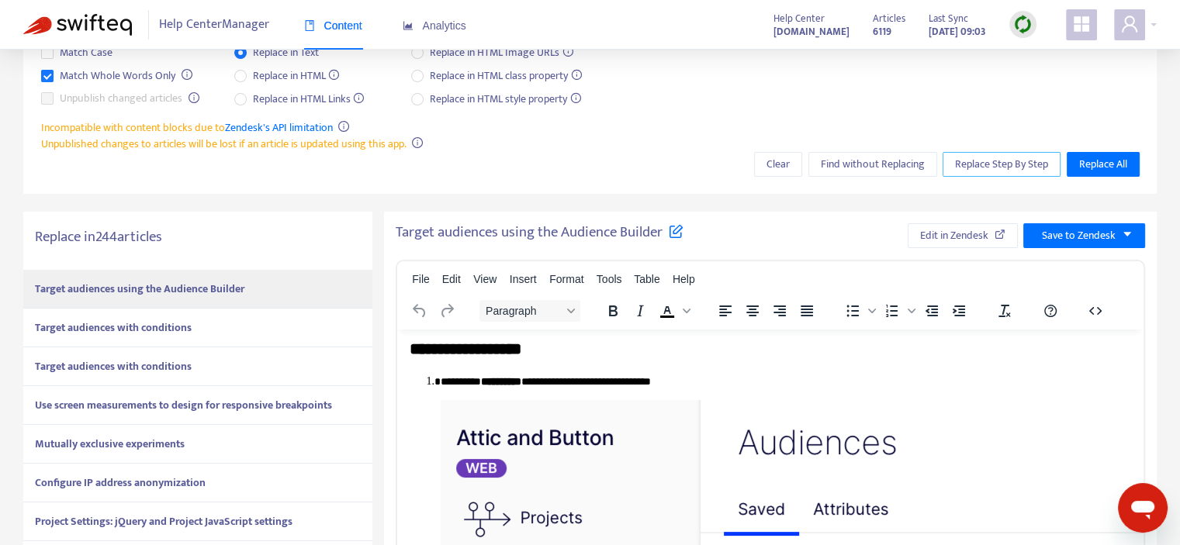
scroll to position [155, 0]
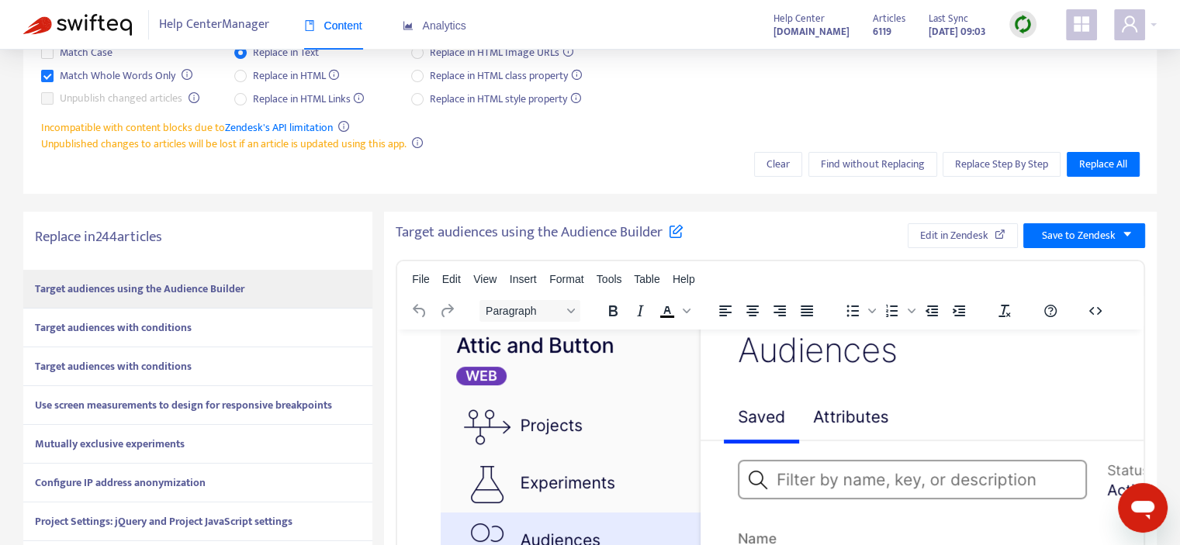
click at [226, 338] on div "Target audiences with conditions" at bounding box center [197, 328] width 349 height 39
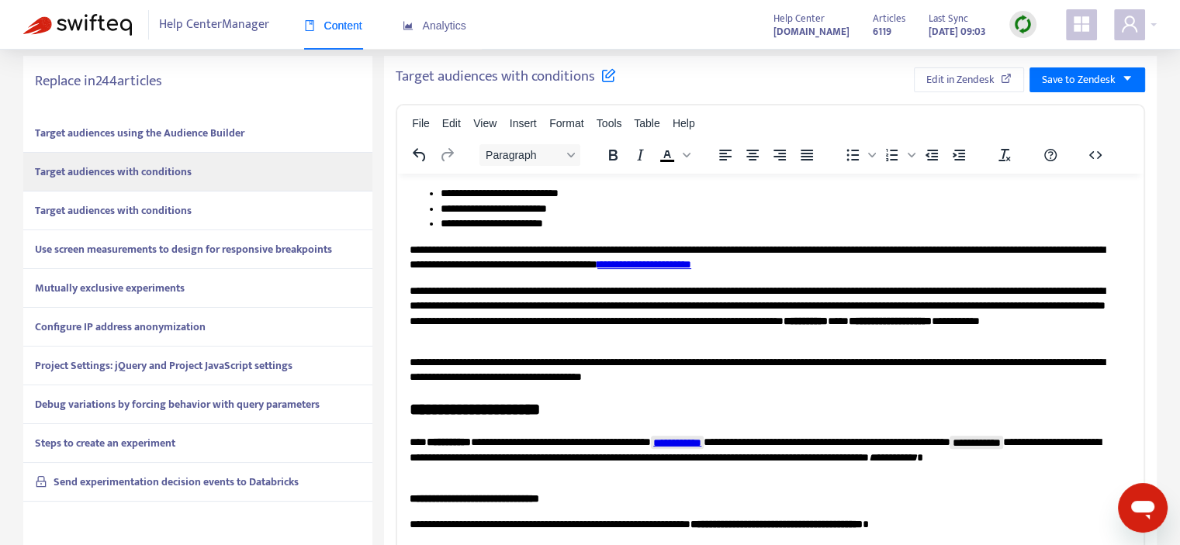
scroll to position [388, 0]
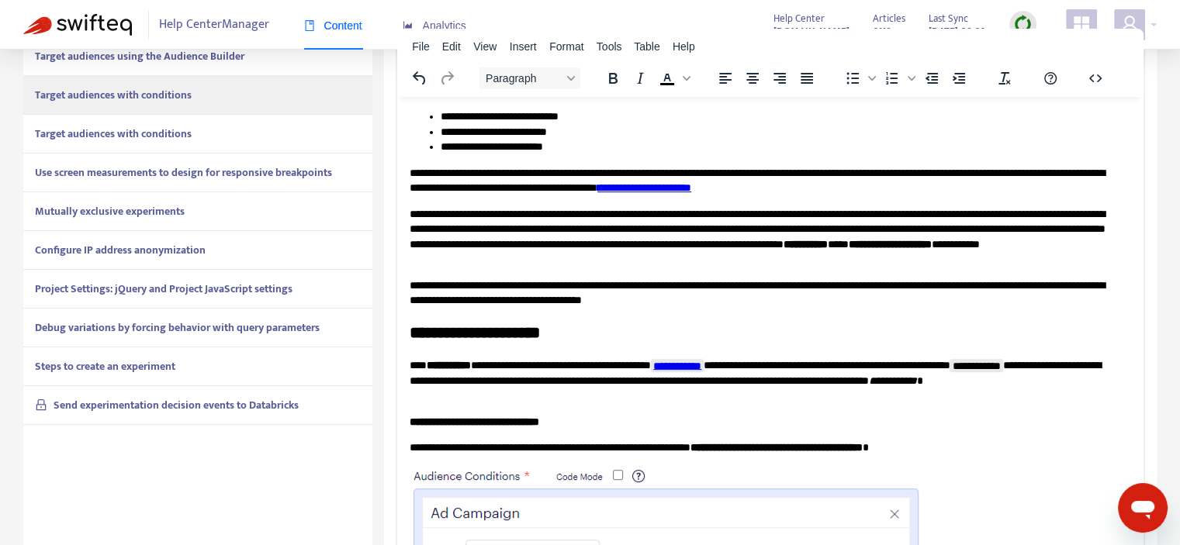
click at [201, 144] on div "Target audiences with conditions" at bounding box center [197, 134] width 349 height 39
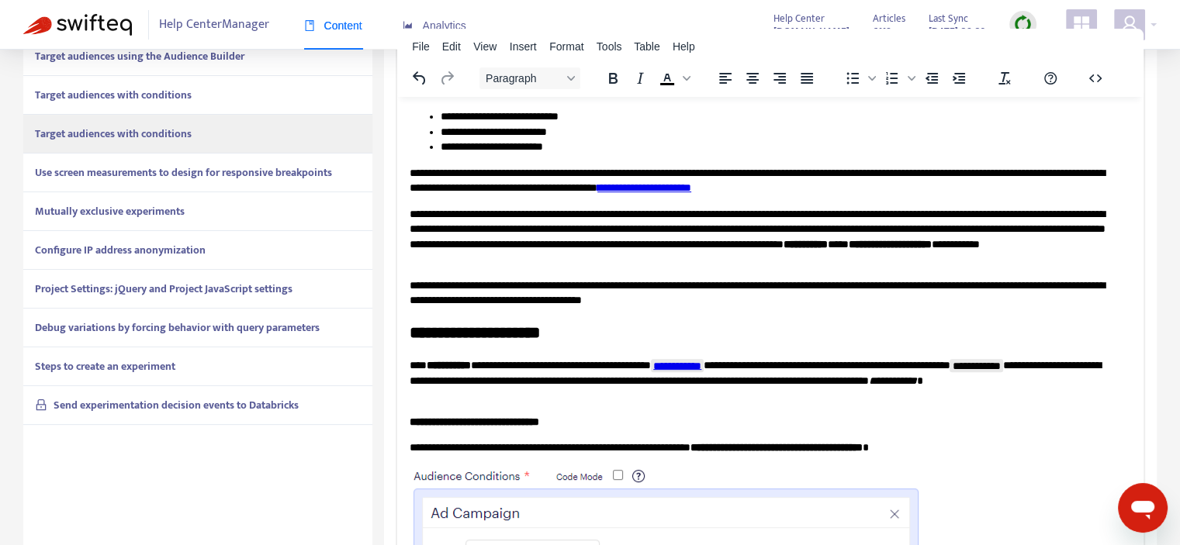
scroll to position [310, 0]
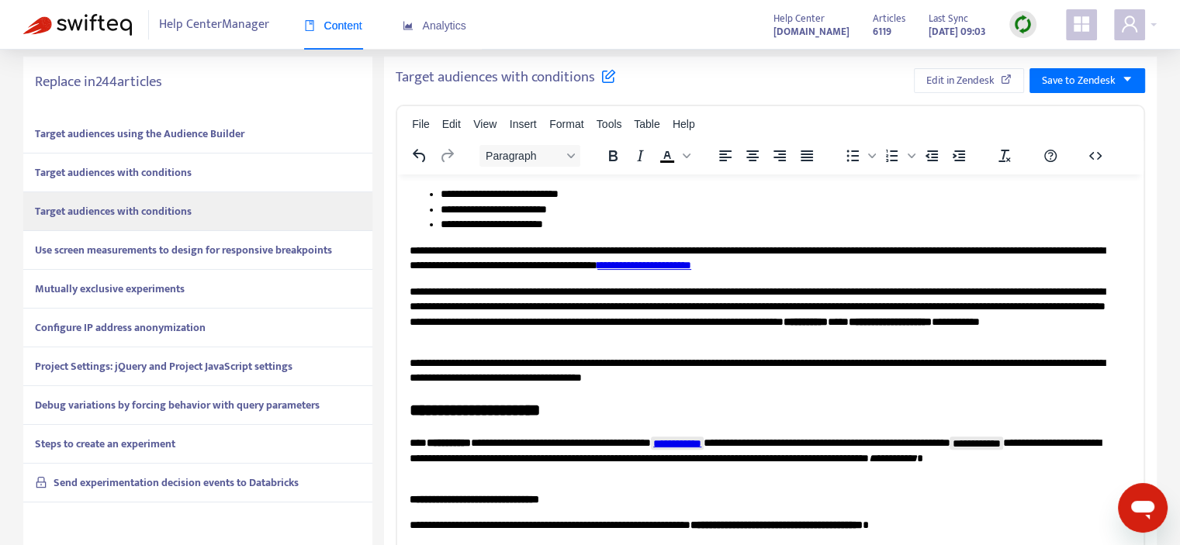
click at [196, 259] on div "Use screen measurements to design for responsive breakpoints" at bounding box center [197, 250] width 349 height 39
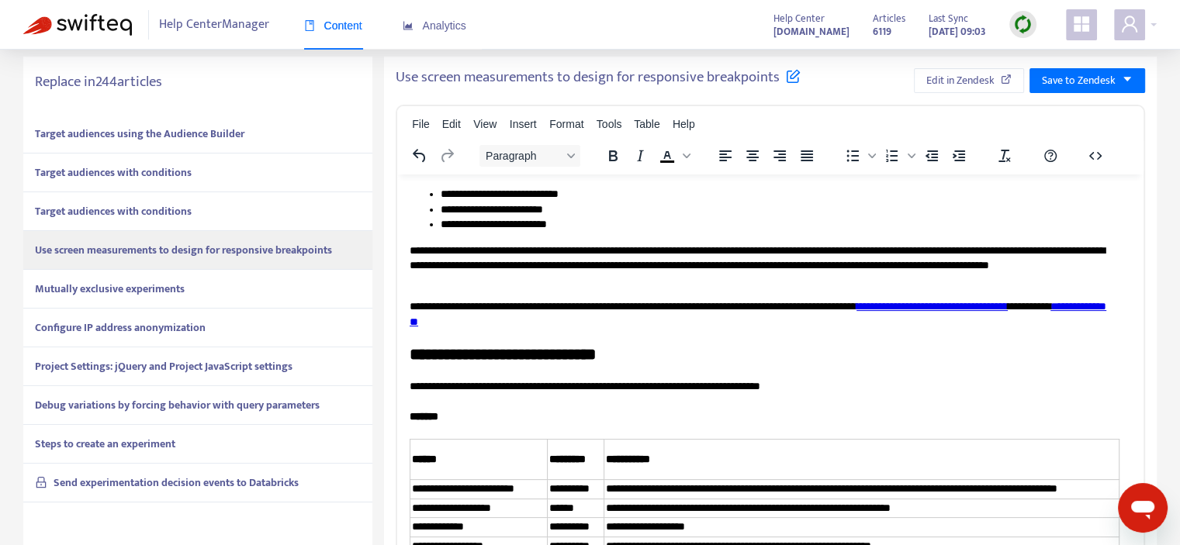
click at [184, 294] on strong "Mutually exclusive experiments" at bounding box center [110, 289] width 150 height 18
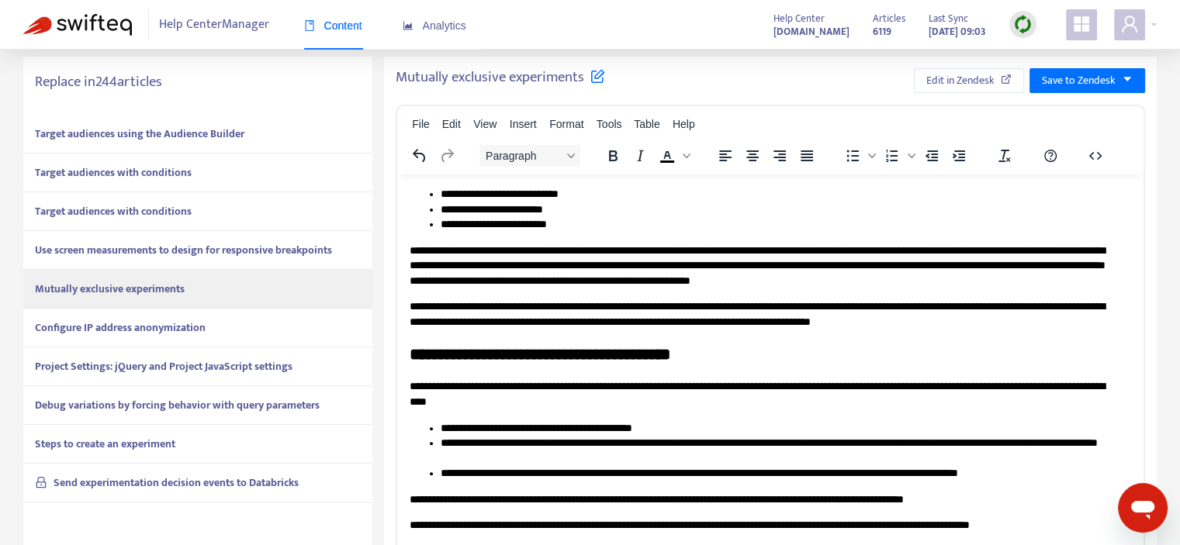
click at [172, 319] on strong "Configure IP address anonymization" at bounding box center [120, 328] width 171 height 18
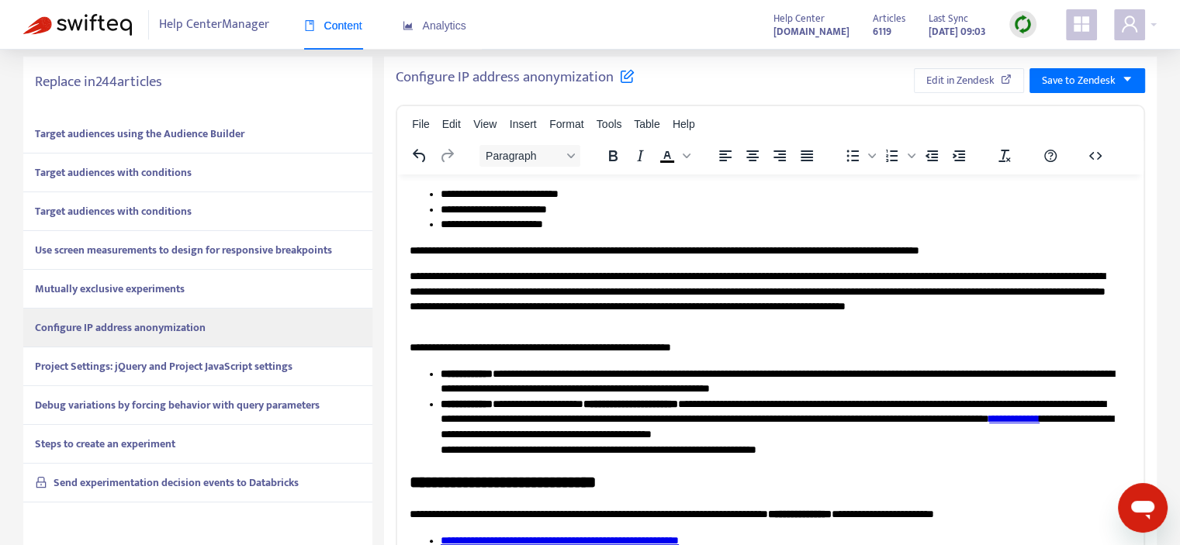
click at [166, 373] on strong "Project Settings: jQuery and Project JavaScript settings" at bounding box center [164, 367] width 258 height 18
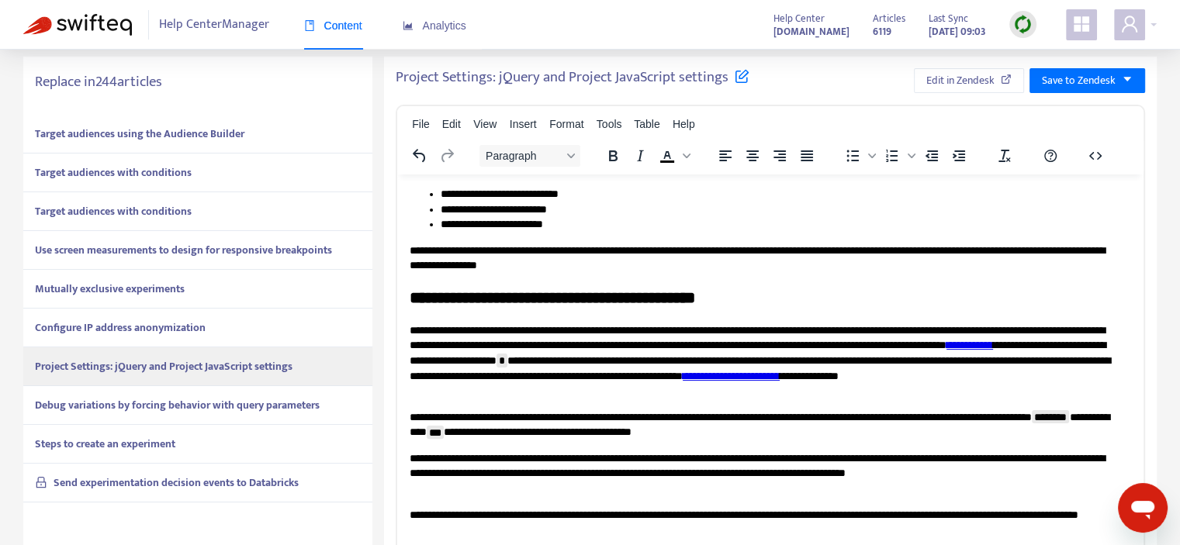
click at [151, 421] on div "Debug variations by forcing behavior with query parameters" at bounding box center [197, 405] width 349 height 39
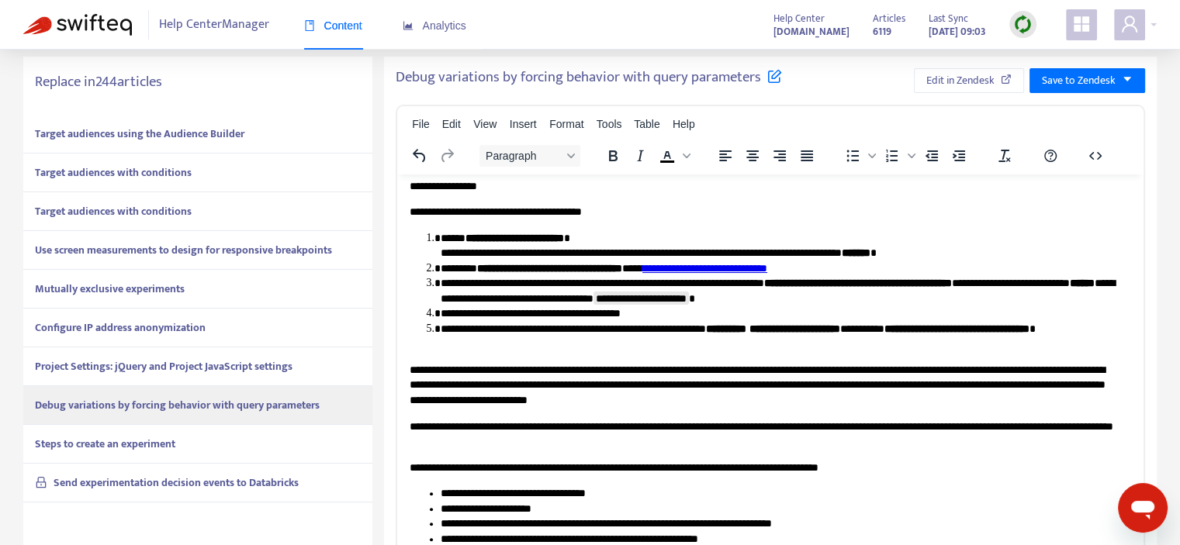
scroll to position [78, 0]
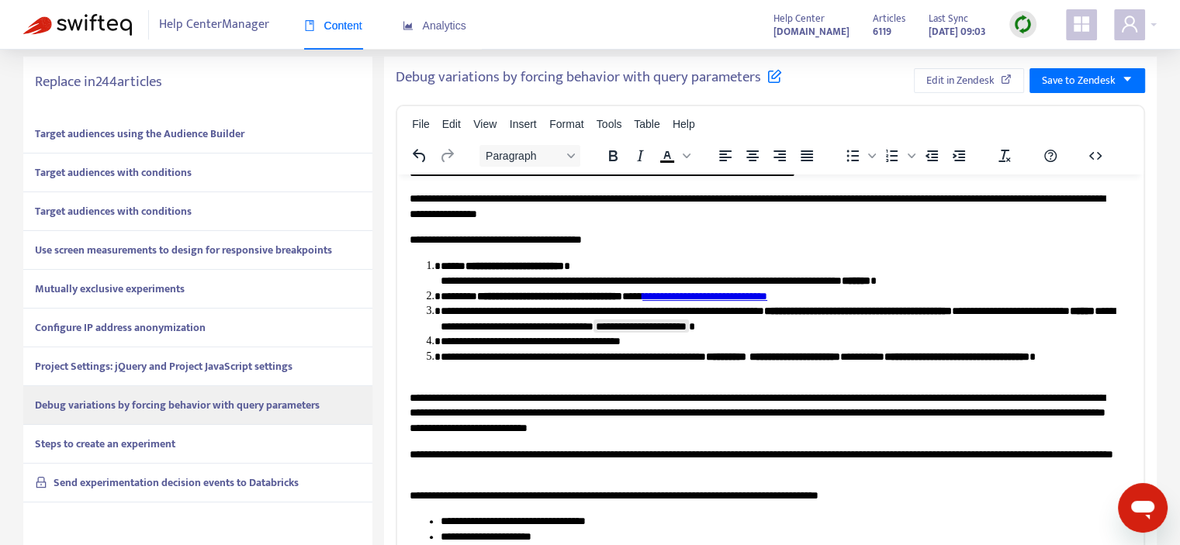
click at [161, 442] on strong "Steps to create an experiment" at bounding box center [105, 444] width 140 height 18
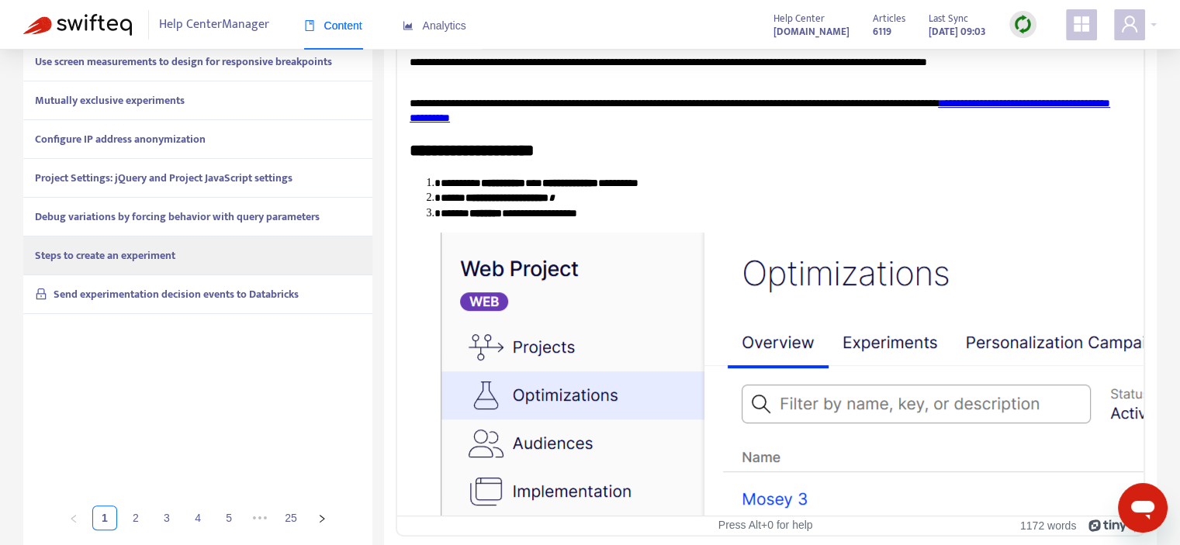
scroll to position [501, 0]
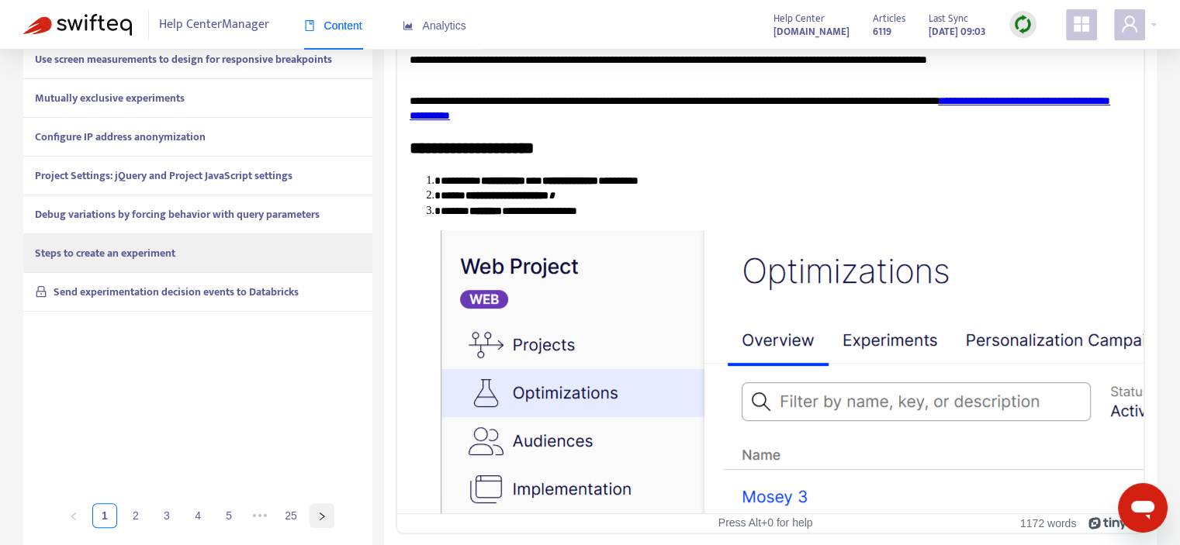
click at [323, 520] on icon "right" at bounding box center [321, 516] width 9 height 9
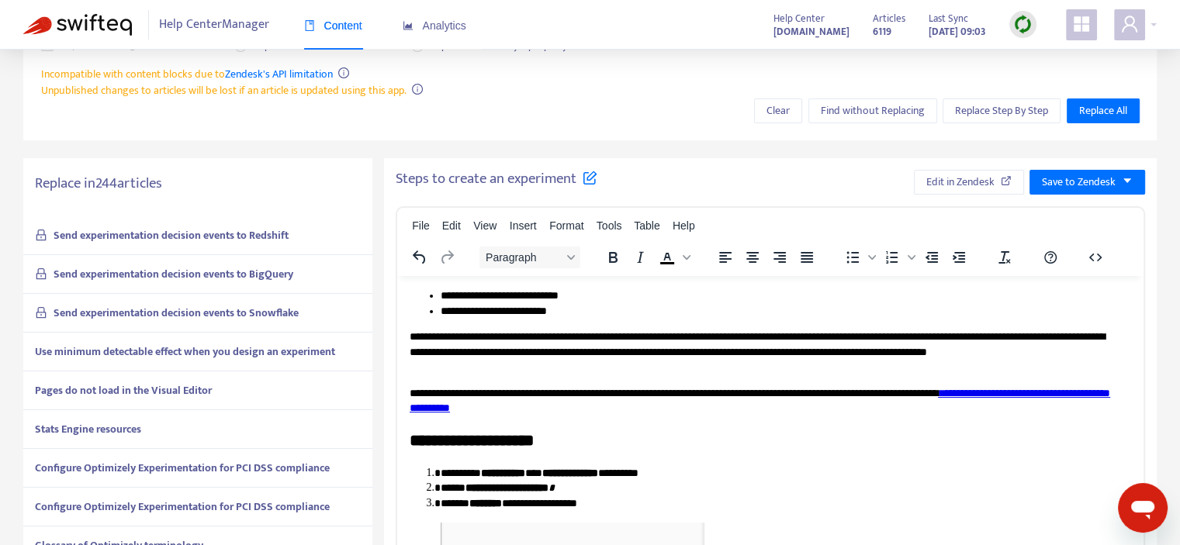
scroll to position [191, 0]
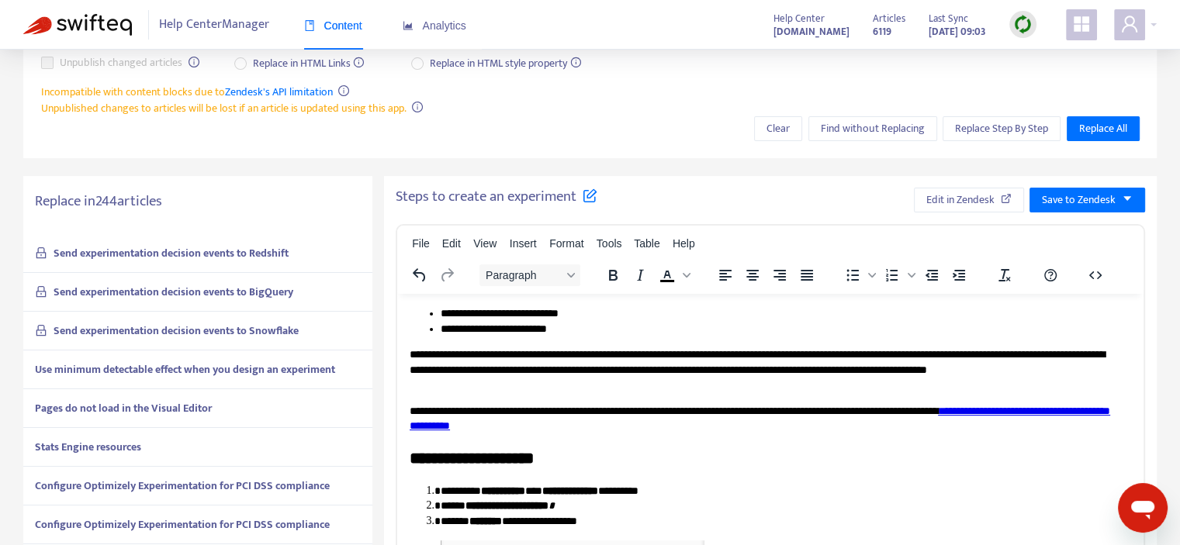
click at [161, 372] on strong "Use minimum detectable effect when you design an experiment" at bounding box center [185, 370] width 300 height 18
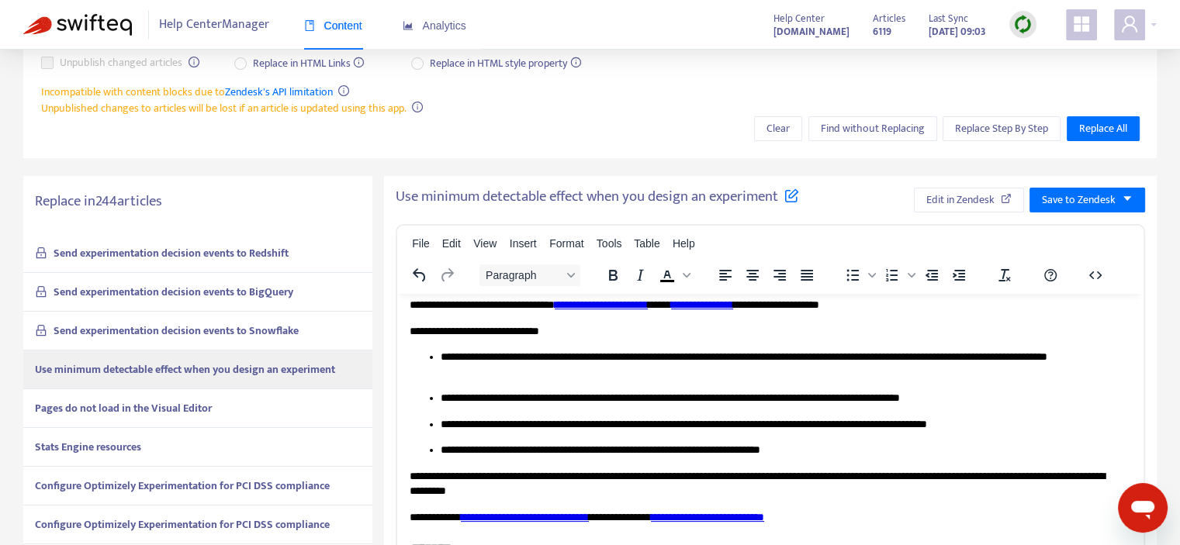
scroll to position [0, 0]
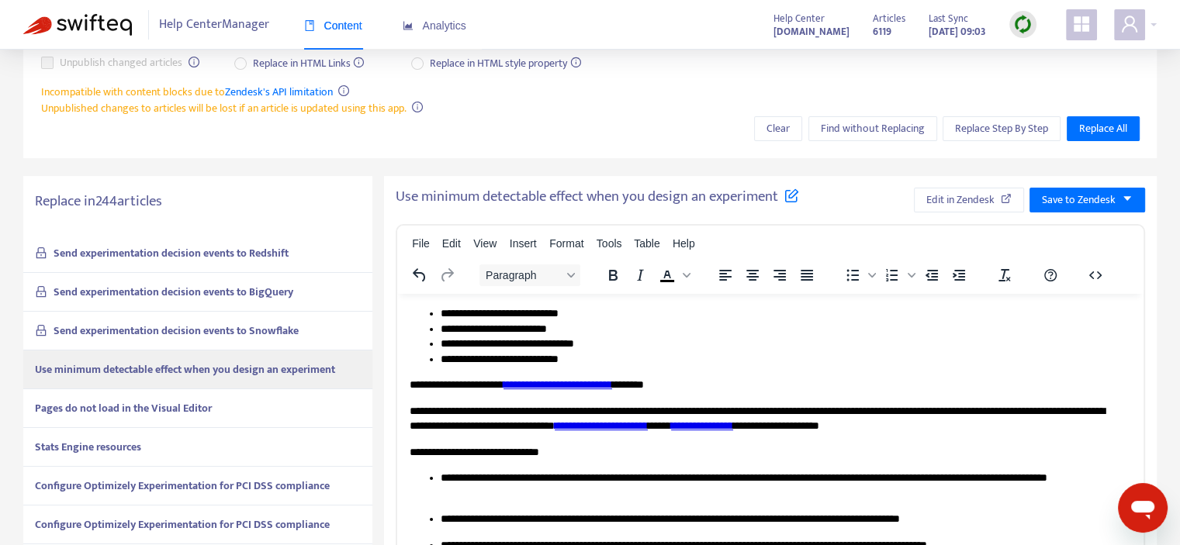
click at [183, 406] on strong "Pages do not load in the Visual Editor" at bounding box center [123, 409] width 177 height 18
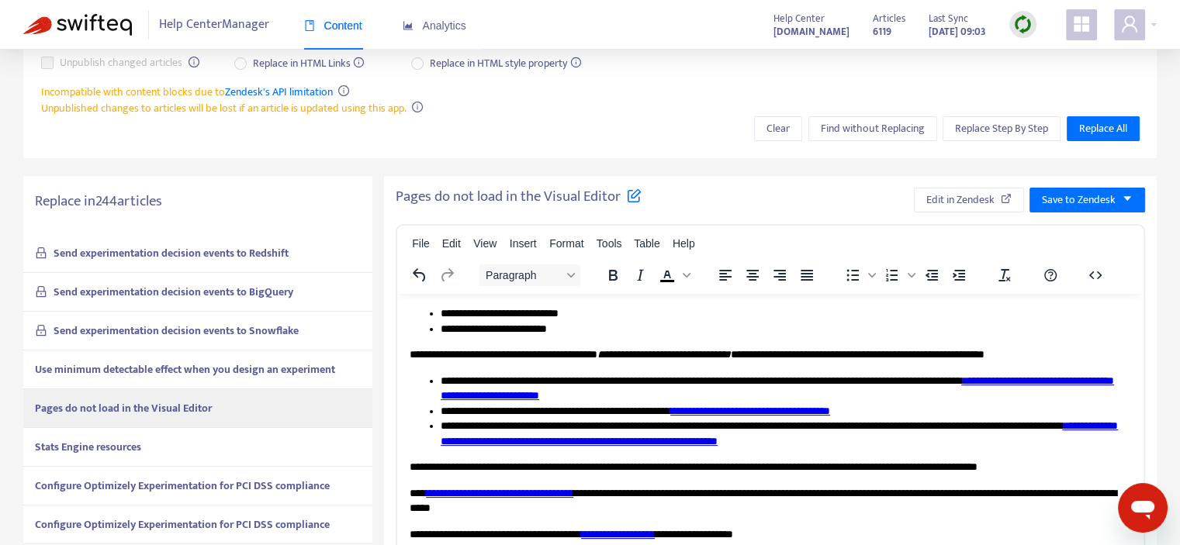
click at [199, 438] on div "Stats Engine resources" at bounding box center [197, 447] width 349 height 39
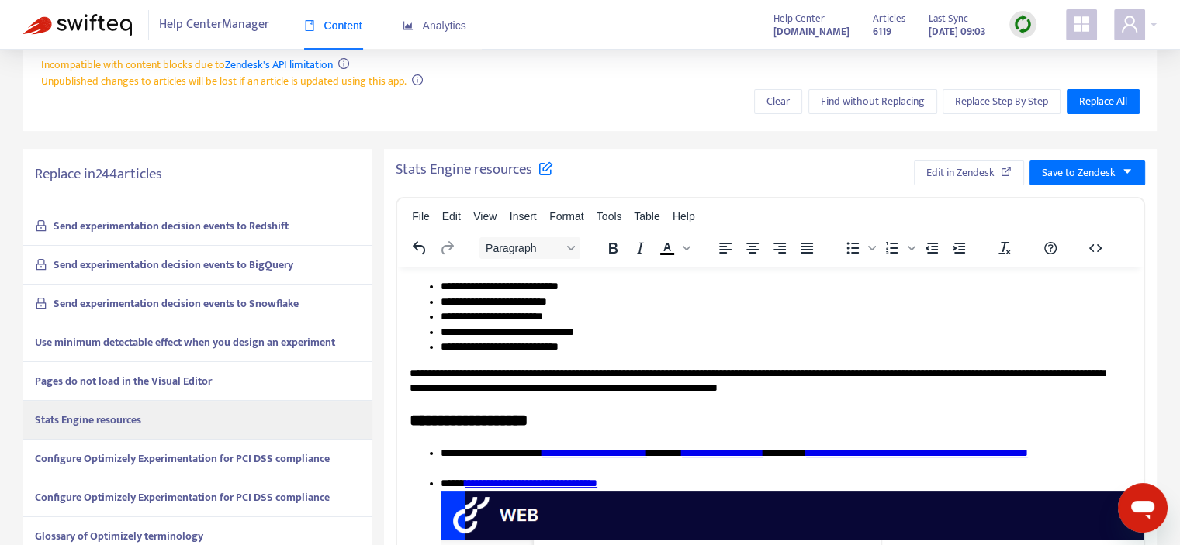
scroll to position [268, 0]
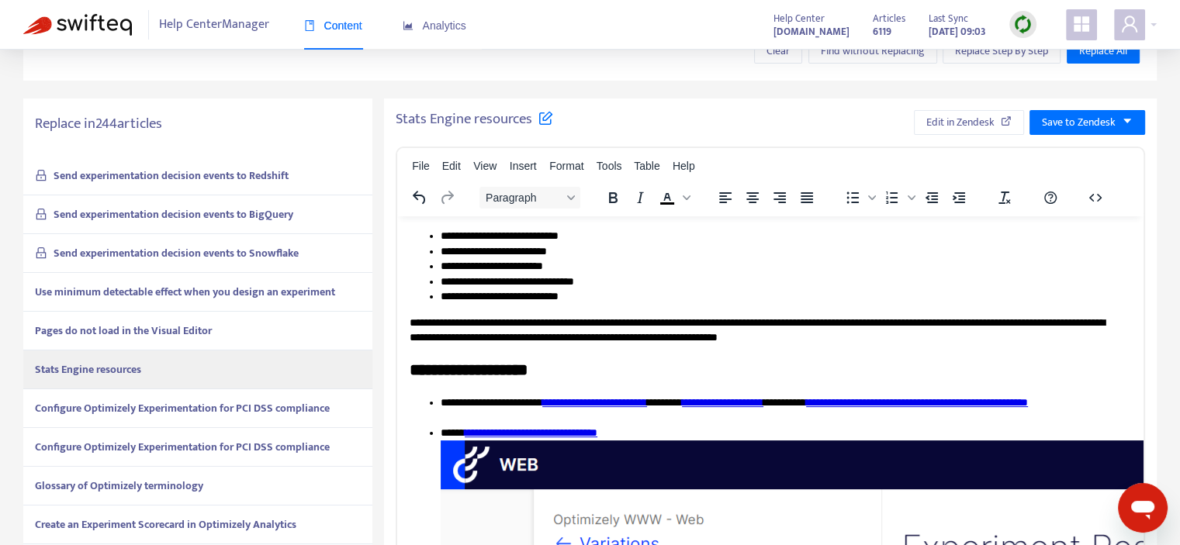
click at [213, 417] on div "Configure Optimizely Experimentation for PCI DSS compliance" at bounding box center [197, 409] width 349 height 39
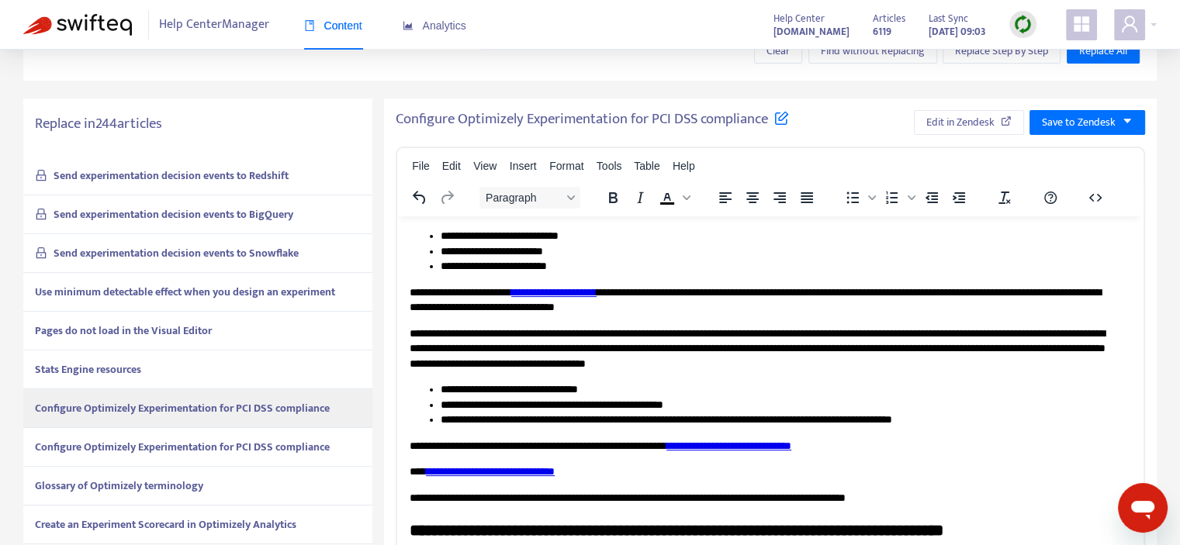
click at [230, 438] on strong "Configure Optimizely Experimentation for PCI DSS compliance" at bounding box center [182, 447] width 295 height 18
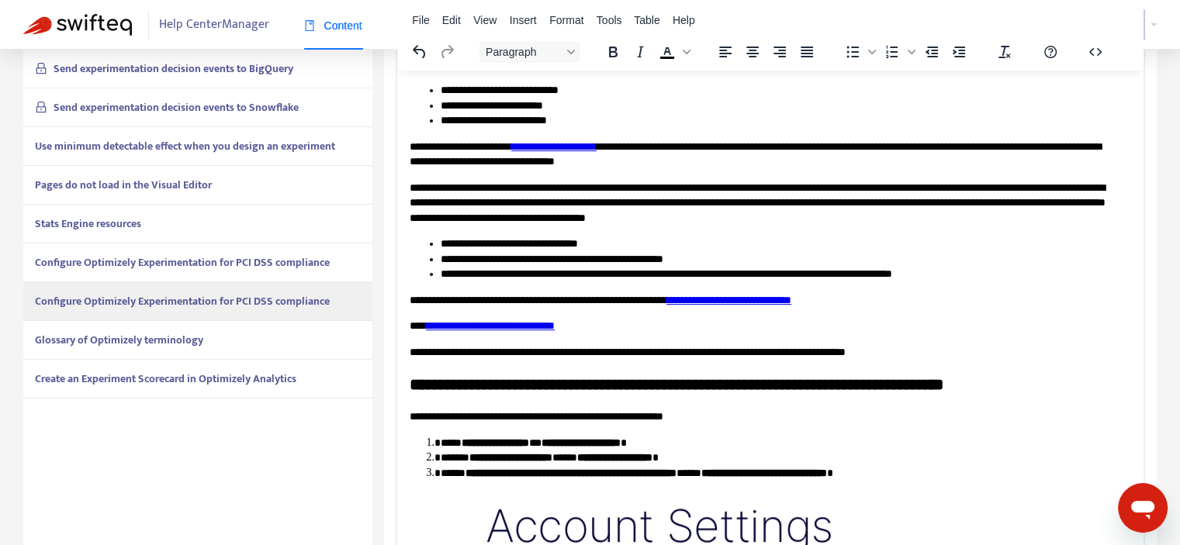
scroll to position [424, 0]
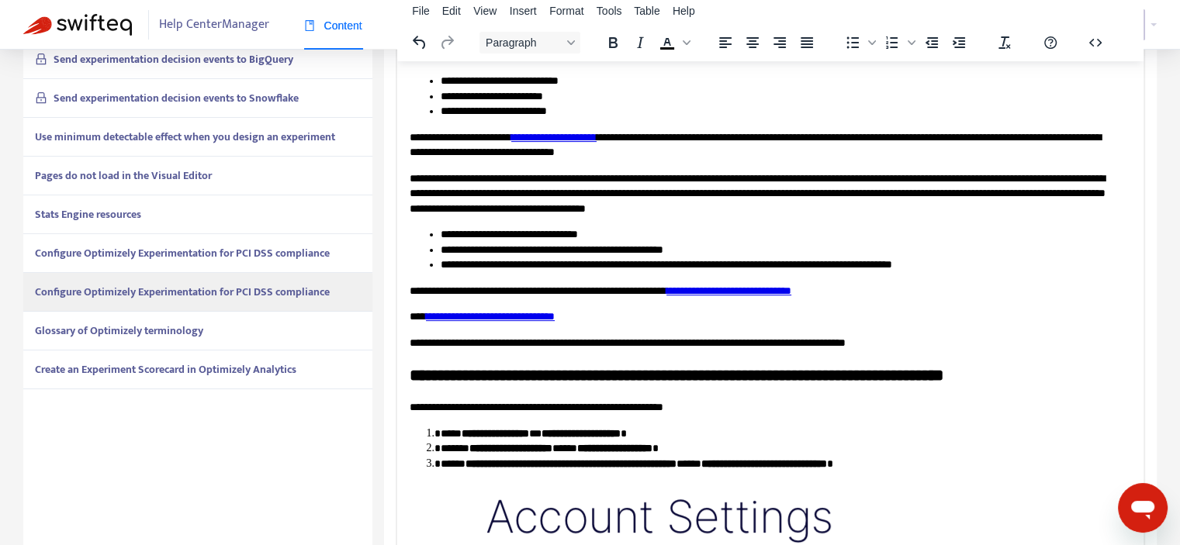
click at [206, 333] on div "Glossary of Optimizely terminology" at bounding box center [197, 331] width 349 height 39
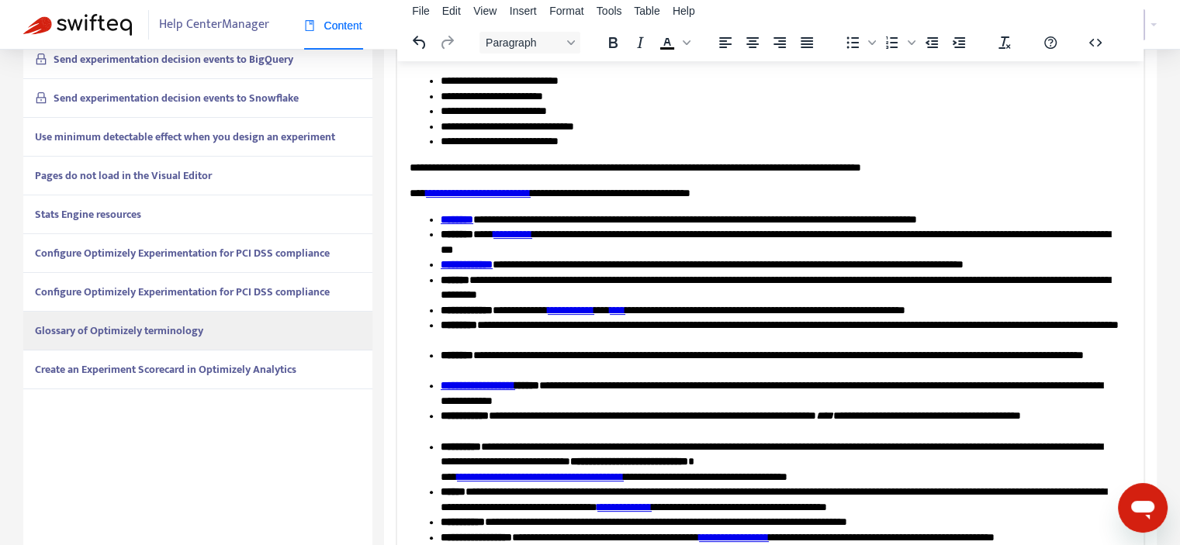
click at [188, 374] on strong "Create an Experiment Scorecard in Optimizely Analytics" at bounding box center [165, 370] width 261 height 18
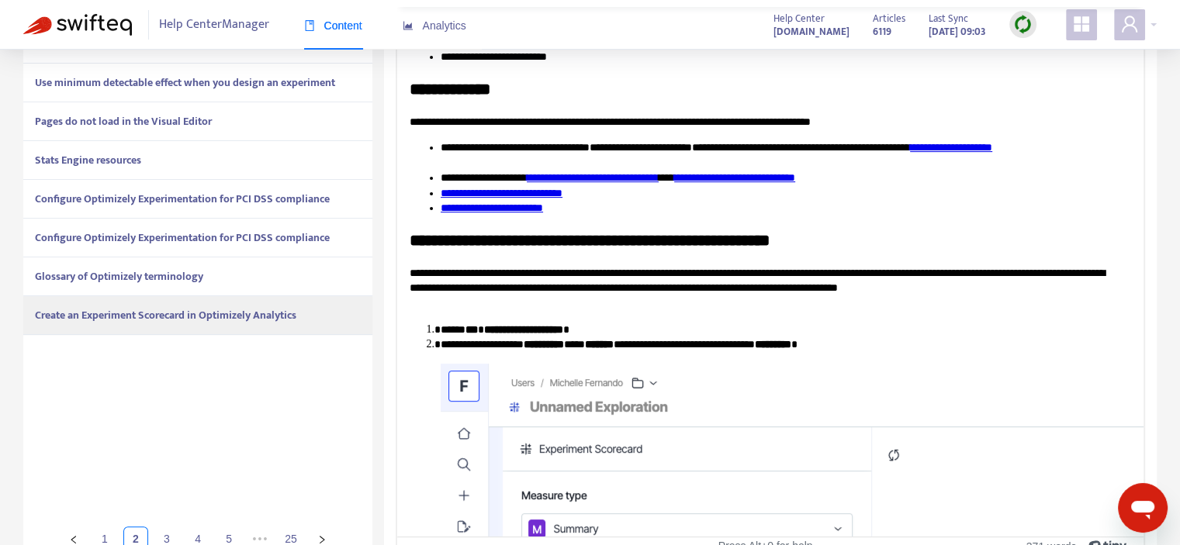
scroll to position [501, 0]
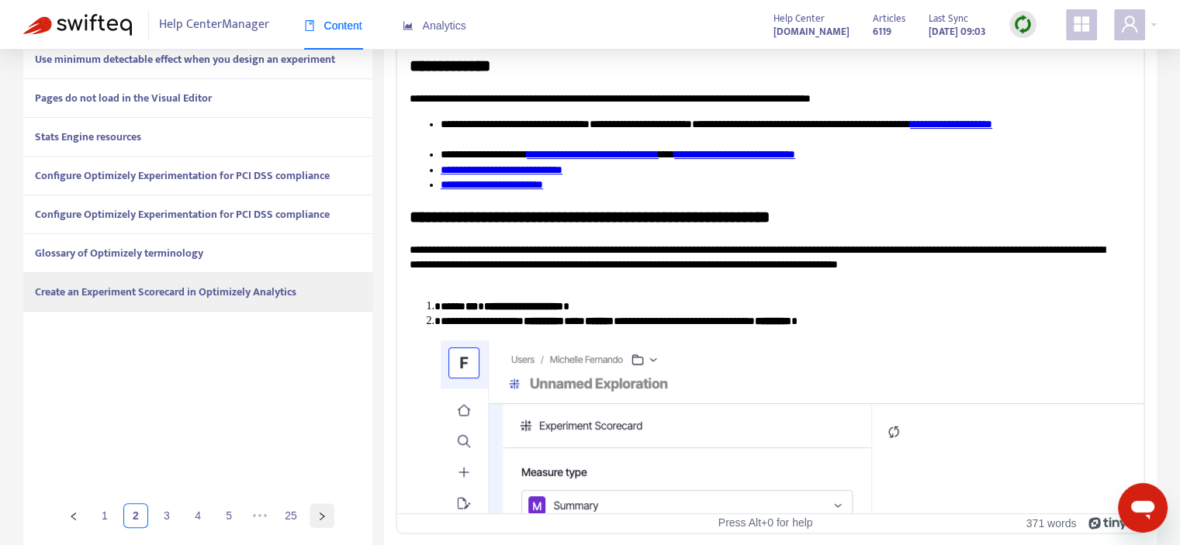
click at [320, 515] on icon "right" at bounding box center [321, 516] width 9 height 9
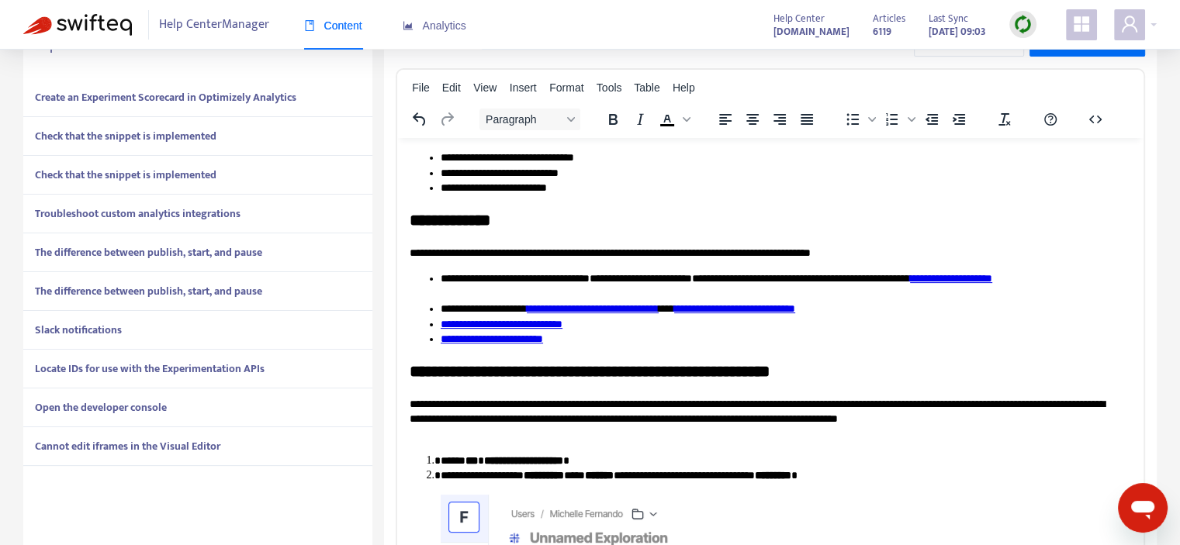
scroll to position [346, 0]
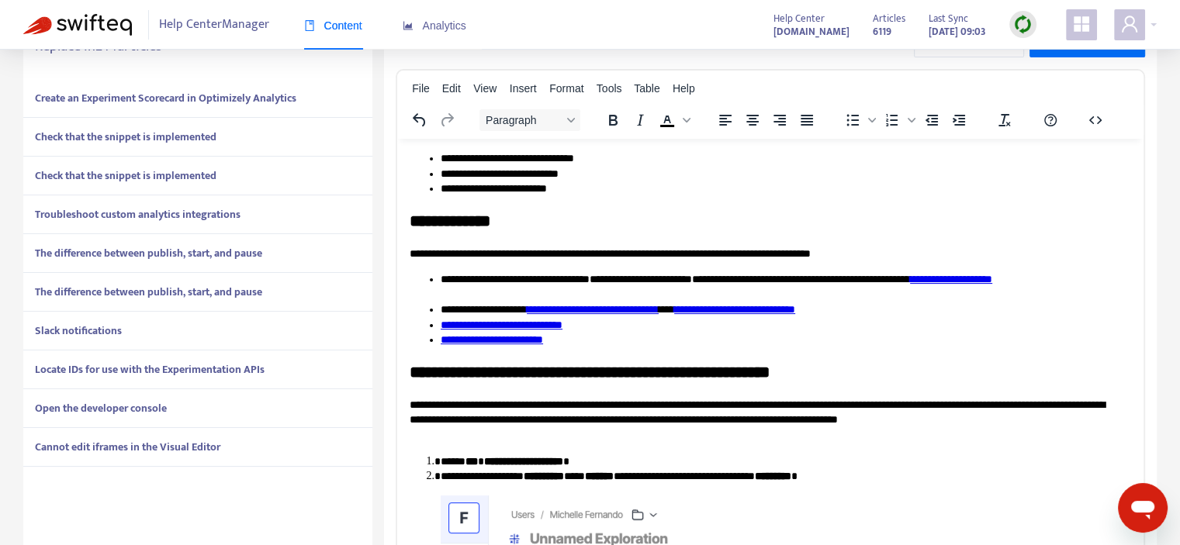
click at [191, 95] on strong "Create an Experiment Scorecard in Optimizely Analytics" at bounding box center [165, 98] width 261 height 18
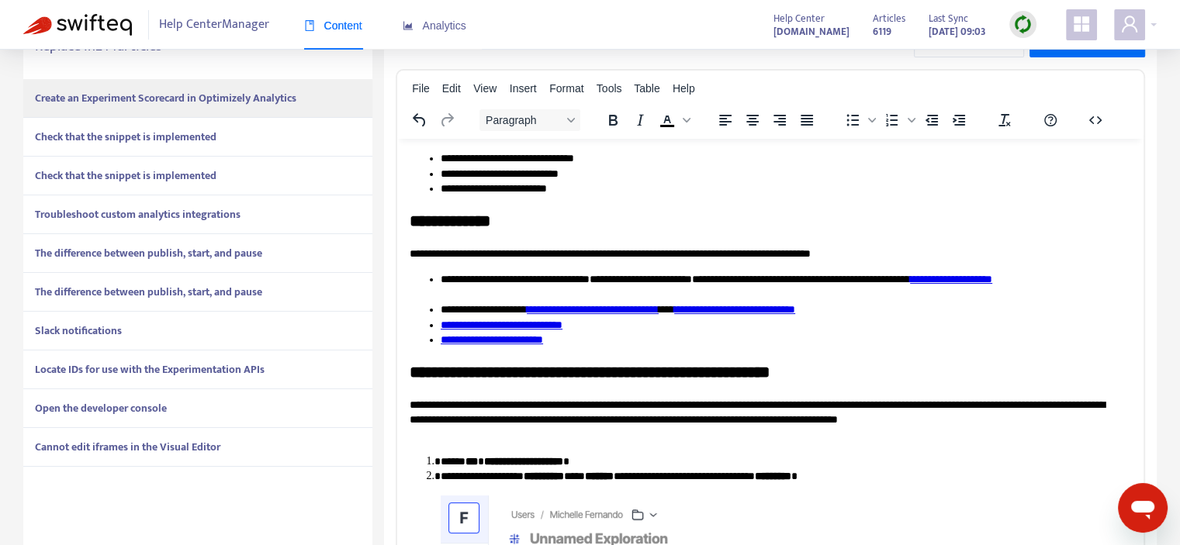
click at [182, 148] on div "Check that the snippet is implemented" at bounding box center [197, 137] width 349 height 39
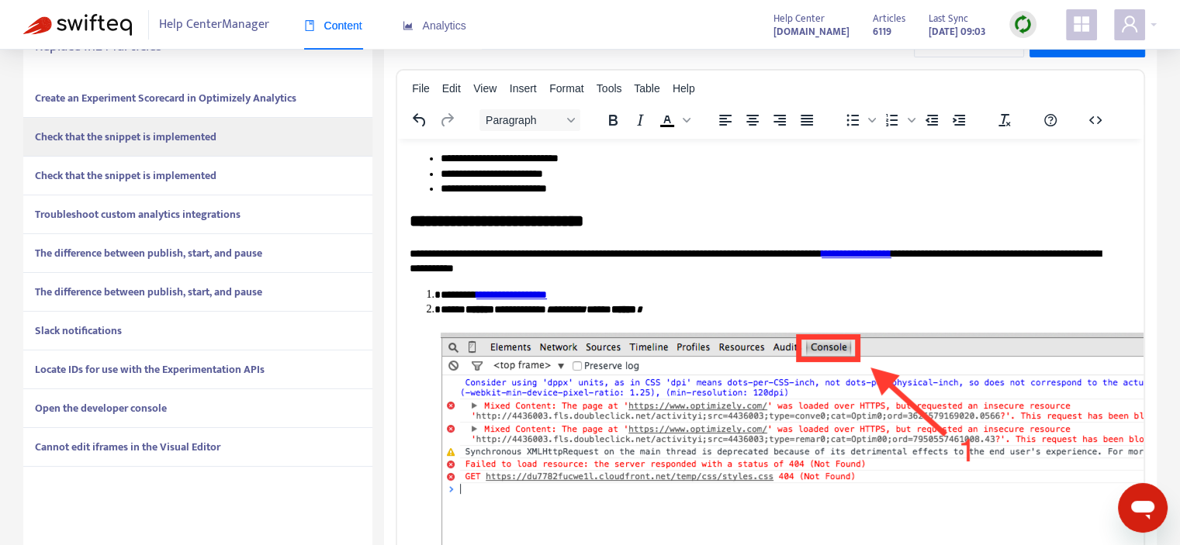
click at [178, 178] on strong "Check that the snippet is implemented" at bounding box center [126, 176] width 182 height 18
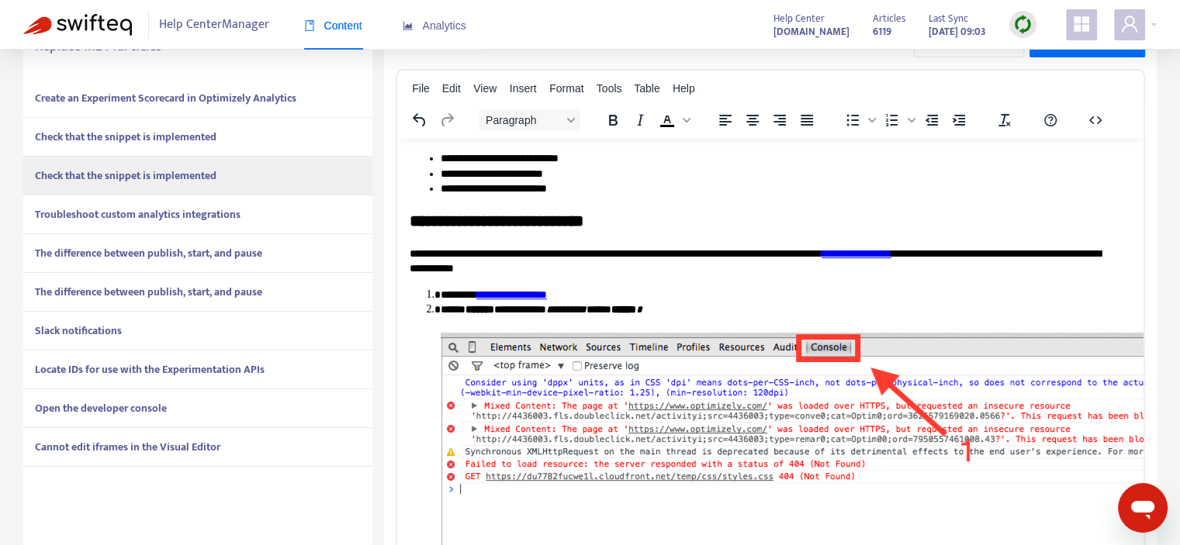
click at [180, 206] on strong "Troubleshoot custom analytics integrations" at bounding box center [138, 215] width 206 height 18
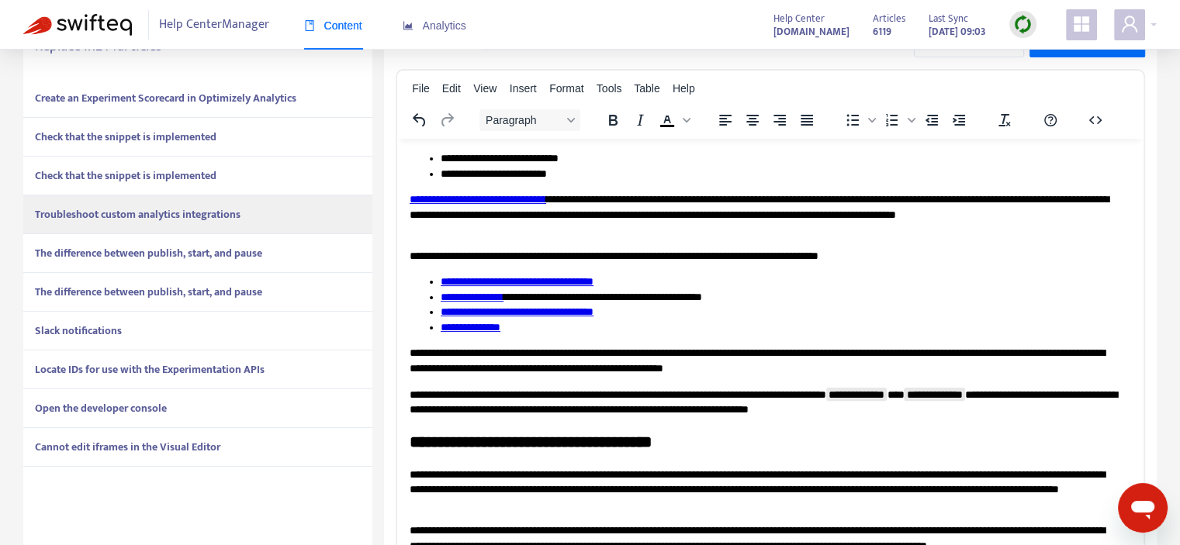
click at [196, 255] on strong "The difference between publish, start, and pause" at bounding box center [148, 253] width 227 height 18
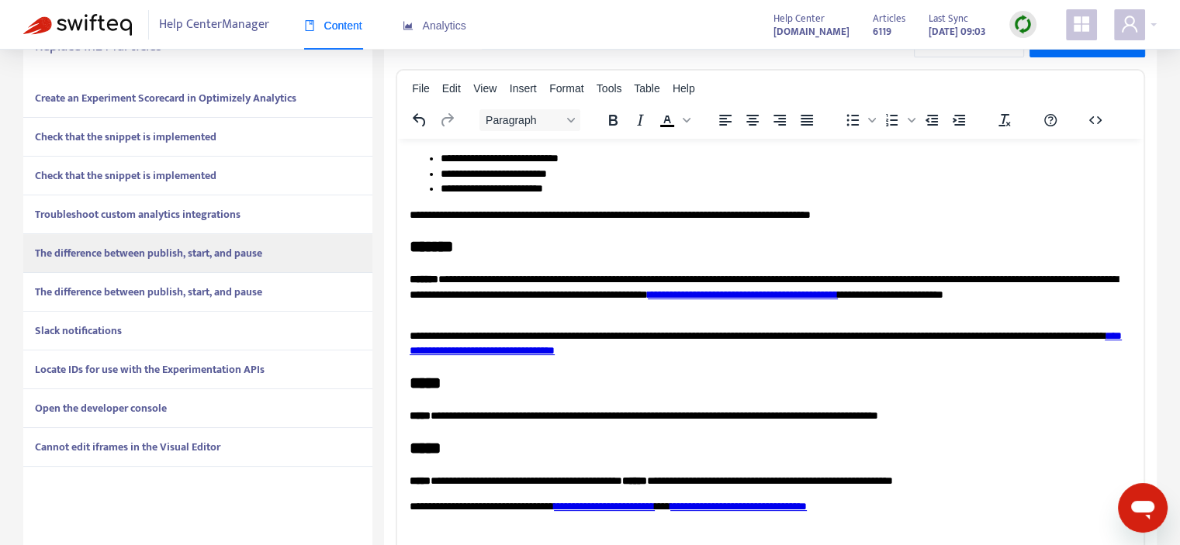
click at [189, 290] on strong "The difference between publish, start, and pause" at bounding box center [148, 292] width 227 height 18
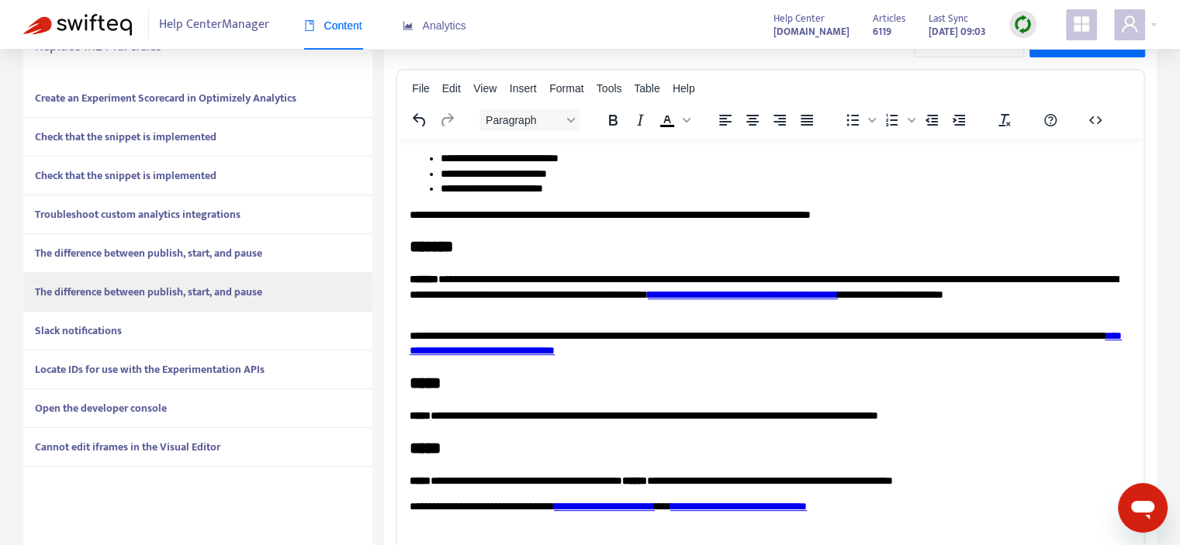
click at [179, 328] on div "Slack notifications" at bounding box center [197, 331] width 349 height 39
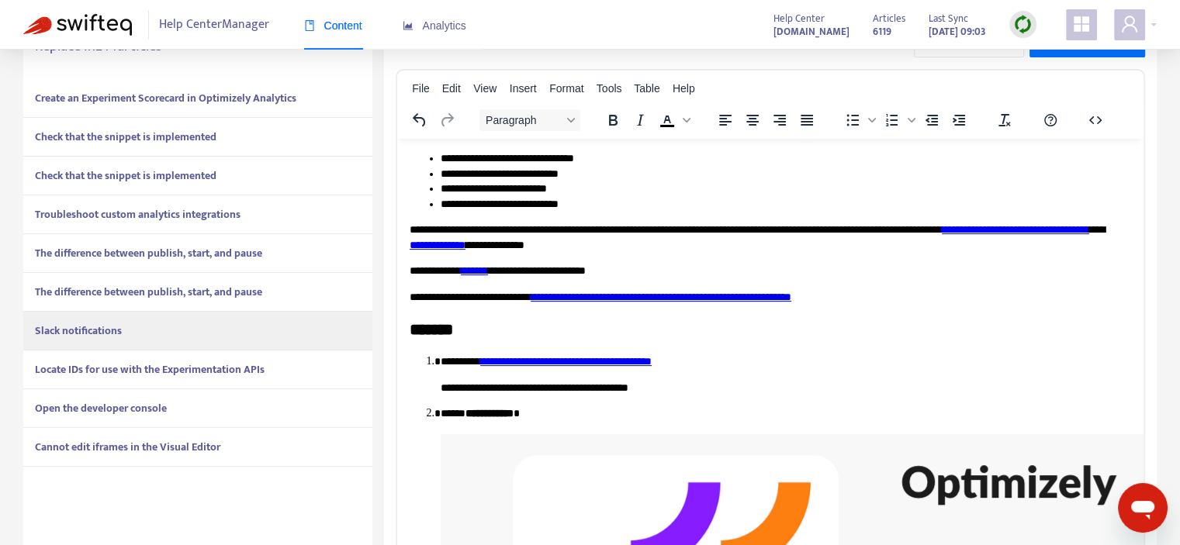
click at [152, 367] on strong "Locate IDs for use with the Experimentation APIs" at bounding box center [150, 370] width 230 height 18
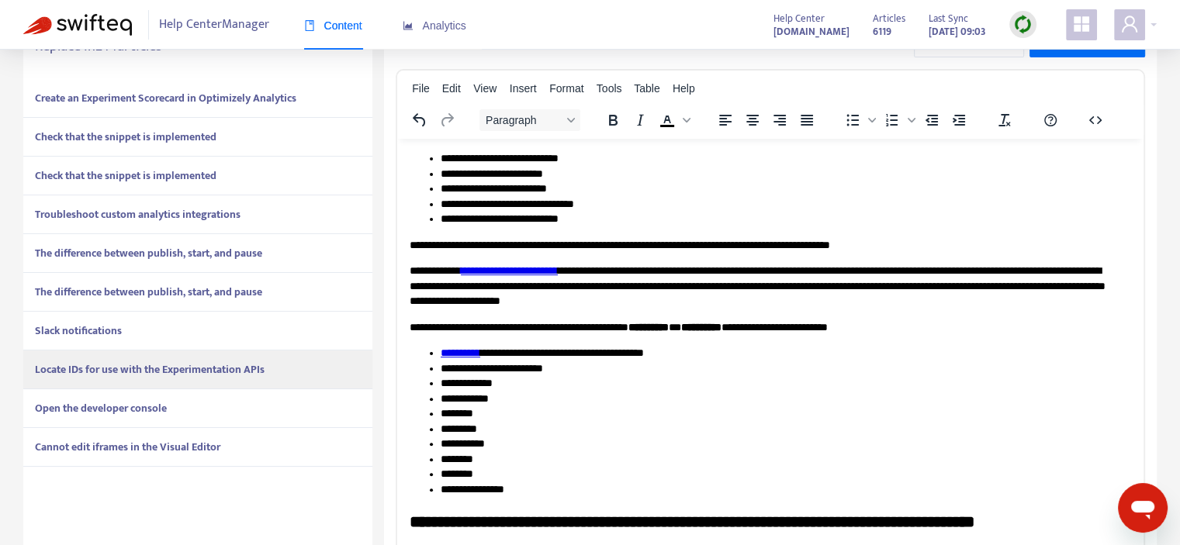
click at [133, 403] on strong "Open the developer console" at bounding box center [101, 409] width 132 height 18
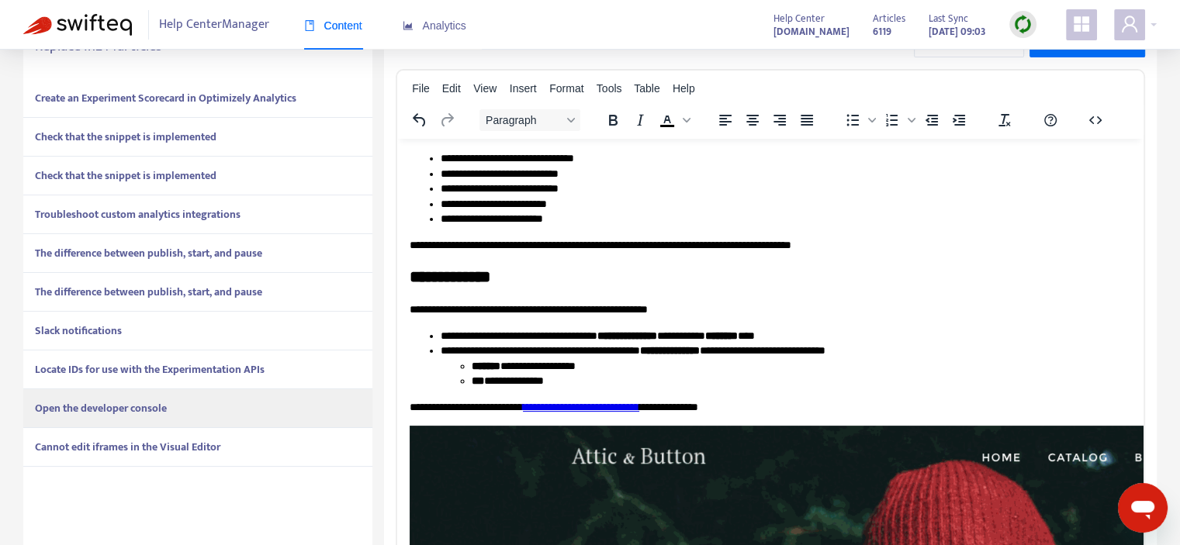
click at [130, 448] on strong "Cannot edit iframes in the Visual Editor" at bounding box center [127, 447] width 185 height 18
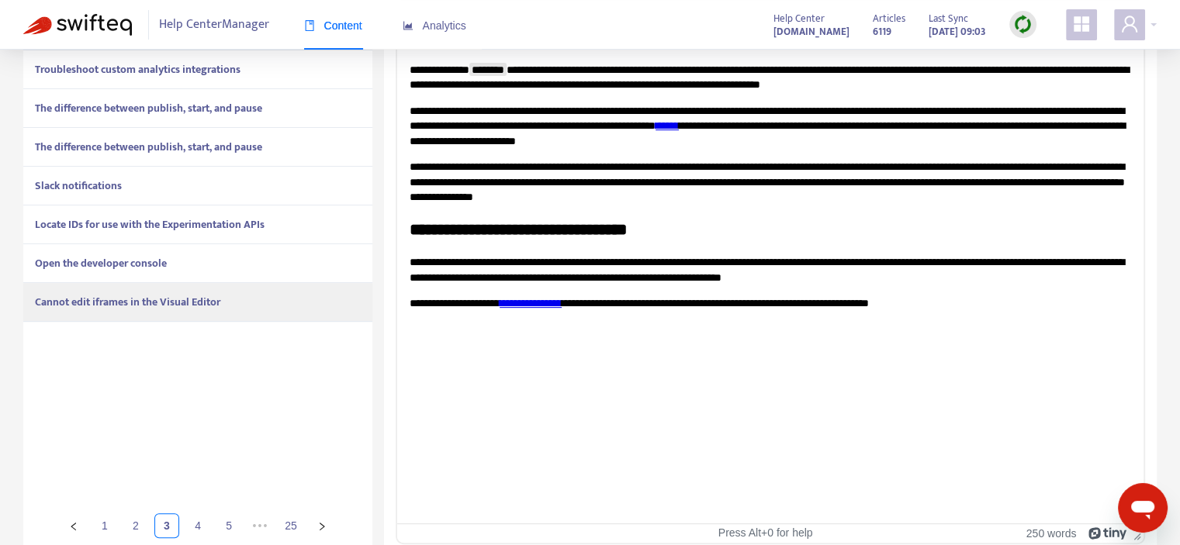
scroll to position [501, 0]
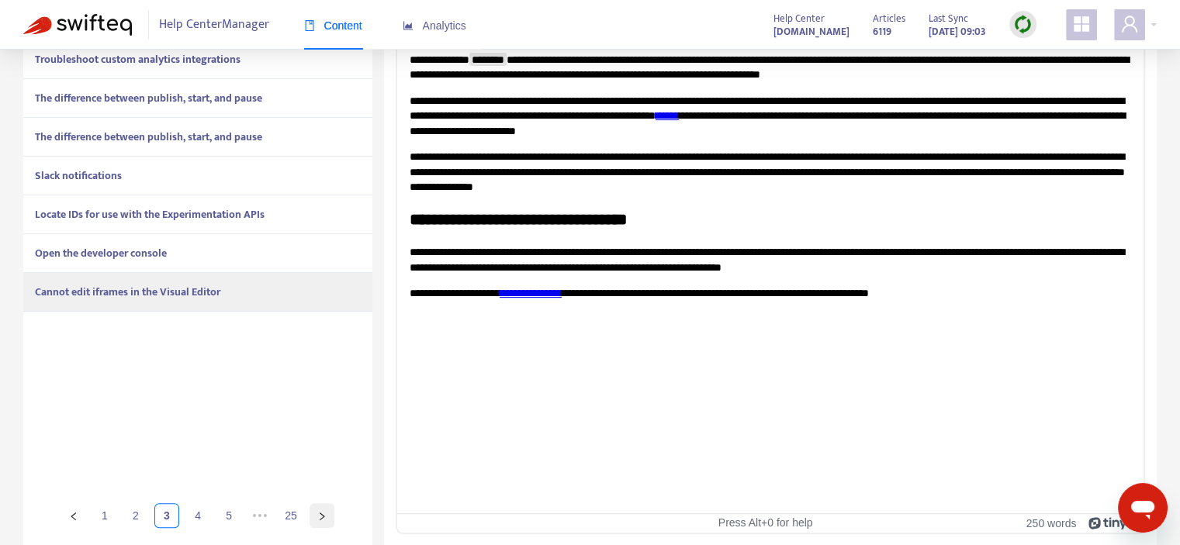
click at [317, 518] on button "button" at bounding box center [322, 516] width 25 height 25
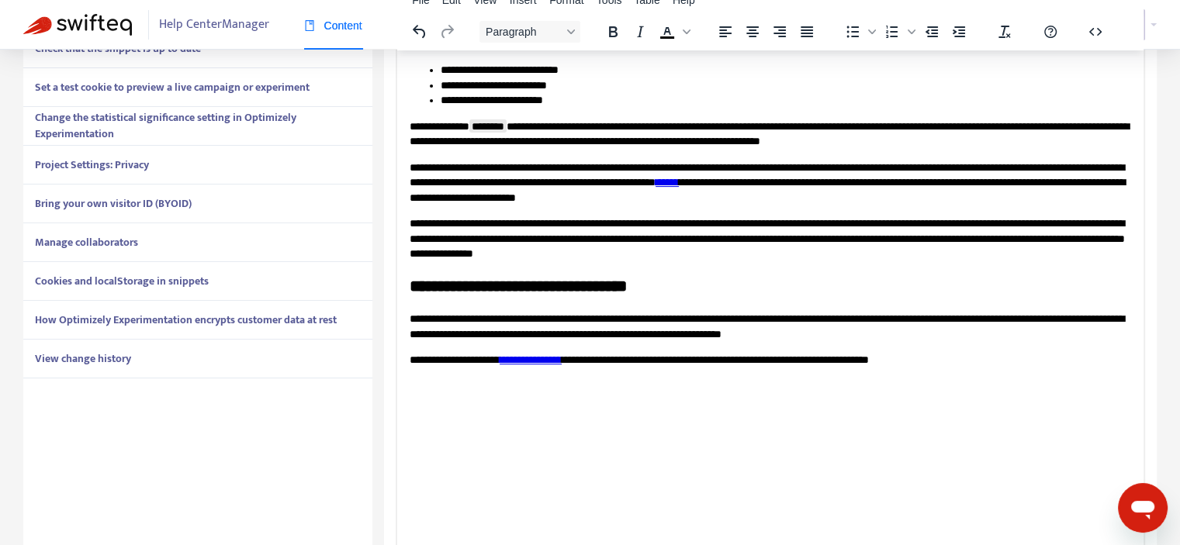
scroll to position [346, 0]
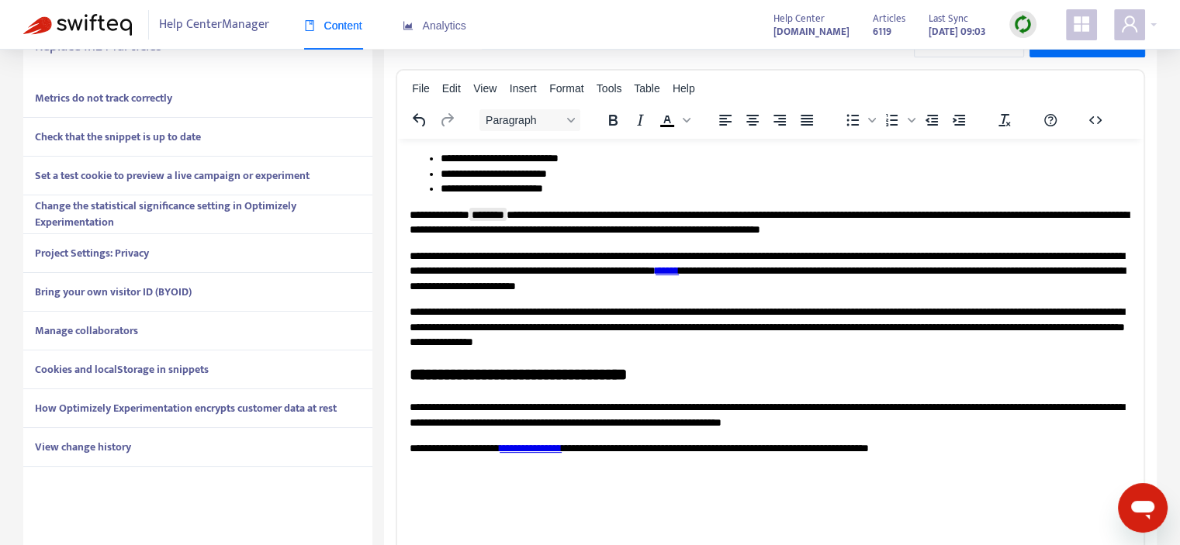
click at [196, 106] on div "Metrics do not track correctly" at bounding box center [197, 98] width 349 height 39
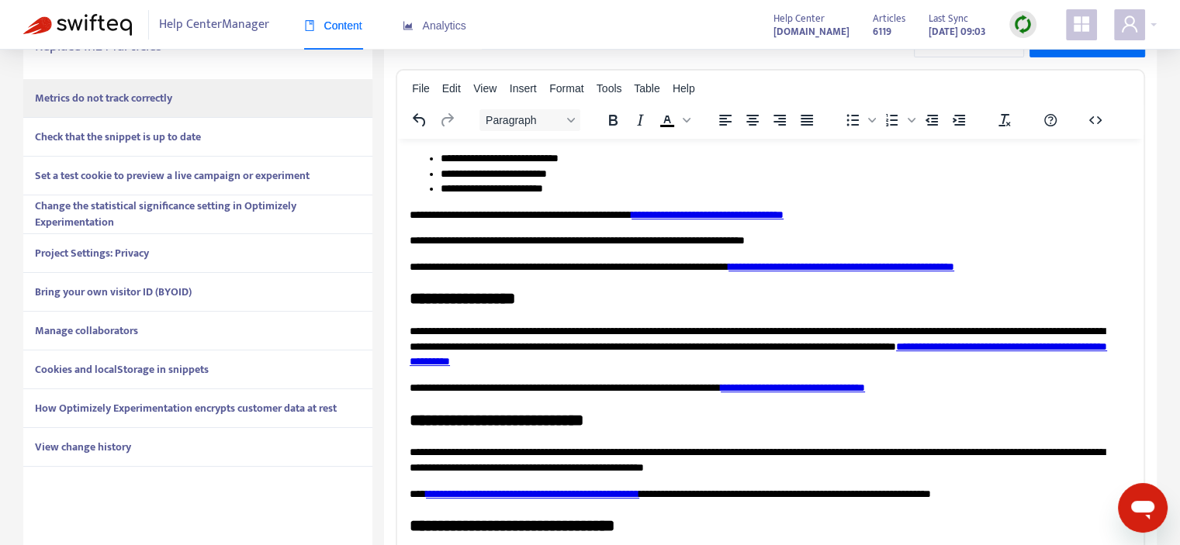
scroll to position [268, 0]
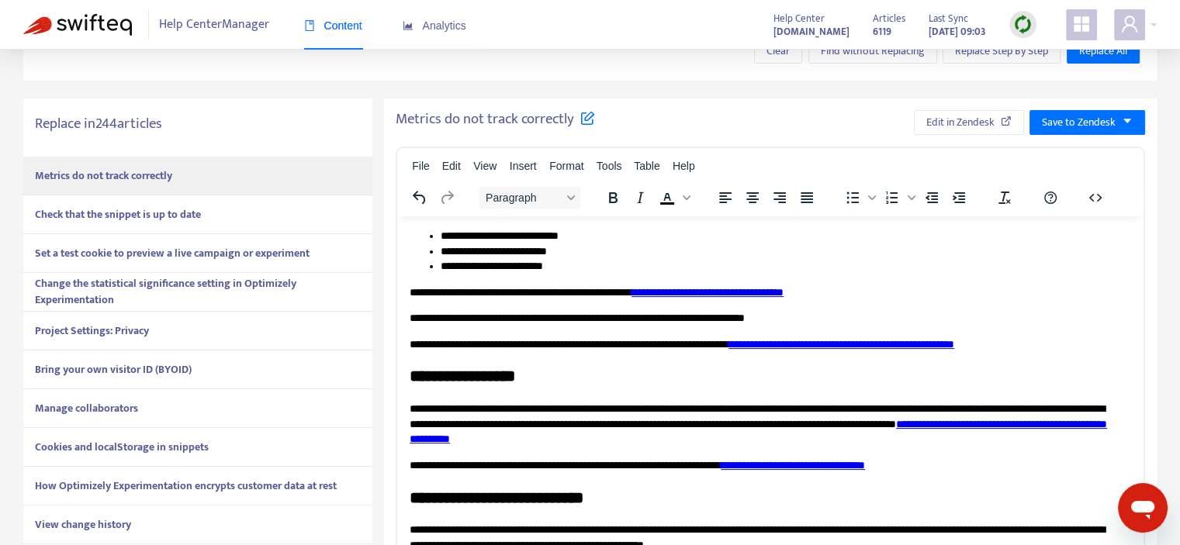
click at [158, 220] on strong "Check that the snippet is up to date" at bounding box center [118, 215] width 166 height 18
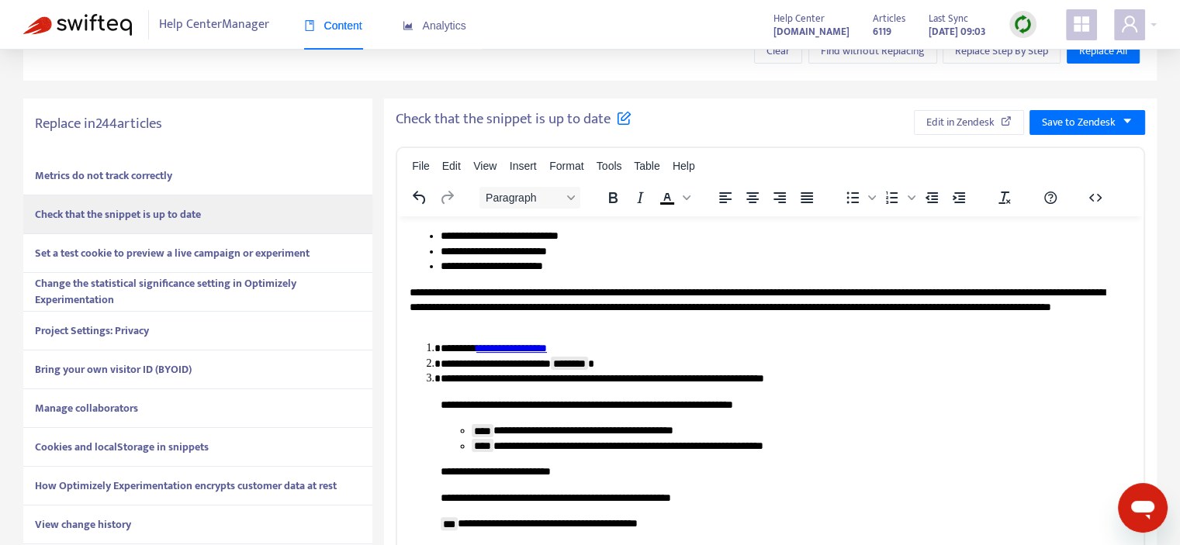
click at [158, 255] on strong "Set a test cookie to preview a live campaign or experiment" at bounding box center [172, 253] width 275 height 18
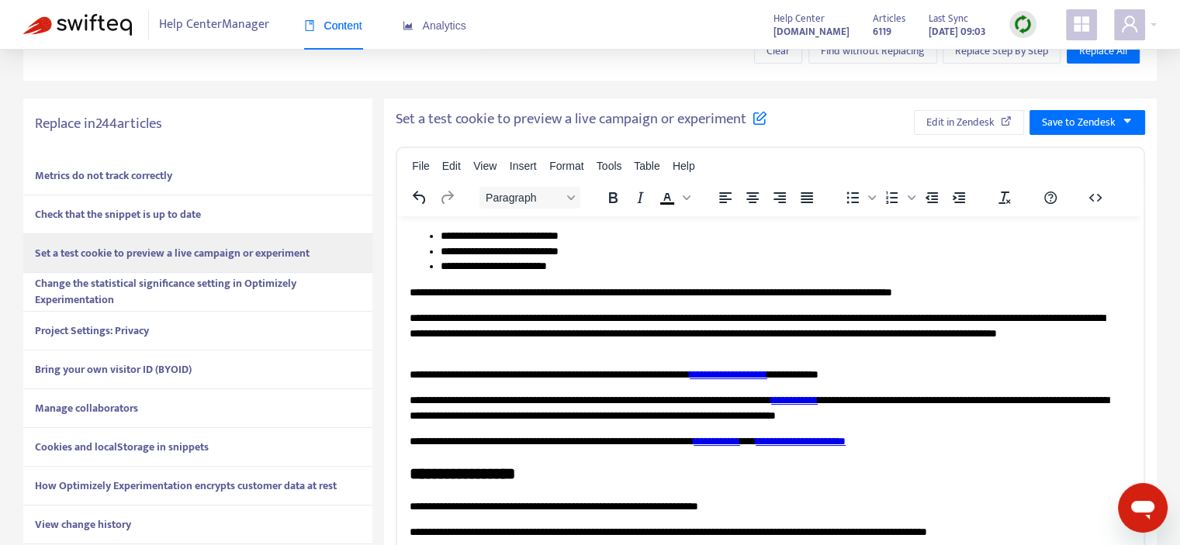
click at [155, 282] on strong "Change the statistical significance setting in Optimizely Experimentation" at bounding box center [165, 292] width 261 height 34
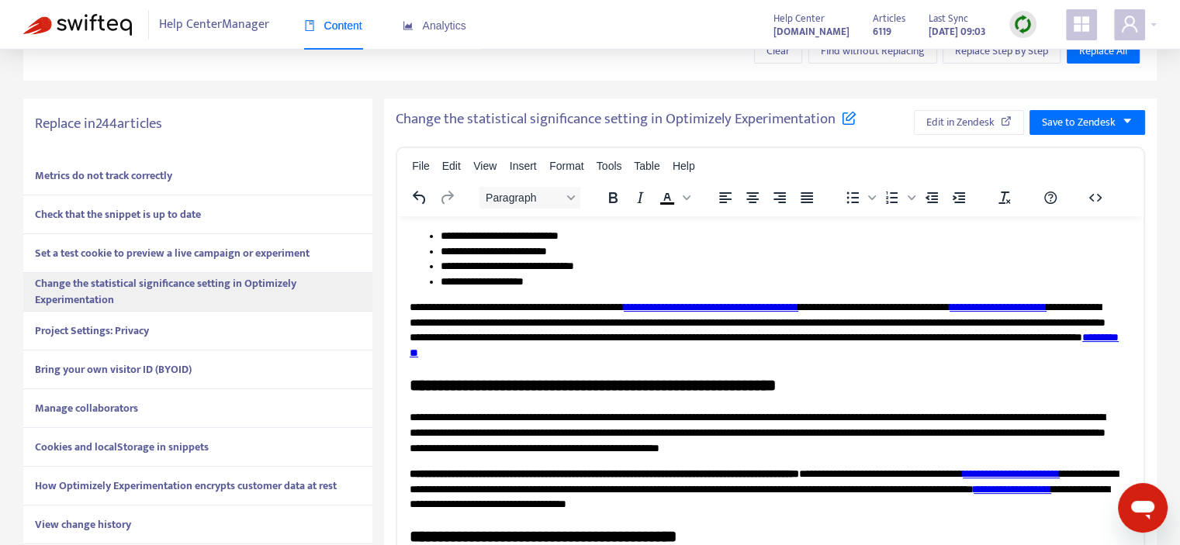
click at [153, 323] on div "Project Settings: Privacy" at bounding box center [197, 331] width 349 height 39
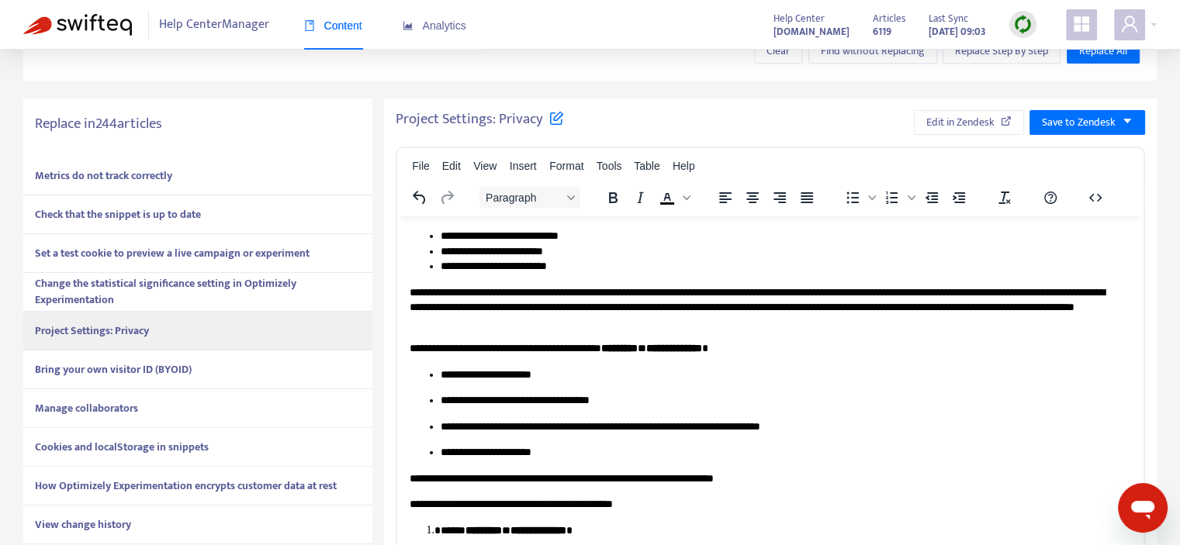
click at [141, 370] on strong "Bring your own visitor ID (BYOID)" at bounding box center [113, 370] width 157 height 18
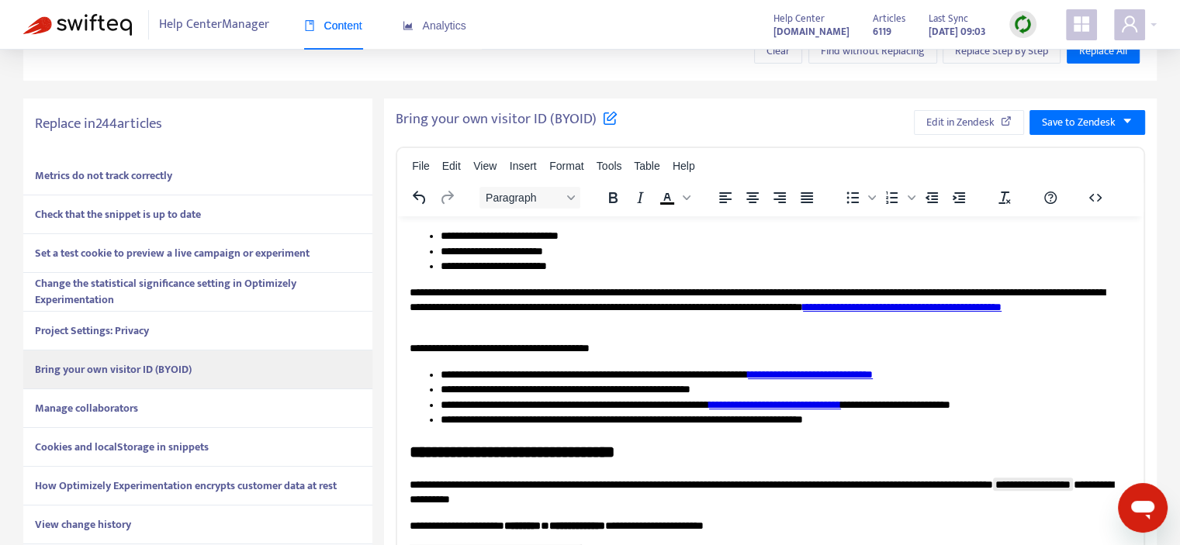
click at [138, 397] on div "Manage collaborators" at bounding box center [197, 409] width 349 height 39
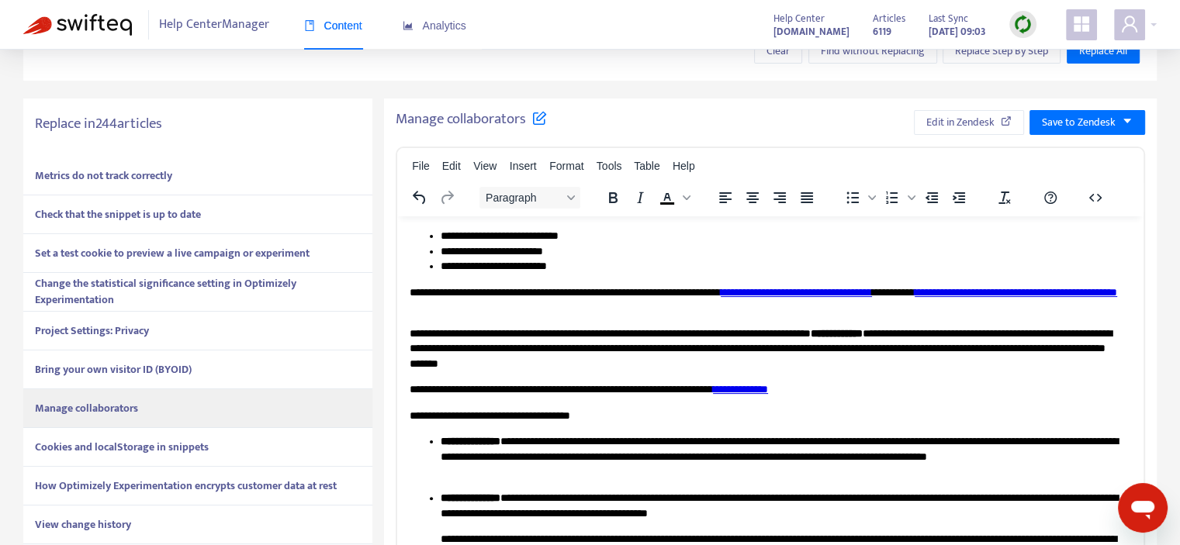
click at [119, 454] on strong "Cookies and localStorage in snippets" at bounding box center [122, 447] width 174 height 18
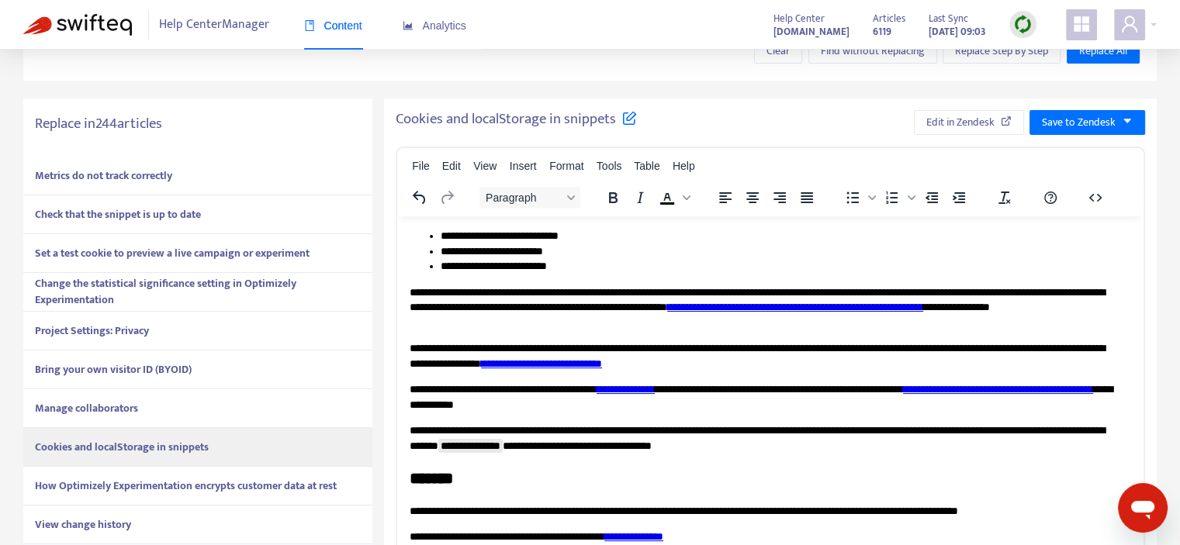
click at [104, 494] on div "How Optimizely Experimentation encrypts customer data at rest" at bounding box center [197, 486] width 349 height 39
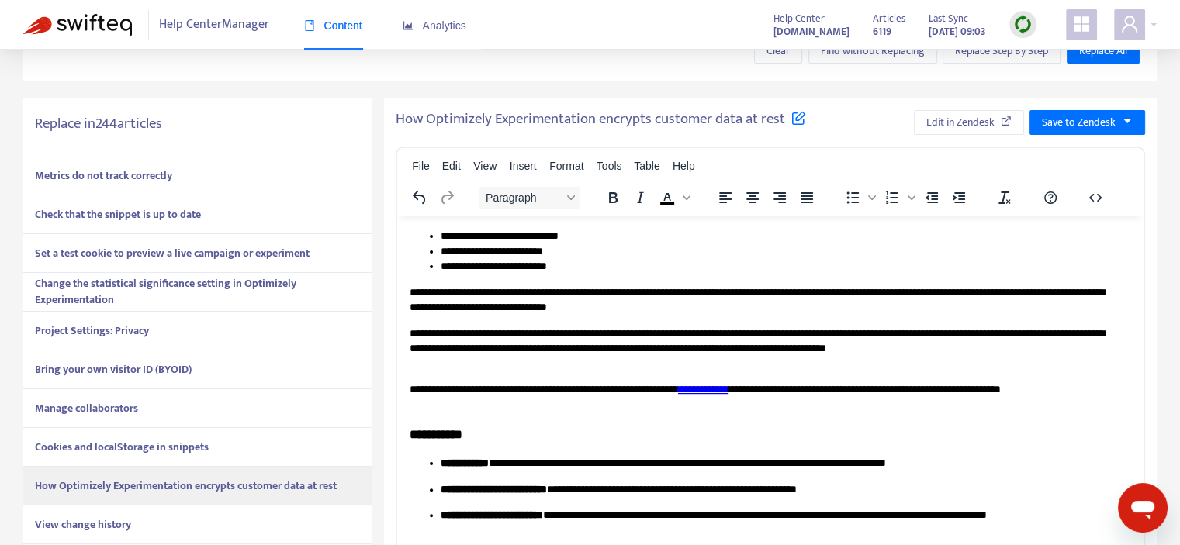
click at [102, 532] on strong "View change history" at bounding box center [83, 525] width 96 height 18
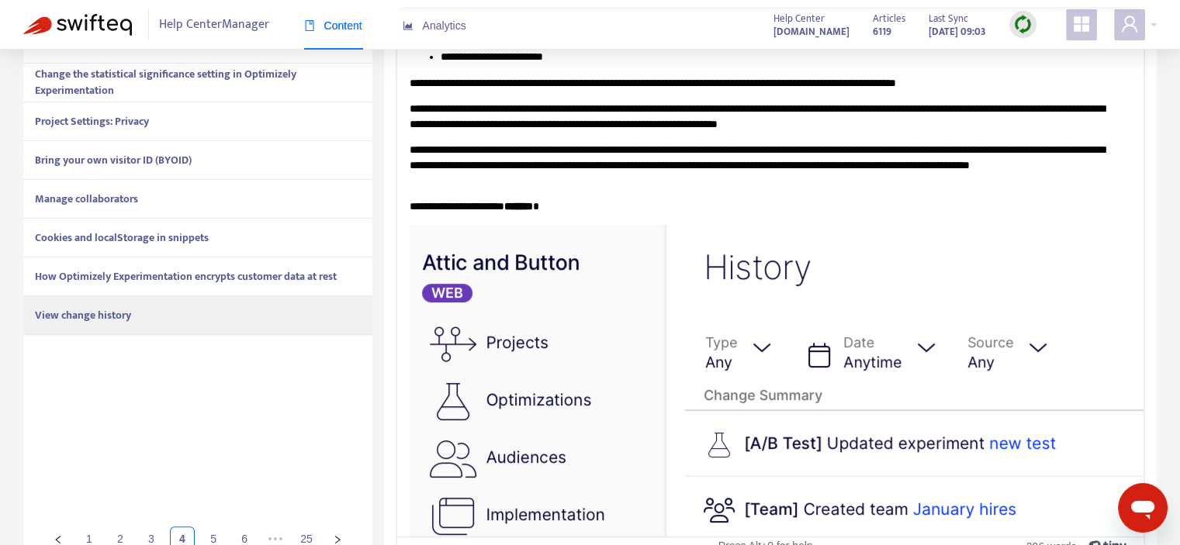
scroll to position [501, 0]
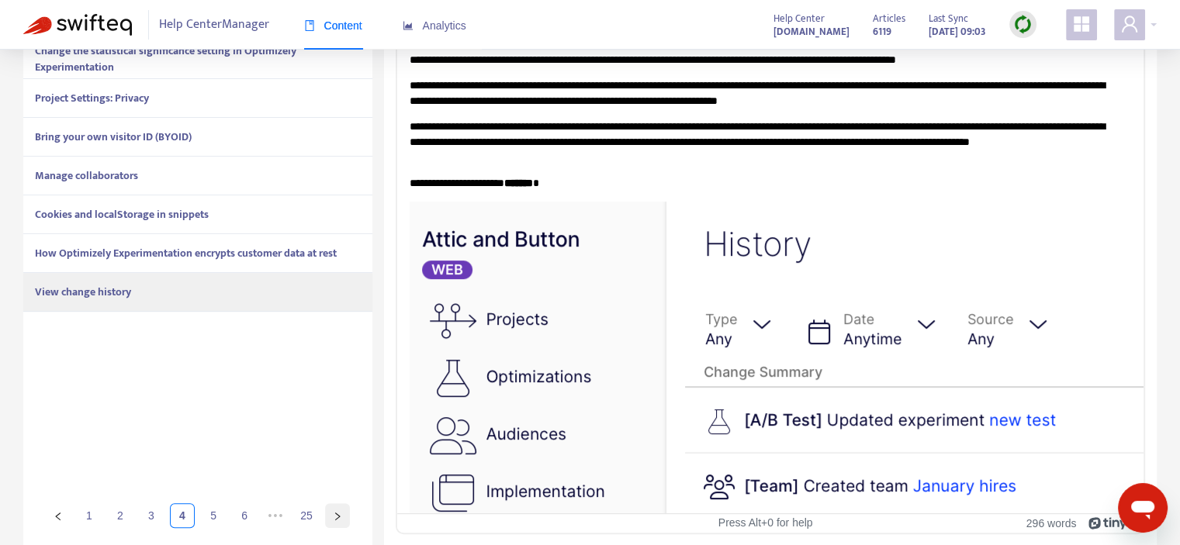
click at [338, 519] on icon "right" at bounding box center [337, 516] width 9 height 9
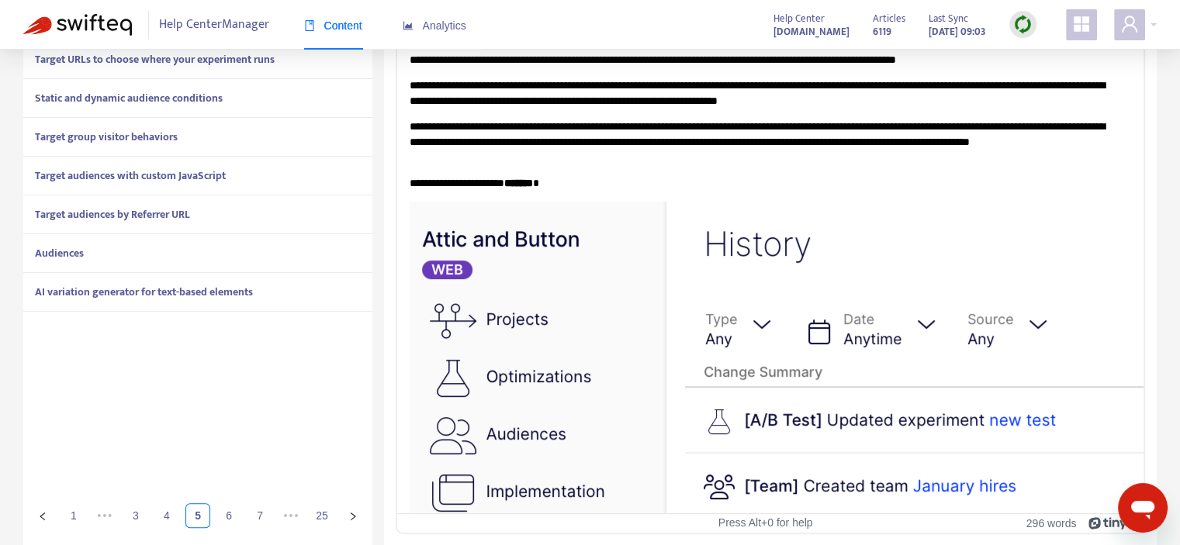
scroll to position [268, 0]
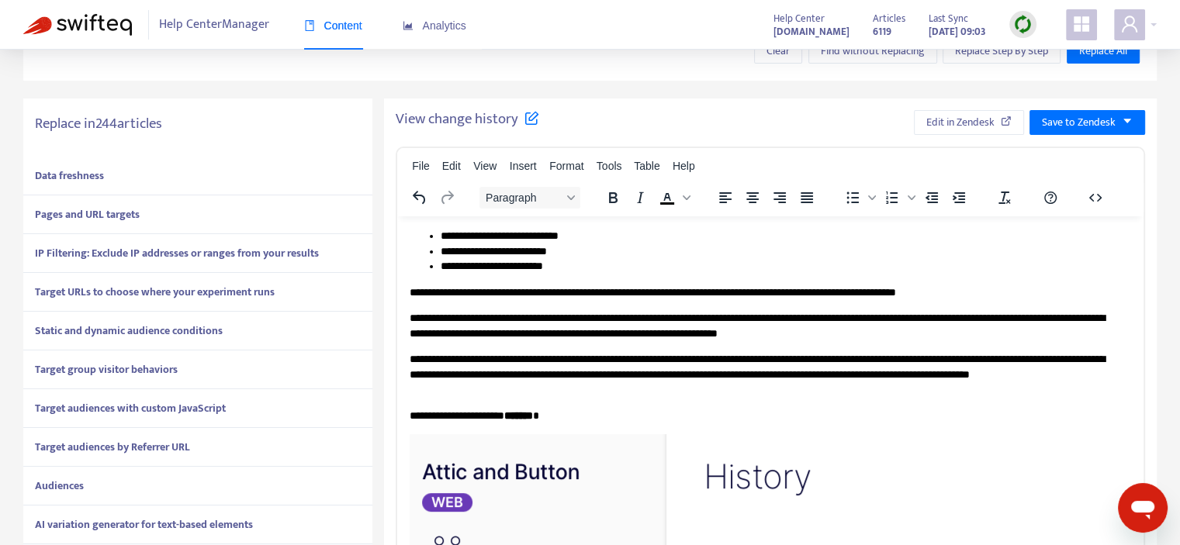
click at [208, 182] on div "Data freshness" at bounding box center [197, 176] width 349 height 39
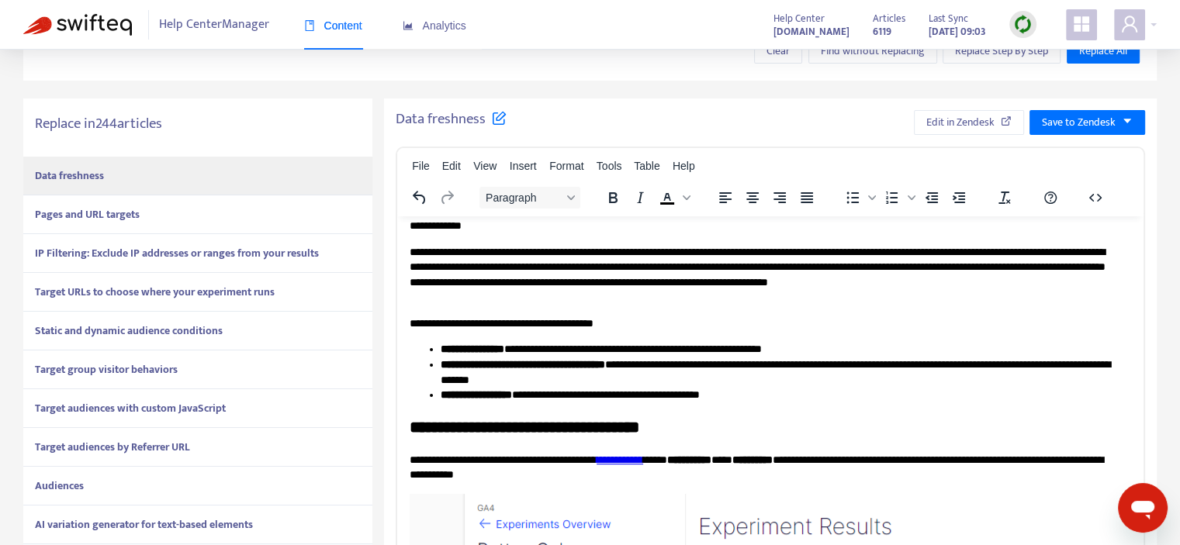
scroll to position [0, 0]
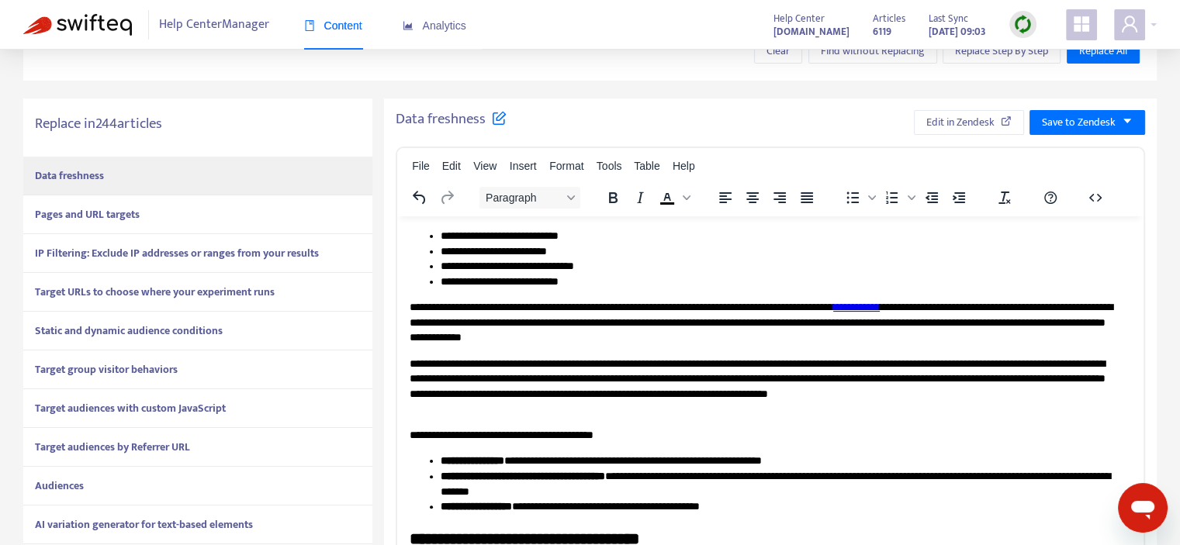
click at [208, 219] on div "Pages and URL targets" at bounding box center [197, 215] width 349 height 39
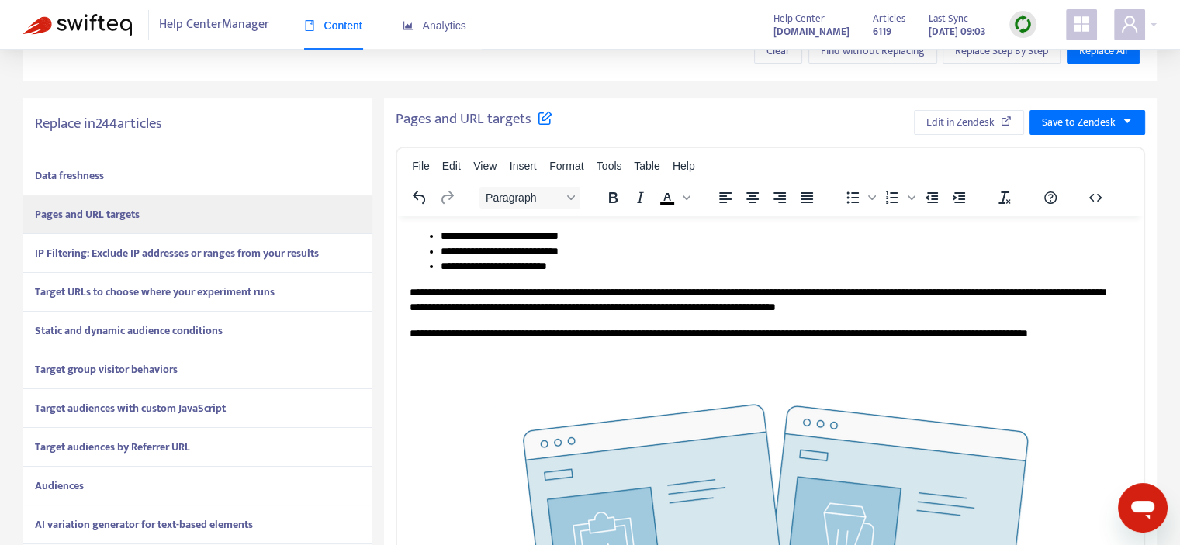
click at [257, 244] on strong "IP Filtering: Exclude IP addresses or ranges from your results" at bounding box center [177, 253] width 284 height 18
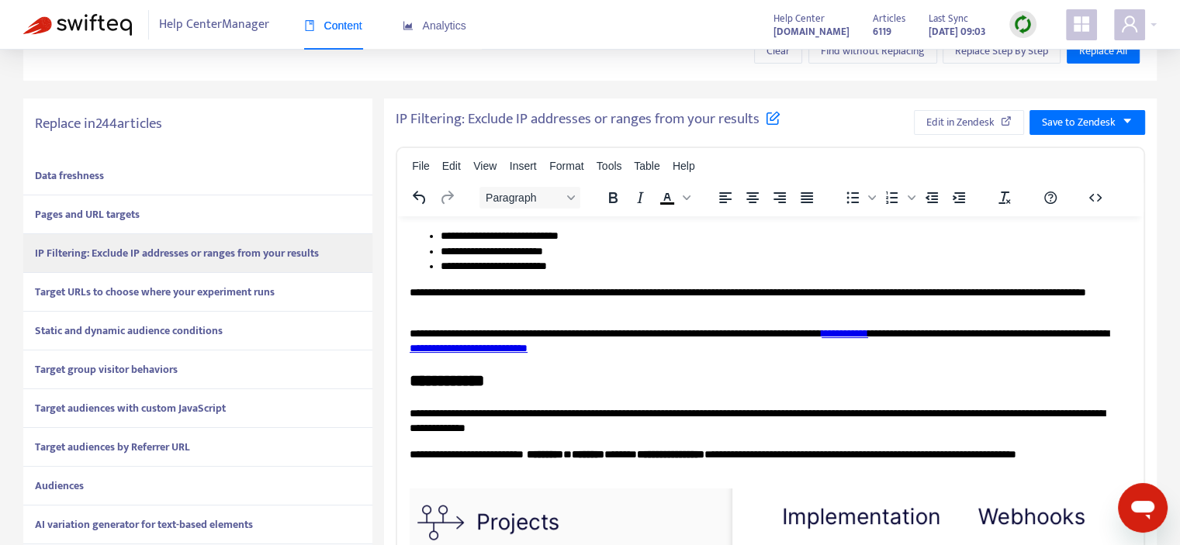
click at [293, 288] on div "Target URLs to choose where your experiment runs" at bounding box center [197, 292] width 349 height 39
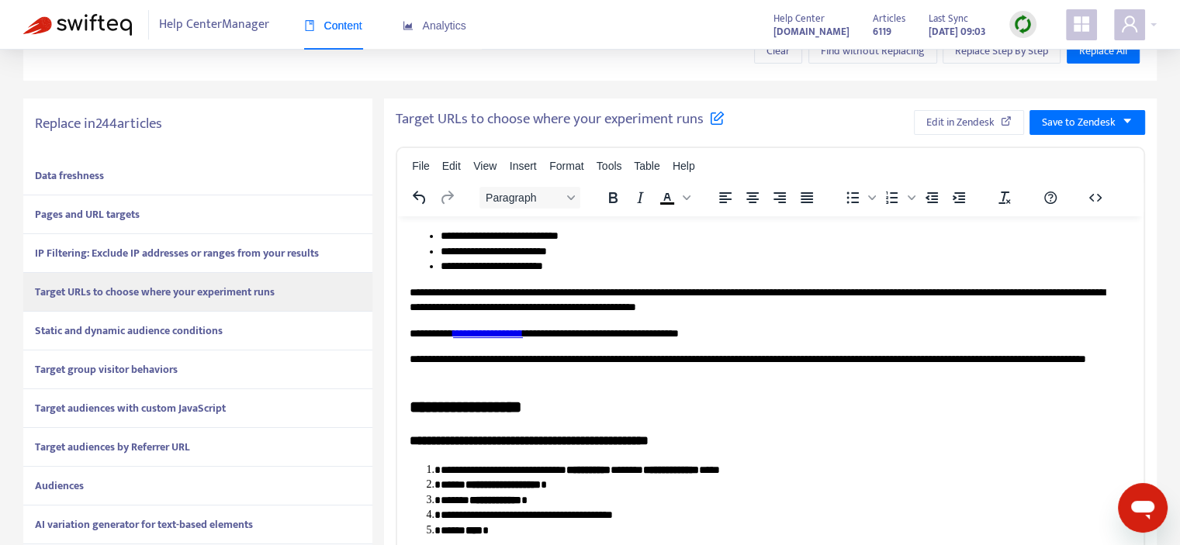
click at [251, 324] on div "Static and dynamic audience conditions" at bounding box center [197, 331] width 349 height 39
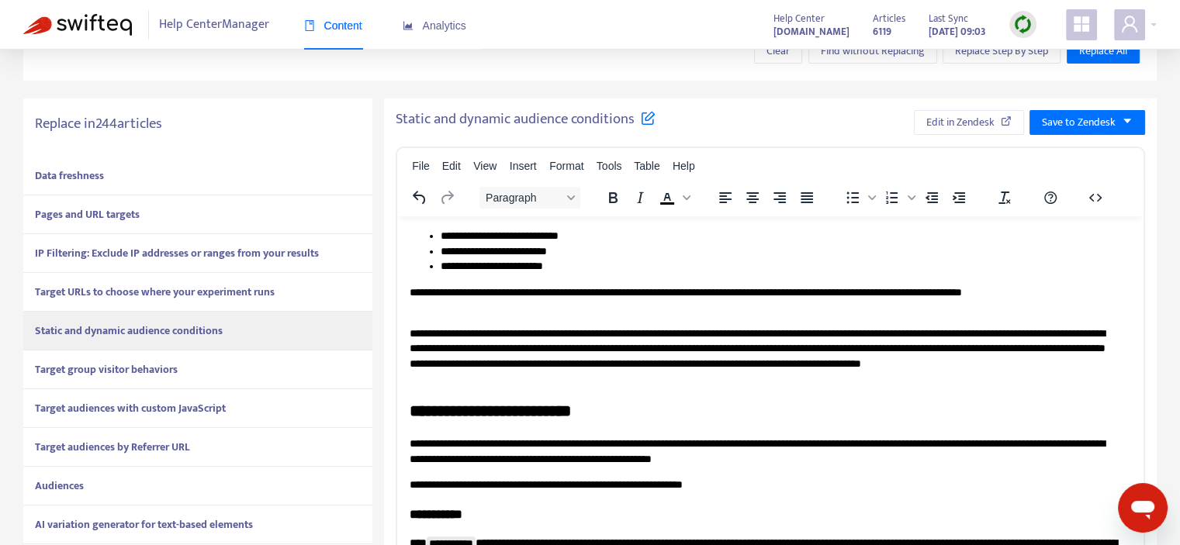
click at [239, 365] on div "Target group visitor behaviors" at bounding box center [197, 370] width 349 height 39
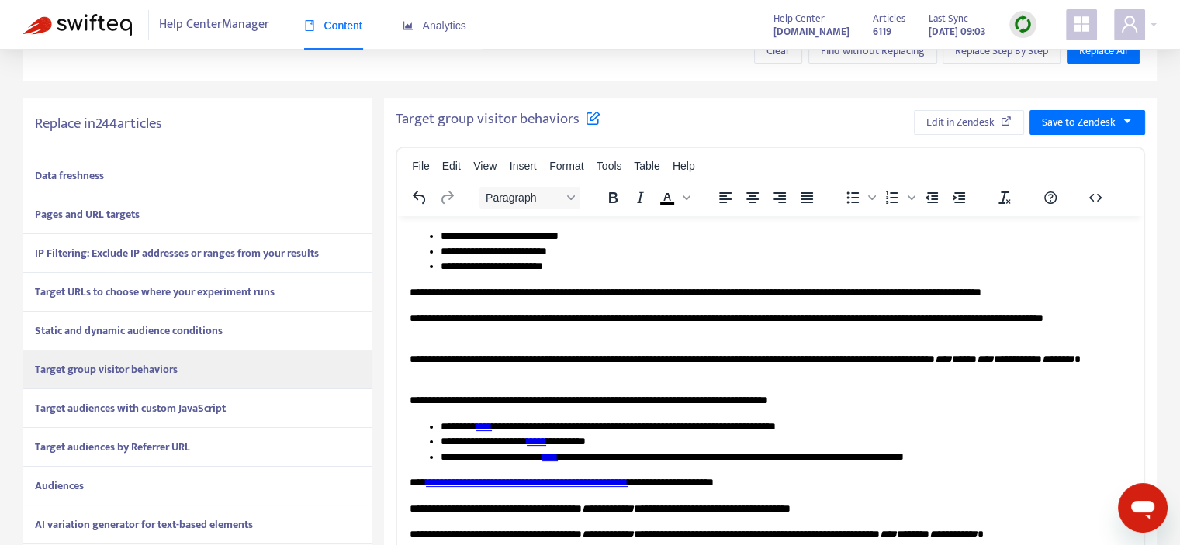
click at [230, 405] on div "Target audiences with custom JavaScript" at bounding box center [197, 409] width 349 height 39
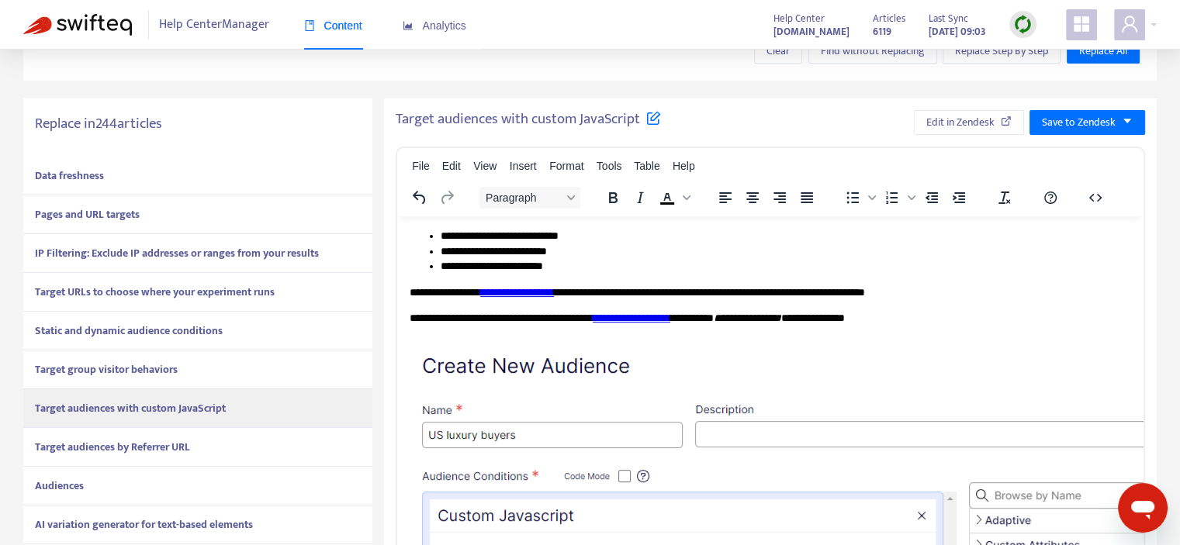
click at [213, 455] on div "Target audiences by Referrer URL" at bounding box center [197, 447] width 349 height 39
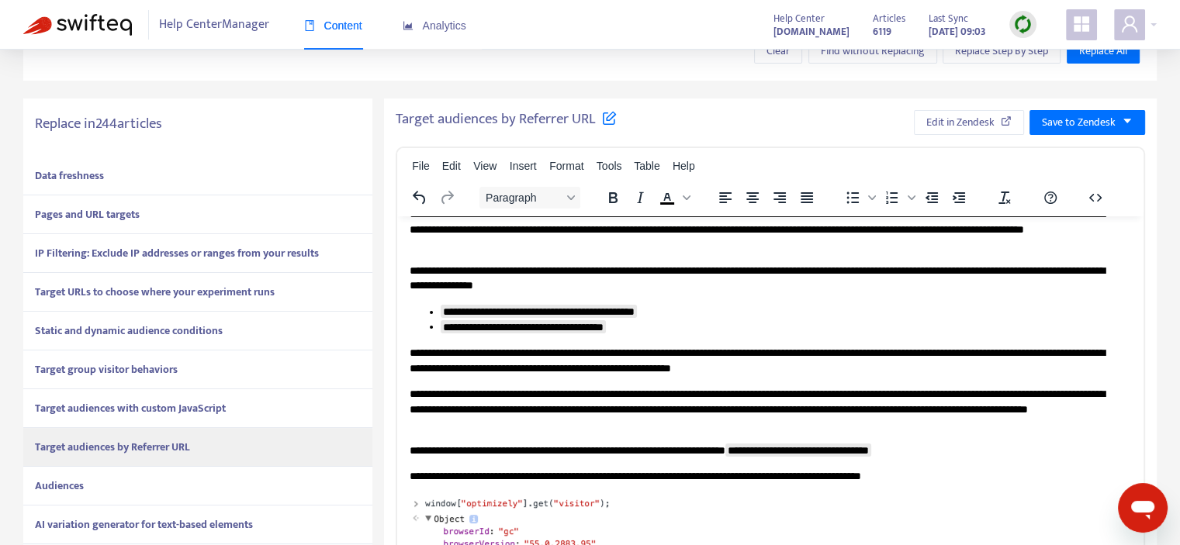
scroll to position [155, 0]
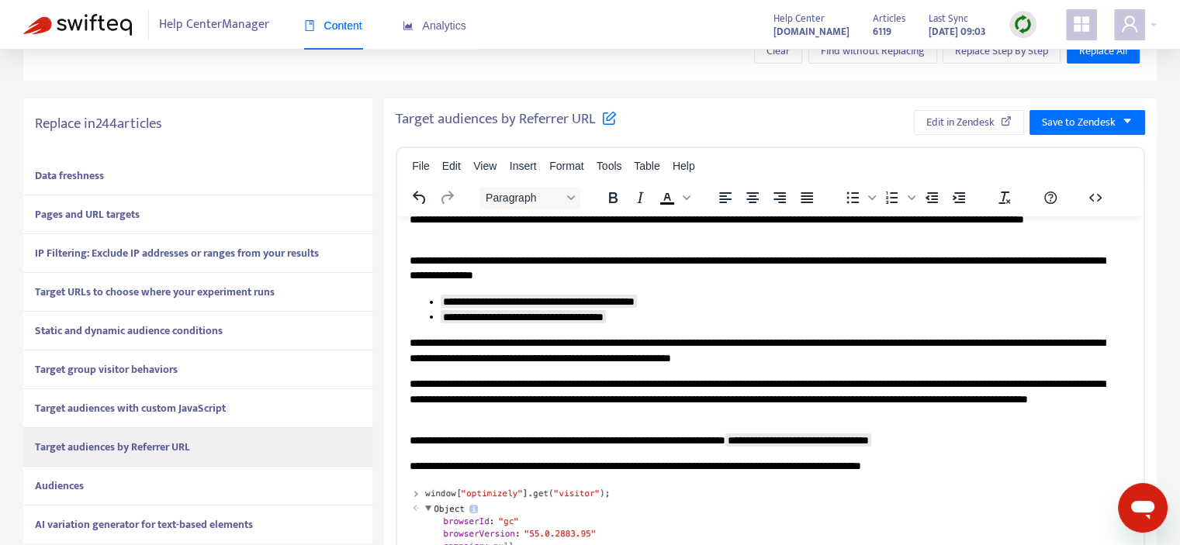
click at [237, 483] on div "Audiences" at bounding box center [197, 486] width 349 height 39
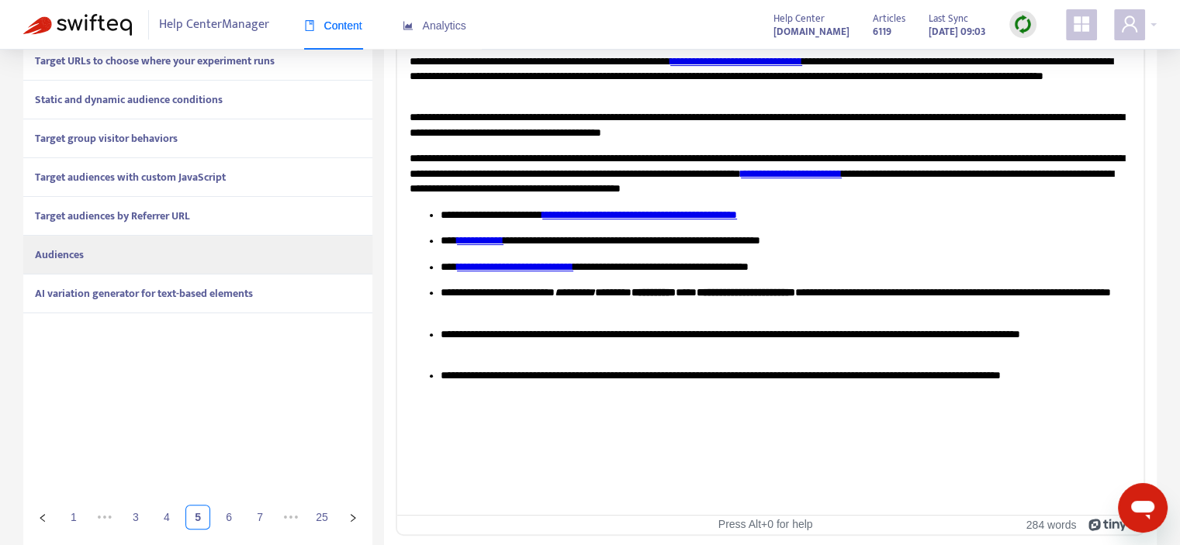
scroll to position [501, 0]
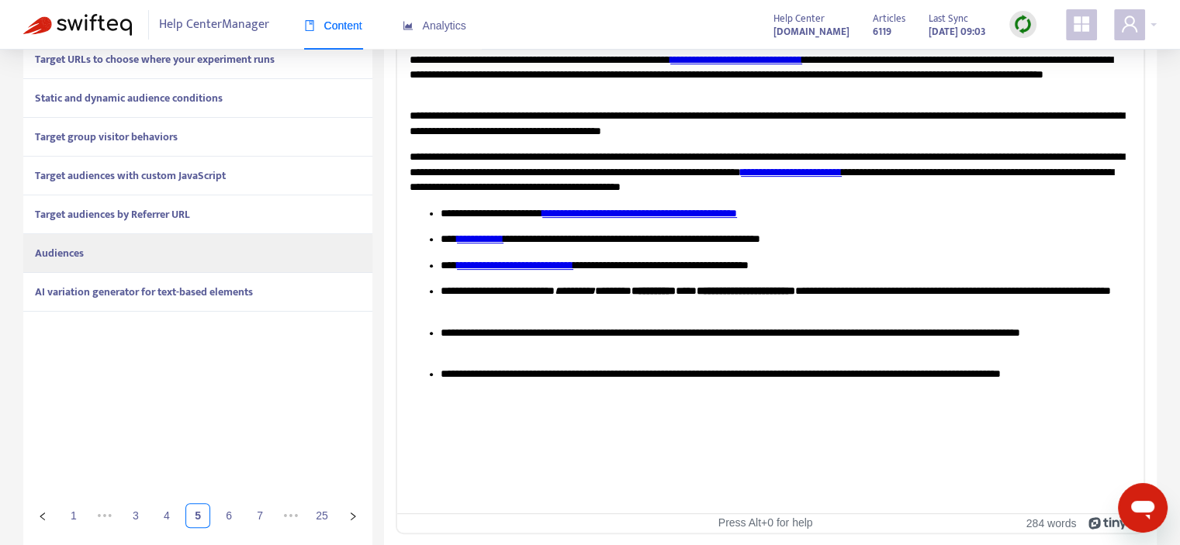
click at [291, 313] on div "Data freshness Pages and URL targets IP Filtering: Exclude IP addresses or rang…" at bounding box center [197, 214] width 349 height 580
click at [292, 300] on div "AI variation generator for text-based elements" at bounding box center [197, 292] width 349 height 39
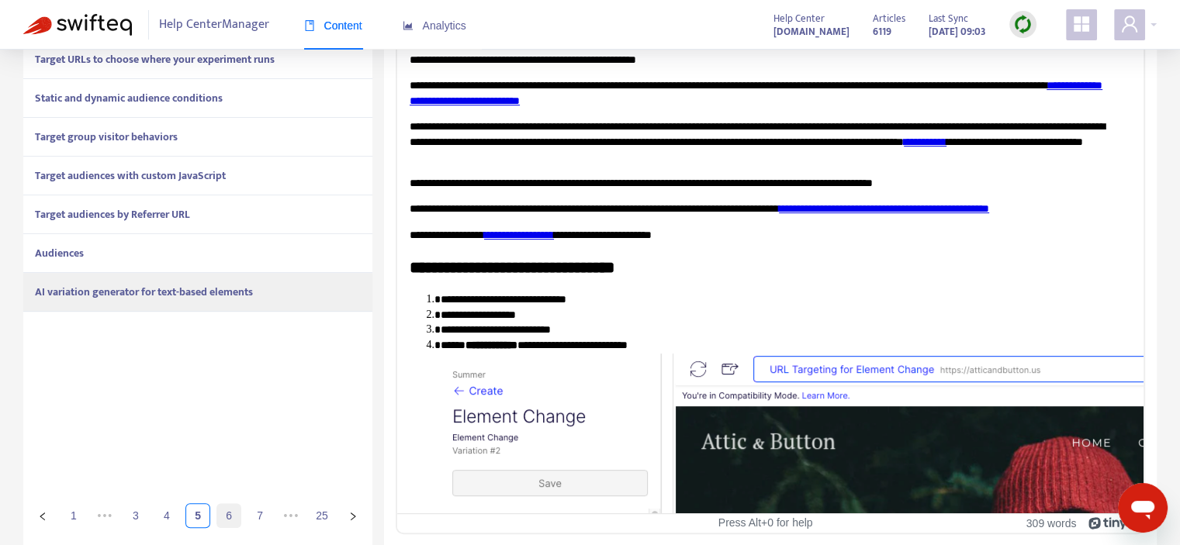
click at [234, 515] on link "6" at bounding box center [228, 515] width 23 height 23
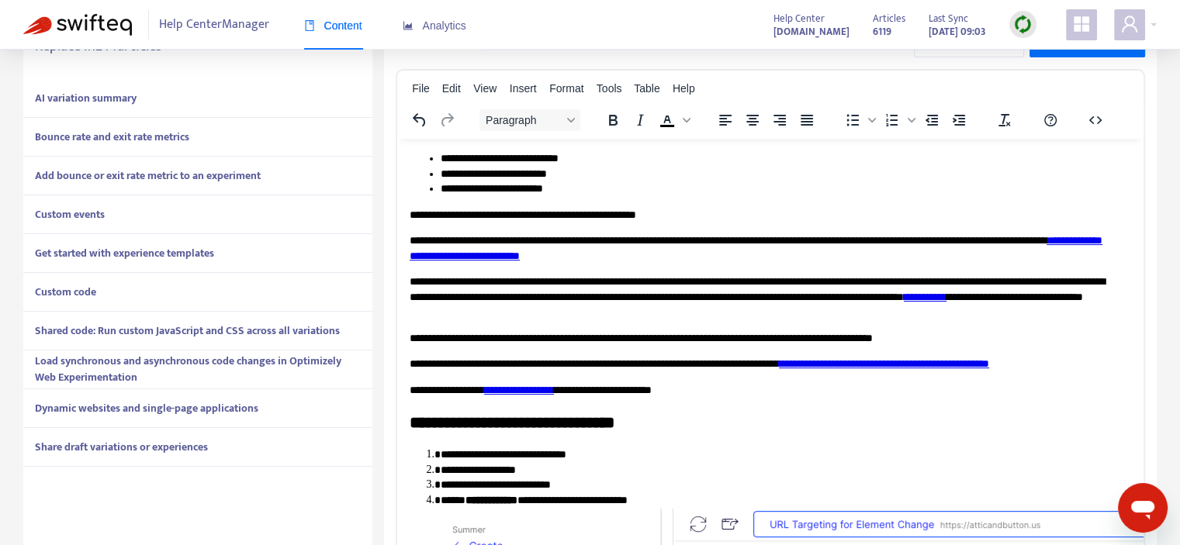
scroll to position [268, 0]
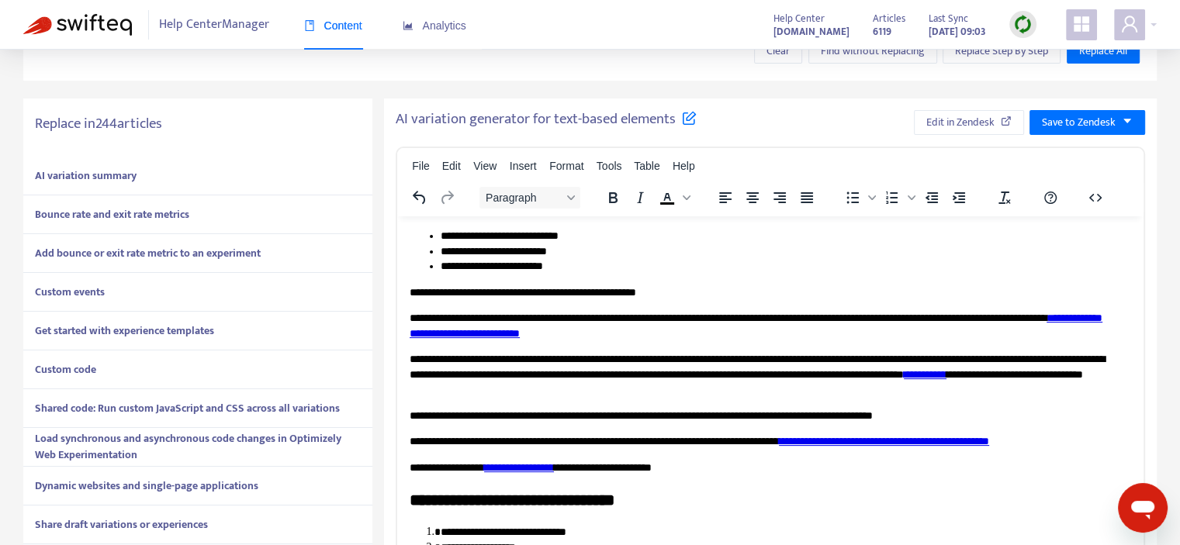
click at [143, 181] on div "AI variation summary" at bounding box center [197, 176] width 349 height 39
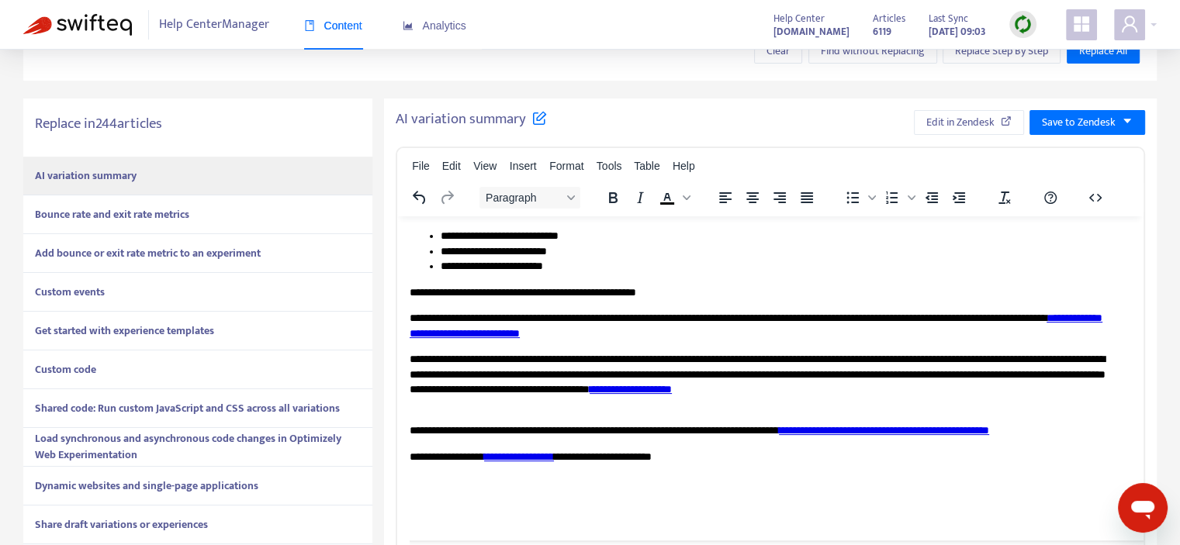
click at [138, 210] on strong "Bounce rate and exit rate metrics" at bounding box center [112, 215] width 154 height 18
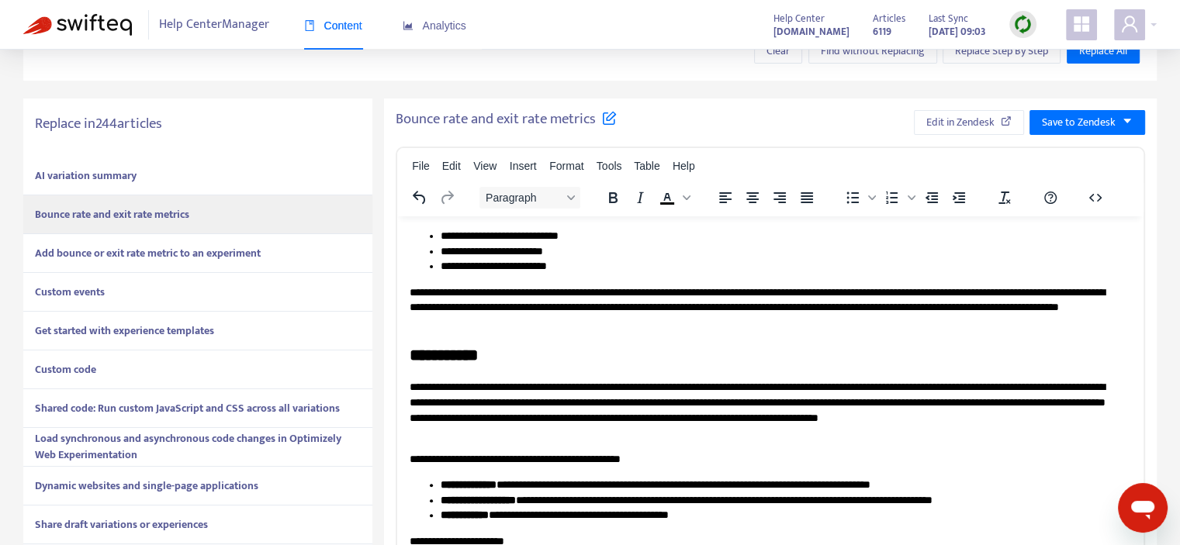
click at [130, 245] on strong "Add bounce or exit rate metric to an experiment" at bounding box center [148, 253] width 226 height 18
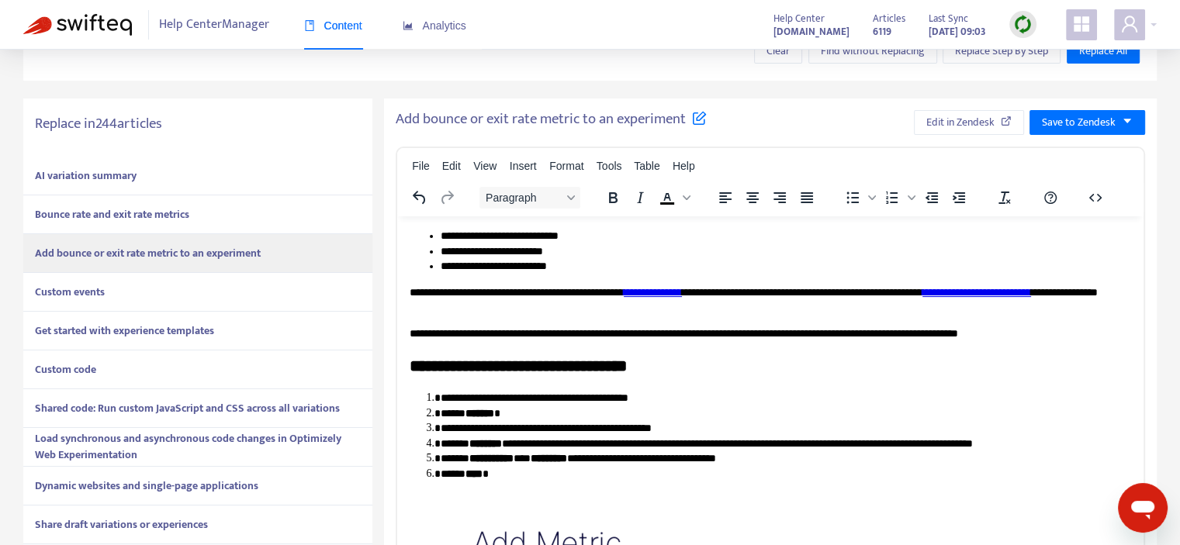
click at [122, 284] on div "Custom events" at bounding box center [197, 292] width 349 height 39
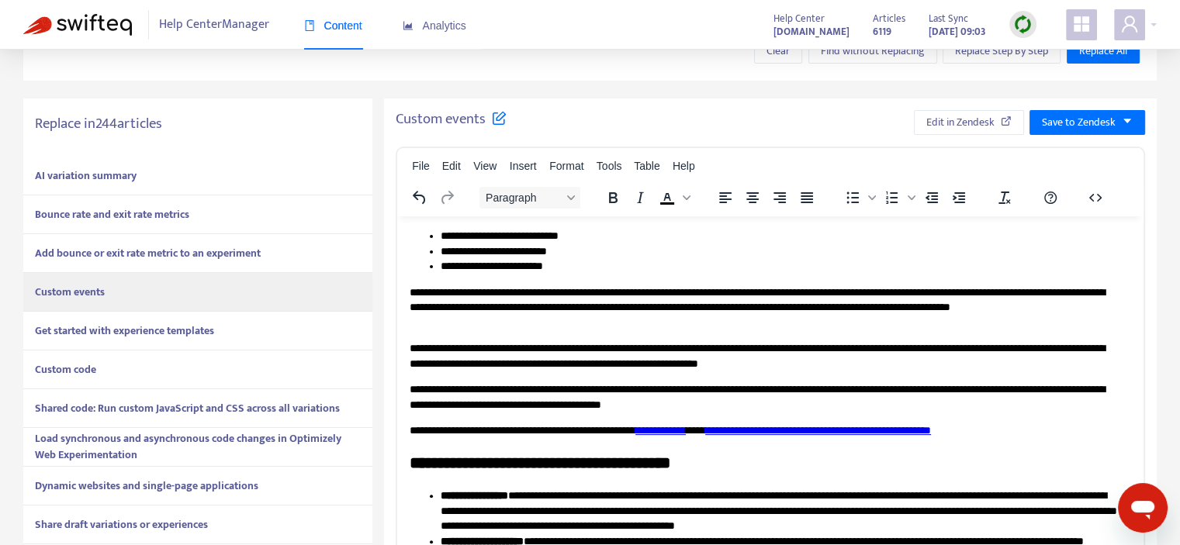
click at [118, 322] on strong "Get started with experience templates" at bounding box center [124, 331] width 179 height 18
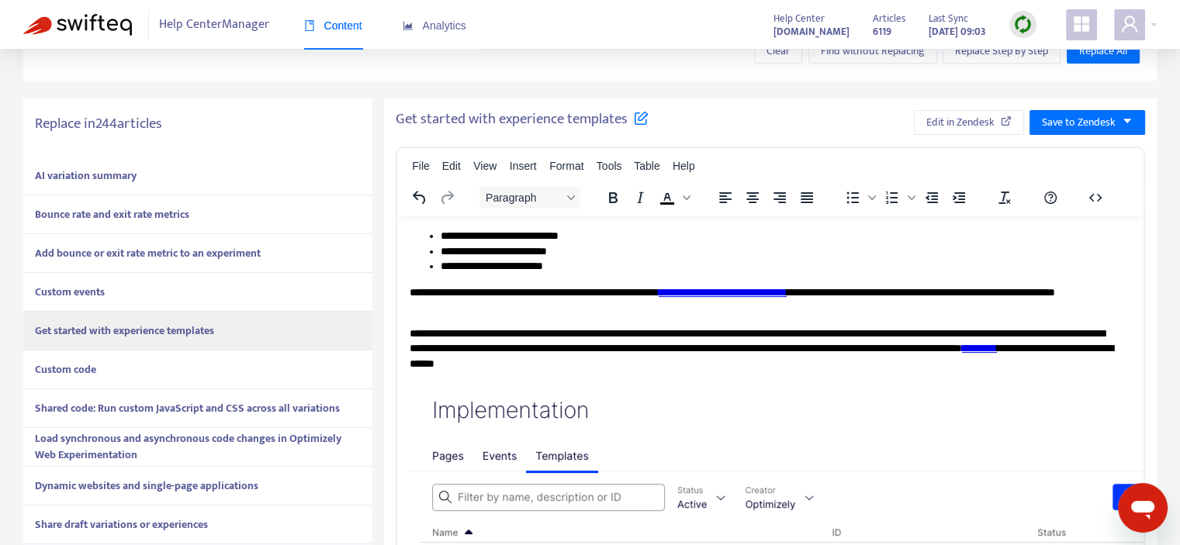
click at [118, 361] on div "Custom code" at bounding box center [197, 370] width 349 height 39
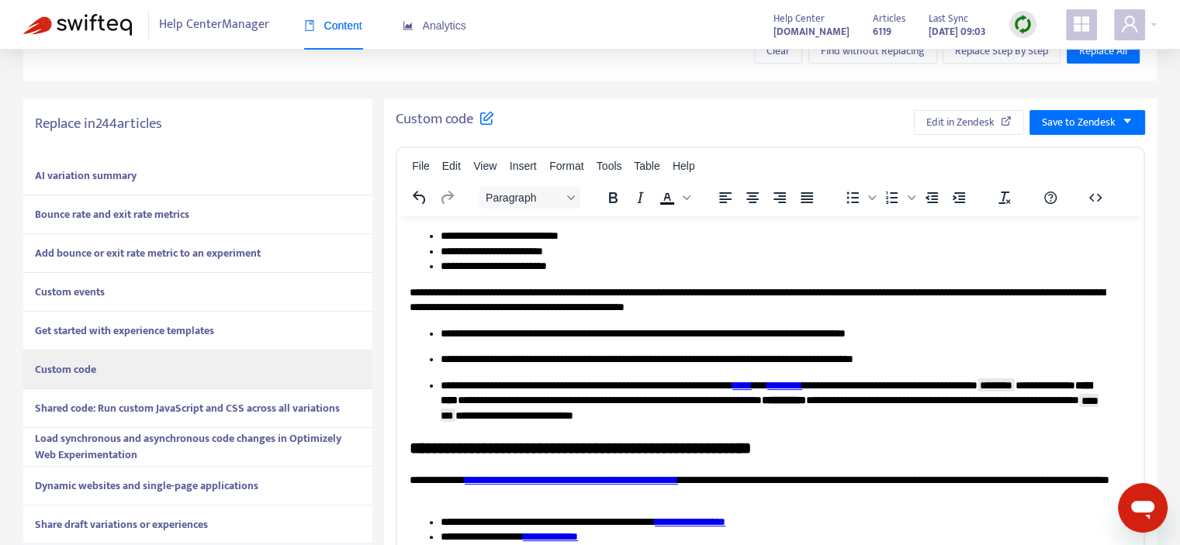
scroll to position [346, 0]
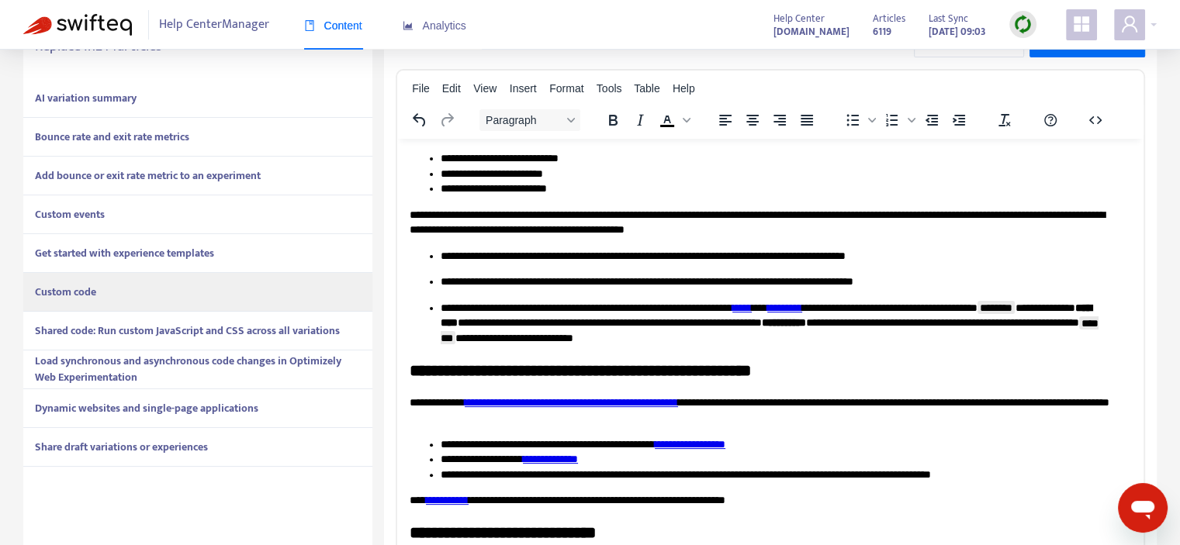
click at [129, 341] on div "Shared code: Run custom JavaScript and CSS across all variations" at bounding box center [197, 331] width 349 height 39
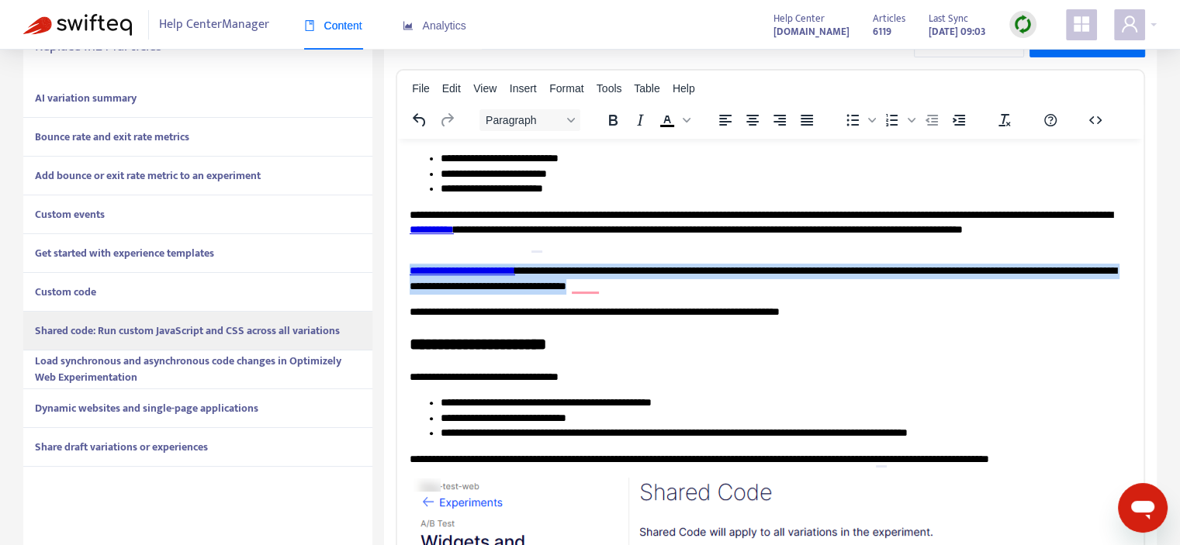
drag, startPoint x: 820, startPoint y: 292, endPoint x: 410, endPoint y: 268, distance: 410.4
click at [410, 268] on p "**********" at bounding box center [765, 278] width 710 height 30
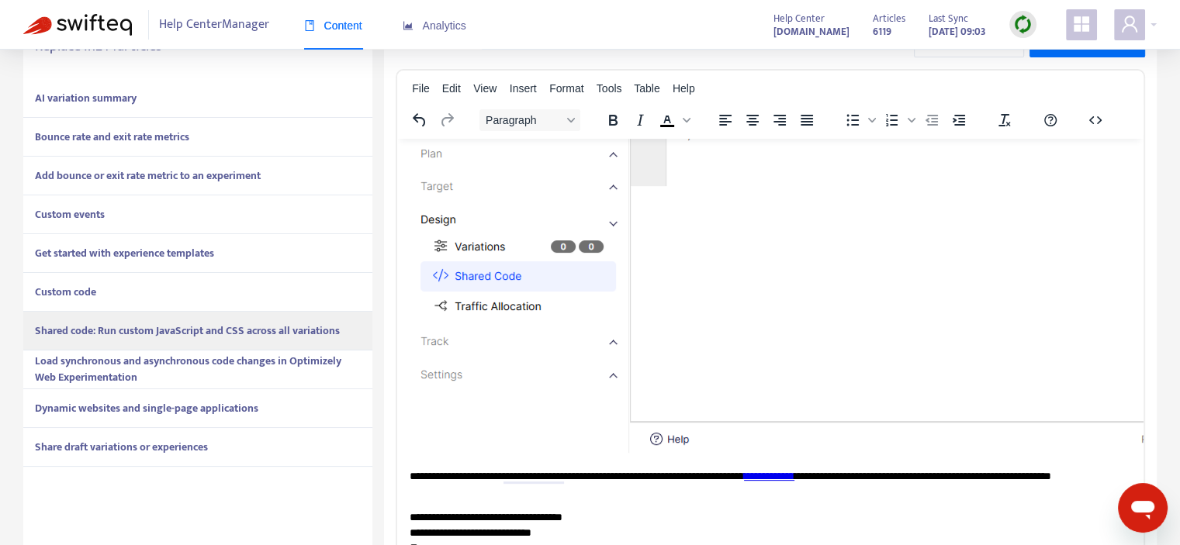
scroll to position [543, 0]
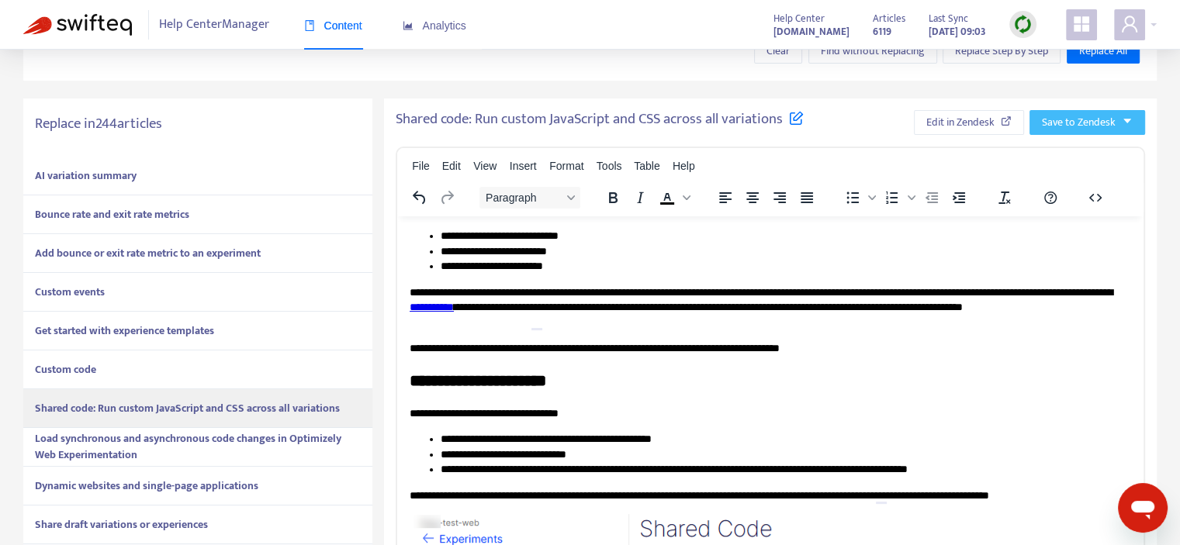
click at [1094, 130] on span "Save to Zendesk" at bounding box center [1079, 122] width 74 height 17
click at [1047, 158] on span "Publish" at bounding box center [1072, 153] width 59 height 17
click at [925, 114] on span "Edit in Zendesk" at bounding box center [943, 122] width 68 height 17
click at [201, 440] on strong "Load synchronous and asynchronous code changes in Optimizely Web Experimentation" at bounding box center [188, 447] width 306 height 34
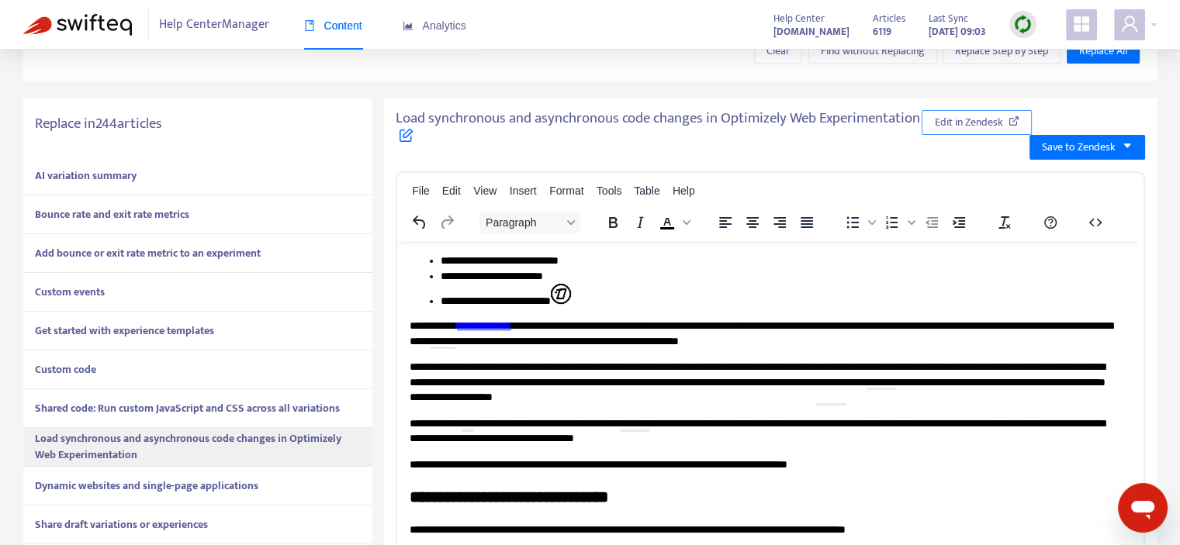
click at [1003, 126] on span "Edit in Zendesk" at bounding box center [968, 122] width 68 height 17
click at [212, 482] on strong "Dynamic websites and single-page applications" at bounding box center [146, 486] width 223 height 18
